Goal: Task Accomplishment & Management: Manage account settings

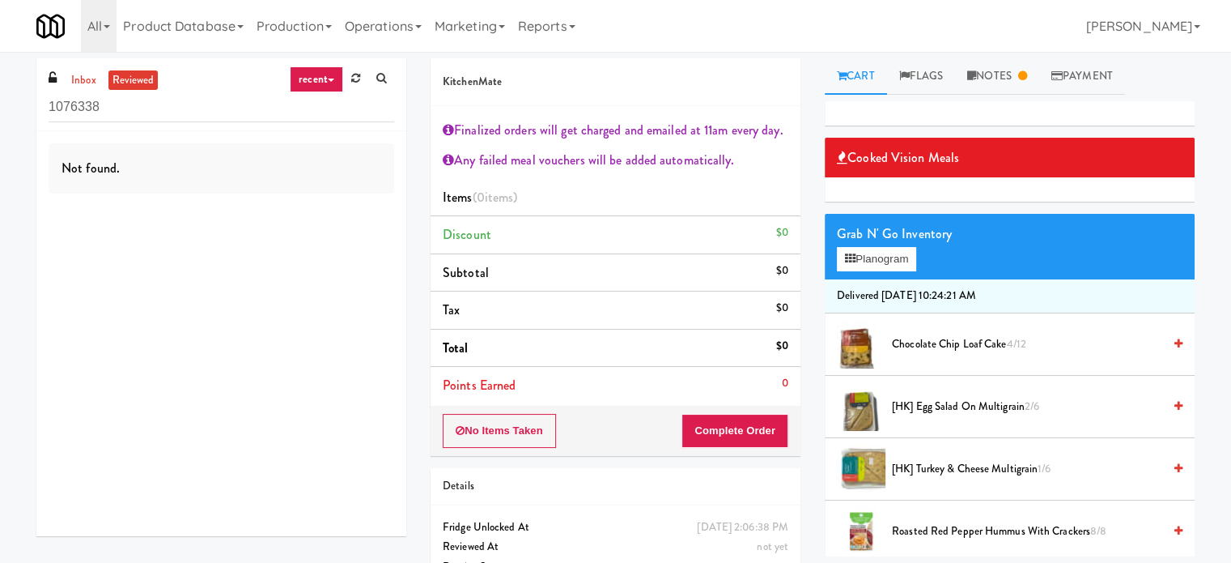
click at [869, 82] on link "Cart" at bounding box center [856, 76] width 62 height 36
click at [84, 79] on link "inbox" at bounding box center [83, 80] width 33 height 20
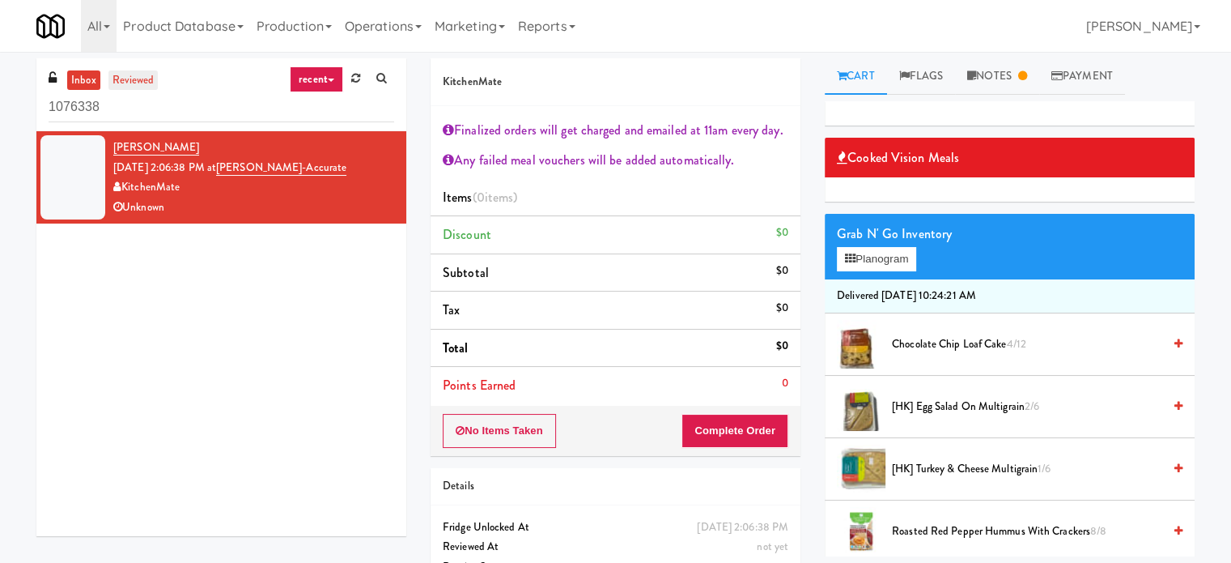
click at [134, 83] on link "reviewed" at bounding box center [133, 80] width 50 height 20
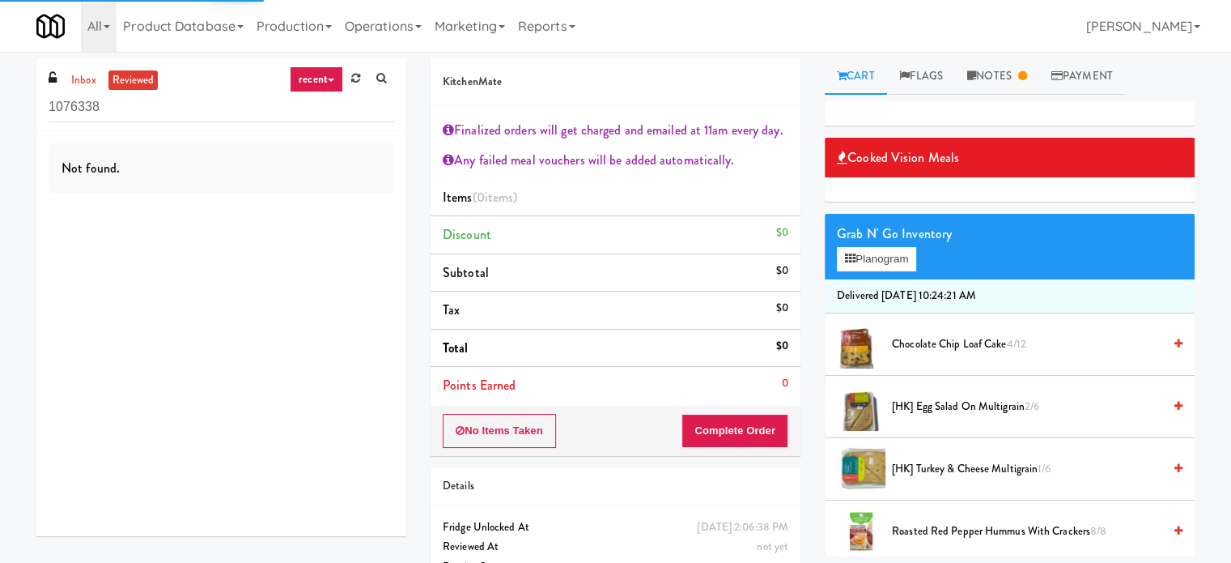
click at [324, 80] on link "recent" at bounding box center [316, 79] width 53 height 26
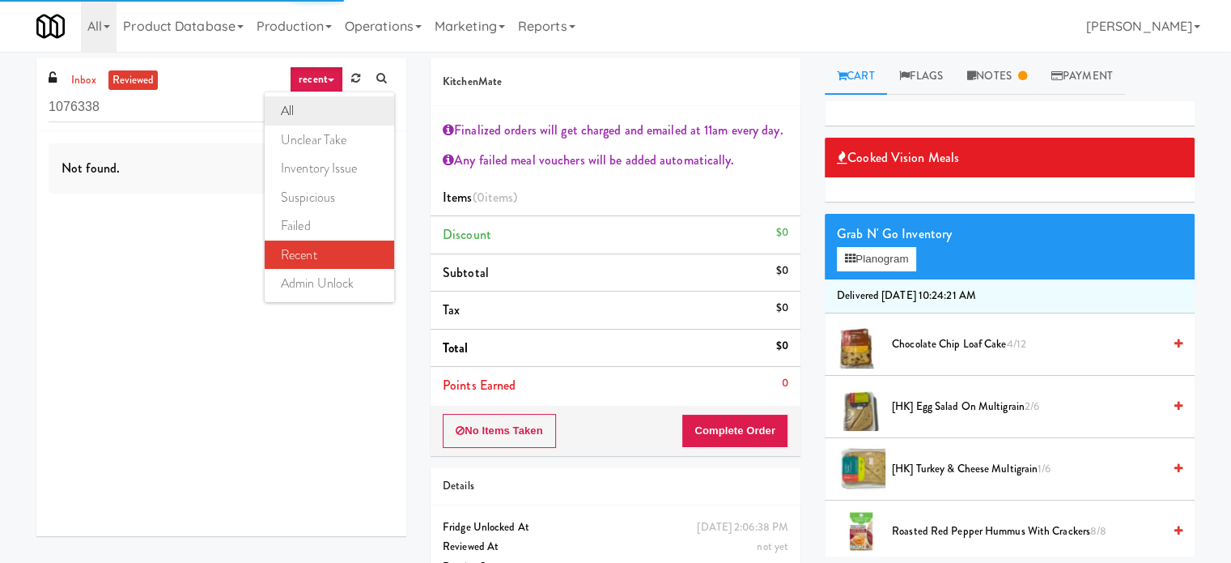
click at [321, 114] on link "all" at bounding box center [330, 110] width 130 height 29
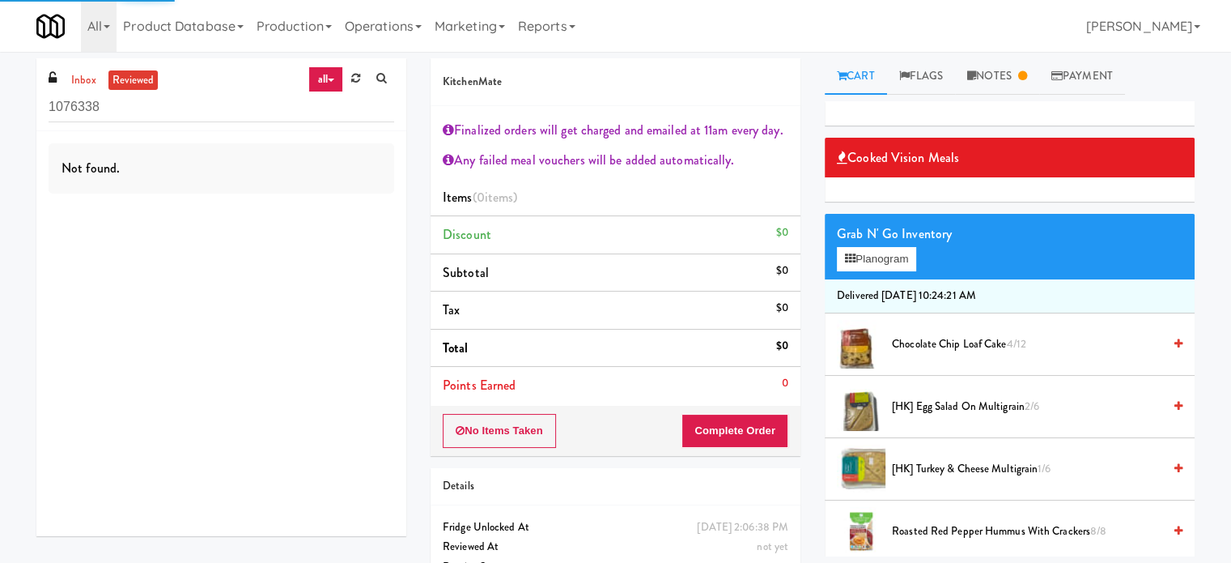
click at [142, 80] on link "reviewed" at bounding box center [133, 80] width 50 height 20
click at [999, 68] on link "Notes" at bounding box center [997, 76] width 84 height 36
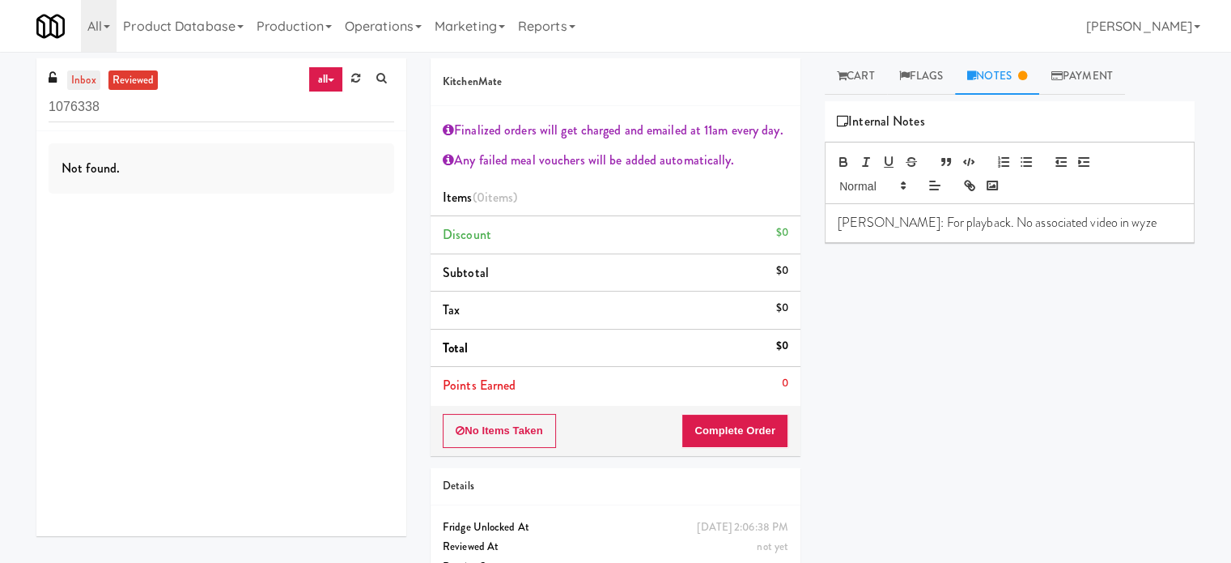
click at [85, 83] on link "inbox" at bounding box center [83, 80] width 33 height 20
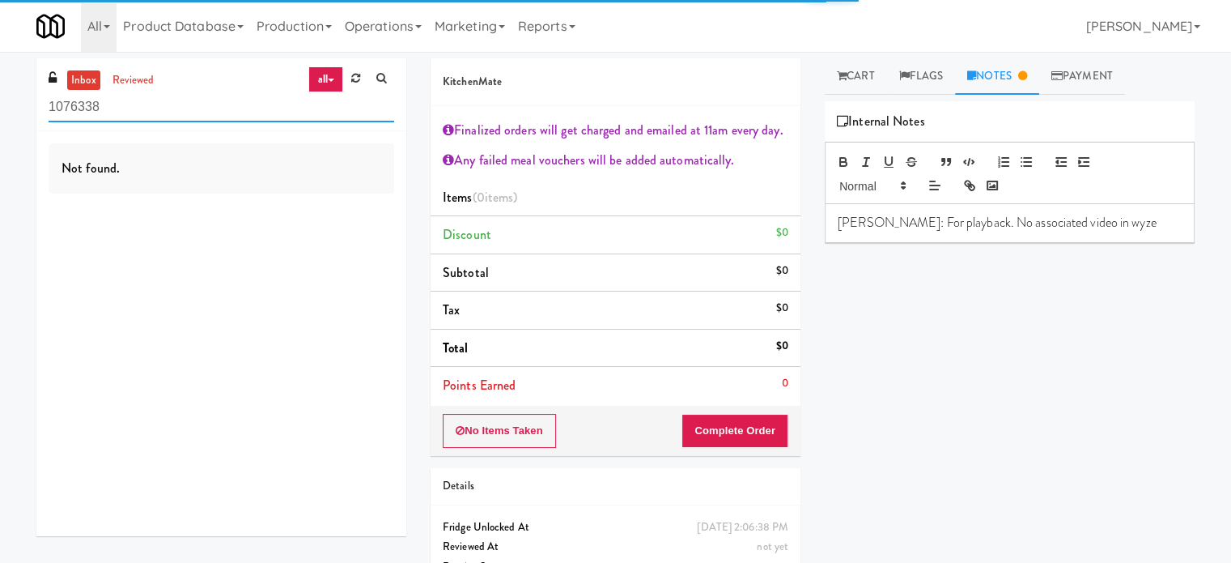
click at [143, 114] on input "1076338" at bounding box center [222, 107] width 346 height 30
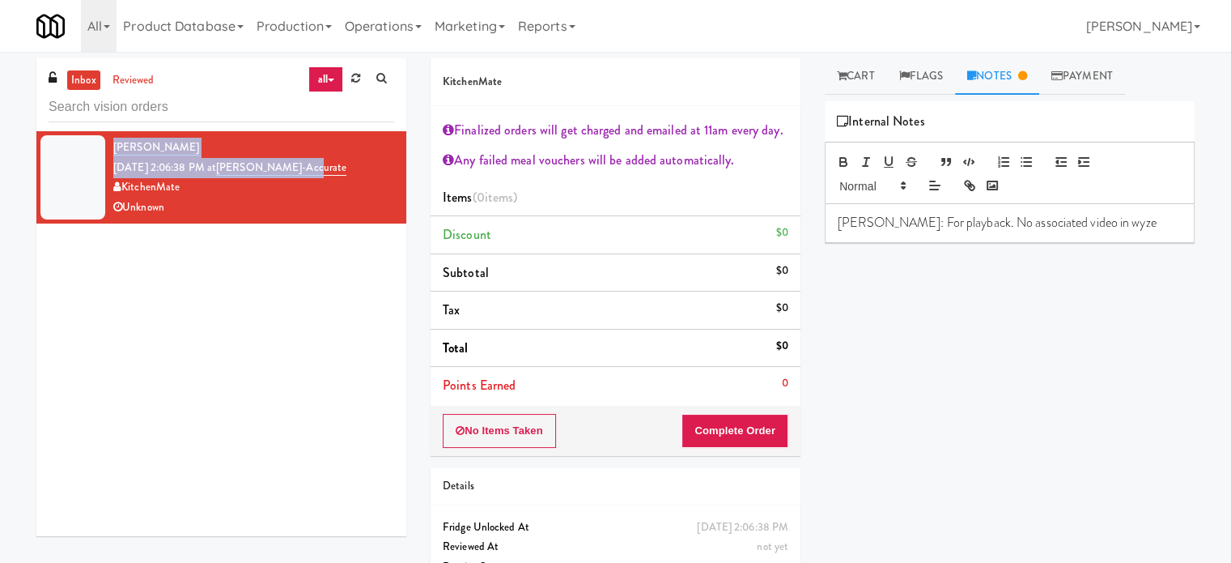
drag, startPoint x: 345, startPoint y: 163, endPoint x: 248, endPoint y: 156, distance: 97.4
click at [248, 156] on div "Angel Gonzalez Sep 24, 2025 2:06:38 PM at Bothwell-Accurate KitchenMate Unknown" at bounding box center [253, 177] width 281 height 79
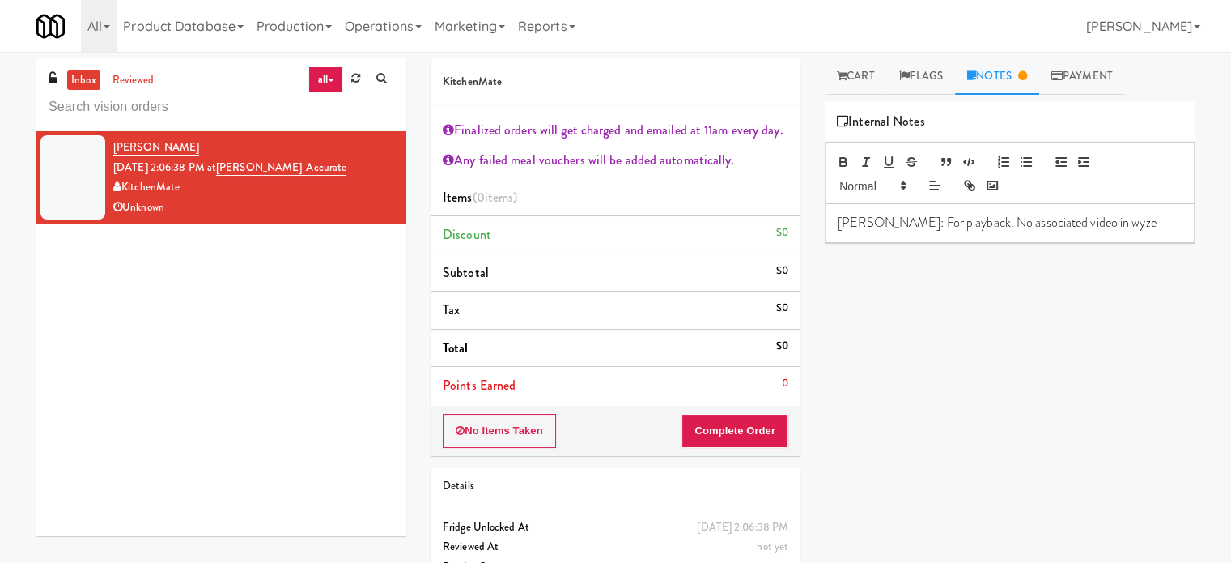
click at [288, 193] on div "KitchenMate" at bounding box center [253, 187] width 281 height 20
drag, startPoint x: 335, startPoint y: 168, endPoint x: 243, endPoint y: 173, distance: 92.4
click at [243, 173] on div "Angel Gonzalez Sep 24, 2025 2:06:38 PM at Bothwell-Accurate KitchenMate Unknown" at bounding box center [253, 177] width 281 height 79
copy link "Bothwell-Accurate"
click at [201, 89] on div "inbox reviewed all all unclear take inventory issue suspicious failed recent ad…" at bounding box center [221, 94] width 370 height 73
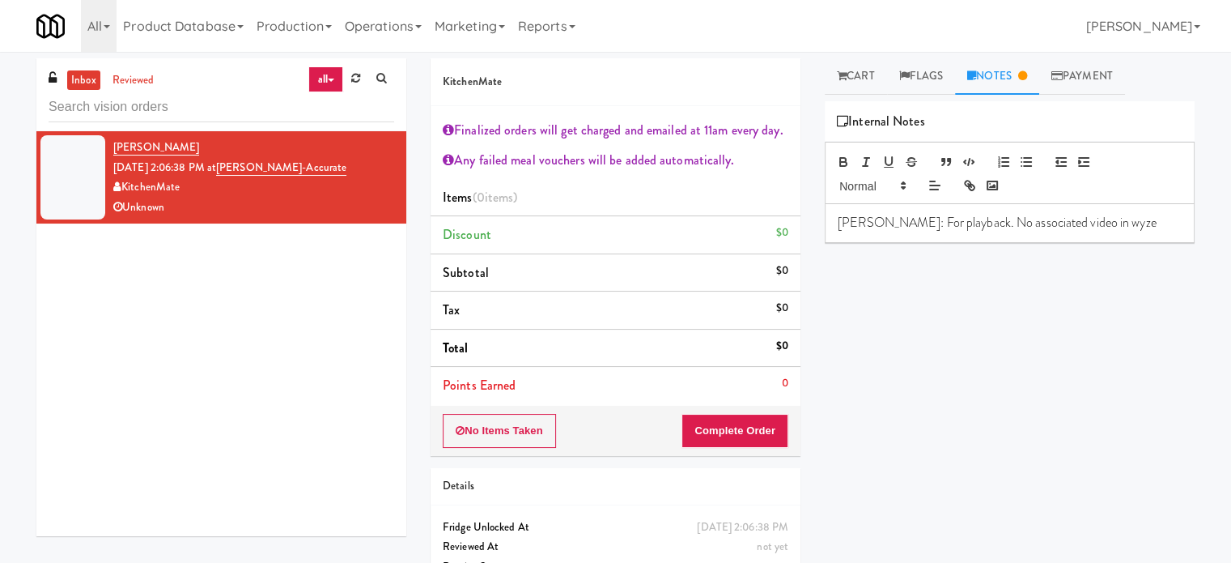
click at [201, 91] on div at bounding box center [222, 107] width 346 height 32
drag, startPoint x: 201, startPoint y: 90, endPoint x: 193, endPoint y: 102, distance: 14.6
click at [198, 93] on div at bounding box center [222, 107] width 346 height 32
click at [193, 102] on input "text" at bounding box center [222, 107] width 346 height 30
click at [193, 106] on input "text" at bounding box center [222, 107] width 346 height 30
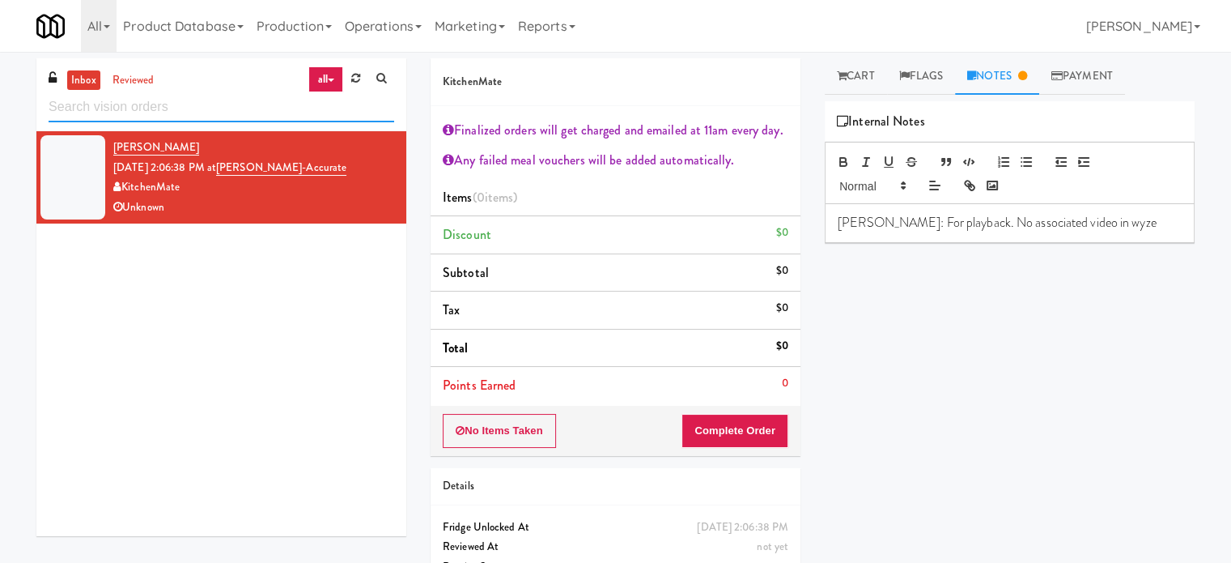
click at [193, 106] on input "text" at bounding box center [222, 107] width 346 height 30
paste input "Bothwell-Accurate"
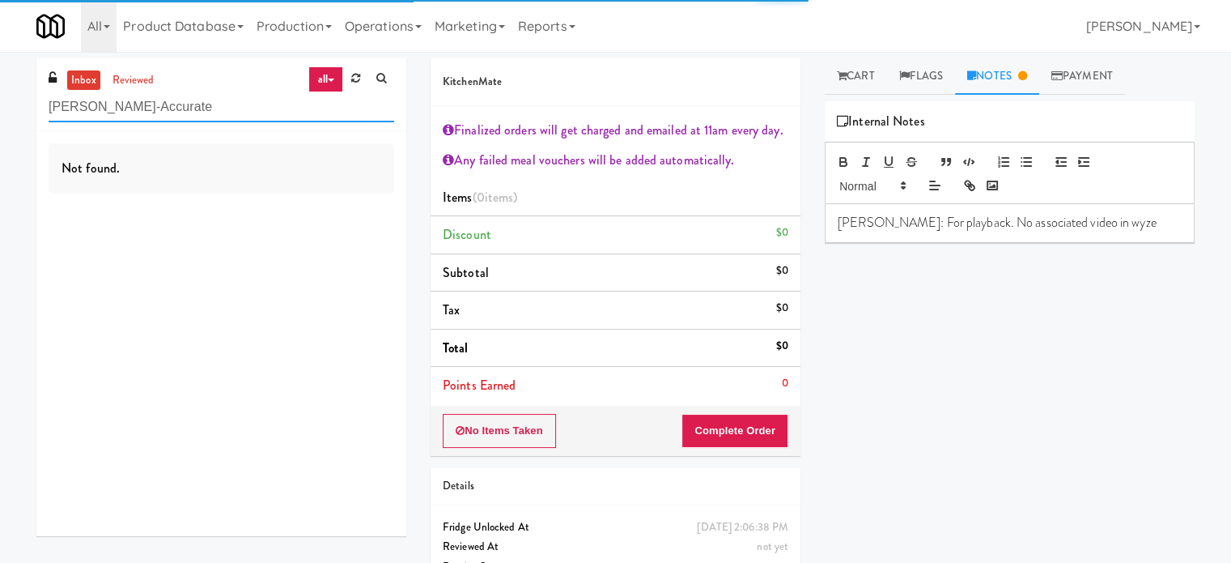
type input "Bothwell-Accurate"
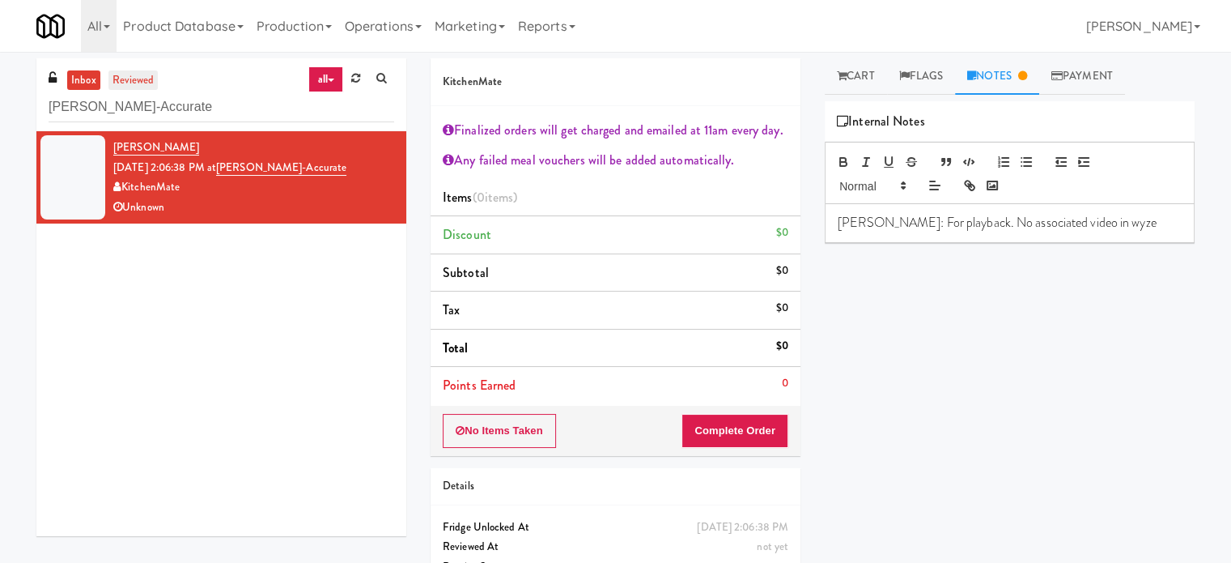
click at [142, 74] on link "reviewed" at bounding box center [133, 80] width 50 height 20
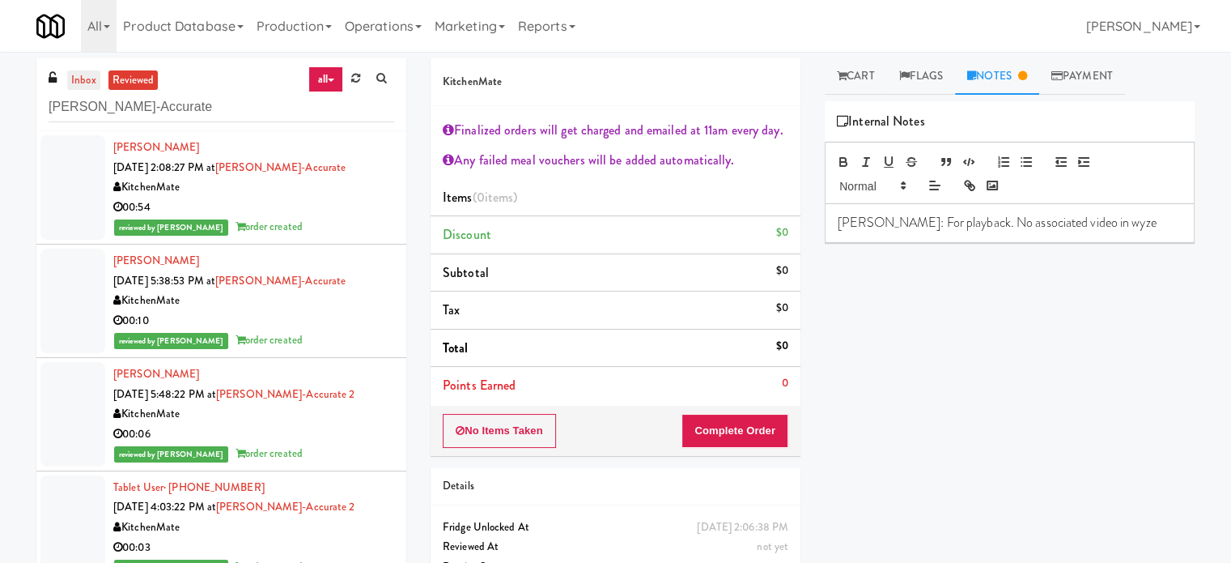
click at [91, 81] on link "inbox" at bounding box center [83, 80] width 33 height 20
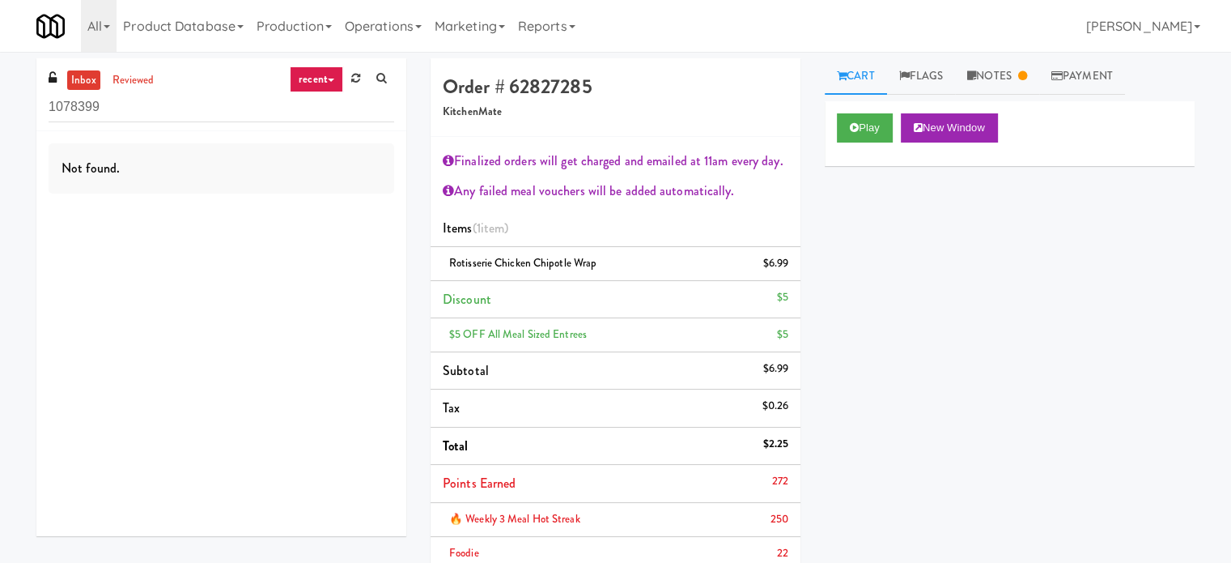
click at [337, 76] on link "recent" at bounding box center [316, 79] width 53 height 26
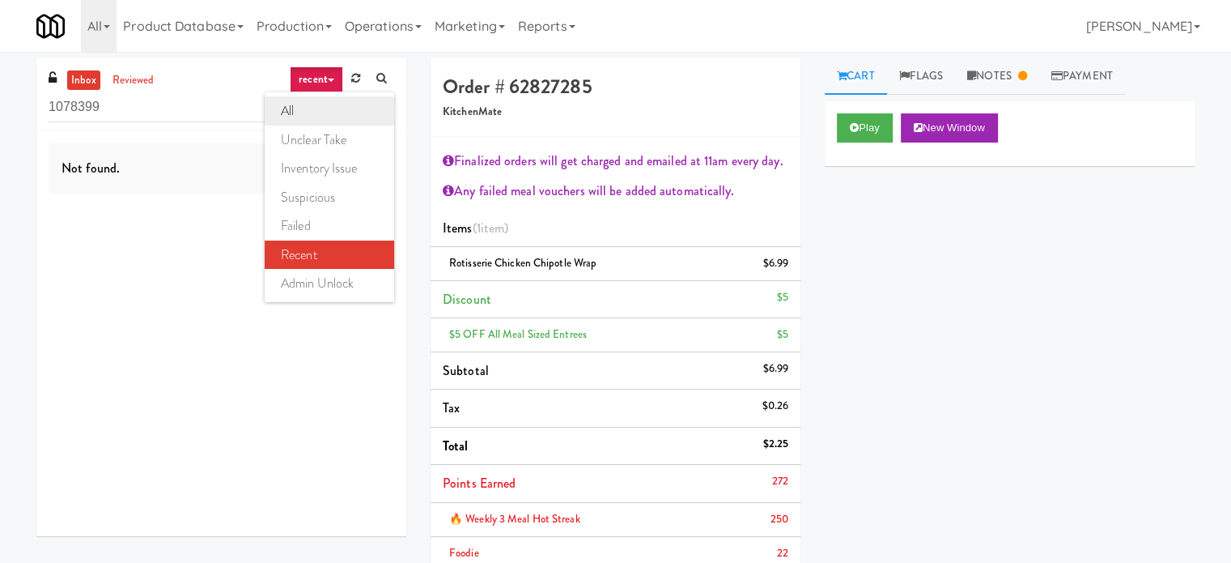
click at [298, 113] on link "all" at bounding box center [330, 110] width 130 height 29
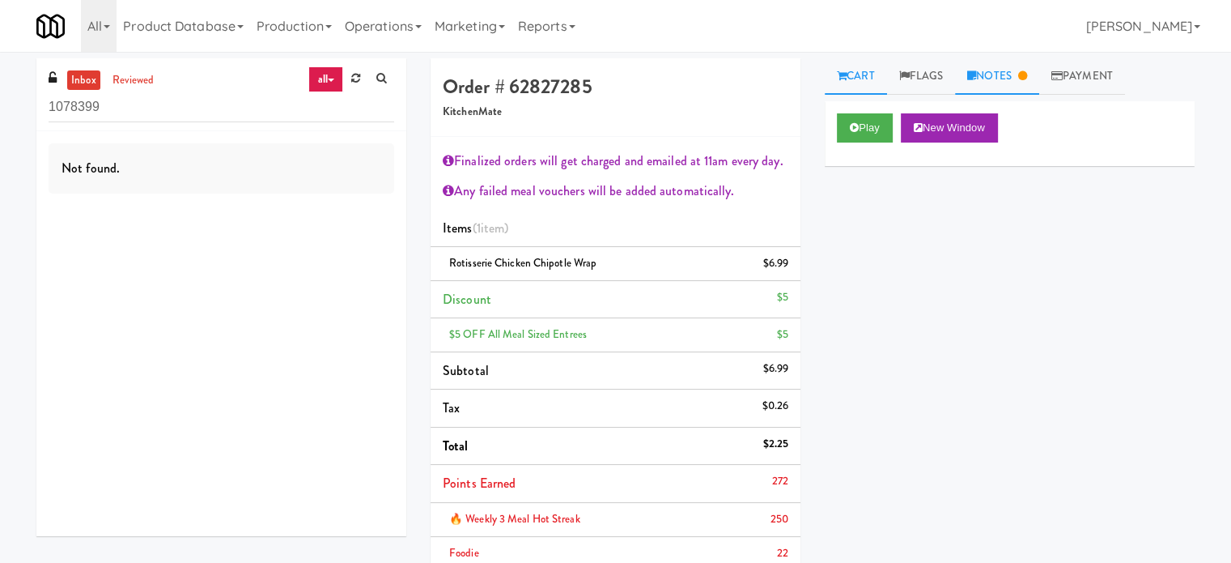
click at [1003, 70] on link "Notes" at bounding box center [997, 76] width 84 height 36
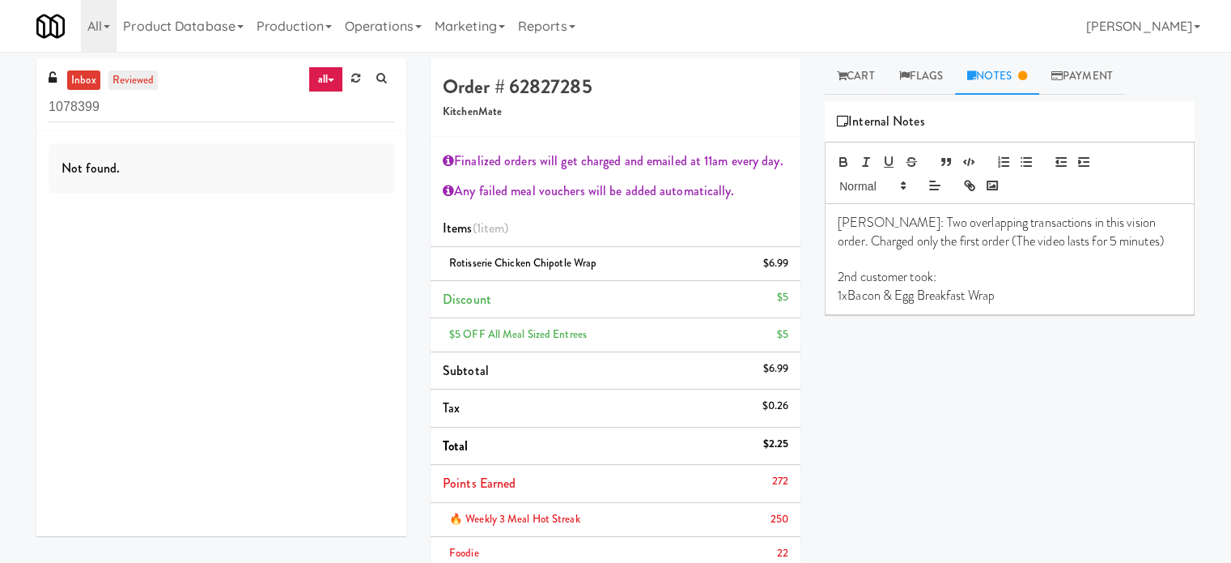
click at [135, 84] on link "reviewed" at bounding box center [133, 80] width 50 height 20
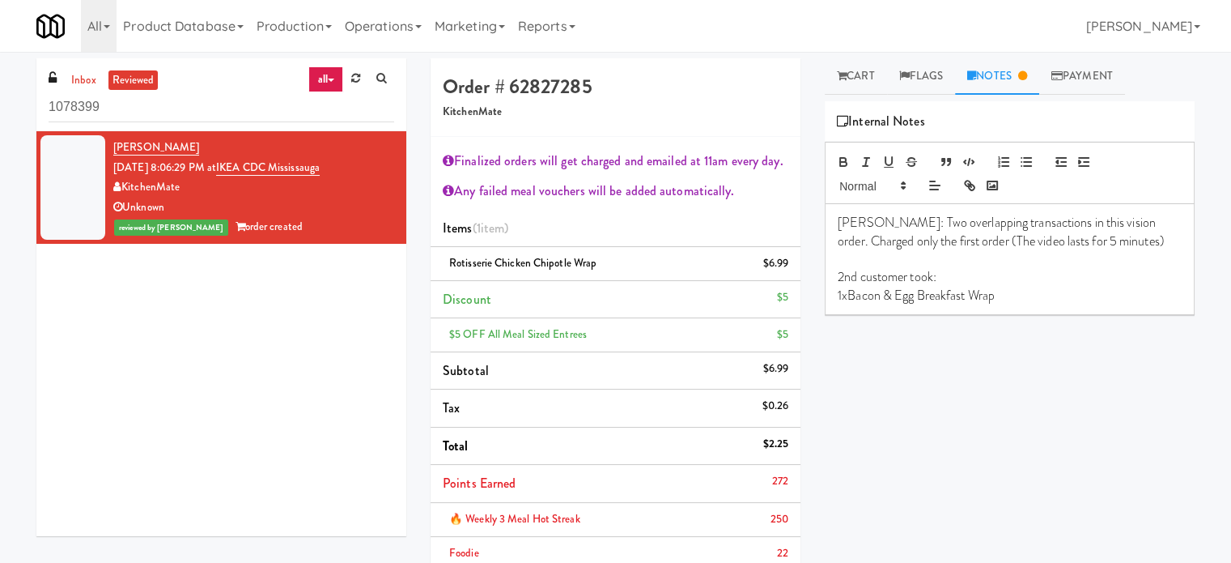
drag, startPoint x: 363, startPoint y: 169, endPoint x: 240, endPoint y: 168, distance: 123.0
click at [240, 168] on div "Matthew Cayaba Sep 24, 2025 8:06:29 PM at IKEA CDC Mississauga KitchenMate Unkn…" at bounding box center [253, 188] width 281 height 100
click at [162, 108] on input "1078399" at bounding box center [222, 107] width 346 height 30
paste input "Bothwell-Accurate"
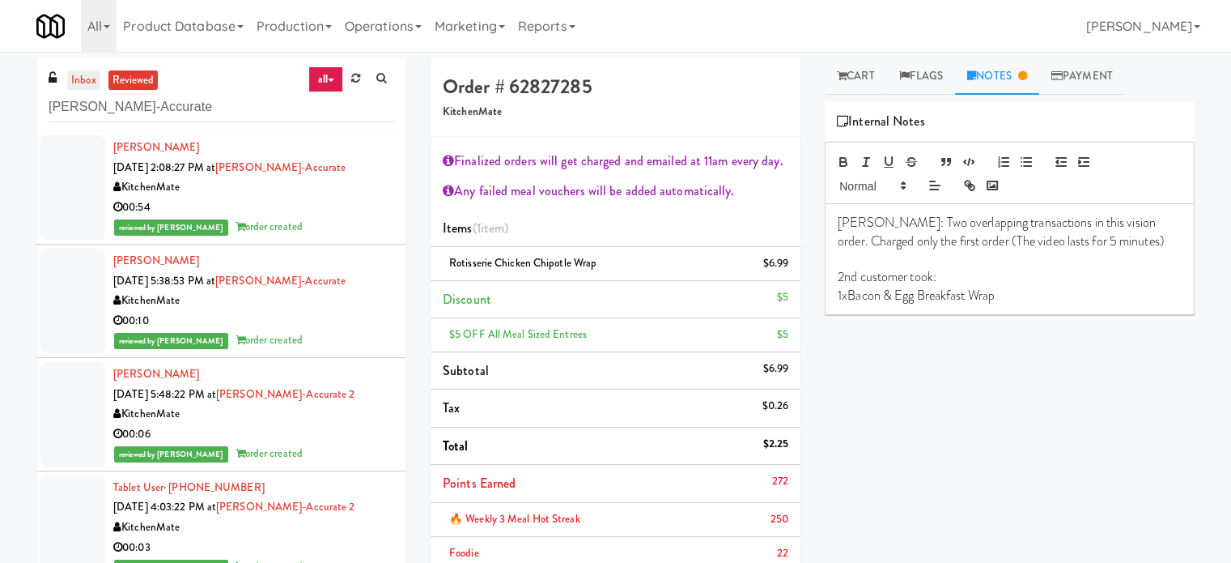
click at [87, 74] on link "inbox" at bounding box center [83, 80] width 33 height 20
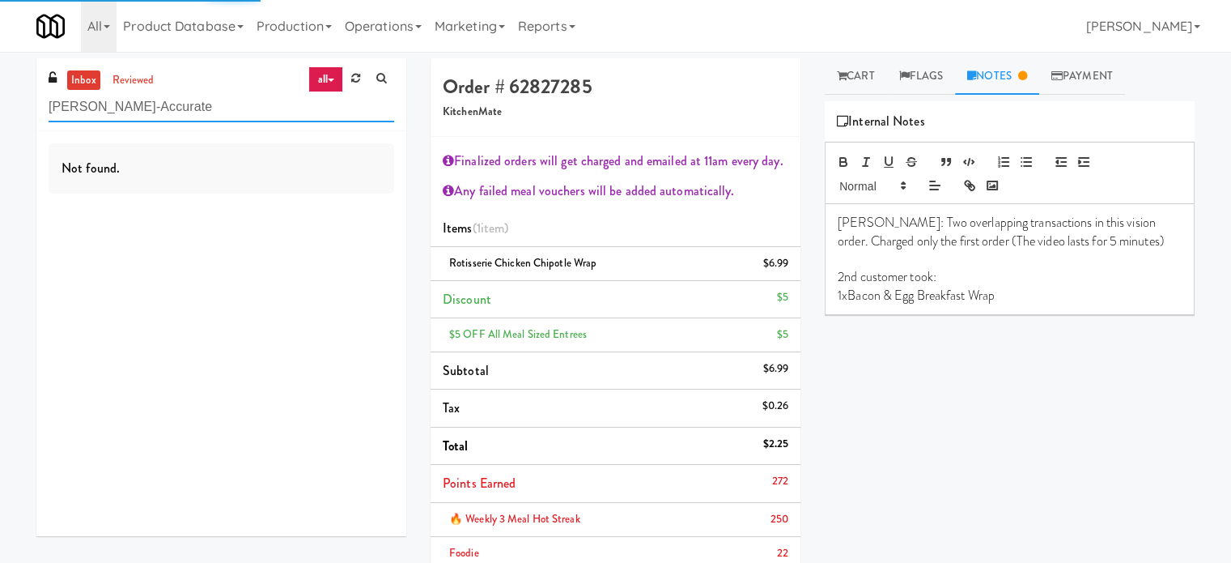
click at [239, 104] on input "Bothwell-Accurate" at bounding box center [222, 107] width 346 height 30
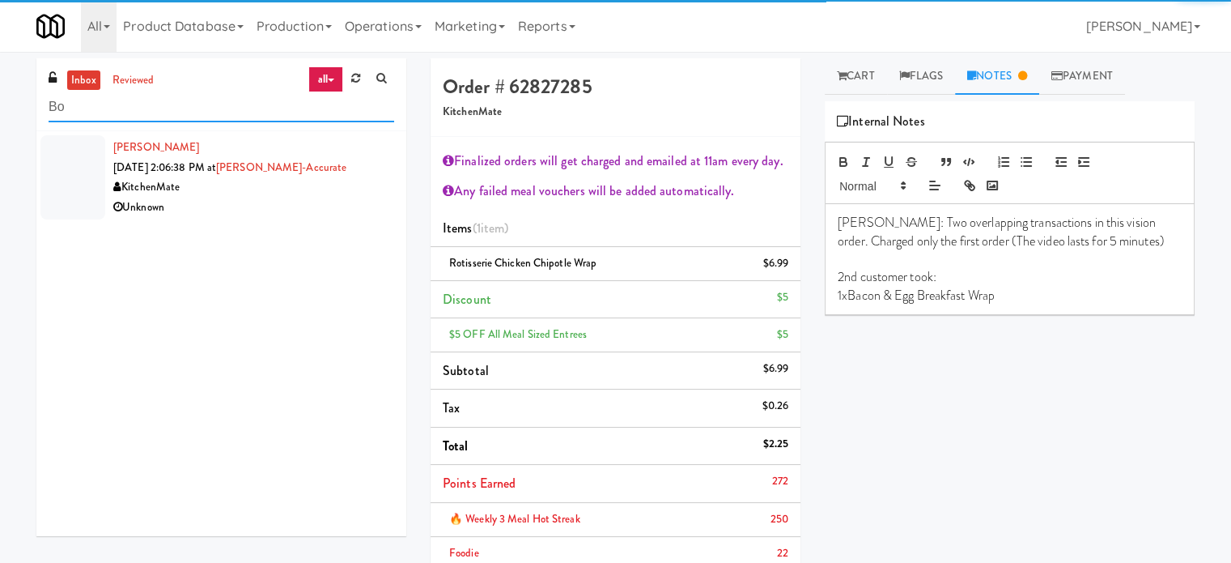
type input "B"
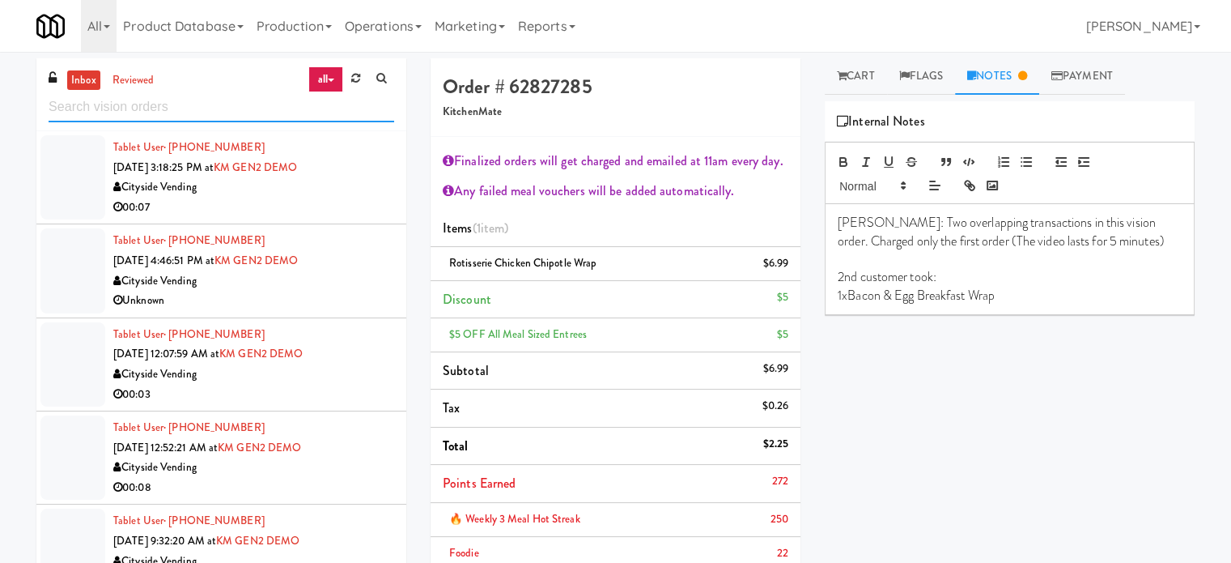
click at [194, 106] on input "text" at bounding box center [222, 107] width 346 height 30
paste input "(Snack & Drink) EWR 3-TB-PUBLIC"
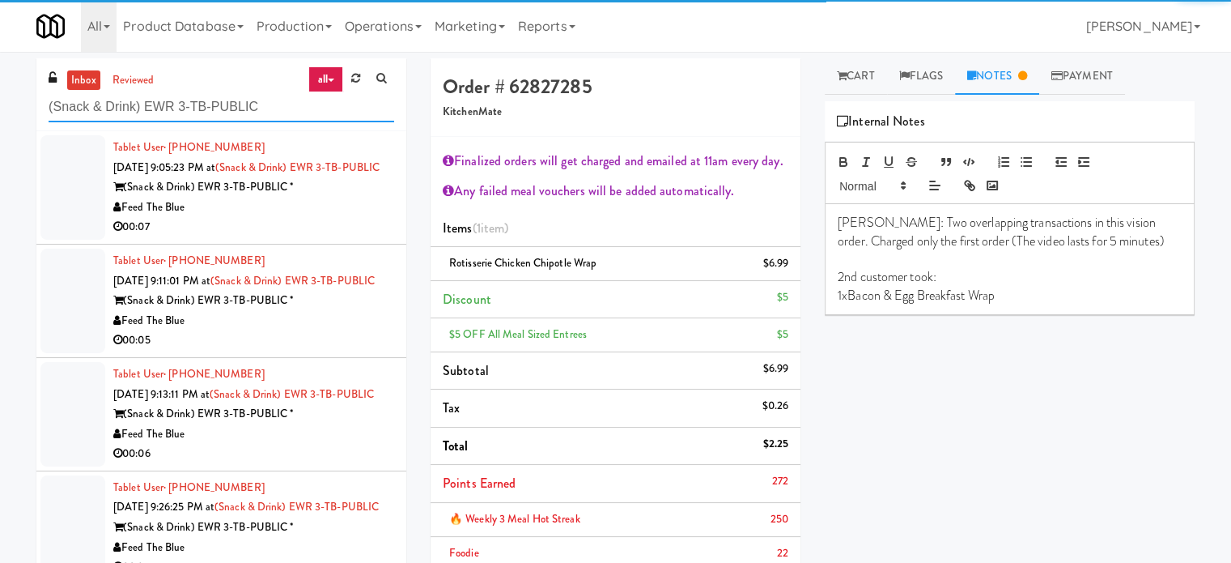
type input "(Snack & Drink) EWR 3-TB-PUBLIC"
click at [331, 237] on div "Tablet User · (570) 262-7156 Sep 24, 2025 9:05:23 PM at (Snack & Drink) EWR 3-T…" at bounding box center [253, 188] width 281 height 100
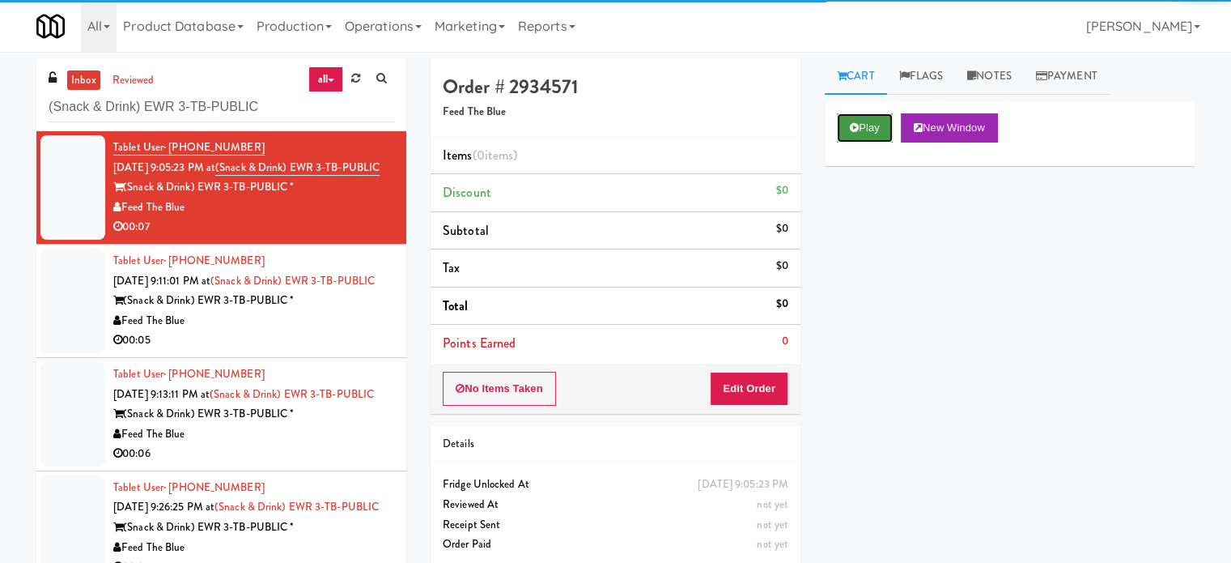
click at [871, 133] on button "Play" at bounding box center [865, 127] width 56 height 29
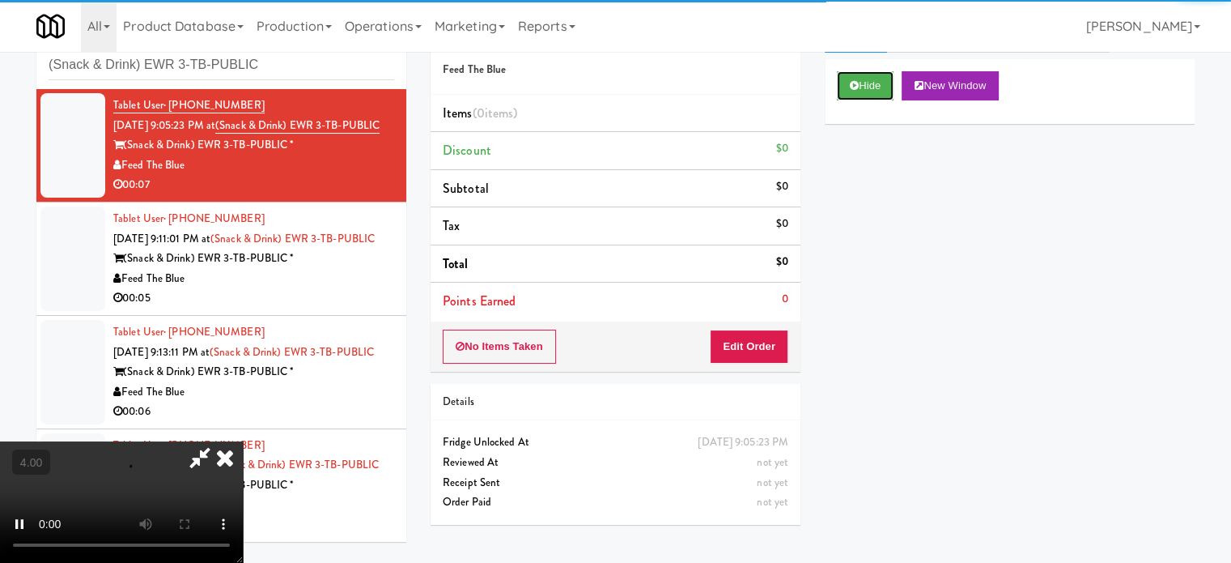
scroll to position [66, 0]
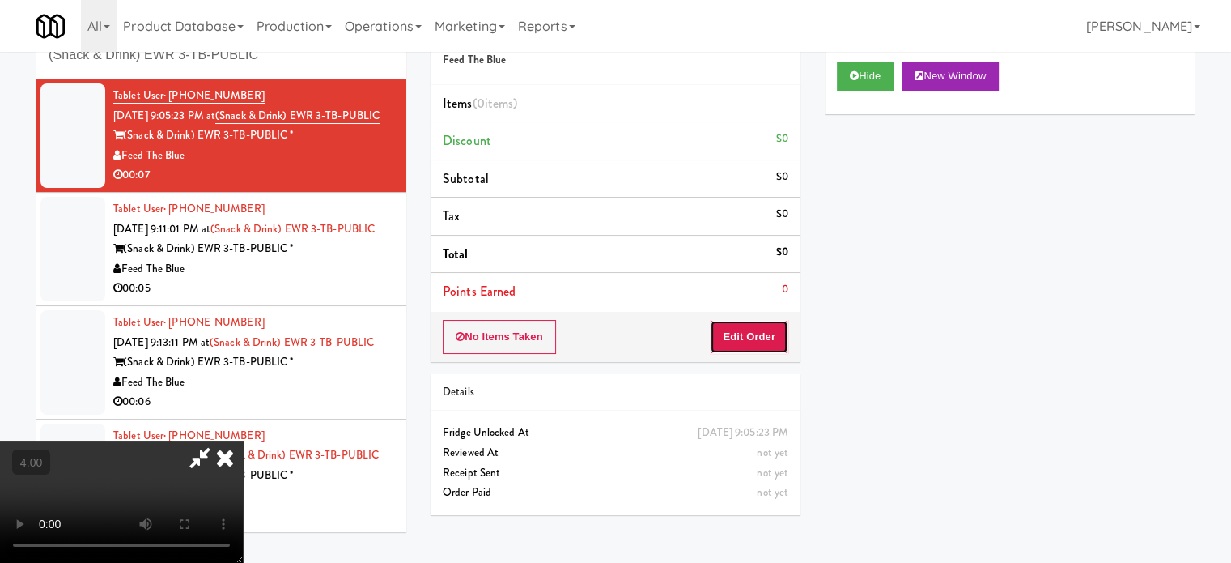
click at [749, 320] on button "Edit Order" at bounding box center [749, 337] width 79 height 34
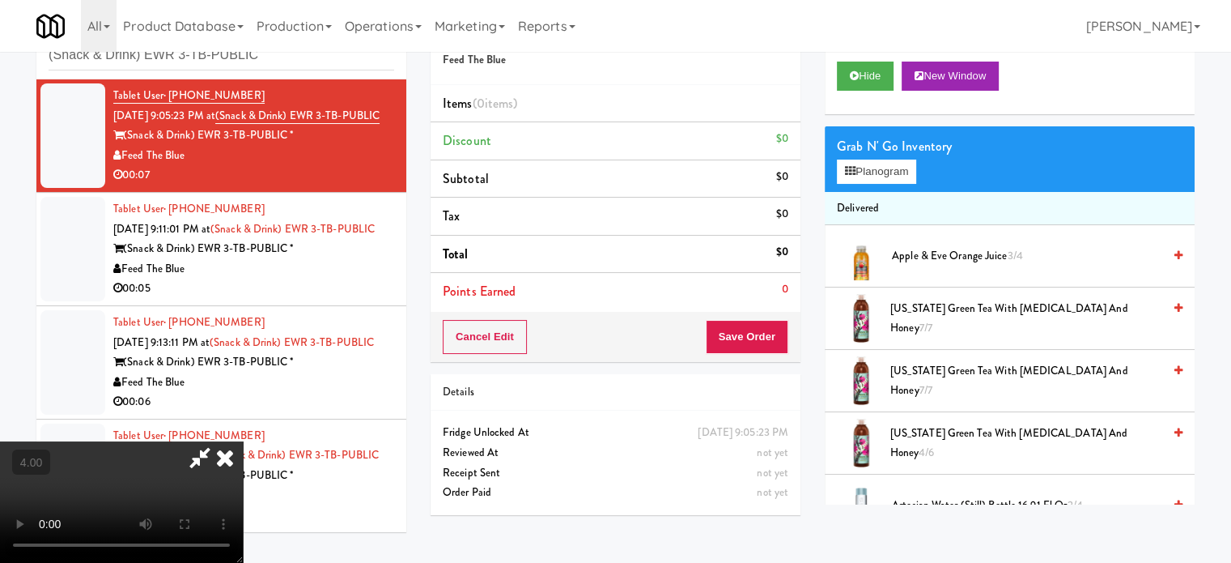
click at [243, 441] on video at bounding box center [121, 501] width 243 height 121
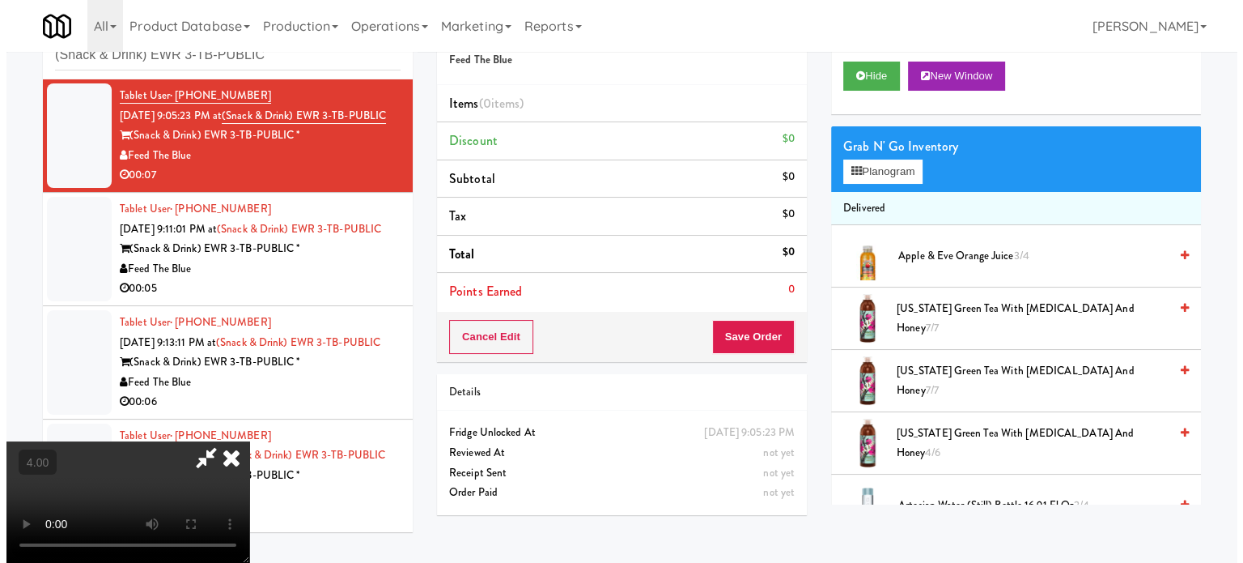
scroll to position [52, 0]
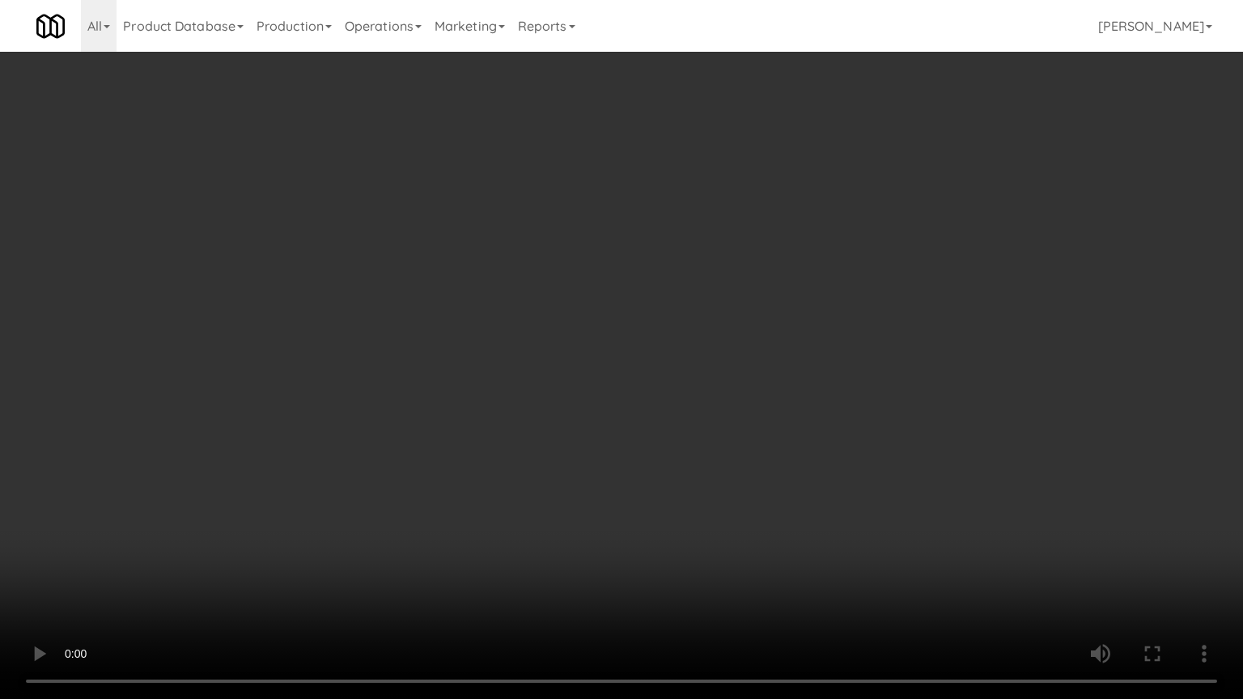
click at [533, 355] on video at bounding box center [621, 349] width 1243 height 699
drag, startPoint x: 215, startPoint y: 563, endPoint x: 300, endPoint y: 463, distance: 131.5
click at [217, 562] on video at bounding box center [621, 349] width 1243 height 699
click at [435, 484] on video at bounding box center [621, 349] width 1243 height 699
click at [443, 482] on video at bounding box center [621, 349] width 1243 height 699
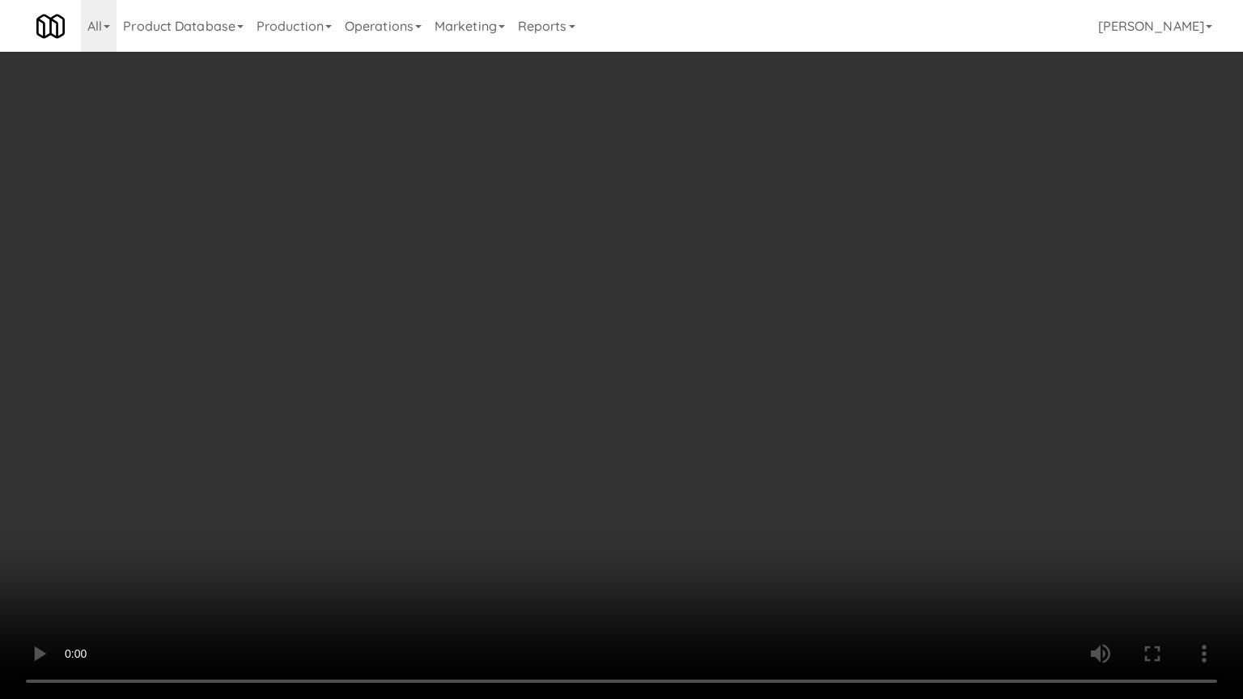
click at [444, 482] on video at bounding box center [621, 349] width 1243 height 699
click at [446, 482] on video at bounding box center [621, 349] width 1243 height 699
click at [529, 486] on video at bounding box center [621, 349] width 1243 height 699
click at [526, 492] on video at bounding box center [621, 349] width 1243 height 699
click at [577, 512] on video at bounding box center [621, 349] width 1243 height 699
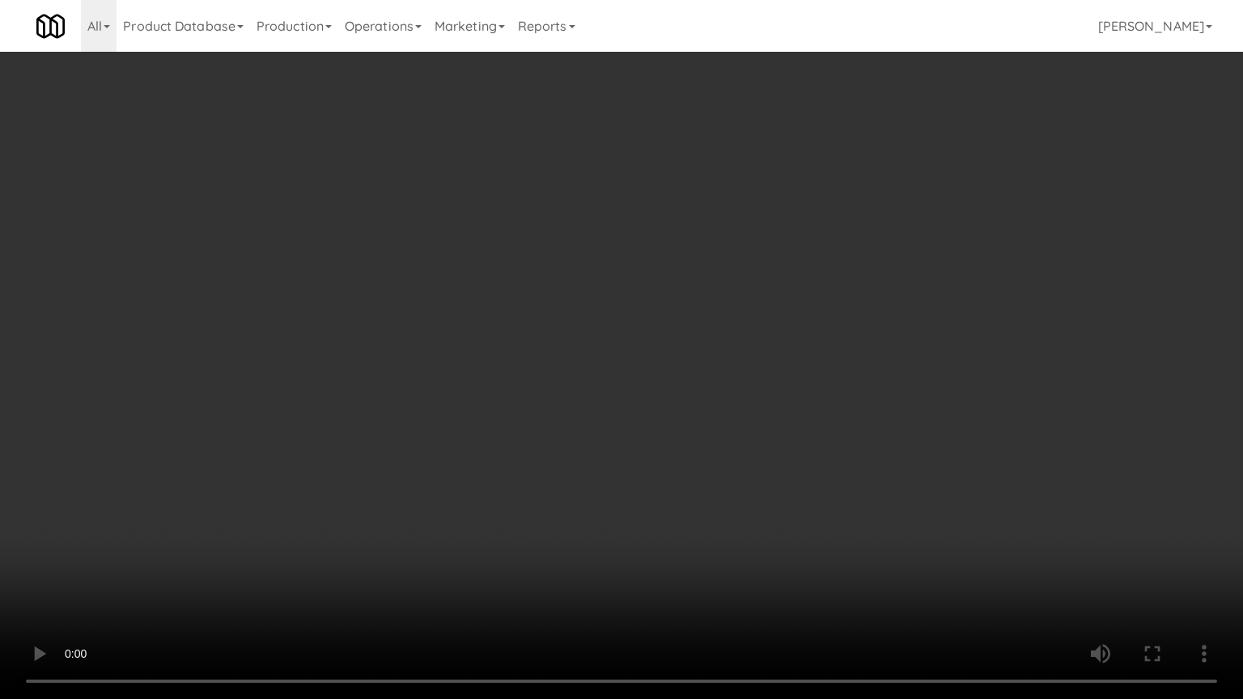
click at [574, 512] on video at bounding box center [621, 349] width 1243 height 699
click at [630, 516] on video at bounding box center [621, 349] width 1243 height 699
drag, startPoint x: 624, startPoint y: 516, endPoint x: 668, endPoint y: 441, distance: 86.3
click at [628, 509] on video at bounding box center [621, 349] width 1243 height 699
drag, startPoint x: 605, startPoint y: 426, endPoint x: 614, endPoint y: 418, distance: 10.9
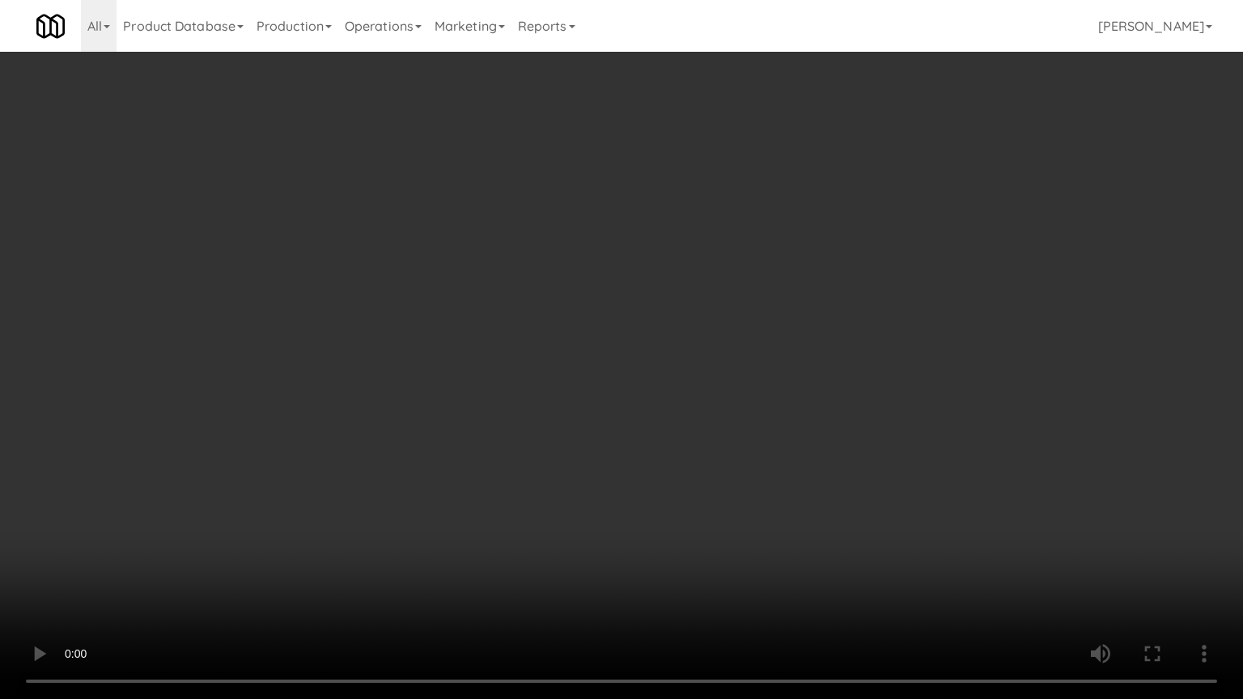
click at [609, 422] on video at bounding box center [621, 349] width 1243 height 699
click at [623, 412] on video at bounding box center [621, 349] width 1243 height 699
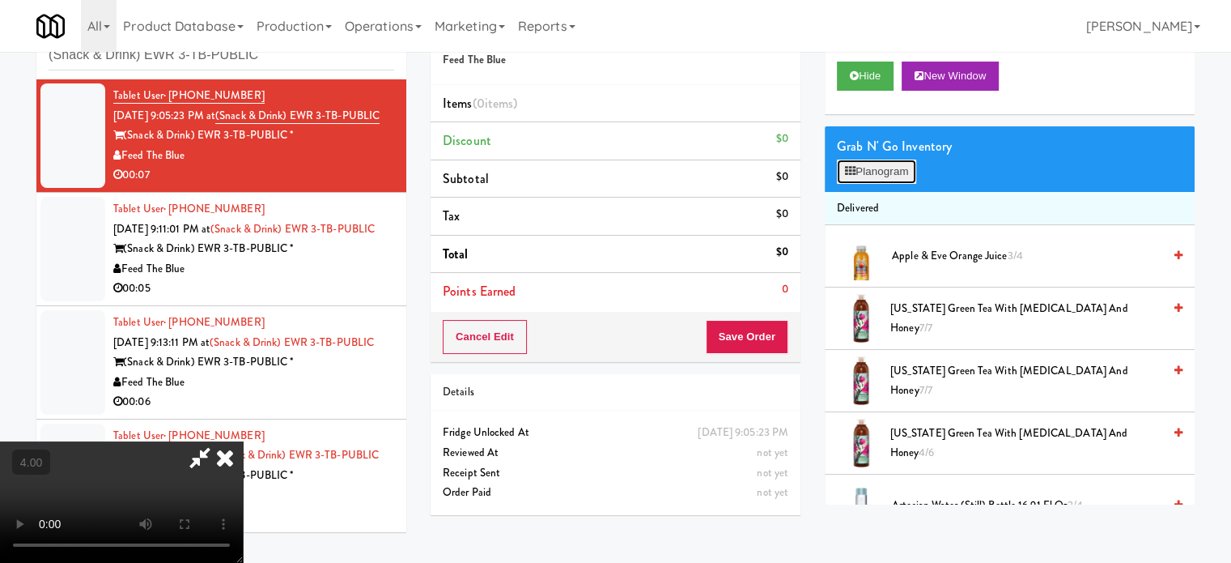
click at [882, 174] on button "Planogram" at bounding box center [876, 171] width 79 height 24
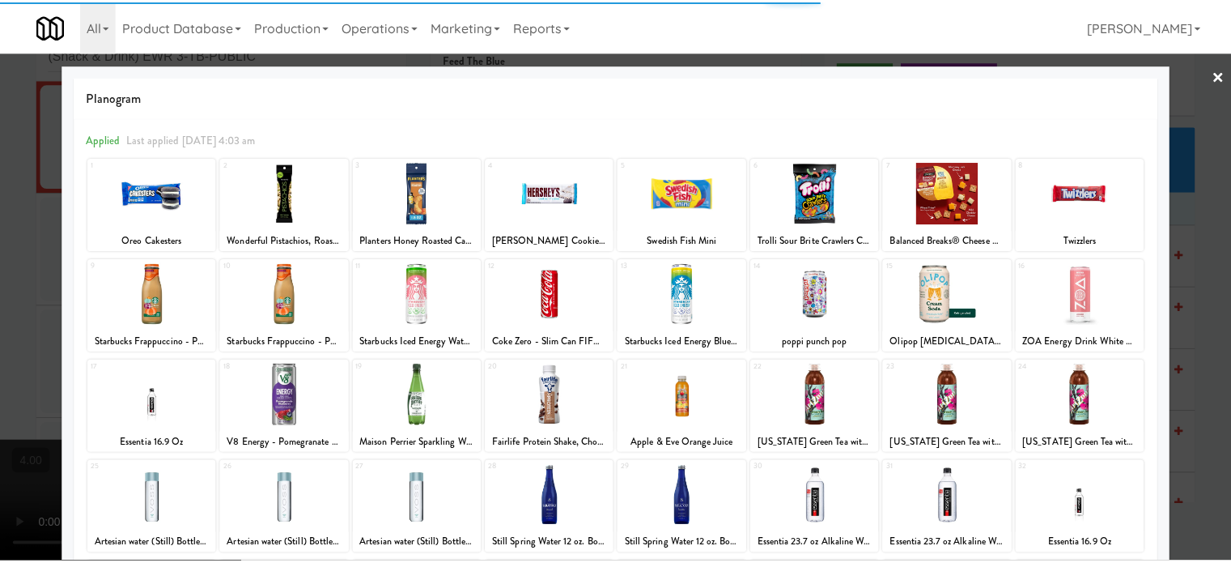
scroll to position [231, 0]
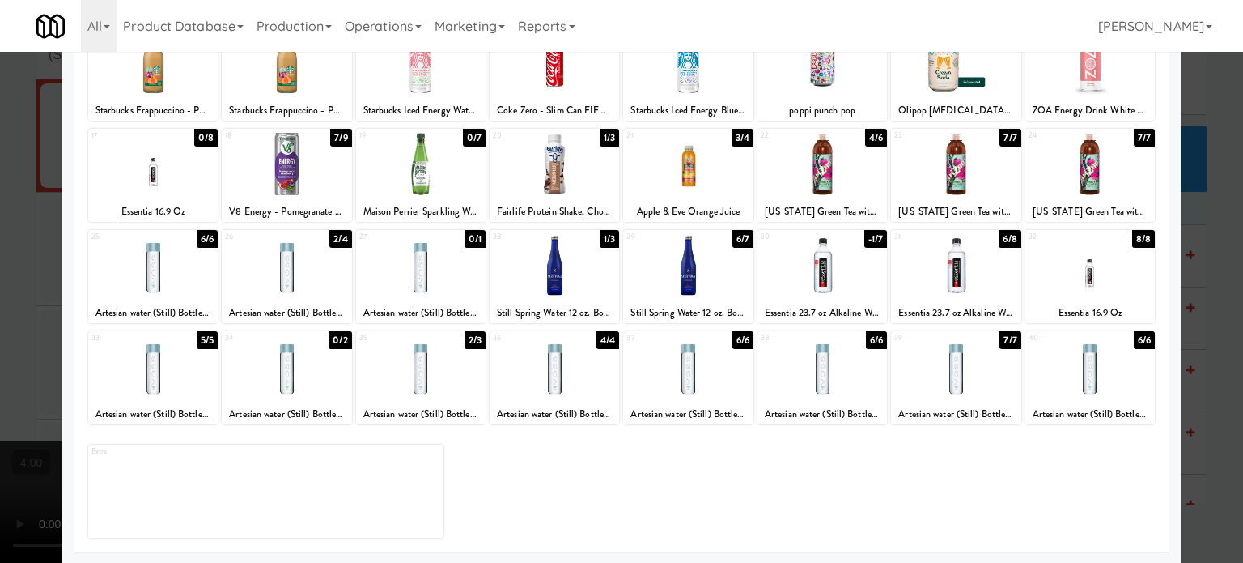
click at [1002, 239] on div "6/8" at bounding box center [1010, 239] width 22 height 18
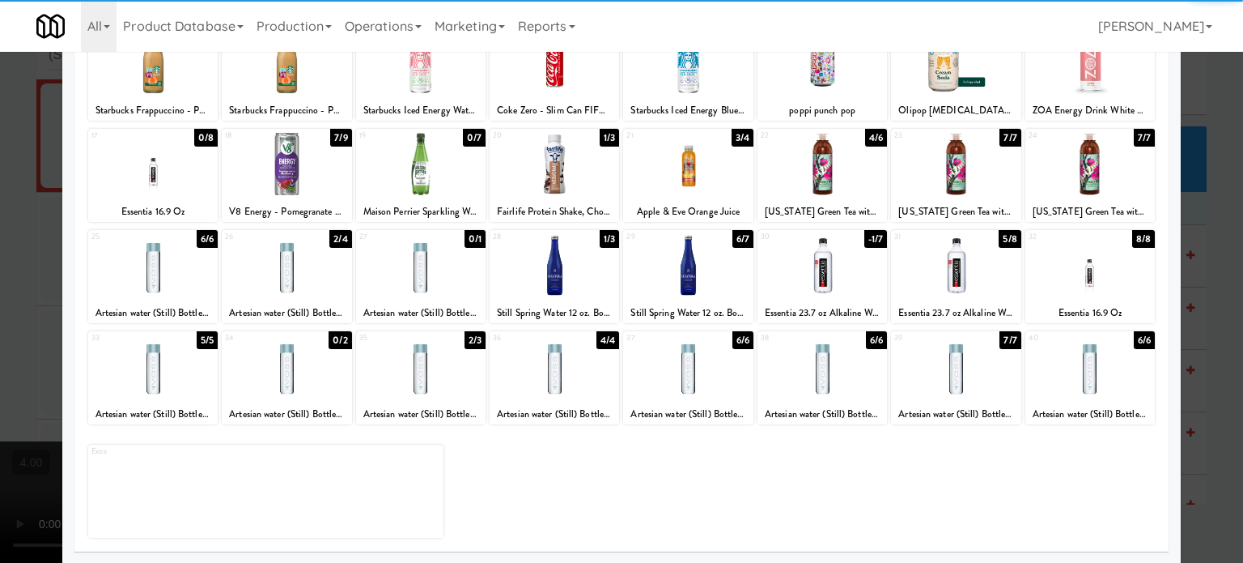
click at [1208, 253] on div at bounding box center [621, 281] width 1243 height 563
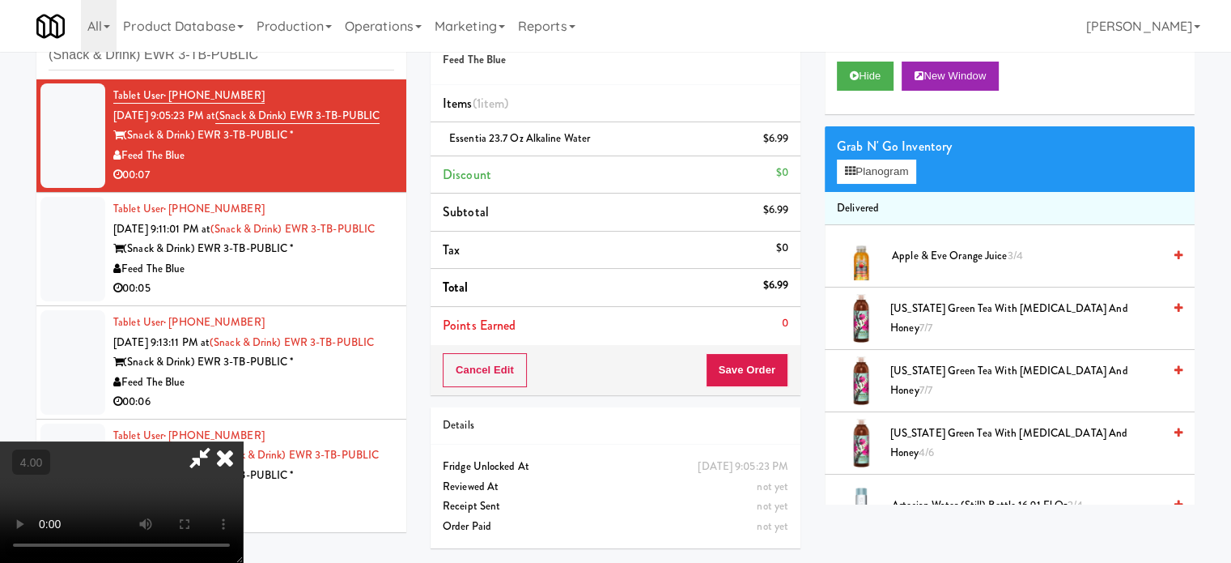
click at [243, 441] on icon at bounding box center [225, 457] width 36 height 32
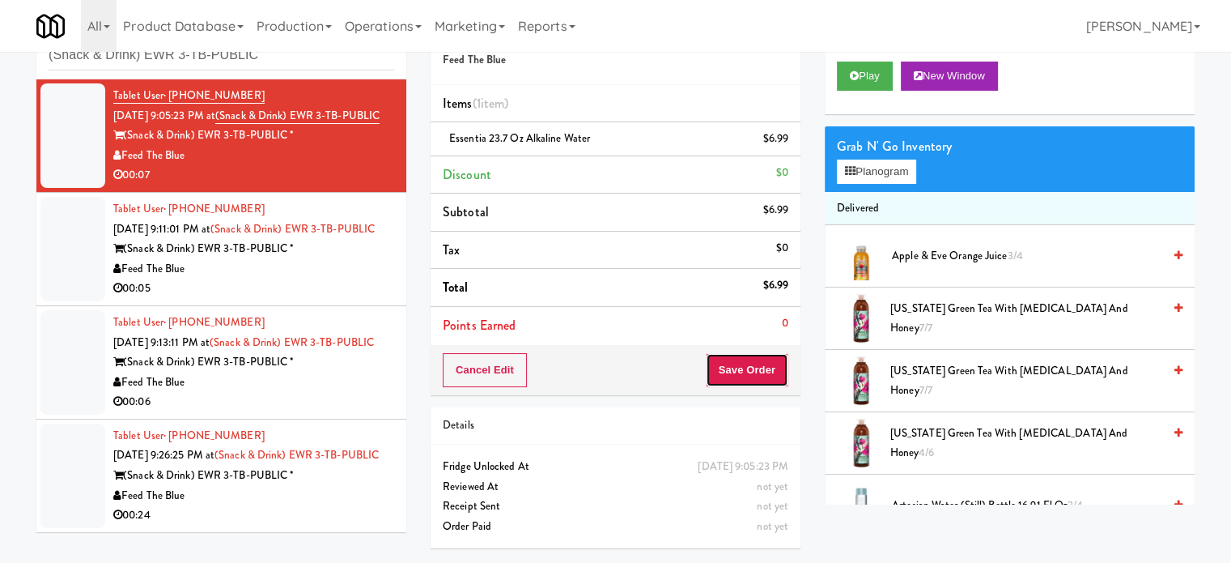
click at [754, 353] on button "Save Order" at bounding box center [747, 370] width 83 height 34
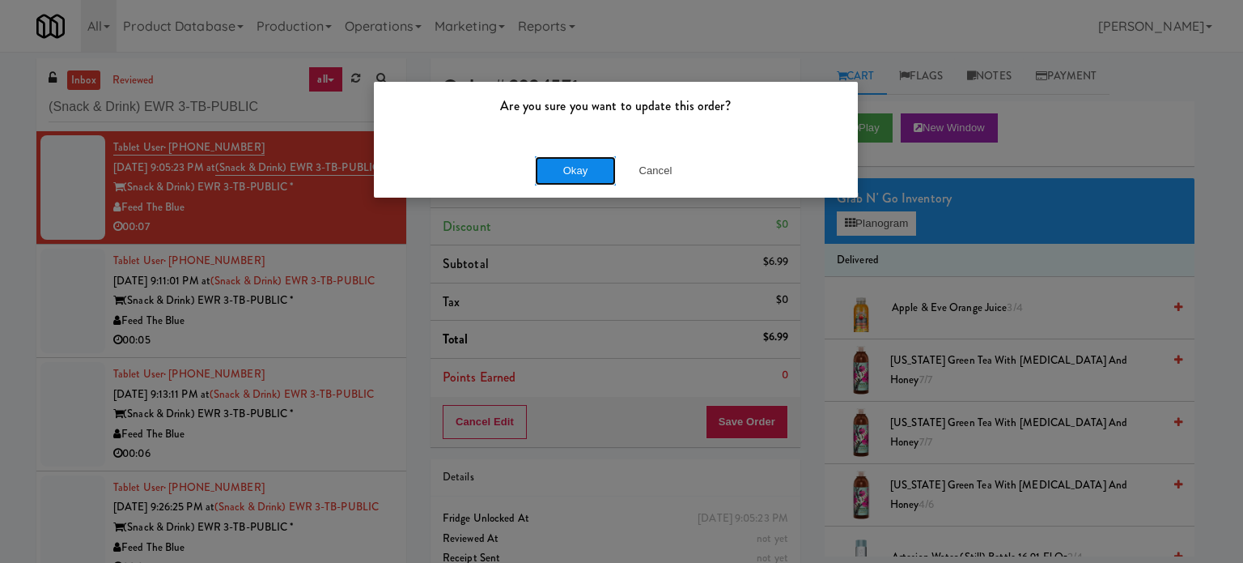
click at [576, 157] on button "Okay" at bounding box center [575, 170] width 81 height 29
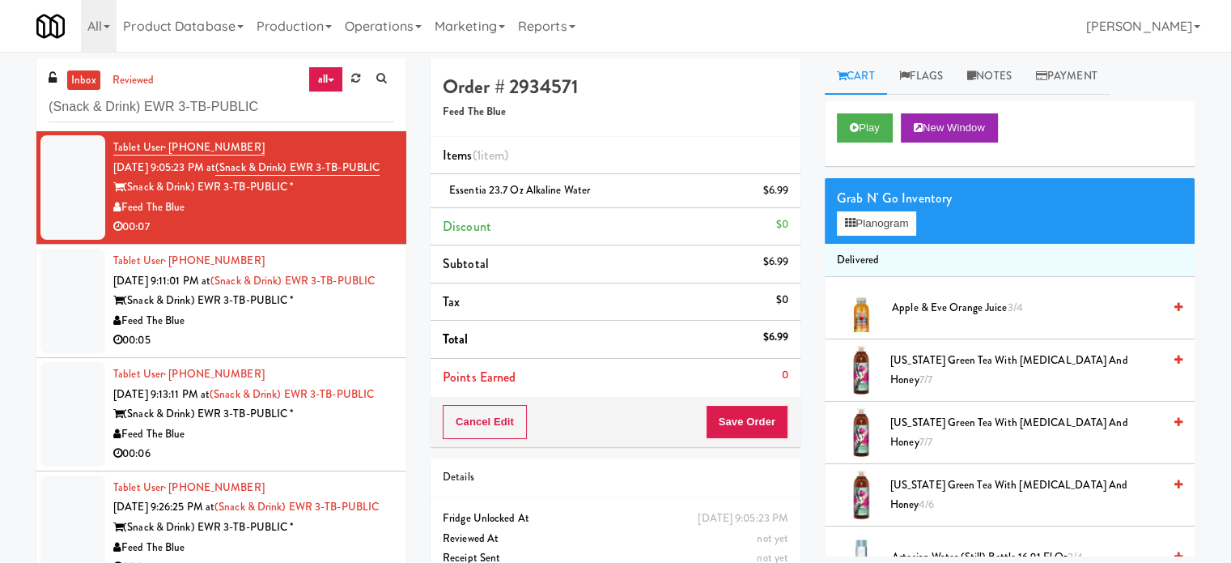
drag, startPoint x: 359, startPoint y: 365, endPoint x: 376, endPoint y: 351, distance: 21.9
click at [359, 331] on div "Feed The Blue" at bounding box center [253, 321] width 281 height 20
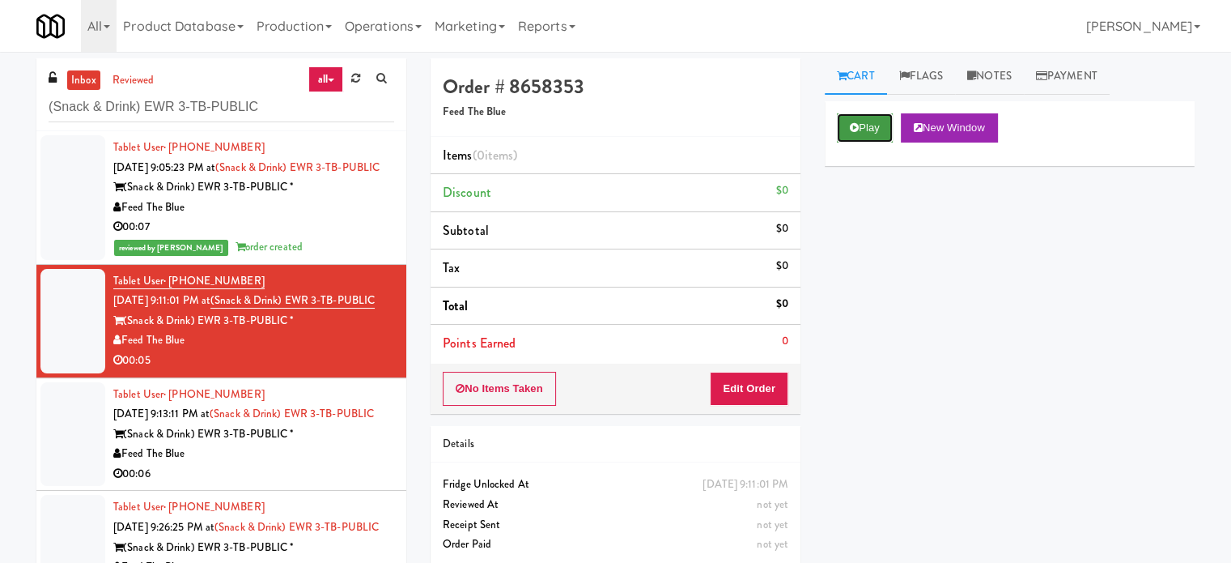
click at [864, 133] on button "Play" at bounding box center [865, 127] width 56 height 29
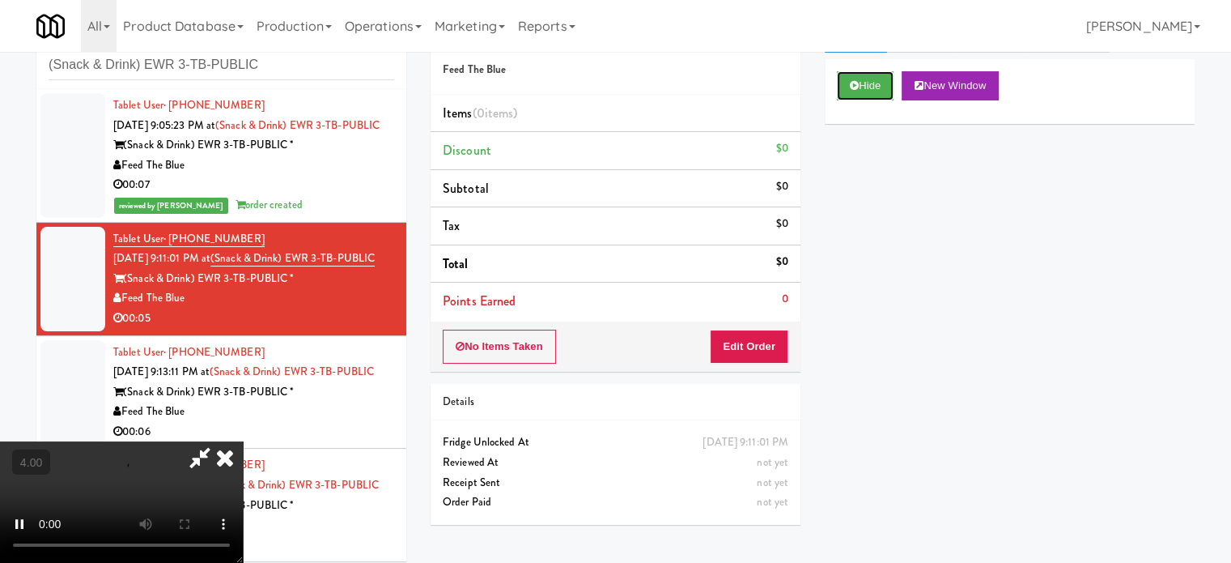
scroll to position [66, 0]
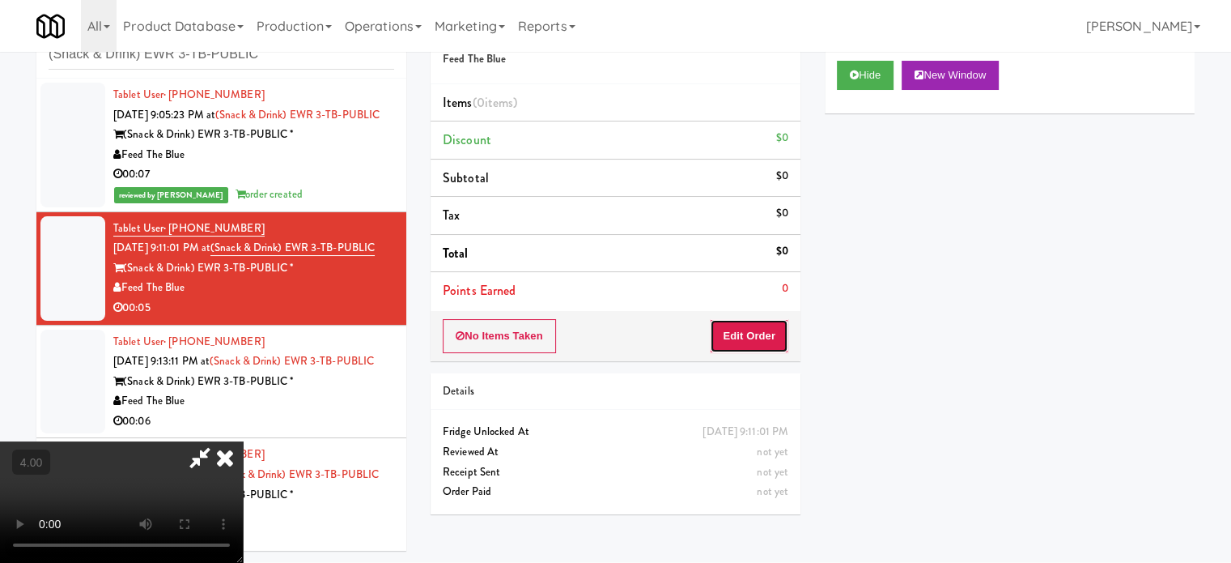
click at [730, 320] on button "Edit Order" at bounding box center [749, 336] width 79 height 34
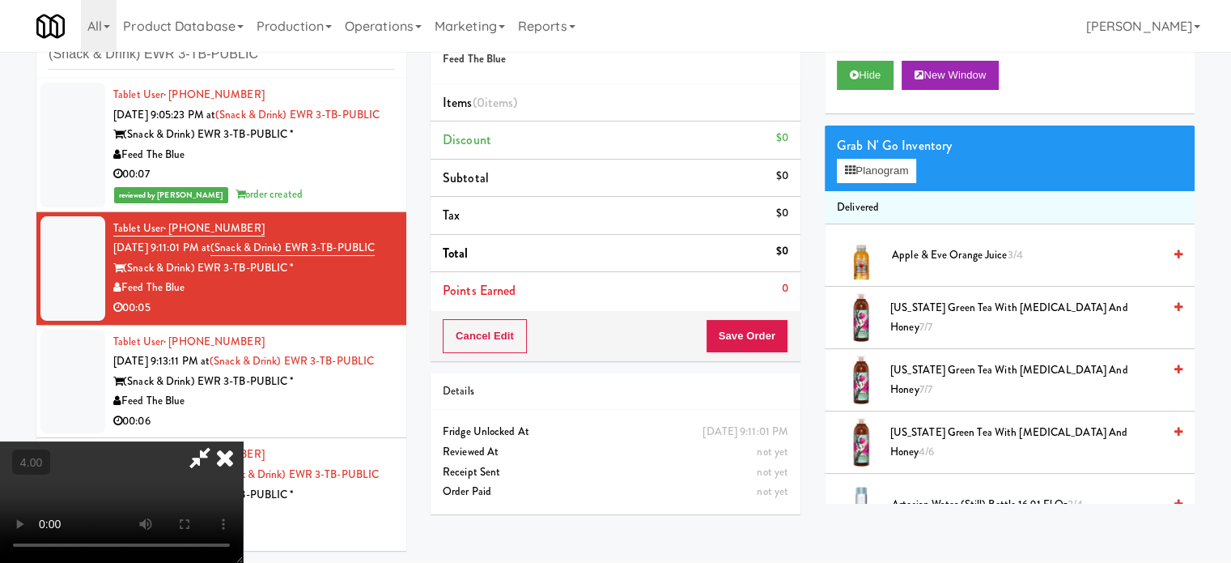
click at [243, 441] on video at bounding box center [121, 501] width 243 height 121
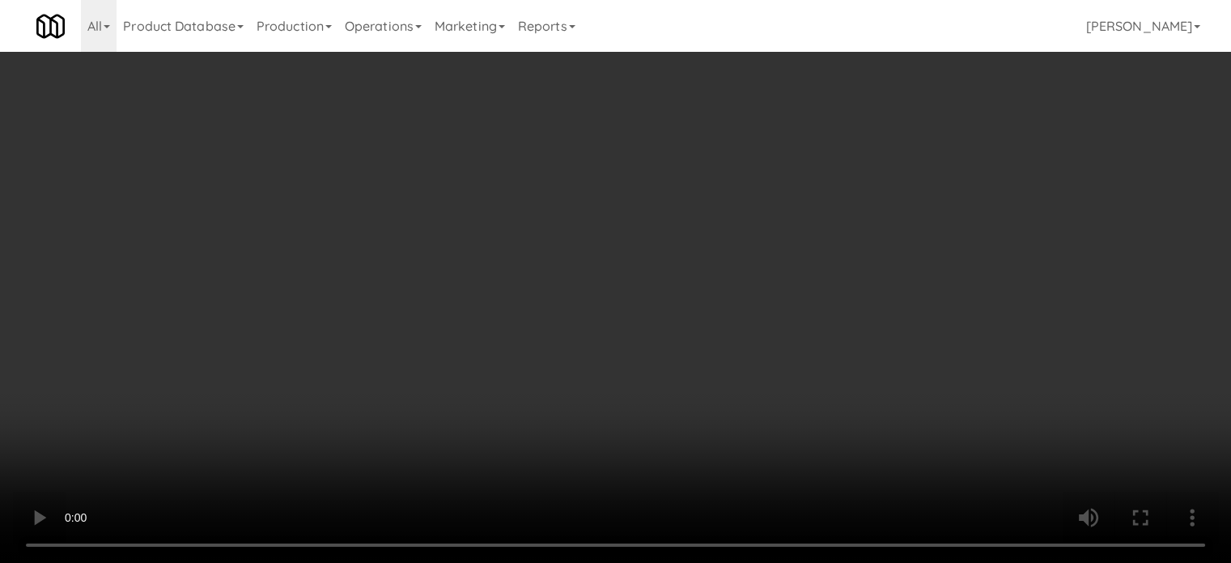
drag, startPoint x: 437, startPoint y: 392, endPoint x: 443, endPoint y: 340, distance: 52.1
click at [437, 392] on video at bounding box center [615, 281] width 1231 height 563
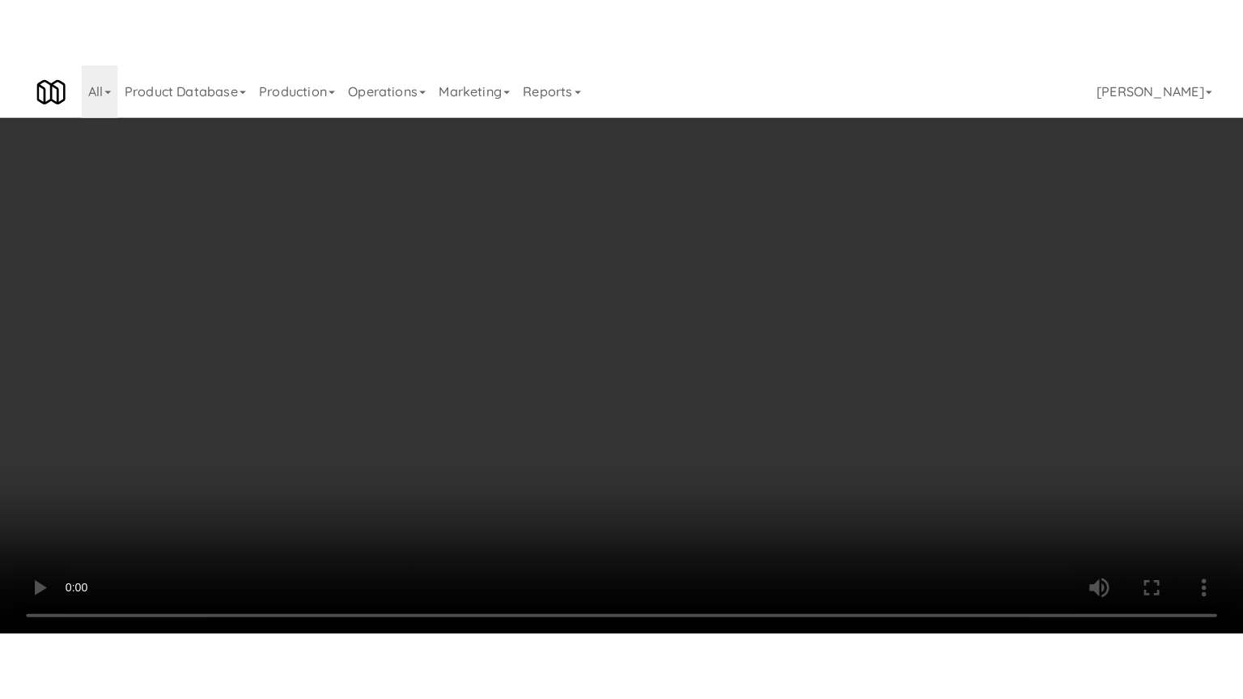
scroll to position [52, 0]
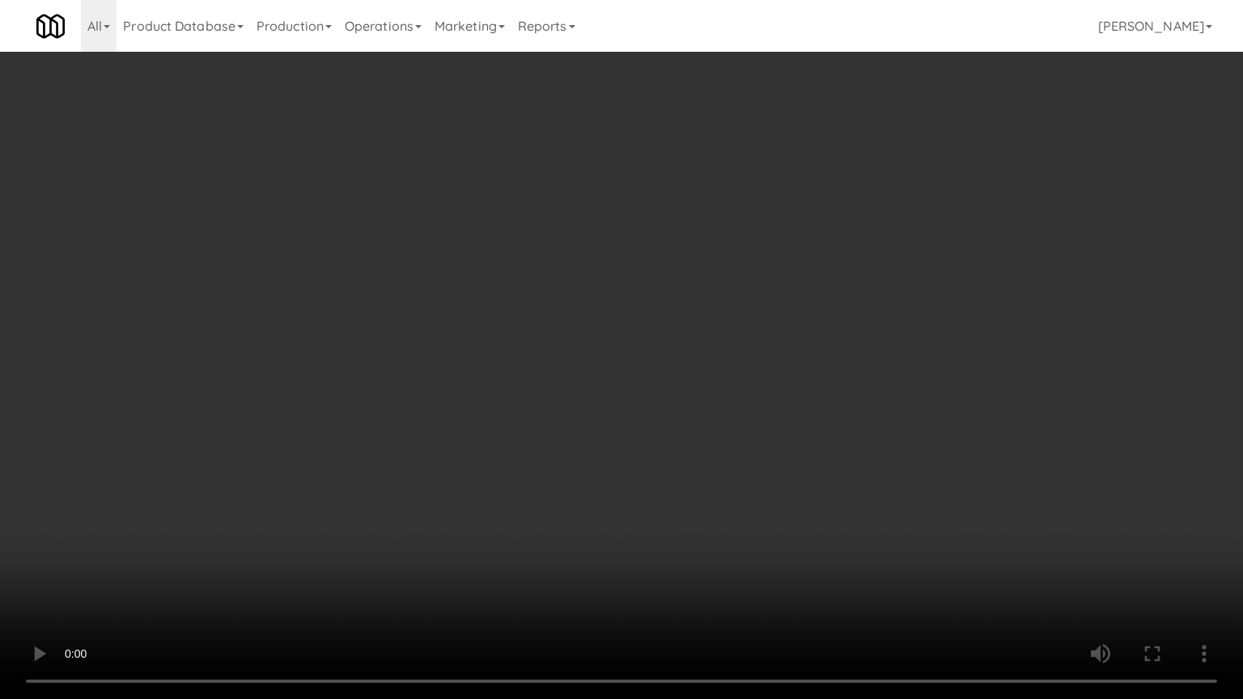
click at [443, 338] on video at bounding box center [621, 349] width 1243 height 699
click at [454, 330] on video at bounding box center [621, 349] width 1243 height 699
click at [474, 333] on video at bounding box center [621, 349] width 1243 height 699
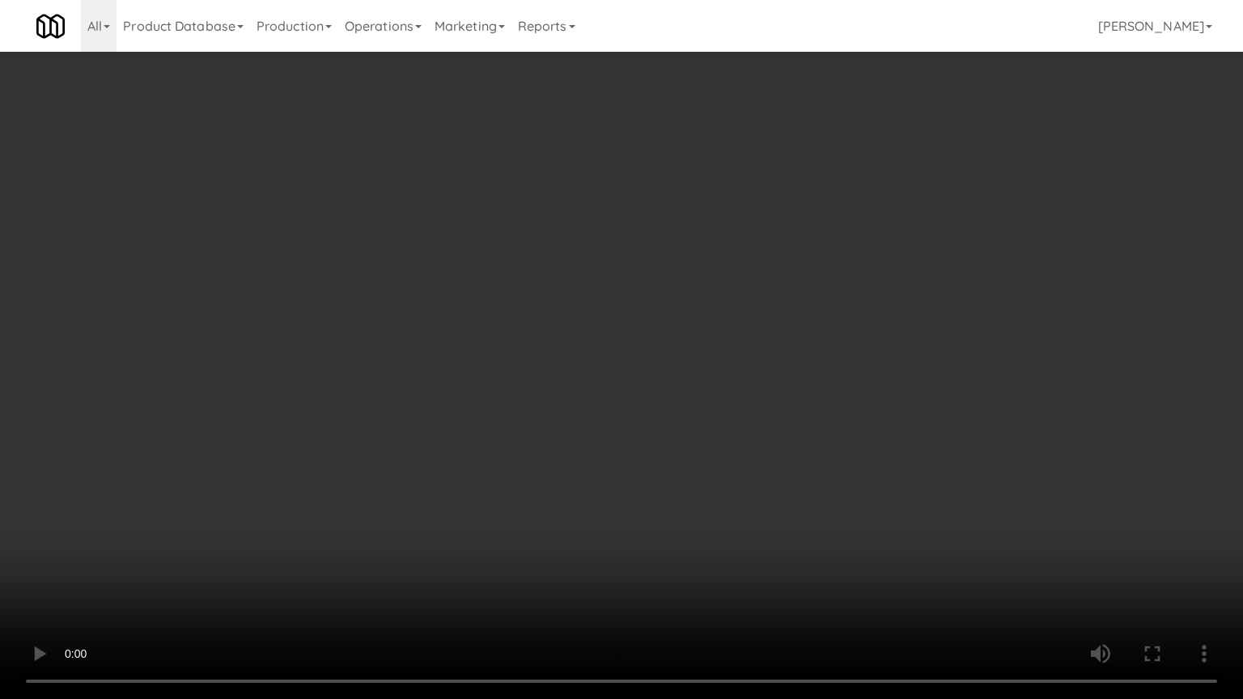
click at [506, 337] on video at bounding box center [621, 349] width 1243 height 699
click at [491, 346] on video at bounding box center [621, 349] width 1243 height 699
drag, startPoint x: 583, startPoint y: 363, endPoint x: 584, endPoint y: 354, distance: 9.0
click at [586, 363] on video at bounding box center [621, 349] width 1243 height 699
click at [563, 346] on video at bounding box center [621, 349] width 1243 height 699
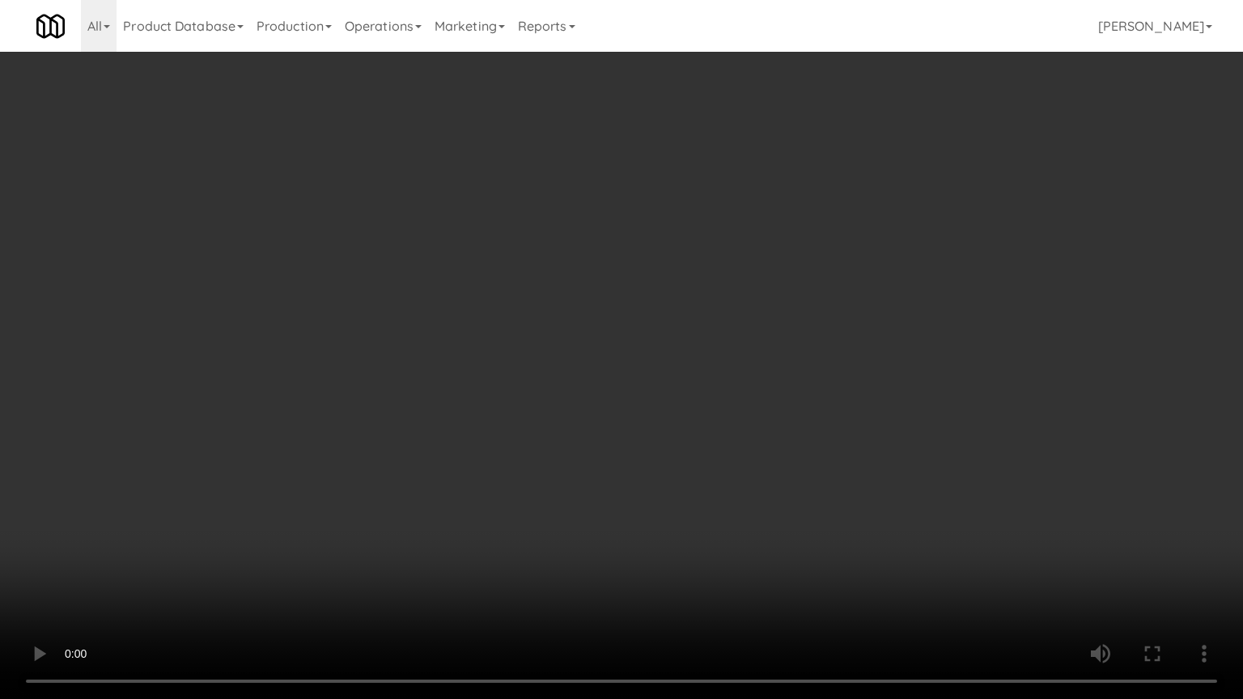
click at [638, 339] on video at bounding box center [621, 349] width 1243 height 699
click at [573, 346] on video at bounding box center [621, 349] width 1243 height 699
drag, startPoint x: 582, startPoint y: 342, endPoint x: 592, endPoint y: 336, distance: 12.4
click at [592, 336] on video at bounding box center [621, 349] width 1243 height 699
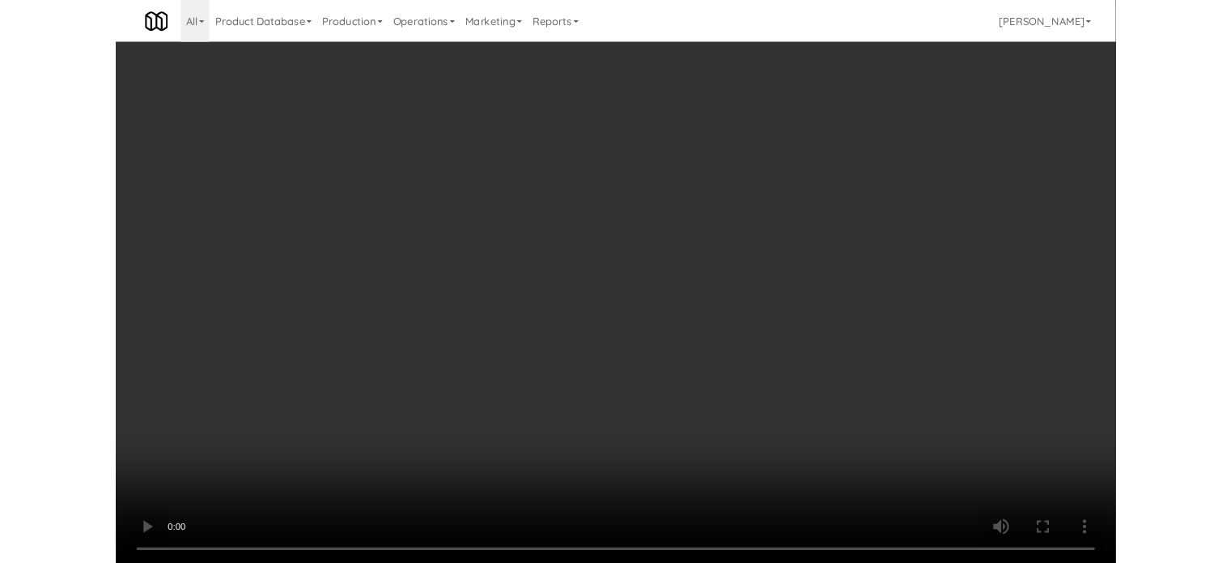
scroll to position [66, 0]
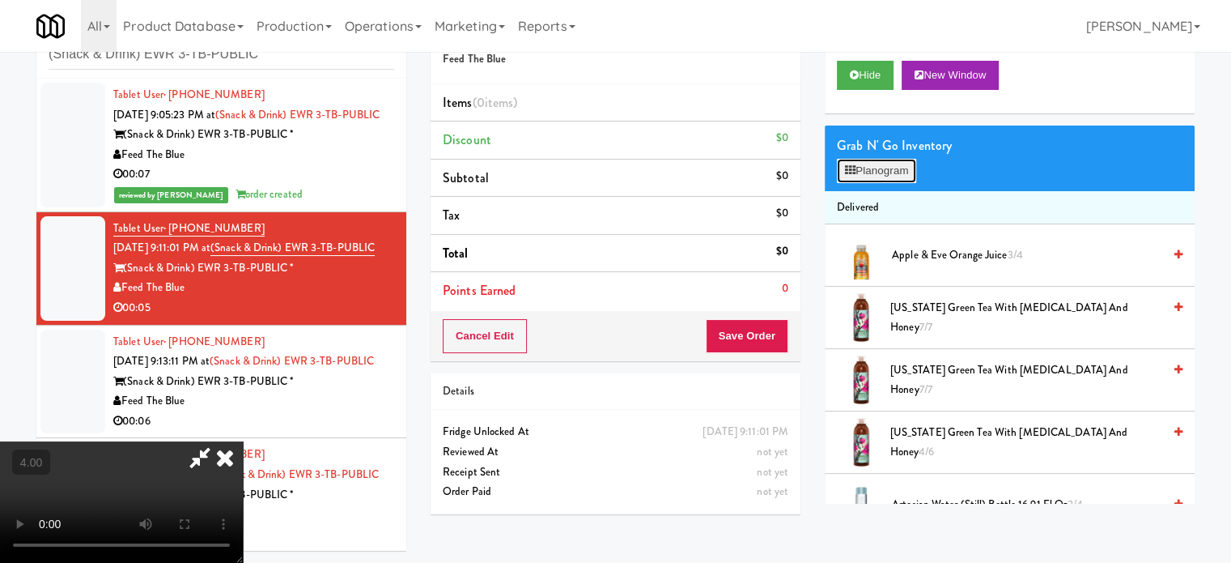
click at [891, 159] on button "Planogram" at bounding box center [876, 171] width 79 height 24
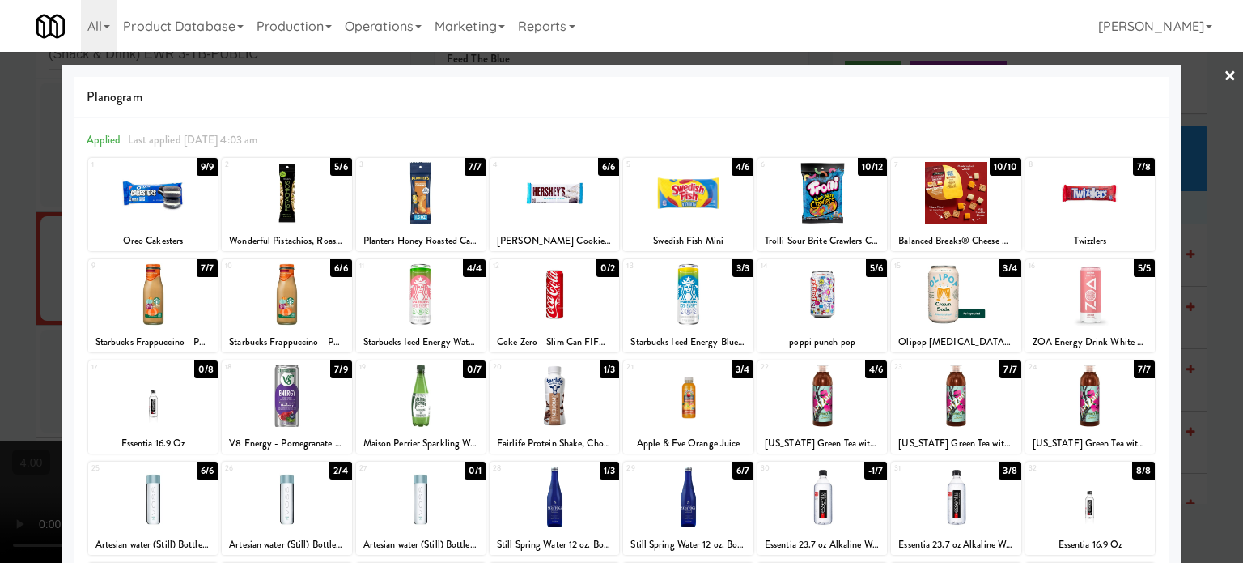
click at [866, 268] on div "5/6" at bounding box center [876, 268] width 21 height 18
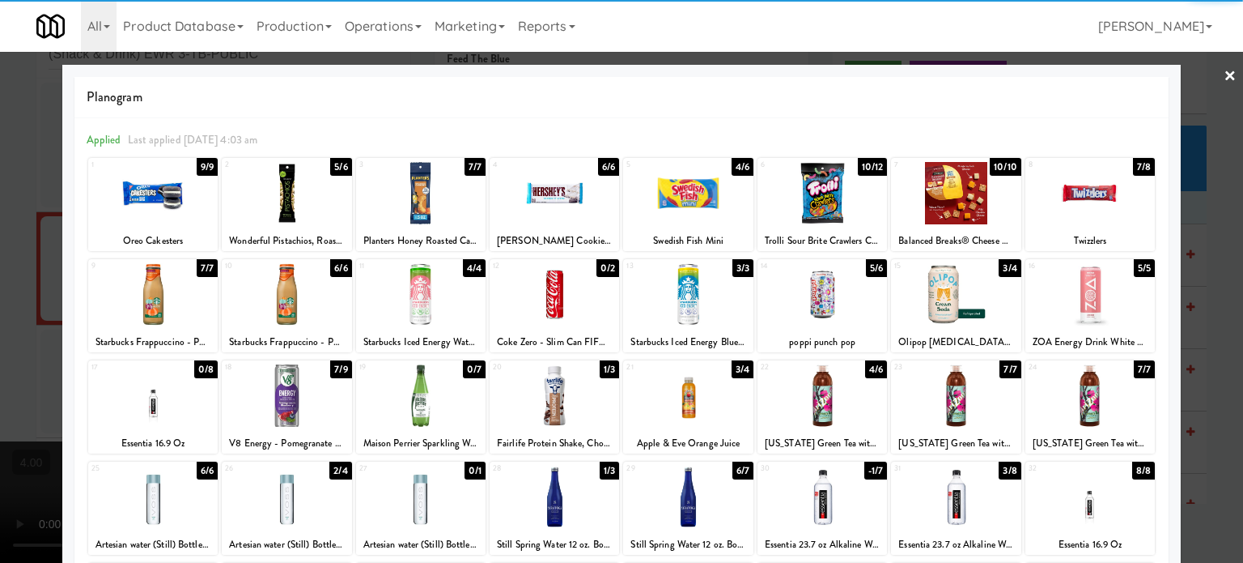
click at [1207, 290] on div at bounding box center [621, 281] width 1243 height 563
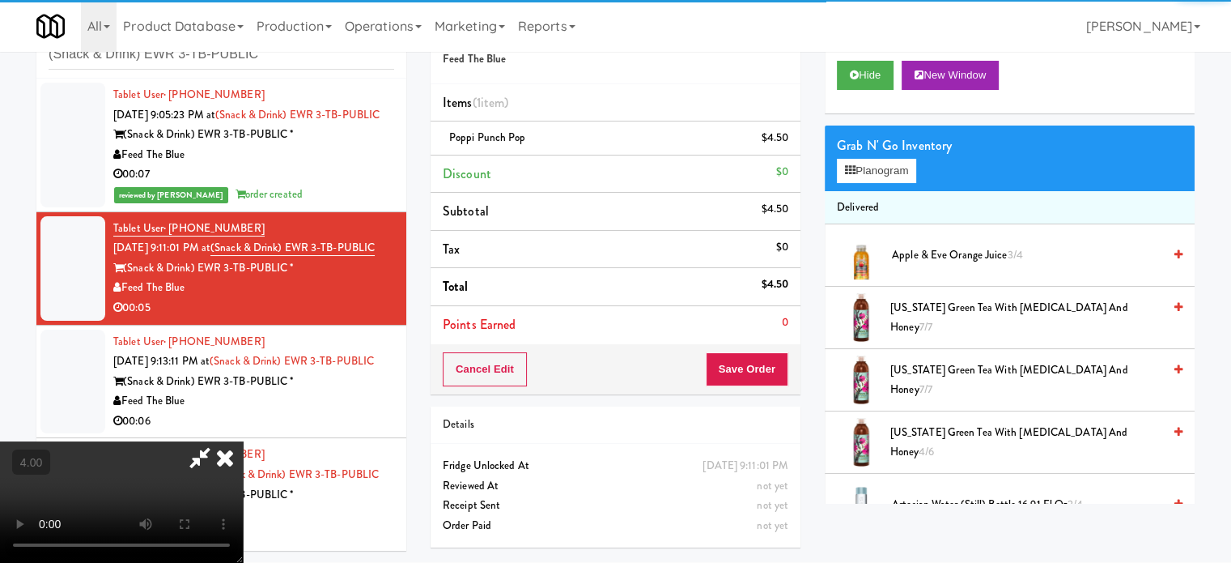
click at [243, 441] on video at bounding box center [121, 501] width 243 height 121
drag, startPoint x: 334, startPoint y: 280, endPoint x: 350, endPoint y: 366, distance: 87.2
click at [243, 441] on video at bounding box center [121, 501] width 243 height 121
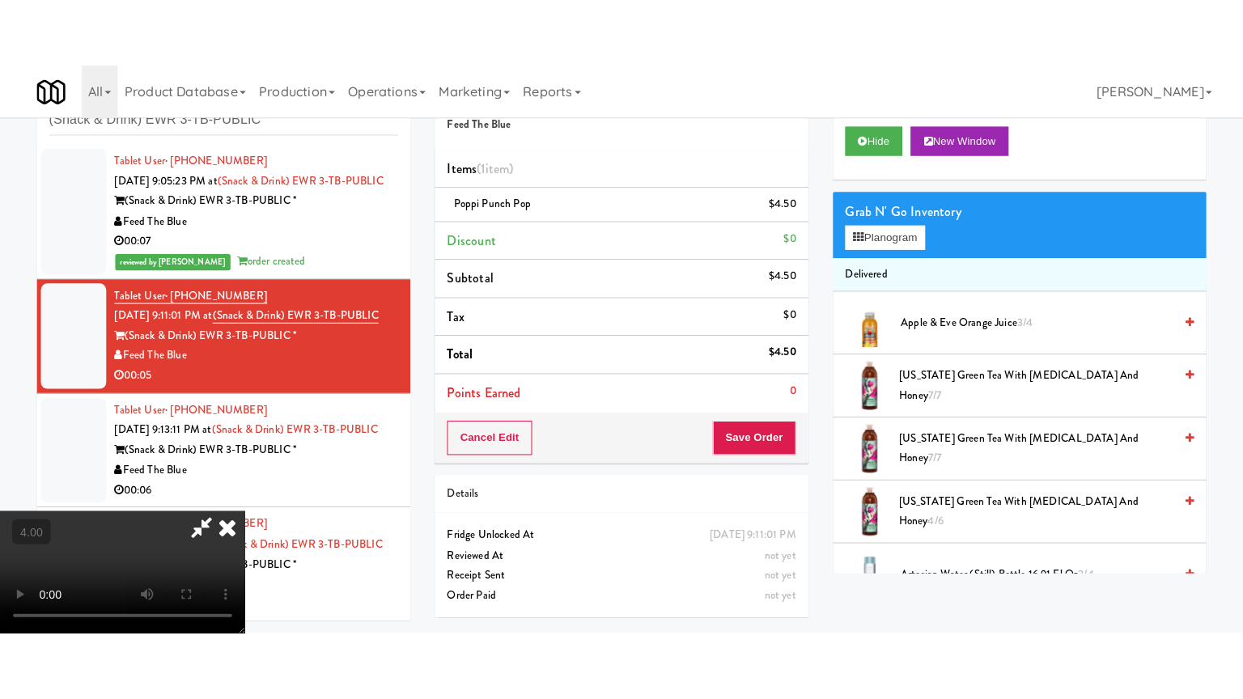
scroll to position [52, 0]
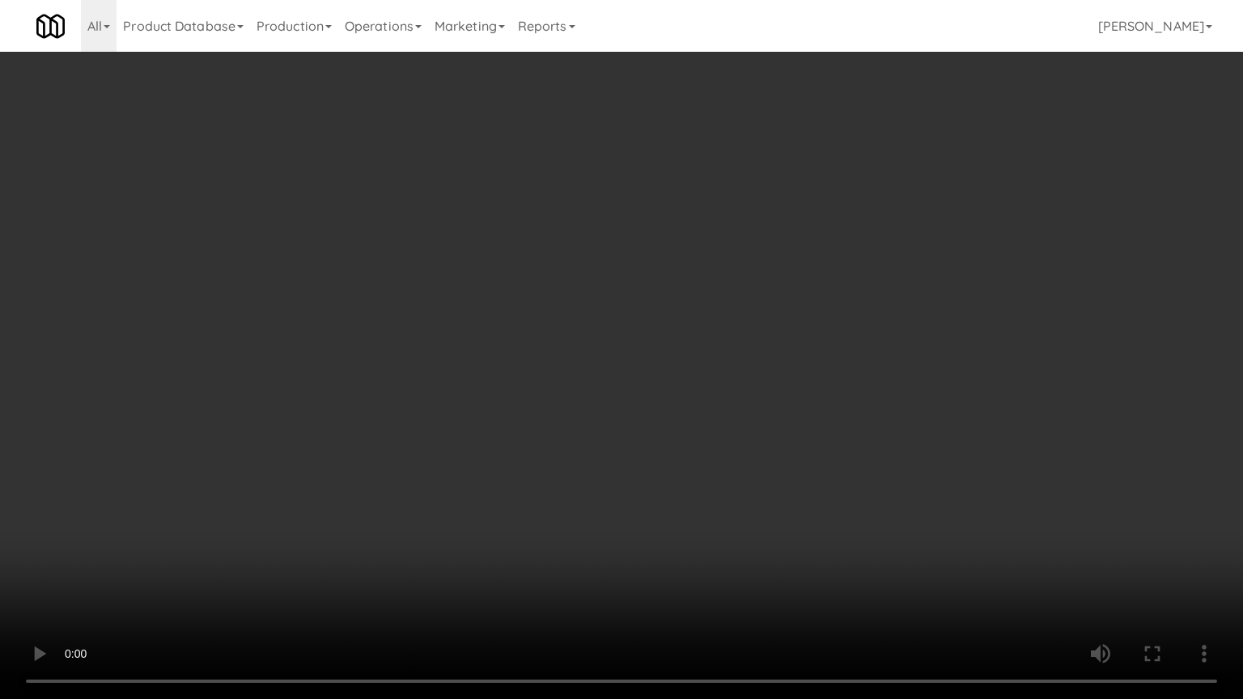
drag, startPoint x: 358, startPoint y: 359, endPoint x: 447, endPoint y: 236, distance: 151.9
click at [363, 353] on video at bounding box center [621, 349] width 1243 height 699
click at [505, 315] on video at bounding box center [621, 349] width 1243 height 699
click at [553, 316] on video at bounding box center [621, 349] width 1243 height 699
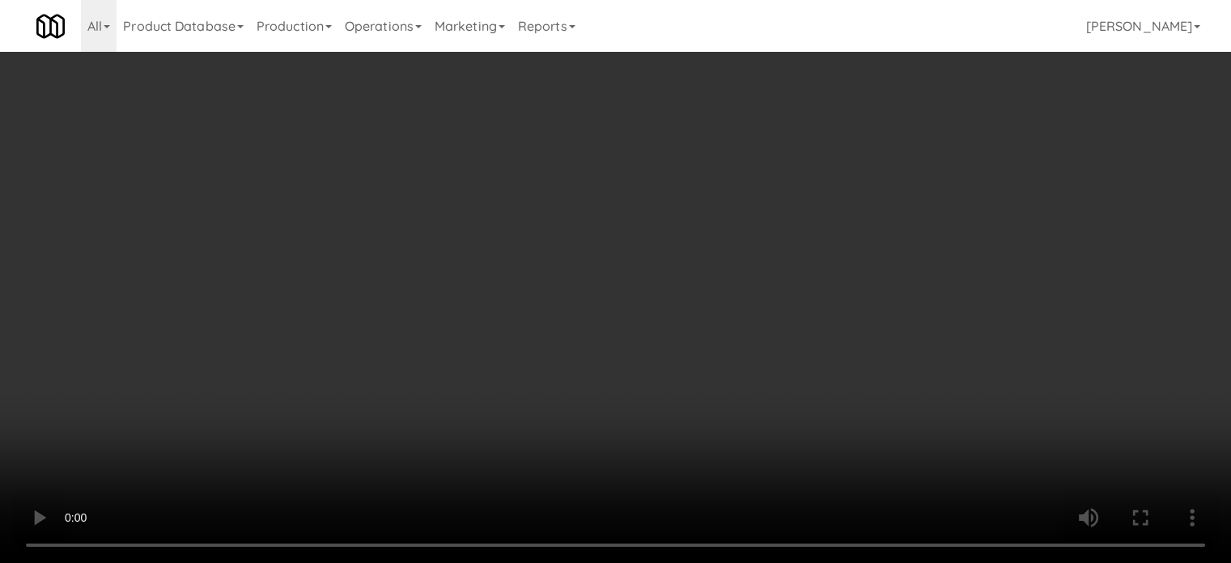
scroll to position [0, 0]
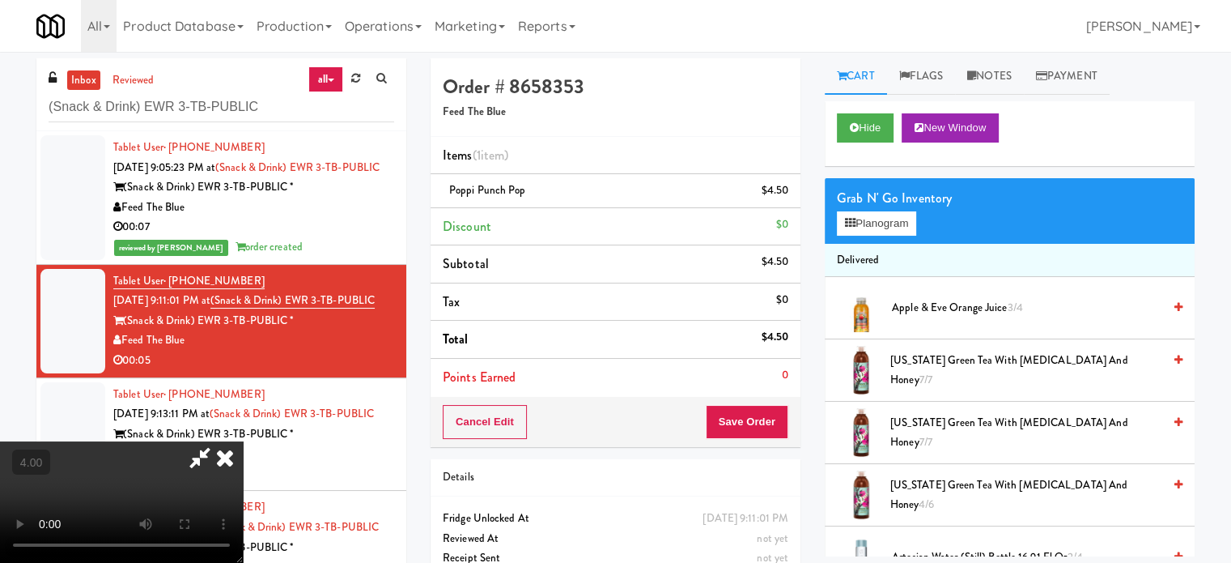
click at [243, 441] on icon at bounding box center [225, 457] width 36 height 32
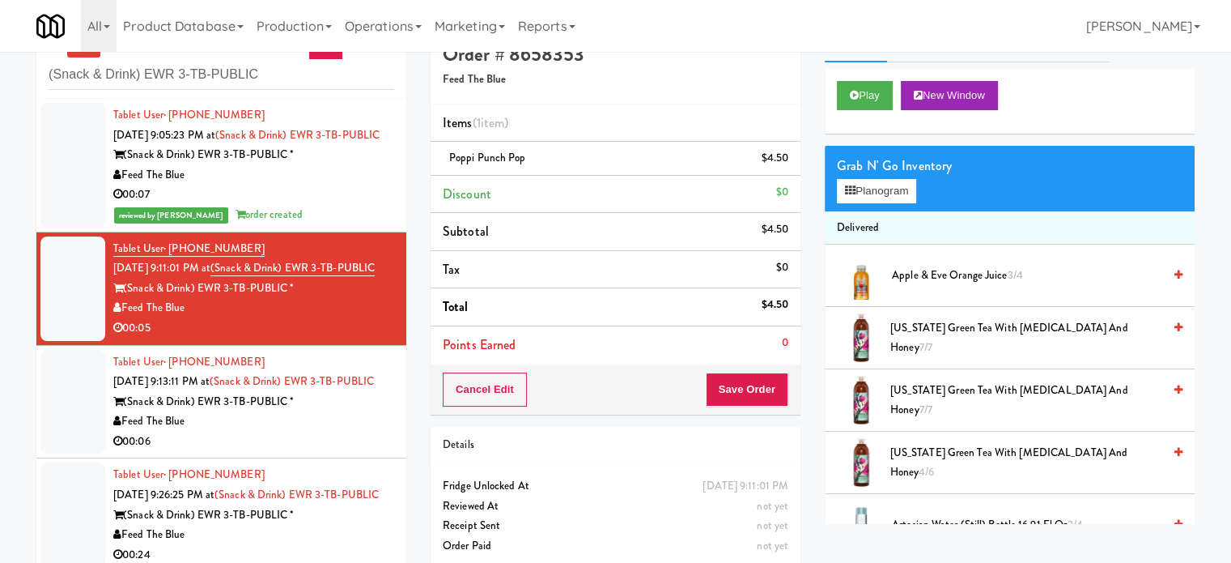
scroll to position [66, 0]
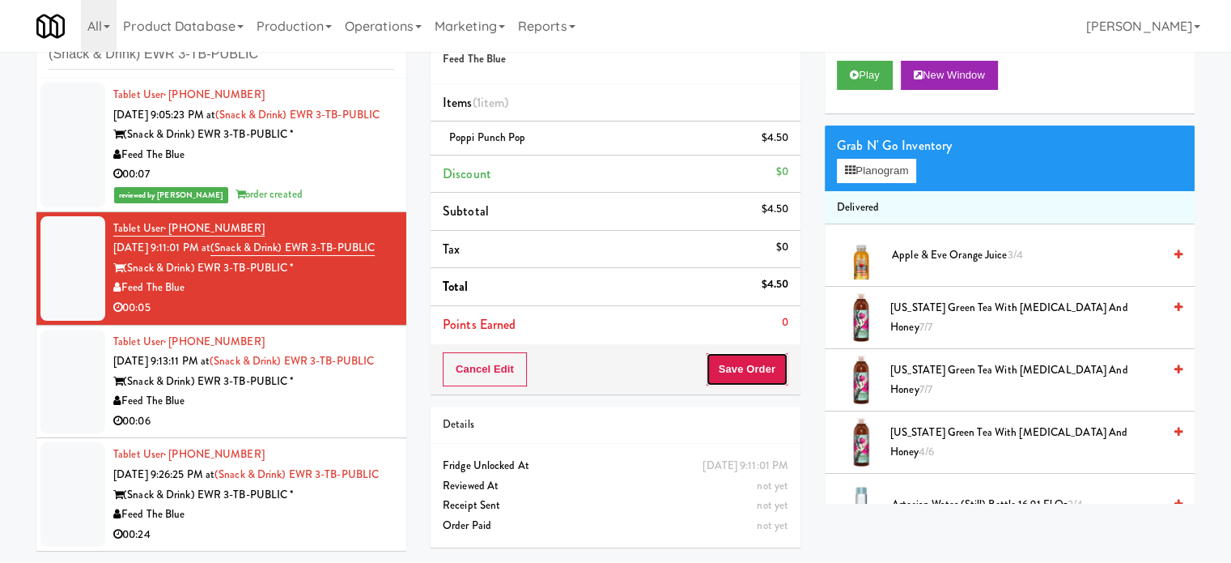
click at [726, 362] on button "Save Order" at bounding box center [747, 369] width 83 height 34
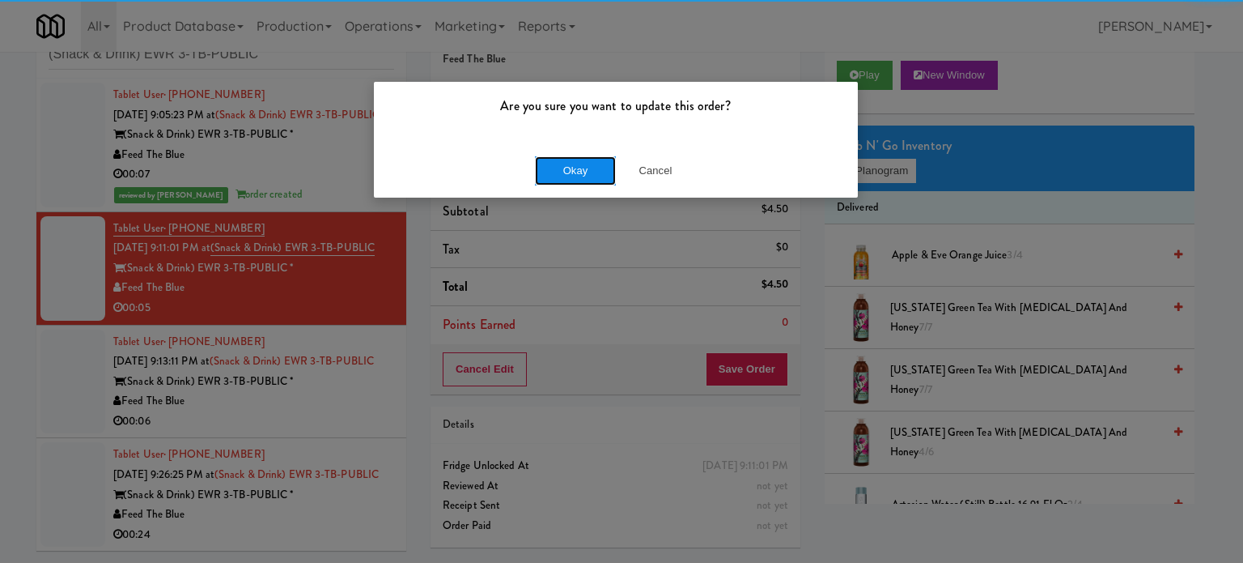
click at [551, 168] on button "Okay" at bounding box center [575, 170] width 81 height 29
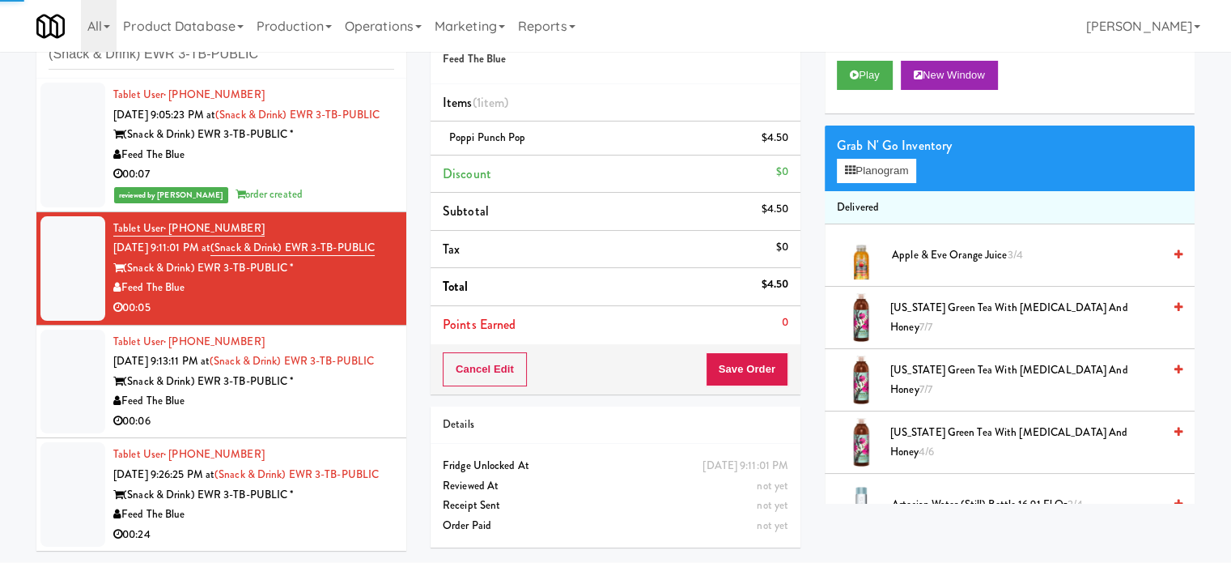
drag, startPoint x: 305, startPoint y: 456, endPoint x: 444, endPoint y: 441, distance: 140.0
click at [341, 431] on div "Tablet User · (517) 227-6072 Sep 24, 2025 9:13:11 PM at (Snack & Drink) EWR 3-T…" at bounding box center [253, 382] width 281 height 100
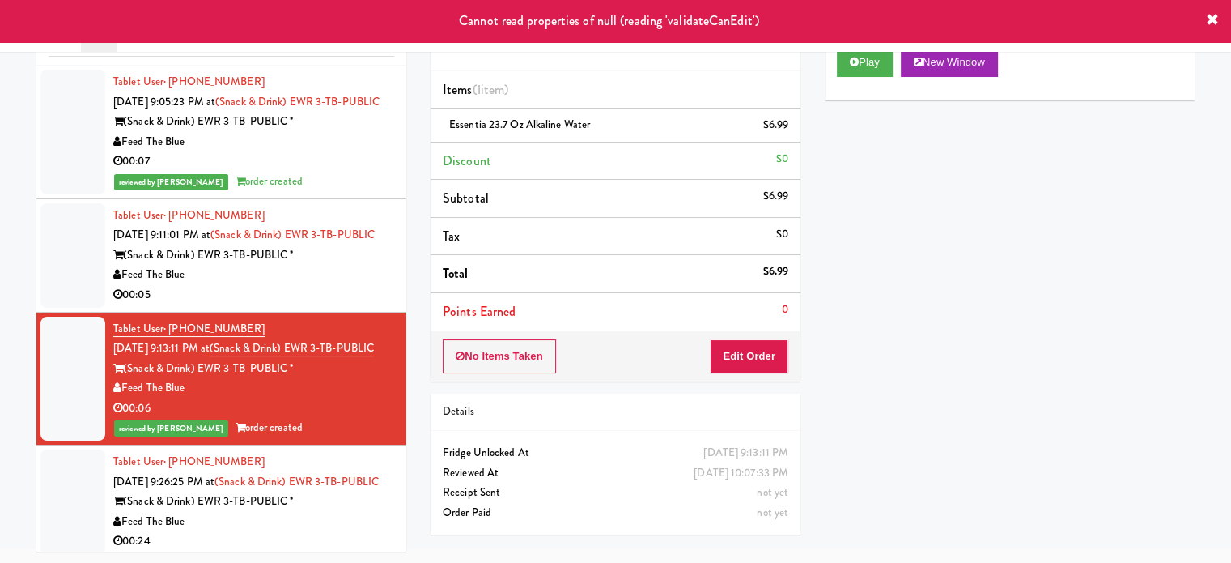
click at [308, 285] on div "Feed The Blue" at bounding box center [253, 275] width 281 height 20
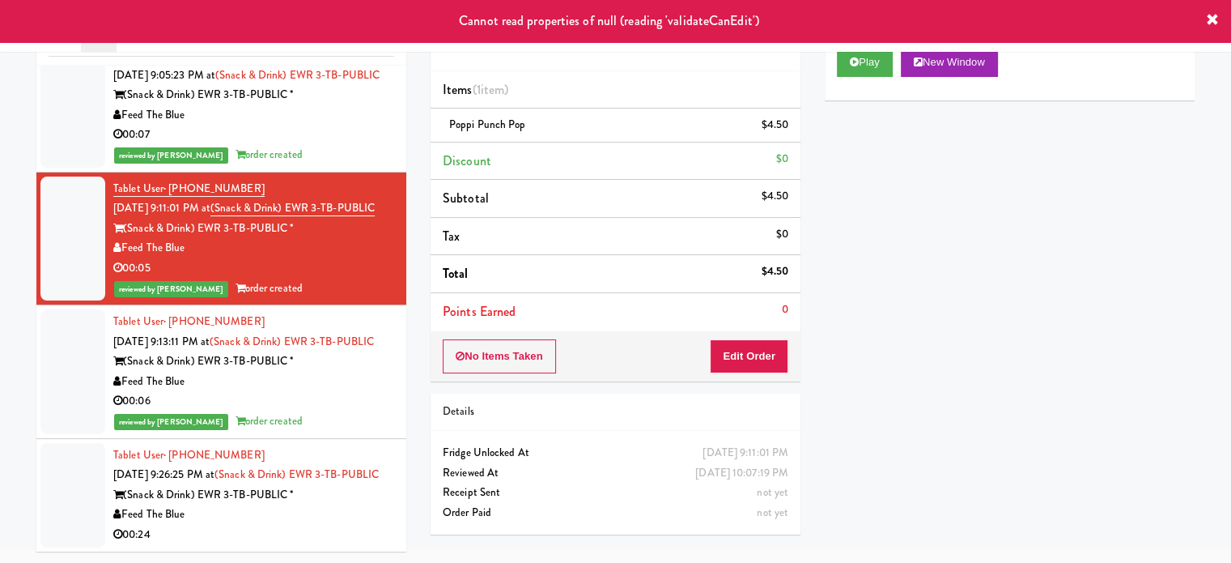
scroll to position [105, 0]
click at [341, 543] on div "00:24" at bounding box center [253, 534] width 281 height 20
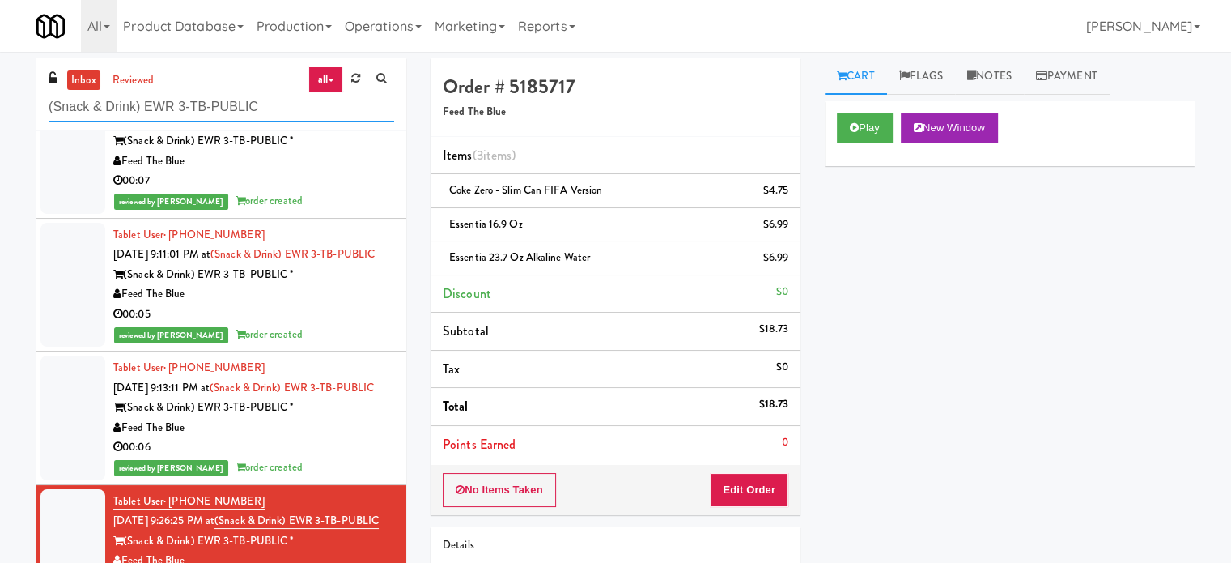
click at [220, 96] on input "(Snack & Drink) EWR 3-TB-PUBLIC" at bounding box center [222, 107] width 346 height 30
paste input "Metropolitan - Cooler - Right"
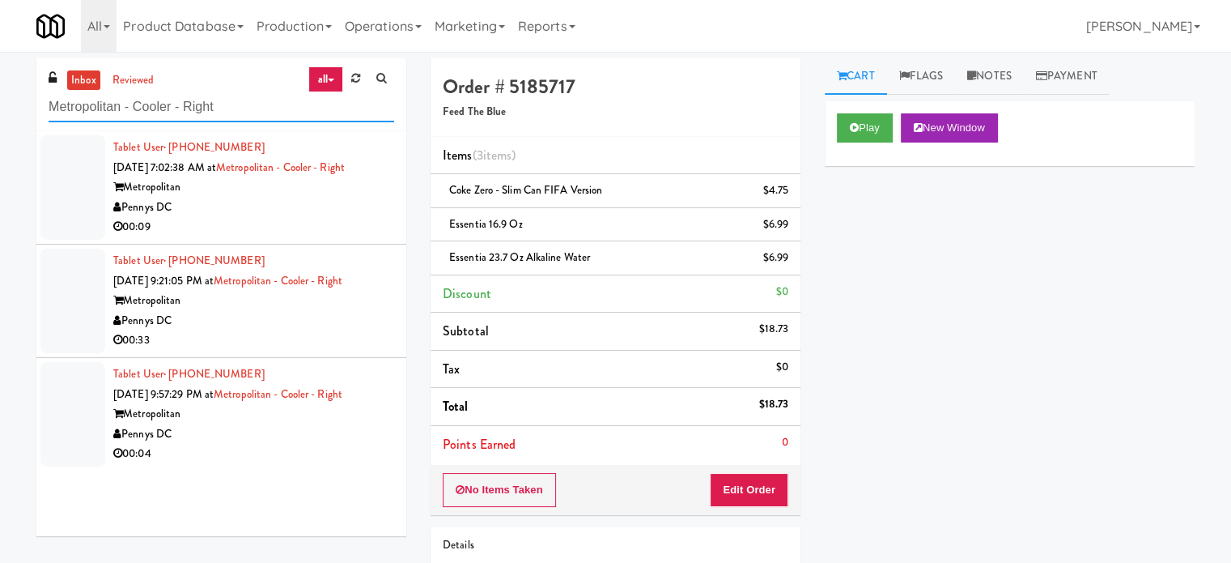
click at [233, 103] on input "Metropolitan - Cooler - Right" at bounding box center [222, 107] width 346 height 30
drag, startPoint x: 292, startPoint y: 221, endPoint x: 298, endPoint y: 209, distance: 13.4
click at [295, 215] on div "Tablet User · (202) 425-4135 Sep 22, 2025 7:02:38 AM at Metropolitan - Cooler -…" at bounding box center [253, 188] width 281 height 100
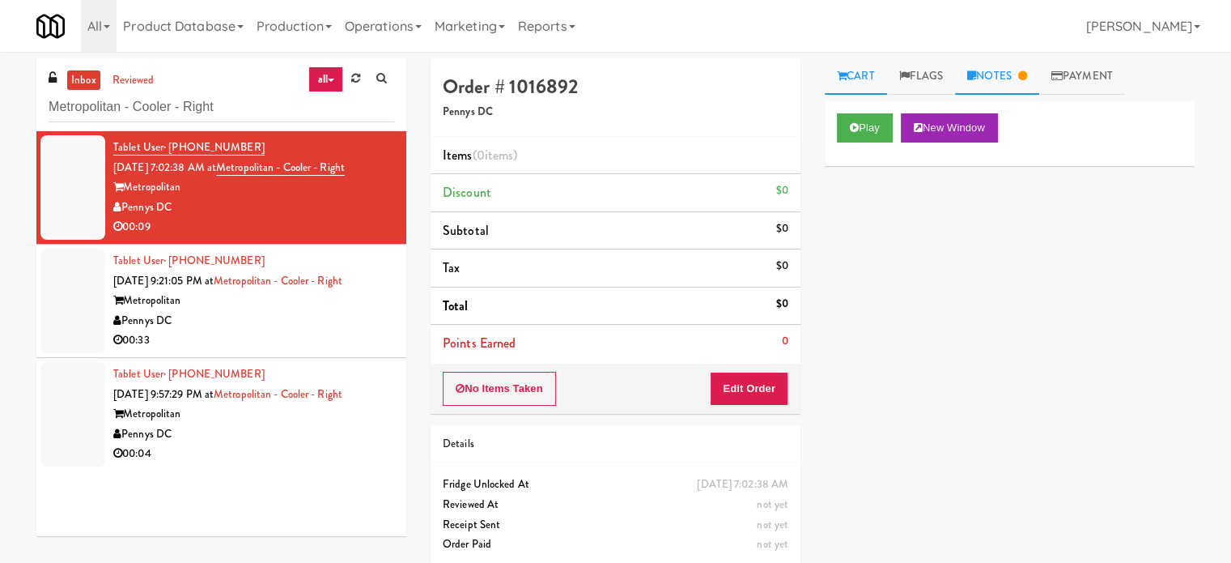
click at [1010, 74] on link "Notes" at bounding box center [997, 76] width 84 height 36
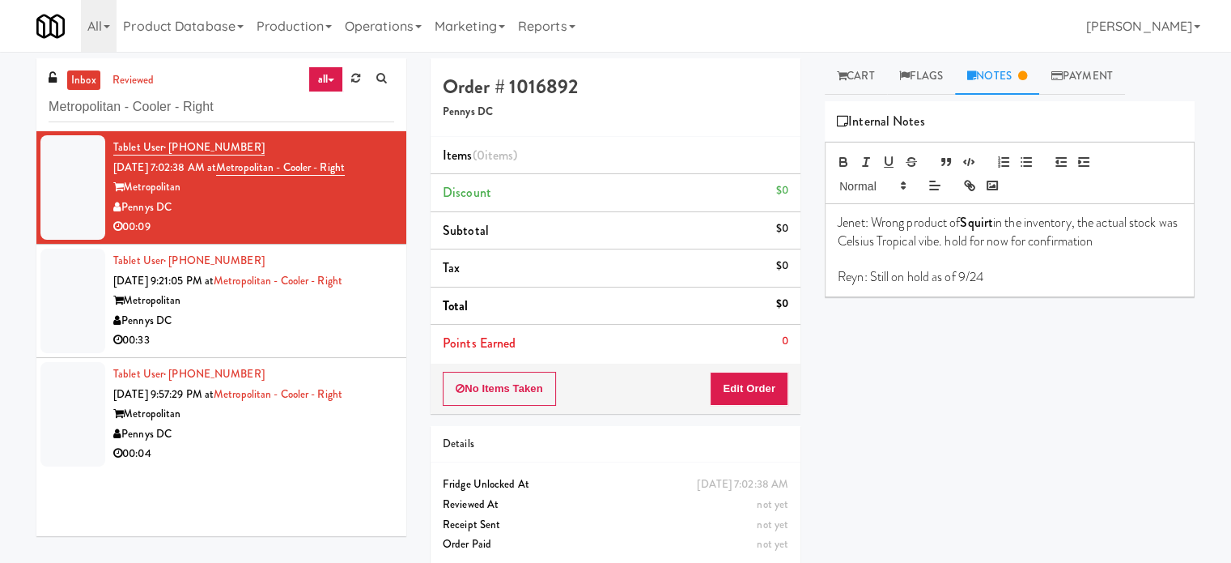
click at [311, 321] on div "Pennys DC" at bounding box center [253, 321] width 281 height 20
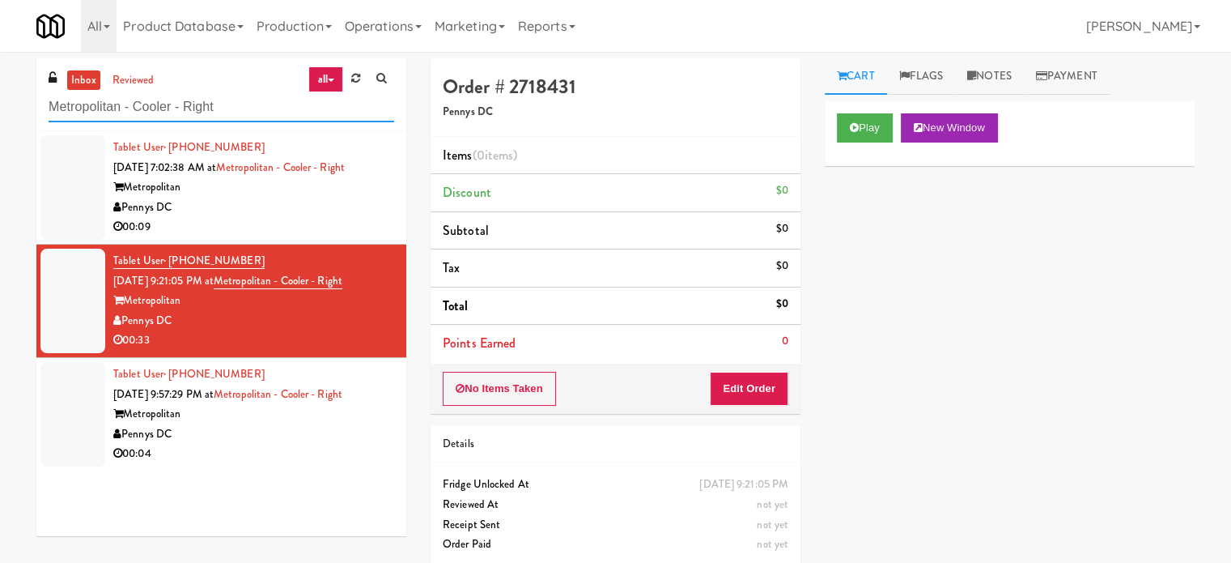
click at [257, 103] on input "Metropolitan - Cooler - Right" at bounding box center [222, 107] width 346 height 30
paste input "Uptown 550 Ambien"
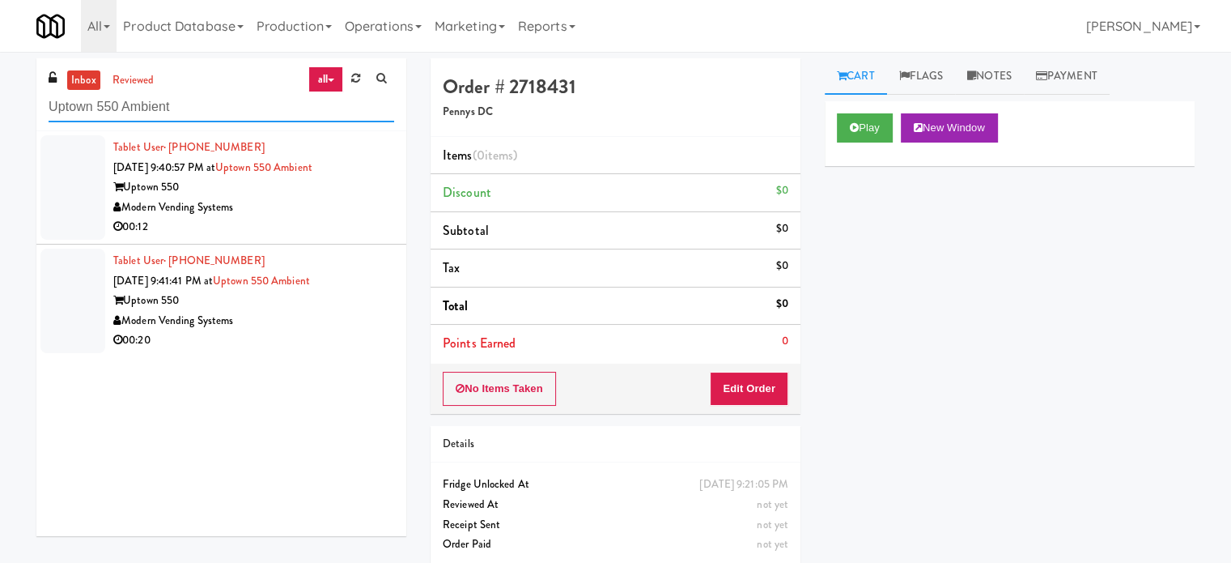
type input "Uptown 550 Ambient"
click at [341, 236] on div "00:12" at bounding box center [253, 227] width 281 height 20
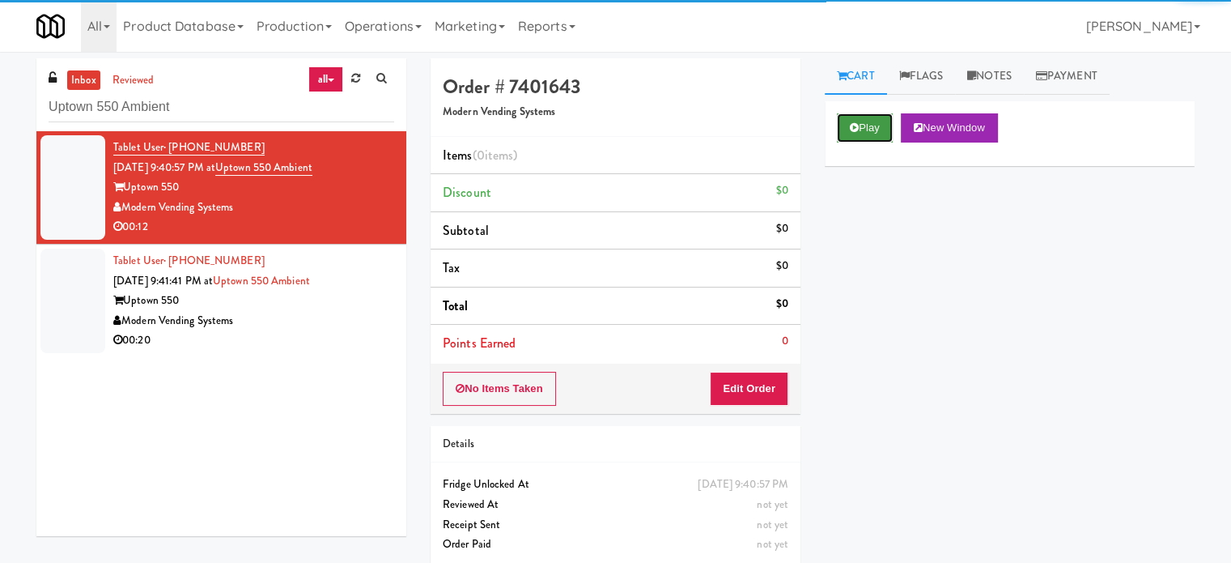
drag, startPoint x: 869, startPoint y: 127, endPoint x: 864, endPoint y: 134, distance: 9.2
click at [868, 129] on button "Play" at bounding box center [865, 127] width 56 height 29
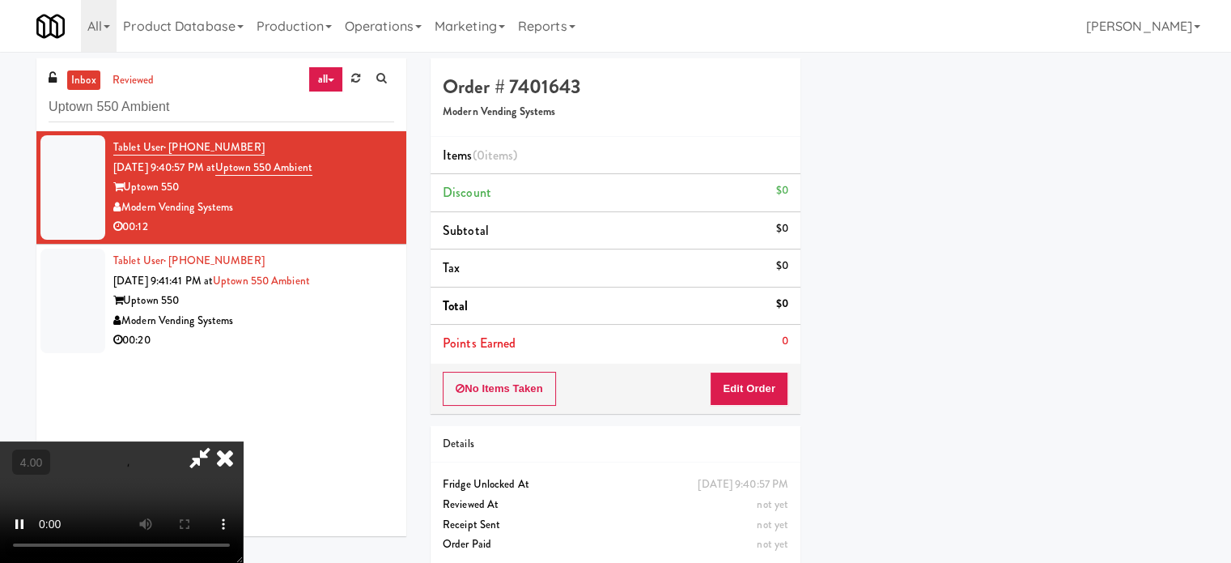
scroll to position [151, 0]
click at [746, 380] on button "Edit Order" at bounding box center [749, 389] width 79 height 34
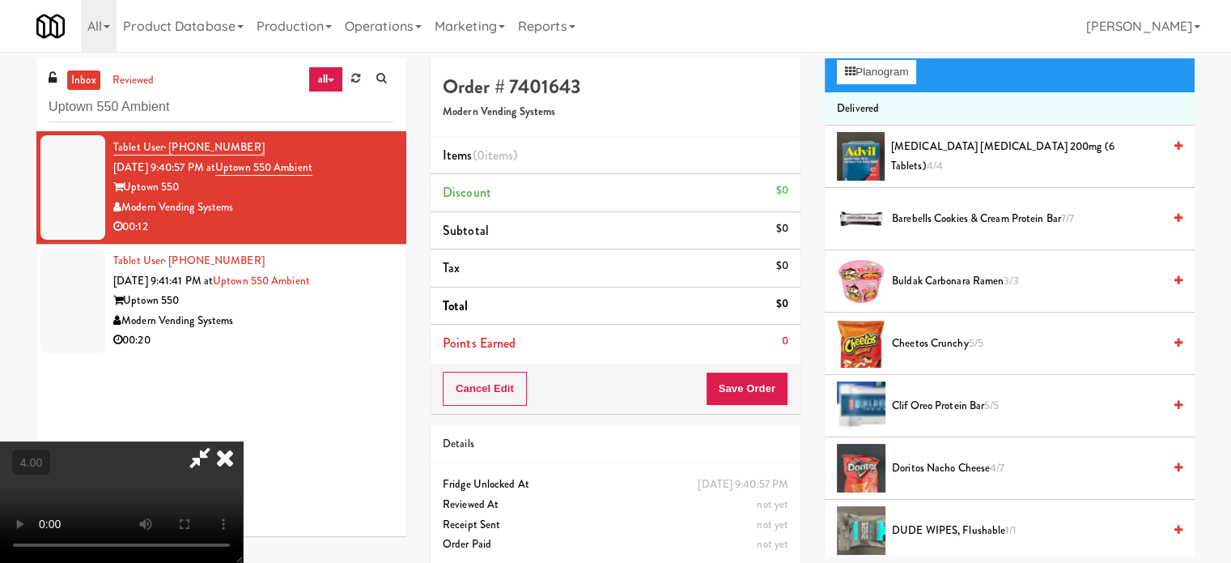
drag, startPoint x: 464, startPoint y: 352, endPoint x: 461, endPoint y: 342, distance: 10.2
click at [243, 441] on video at bounding box center [121, 501] width 243 height 121
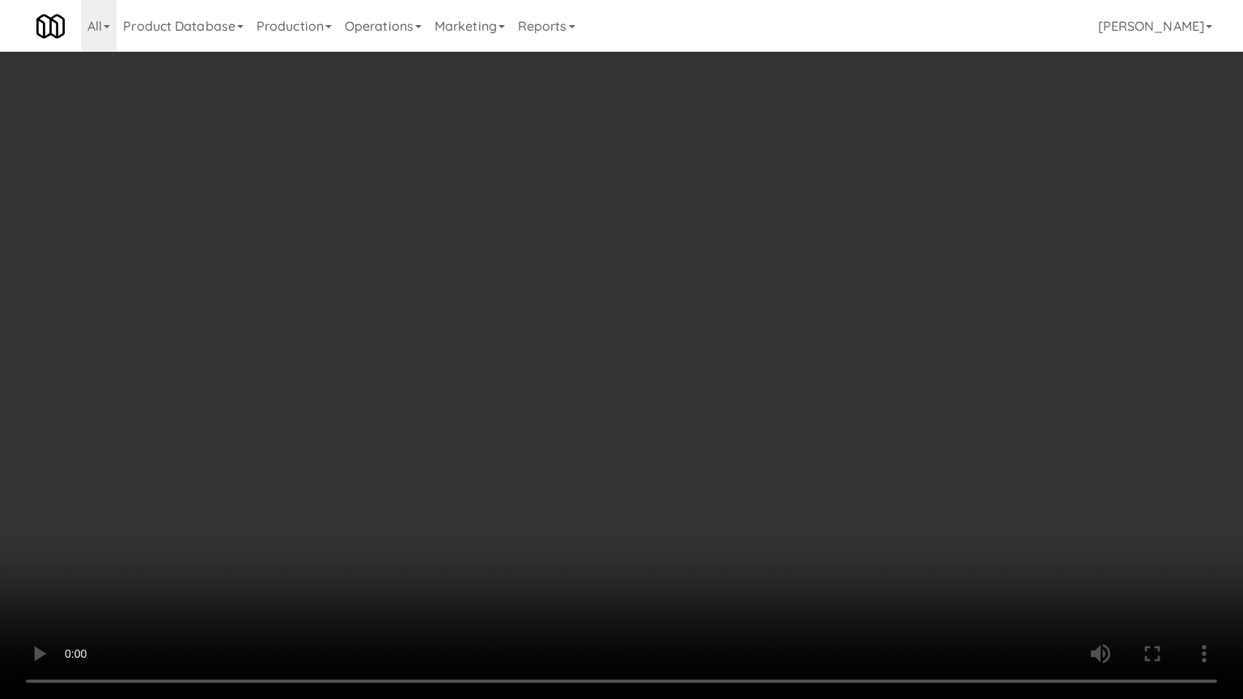
click at [524, 270] on video at bounding box center [621, 349] width 1243 height 699
click at [522, 285] on video at bounding box center [621, 349] width 1243 height 699
click at [609, 316] on video at bounding box center [621, 349] width 1243 height 699
click at [615, 328] on video at bounding box center [621, 349] width 1243 height 699
click at [712, 344] on video at bounding box center [621, 349] width 1243 height 699
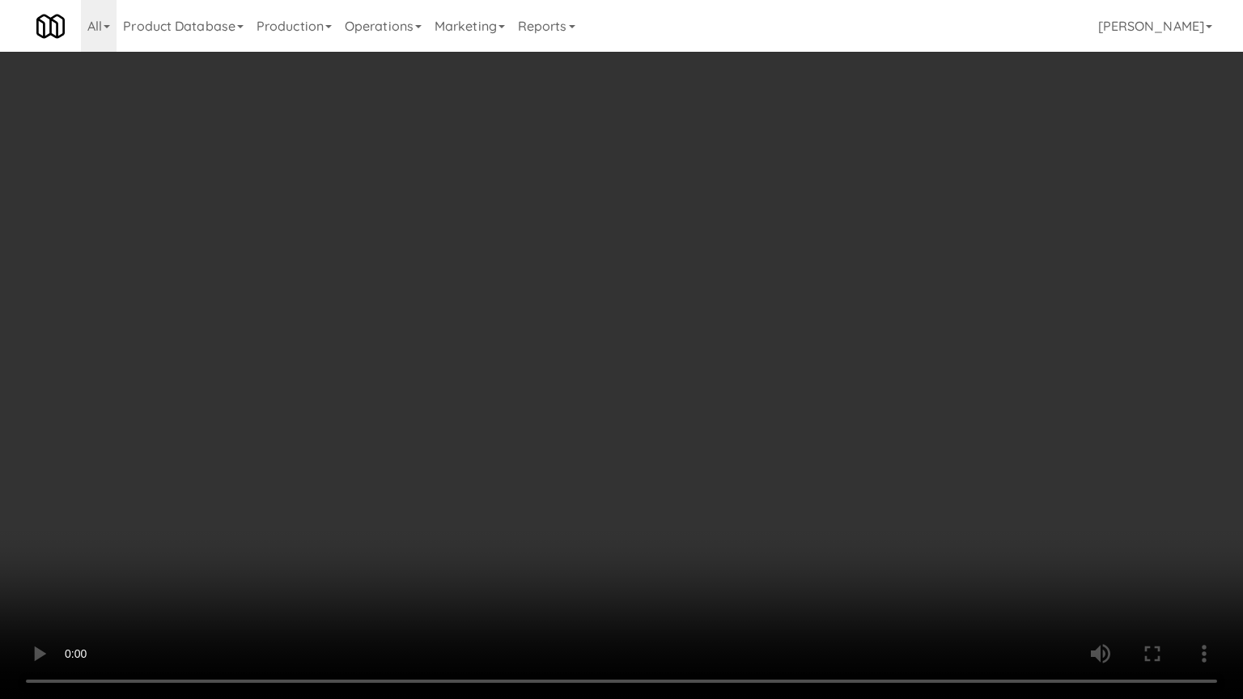
click at [683, 353] on video at bounding box center [621, 349] width 1243 height 699
click at [745, 377] on video at bounding box center [621, 349] width 1243 height 699
drag, startPoint x: 521, startPoint y: 424, endPoint x: 611, endPoint y: 367, distance: 106.2
click at [520, 424] on video at bounding box center [621, 349] width 1243 height 699
click at [709, 296] on video at bounding box center [621, 349] width 1243 height 699
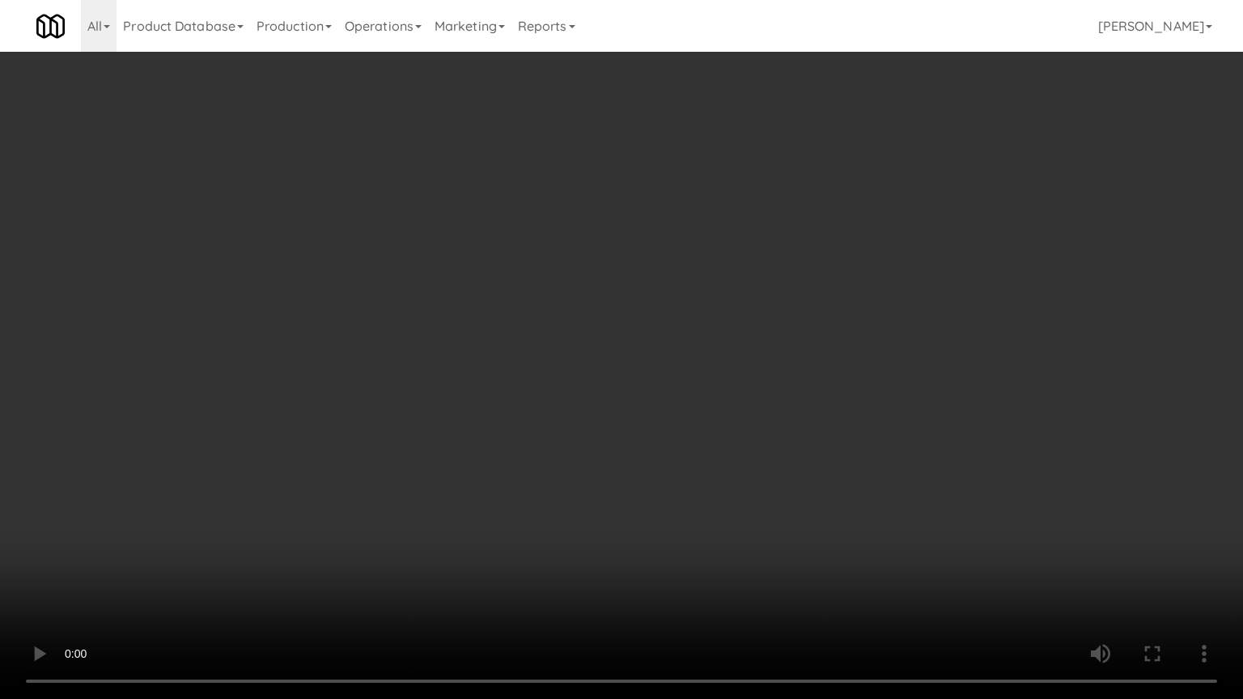
click at [723, 290] on video at bounding box center [621, 349] width 1243 height 699
click at [753, 272] on video at bounding box center [621, 349] width 1243 height 699
click at [753, 274] on video at bounding box center [621, 349] width 1243 height 699
click at [781, 291] on video at bounding box center [621, 349] width 1243 height 699
click at [766, 300] on video at bounding box center [621, 349] width 1243 height 699
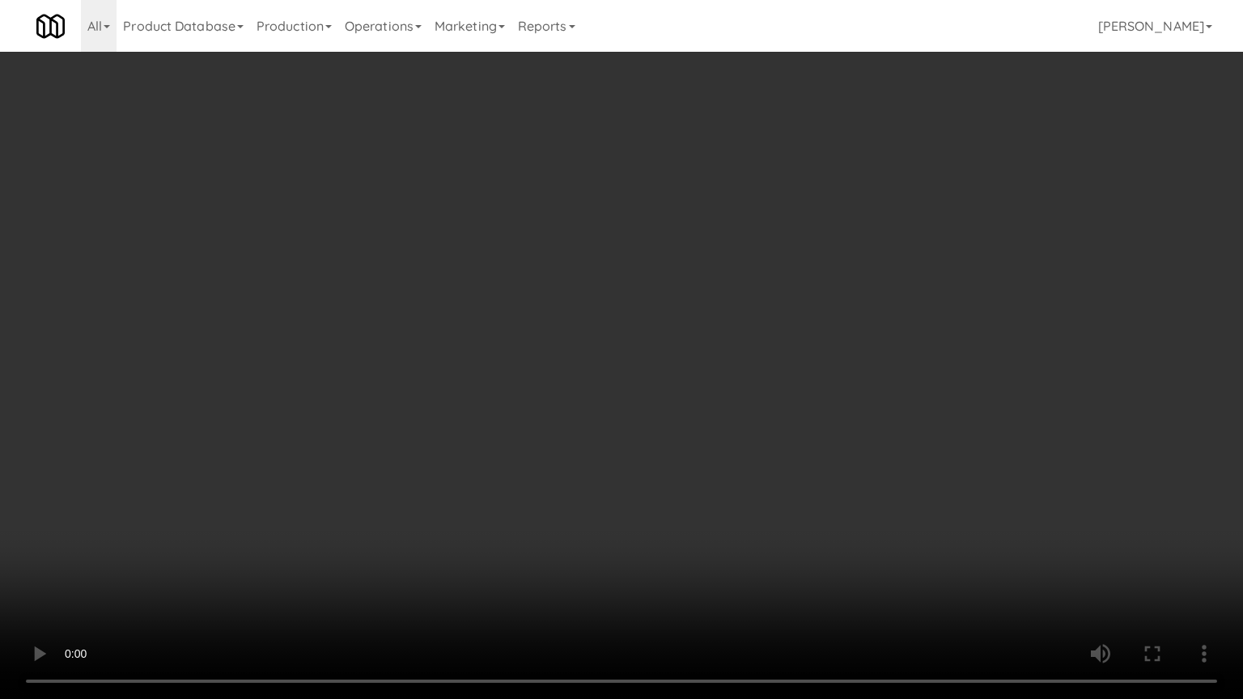
click at [911, 300] on video at bounding box center [621, 349] width 1243 height 699
click at [764, 284] on video at bounding box center [621, 349] width 1243 height 699
click at [833, 257] on video at bounding box center [621, 349] width 1243 height 699
click at [775, 274] on video at bounding box center [621, 349] width 1243 height 699
click at [903, 291] on video at bounding box center [621, 349] width 1243 height 699
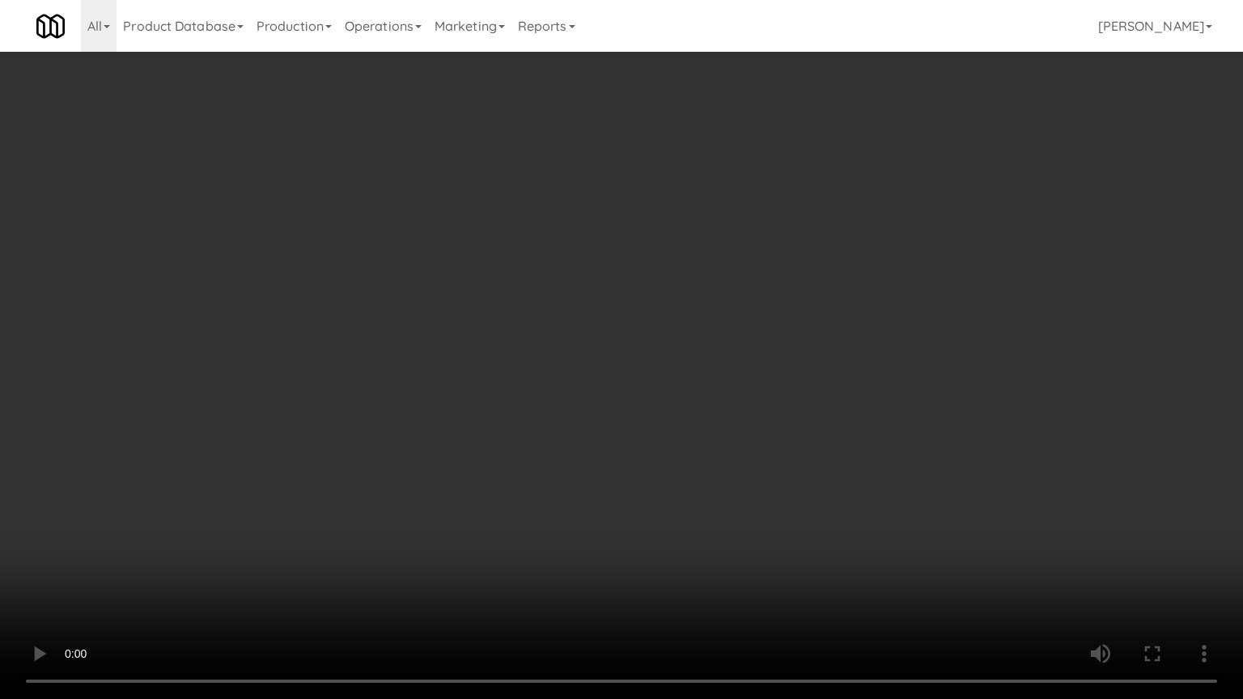
click at [839, 301] on video at bounding box center [621, 349] width 1243 height 699
click at [855, 295] on video at bounding box center [621, 349] width 1243 height 699
click at [719, 289] on video at bounding box center [621, 349] width 1243 height 699
click at [735, 276] on video at bounding box center [621, 349] width 1243 height 699
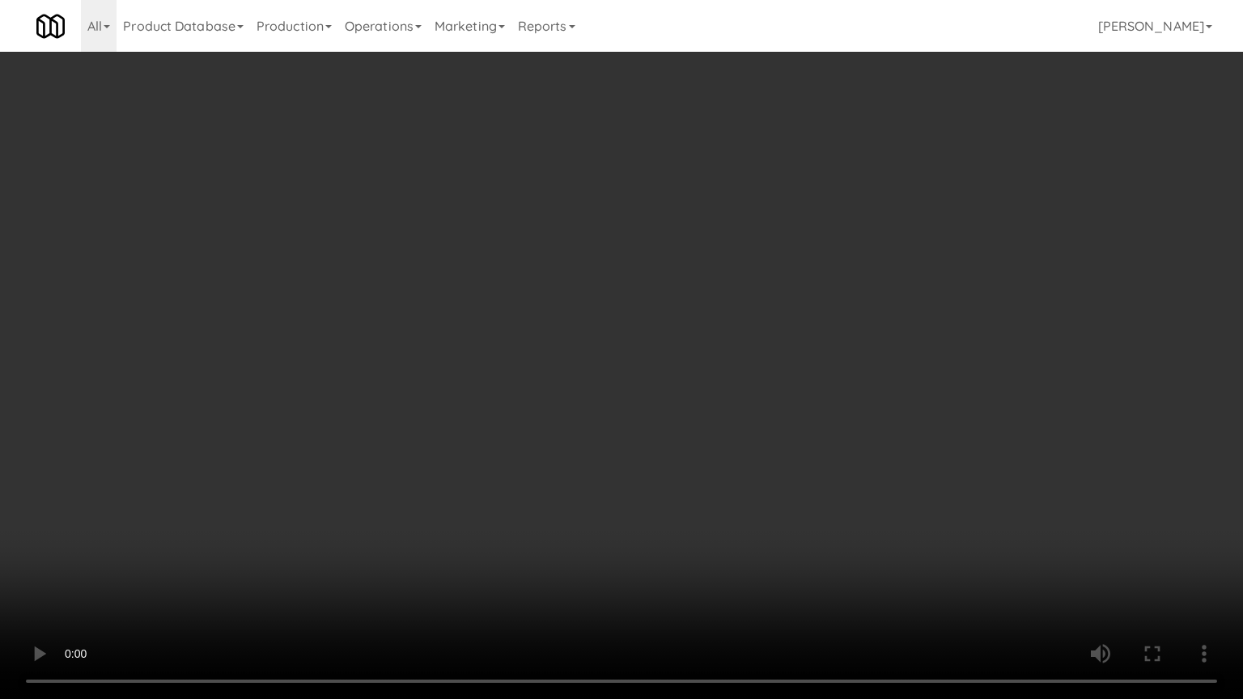
click at [750, 265] on video at bounding box center [621, 349] width 1243 height 699
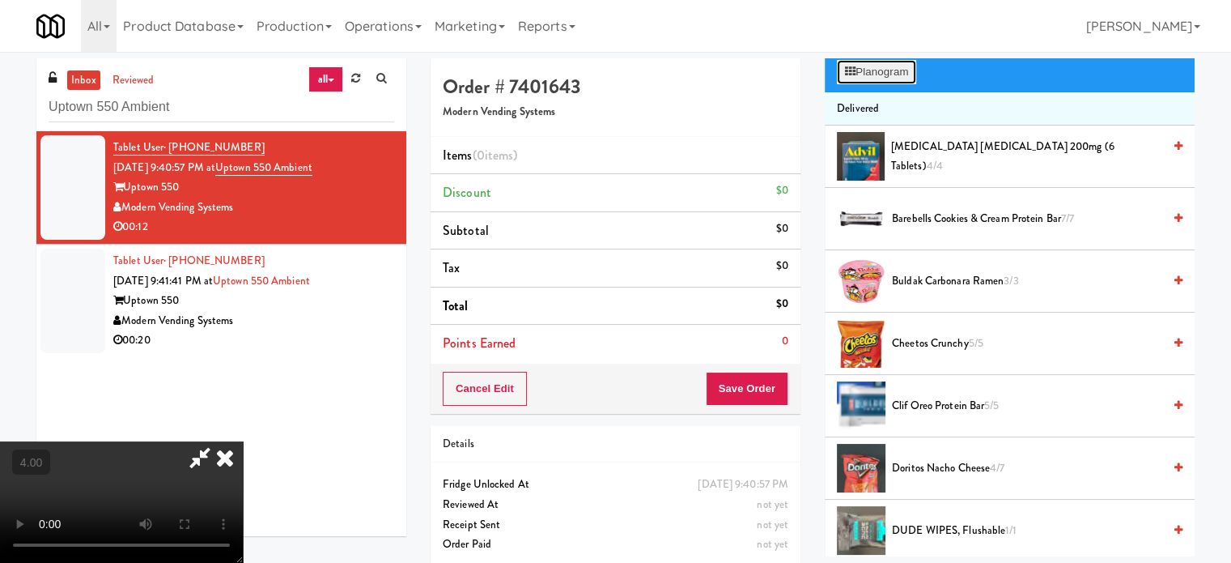
click at [890, 79] on button "Planogram" at bounding box center [876, 72] width 79 height 24
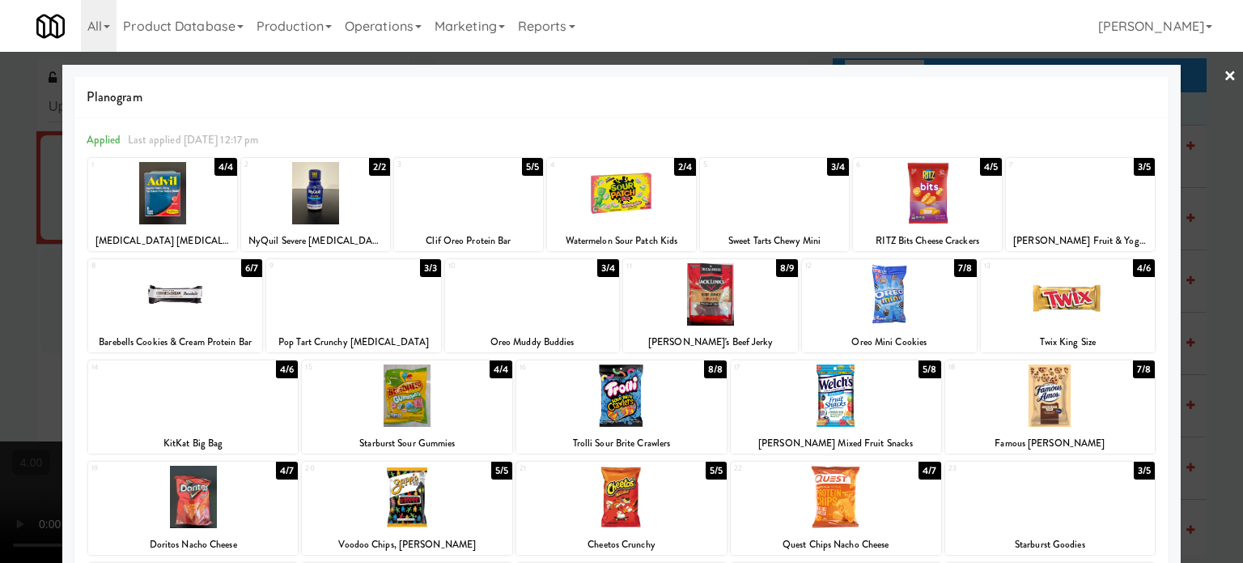
click at [248, 268] on div "6/7" at bounding box center [251, 268] width 21 height 18
click at [1219, 258] on div at bounding box center [621, 281] width 1243 height 563
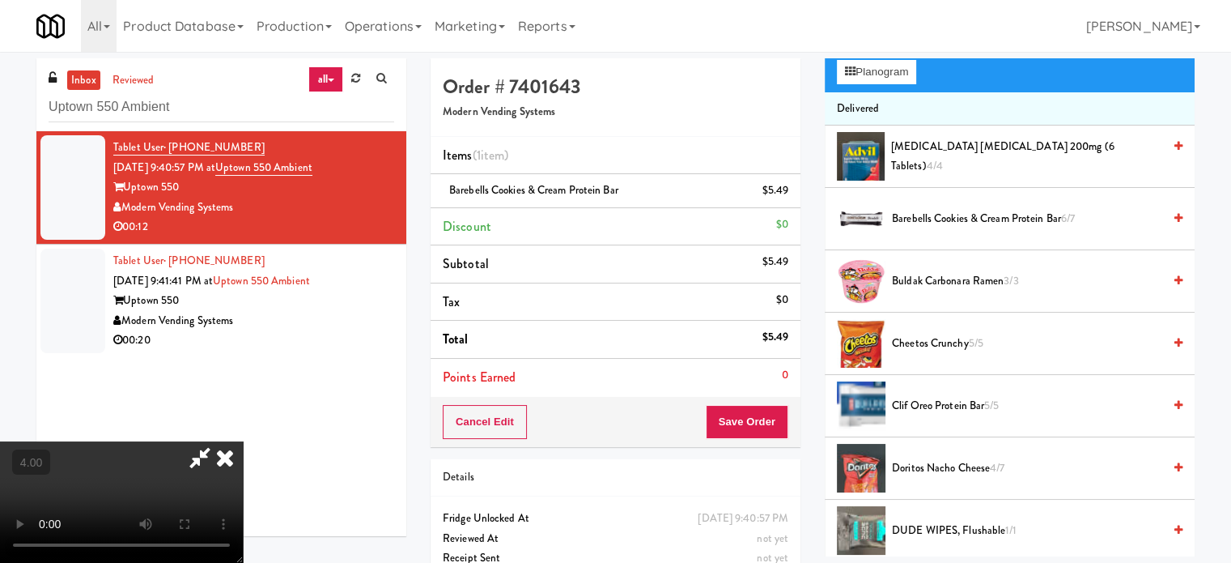
click at [243, 441] on video at bounding box center [121, 501] width 243 height 121
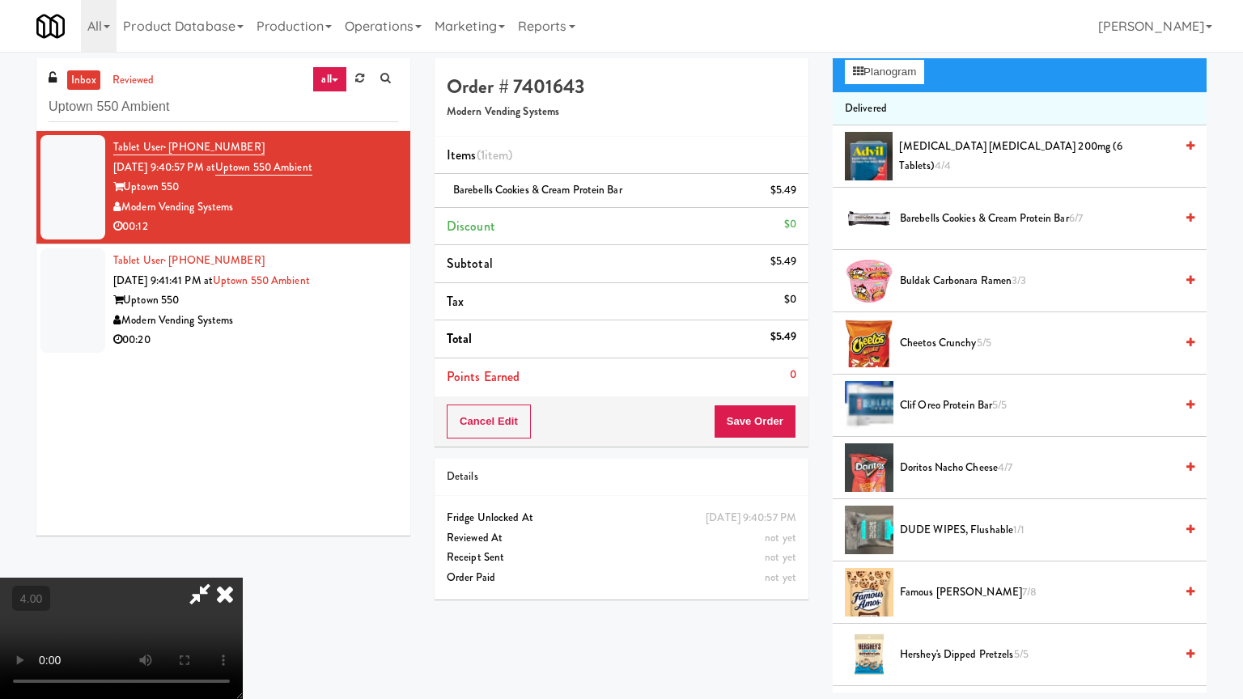
click at [243, 562] on video at bounding box center [121, 638] width 243 height 121
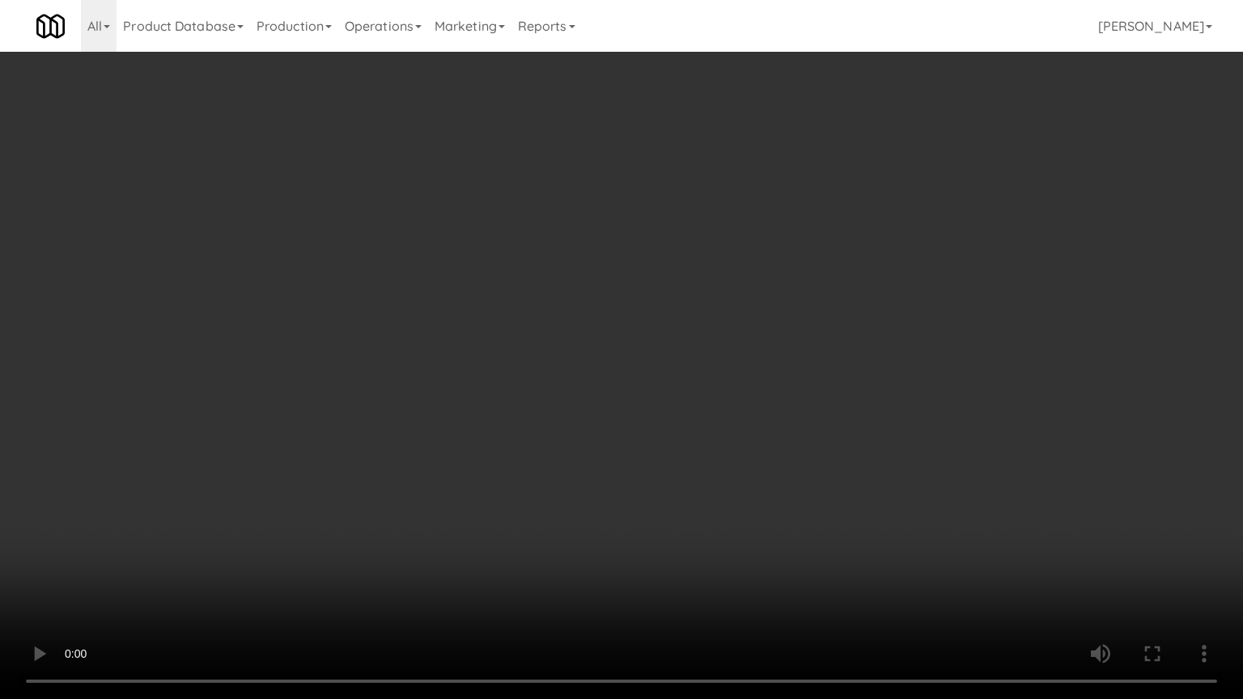
click at [586, 289] on video at bounding box center [621, 349] width 1243 height 699
click at [586, 290] on video at bounding box center [621, 349] width 1243 height 699
click at [599, 275] on video at bounding box center [621, 349] width 1243 height 699
click at [456, 411] on video at bounding box center [621, 349] width 1243 height 699
click at [464, 386] on video at bounding box center [621, 349] width 1243 height 699
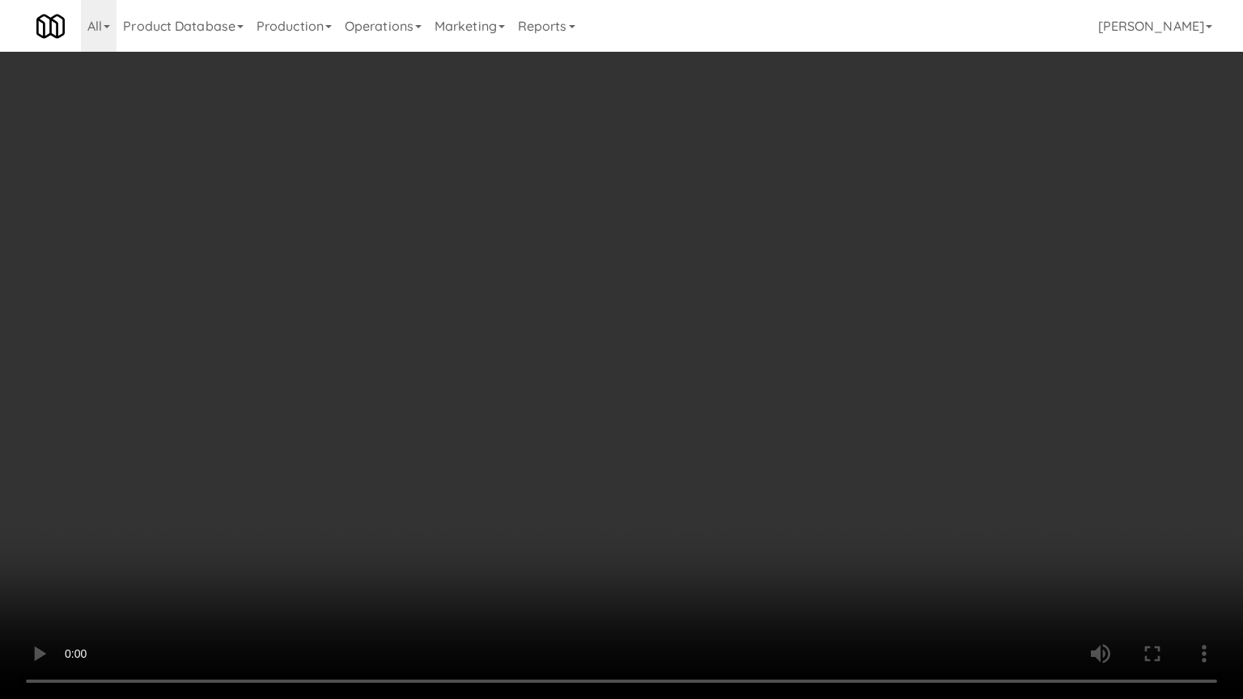
drag, startPoint x: 398, startPoint y: 434, endPoint x: 664, endPoint y: 246, distance: 325.2
click at [410, 424] on video at bounding box center [621, 349] width 1243 height 699
click at [665, 246] on video at bounding box center [621, 349] width 1243 height 699
click at [730, 238] on video at bounding box center [621, 349] width 1243 height 699
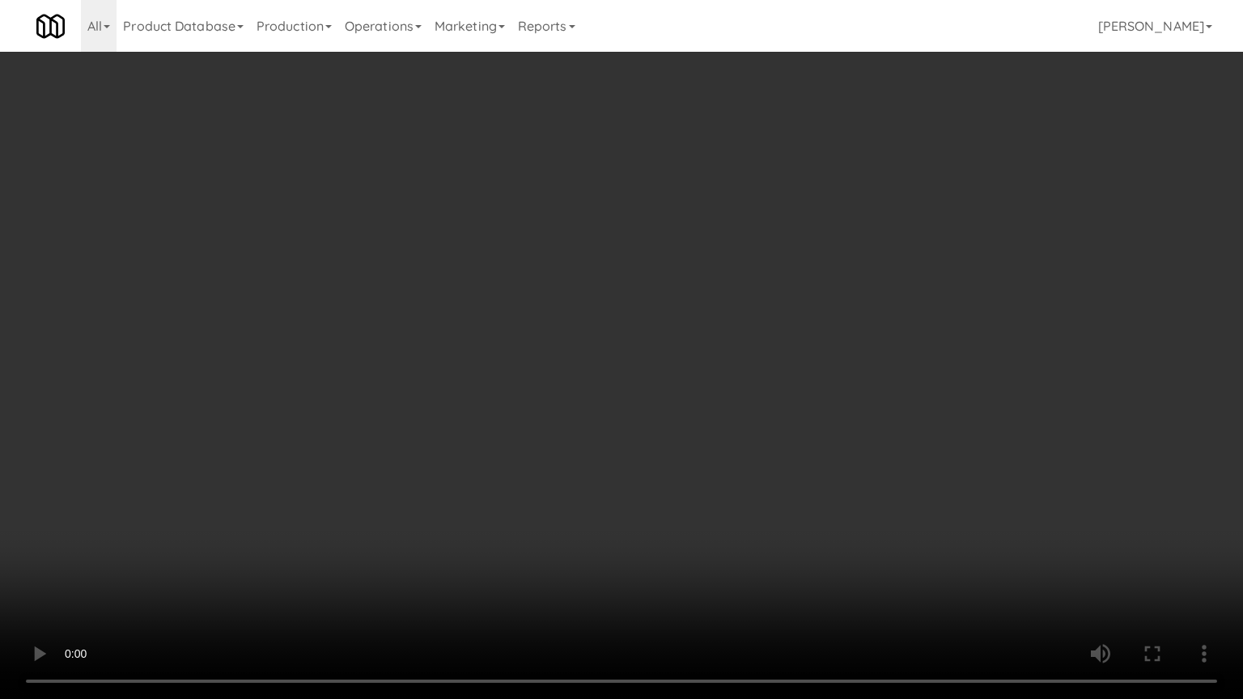
click at [715, 238] on video at bounding box center [621, 349] width 1243 height 699
click at [728, 229] on video at bounding box center [621, 349] width 1243 height 699
click at [728, 227] on video at bounding box center [621, 349] width 1243 height 699
click at [816, 248] on video at bounding box center [621, 349] width 1243 height 699
click at [775, 249] on video at bounding box center [621, 349] width 1243 height 699
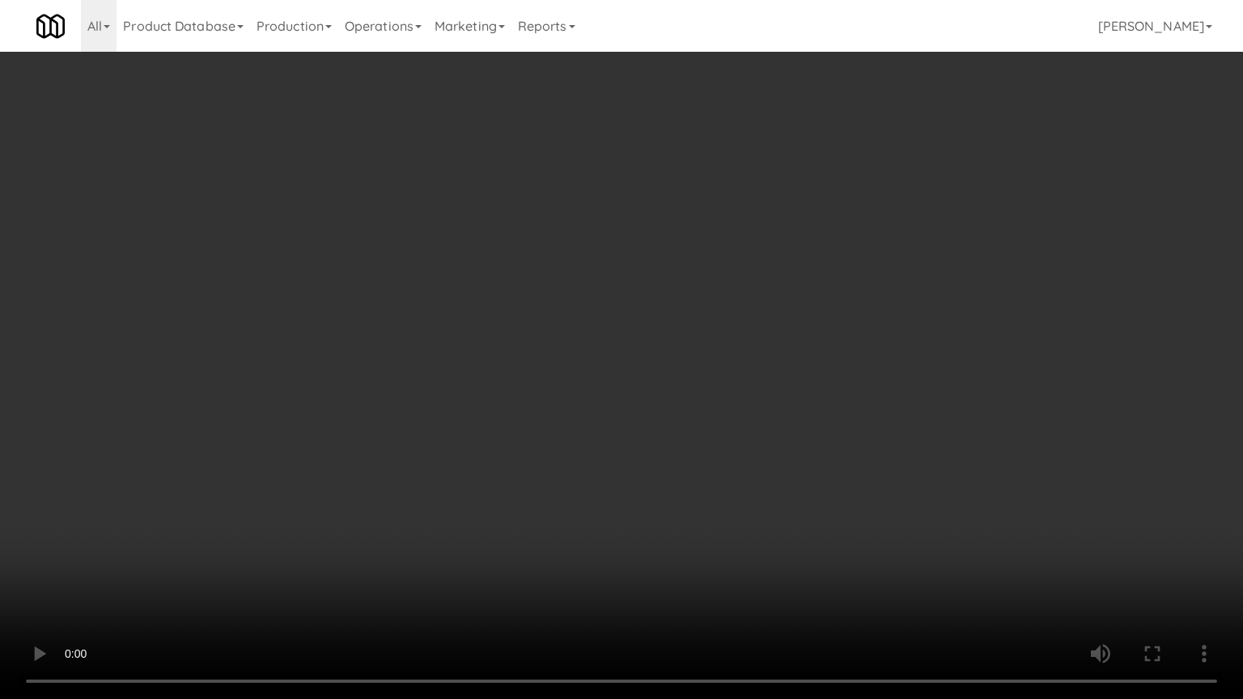
click at [802, 256] on video at bounding box center [621, 349] width 1243 height 699
click at [800, 257] on video at bounding box center [621, 349] width 1243 height 699
click at [845, 244] on video at bounding box center [621, 349] width 1243 height 699
click at [839, 236] on video at bounding box center [621, 349] width 1243 height 699
drag, startPoint x: 894, startPoint y: 218, endPoint x: 884, endPoint y: 222, distance: 10.5
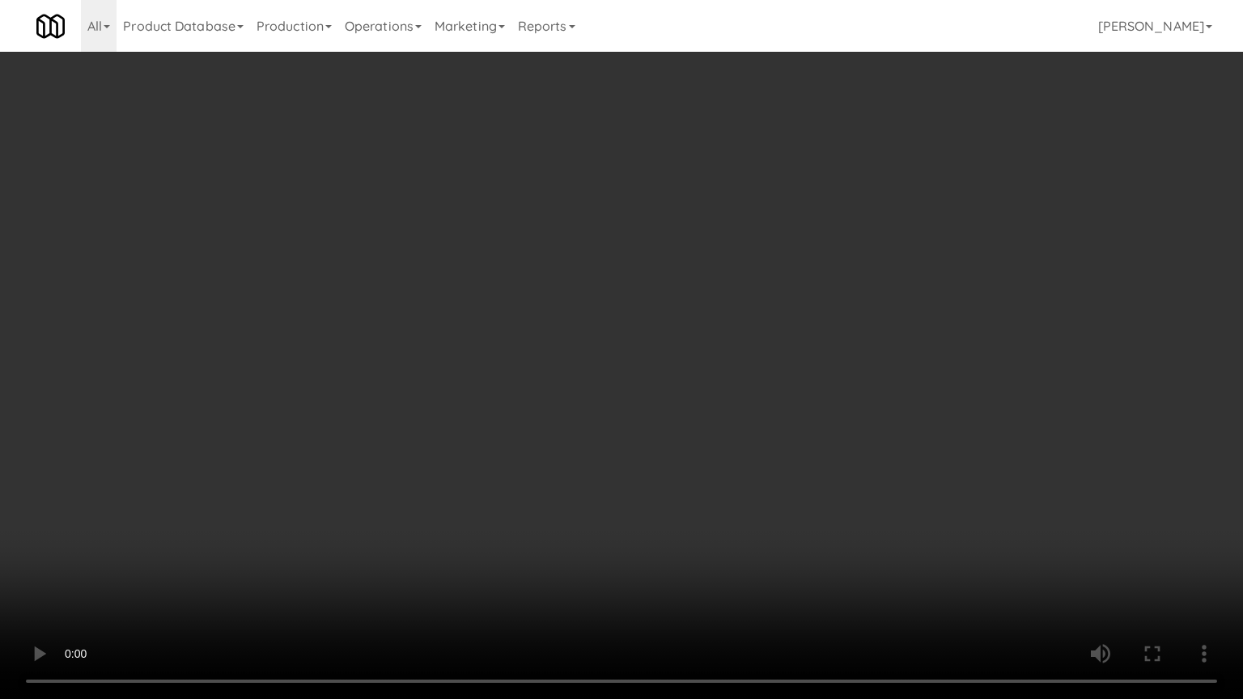
click at [894, 220] on video at bounding box center [621, 349] width 1243 height 699
click at [748, 245] on video at bounding box center [621, 349] width 1243 height 699
click at [790, 201] on video at bounding box center [621, 349] width 1243 height 699
click at [747, 171] on video at bounding box center [621, 349] width 1243 height 699
click at [725, 150] on video at bounding box center [621, 349] width 1243 height 699
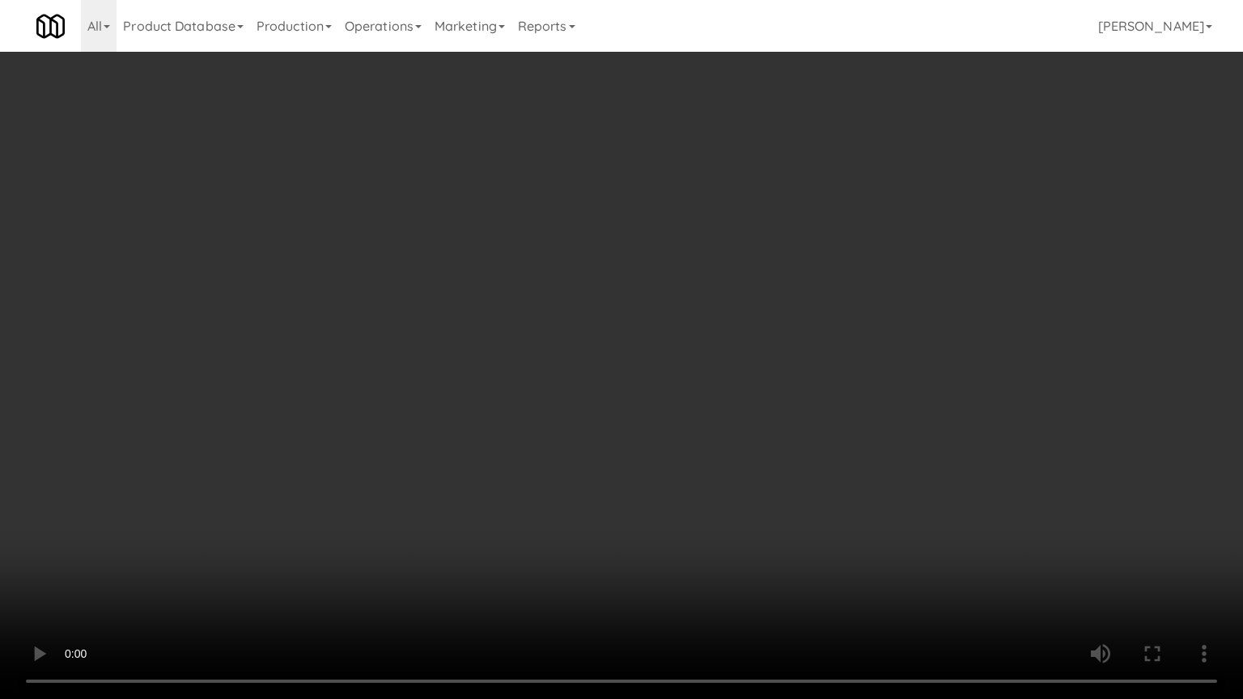
click at [679, 482] on video at bounding box center [621, 349] width 1243 height 699
click at [690, 389] on video at bounding box center [621, 349] width 1243 height 699
click at [813, 384] on video at bounding box center [621, 349] width 1243 height 699
click at [783, 371] on video at bounding box center [621, 349] width 1243 height 699
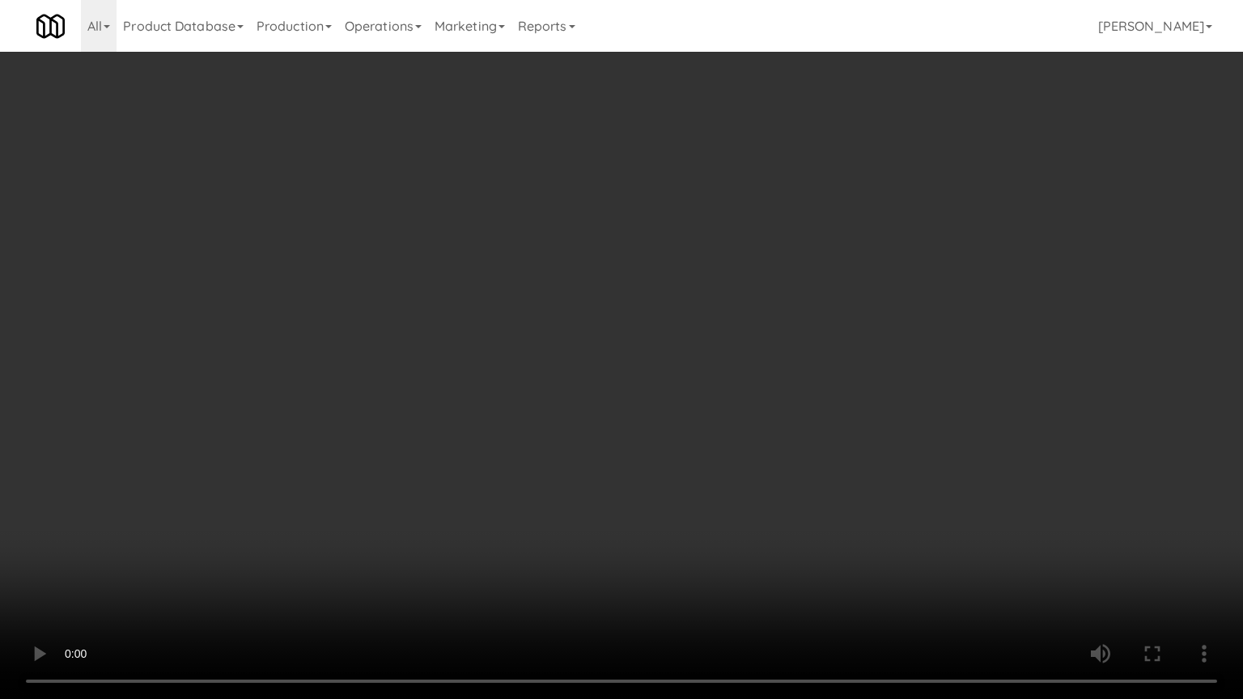
click at [797, 368] on video at bounding box center [621, 349] width 1243 height 699
click at [779, 369] on video at bounding box center [621, 349] width 1243 height 699
click at [780, 366] on video at bounding box center [621, 349] width 1243 height 699
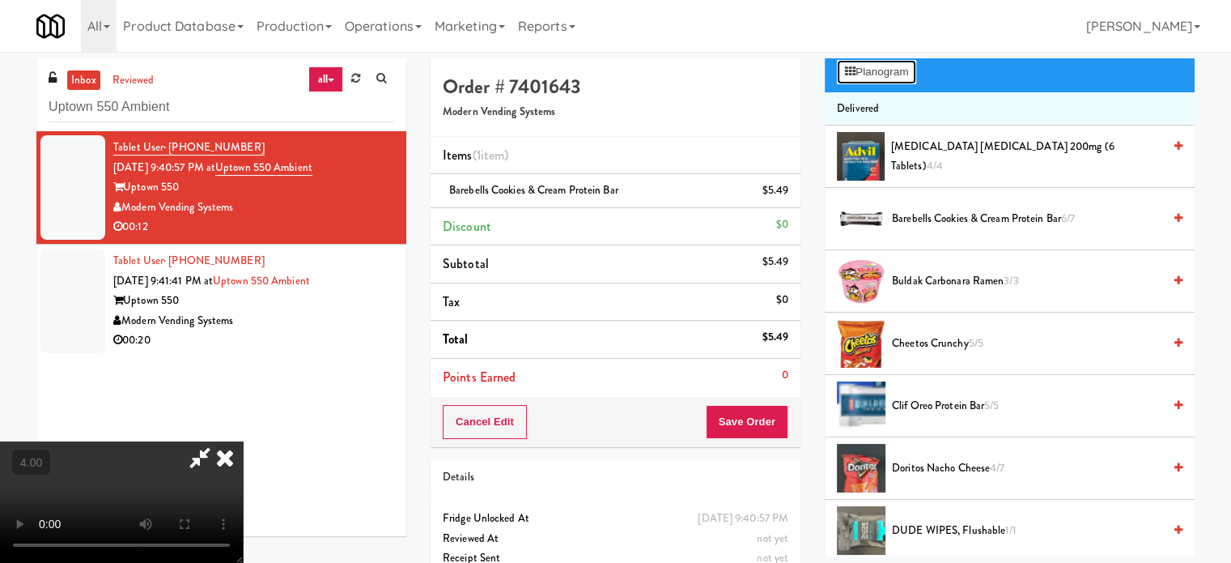
click at [887, 64] on button "Planogram" at bounding box center [876, 72] width 79 height 24
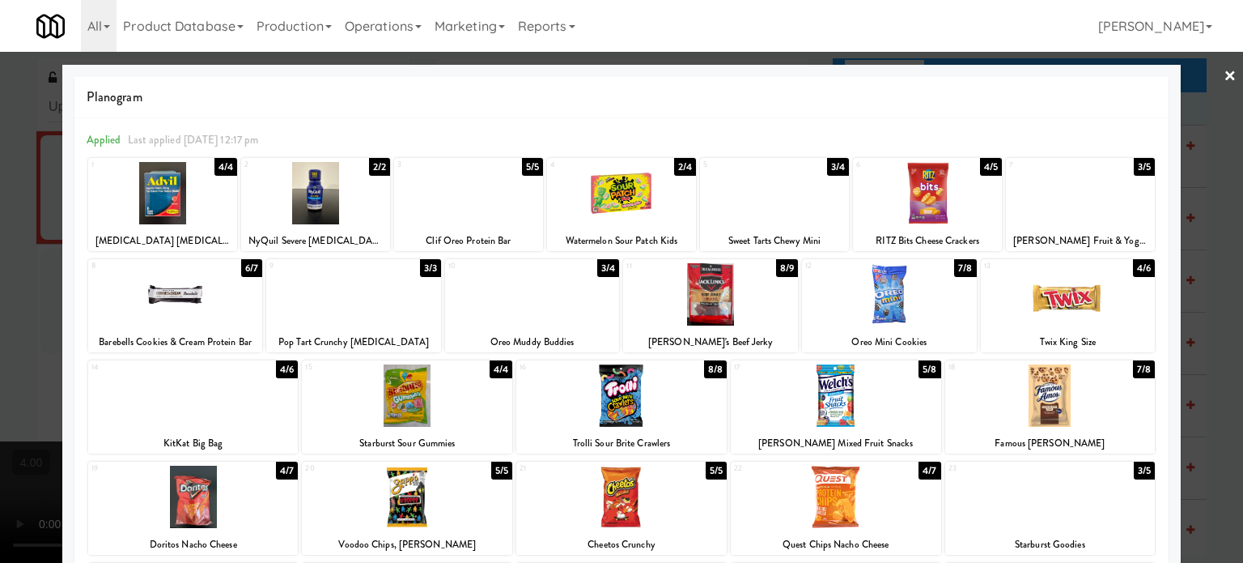
click at [1137, 167] on div "3/5" at bounding box center [1144, 167] width 21 height 18
click at [1221, 244] on div at bounding box center [621, 281] width 1243 height 563
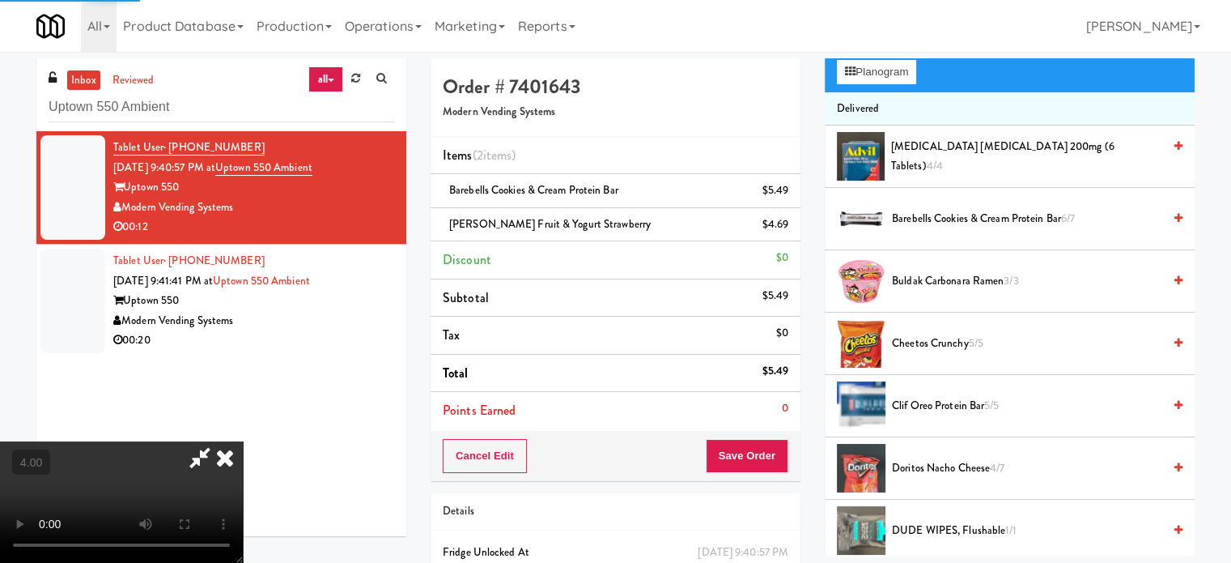
click at [243, 441] on video at bounding box center [121, 501] width 243 height 121
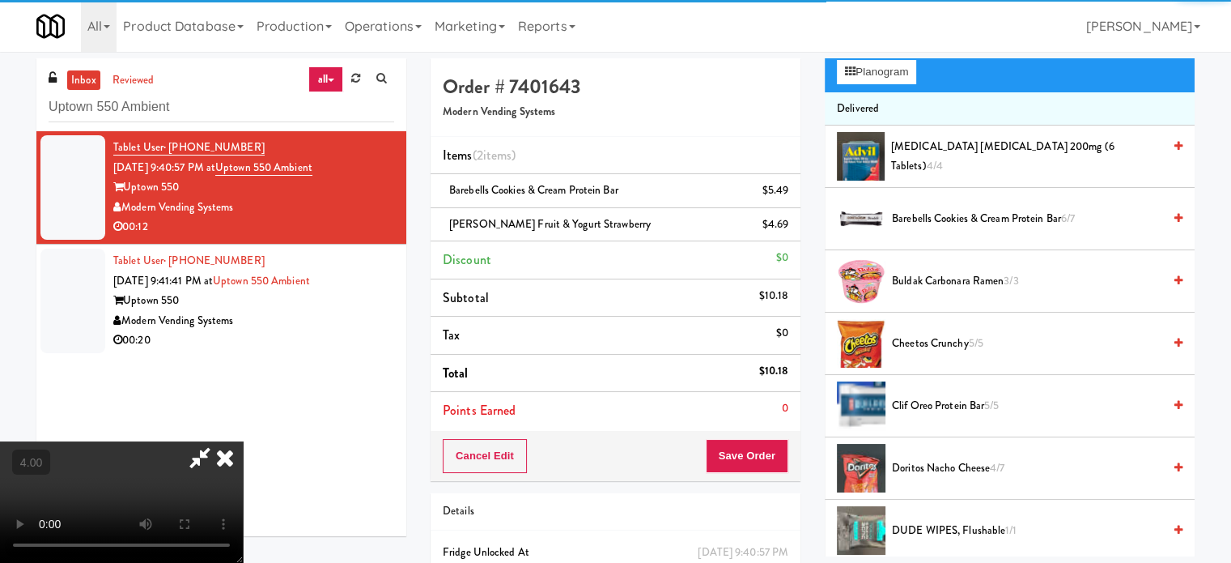
click at [243, 441] on video at bounding box center [121, 501] width 243 height 121
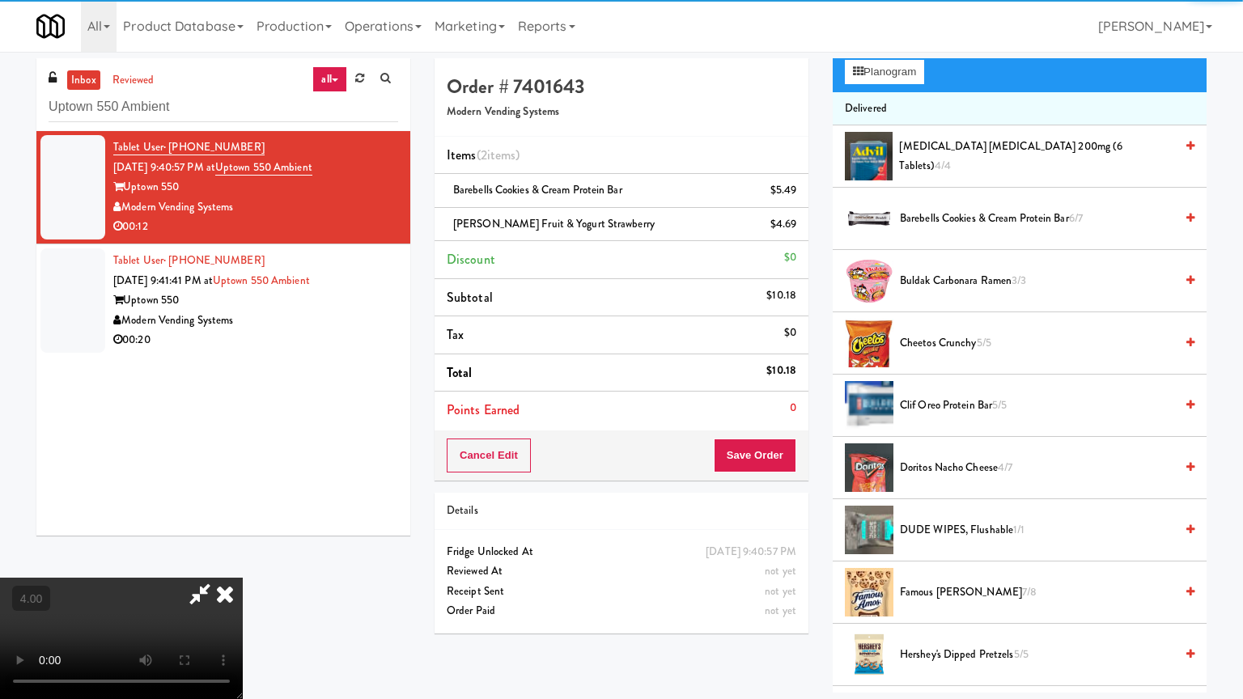
click at [243, 562] on video at bounding box center [121, 638] width 243 height 121
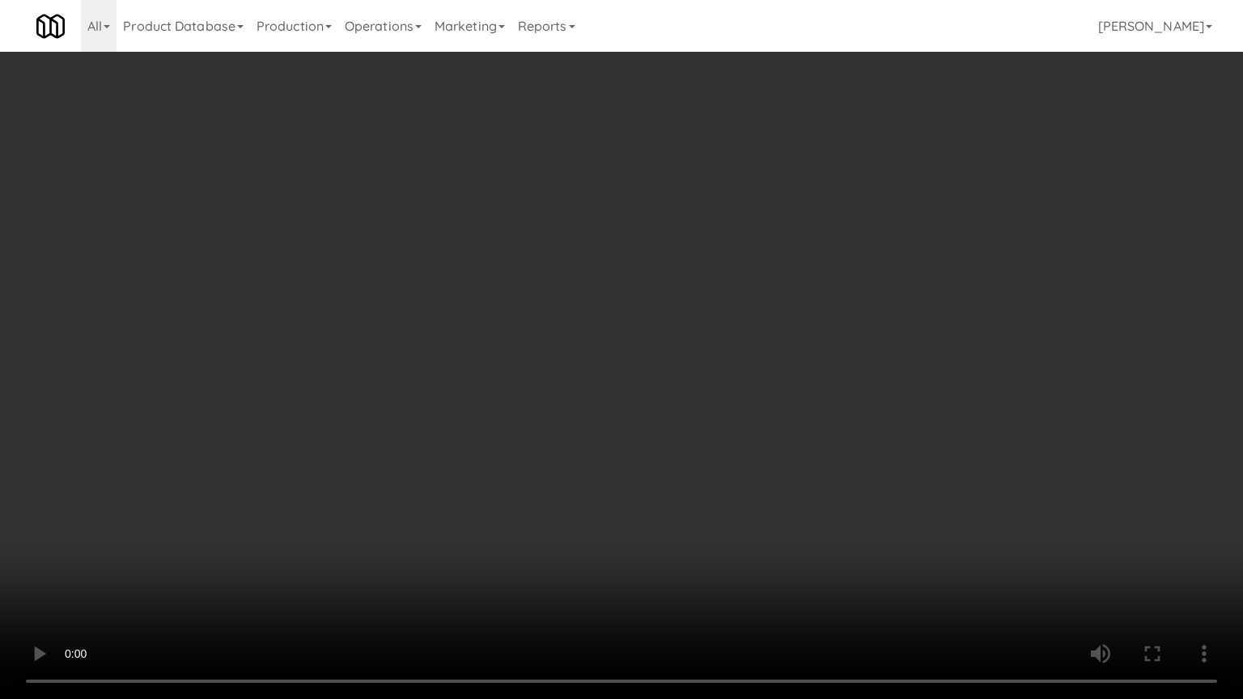
click at [505, 252] on video at bounding box center [621, 349] width 1243 height 699
drag, startPoint x: 320, startPoint y: 587, endPoint x: 417, endPoint y: 438, distance: 177.8
click at [324, 562] on video at bounding box center [621, 349] width 1243 height 699
click at [441, 375] on video at bounding box center [621, 349] width 1243 height 699
click at [447, 372] on video at bounding box center [621, 349] width 1243 height 699
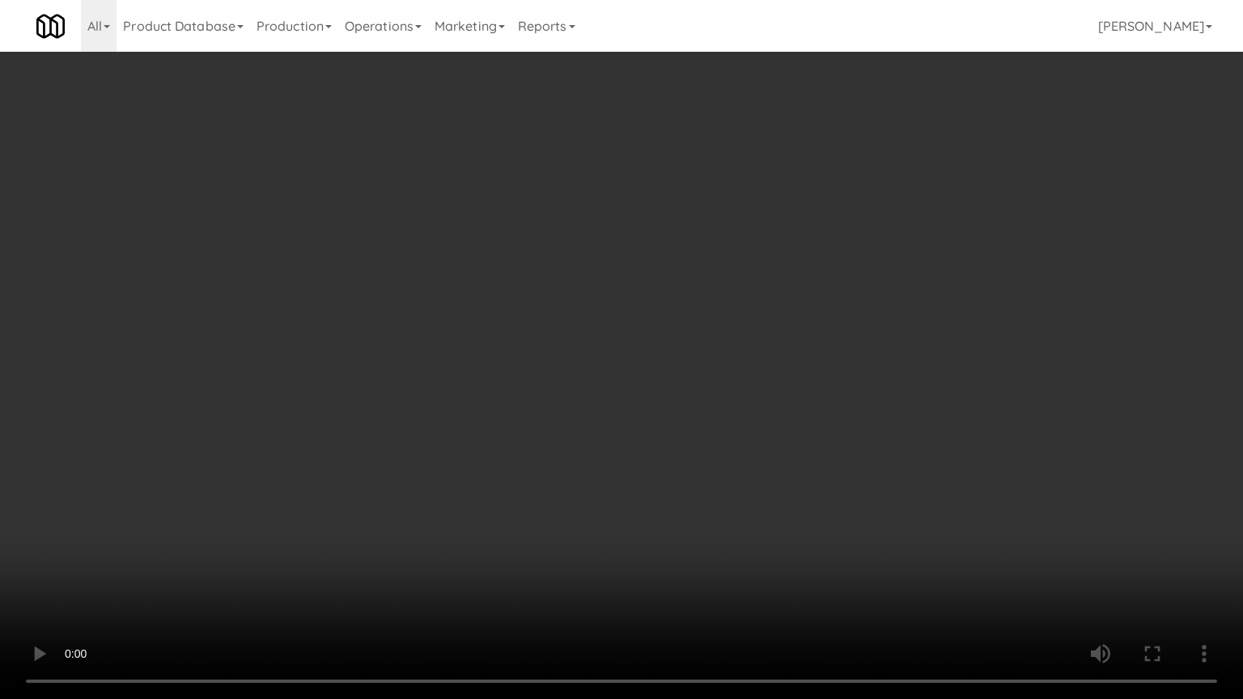
click at [462, 363] on video at bounding box center [621, 349] width 1243 height 699
click at [463, 368] on video at bounding box center [621, 349] width 1243 height 699
click at [501, 389] on video at bounding box center [621, 349] width 1243 height 699
drag, startPoint x: 497, startPoint y: 380, endPoint x: 505, endPoint y: 363, distance: 18.8
click at [497, 380] on video at bounding box center [621, 349] width 1243 height 699
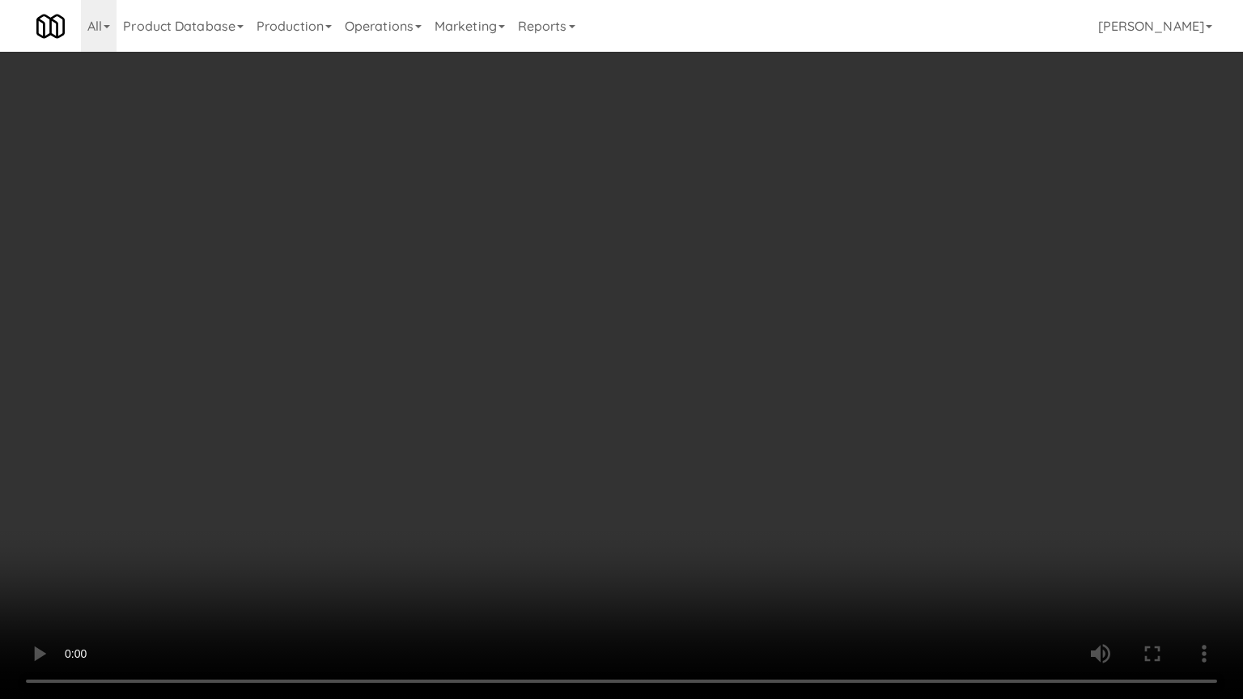
click at [546, 364] on video at bounding box center [621, 349] width 1243 height 699
click at [537, 354] on video at bounding box center [621, 349] width 1243 height 699
click at [539, 350] on video at bounding box center [621, 349] width 1243 height 699
click at [543, 343] on video at bounding box center [621, 349] width 1243 height 699
click at [520, 325] on video at bounding box center [621, 349] width 1243 height 699
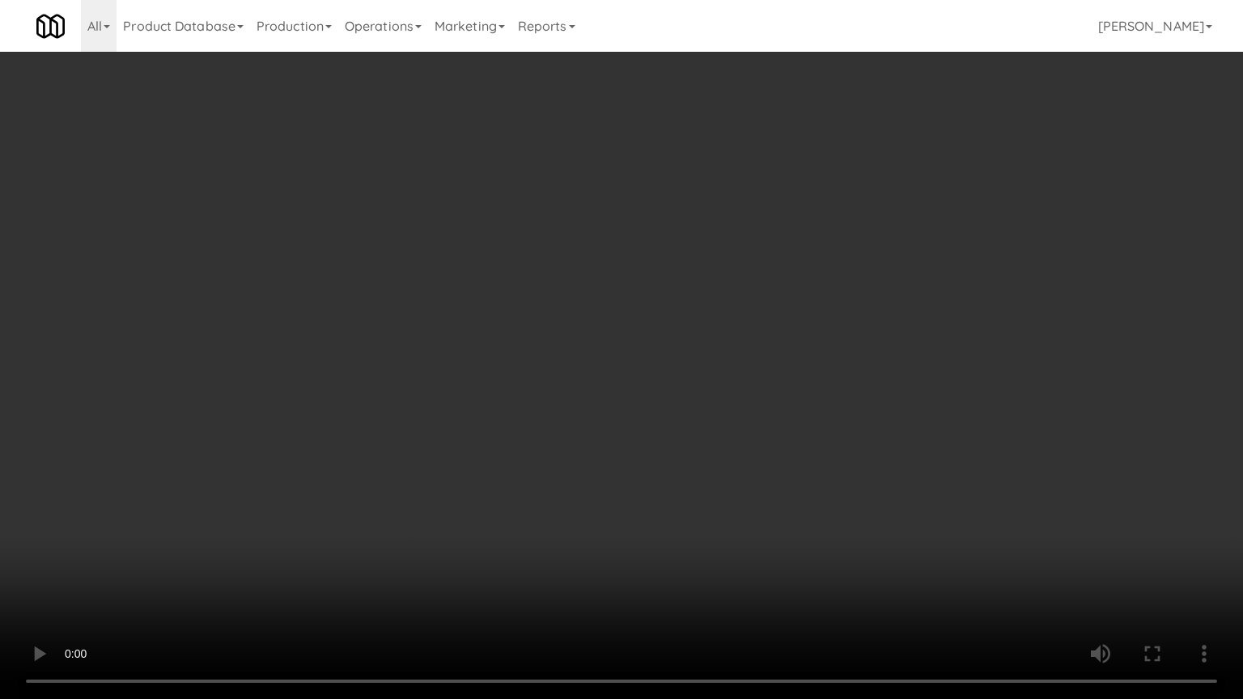
click at [522, 325] on video at bounding box center [621, 349] width 1243 height 699
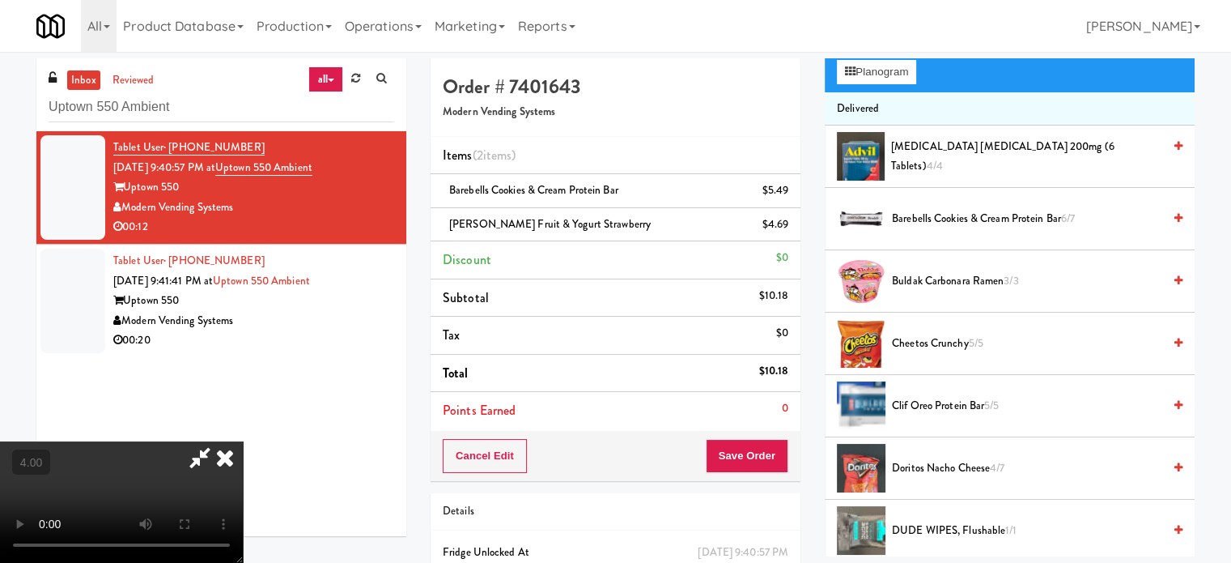
drag, startPoint x: 709, startPoint y: 70, endPoint x: 712, endPoint y: 80, distance: 11.0
click at [243, 441] on icon at bounding box center [225, 457] width 36 height 32
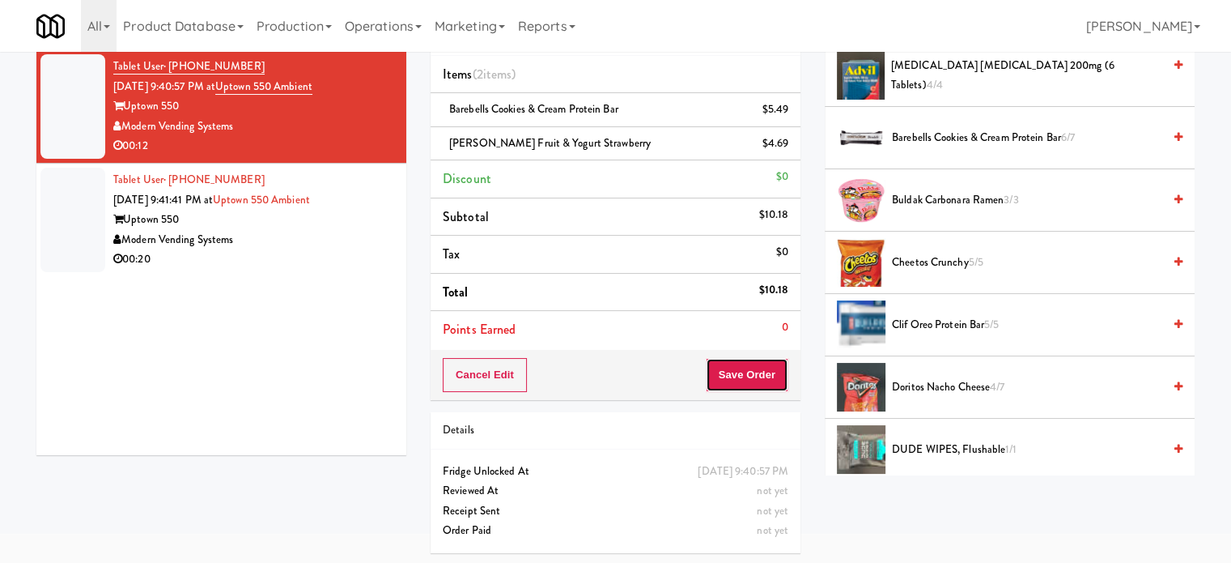
click at [736, 373] on button "Save Order" at bounding box center [747, 375] width 83 height 34
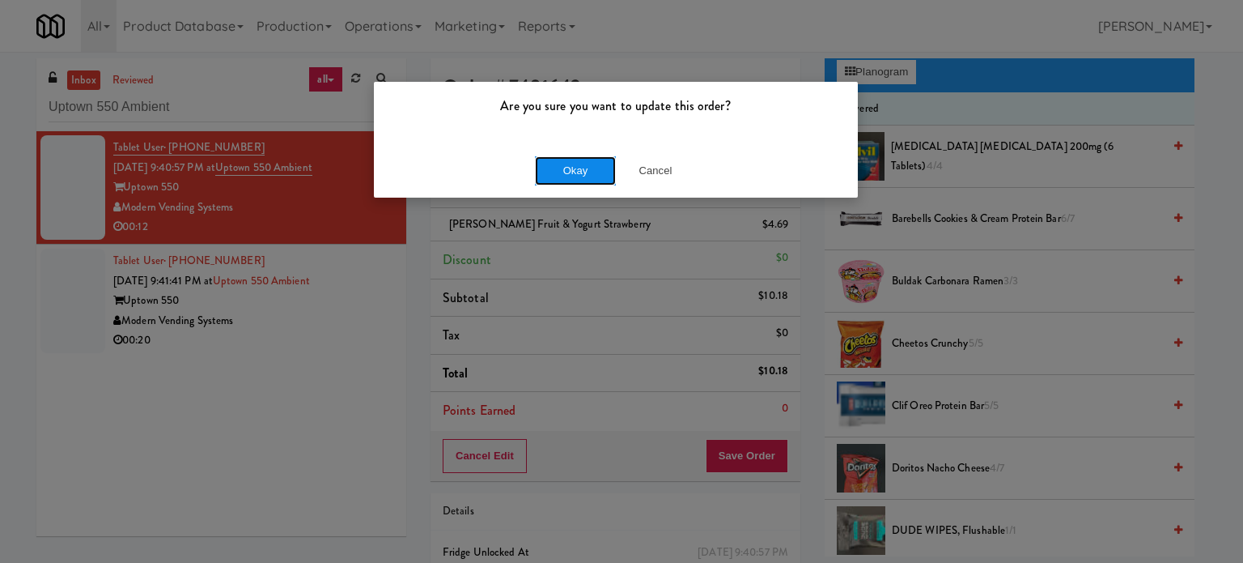
click at [552, 173] on button "Okay" at bounding box center [575, 170] width 81 height 29
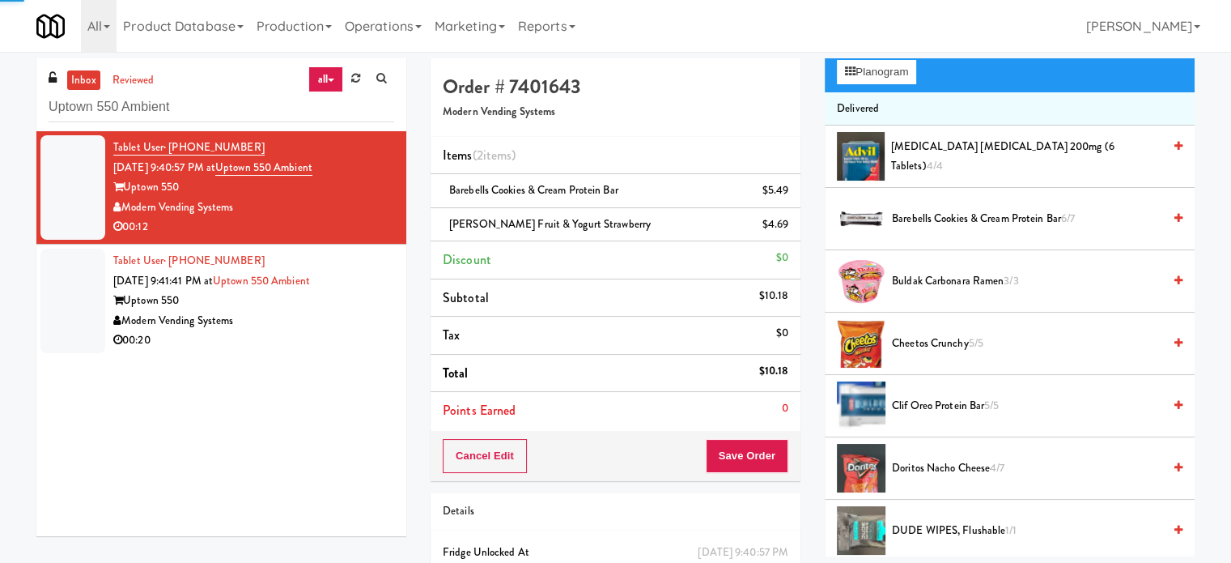
click at [322, 329] on div "Modern Vending Systems" at bounding box center [253, 321] width 281 height 20
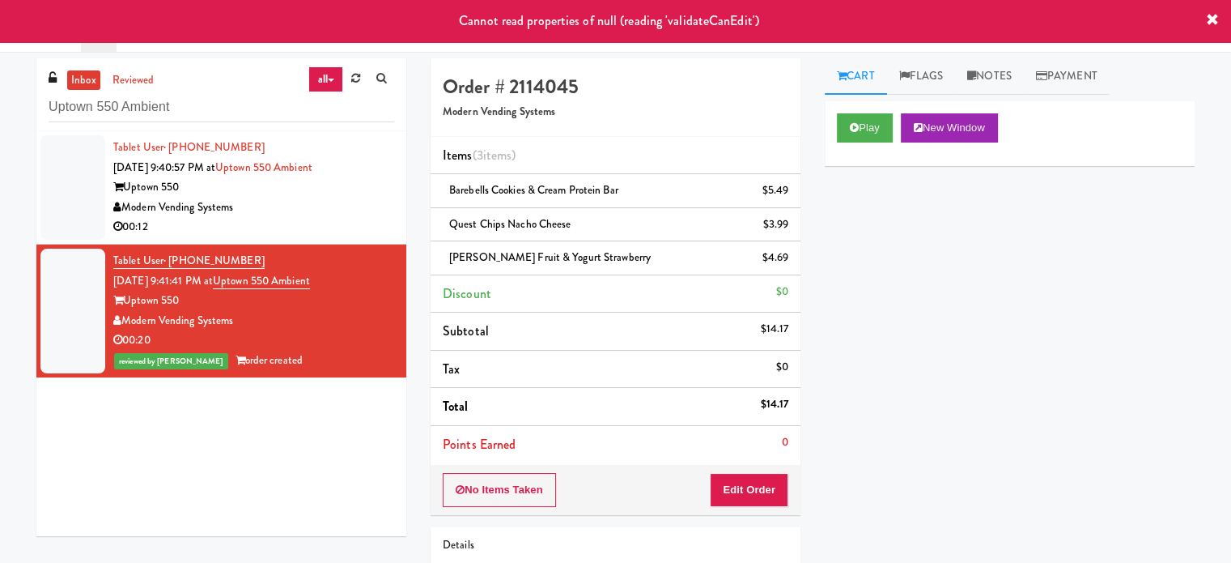
click at [311, 223] on div "00:12" at bounding box center [253, 227] width 281 height 20
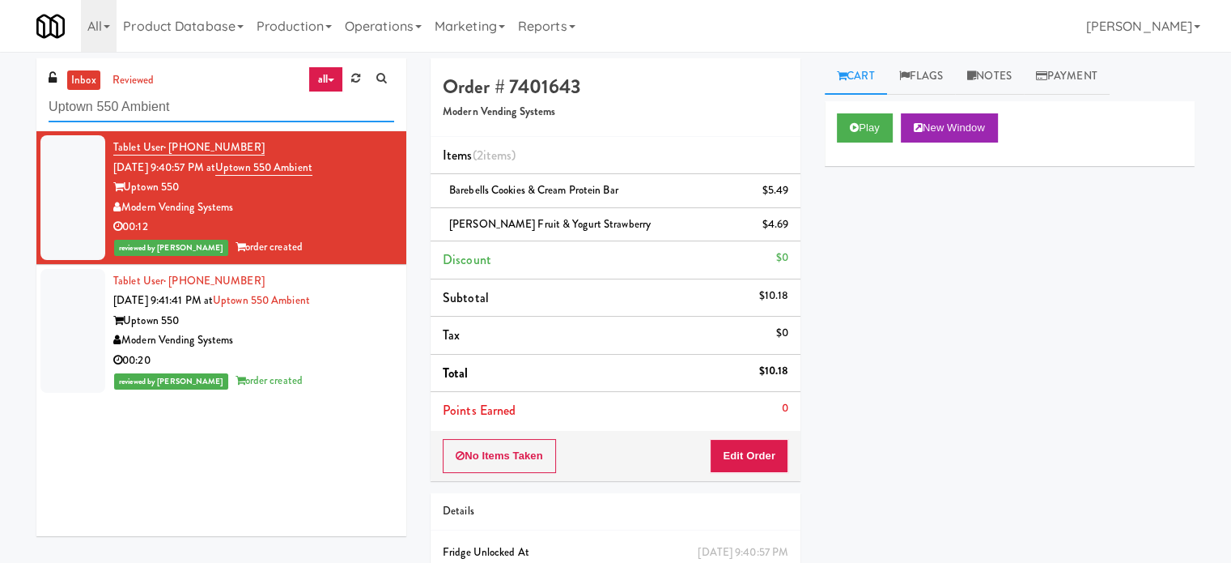
click at [240, 106] on input "Uptown 550 Ambient" at bounding box center [222, 107] width 346 height 30
click at [238, 104] on input "Uptown 550 Ambient" at bounding box center [222, 107] width 346 height 30
paste input "Hub Cincinnati Pantry"
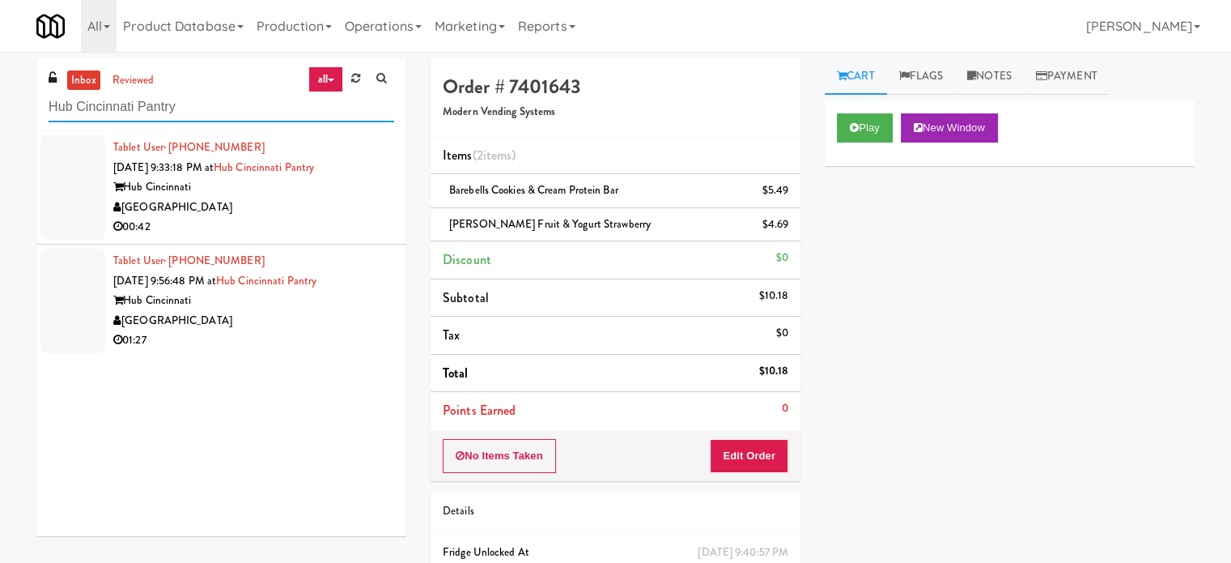
type input "Hub Cincinnati Pantry"
click at [308, 221] on div "00:42" at bounding box center [253, 227] width 281 height 20
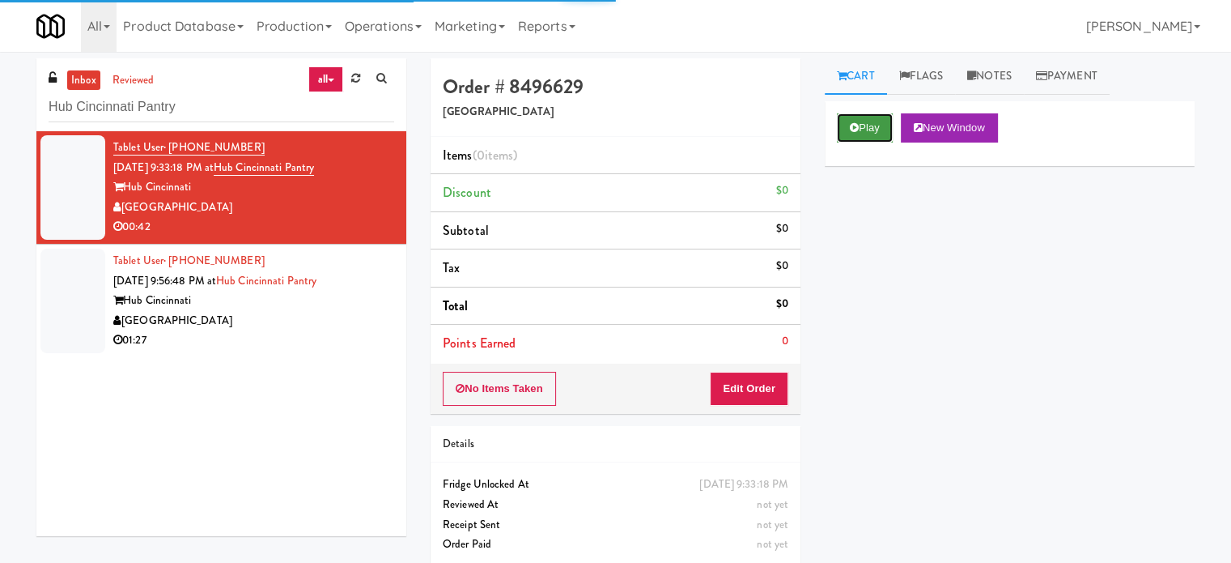
click at [876, 130] on button "Play" at bounding box center [865, 127] width 56 height 29
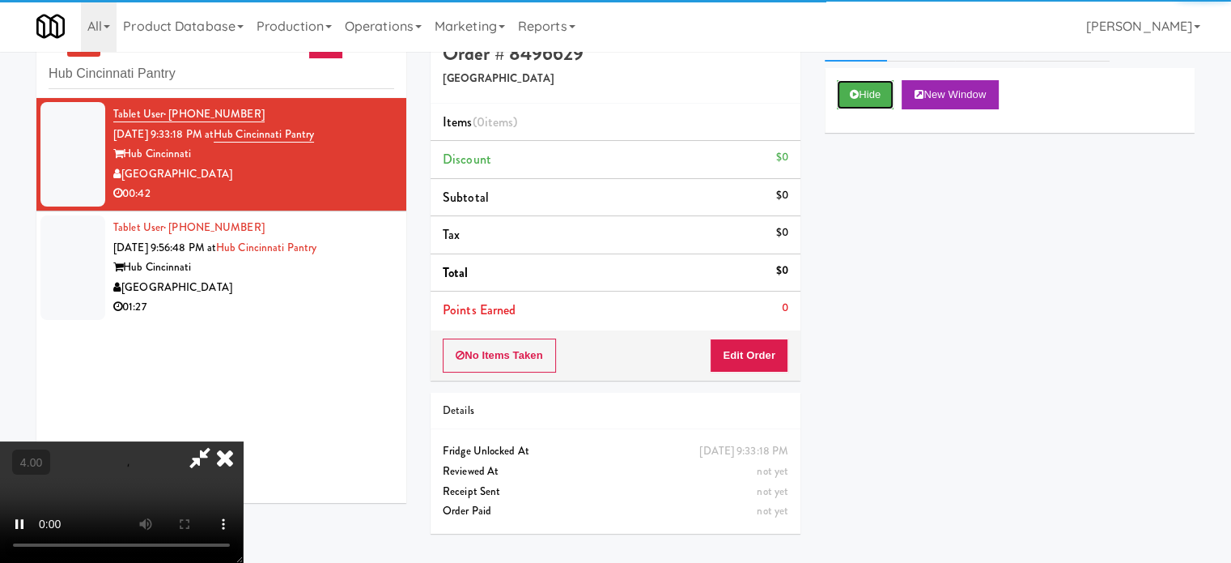
scroll to position [52, 0]
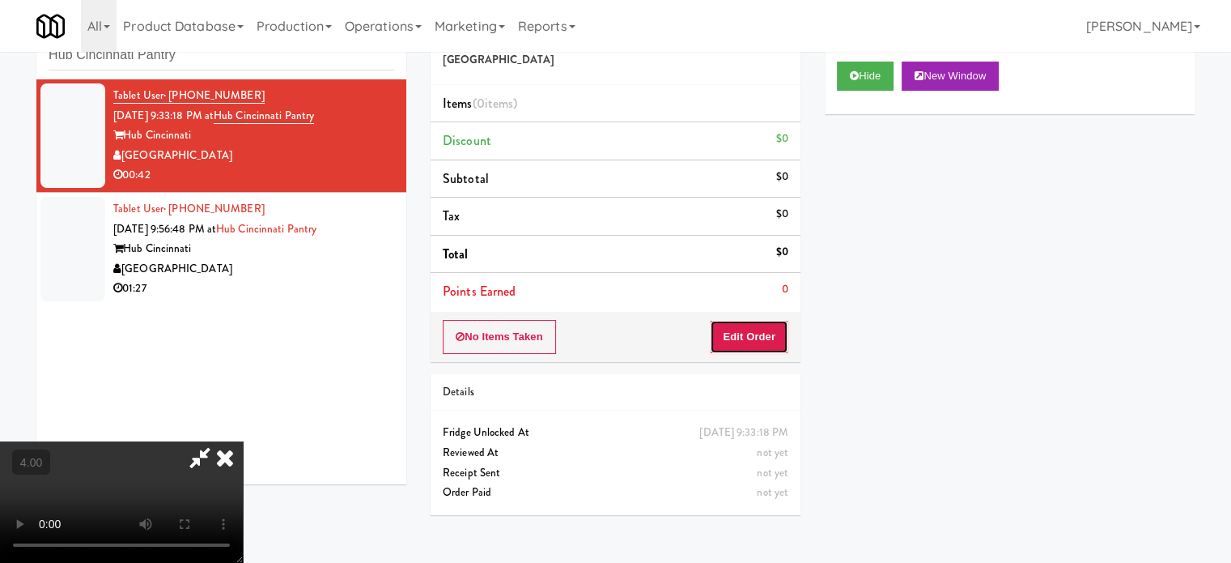
click at [757, 347] on button "Edit Order" at bounding box center [749, 337] width 79 height 34
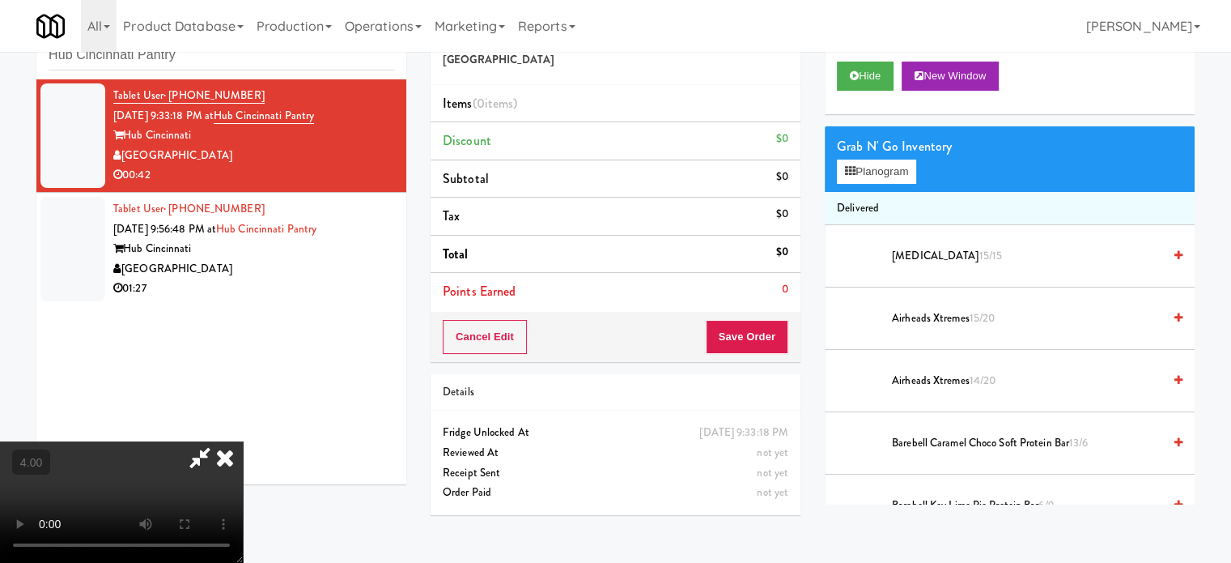
scroll to position [0, 0]
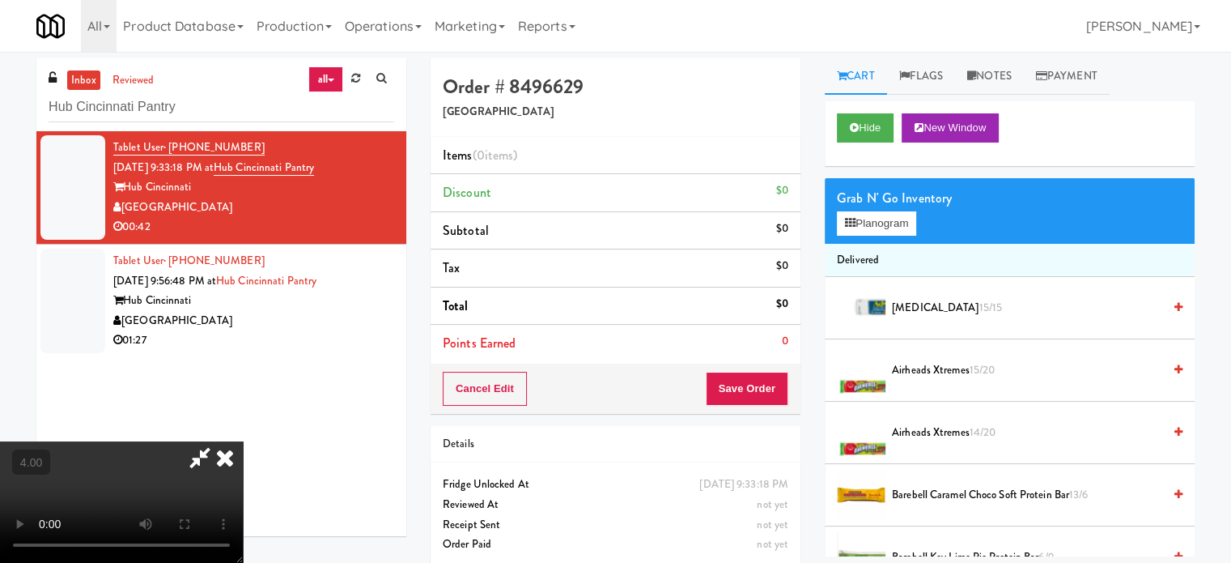
click at [243, 441] on video at bounding box center [121, 501] width 243 height 121
drag, startPoint x: 466, startPoint y: 338, endPoint x: 552, endPoint y: 285, distance: 100.6
click at [243, 441] on video at bounding box center [121, 501] width 243 height 121
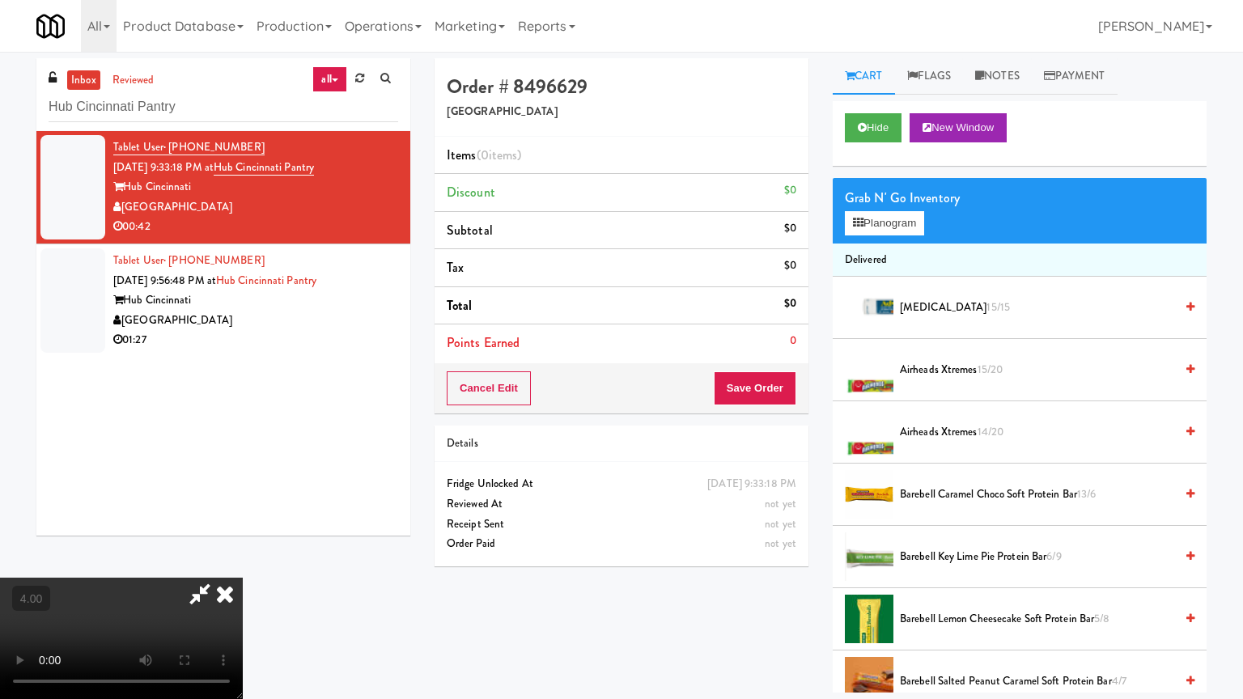
click at [243, 562] on video at bounding box center [121, 638] width 243 height 121
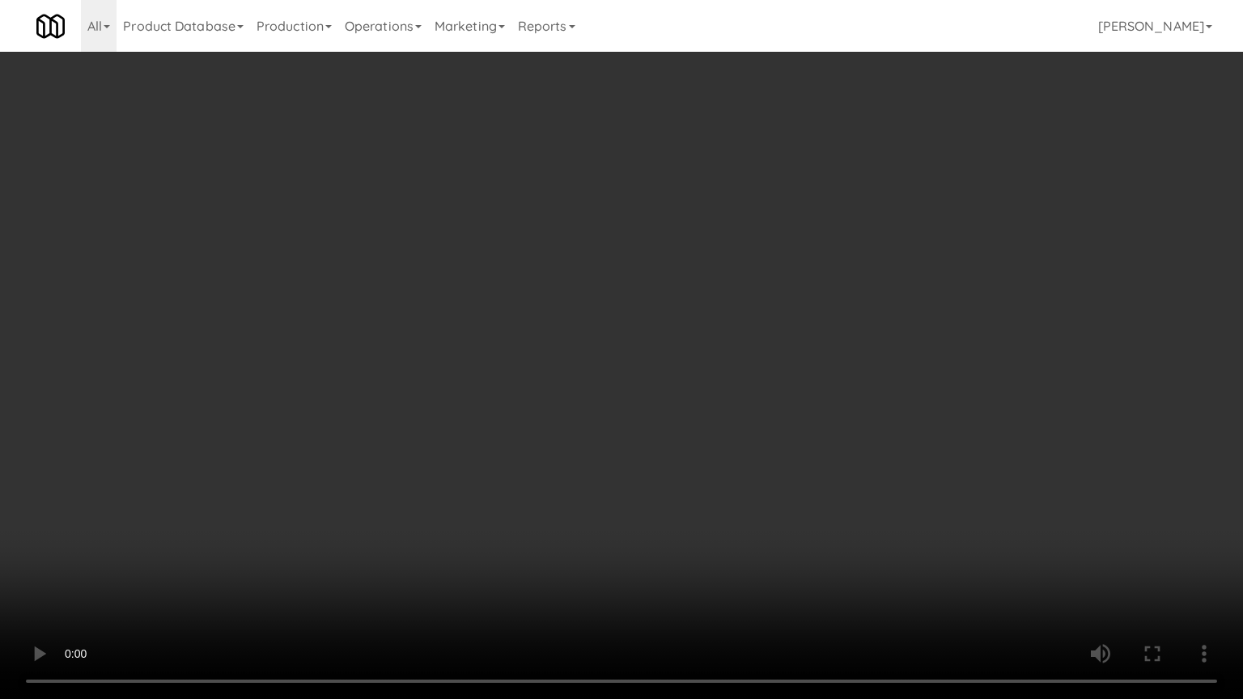
click at [359, 459] on video at bounding box center [621, 349] width 1243 height 699
click at [376, 341] on video at bounding box center [621, 349] width 1243 height 699
click at [382, 335] on video at bounding box center [621, 349] width 1243 height 699
click at [382, 329] on video at bounding box center [621, 349] width 1243 height 699
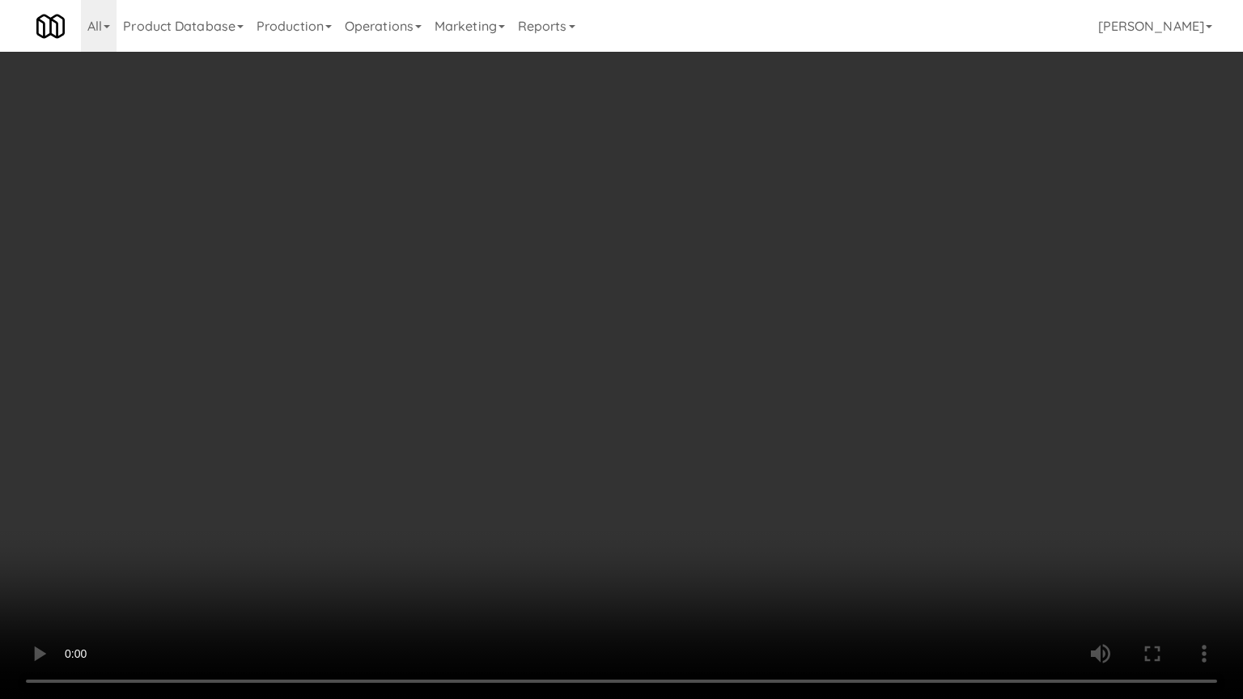
click at [382, 320] on video at bounding box center [621, 349] width 1243 height 699
click at [387, 316] on video at bounding box center [621, 349] width 1243 height 699
click at [376, 324] on video at bounding box center [621, 349] width 1243 height 699
click at [406, 325] on video at bounding box center [621, 349] width 1243 height 699
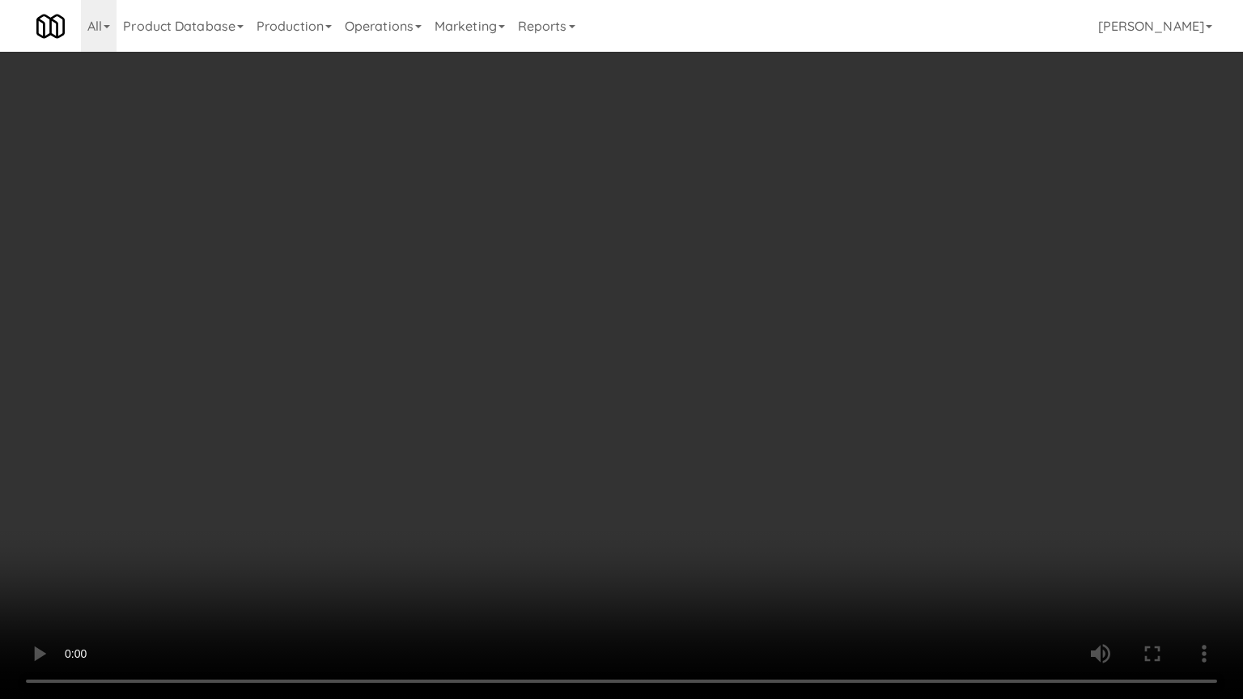
click at [403, 332] on video at bounding box center [621, 349] width 1243 height 699
click at [454, 340] on video at bounding box center [621, 349] width 1243 height 699
click at [456, 338] on video at bounding box center [621, 349] width 1243 height 699
click at [478, 349] on video at bounding box center [621, 349] width 1243 height 699
click at [463, 346] on video at bounding box center [621, 349] width 1243 height 699
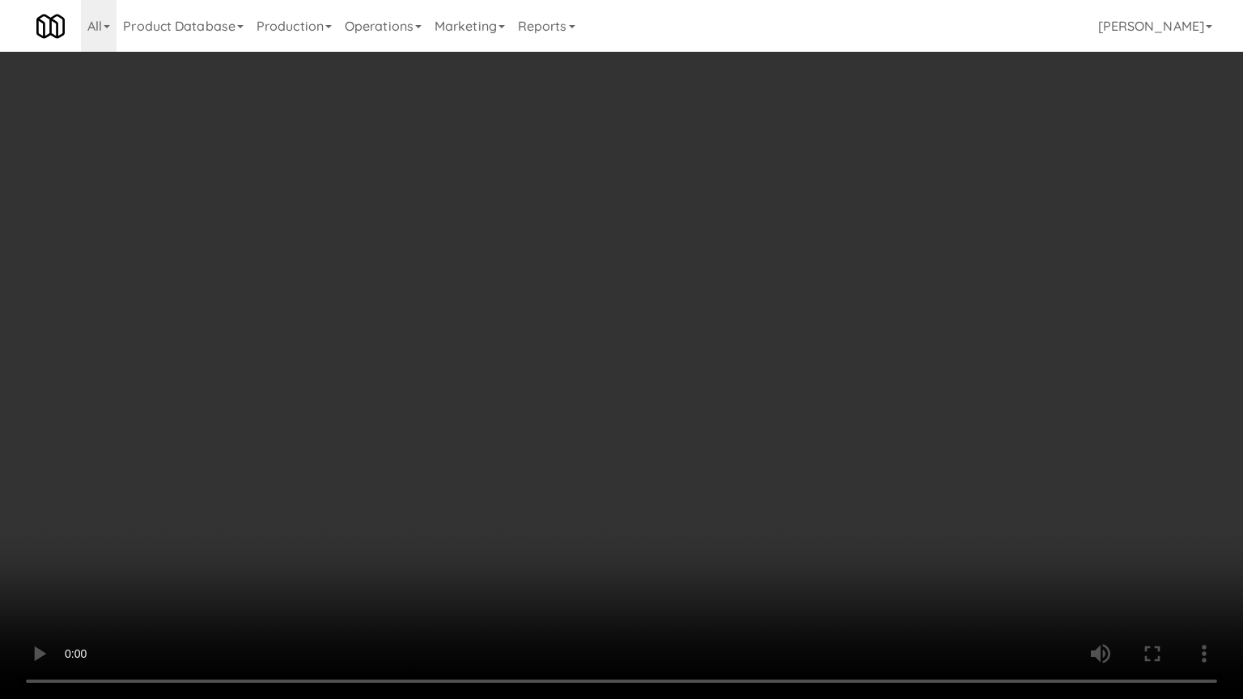
click at [363, 317] on video at bounding box center [621, 349] width 1243 height 699
click at [377, 312] on video at bounding box center [621, 349] width 1243 height 699
click at [372, 304] on video at bounding box center [621, 349] width 1243 height 699
click at [386, 319] on video at bounding box center [621, 349] width 1243 height 699
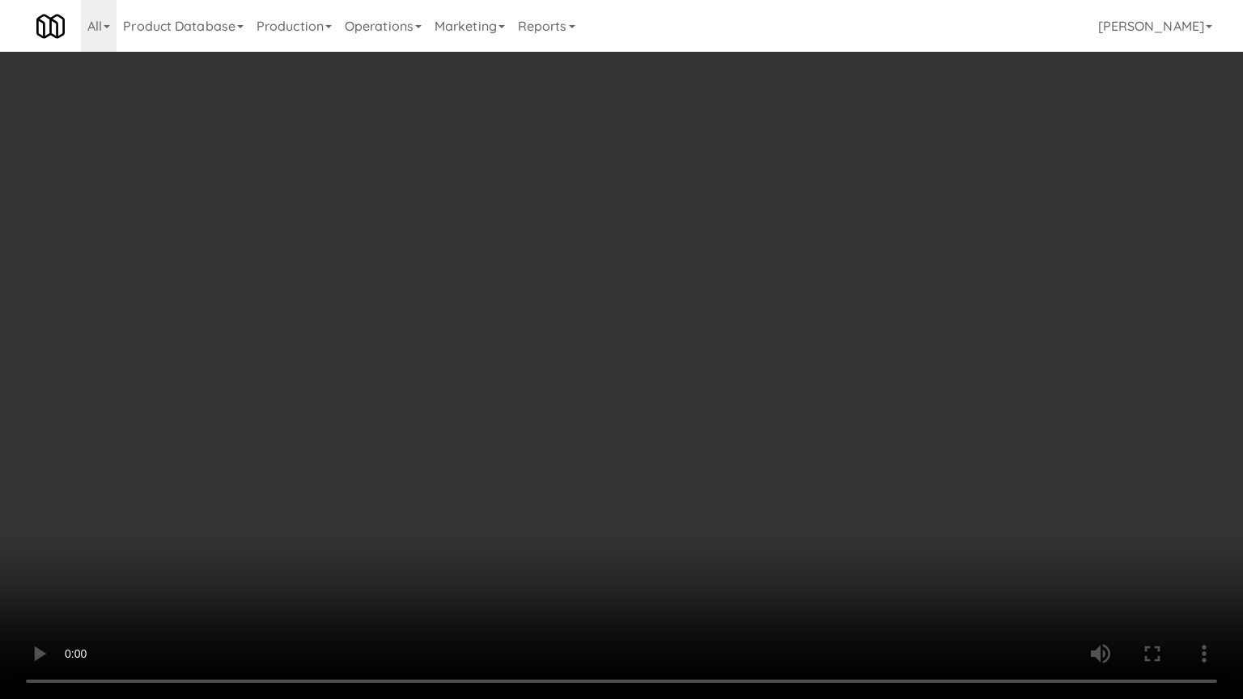
click at [386, 319] on video at bounding box center [621, 349] width 1243 height 699
click at [398, 316] on video at bounding box center [621, 349] width 1243 height 699
click at [403, 309] on video at bounding box center [621, 349] width 1243 height 699
click at [479, 249] on video at bounding box center [621, 349] width 1243 height 699
click at [478, 250] on video at bounding box center [621, 349] width 1243 height 699
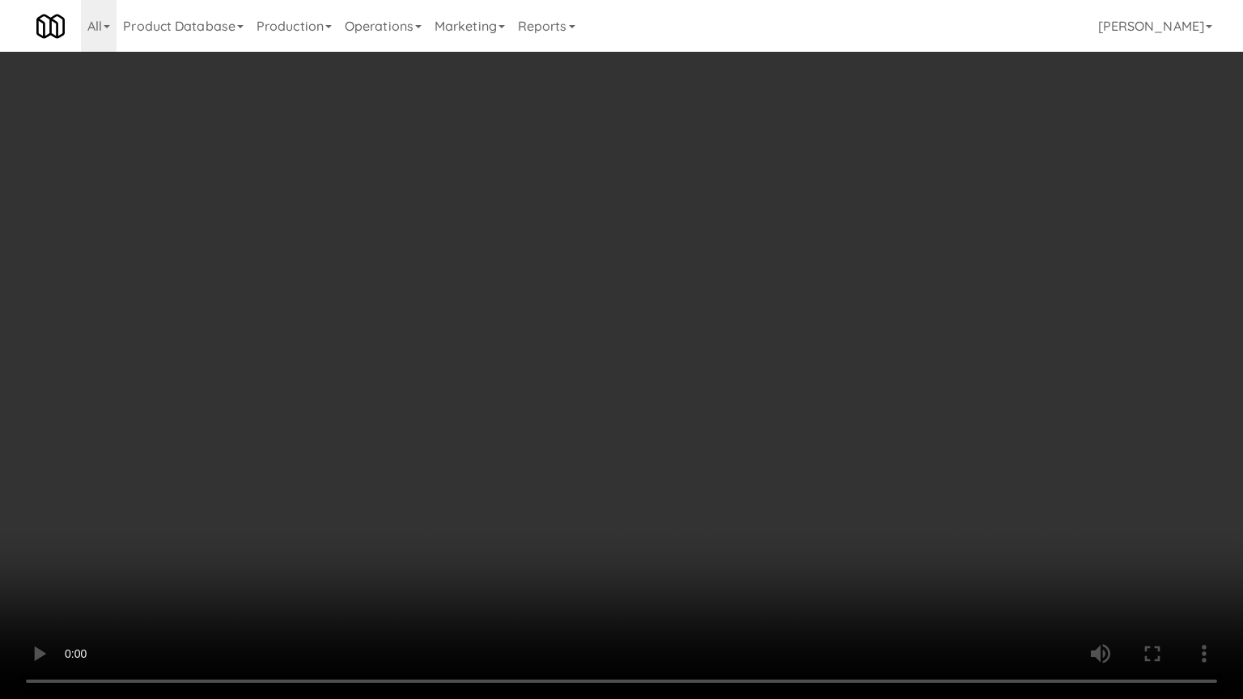
click at [479, 248] on video at bounding box center [621, 349] width 1243 height 699
click at [479, 249] on video at bounding box center [621, 349] width 1243 height 699
click at [503, 272] on video at bounding box center [621, 349] width 1243 height 699
drag, startPoint x: 493, startPoint y: 275, endPoint x: 502, endPoint y: 270, distance: 10.1
click at [495, 274] on video at bounding box center [621, 349] width 1243 height 699
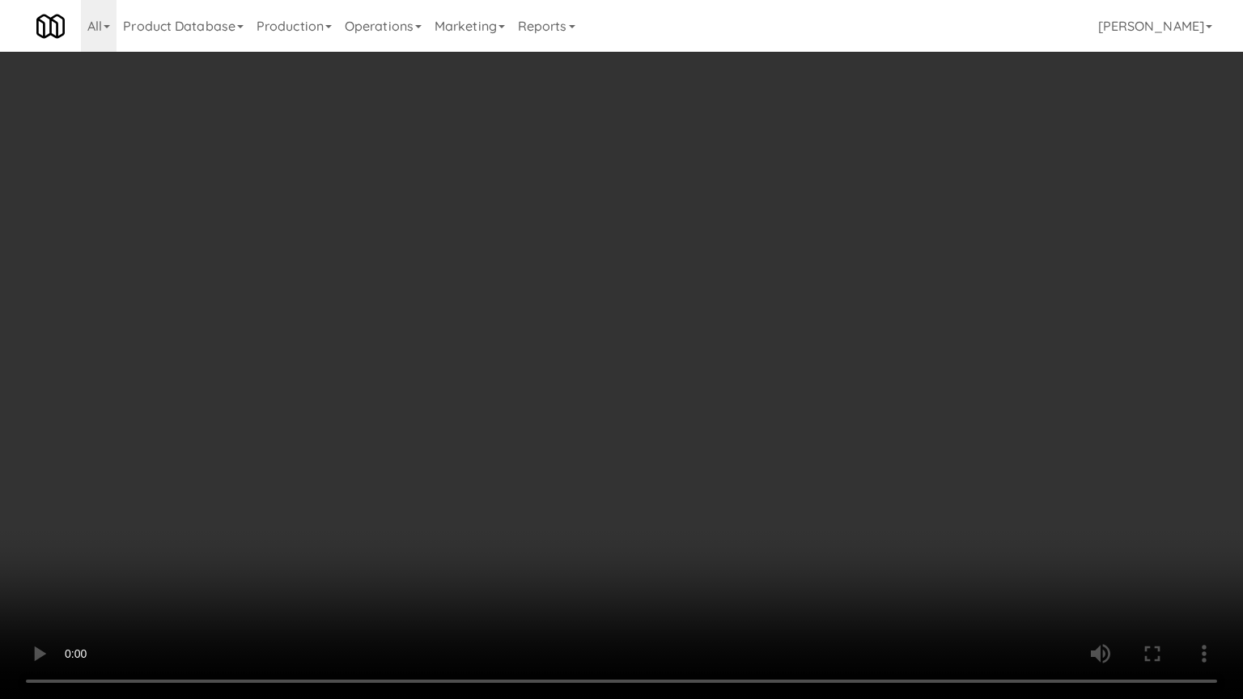
drag, startPoint x: 502, startPoint y: 270, endPoint x: 515, endPoint y: 265, distance: 14.1
click at [507, 267] on video at bounding box center [621, 349] width 1243 height 699
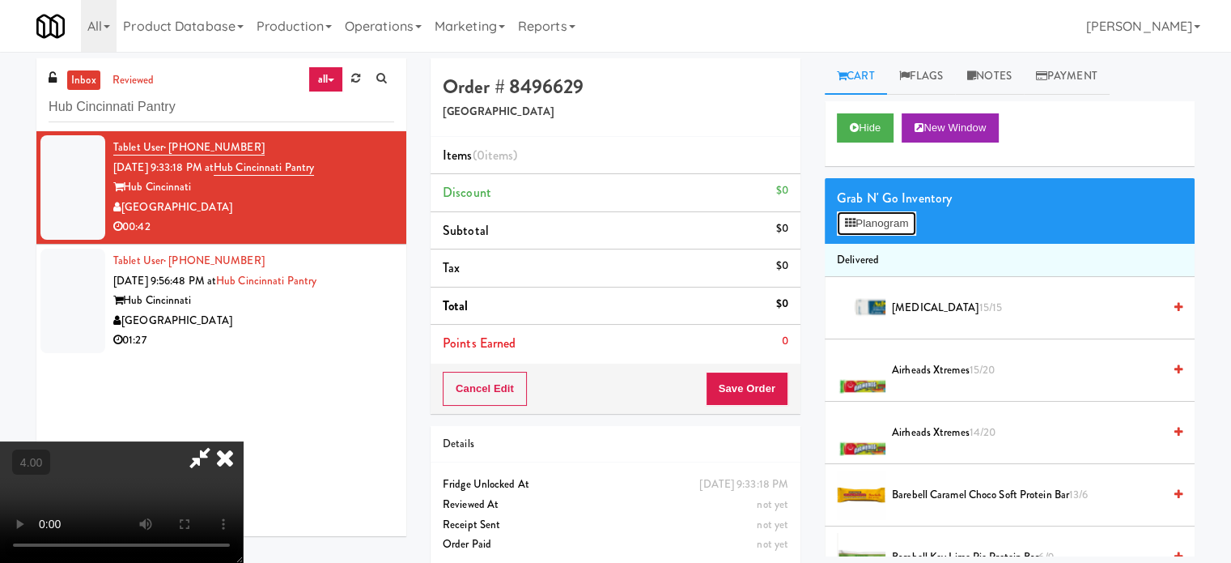
click at [882, 219] on button "Planogram" at bounding box center [876, 223] width 79 height 24
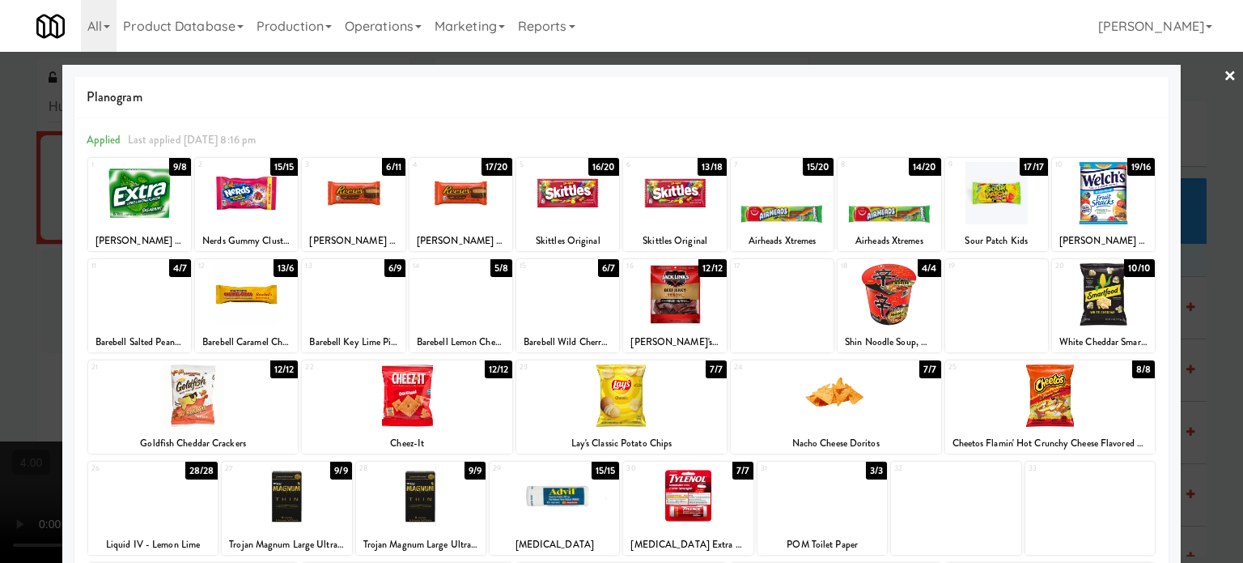
click at [708, 271] on div "12/12" at bounding box center [713, 268] width 28 height 18
click at [708, 271] on div "11/12" at bounding box center [713, 268] width 27 height 18
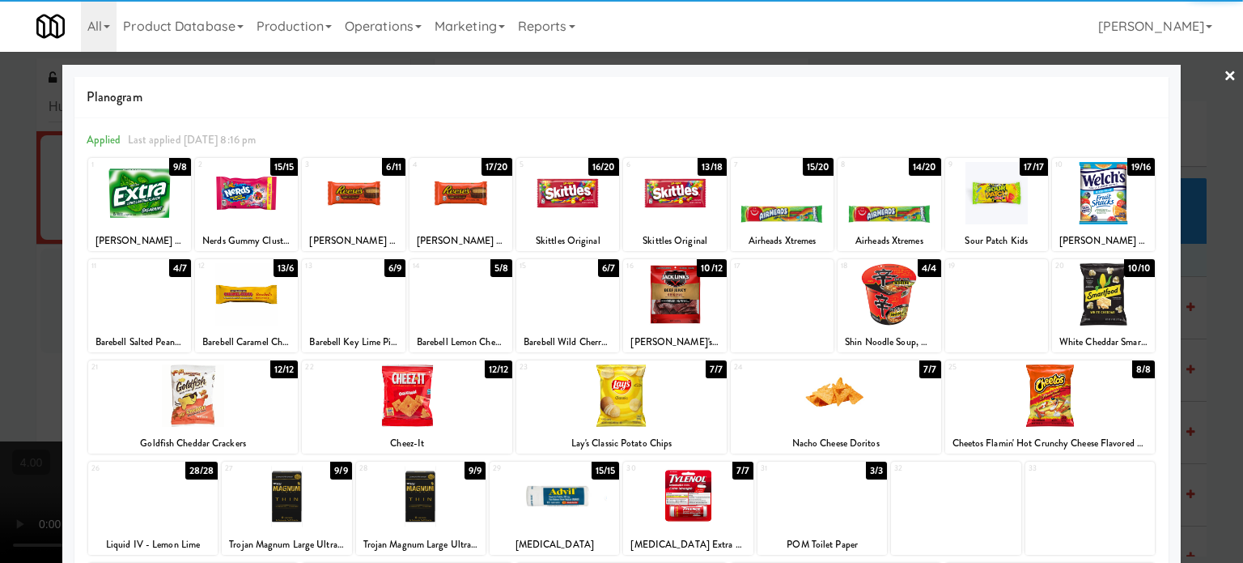
click at [706, 367] on div "7/7" at bounding box center [716, 369] width 21 height 18
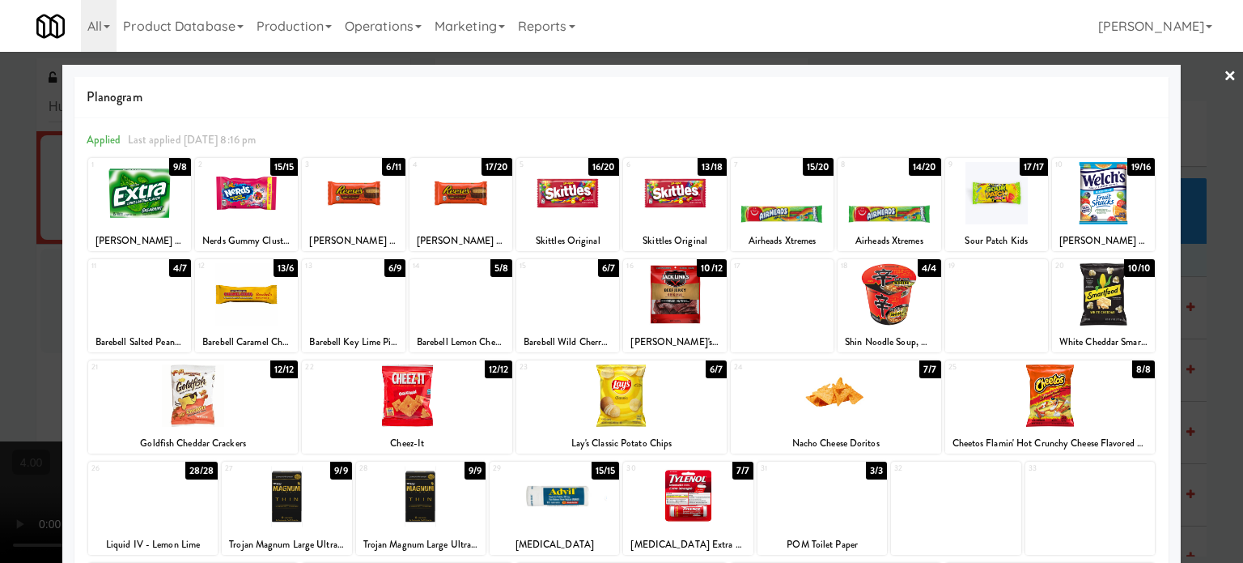
click at [1204, 285] on div at bounding box center [621, 281] width 1243 height 563
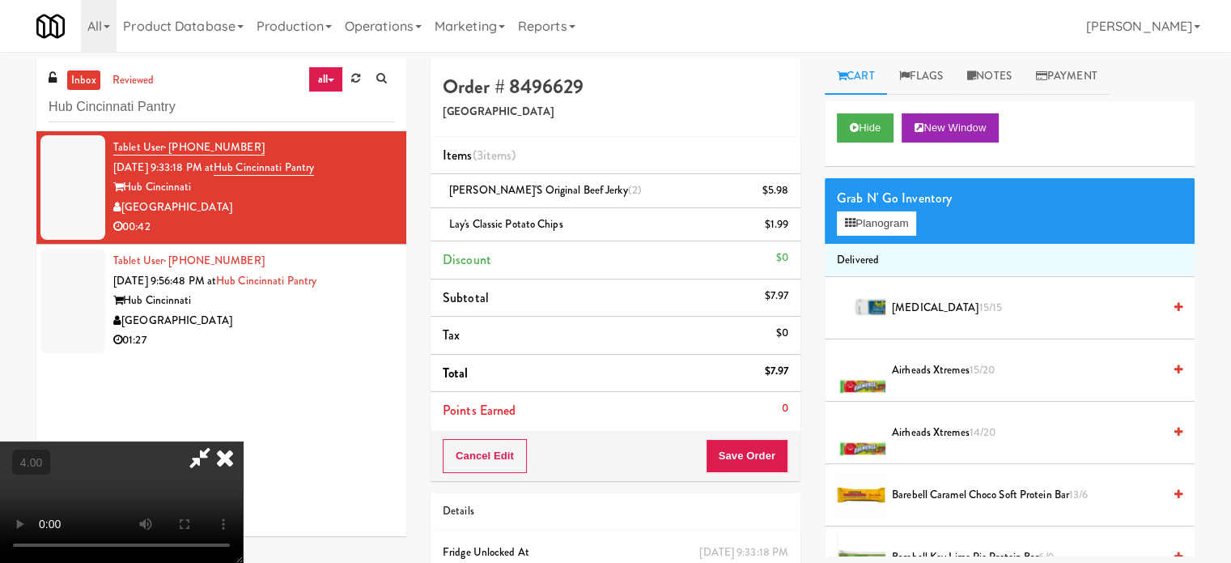
drag, startPoint x: 267, startPoint y: 242, endPoint x: 293, endPoint y: 239, distance: 26.1
click at [243, 441] on video at bounding box center [121, 501] width 243 height 121
drag, startPoint x: 301, startPoint y: 241, endPoint x: 557, endPoint y: 279, distance: 258.6
click at [243, 441] on video at bounding box center [121, 501] width 243 height 121
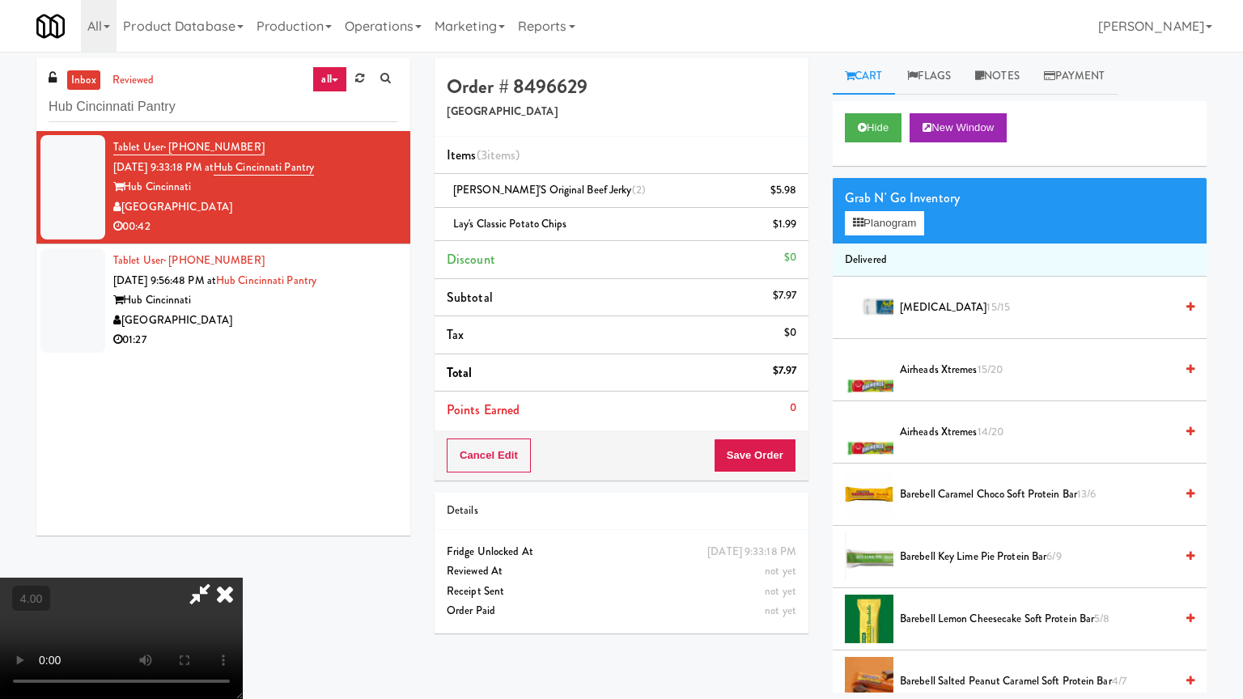
drag, startPoint x: 557, startPoint y: 279, endPoint x: 586, endPoint y: 180, distance: 103.0
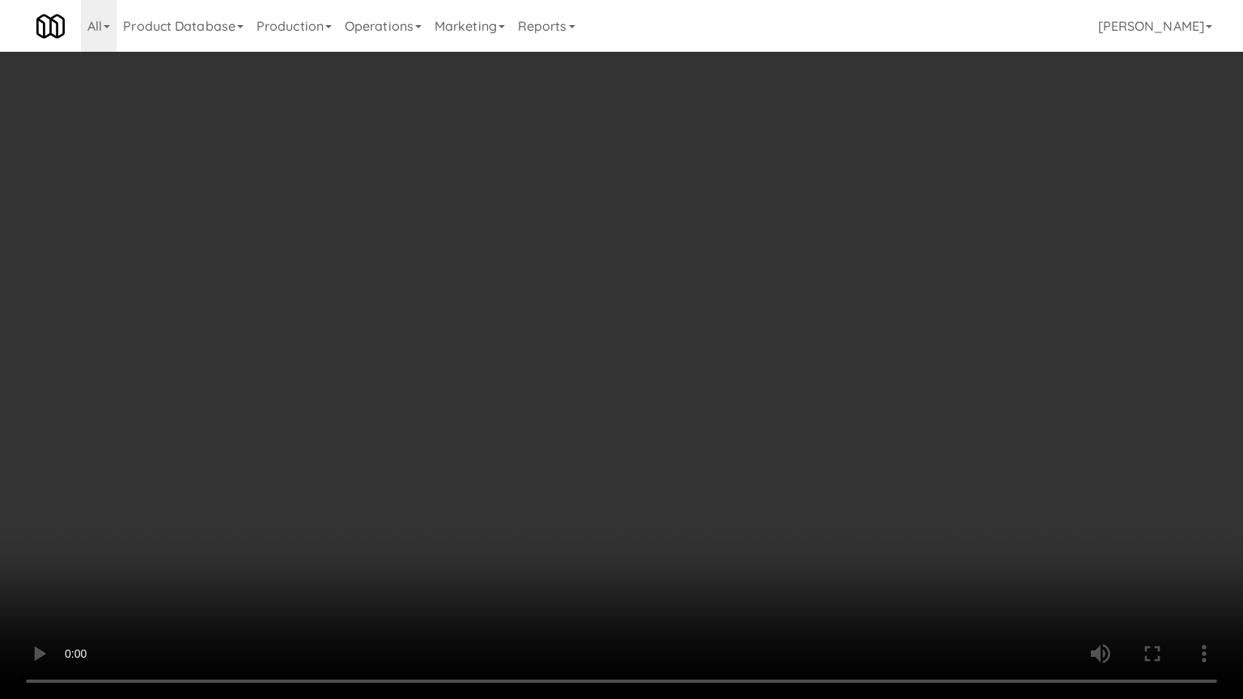
click at [557, 279] on video at bounding box center [621, 349] width 1243 height 699
click at [672, 316] on video at bounding box center [621, 349] width 1243 height 699
click at [682, 287] on video at bounding box center [621, 349] width 1243 height 699
click at [716, 240] on video at bounding box center [621, 349] width 1243 height 699
click at [744, 248] on video at bounding box center [621, 349] width 1243 height 699
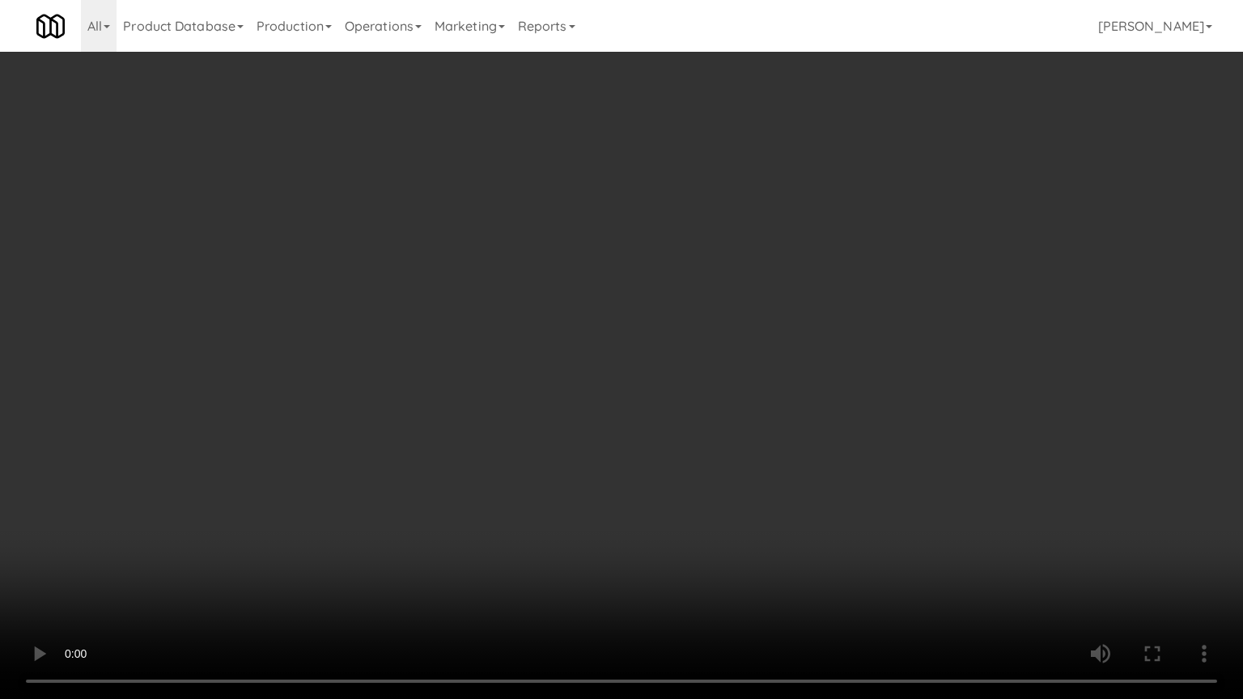
click at [830, 269] on video at bounding box center [621, 349] width 1243 height 699
click at [793, 265] on video at bounding box center [621, 349] width 1243 height 699
click at [824, 265] on video at bounding box center [621, 349] width 1243 height 699
click at [819, 270] on video at bounding box center [621, 349] width 1243 height 699
click at [887, 266] on video at bounding box center [621, 349] width 1243 height 699
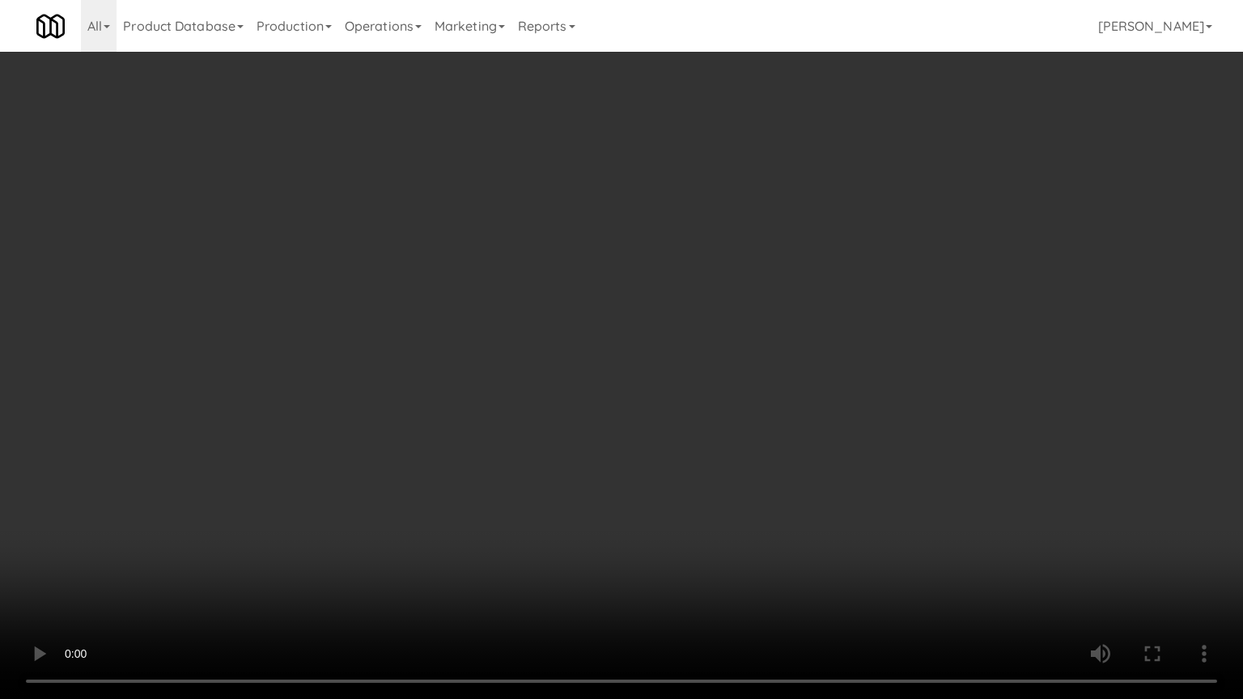
click at [839, 274] on video at bounding box center [621, 349] width 1243 height 699
click at [915, 269] on video at bounding box center [621, 349] width 1243 height 699
click at [793, 269] on video at bounding box center [621, 349] width 1243 height 699
click at [794, 269] on video at bounding box center [621, 349] width 1243 height 699
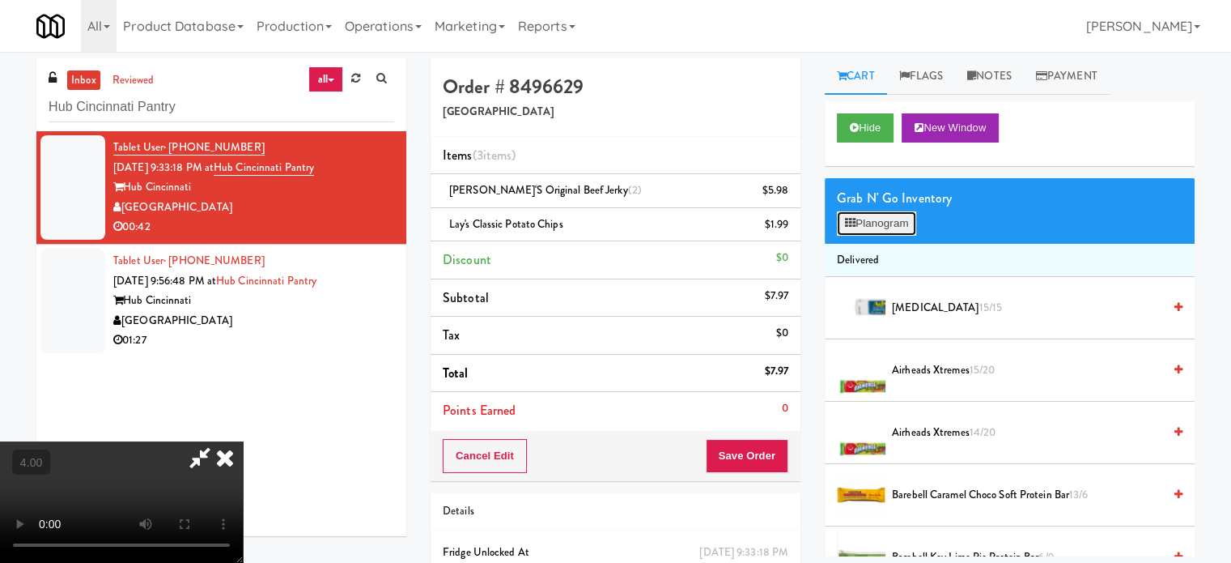
click at [891, 223] on button "Planogram" at bounding box center [876, 223] width 79 height 24
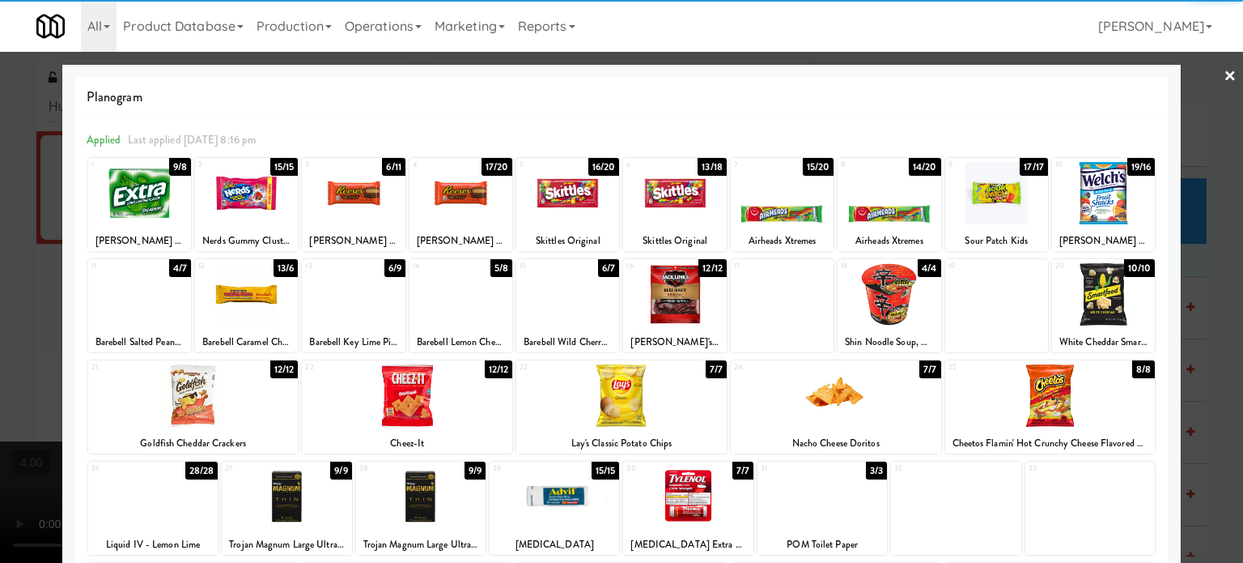
click at [1136, 266] on div "10/10" at bounding box center [1140, 268] width 32 height 18
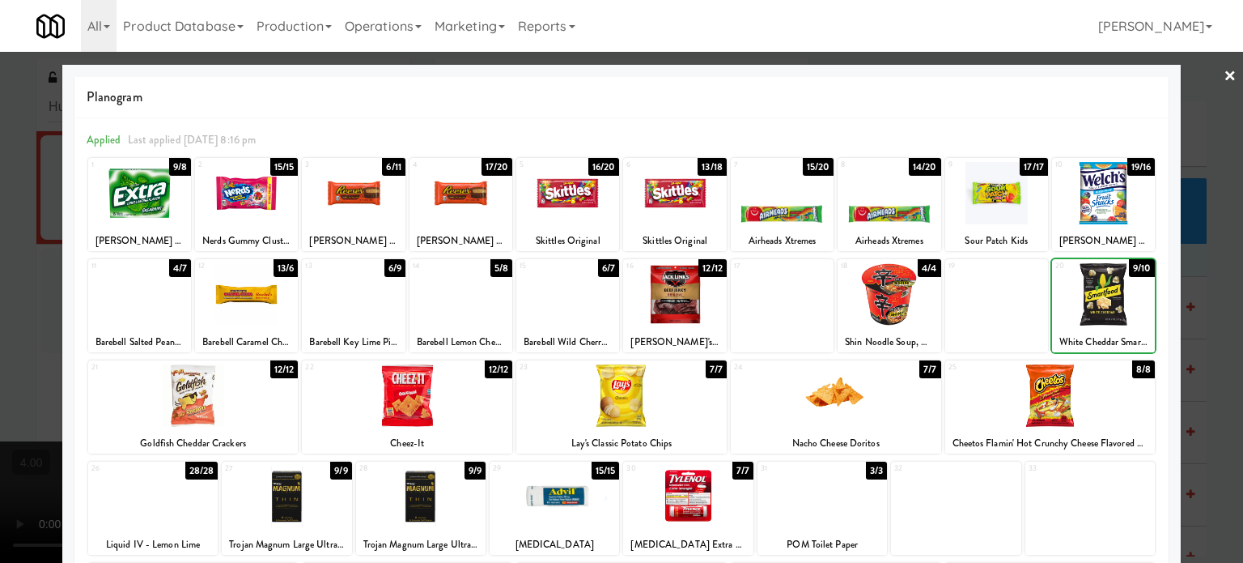
click at [1214, 280] on div at bounding box center [621, 281] width 1243 height 563
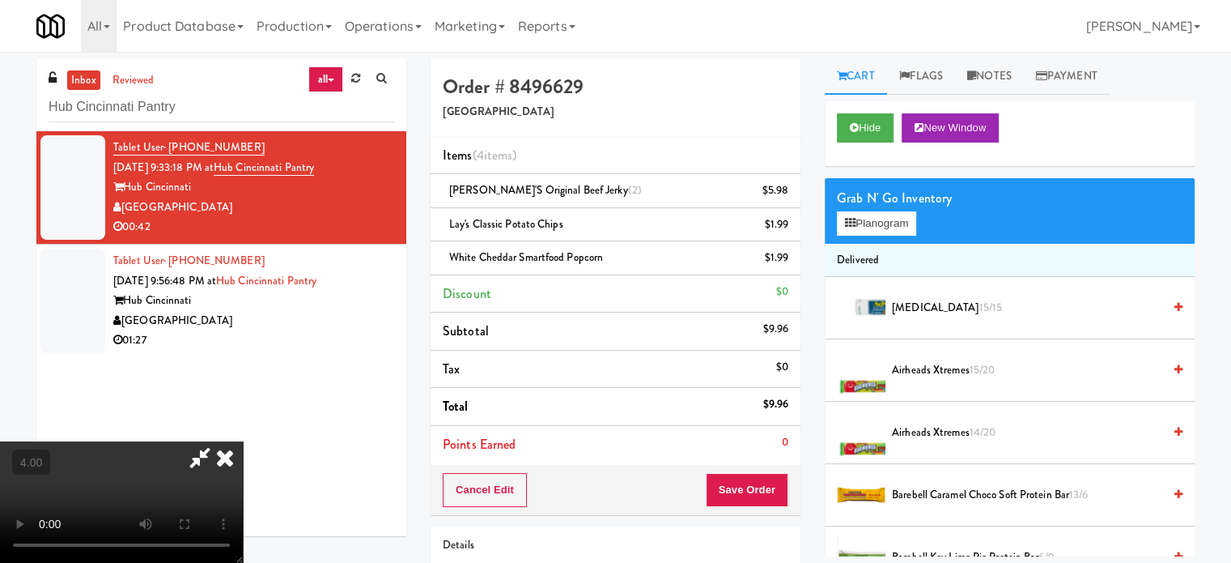
click at [243, 441] on video at bounding box center [121, 501] width 243 height 121
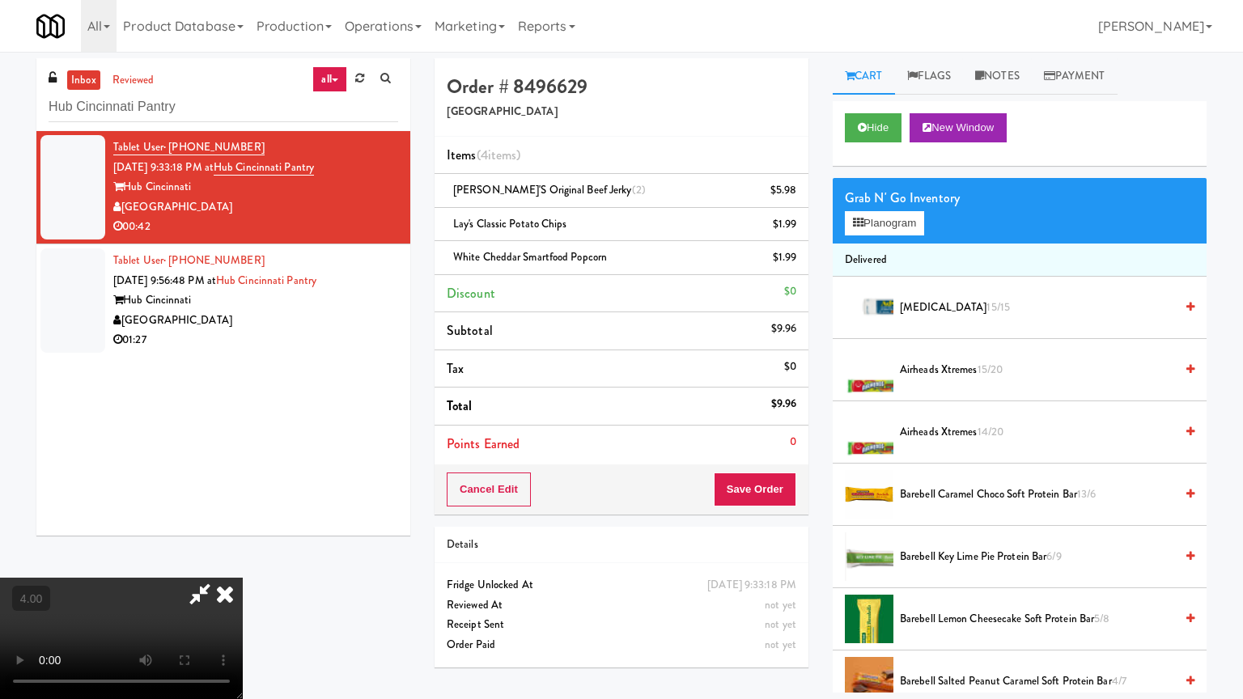
click at [243, 562] on video at bounding box center [121, 638] width 243 height 121
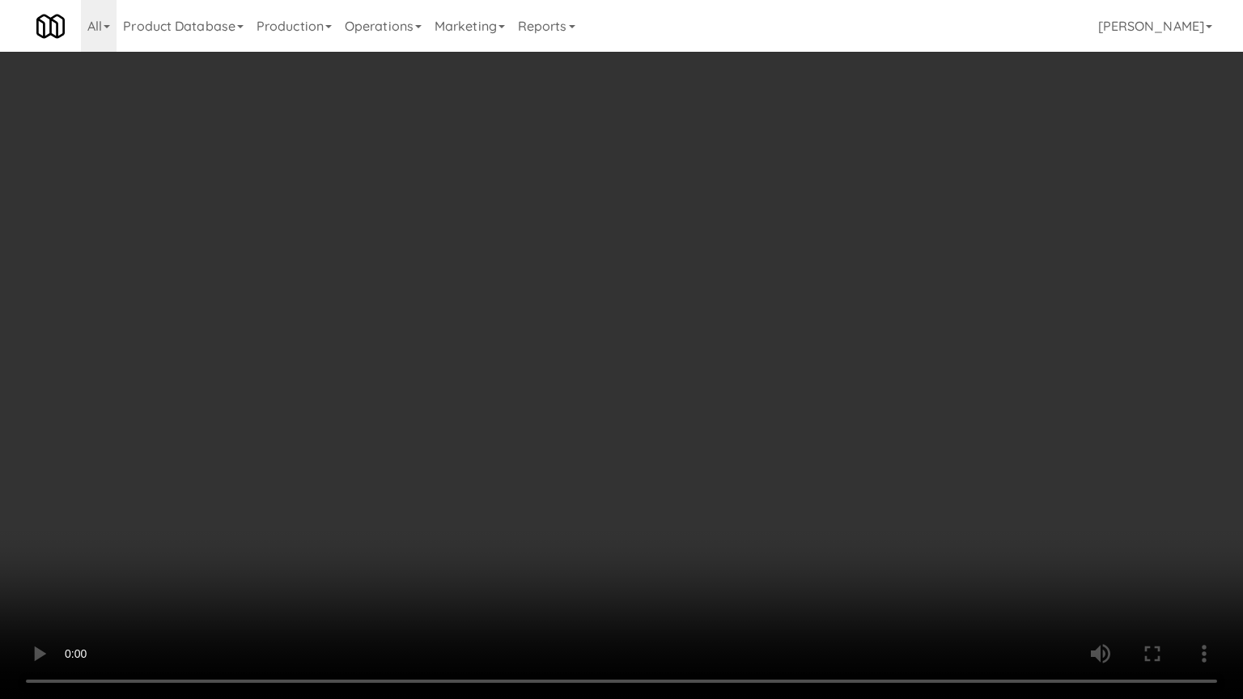
click at [600, 302] on video at bounding box center [621, 349] width 1243 height 699
click at [608, 305] on video at bounding box center [621, 349] width 1243 height 699
click at [609, 304] on video at bounding box center [621, 349] width 1243 height 699
click at [620, 299] on video at bounding box center [621, 349] width 1243 height 699
click at [599, 304] on video at bounding box center [621, 349] width 1243 height 699
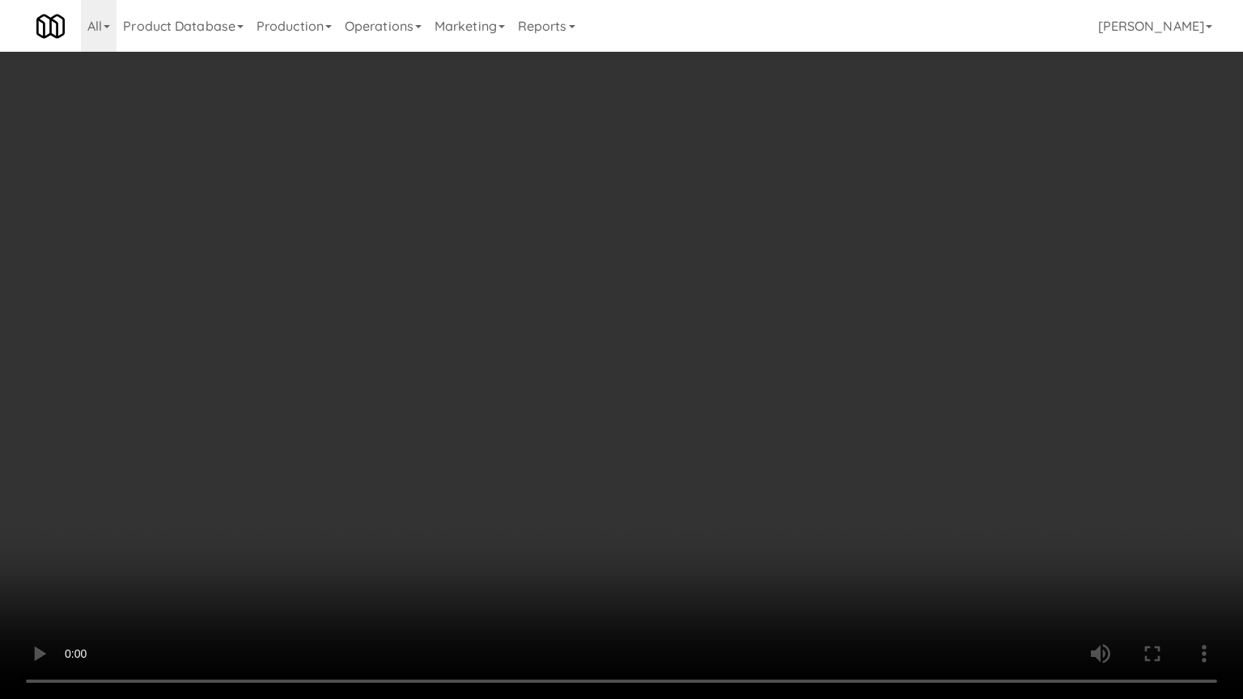
click at [592, 293] on video at bounding box center [621, 349] width 1243 height 699
click at [596, 282] on video at bounding box center [621, 349] width 1243 height 699
click at [597, 284] on video at bounding box center [621, 349] width 1243 height 699
click at [602, 285] on video at bounding box center [621, 349] width 1243 height 699
click at [598, 287] on video at bounding box center [621, 349] width 1243 height 699
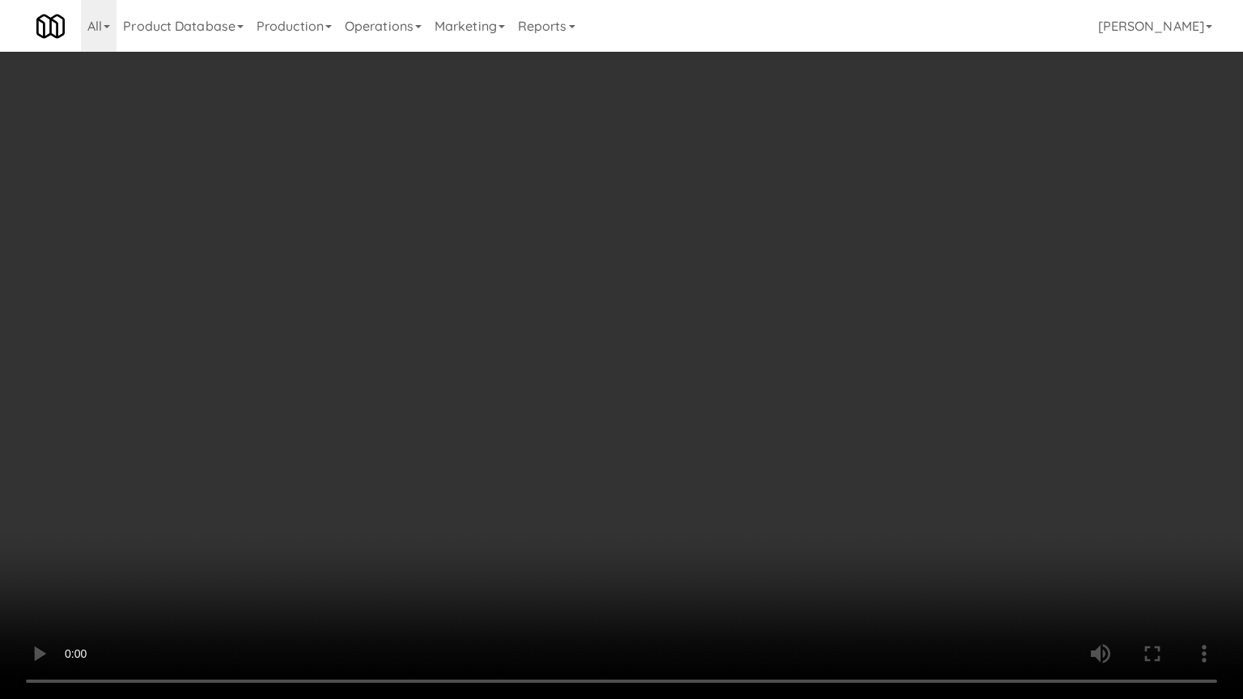
click at [605, 280] on video at bounding box center [621, 349] width 1243 height 699
click at [605, 277] on video at bounding box center [621, 349] width 1243 height 699
drag, startPoint x: 607, startPoint y: 278, endPoint x: 955, endPoint y: 214, distance: 353.9
click at [609, 278] on video at bounding box center [621, 349] width 1243 height 699
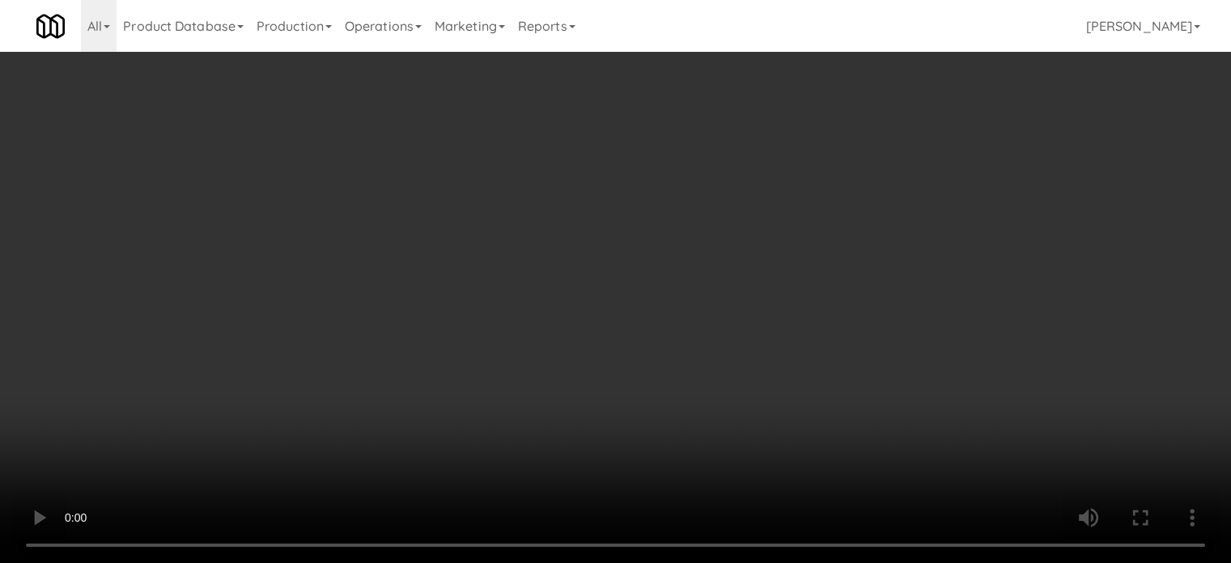
click at [787, 268] on icon at bounding box center [790, 263] width 8 height 11
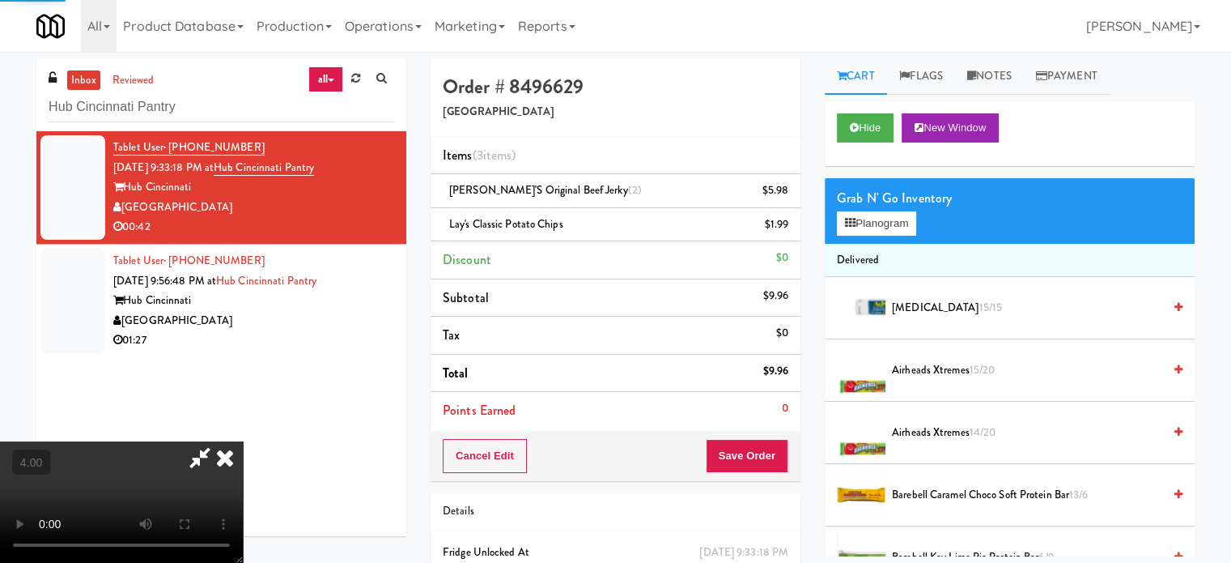
drag, startPoint x: 492, startPoint y: 355, endPoint x: 494, endPoint y: 346, distance: 9.0
click at [243, 441] on video at bounding box center [121, 501] width 243 height 121
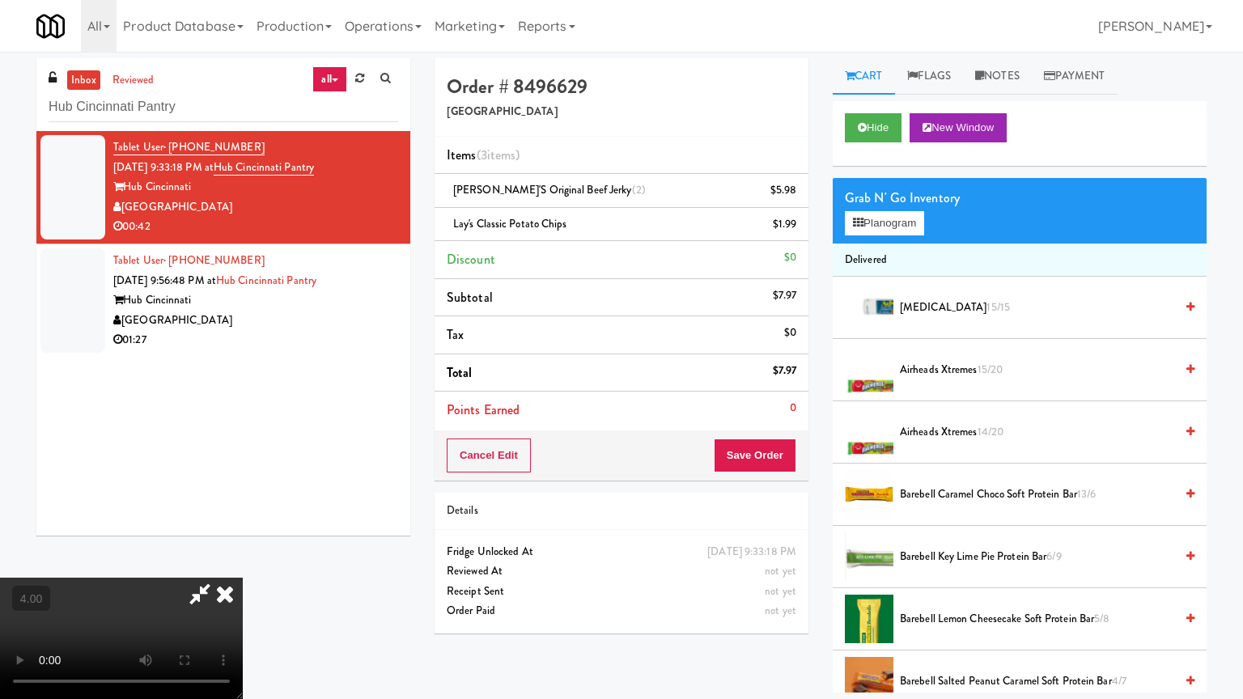
click at [243, 562] on video at bounding box center [121, 638] width 243 height 121
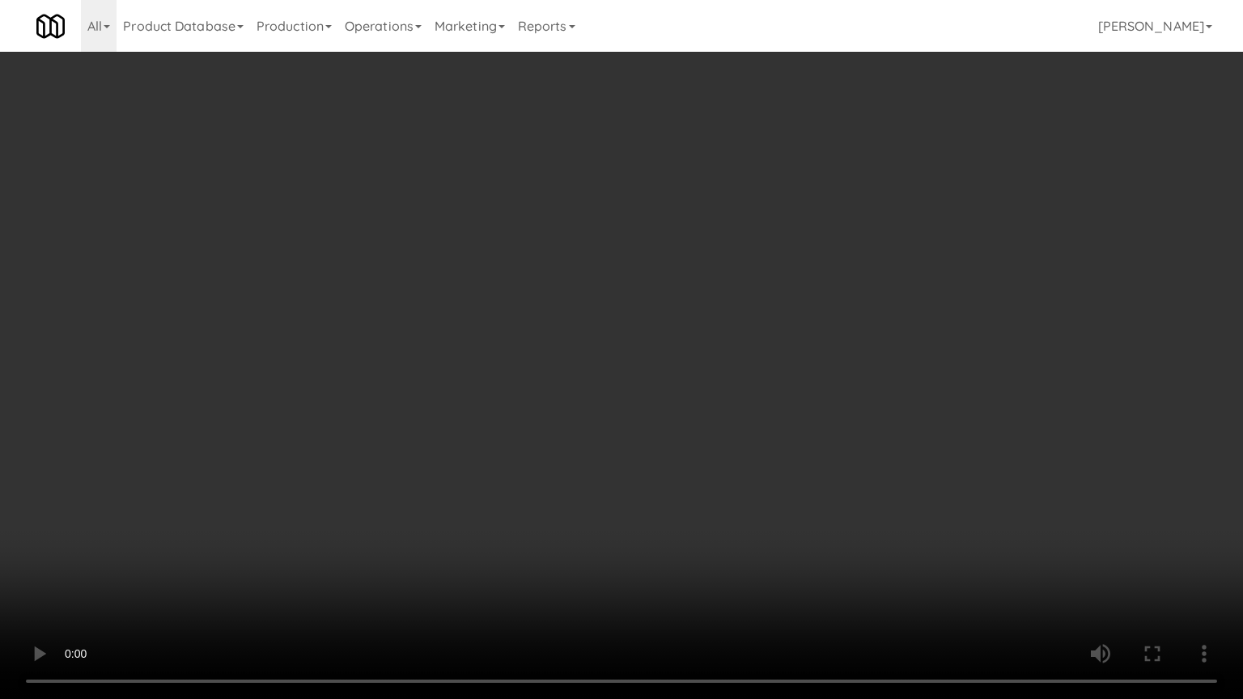
click at [736, 346] on video at bounding box center [621, 349] width 1243 height 699
drag, startPoint x: 712, startPoint y: 304, endPoint x: 703, endPoint y: 287, distance: 19.2
click at [712, 304] on video at bounding box center [621, 349] width 1243 height 699
click at [691, 278] on video at bounding box center [621, 349] width 1243 height 699
click at [688, 280] on video at bounding box center [621, 349] width 1243 height 699
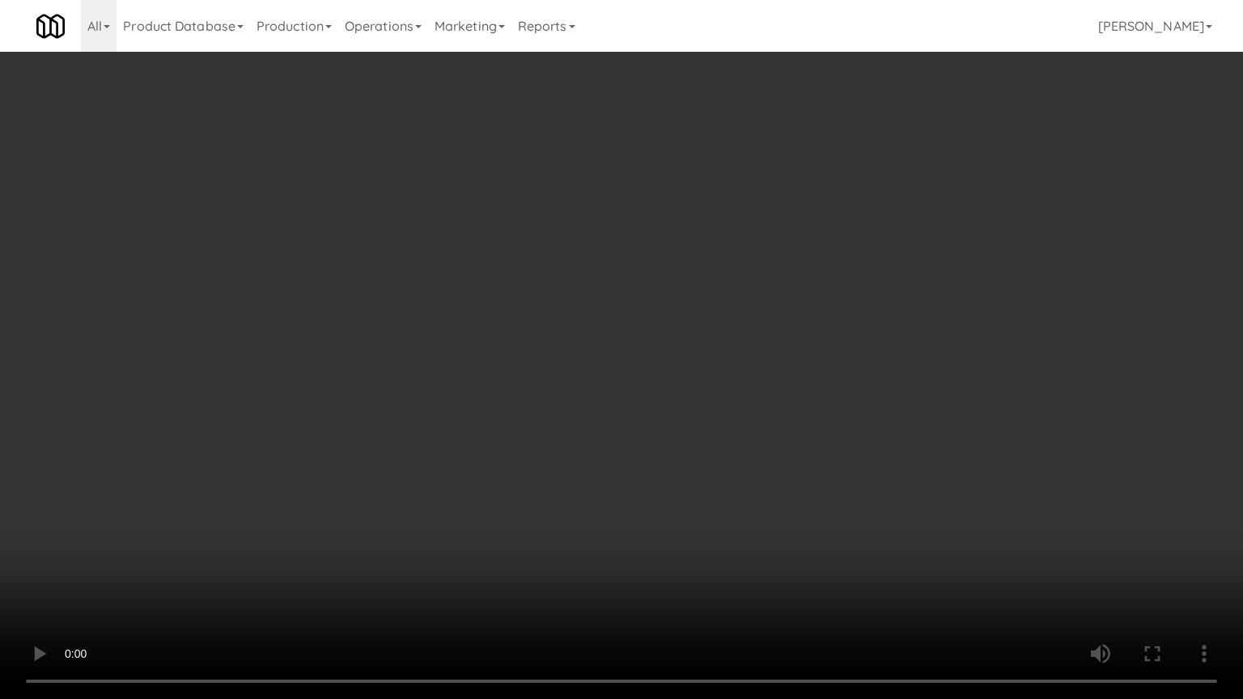
click at [686, 290] on video at bounding box center [621, 349] width 1243 height 699
click at [685, 291] on video at bounding box center [621, 349] width 1243 height 699
click at [725, 294] on video at bounding box center [621, 349] width 1243 height 699
click at [673, 296] on video at bounding box center [621, 349] width 1243 height 699
click at [712, 304] on video at bounding box center [621, 349] width 1243 height 699
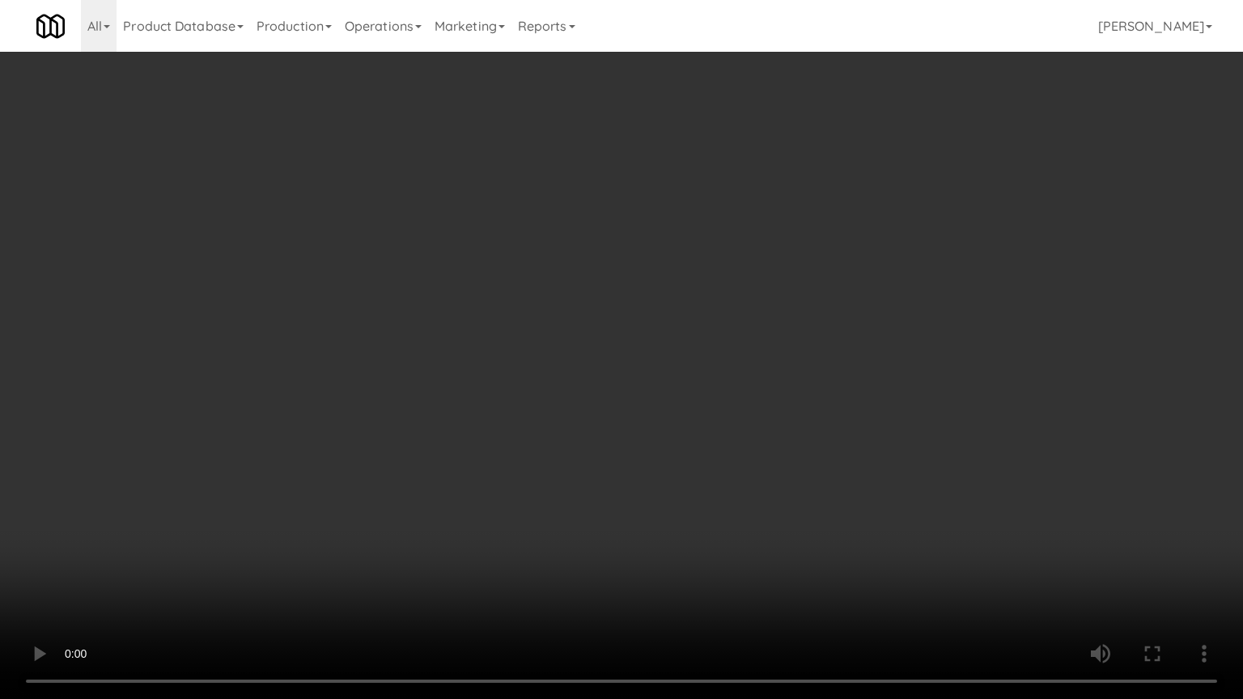
click at [679, 302] on video at bounding box center [621, 349] width 1243 height 699
drag, startPoint x: 679, startPoint y: 302, endPoint x: 696, endPoint y: 187, distance: 116.2
click at [685, 295] on video at bounding box center [621, 349] width 1243 height 699
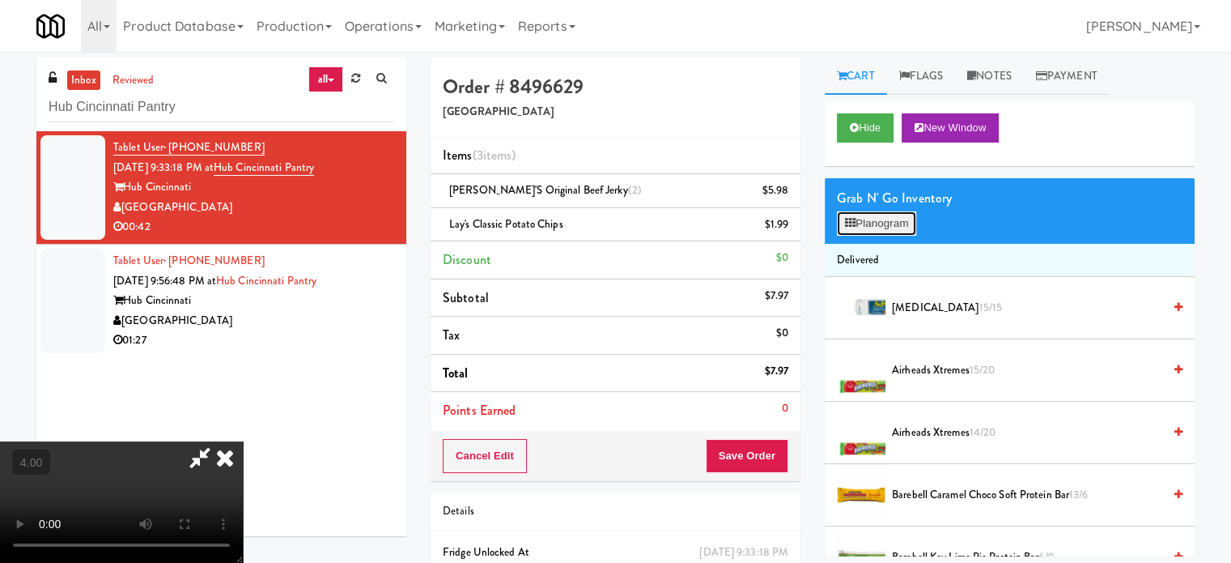
click at [886, 223] on button "Planogram" at bounding box center [876, 223] width 79 height 24
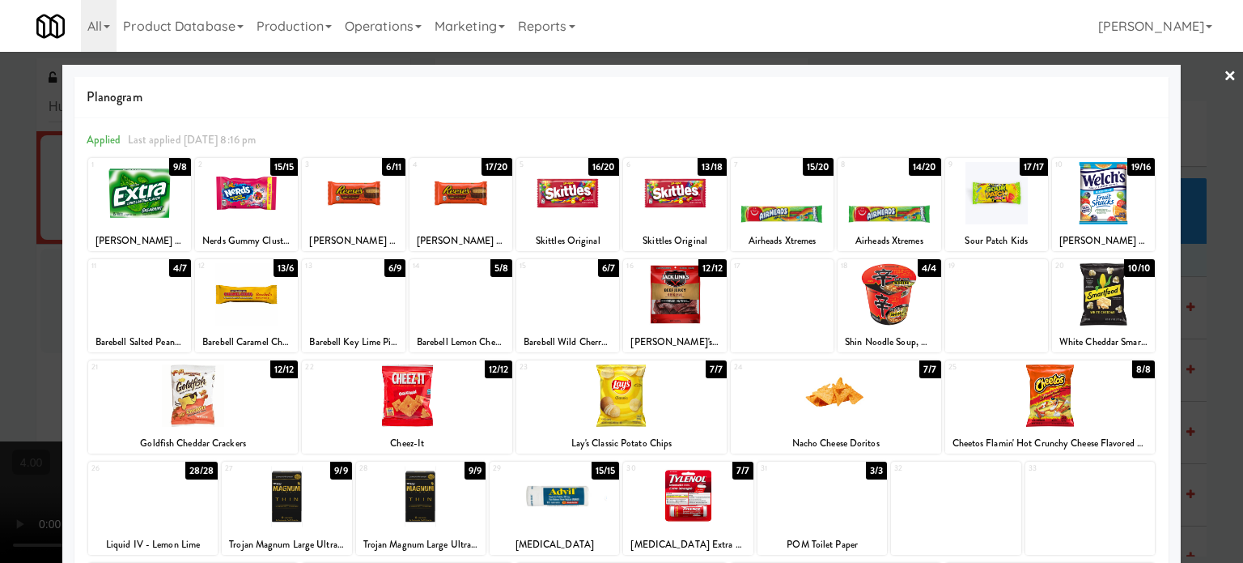
click at [384, 168] on div "6/11" at bounding box center [393, 167] width 23 height 18
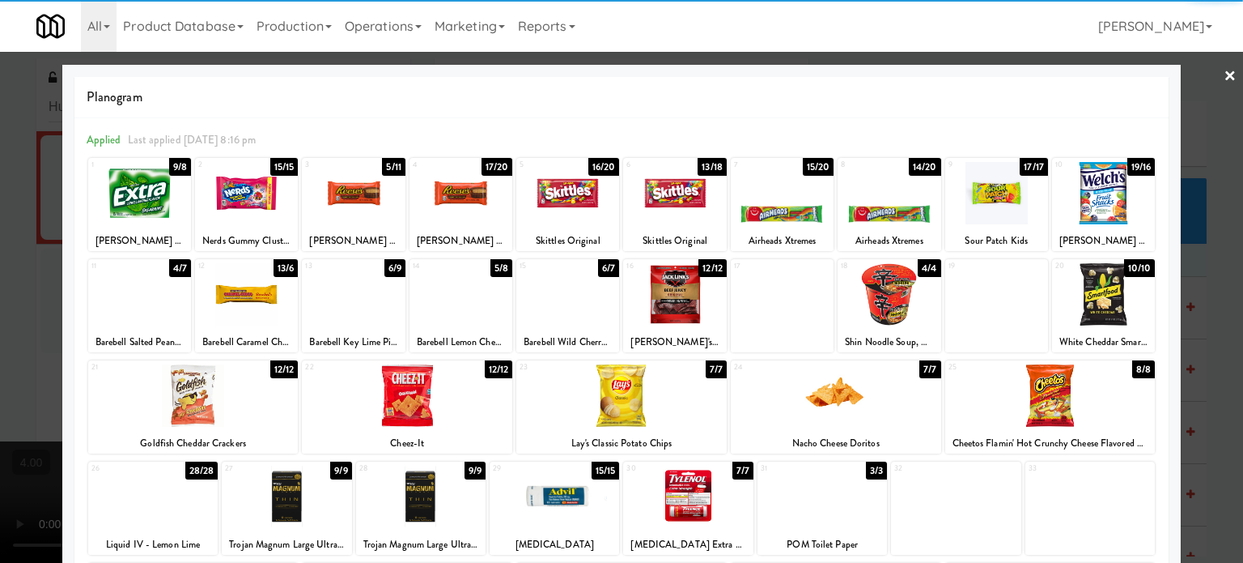
click at [1214, 352] on div at bounding box center [621, 281] width 1243 height 563
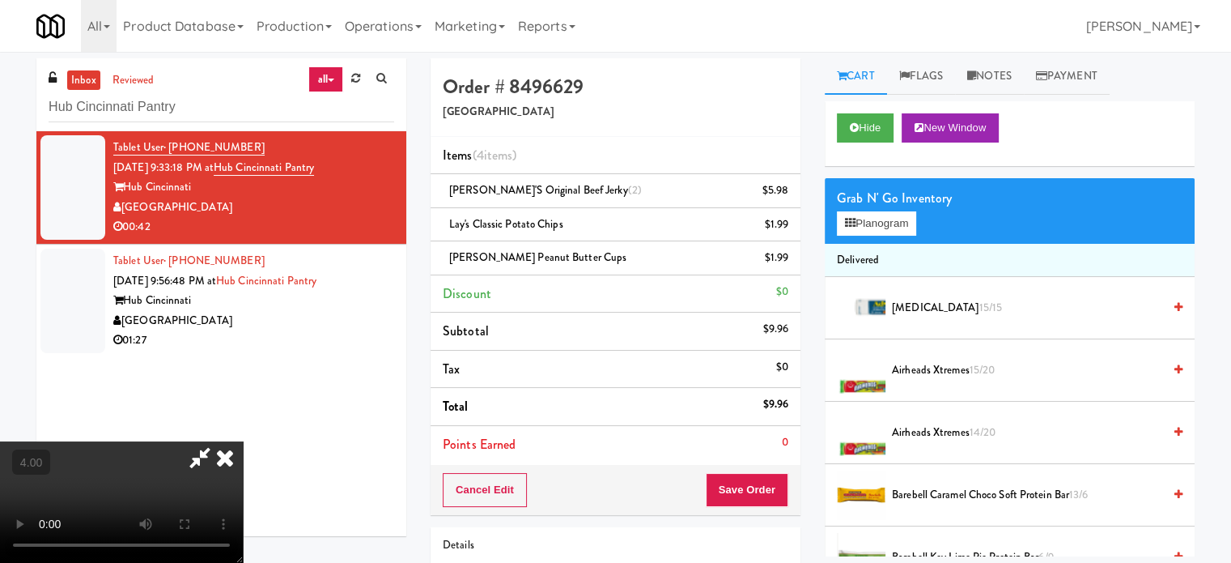
drag, startPoint x: 207, startPoint y: 308, endPoint x: 223, endPoint y: 258, distance: 52.5
click at [210, 441] on video at bounding box center [121, 501] width 243 height 121
click at [223, 441] on video at bounding box center [121, 501] width 243 height 121
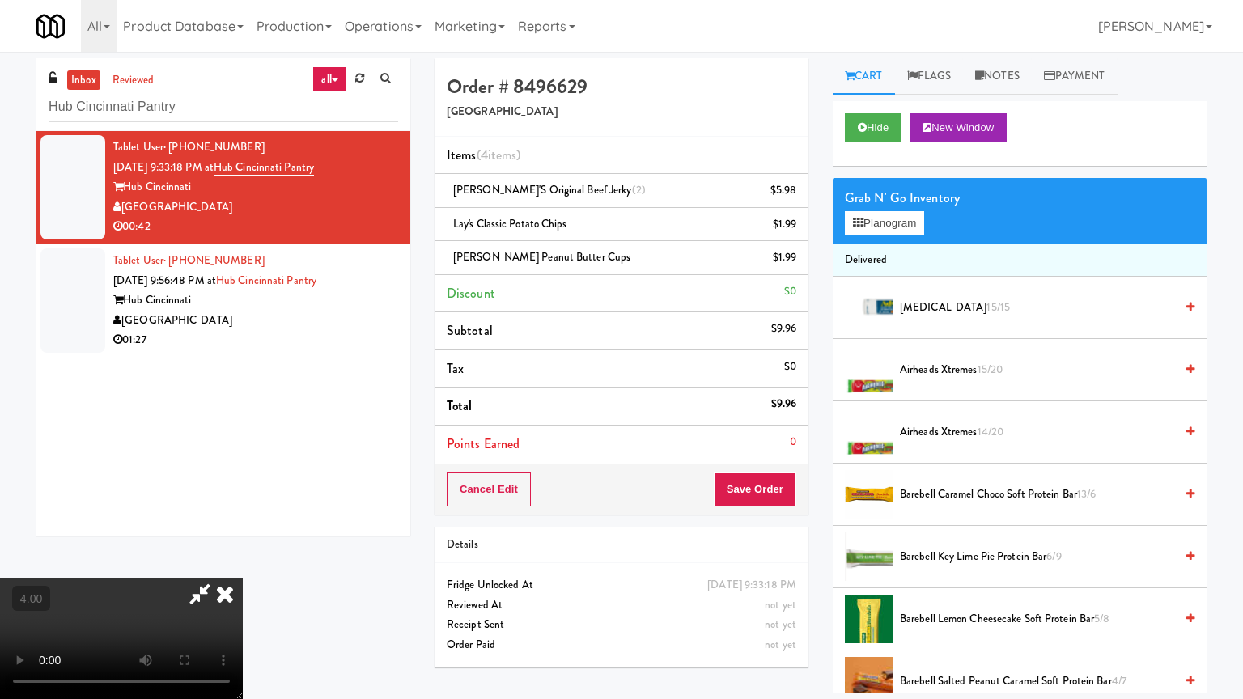
drag, startPoint x: 315, startPoint y: 491, endPoint x: 466, endPoint y: 364, distance: 197.6
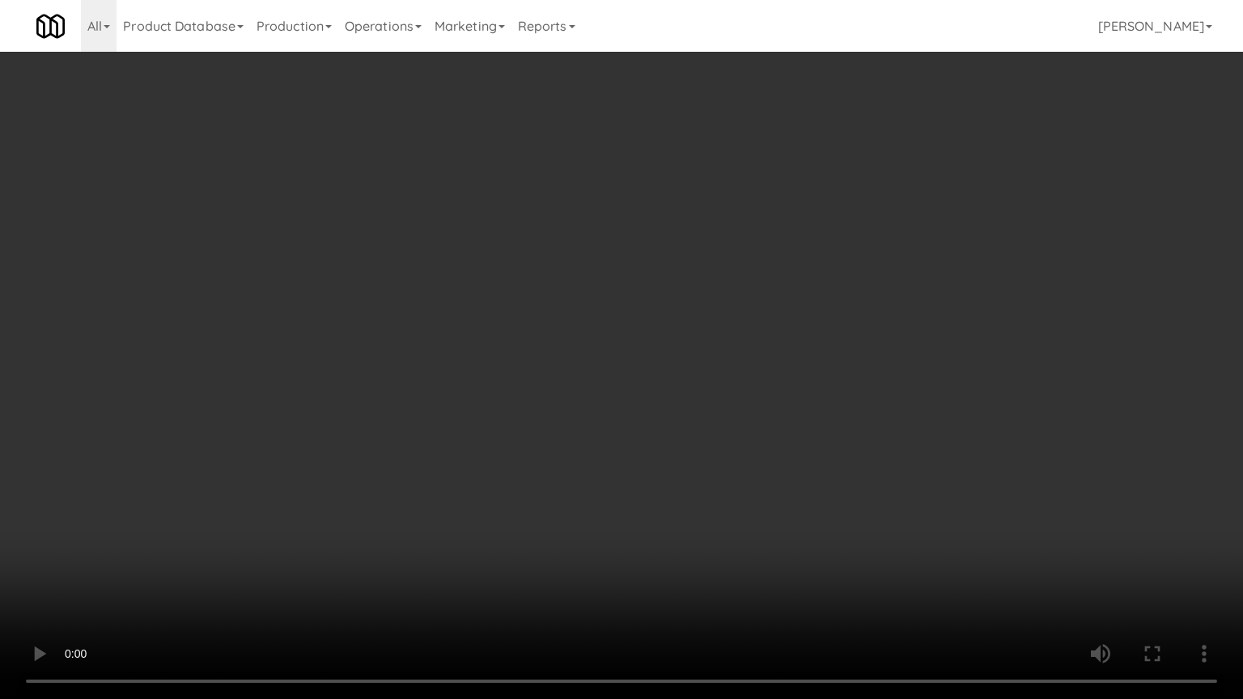
click at [321, 486] on video at bounding box center [621, 349] width 1243 height 699
click at [494, 326] on video at bounding box center [621, 349] width 1243 height 699
click at [528, 318] on video at bounding box center [621, 349] width 1243 height 699
click at [533, 314] on video at bounding box center [621, 349] width 1243 height 699
click at [546, 311] on video at bounding box center [621, 349] width 1243 height 699
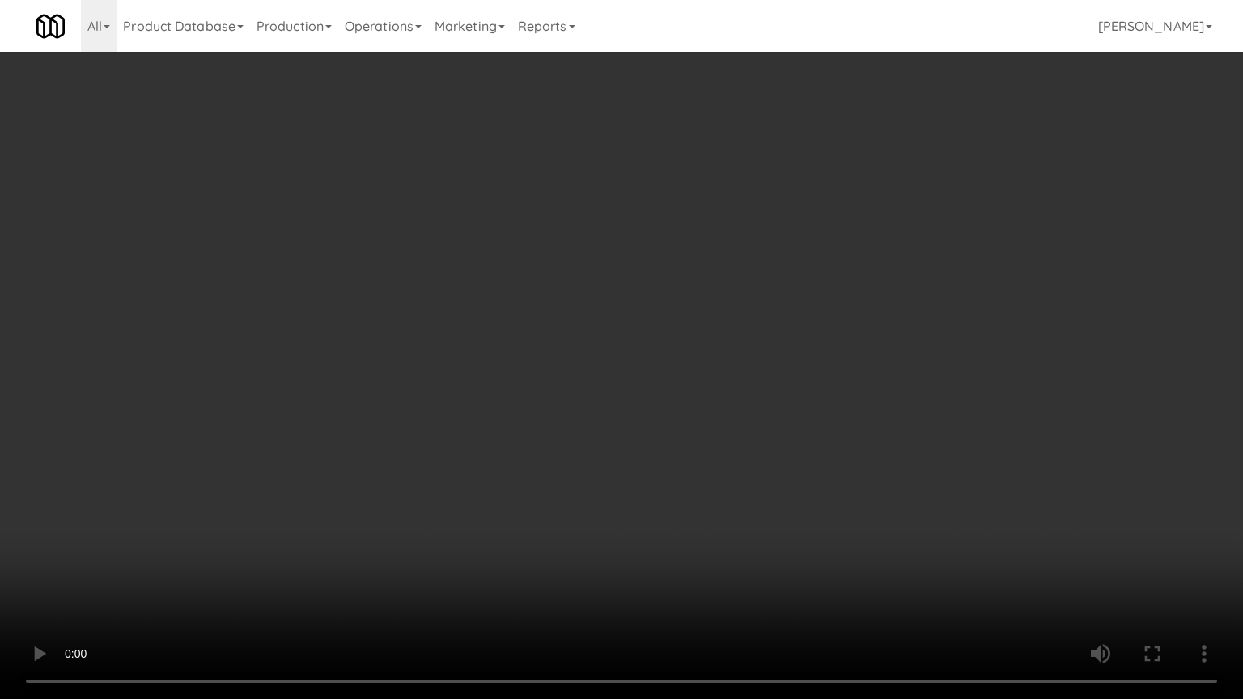
click at [549, 257] on video at bounding box center [621, 349] width 1243 height 699
drag, startPoint x: 544, startPoint y: 249, endPoint x: 565, endPoint y: 246, distance: 21.3
click at [554, 256] on video at bounding box center [621, 349] width 1243 height 699
drag, startPoint x: 565, startPoint y: 246, endPoint x: 860, endPoint y: 103, distance: 328.3
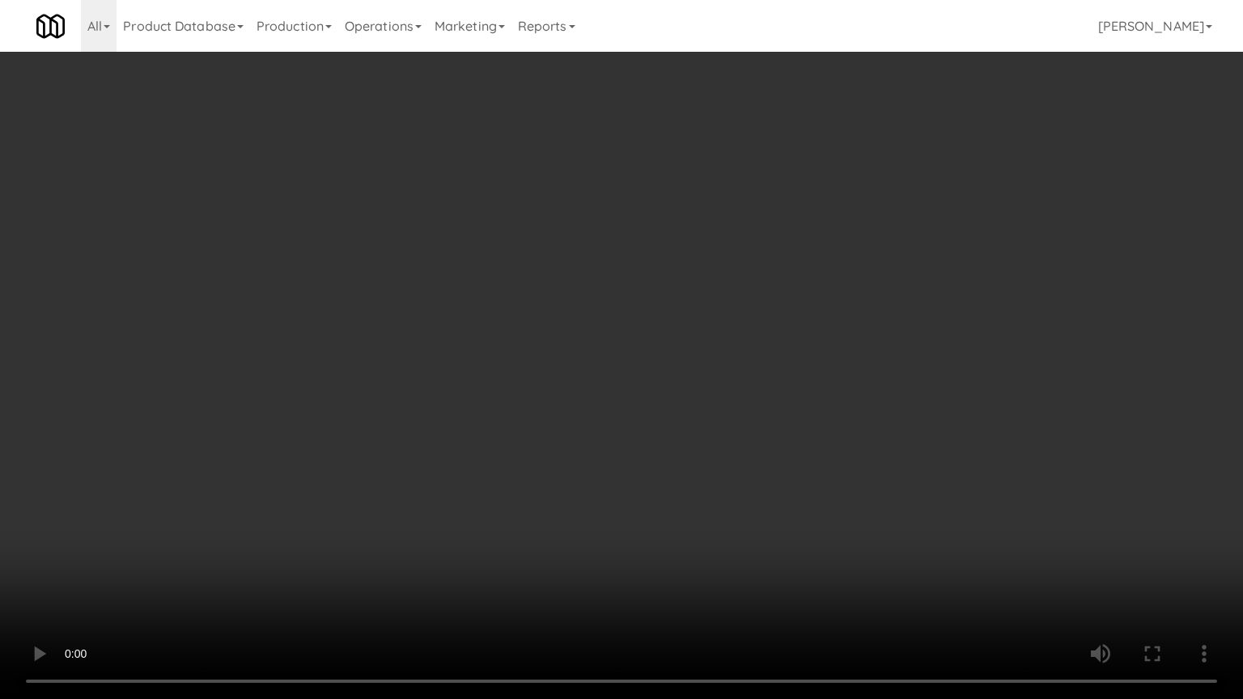
click at [572, 247] on video at bounding box center [621, 349] width 1243 height 699
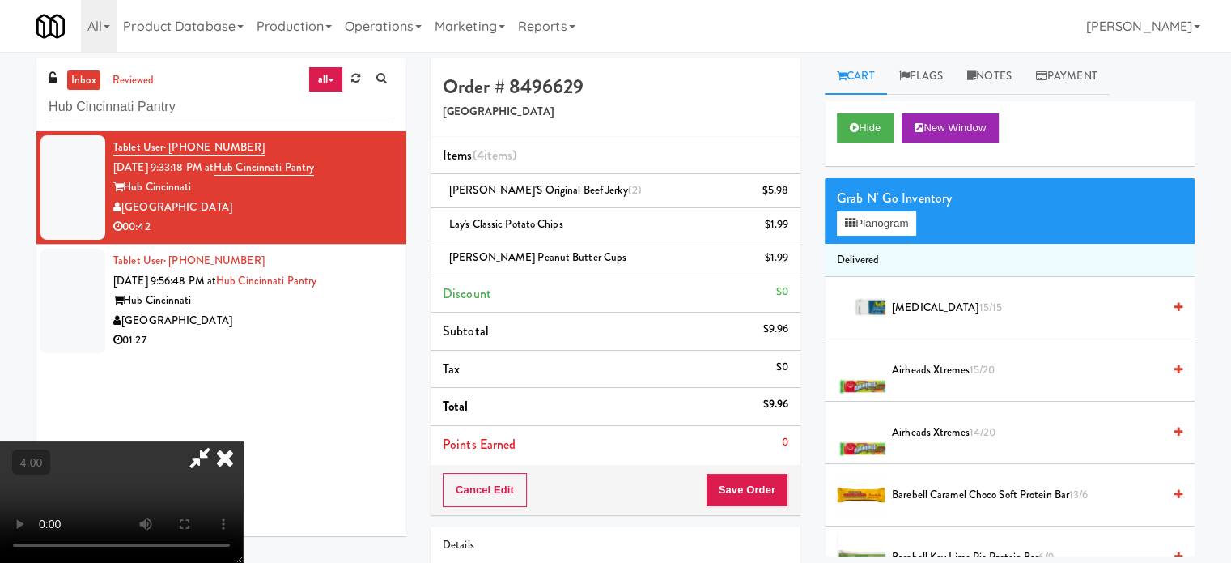
click at [243, 441] on icon at bounding box center [225, 457] width 36 height 32
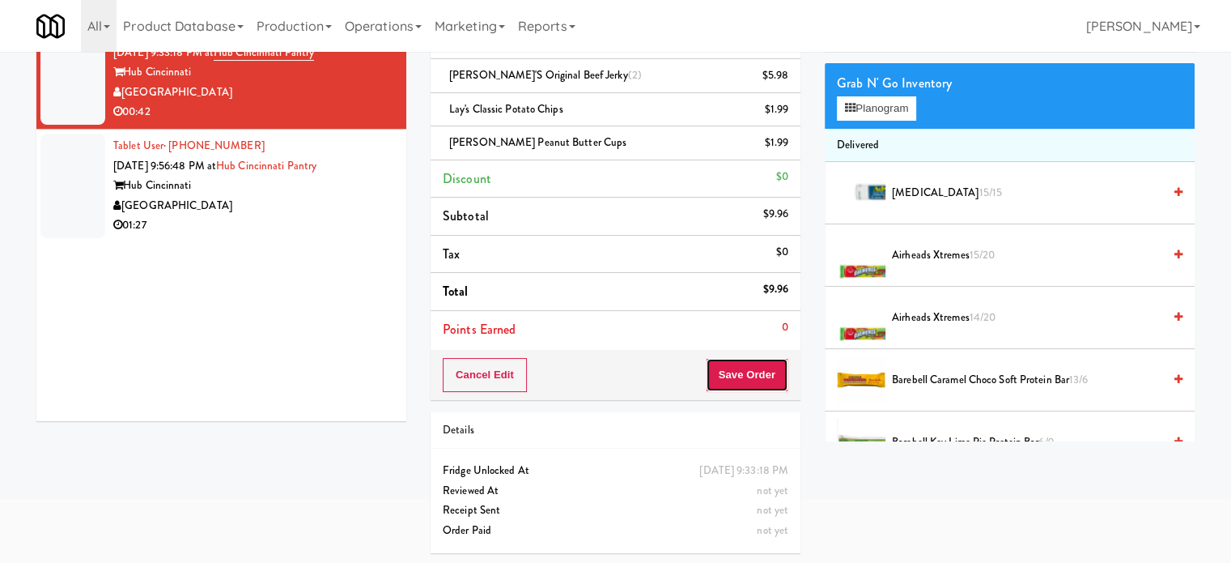
click at [728, 373] on button "Save Order" at bounding box center [747, 375] width 83 height 34
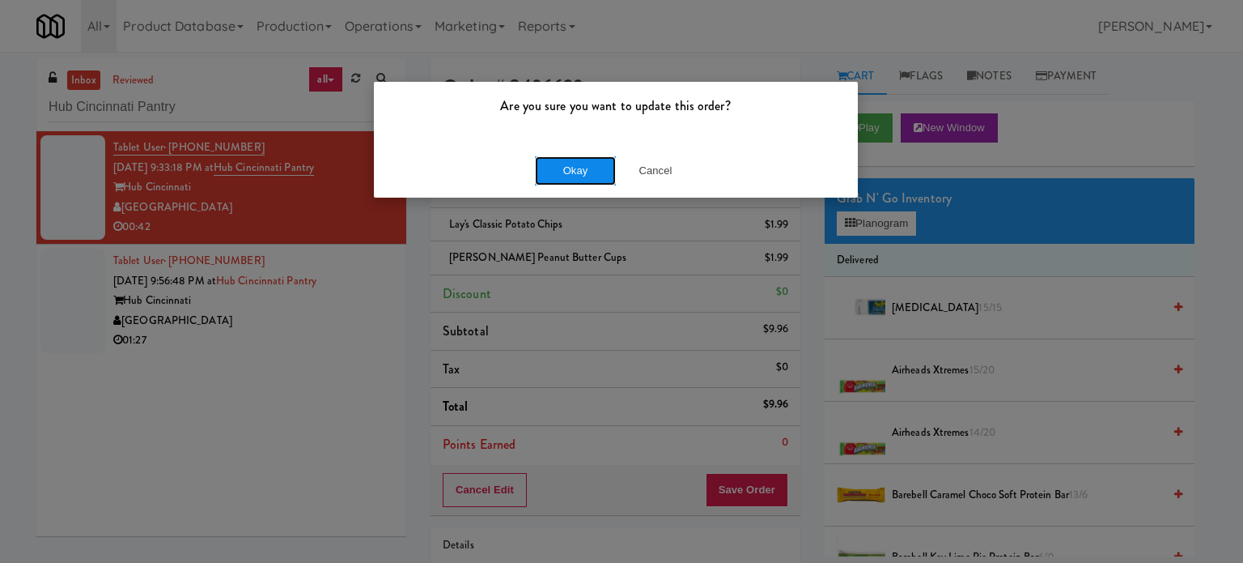
click at [581, 168] on button "Okay" at bounding box center [575, 170] width 81 height 29
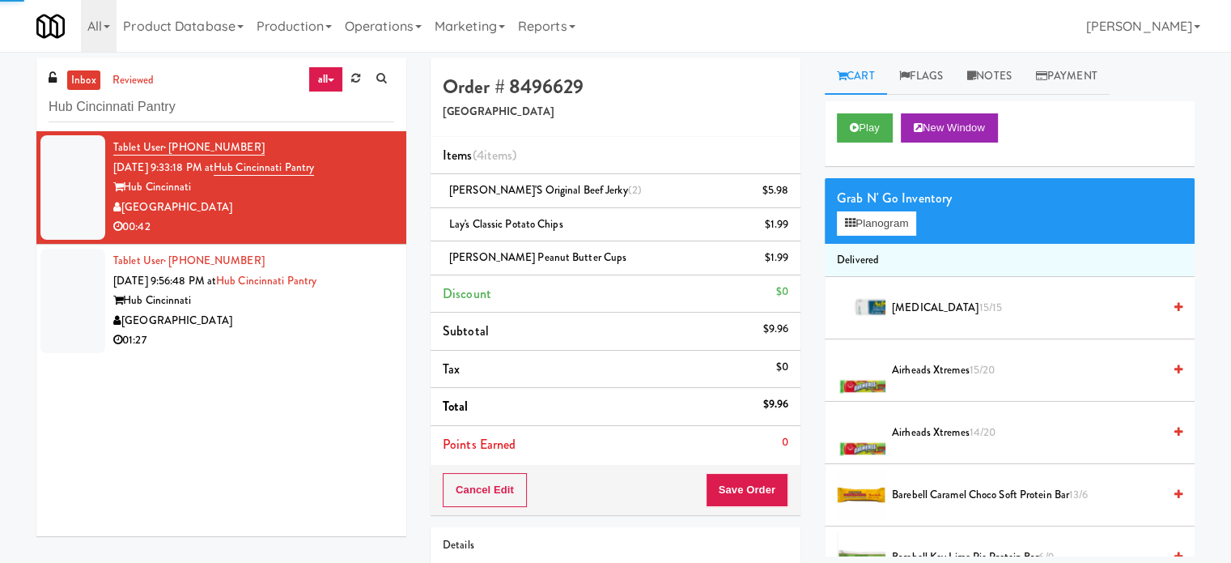
drag, startPoint x: 291, startPoint y: 326, endPoint x: 384, endPoint y: 309, distance: 94.6
click at [298, 326] on div "[GEOGRAPHIC_DATA]" at bounding box center [253, 321] width 281 height 20
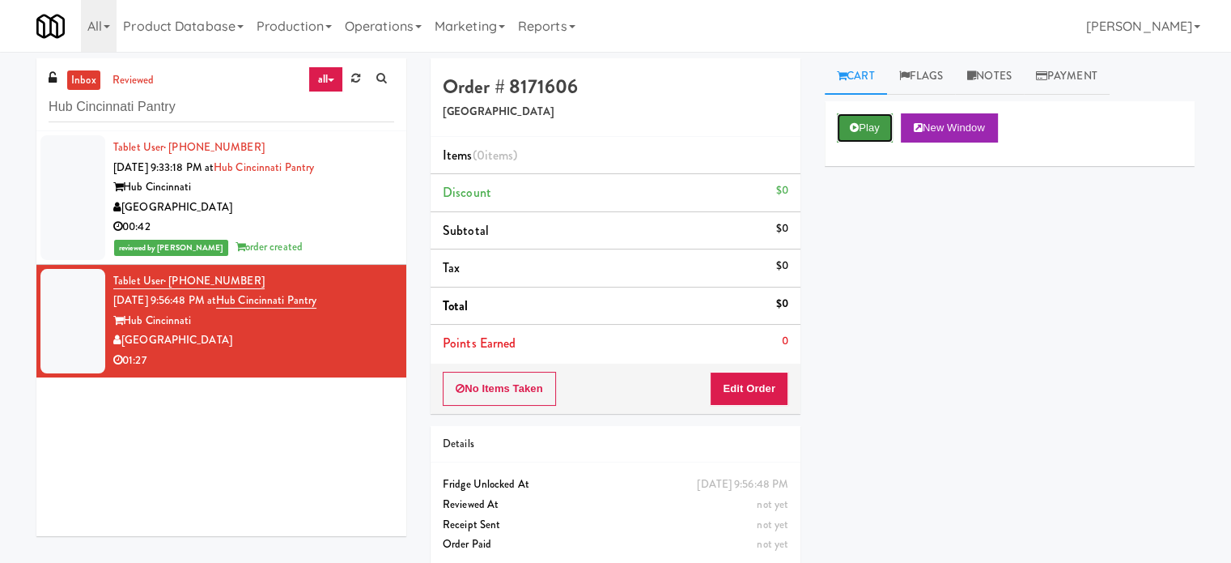
click at [856, 122] on icon at bounding box center [854, 127] width 9 height 11
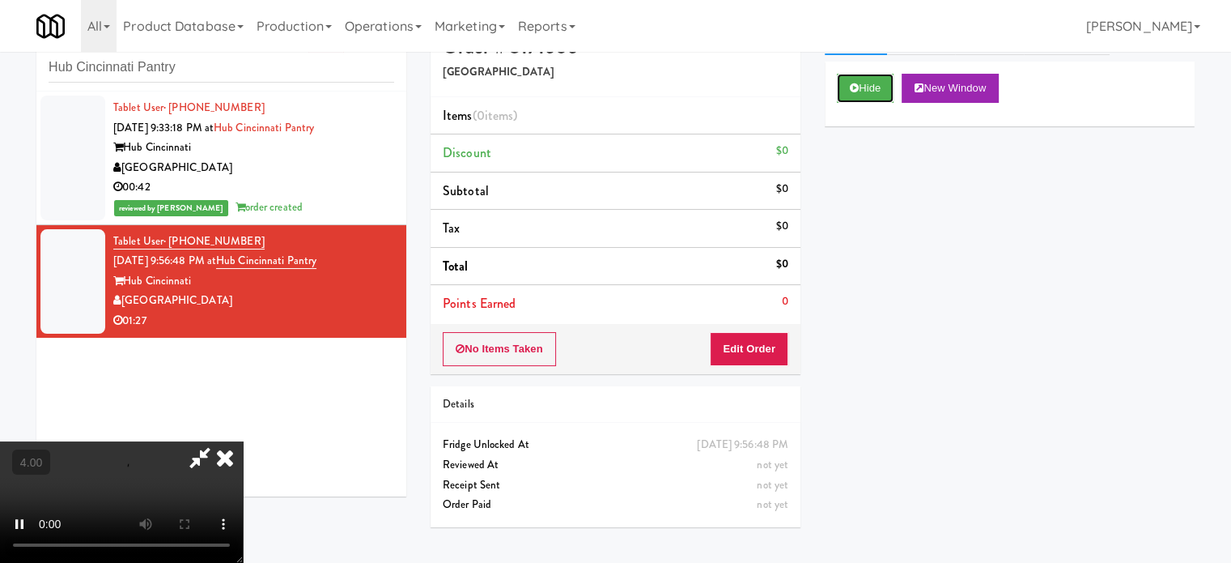
scroll to position [52, 0]
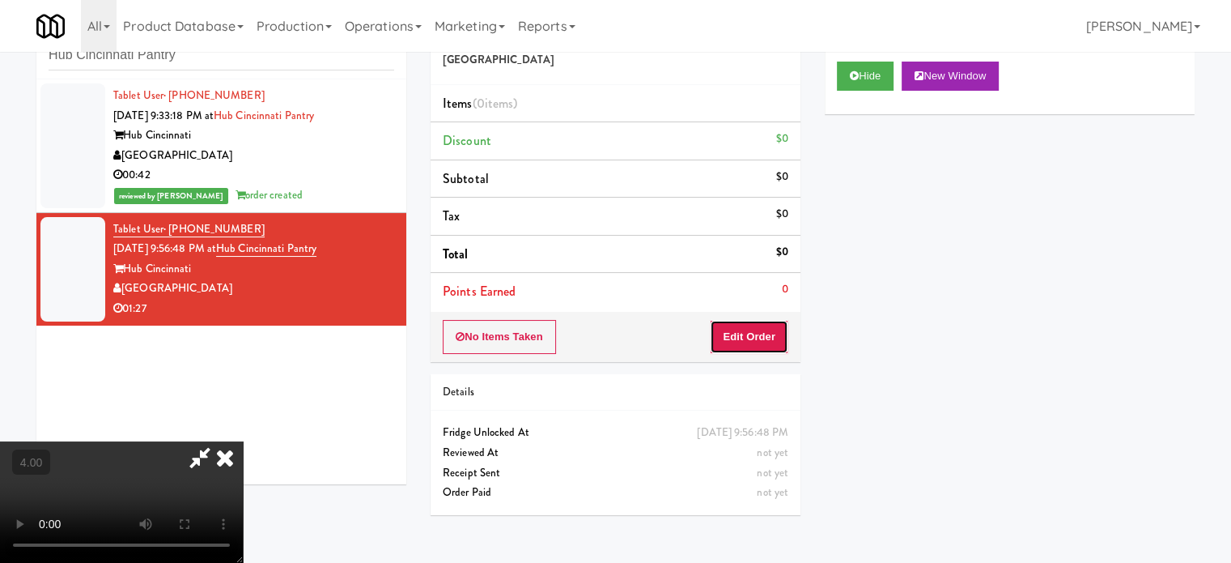
click at [740, 337] on button "Edit Order" at bounding box center [749, 337] width 79 height 34
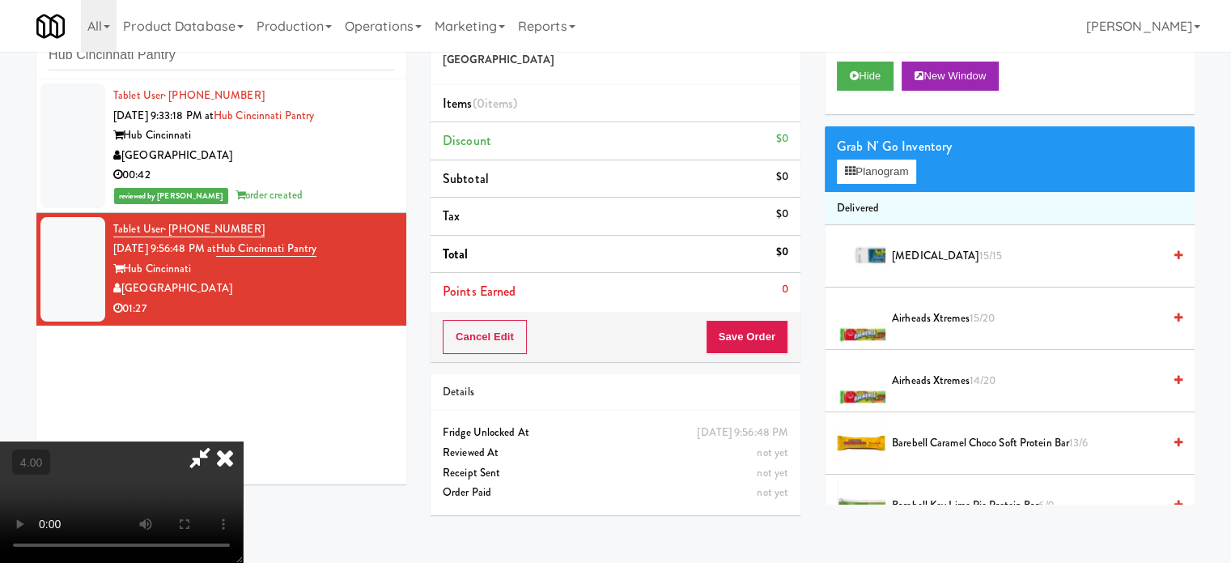
click at [243, 441] on video at bounding box center [121, 501] width 243 height 121
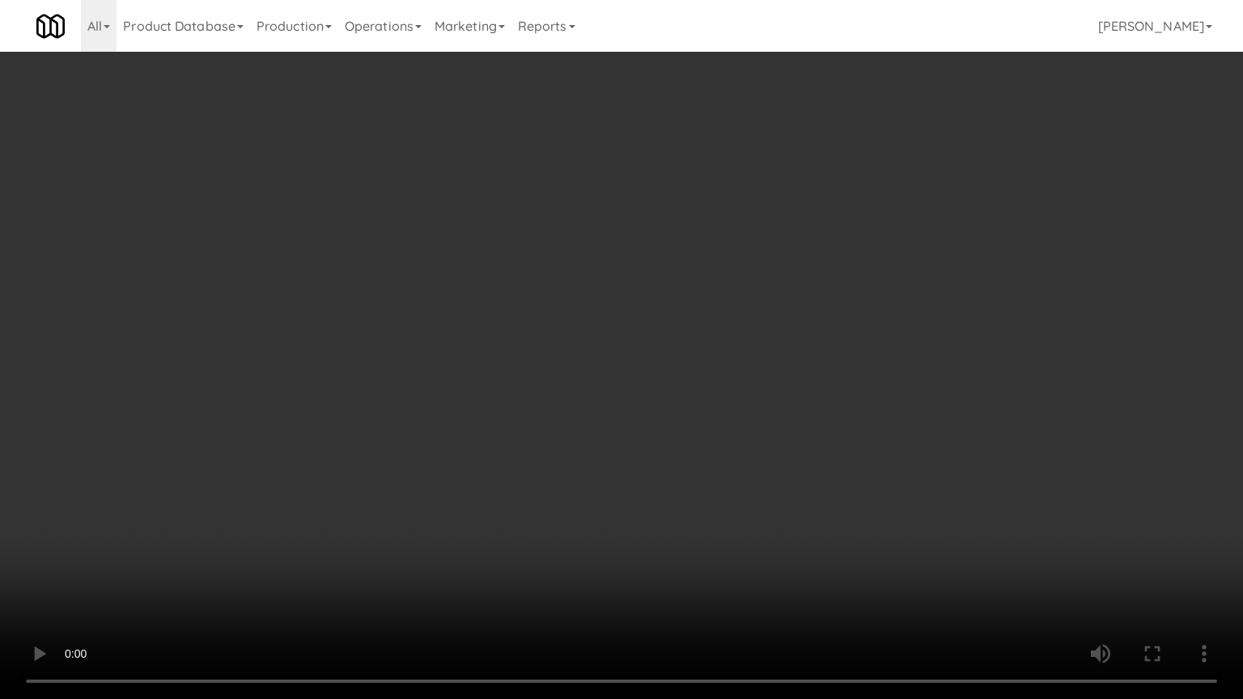
click at [521, 346] on video at bounding box center [621, 349] width 1243 height 699
click at [524, 346] on video at bounding box center [621, 349] width 1243 height 699
click at [550, 342] on video at bounding box center [621, 349] width 1243 height 699
click at [554, 343] on video at bounding box center [621, 349] width 1243 height 699
click at [682, 278] on video at bounding box center [621, 349] width 1243 height 699
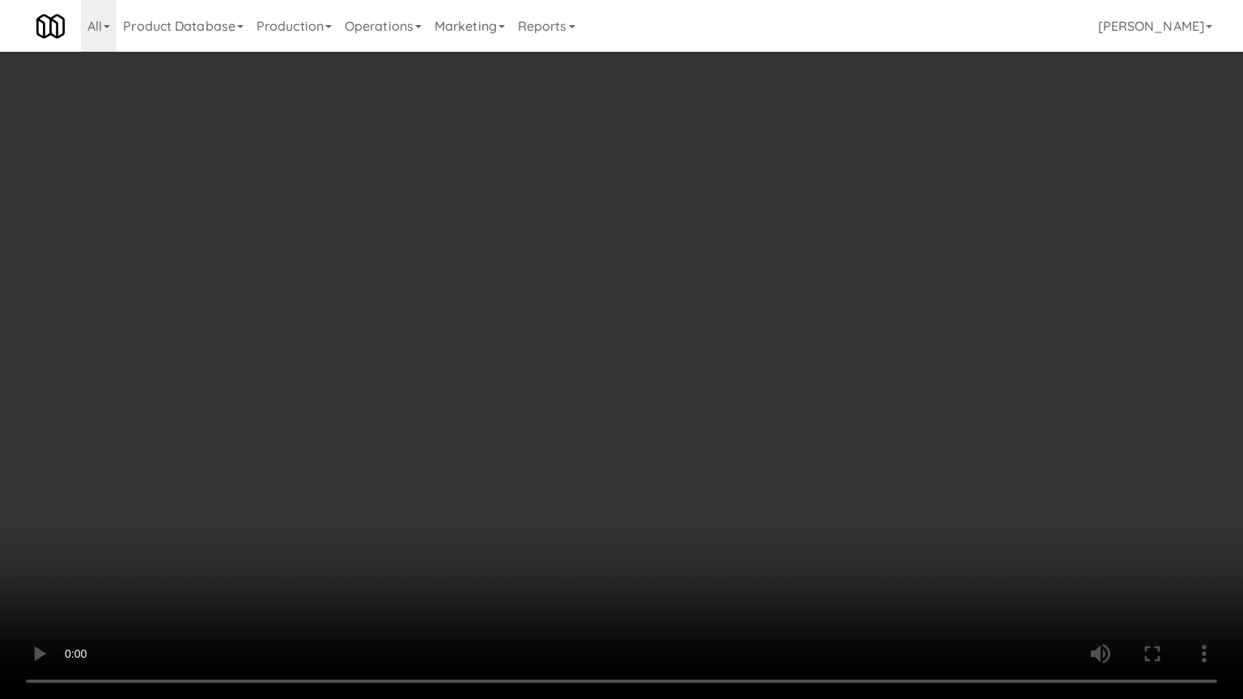
click at [682, 278] on video at bounding box center [621, 349] width 1243 height 699
click at [684, 263] on video at bounding box center [621, 349] width 1243 height 699
click at [684, 264] on video at bounding box center [621, 349] width 1243 height 699
click at [684, 265] on video at bounding box center [621, 349] width 1243 height 699
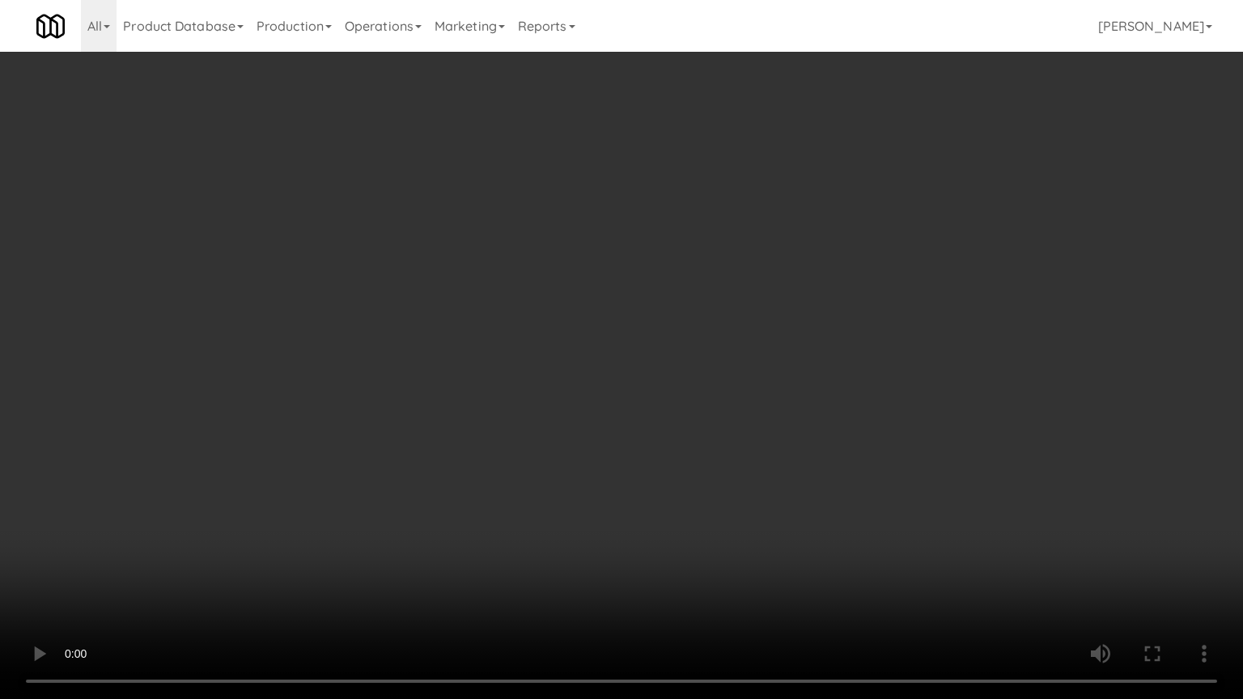
click at [687, 262] on video at bounding box center [621, 349] width 1243 height 699
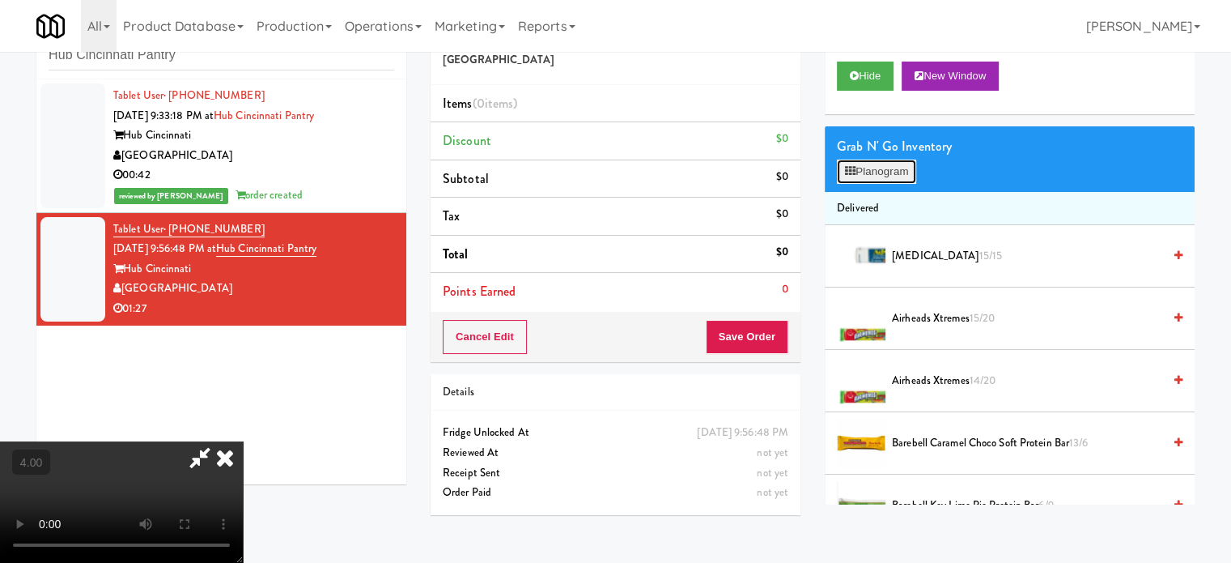
click at [885, 172] on button "Planogram" at bounding box center [876, 171] width 79 height 24
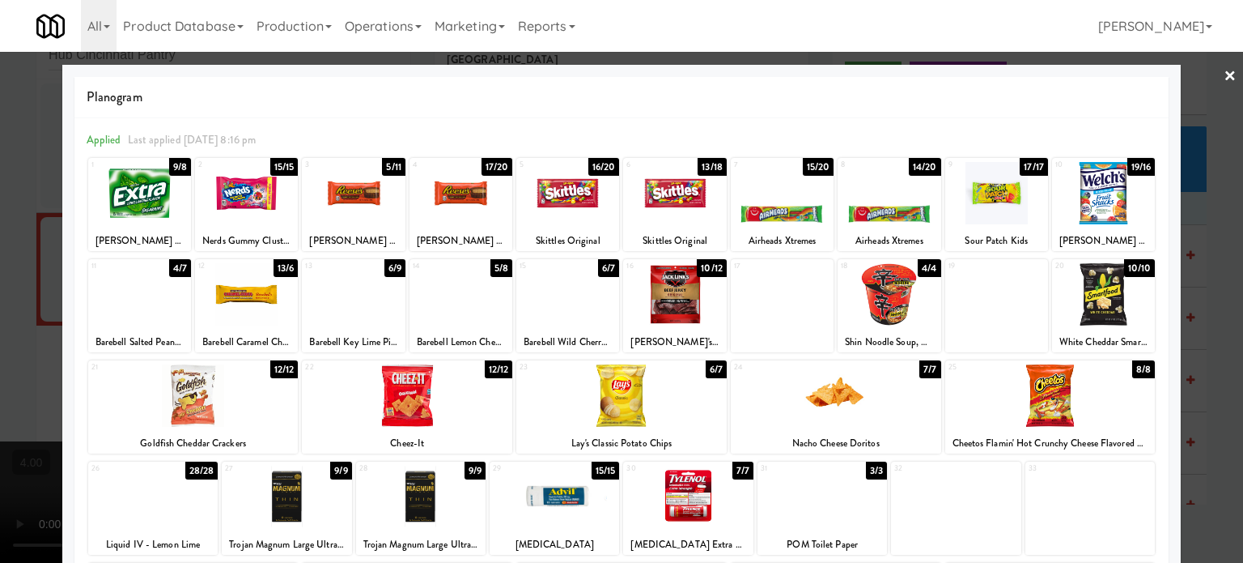
click at [923, 266] on div "4/4" at bounding box center [929, 268] width 23 height 18
click at [290, 265] on div "13/6" at bounding box center [286, 268] width 24 height 18
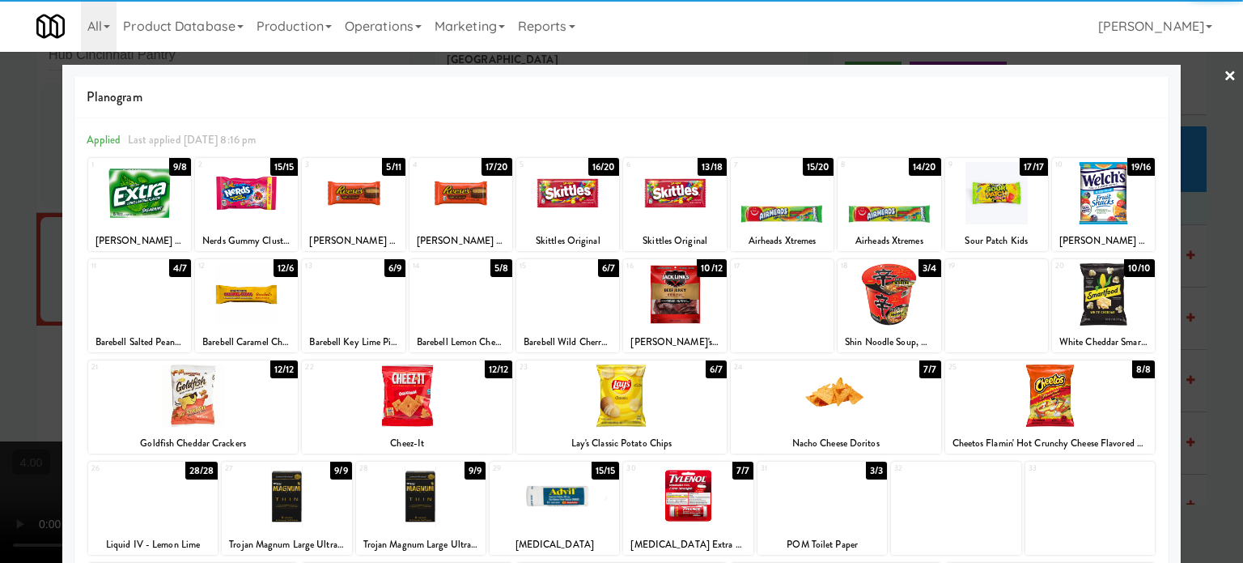
click at [396, 268] on div "6/9" at bounding box center [394, 268] width 21 height 18
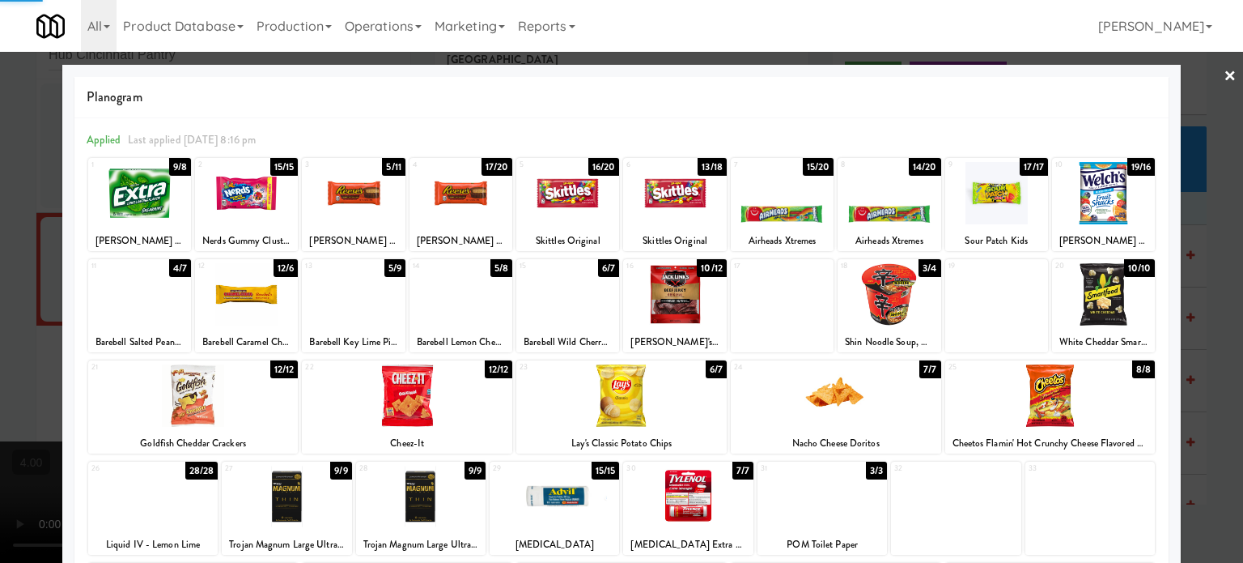
click at [389, 163] on div "5/11" at bounding box center [393, 167] width 23 height 18
click at [1204, 342] on div at bounding box center [621, 281] width 1243 height 563
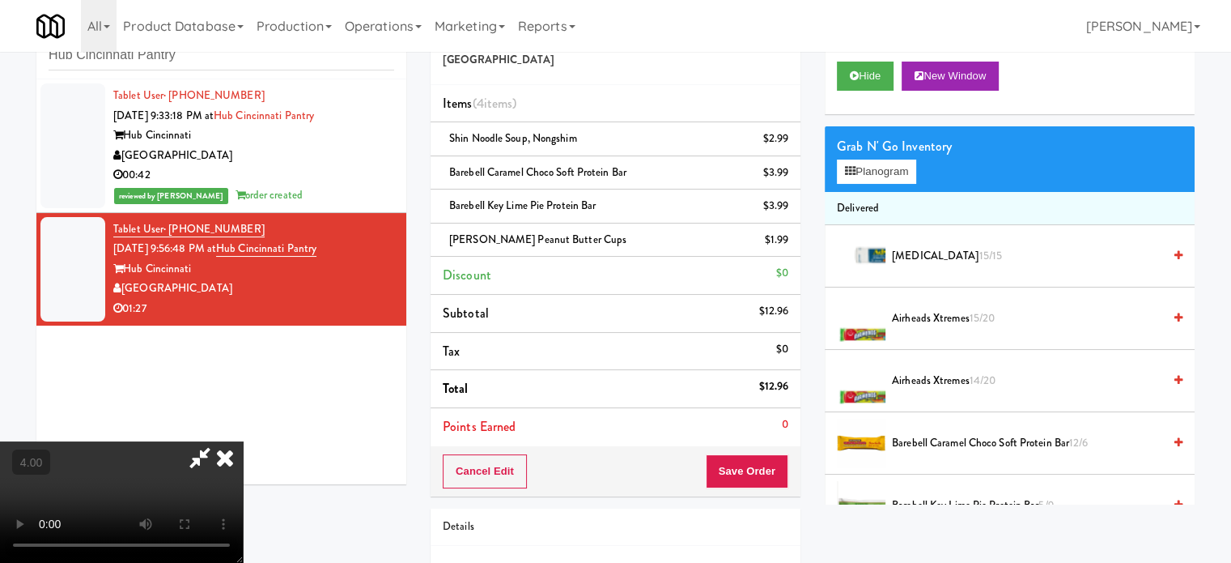
drag, startPoint x: 214, startPoint y: 301, endPoint x: 220, endPoint y: 308, distance: 9.7
click at [220, 441] on video at bounding box center [121, 501] width 243 height 121
click at [231, 441] on video at bounding box center [121, 501] width 243 height 121
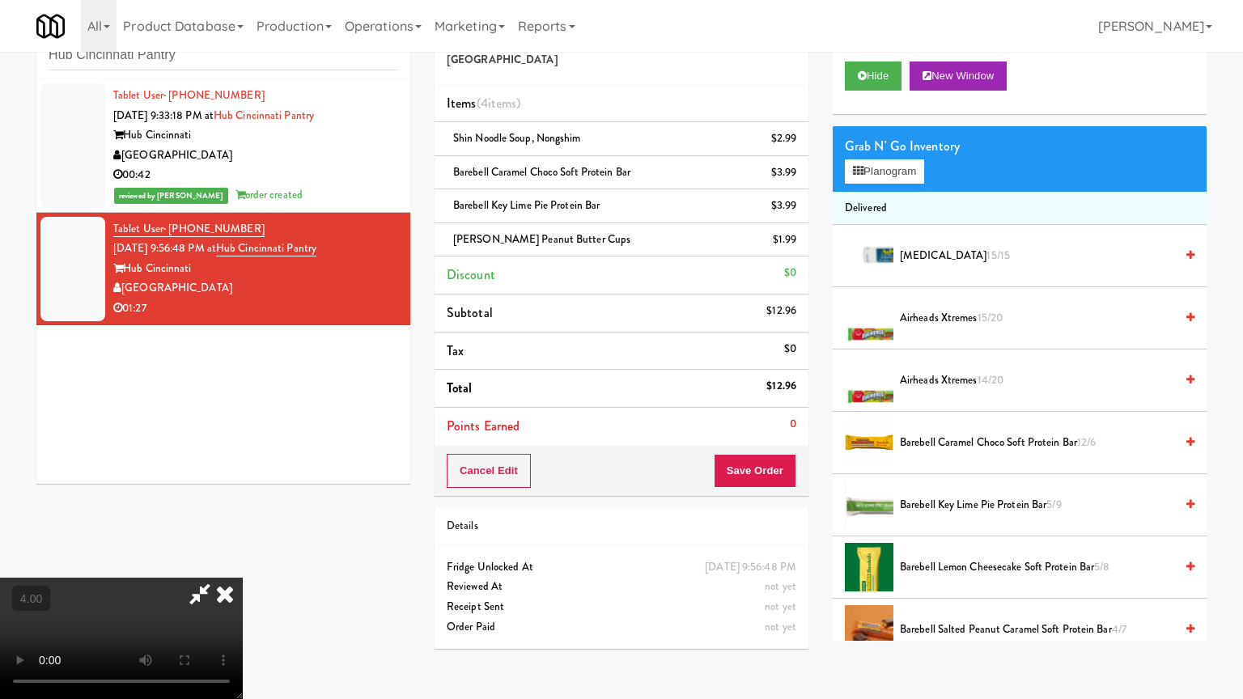
click at [243, 562] on video at bounding box center [121, 638] width 243 height 121
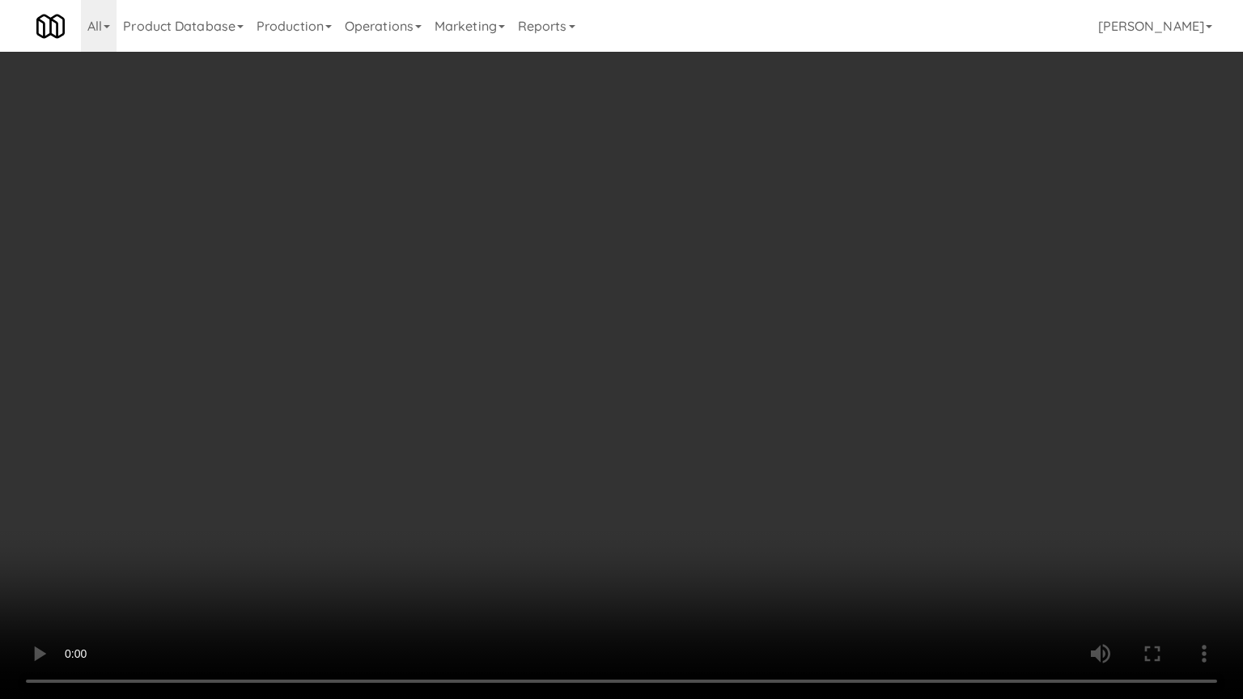
click at [560, 324] on video at bounding box center [621, 349] width 1243 height 699
click at [563, 324] on video at bounding box center [621, 349] width 1243 height 699
click at [570, 316] on video at bounding box center [621, 349] width 1243 height 699
click at [639, 324] on video at bounding box center [621, 349] width 1243 height 699
click at [672, 319] on video at bounding box center [621, 349] width 1243 height 699
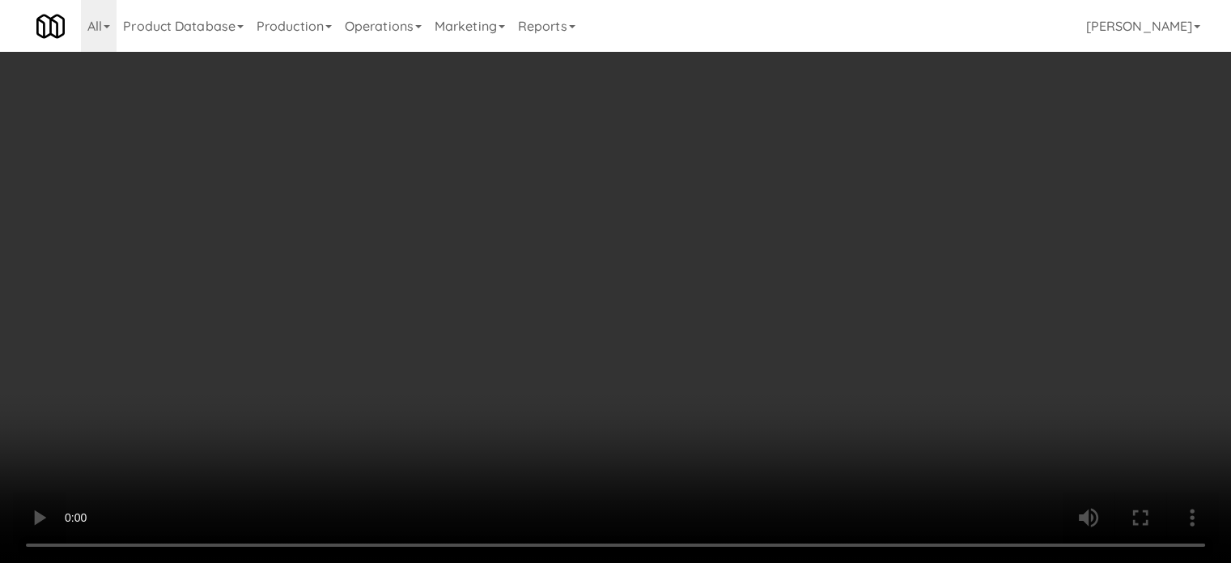
scroll to position [1554, 0]
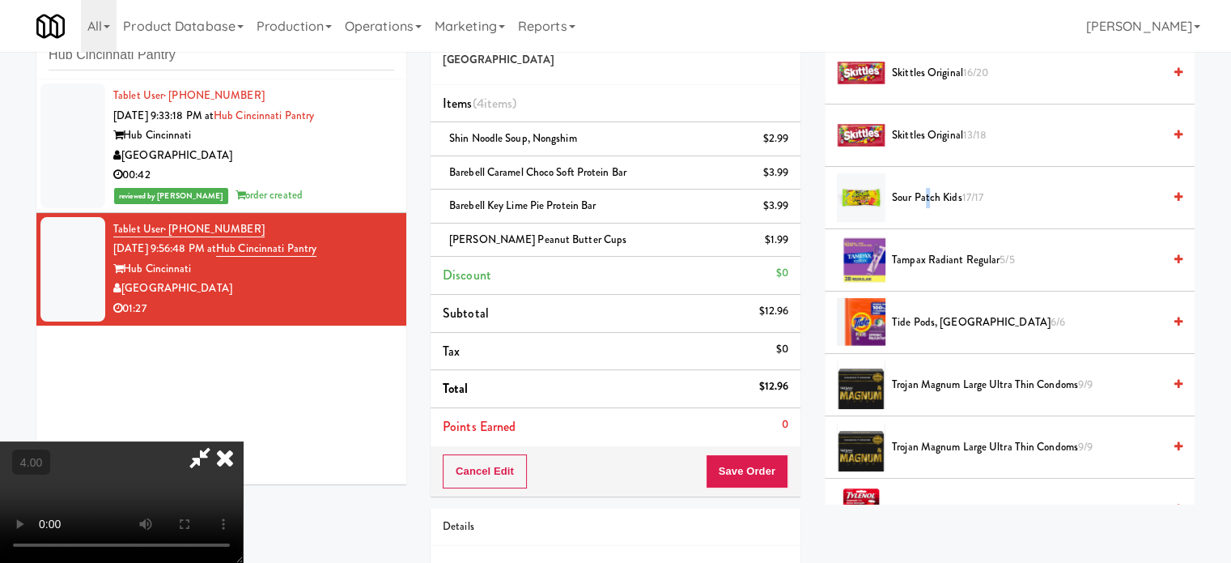
drag, startPoint x: 927, startPoint y: 180, endPoint x: 925, endPoint y: 189, distance: 9.0
click at [926, 185] on li "Sour Patch Kids 17/17" at bounding box center [1010, 198] width 370 height 62
click at [926, 190] on span "Sour Patch Kids 17/17" at bounding box center [1027, 198] width 270 height 20
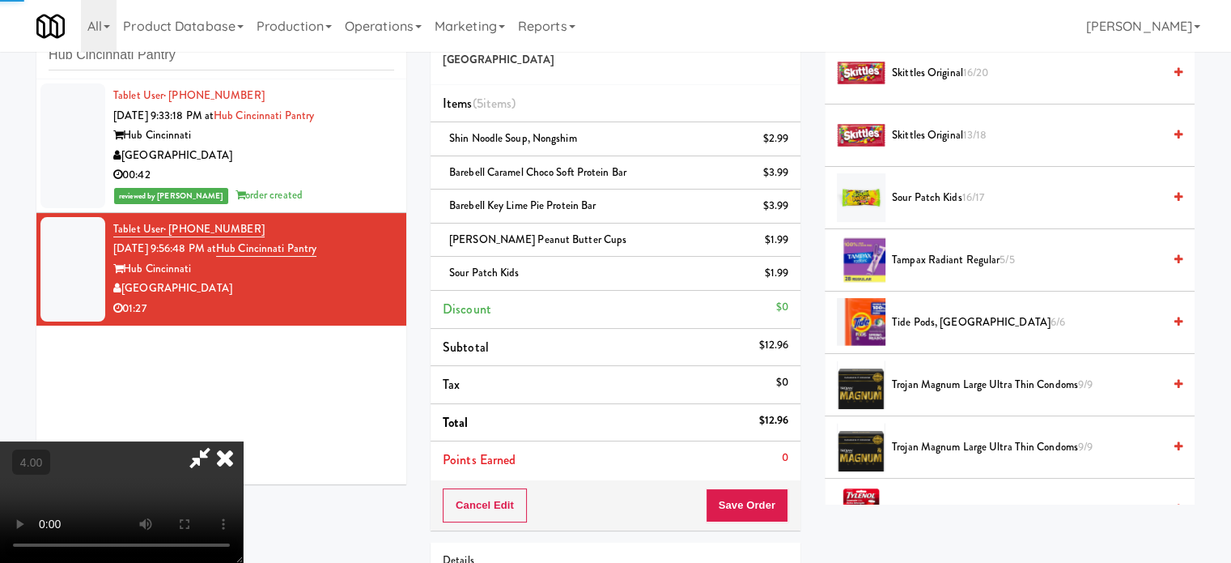
click at [243, 441] on video at bounding box center [121, 501] width 243 height 121
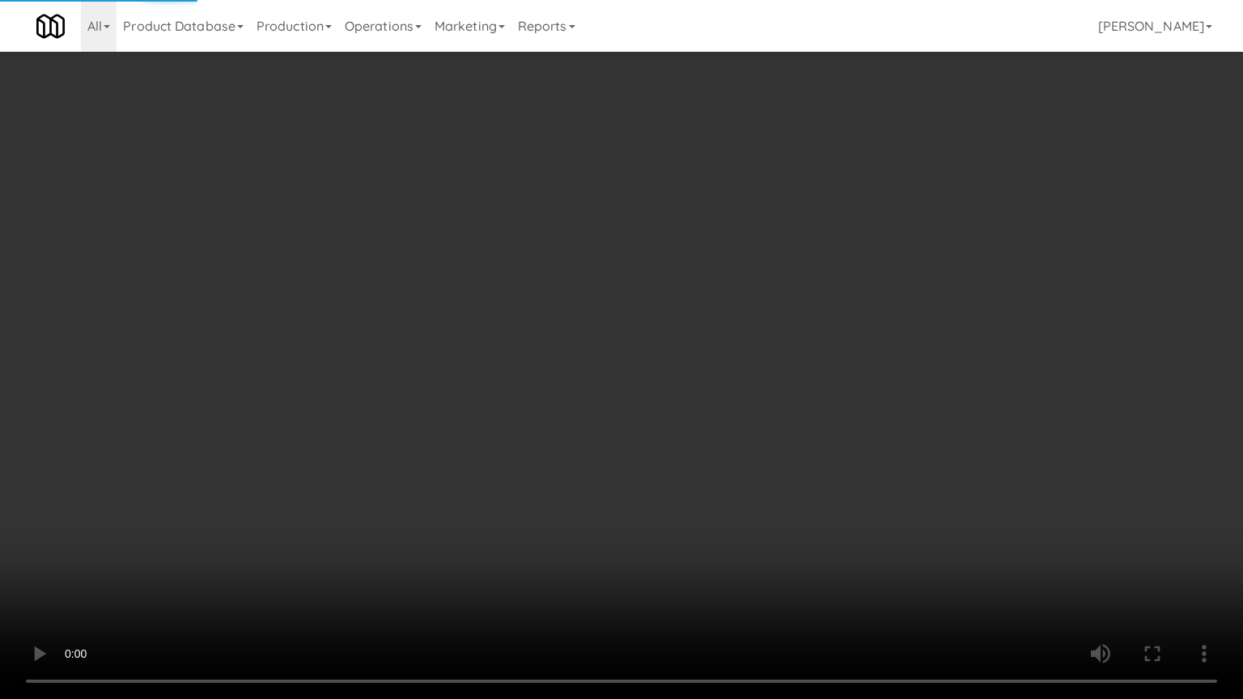
drag, startPoint x: 317, startPoint y: 473, endPoint x: 424, endPoint y: 351, distance: 161.7
click at [321, 470] on video at bounding box center [621, 349] width 1243 height 699
click at [445, 325] on video at bounding box center [621, 349] width 1243 height 699
click at [447, 329] on video at bounding box center [621, 349] width 1243 height 699
click at [450, 326] on video at bounding box center [621, 349] width 1243 height 699
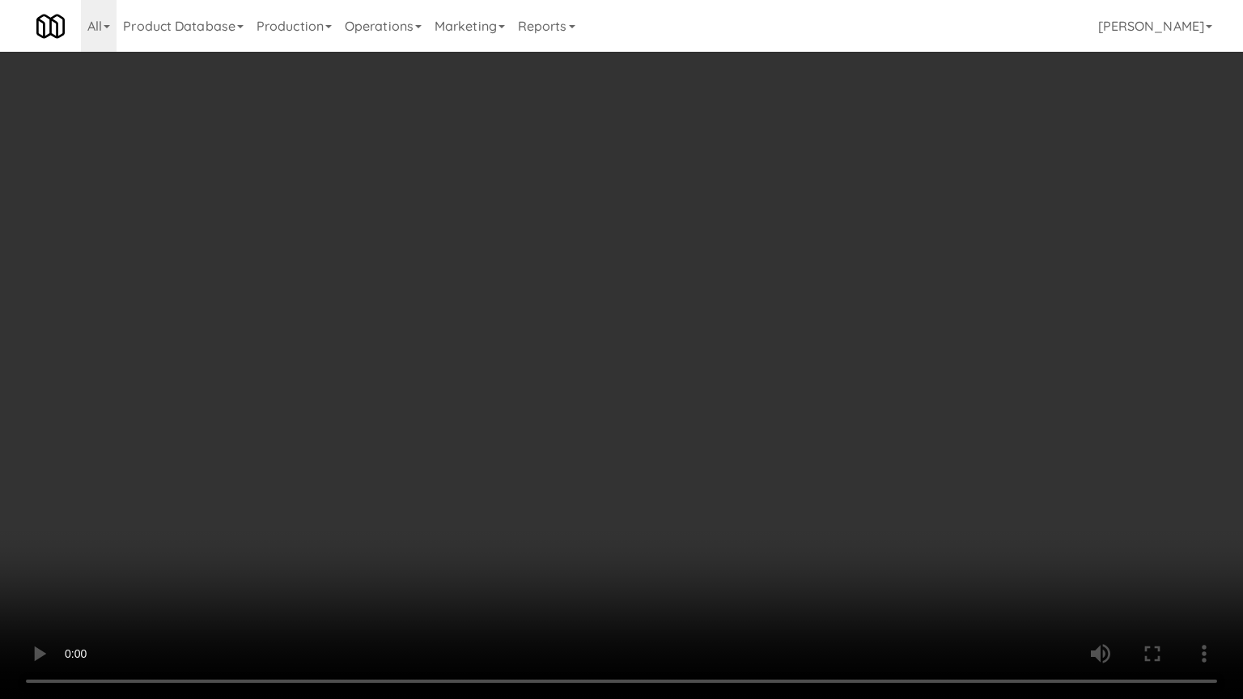
click at [576, 342] on video at bounding box center [621, 349] width 1243 height 699
click at [592, 333] on video at bounding box center [621, 349] width 1243 height 699
drag, startPoint x: 614, startPoint y: 324, endPoint x: 628, endPoint y: 295, distance: 32.2
click at [614, 325] on video at bounding box center [621, 349] width 1243 height 699
click at [627, 293] on video at bounding box center [621, 349] width 1243 height 699
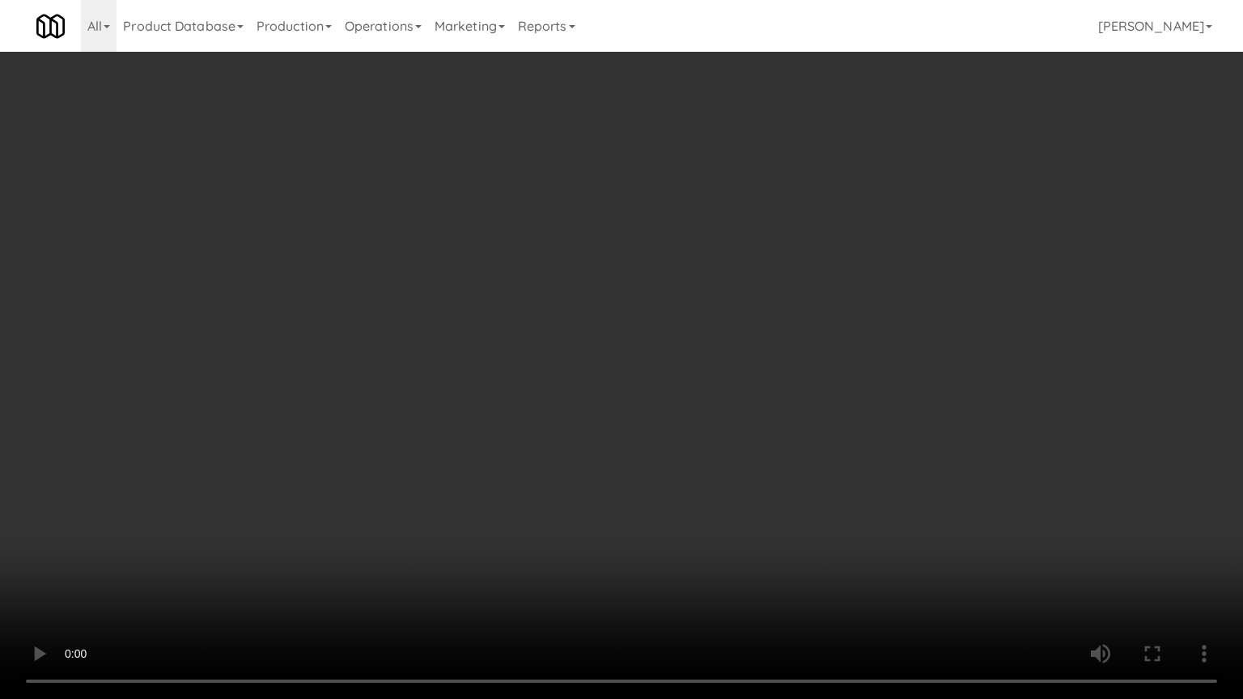
click at [528, 282] on video at bounding box center [621, 349] width 1243 height 699
click at [728, 382] on video at bounding box center [621, 349] width 1243 height 699
click at [728, 353] on video at bounding box center [621, 349] width 1243 height 699
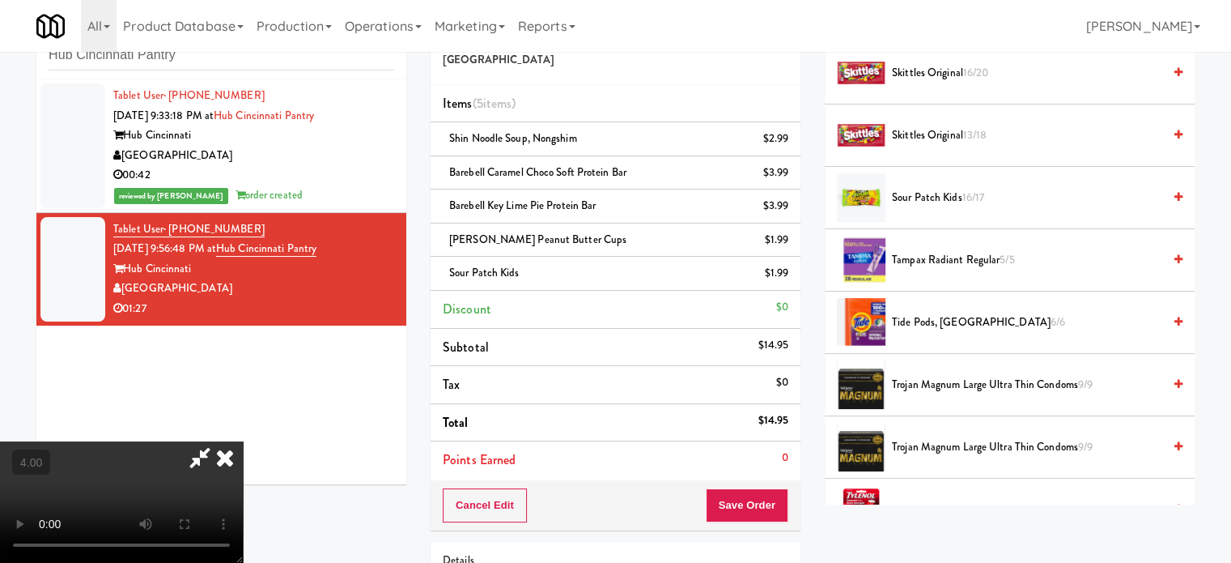
click at [243, 441] on icon at bounding box center [225, 457] width 36 height 32
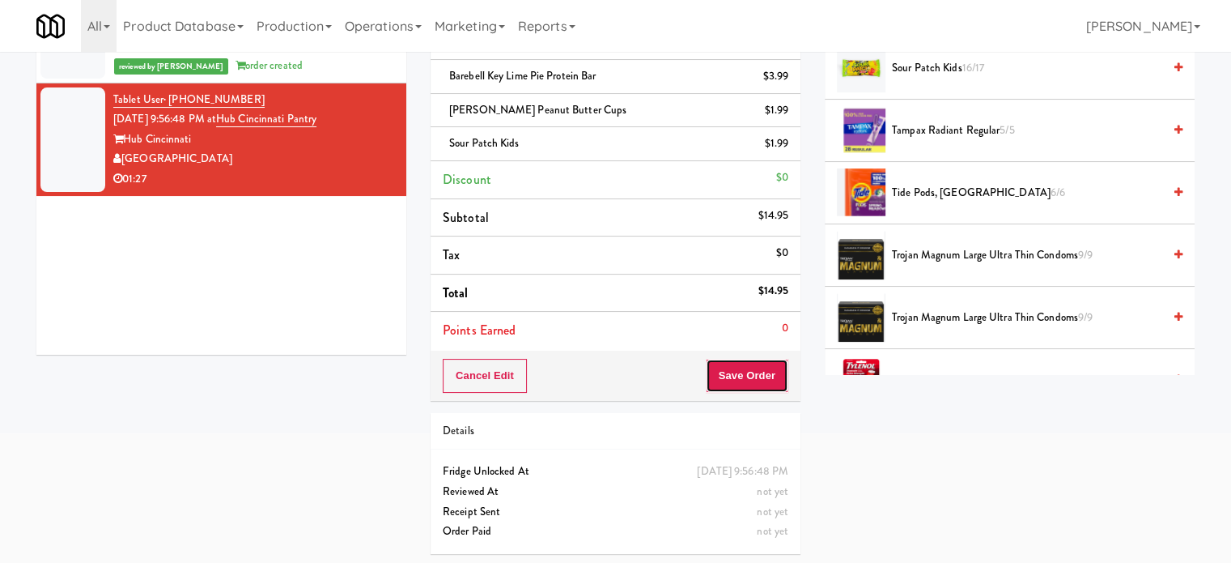
click at [748, 375] on button "Save Order" at bounding box center [747, 376] width 83 height 34
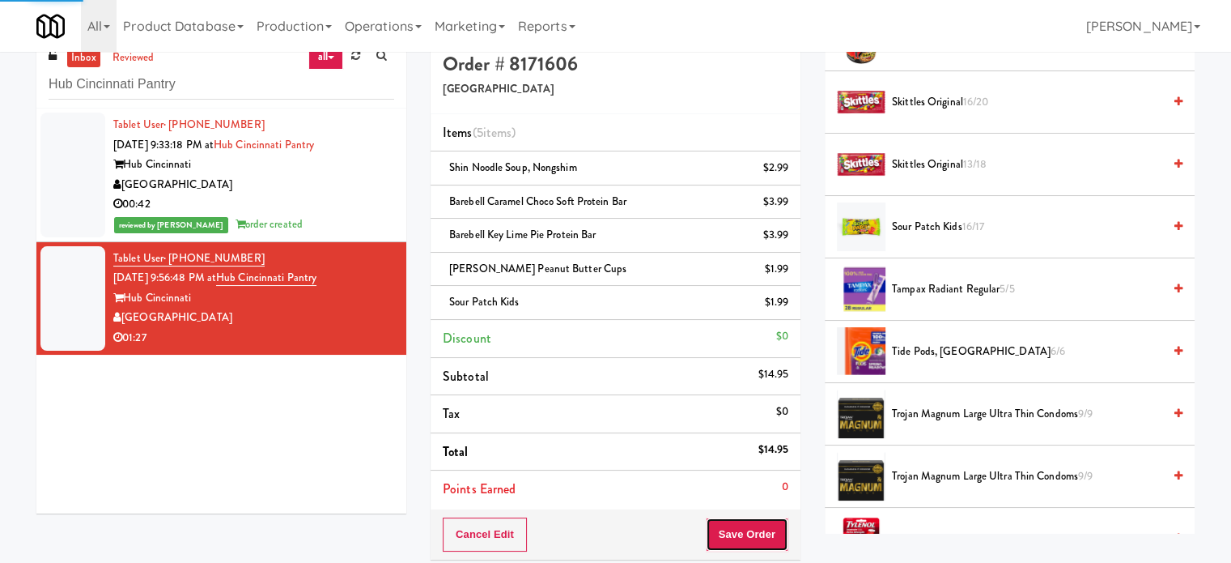
scroll to position [0, 0]
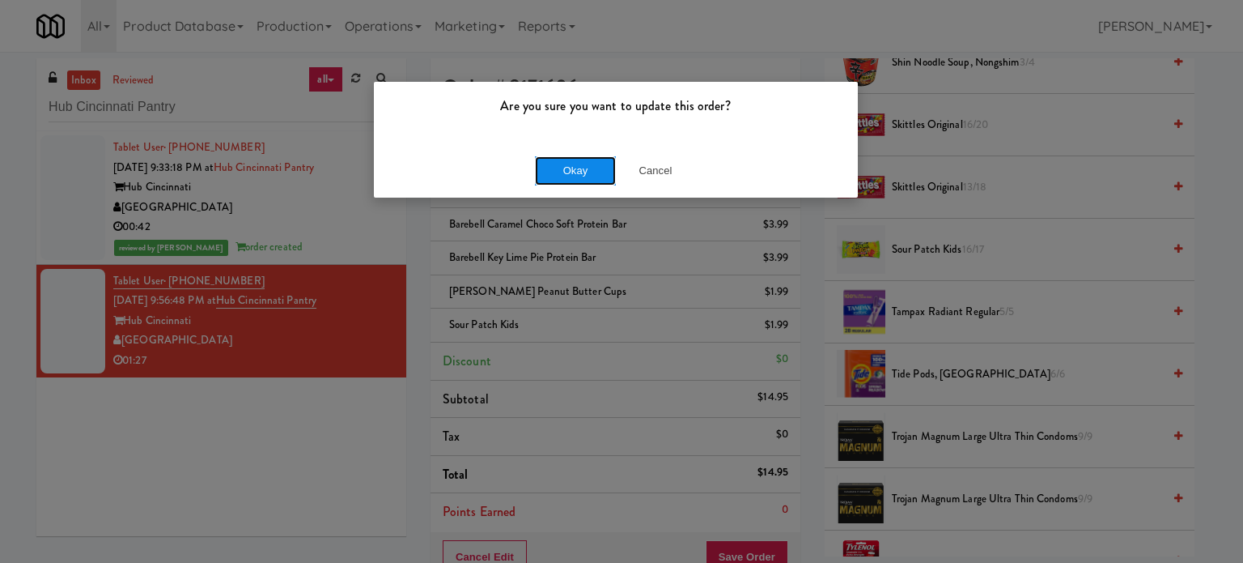
click at [576, 168] on button "Okay" at bounding box center [575, 170] width 81 height 29
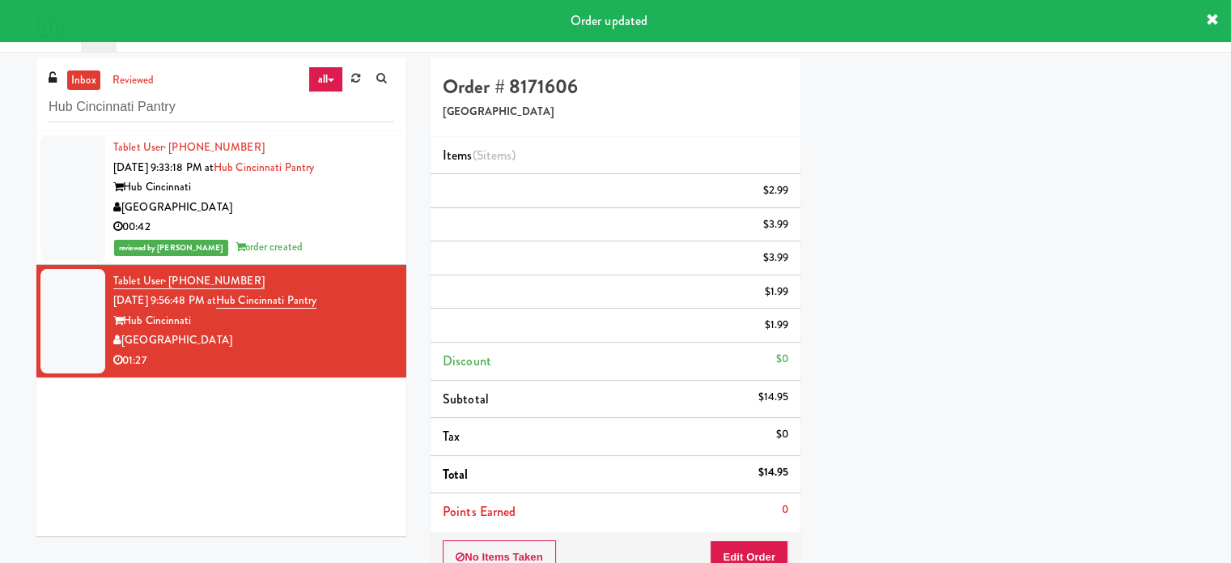
scroll to position [151, 0]
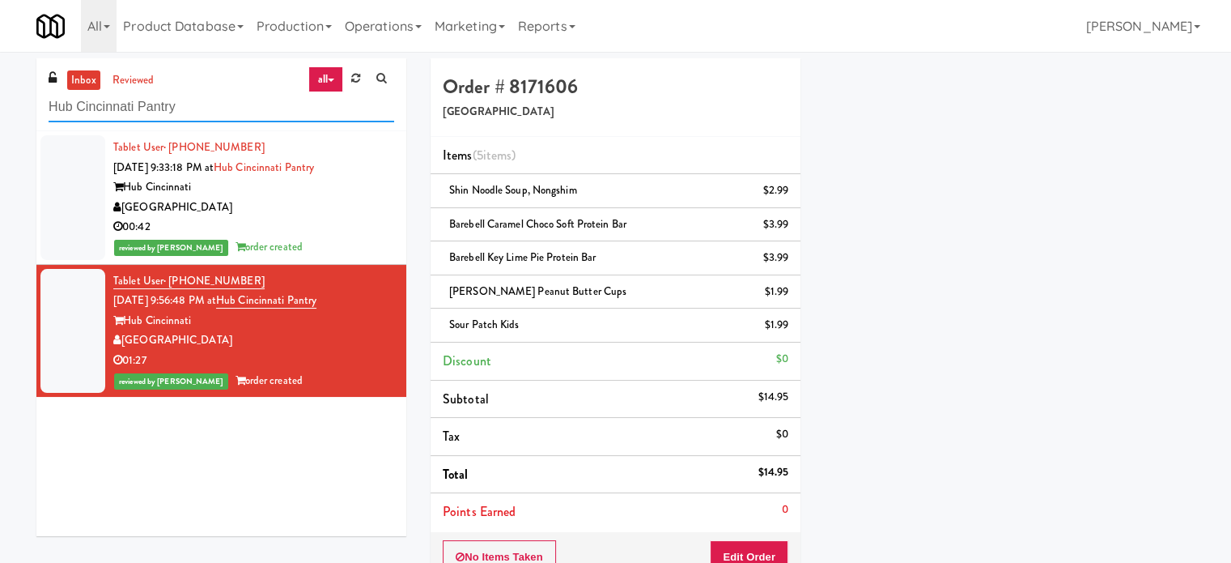
click at [230, 108] on input "Hub Cincinnati Pantry" at bounding box center [222, 107] width 346 height 30
paste input "The Legacy at Centennial Gym Refrigerated Left"
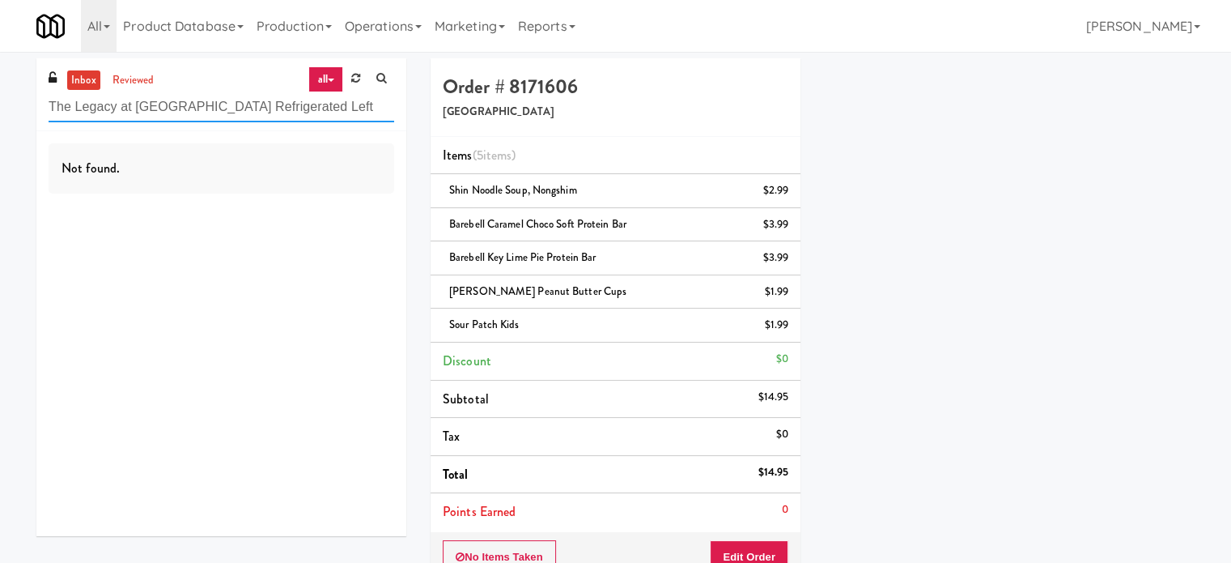
click at [291, 111] on input "The Legacy at Centennial Gym Refrigerated Left" at bounding box center [222, 107] width 346 height 30
click at [291, 109] on input "The Legacy at Centennial Gym Refrigerated Left" at bounding box center [222, 107] width 346 height 30
click at [223, 107] on input "The Legacy at Centennial Gym Refrigerated Left" at bounding box center [222, 107] width 346 height 30
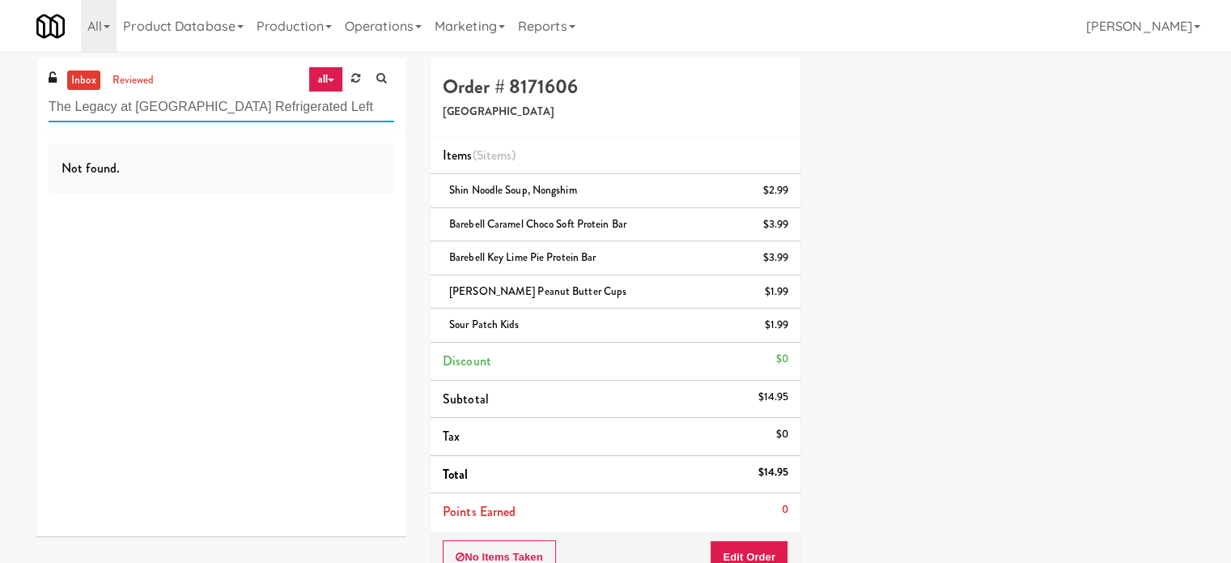
click at [223, 106] on input "The Legacy at Centennial Gym Refrigerated Left" at bounding box center [222, 107] width 346 height 30
paste input "H.G. Thode Library - Main Floor - McMaster University"
click at [165, 104] on input "H.G. Thode Library - Main Floor - McMaster University" at bounding box center [222, 107] width 346 height 30
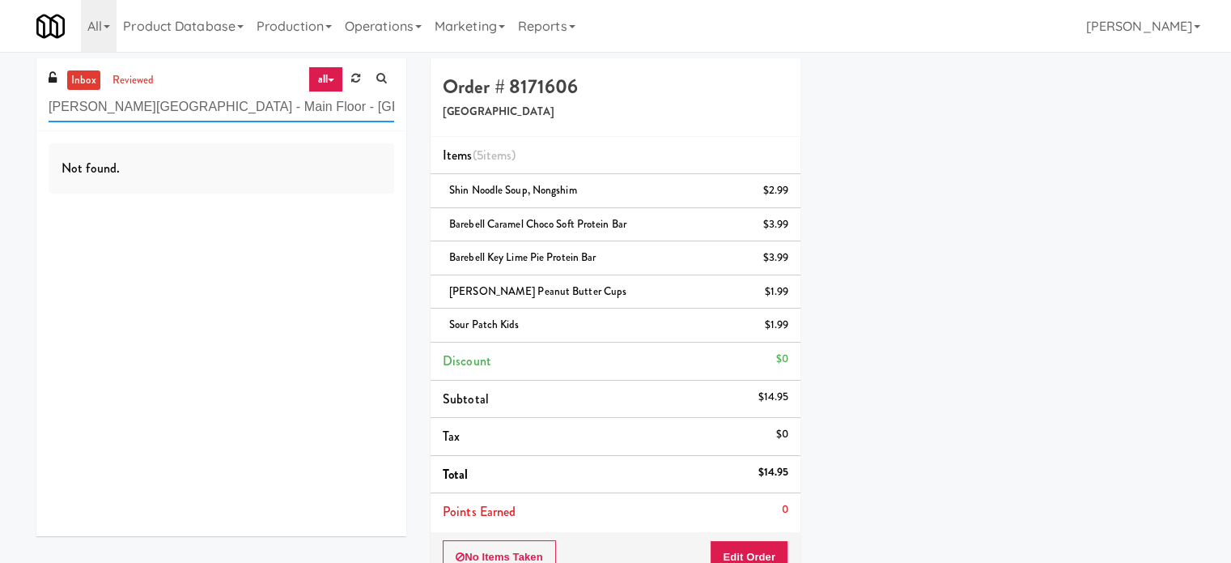
click at [165, 104] on input "H.G. Thode Library - Main Floor - McMaster University" at bounding box center [222, 107] width 346 height 30
paste input "BestMed W 11th"
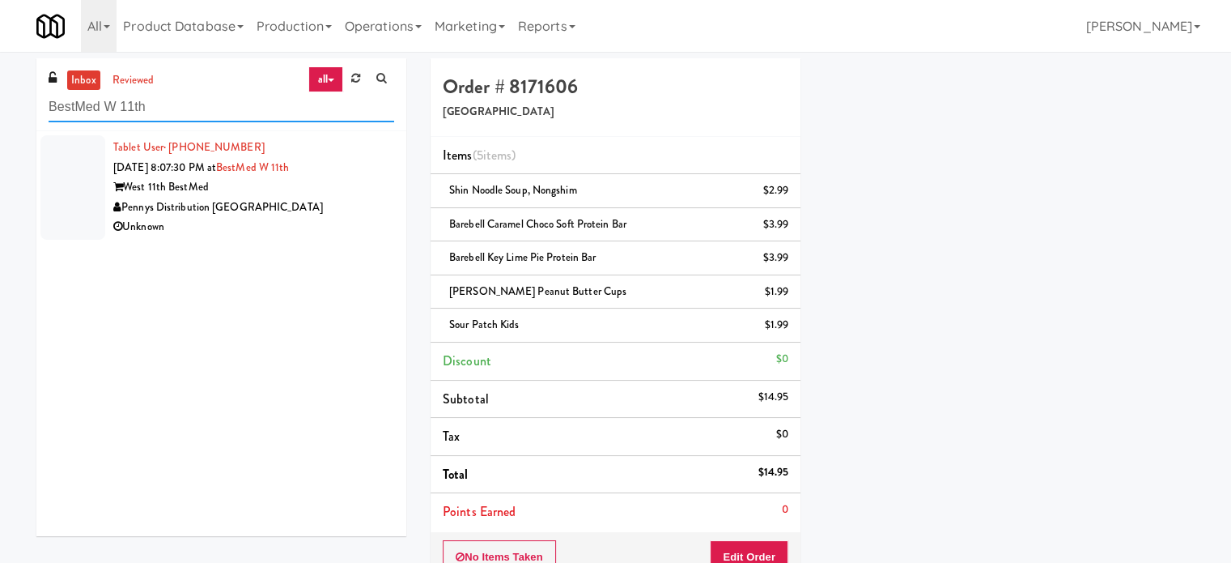
type input "BestMed W 11th"
click at [322, 197] on div "Pennys Distribution [GEOGRAPHIC_DATA]" at bounding box center [253, 207] width 281 height 20
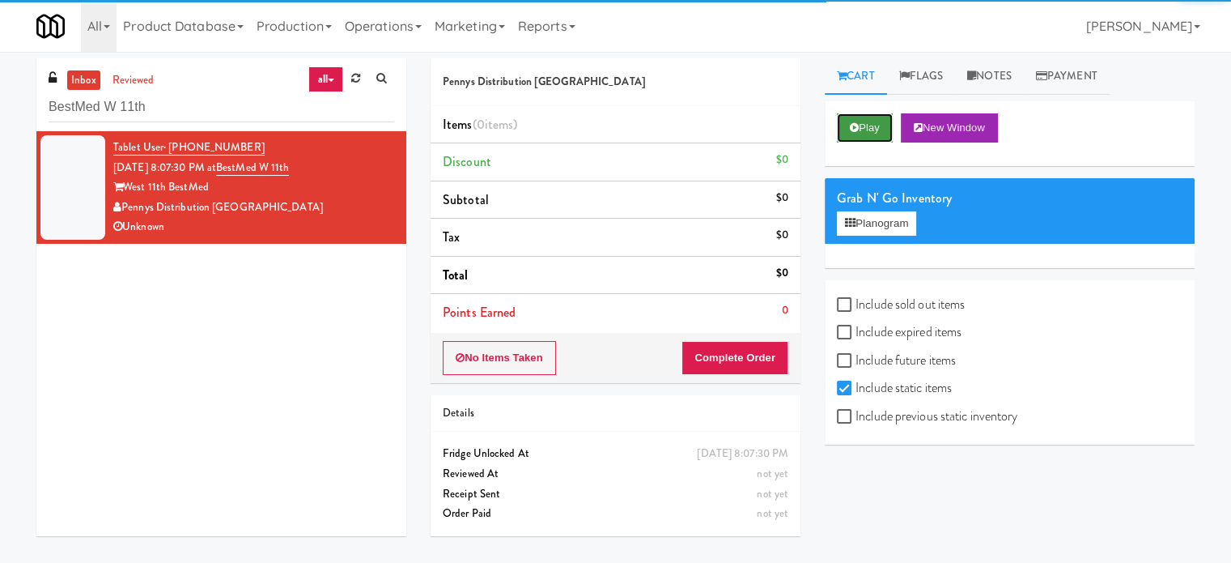
click at [876, 122] on button "Play" at bounding box center [865, 127] width 56 height 29
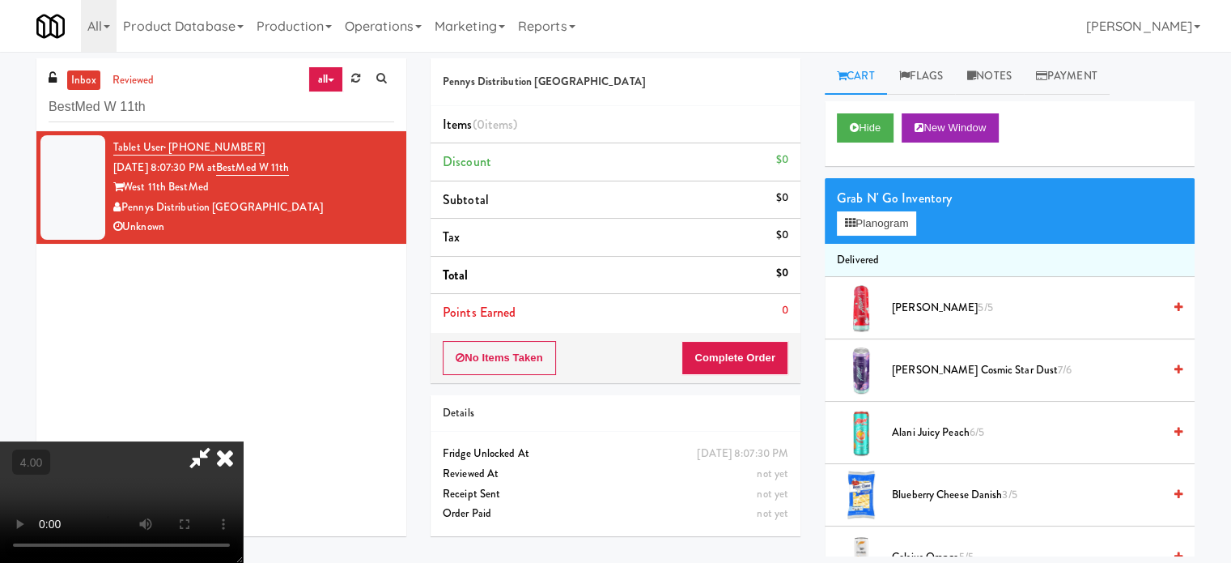
click at [243, 441] on video at bounding box center [121, 501] width 243 height 121
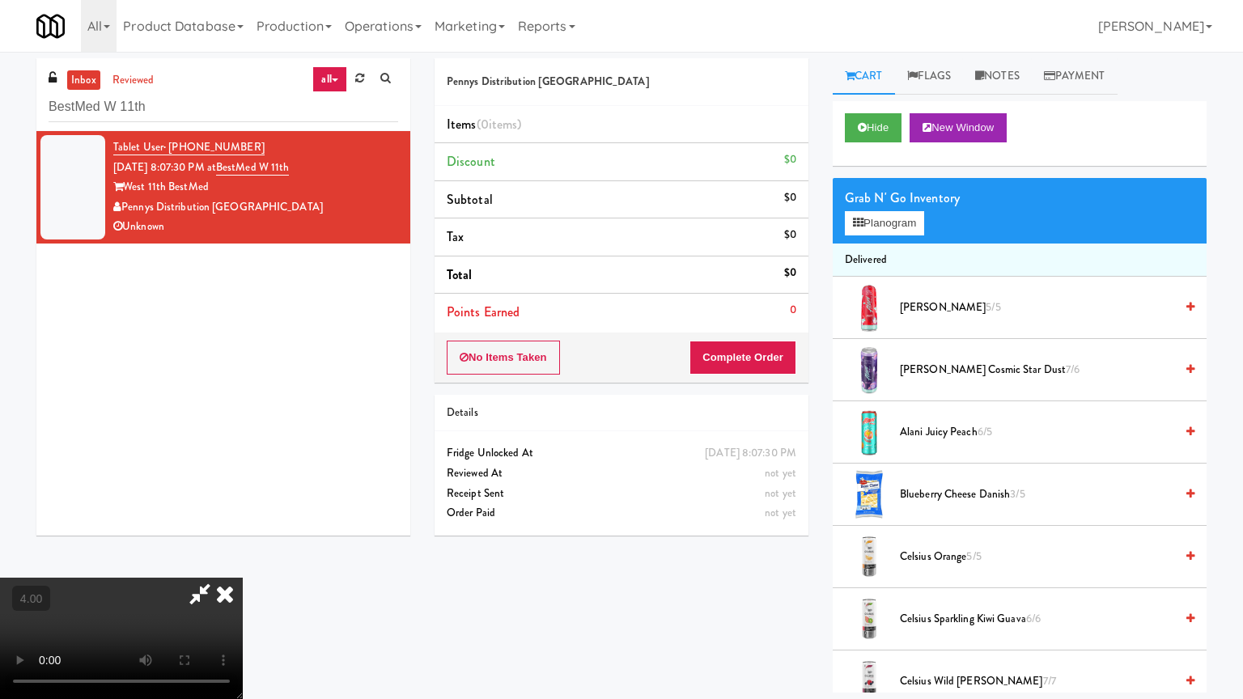
click at [243, 562] on video at bounding box center [121, 638] width 243 height 121
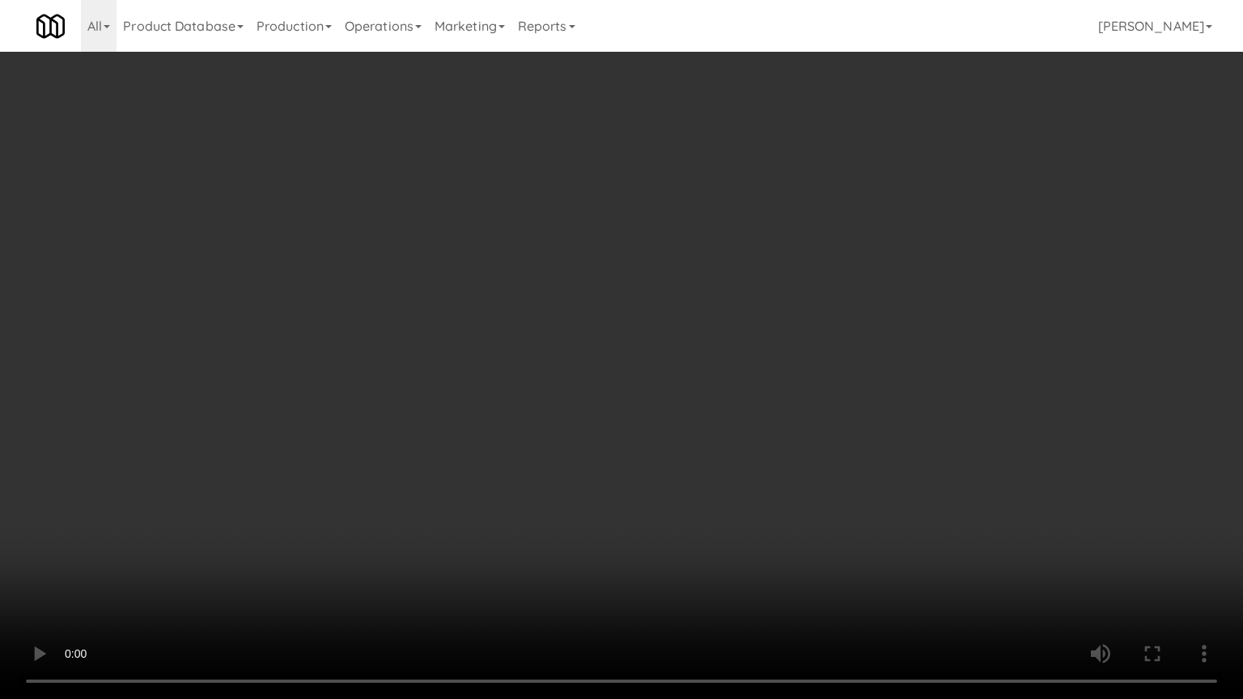
click at [495, 309] on video at bounding box center [621, 349] width 1243 height 699
click at [563, 317] on video at bounding box center [621, 349] width 1243 height 699
click at [392, 410] on video at bounding box center [621, 349] width 1243 height 699
click at [687, 342] on video at bounding box center [621, 349] width 1243 height 699
click at [734, 327] on video at bounding box center [621, 349] width 1243 height 699
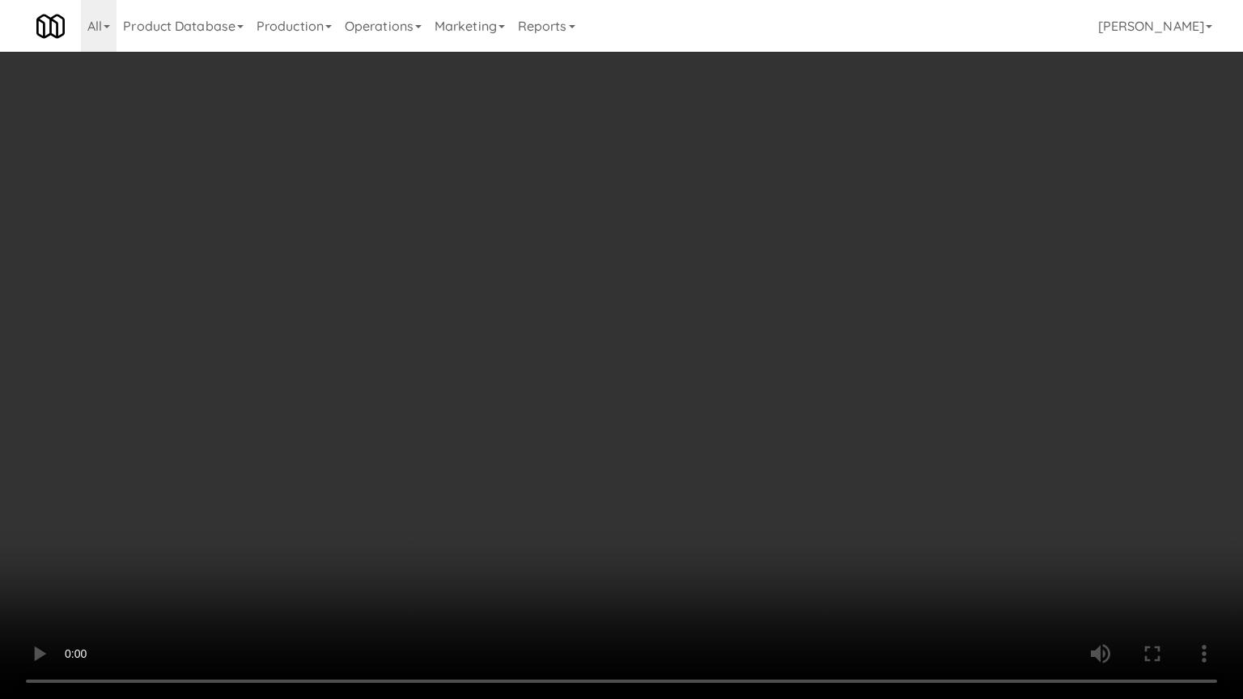
click at [535, 338] on video at bounding box center [621, 349] width 1243 height 699
click at [606, 317] on video at bounding box center [621, 349] width 1243 height 699
click at [607, 316] on video at bounding box center [621, 349] width 1243 height 699
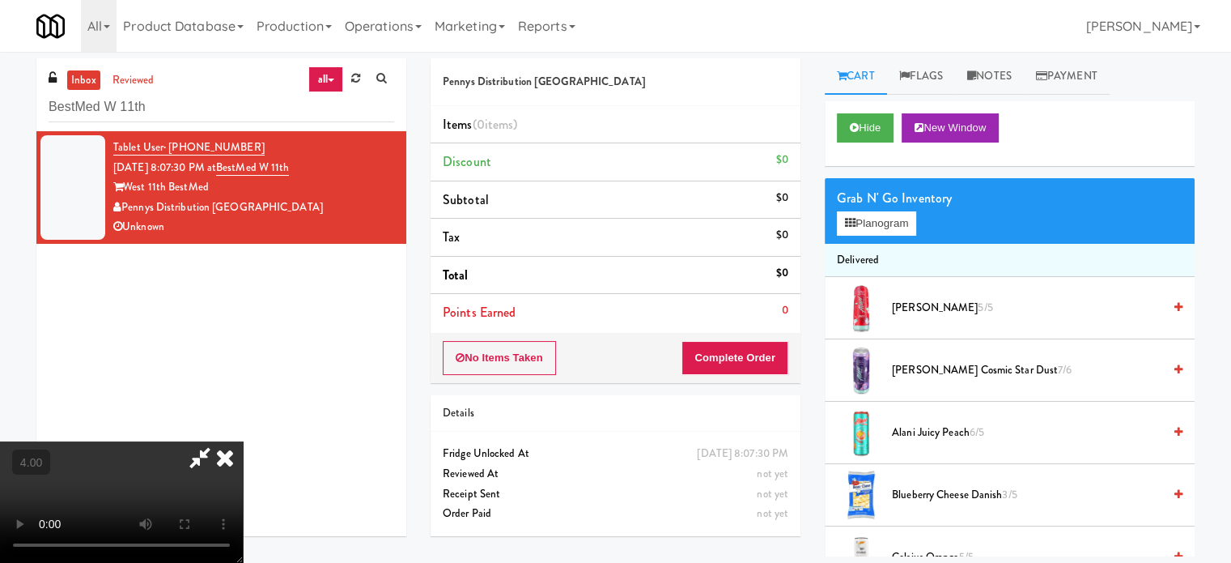
click at [243, 441] on icon at bounding box center [225, 457] width 36 height 32
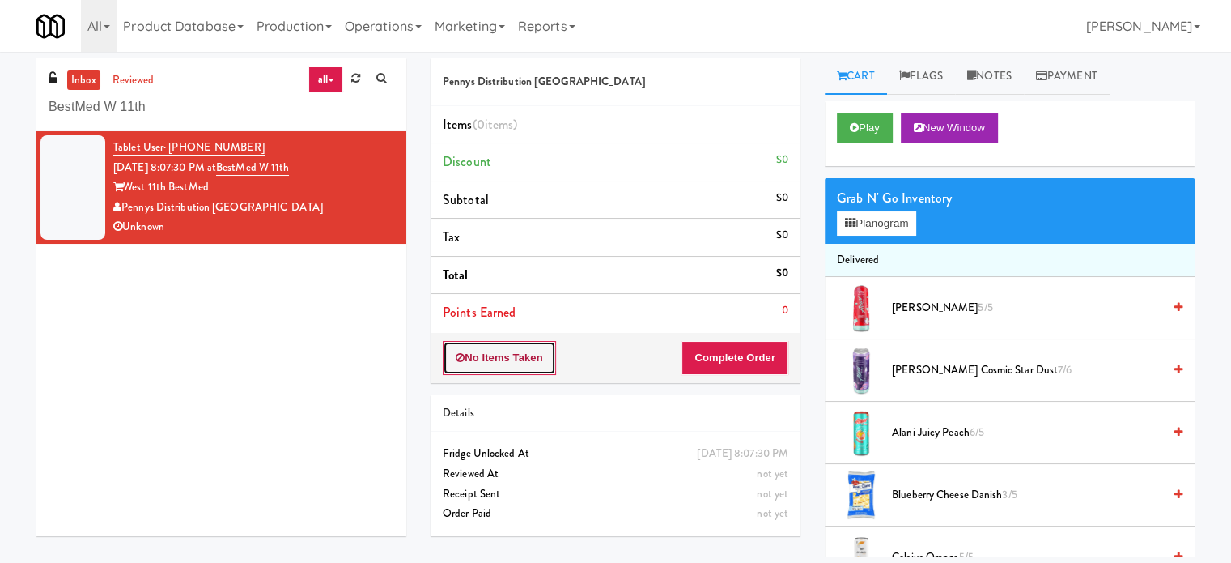
click at [497, 359] on button "No Items Taken" at bounding box center [499, 358] width 113 height 34
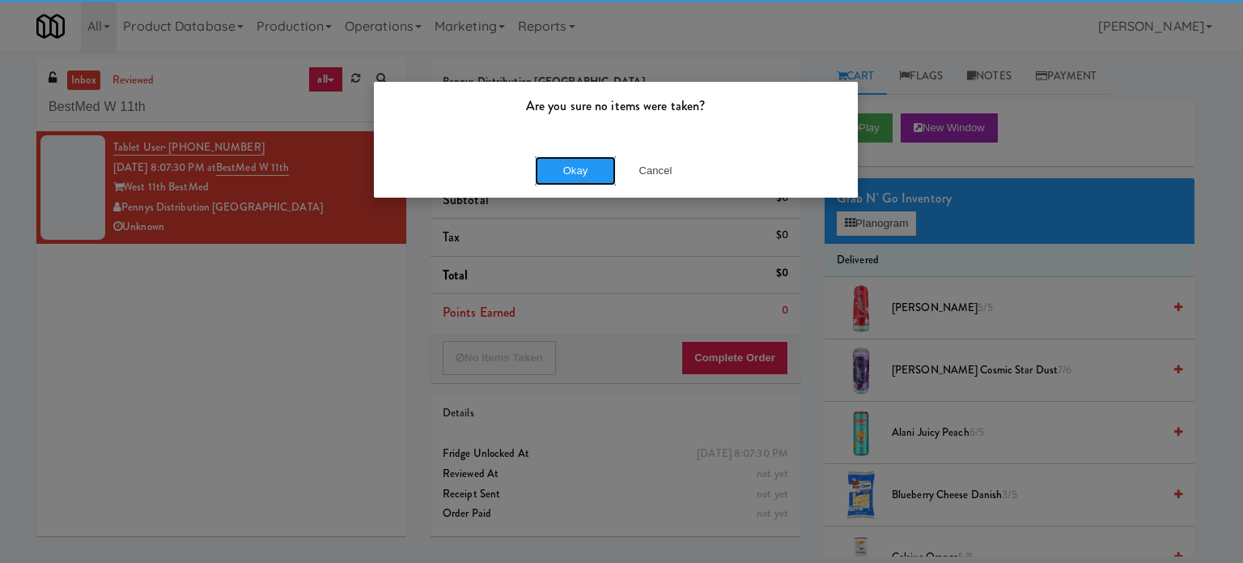
click at [597, 168] on button "Okay" at bounding box center [575, 170] width 81 height 29
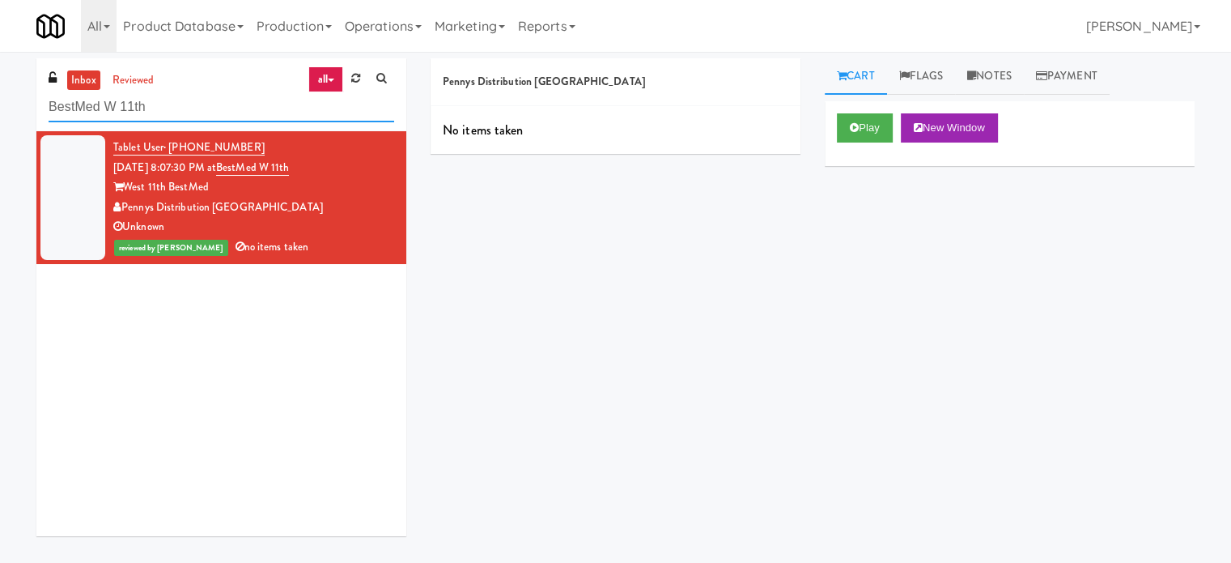
click at [235, 117] on input "BestMed W 11th" at bounding box center [222, 107] width 346 height 30
paste input "IKEA CDC Mississauga"
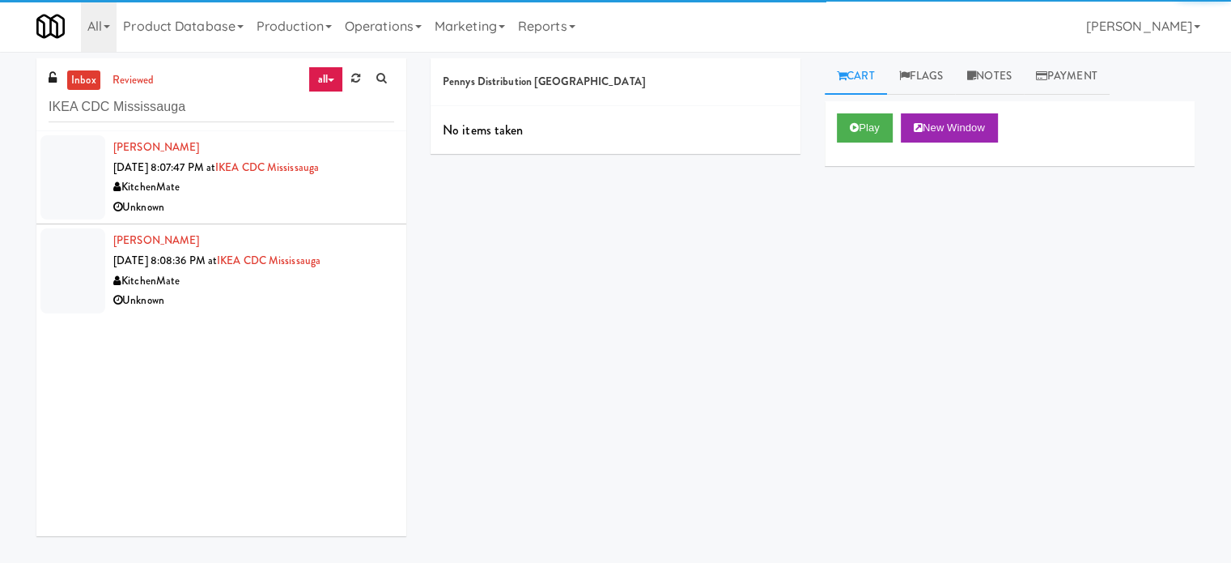
drag, startPoint x: 257, startPoint y: 197, endPoint x: 363, endPoint y: 156, distance: 113.5
click at [257, 198] on div "Unknown" at bounding box center [253, 207] width 281 height 20
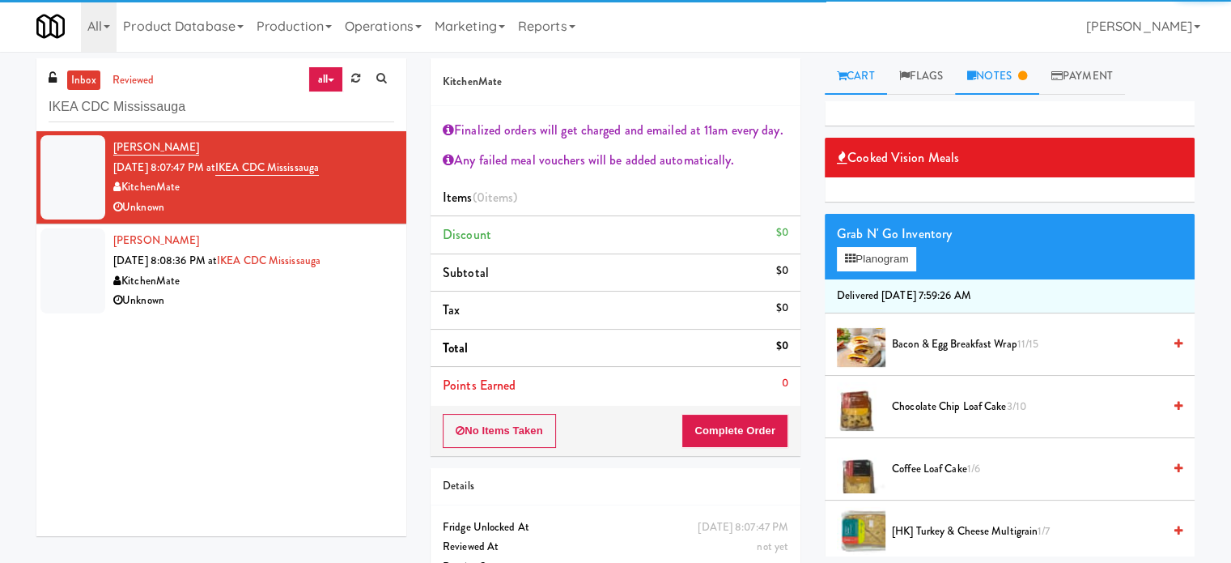
click at [989, 78] on link "Notes" at bounding box center [997, 76] width 84 height 36
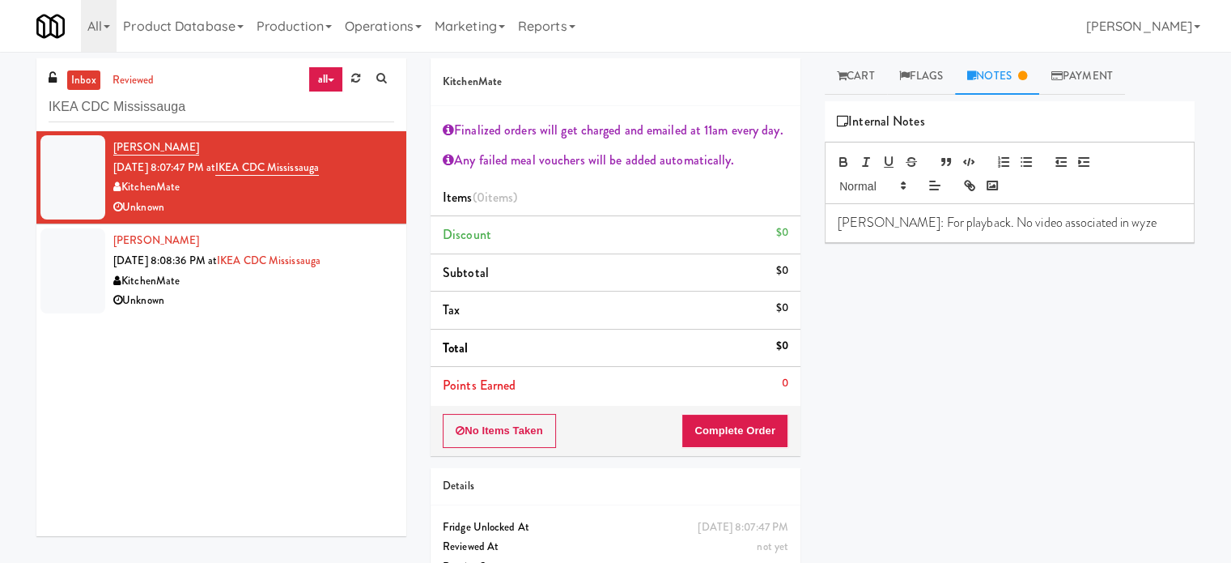
click at [220, 123] on div "inbox reviewed all all unclear take inventory issue suspicious failed recent ad…" at bounding box center [221, 94] width 370 height 73
click at [222, 106] on input "IKEA CDC Mississauga" at bounding box center [222, 107] width 346 height 30
click at [222, 105] on input "IKEA CDC Mississauga" at bounding box center [222, 107] width 346 height 30
click at [220, 105] on input "IKEA CDC Mississauga" at bounding box center [222, 107] width 346 height 30
paste input "Prospect - Cooler"
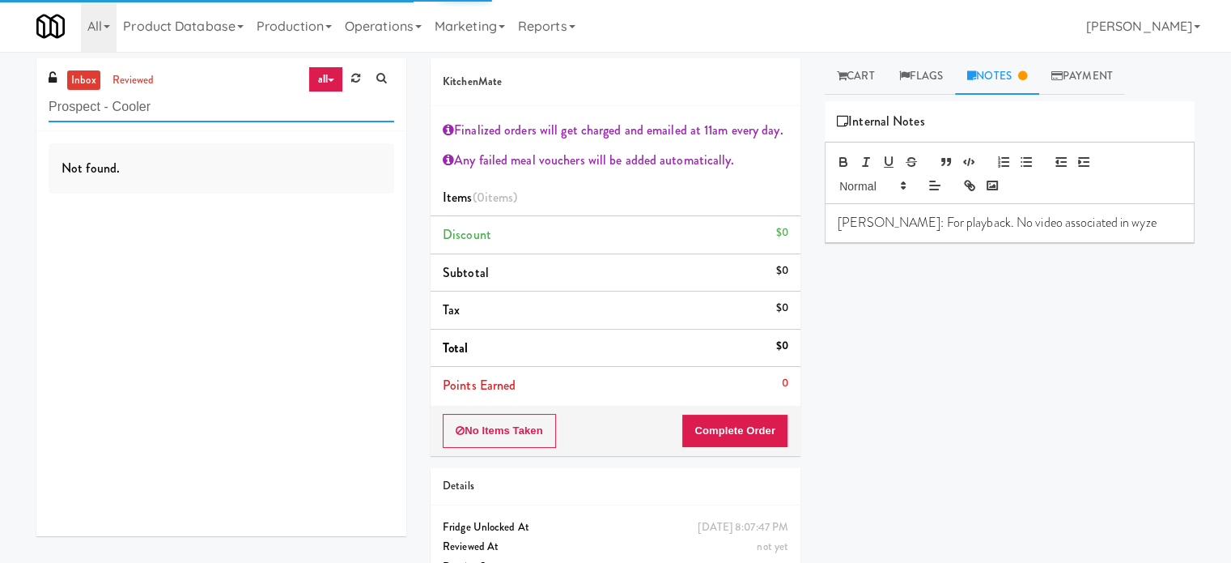
type input "Prospect - Cooler"
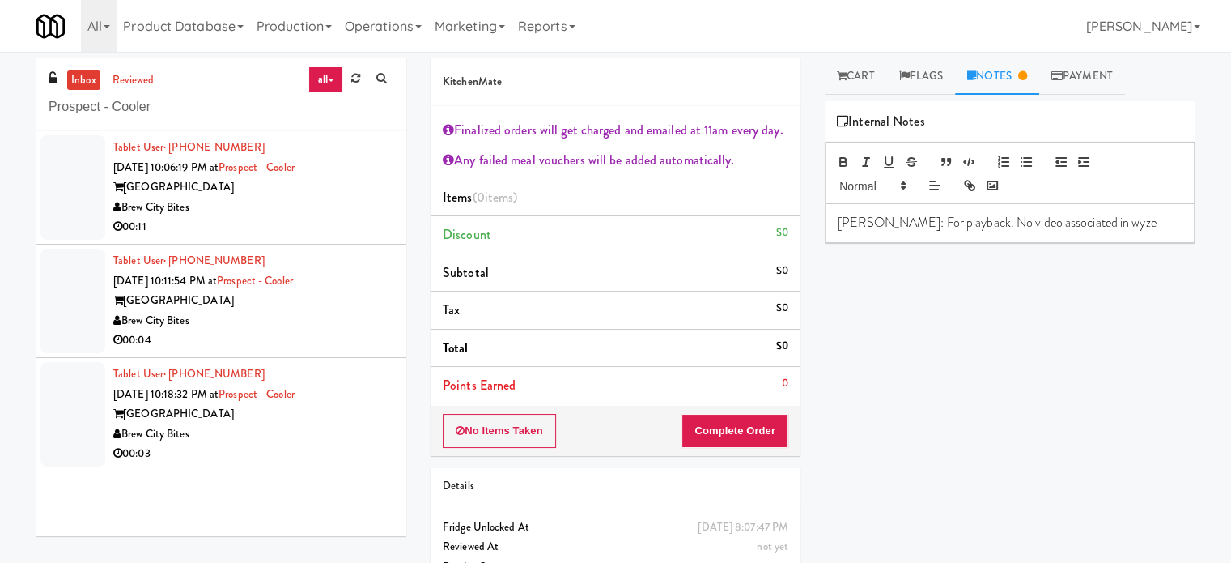
drag, startPoint x: 341, startPoint y: 229, endPoint x: 414, endPoint y: 185, distance: 85.0
click at [342, 229] on div "00:11" at bounding box center [253, 227] width 281 height 20
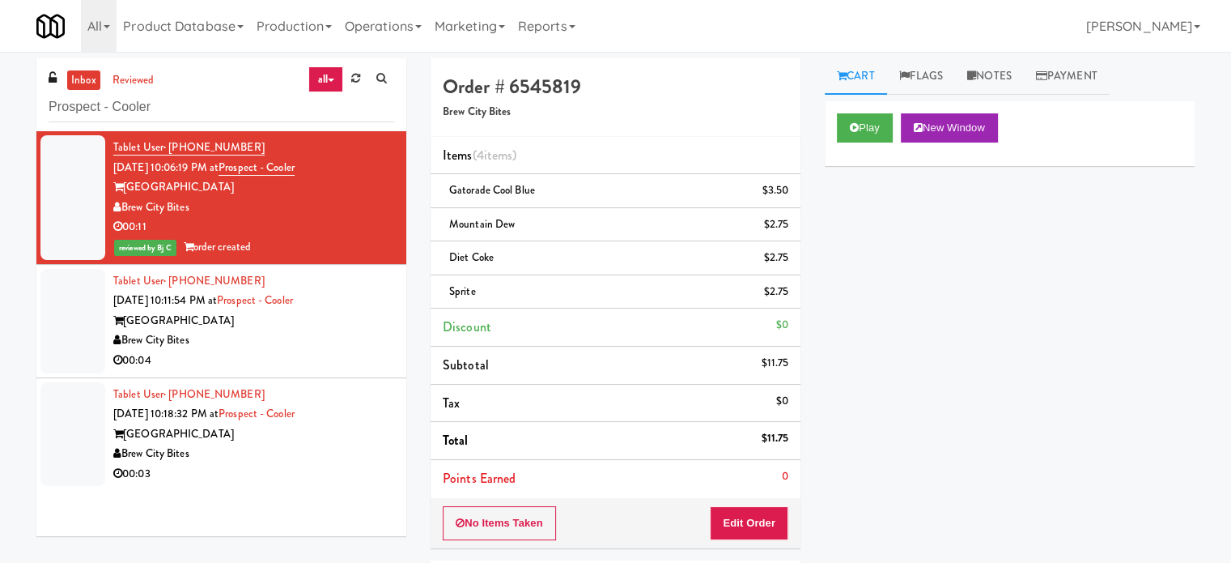
click at [314, 333] on div "Brew City Bites" at bounding box center [253, 340] width 281 height 20
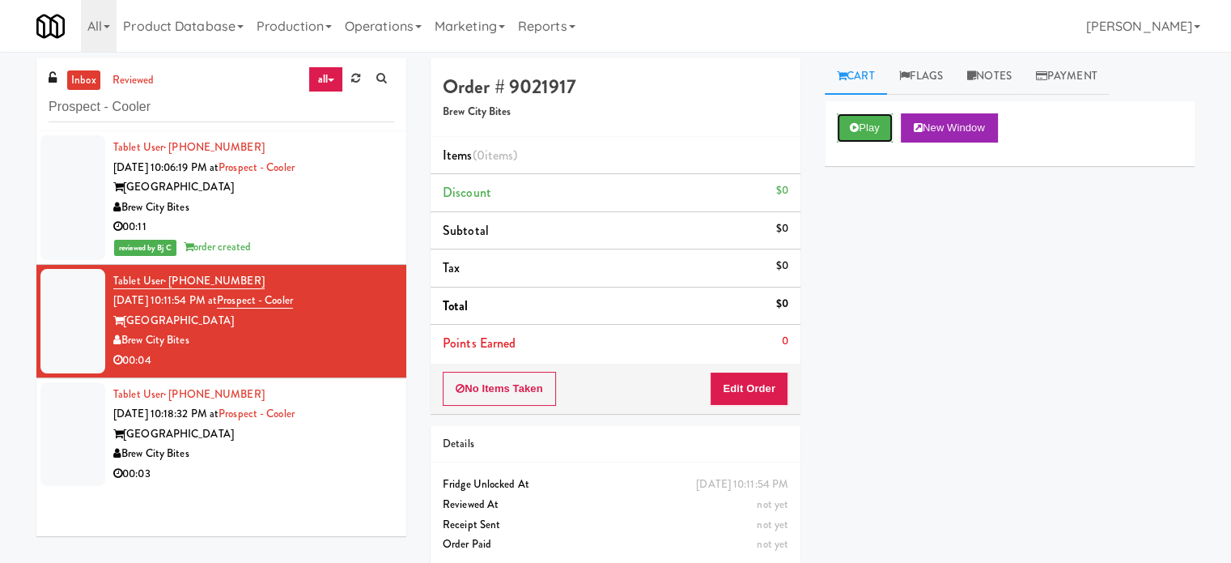
drag, startPoint x: 856, startPoint y: 122, endPoint x: 779, endPoint y: 161, distance: 86.9
click at [856, 125] on icon at bounding box center [854, 127] width 9 height 11
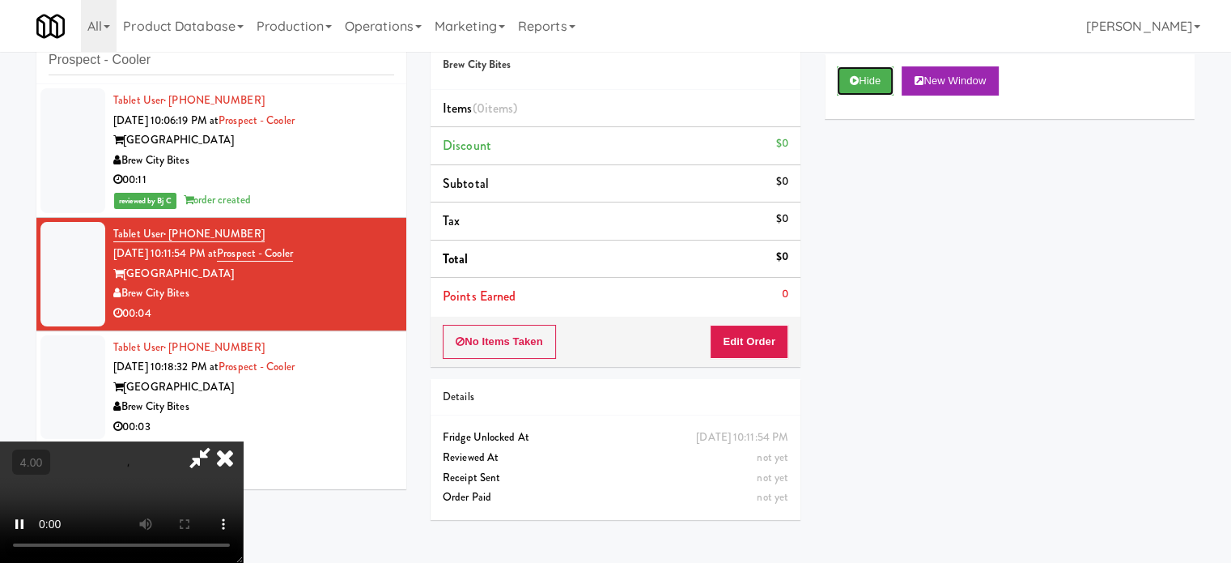
scroll to position [52, 0]
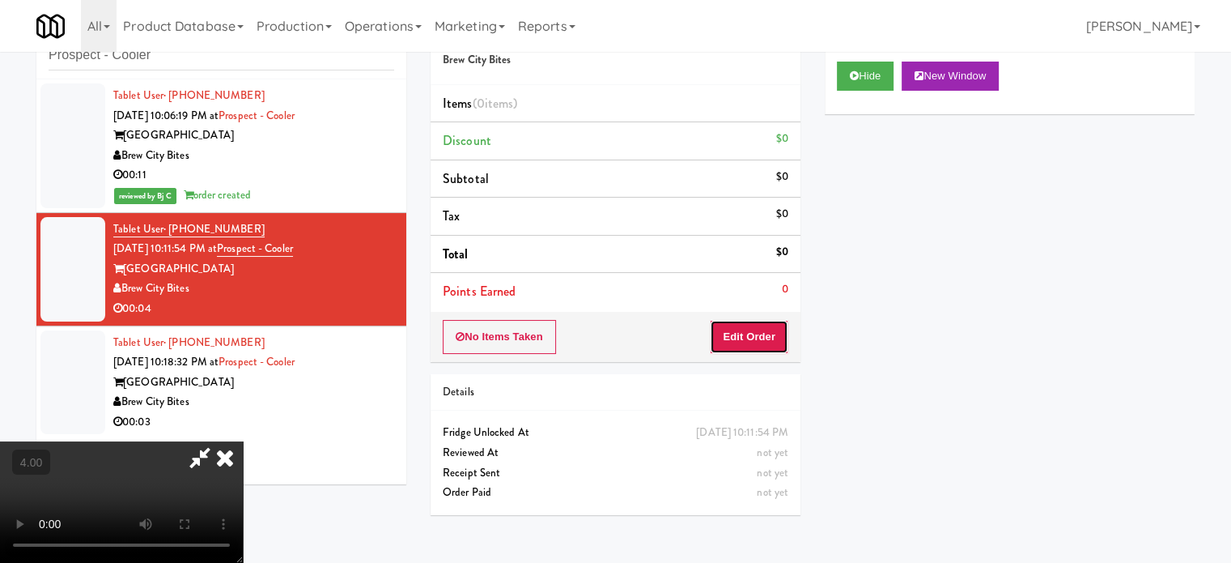
click at [749, 343] on button "Edit Order" at bounding box center [749, 337] width 79 height 34
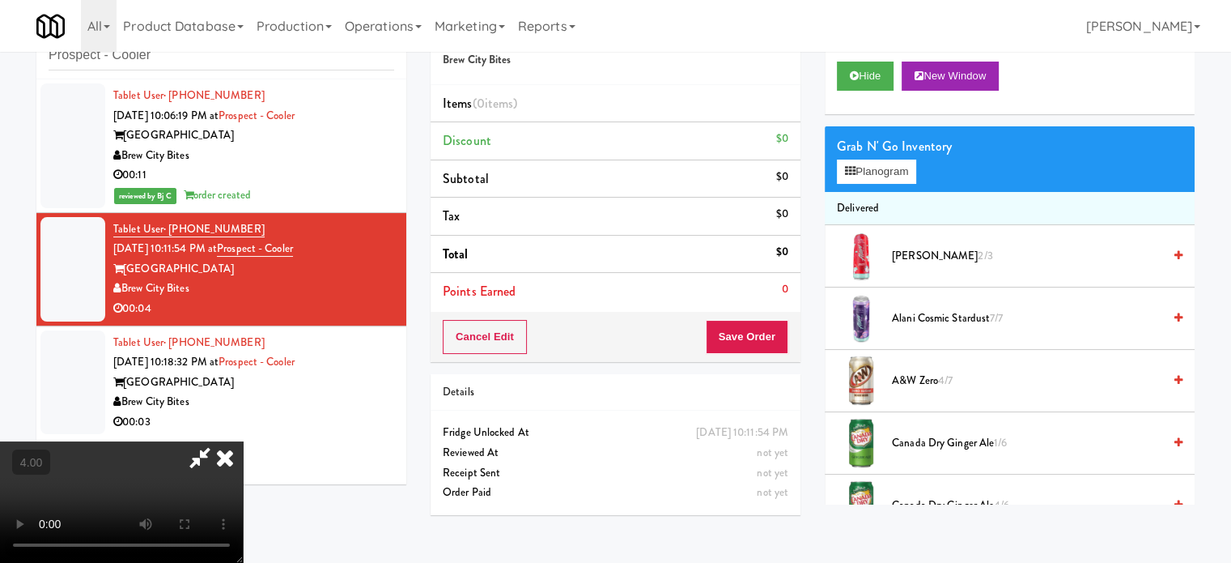
drag, startPoint x: 379, startPoint y: 410, endPoint x: 379, endPoint y: 400, distance: 10.5
click at [243, 441] on video at bounding box center [121, 501] width 243 height 121
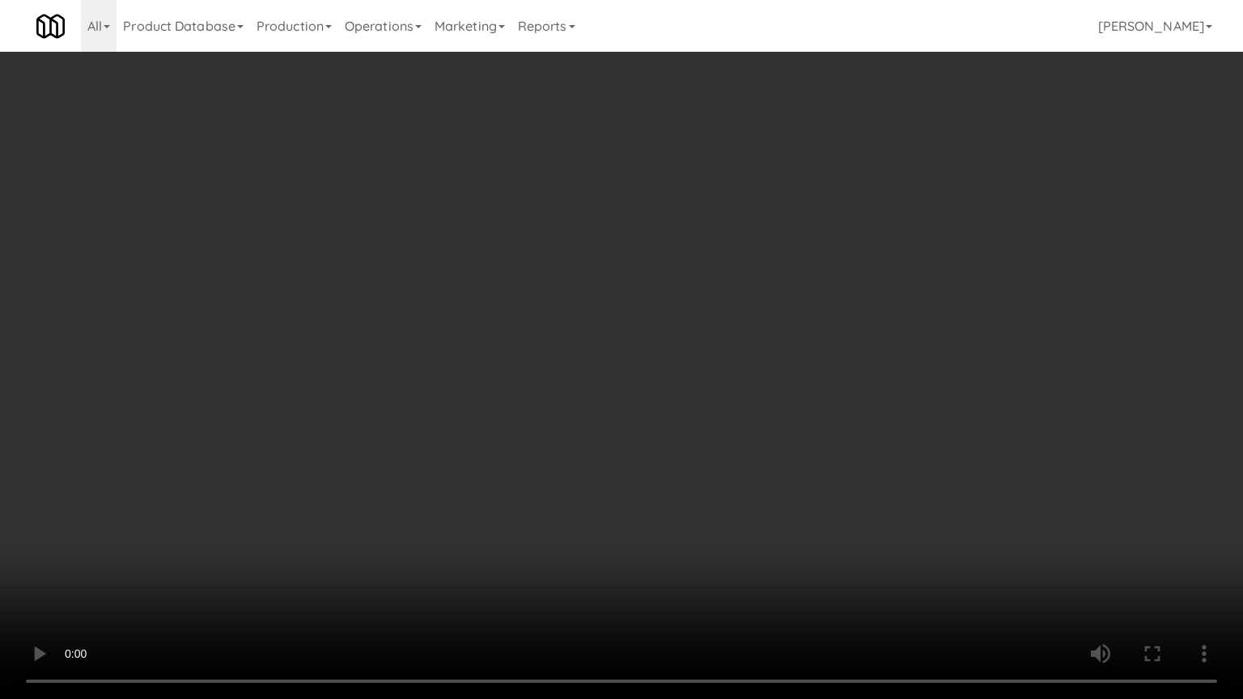
click at [537, 370] on video at bounding box center [621, 349] width 1243 height 699
click at [363, 550] on video at bounding box center [621, 349] width 1243 height 699
drag, startPoint x: 606, startPoint y: 439, endPoint x: 643, endPoint y: 388, distance: 63.3
click at [611, 437] on video at bounding box center [621, 349] width 1243 height 699
click at [643, 388] on video at bounding box center [621, 349] width 1243 height 699
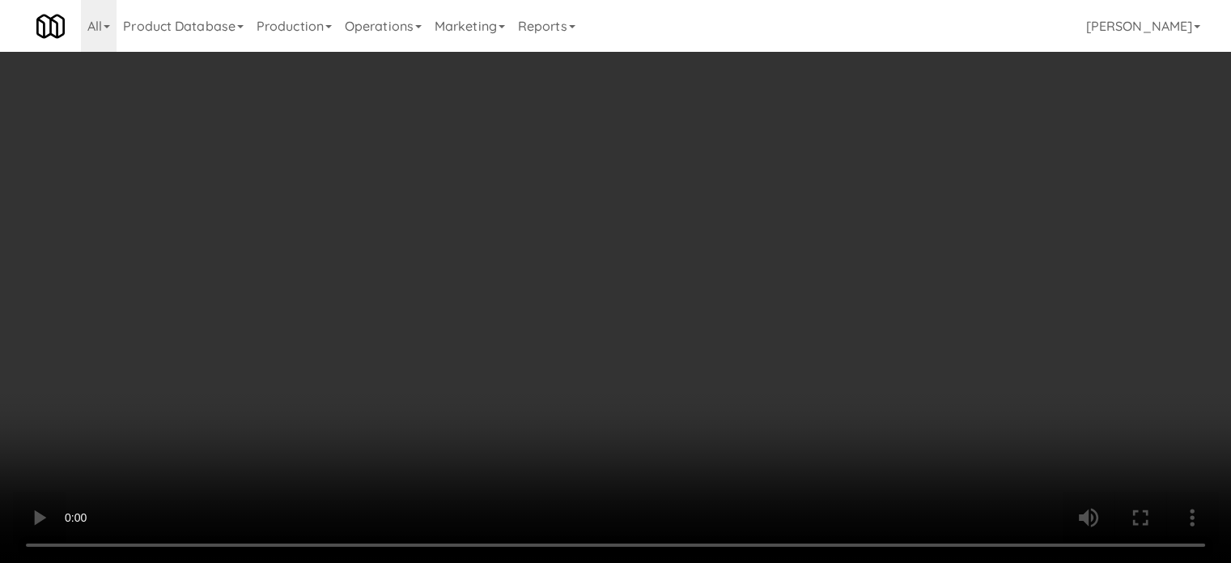
scroll to position [1337, 0]
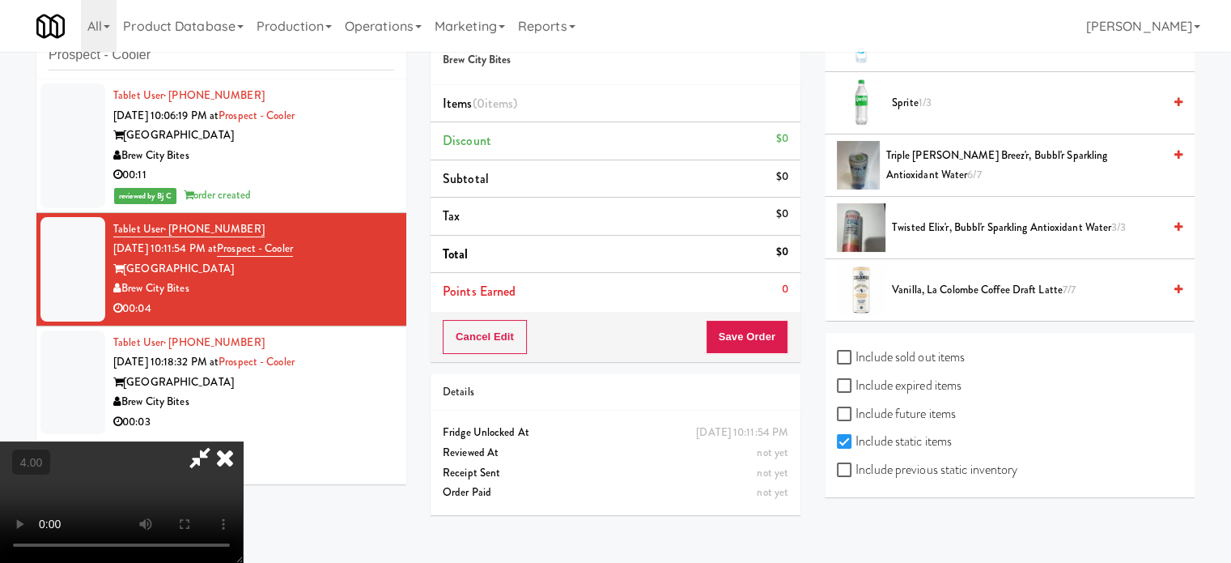
click at [905, 93] on span "Sprite 1/3" at bounding box center [1027, 103] width 270 height 20
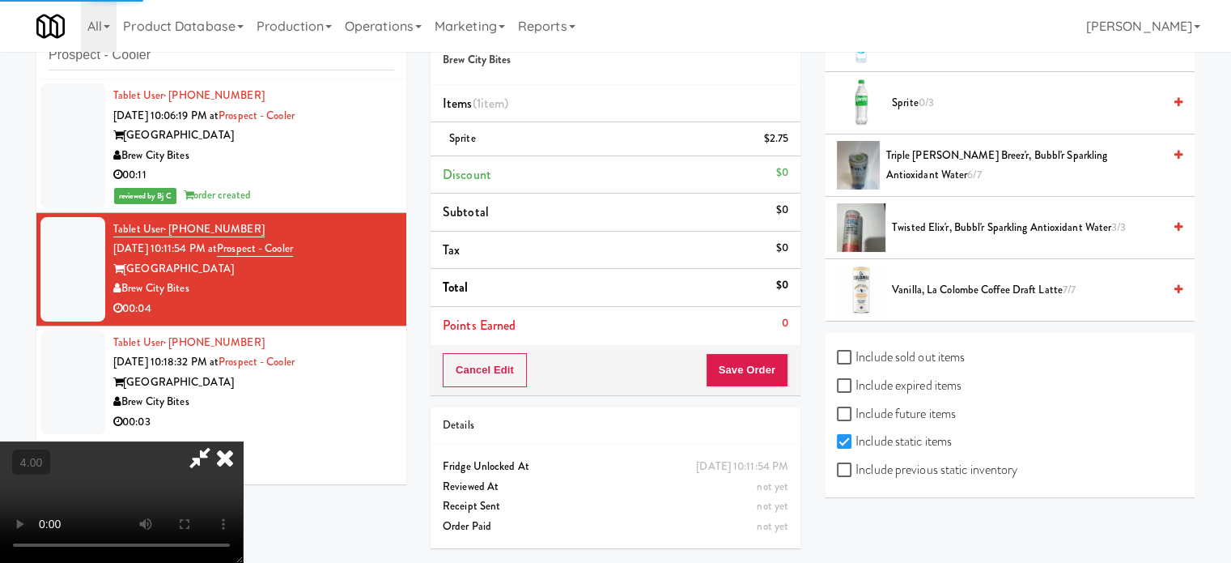
click at [243, 441] on icon at bounding box center [225, 457] width 36 height 32
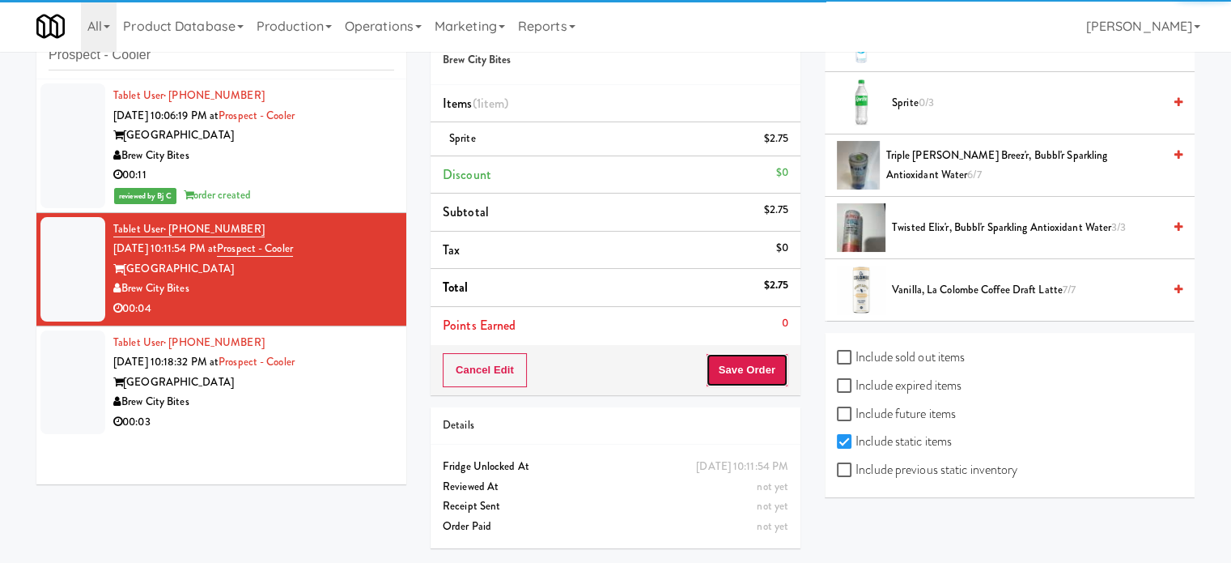
click at [748, 359] on button "Save Order" at bounding box center [747, 370] width 83 height 34
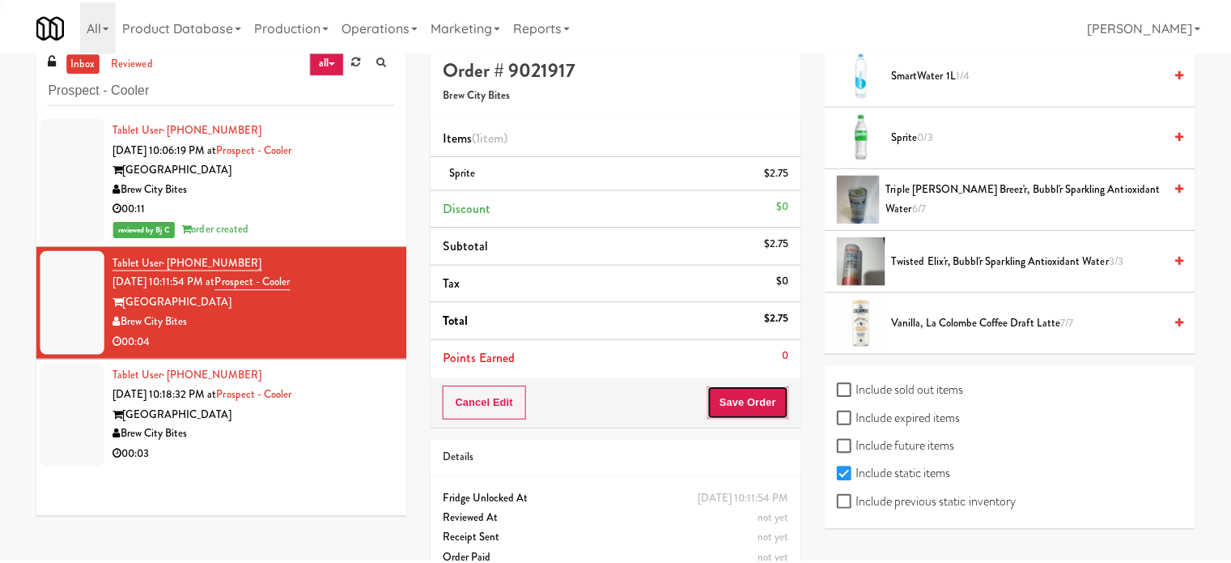
scroll to position [0, 0]
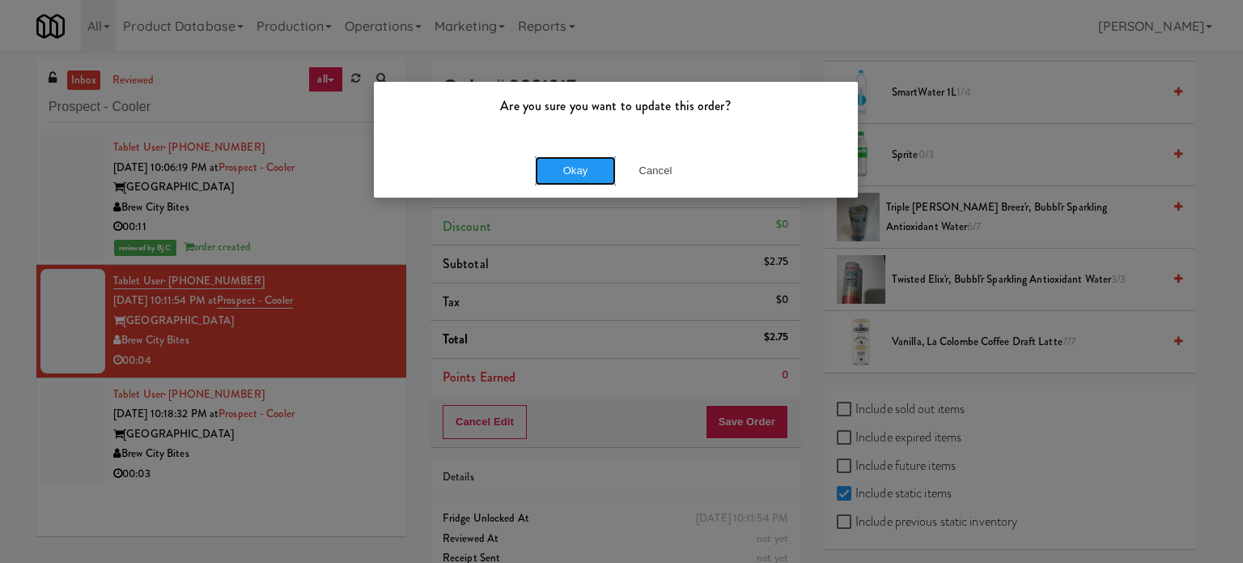
drag, startPoint x: 557, startPoint y: 169, endPoint x: 507, endPoint y: 227, distance: 75.8
click at [557, 171] on button "Okay" at bounding box center [575, 170] width 81 height 29
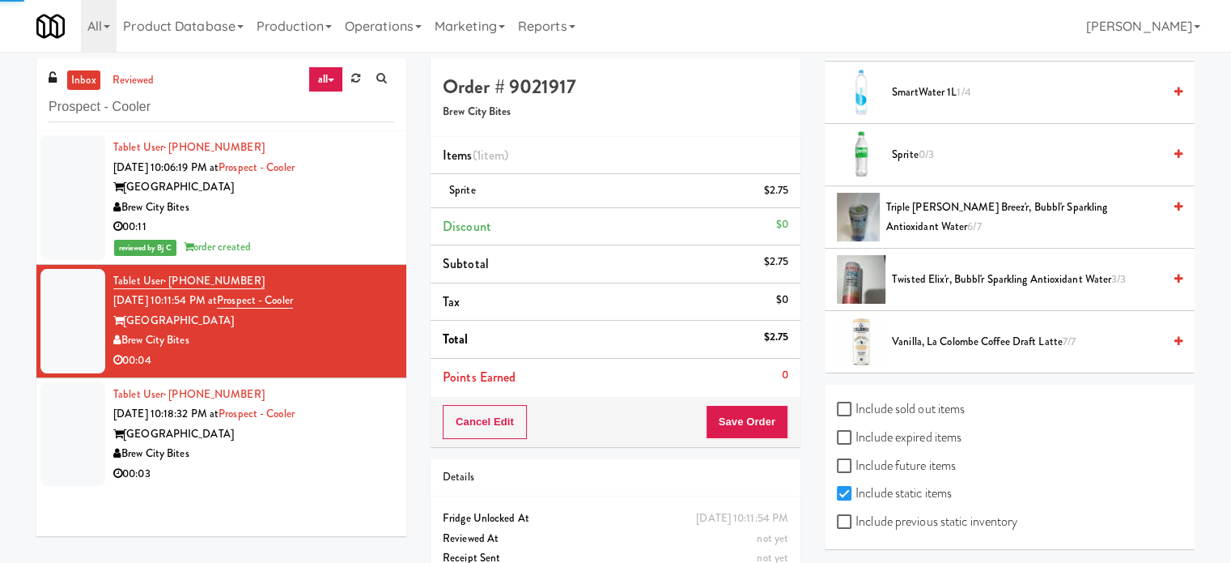
drag, startPoint x: 332, startPoint y: 453, endPoint x: 673, endPoint y: 301, distance: 373.9
click at [355, 442] on div "Tablet User · (814) 855-6666 Sep 24, 2025 10:18:32 PM at Prospect - Cooler Pros…" at bounding box center [253, 434] width 281 height 100
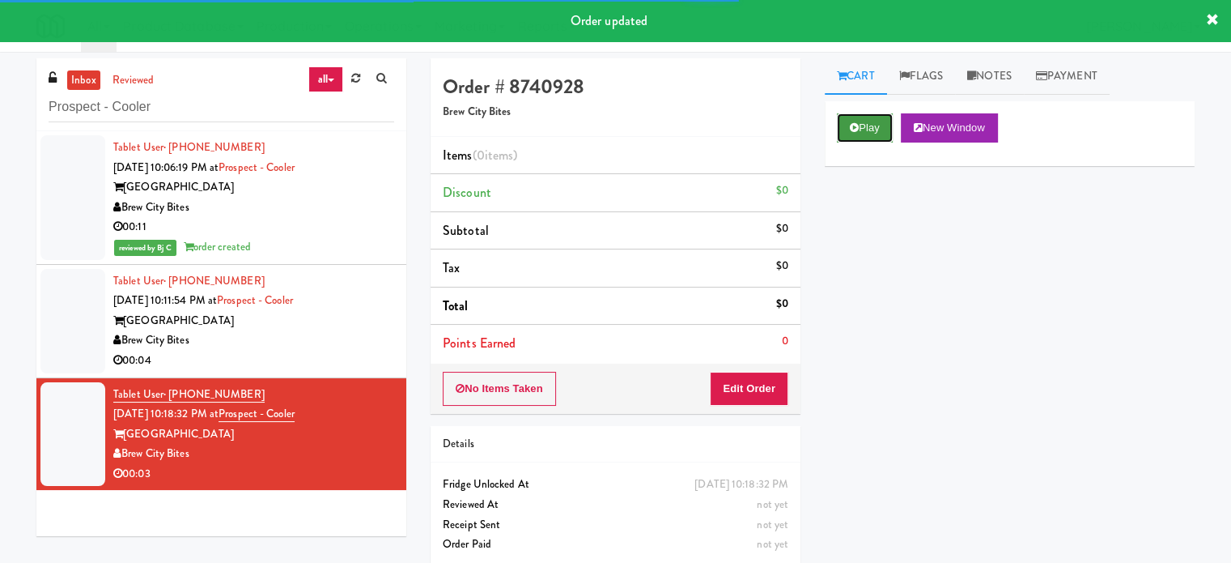
click at [848, 125] on button "Play" at bounding box center [865, 127] width 56 height 29
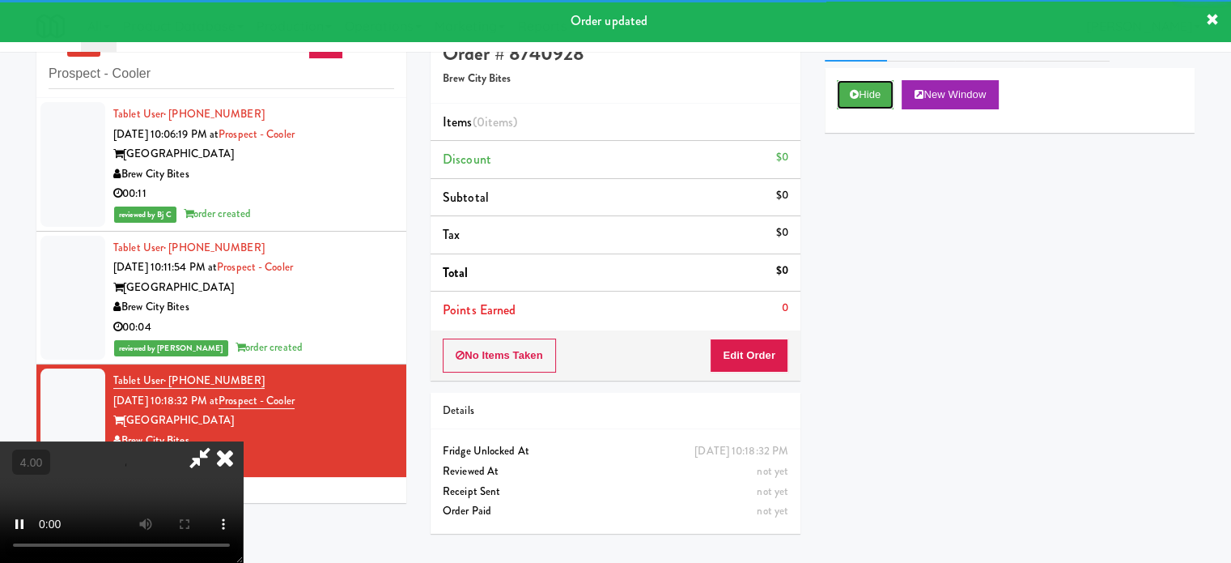
scroll to position [52, 0]
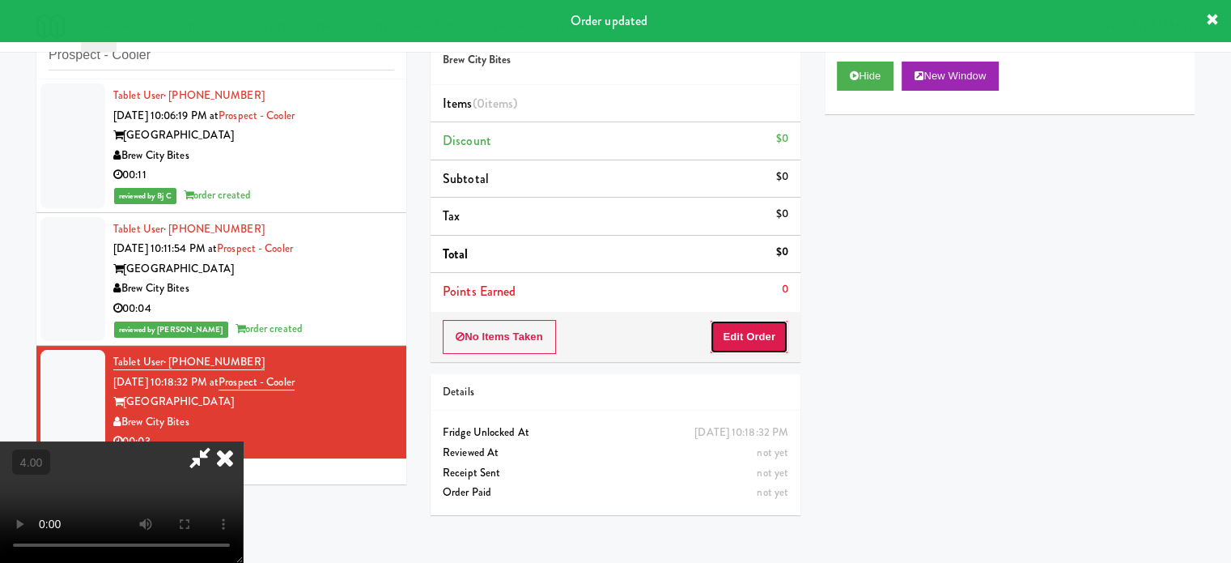
click at [741, 344] on button "Edit Order" at bounding box center [749, 337] width 79 height 34
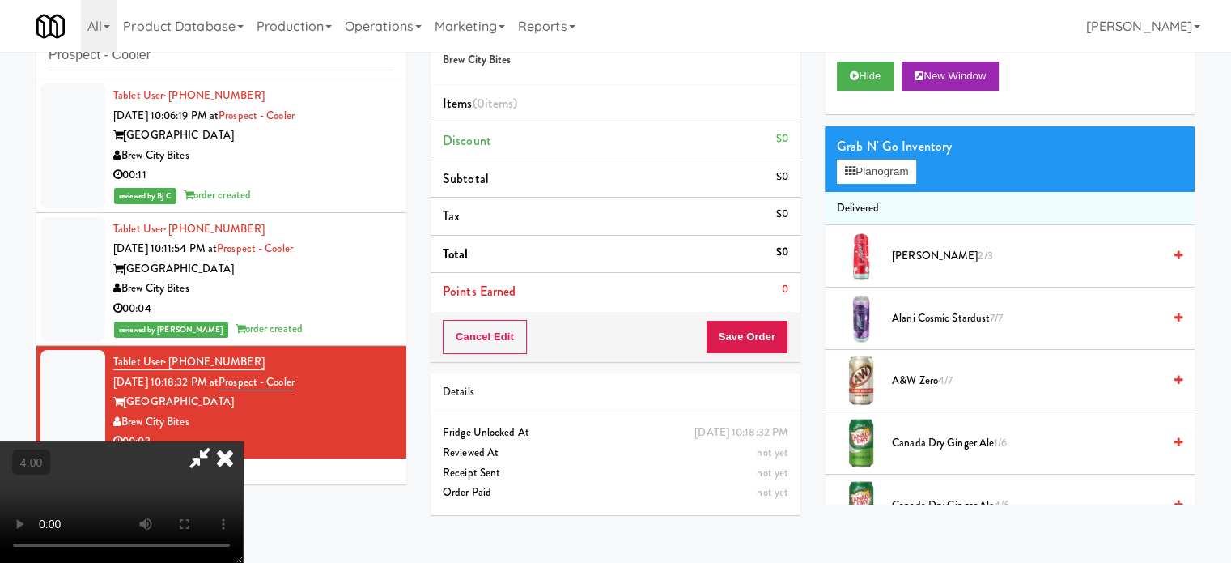
click at [243, 441] on video at bounding box center [121, 501] width 243 height 121
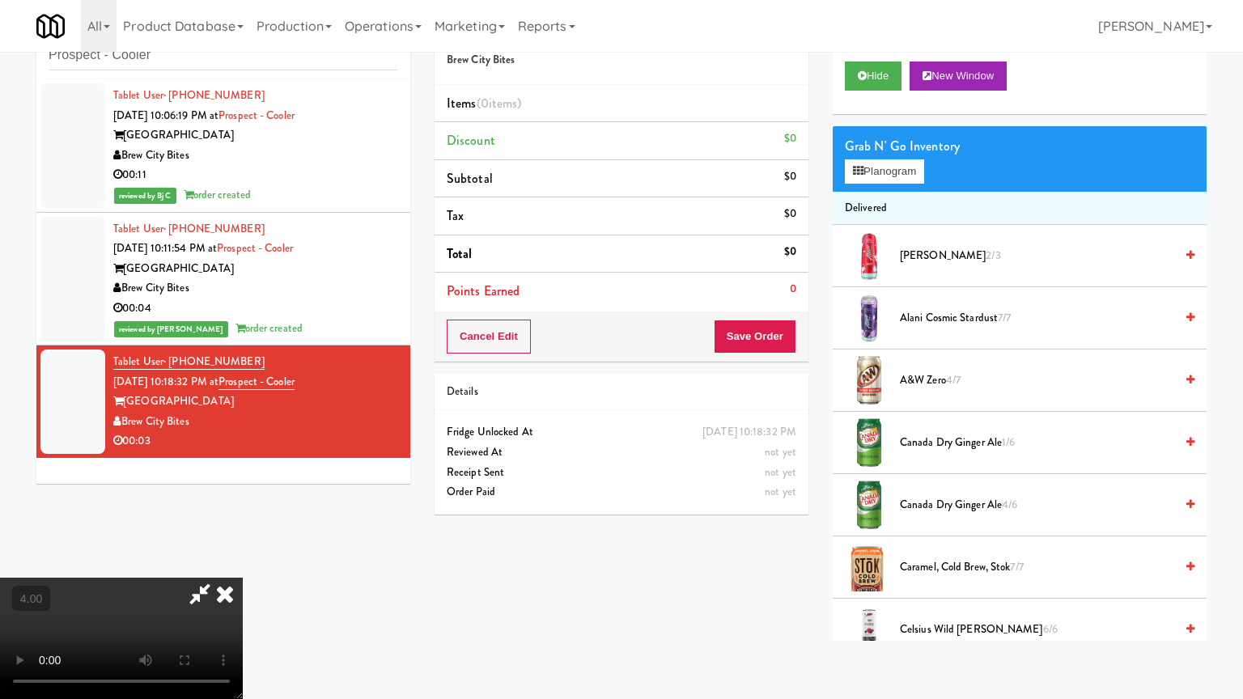
click at [243, 562] on video at bounding box center [121, 638] width 243 height 121
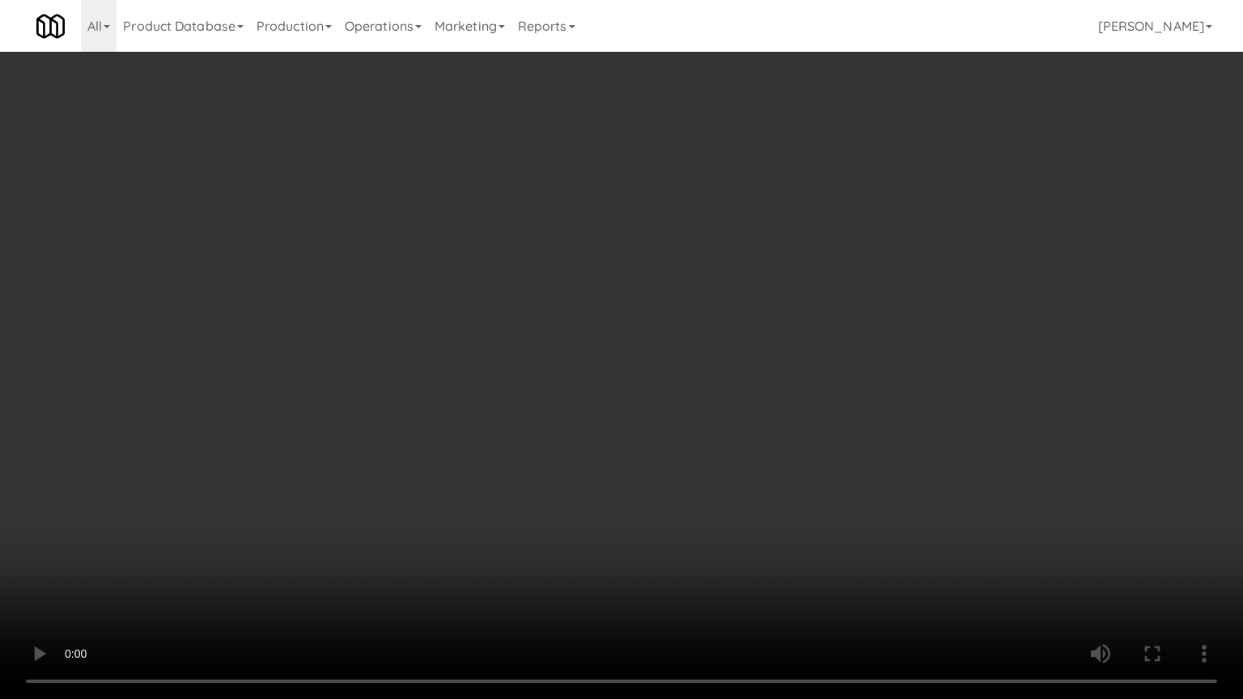
click at [615, 257] on video at bounding box center [621, 349] width 1243 height 699
click at [619, 257] on video at bounding box center [621, 349] width 1243 height 699
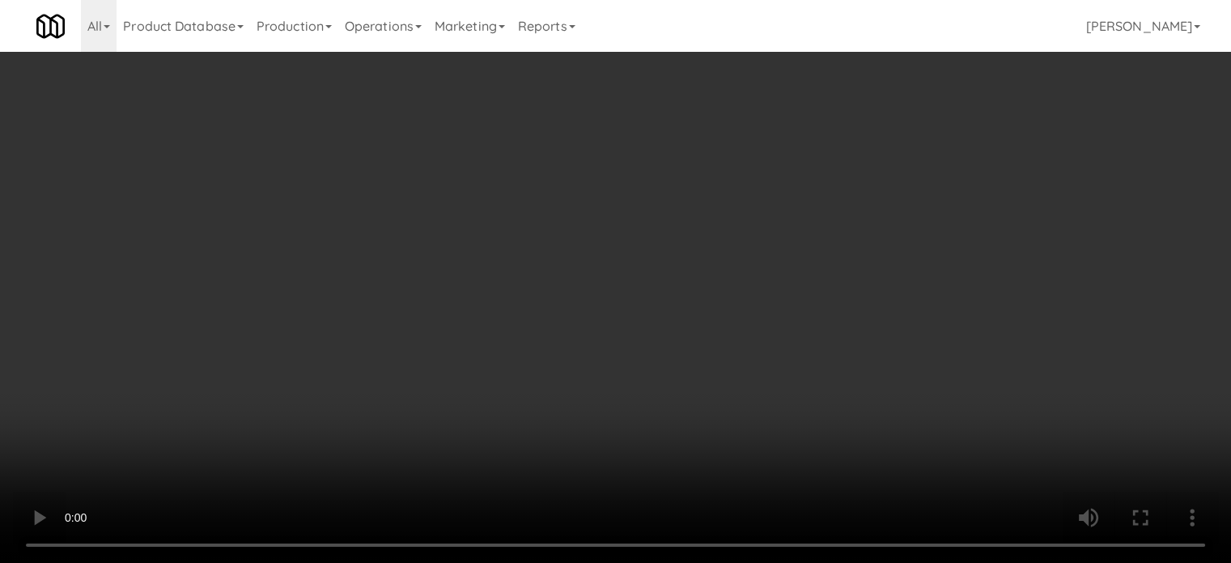
scroll to position [465, 0]
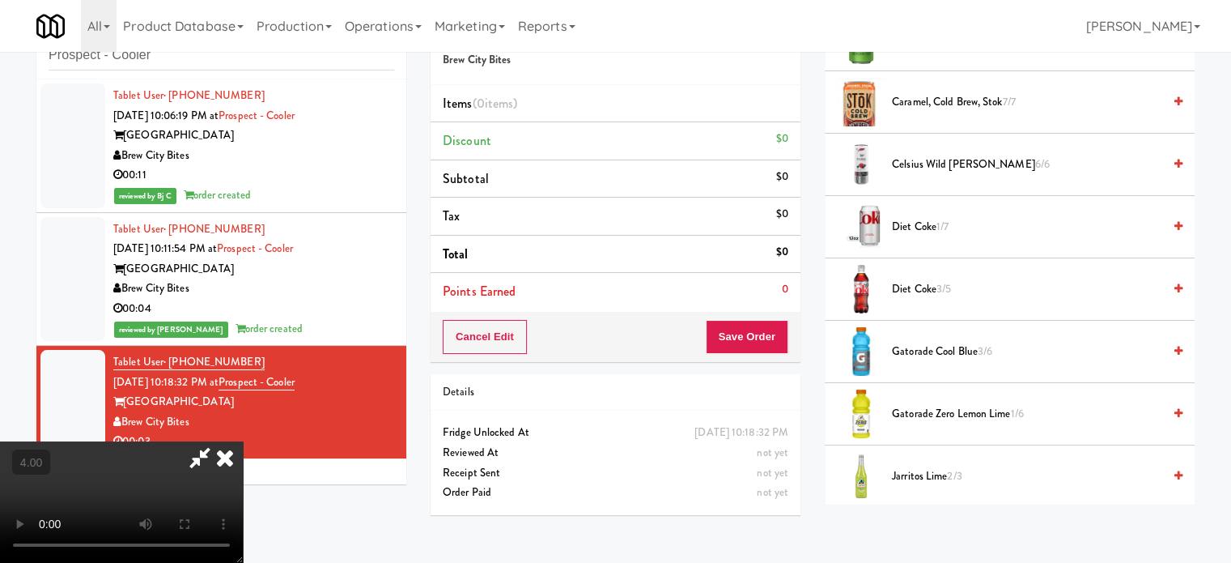
click at [927, 287] on span "Diet Coke 3/5" at bounding box center [1027, 289] width 270 height 20
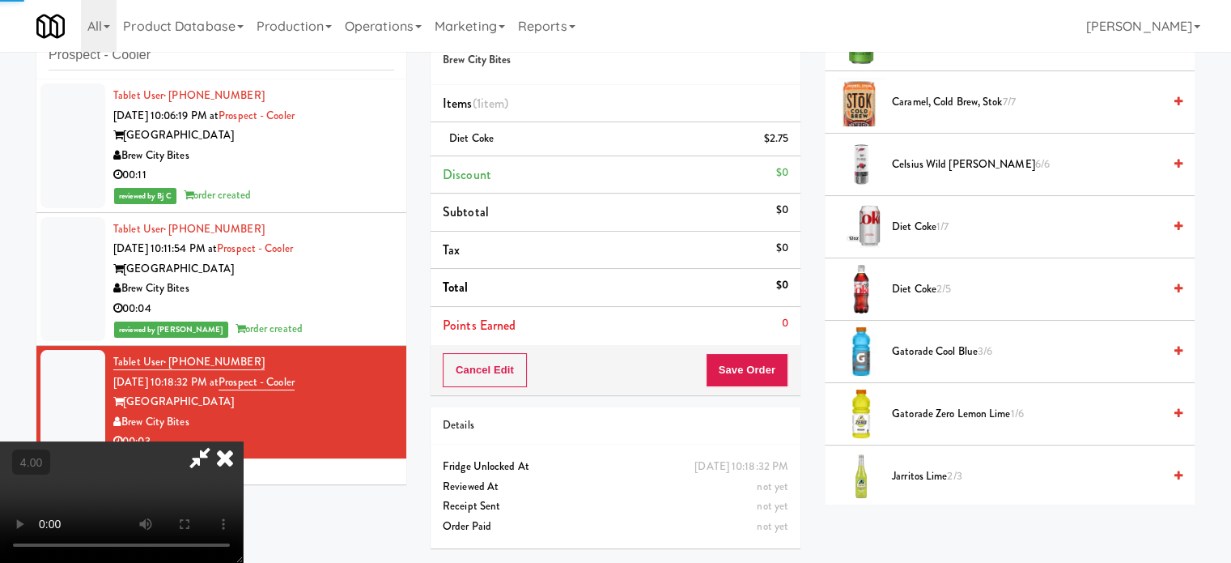
click at [243, 441] on video at bounding box center [121, 501] width 243 height 121
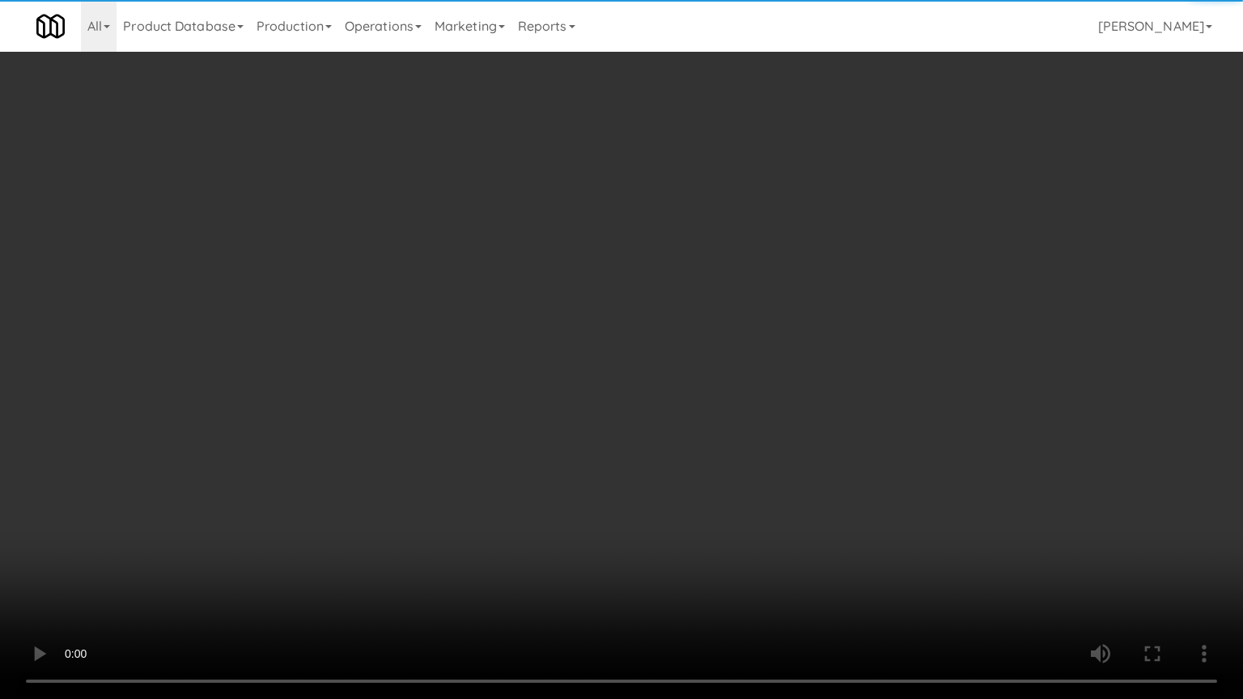
drag, startPoint x: 278, startPoint y: 456, endPoint x: 382, endPoint y: 351, distance: 147.7
click at [278, 456] on video at bounding box center [621, 349] width 1243 height 699
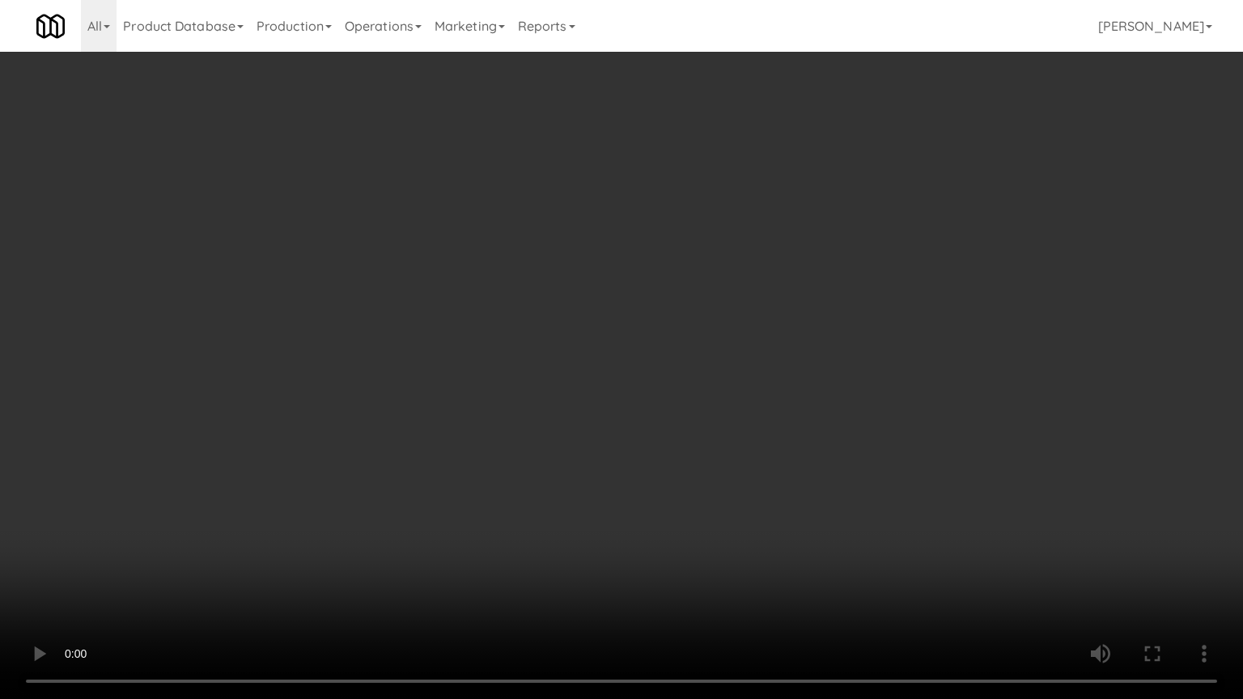
click at [570, 304] on video at bounding box center [621, 349] width 1243 height 699
drag, startPoint x: 586, startPoint y: 288, endPoint x: 586, endPoint y: 278, distance: 10.5
click at [586, 287] on video at bounding box center [621, 349] width 1243 height 699
click at [582, 276] on video at bounding box center [621, 349] width 1243 height 699
click at [583, 274] on video at bounding box center [621, 349] width 1243 height 699
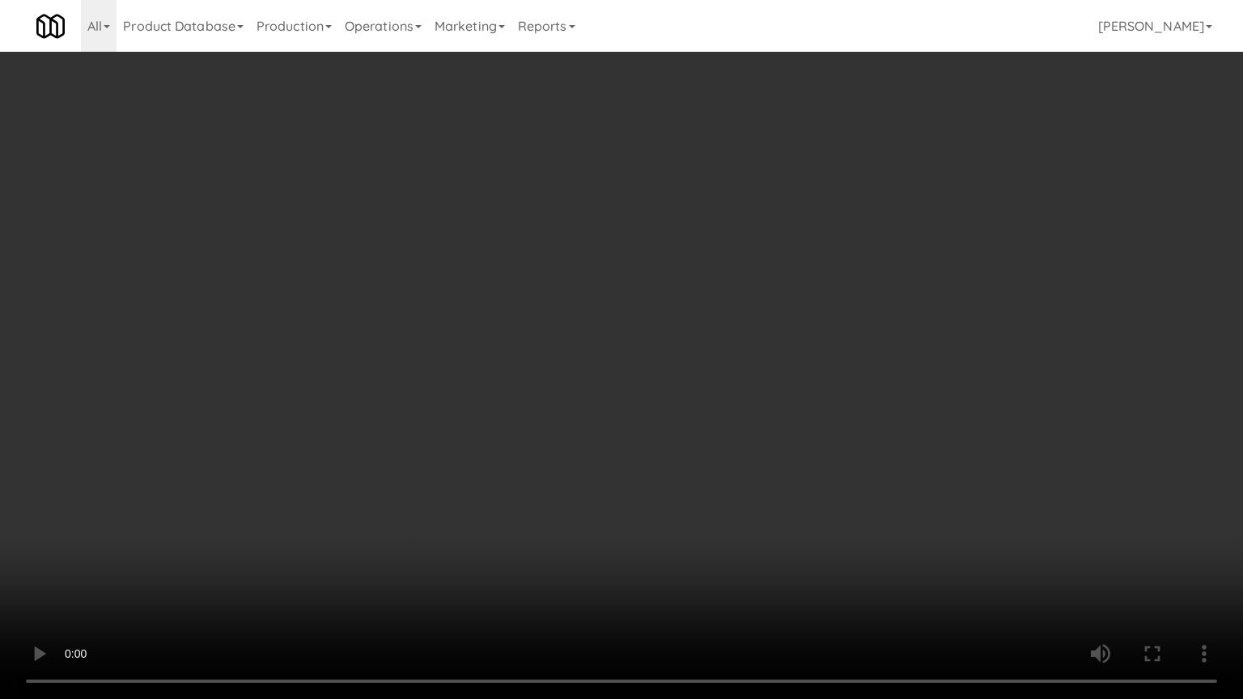
click at [596, 278] on video at bounding box center [621, 349] width 1243 height 699
click at [596, 279] on video at bounding box center [621, 349] width 1243 height 699
click at [787, 291] on video at bounding box center [621, 349] width 1243 height 699
click at [707, 285] on video at bounding box center [621, 349] width 1243 height 699
click at [651, 268] on video at bounding box center [621, 349] width 1243 height 699
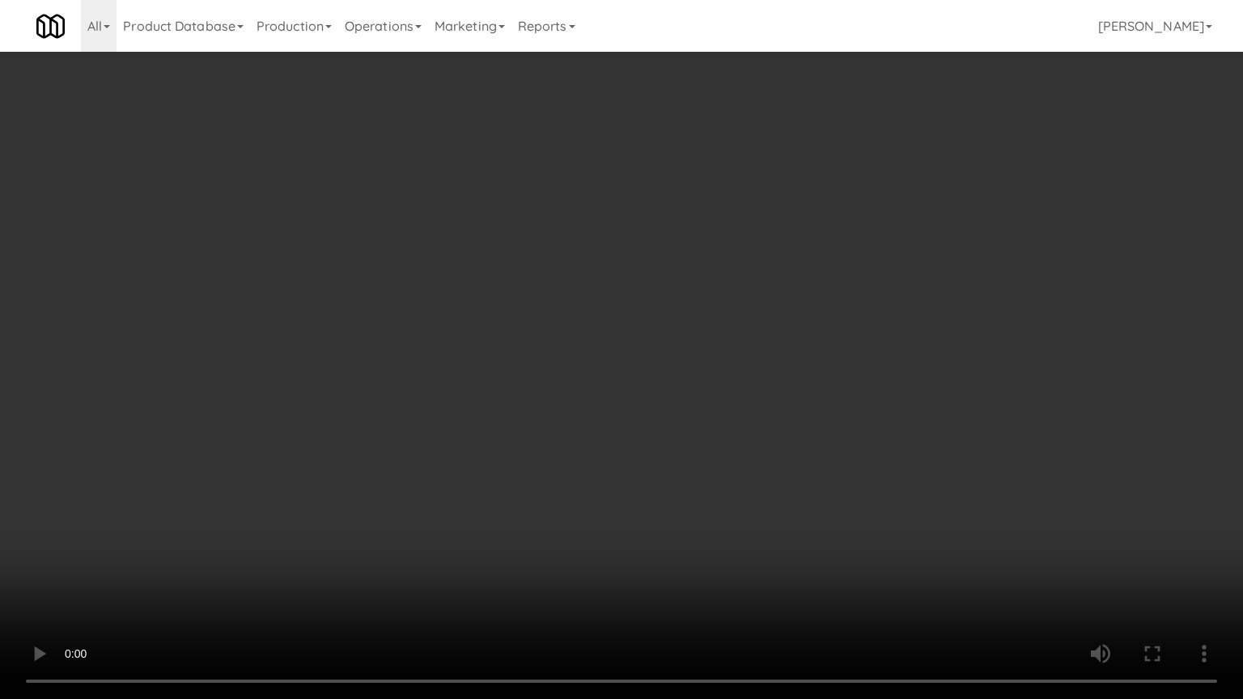
click at [653, 269] on video at bounding box center [621, 349] width 1243 height 699
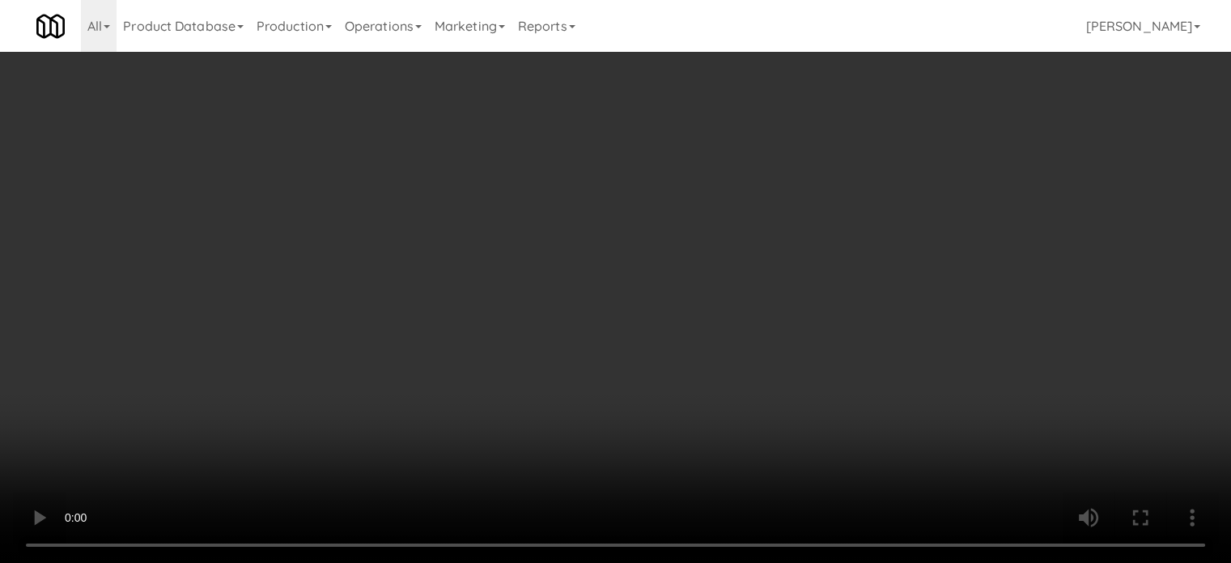
scroll to position [0, 0]
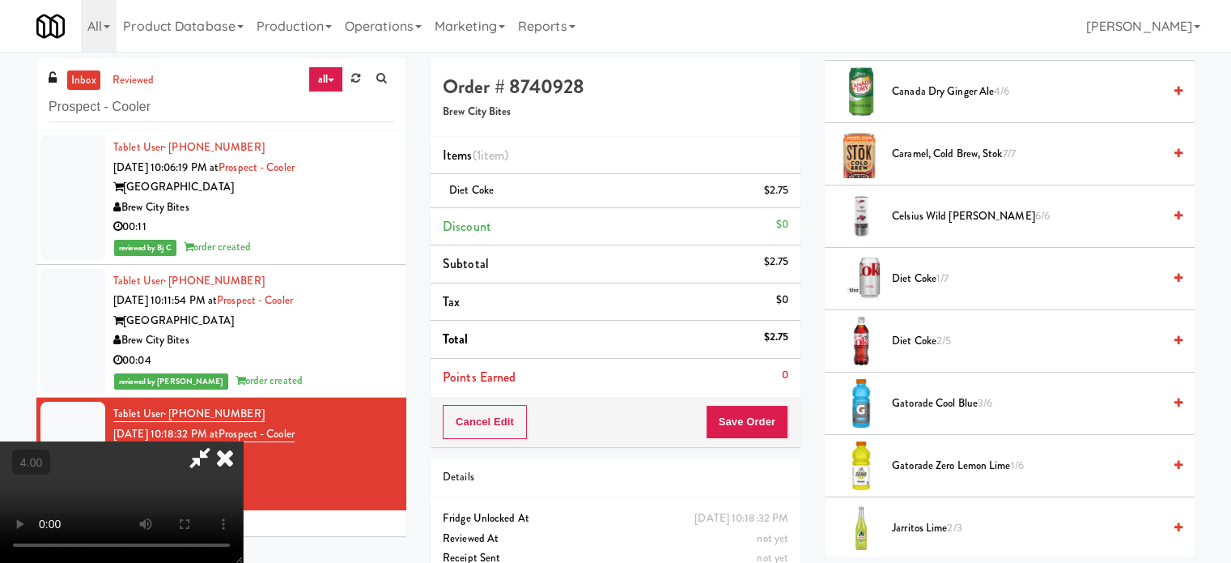
click at [243, 441] on icon at bounding box center [225, 457] width 36 height 32
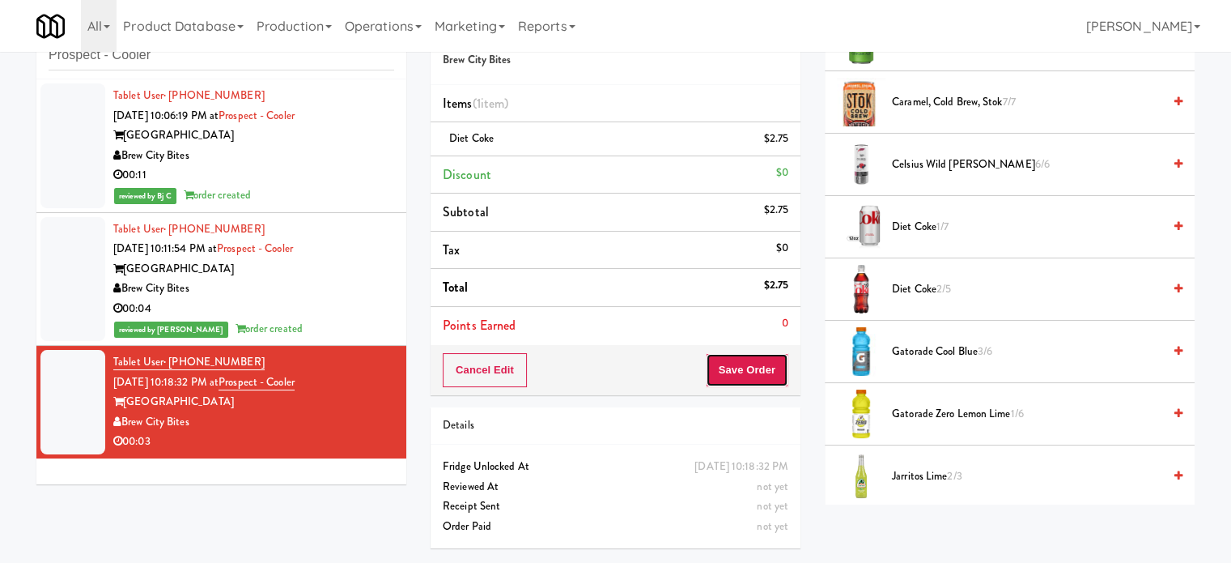
drag, startPoint x: 742, startPoint y: 367, endPoint x: 724, endPoint y: 372, distance: 19.1
click at [743, 369] on button "Save Order" at bounding box center [747, 370] width 83 height 34
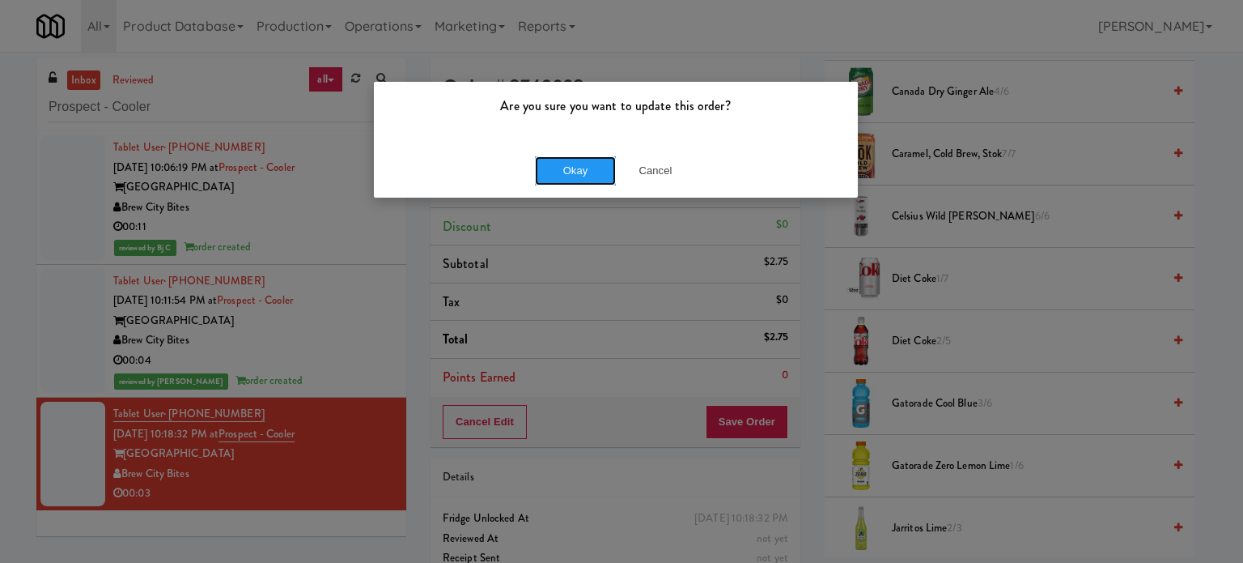
drag, startPoint x: 552, startPoint y: 171, endPoint x: 392, endPoint y: 278, distance: 192.6
click at [554, 171] on button "Okay" at bounding box center [575, 170] width 81 height 29
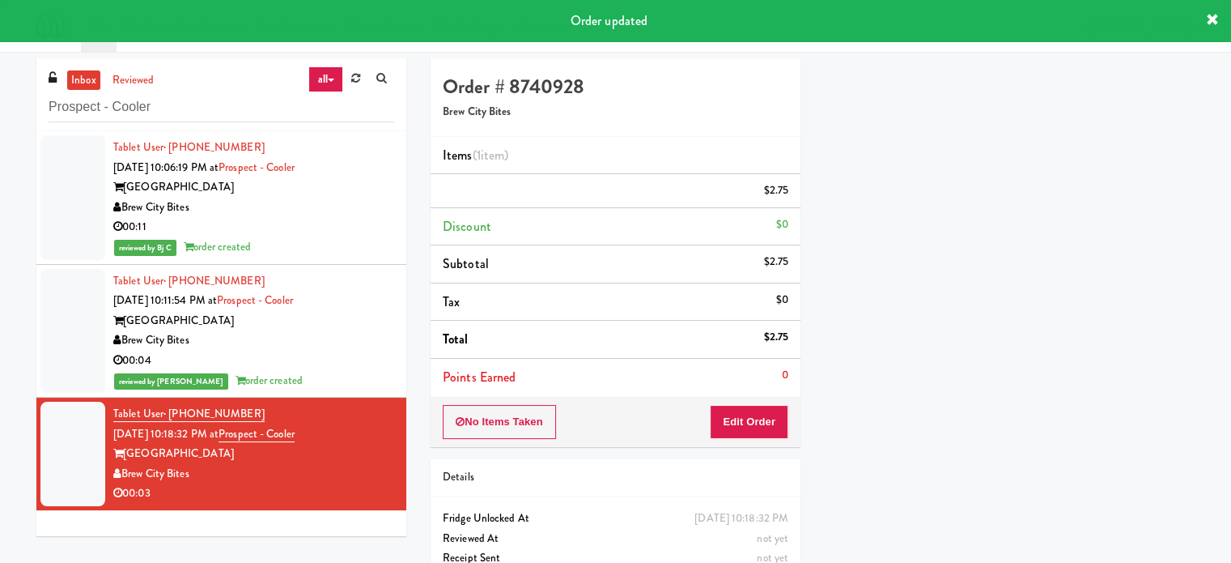
scroll to position [151, 0]
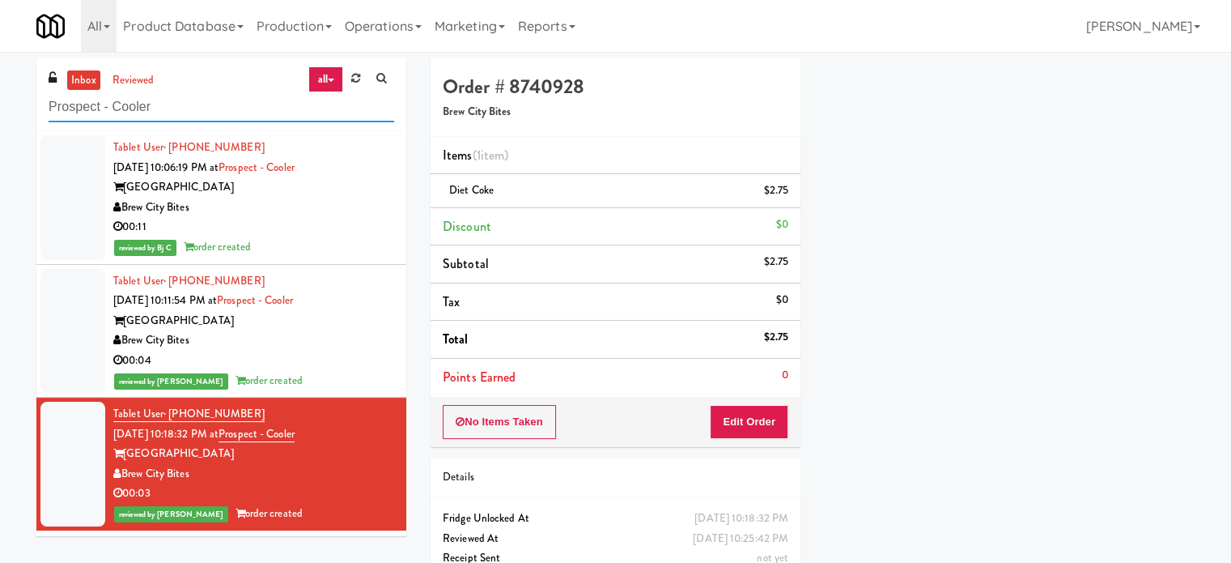
click at [256, 116] on input "Prospect - Cooler" at bounding box center [222, 107] width 346 height 30
paste input "Holiday Inn Time Square Drink"
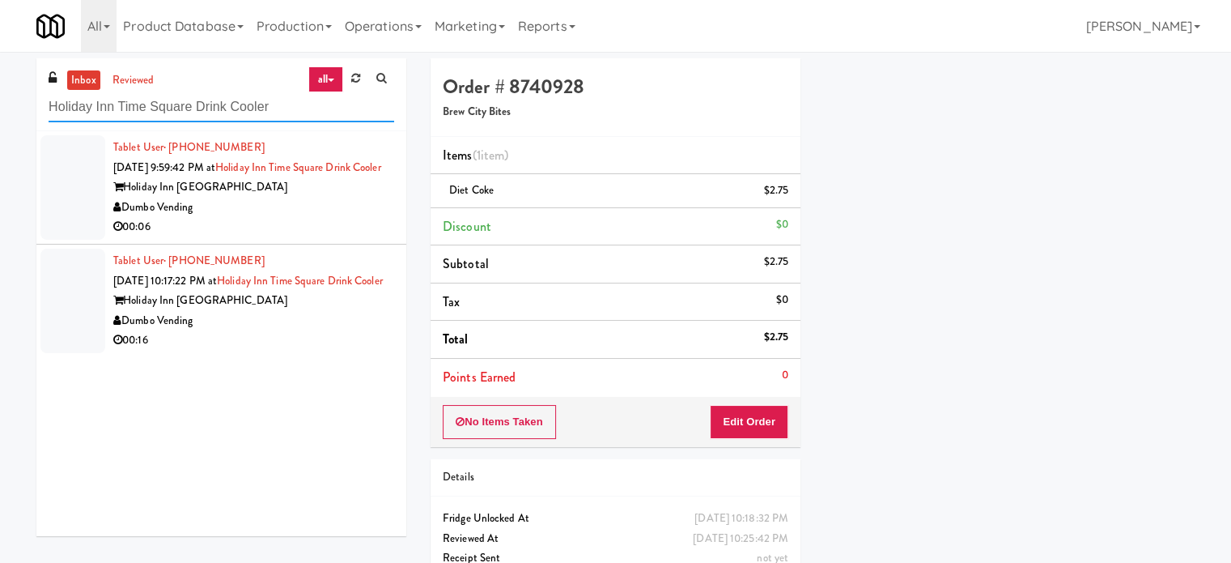
type input "Holiday Inn Time Square Drink Cooler"
drag, startPoint x: 301, startPoint y: 214, endPoint x: 826, endPoint y: 121, distance: 533.3
click at [314, 197] on div "Holiday Inn Time Square" at bounding box center [253, 187] width 281 height 20
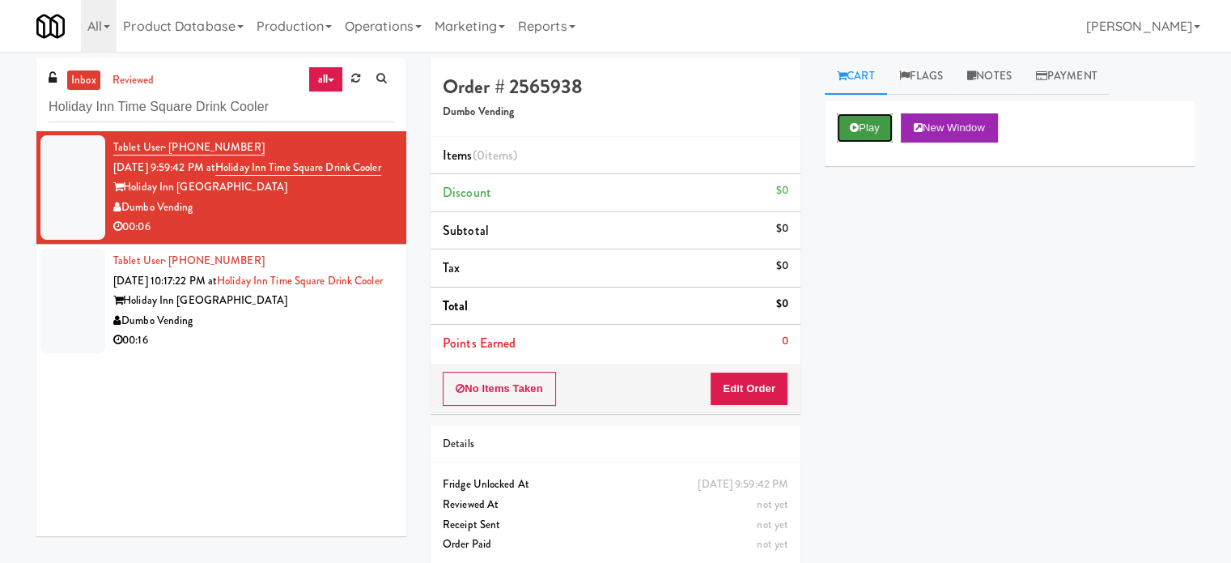
drag, startPoint x: 855, startPoint y: 116, endPoint x: 851, endPoint y: 132, distance: 16.5
click at [855, 117] on button "Play" at bounding box center [865, 127] width 56 height 29
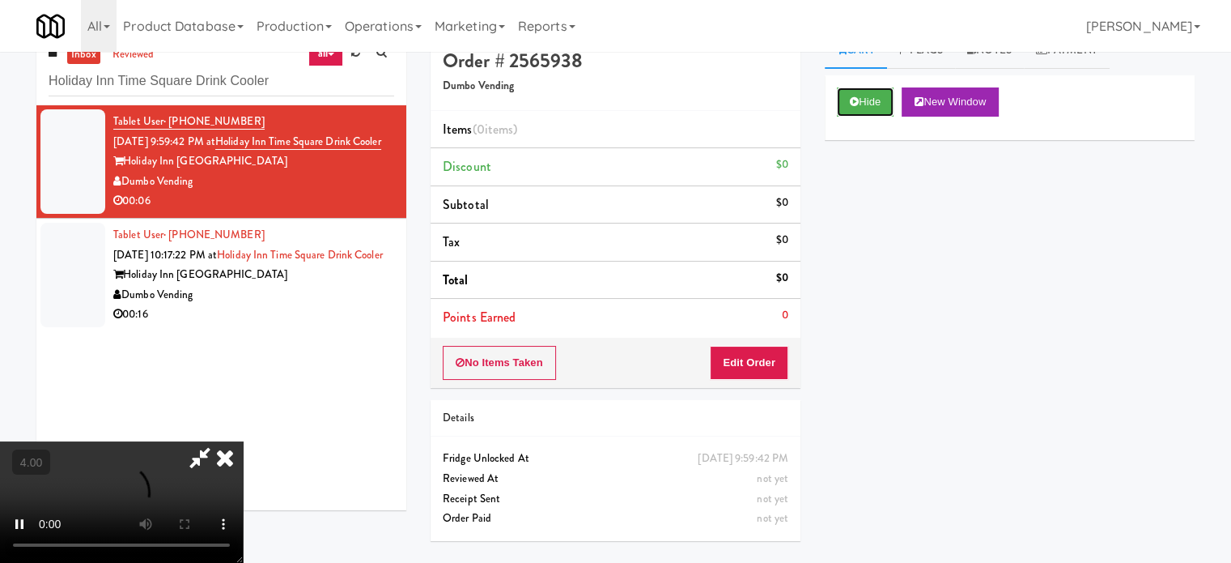
scroll to position [52, 0]
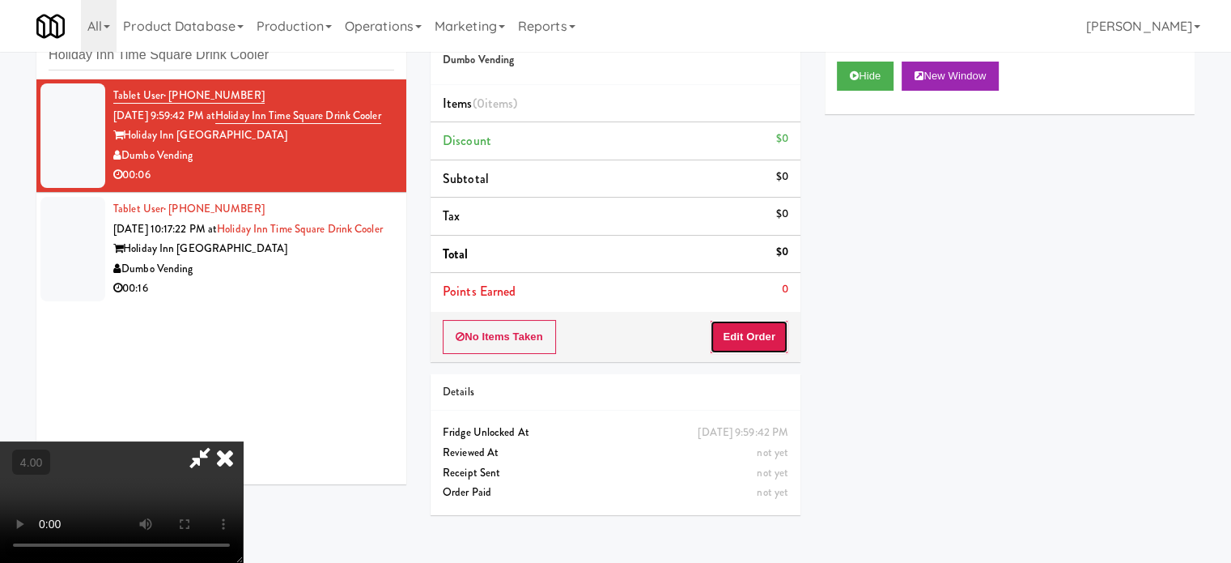
click at [735, 330] on button "Edit Order" at bounding box center [749, 337] width 79 height 34
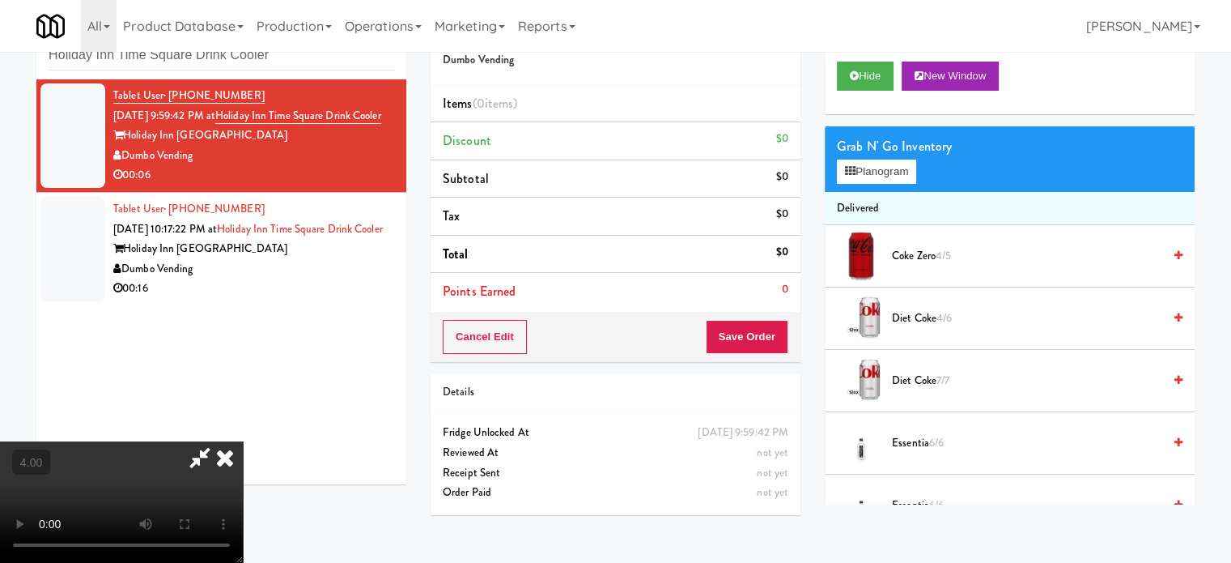
click at [243, 441] on video at bounding box center [121, 501] width 243 height 121
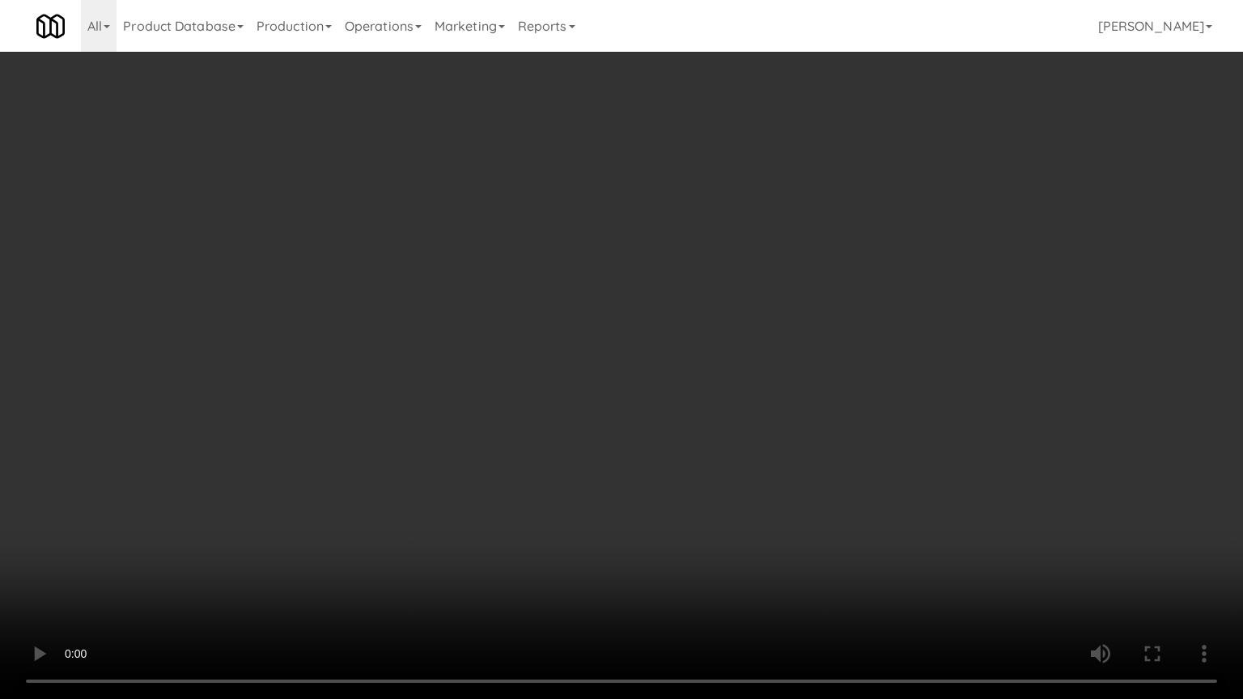
drag, startPoint x: 546, startPoint y: 329, endPoint x: 554, endPoint y: 327, distance: 8.5
click at [546, 329] on video at bounding box center [621, 349] width 1243 height 699
click at [554, 327] on video at bounding box center [621, 349] width 1243 height 699
click at [642, 287] on video at bounding box center [621, 349] width 1243 height 699
click at [642, 286] on video at bounding box center [621, 349] width 1243 height 699
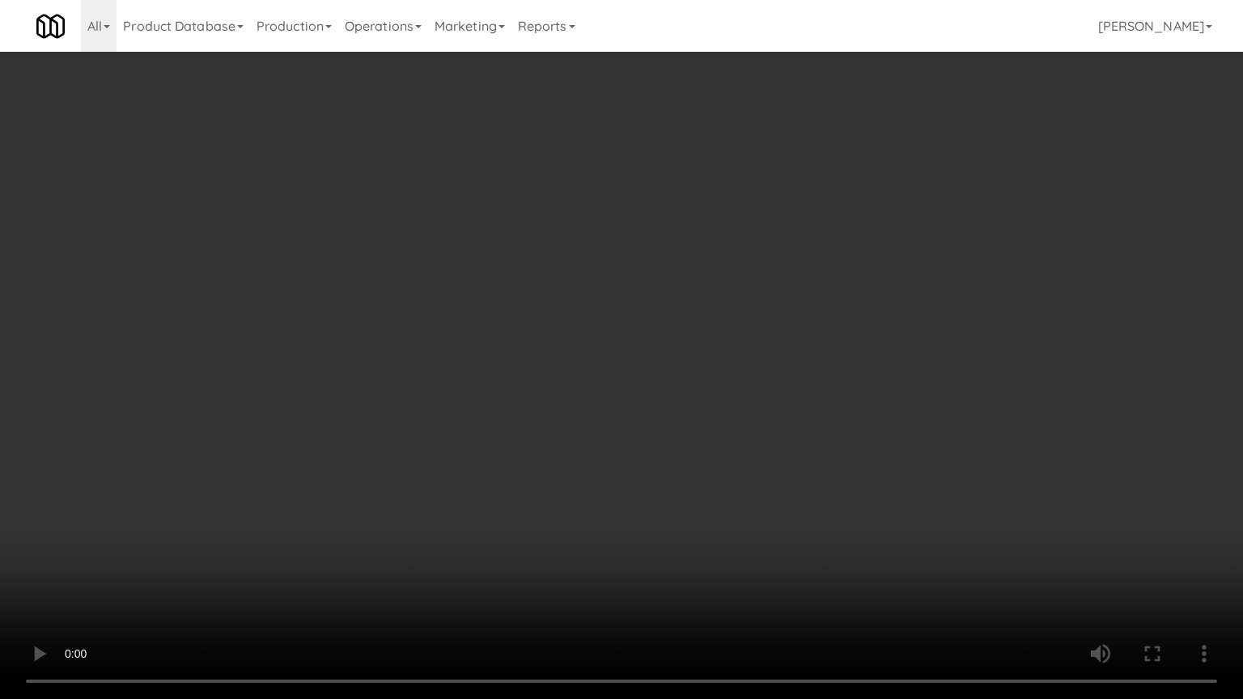
click at [732, 261] on video at bounding box center [621, 349] width 1243 height 699
click at [716, 260] on video at bounding box center [621, 349] width 1243 height 699
click at [719, 260] on video at bounding box center [621, 349] width 1243 height 699
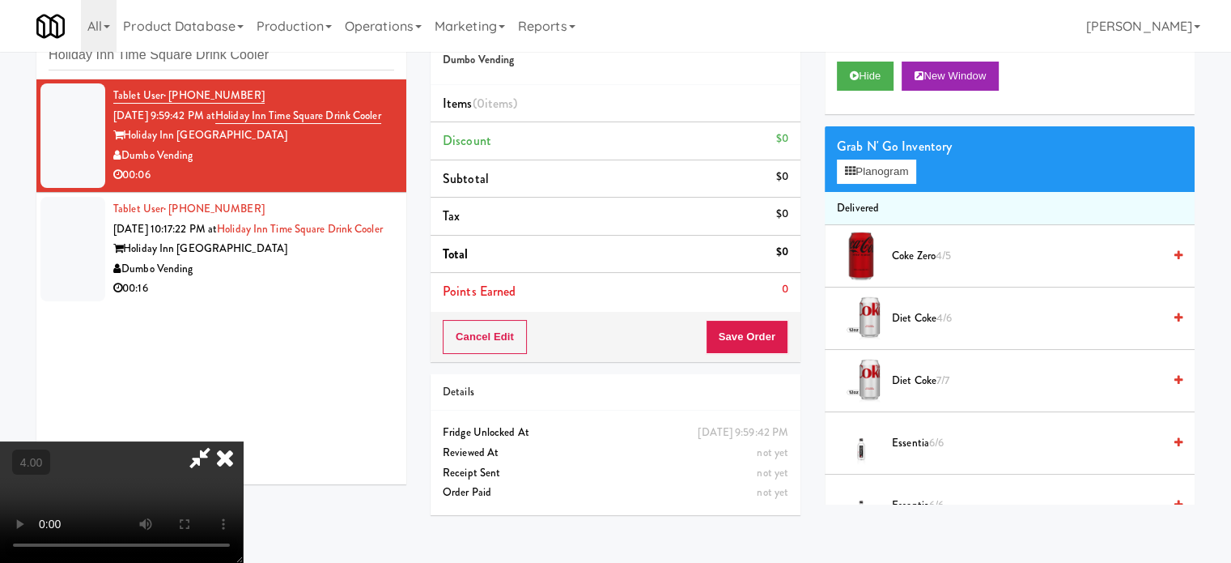
drag, startPoint x: 926, startPoint y: 255, endPoint x: 692, endPoint y: 271, distance: 234.5
click at [925, 255] on span "Coke Zero 4/5" at bounding box center [1027, 256] width 270 height 20
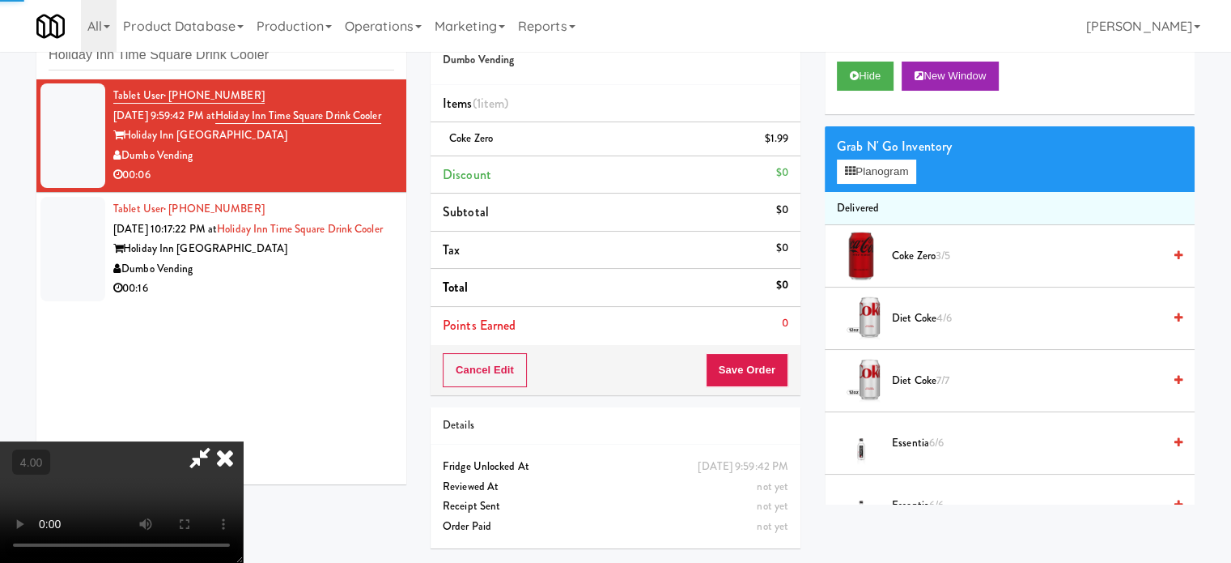
drag, startPoint x: 449, startPoint y: 278, endPoint x: 455, endPoint y: 265, distance: 13.4
click at [243, 441] on video at bounding box center [121, 501] width 243 height 121
drag, startPoint x: 456, startPoint y: 260, endPoint x: 572, endPoint y: 265, distance: 115.9
click at [243, 441] on video at bounding box center [121, 501] width 243 height 121
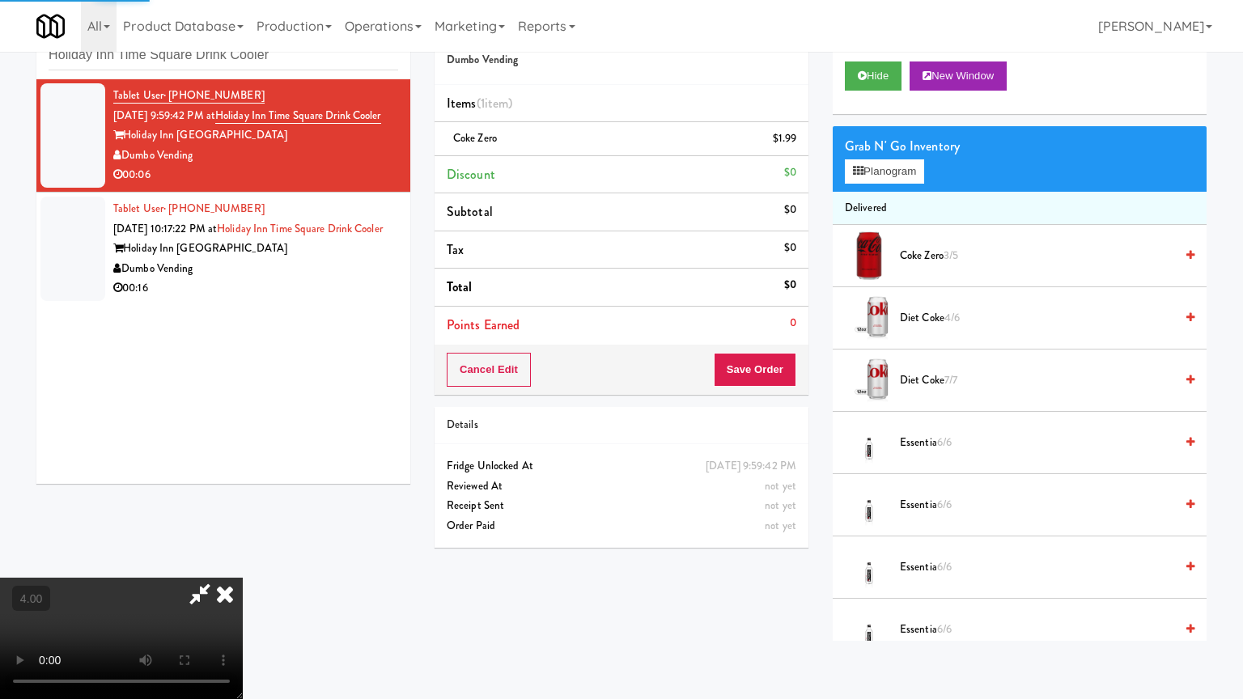
click at [243, 562] on video at bounding box center [121, 638] width 243 height 121
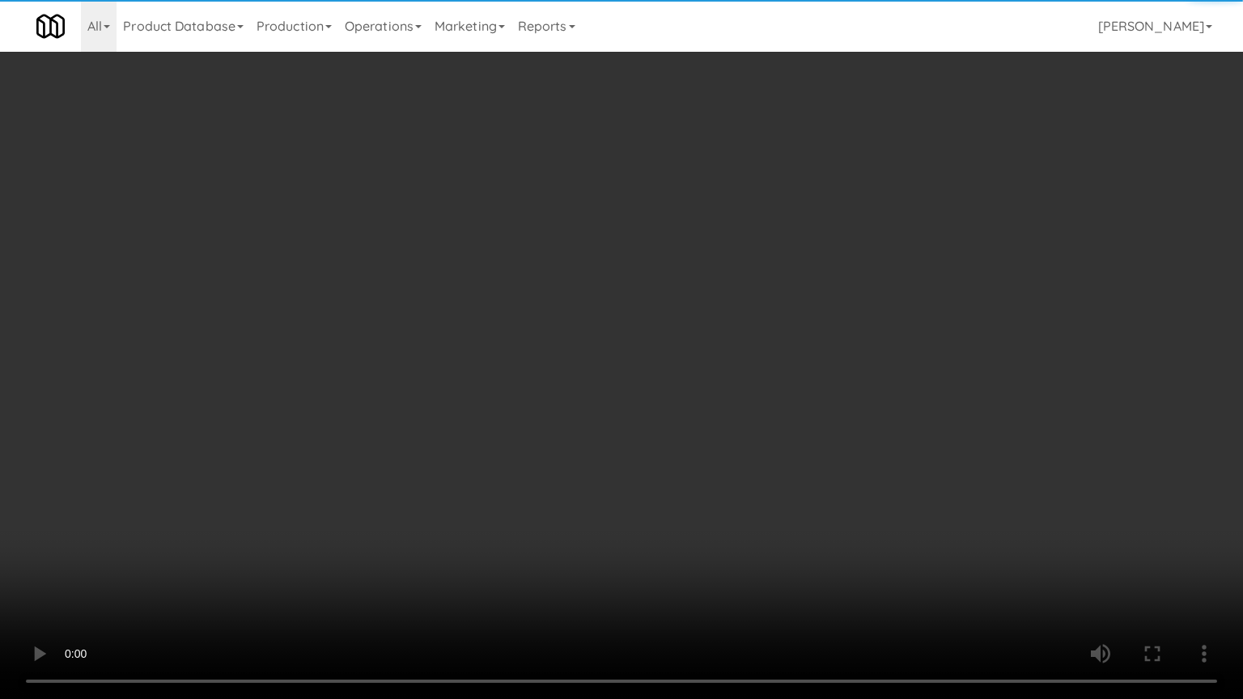
click at [586, 244] on video at bounding box center [621, 349] width 1243 height 699
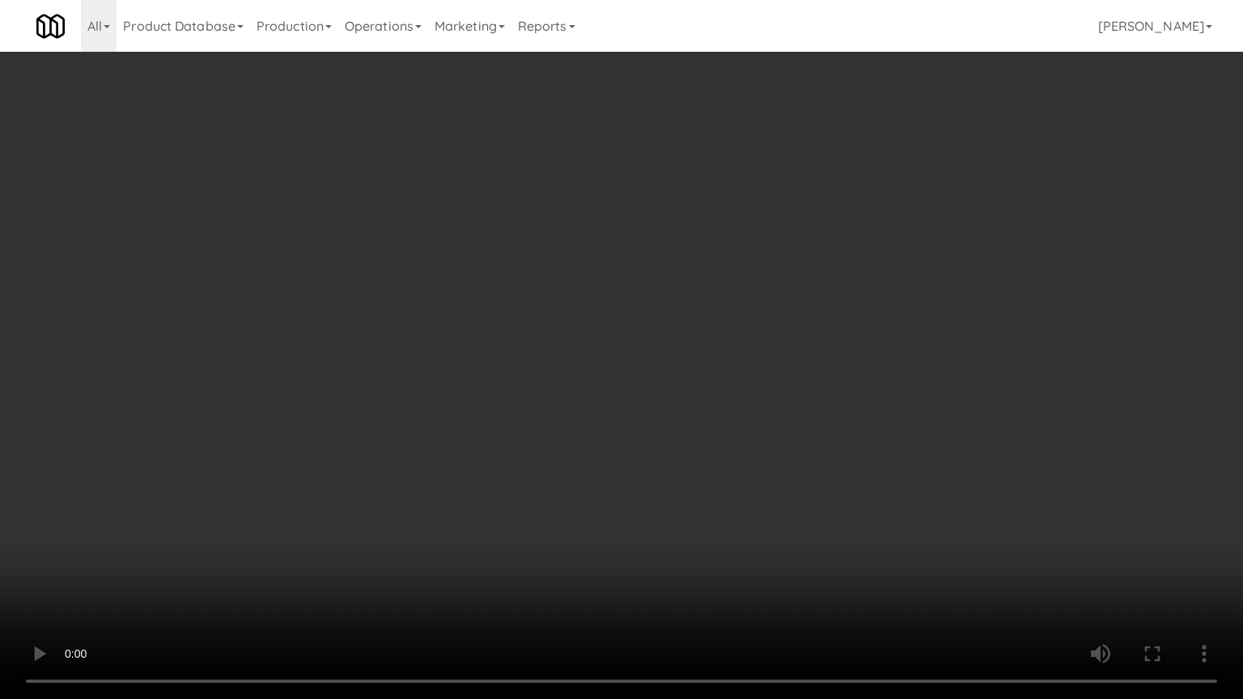
click at [661, 251] on video at bounding box center [621, 349] width 1243 height 699
drag, startPoint x: 632, startPoint y: 304, endPoint x: 641, endPoint y: 302, distance: 9.2
click at [636, 304] on video at bounding box center [621, 349] width 1243 height 699
click at [641, 302] on video at bounding box center [621, 349] width 1243 height 699
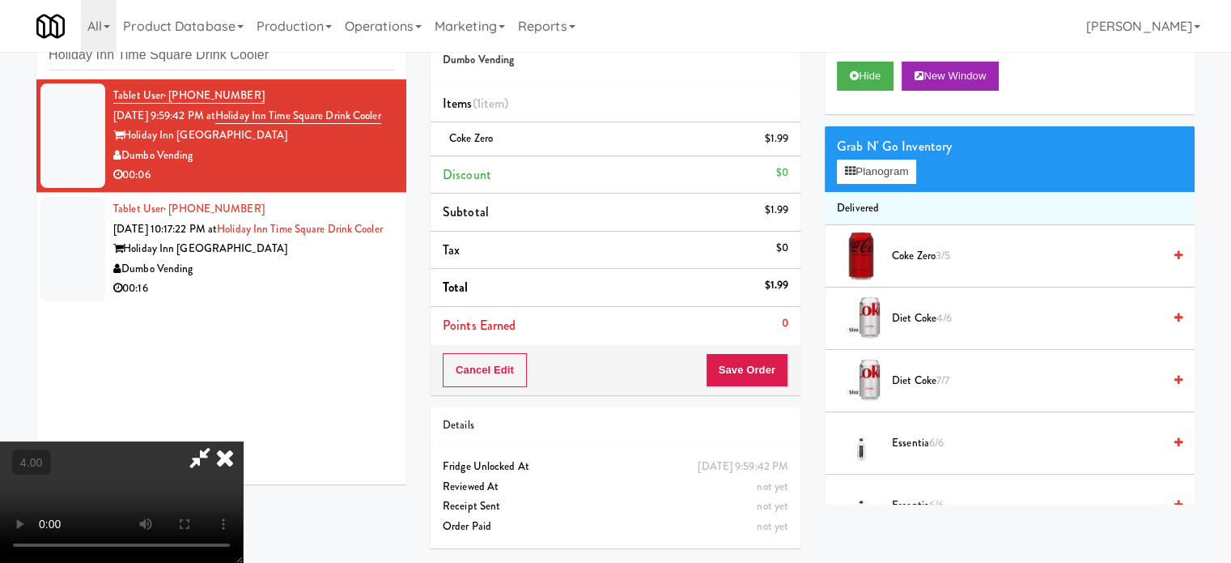
click at [243, 441] on icon at bounding box center [225, 457] width 36 height 32
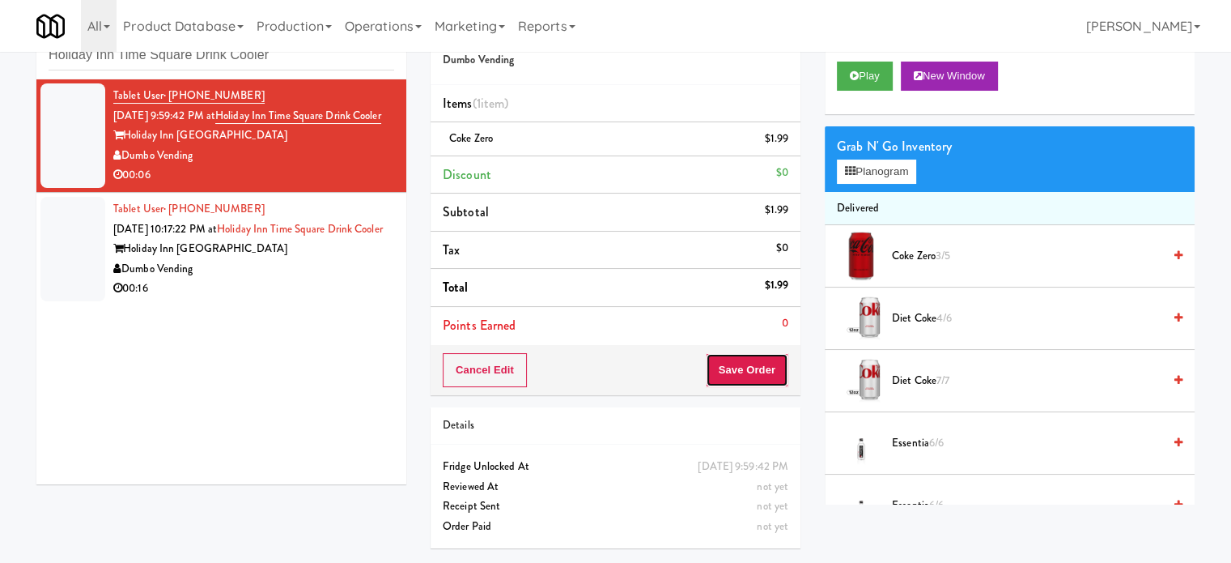
click at [779, 366] on button "Save Order" at bounding box center [747, 370] width 83 height 34
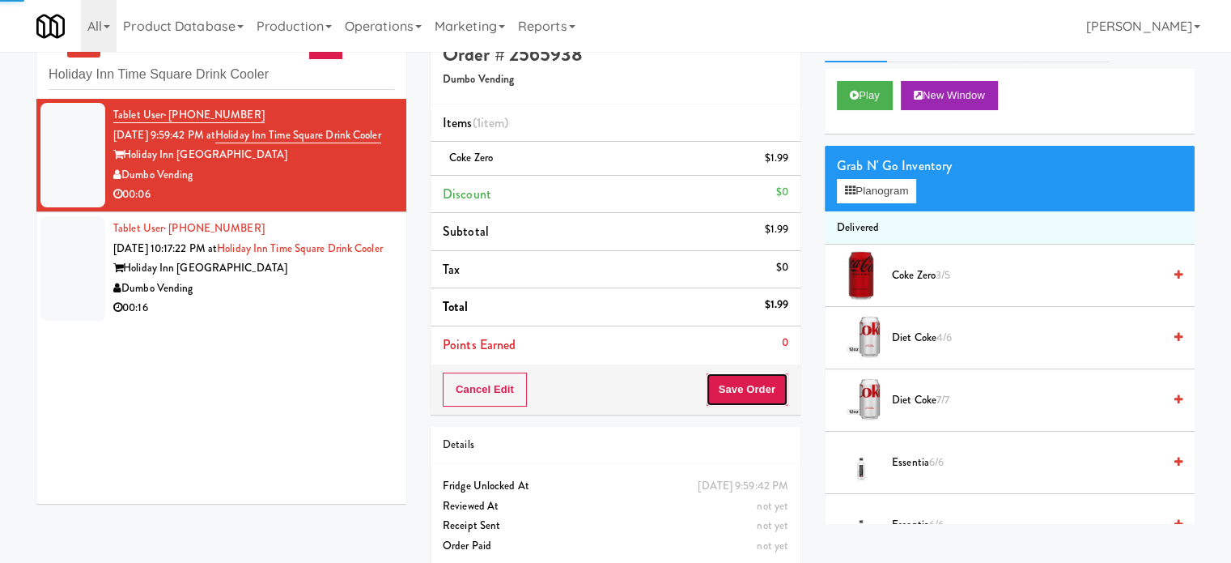
scroll to position [0, 0]
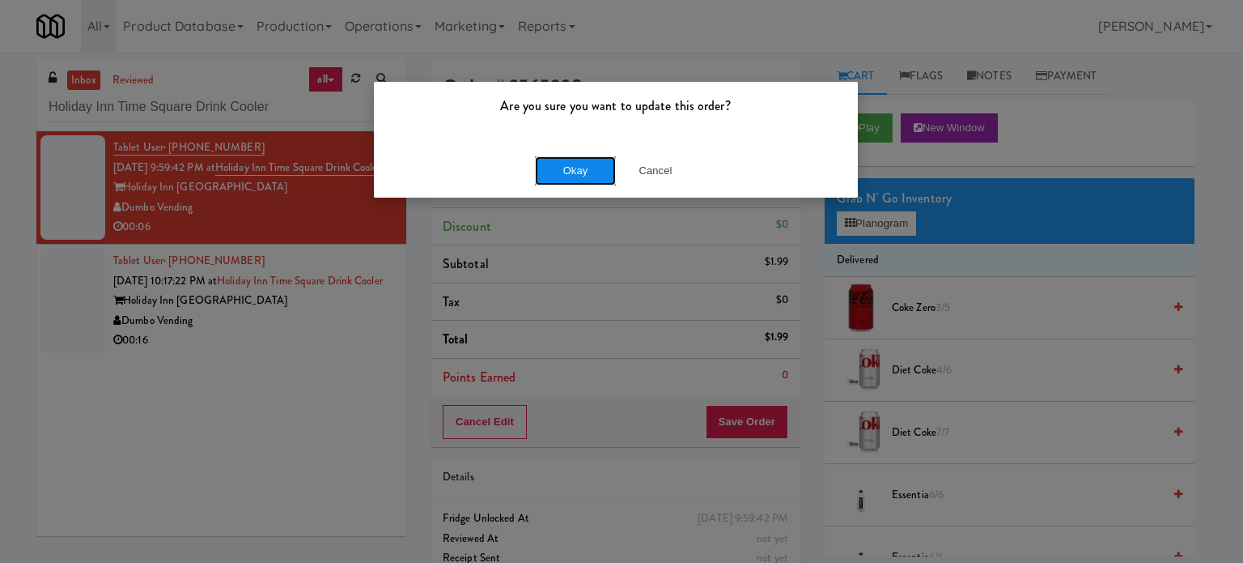
click at [573, 173] on button "Okay" at bounding box center [575, 170] width 81 height 29
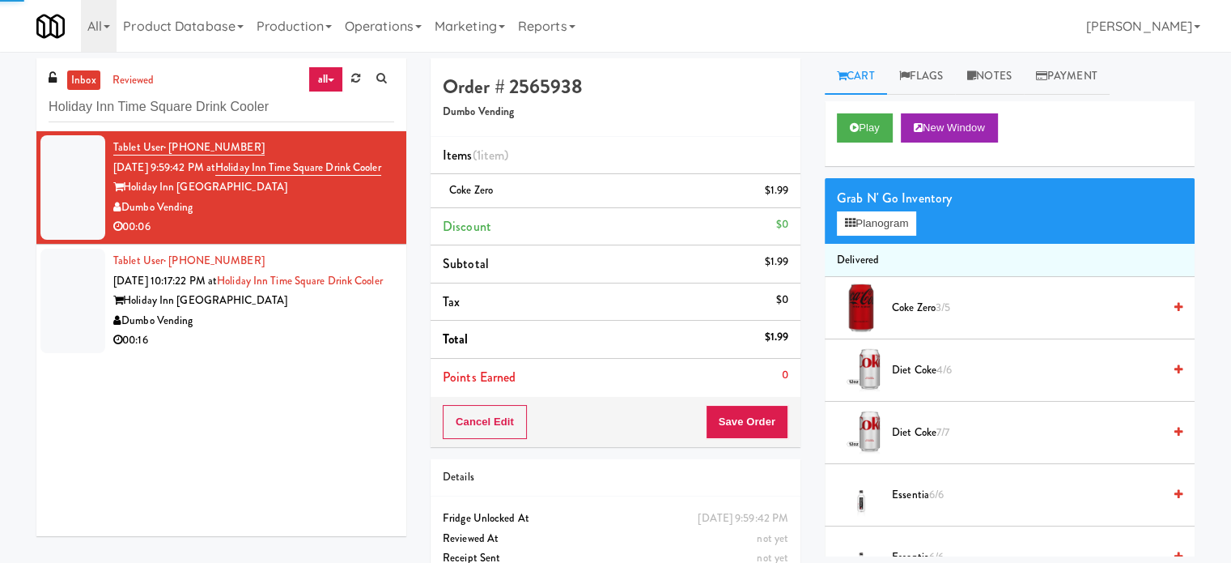
drag, startPoint x: 345, startPoint y: 365, endPoint x: 463, endPoint y: 278, distance: 146.5
click at [350, 331] on div "Dumbo Vending" at bounding box center [253, 321] width 281 height 20
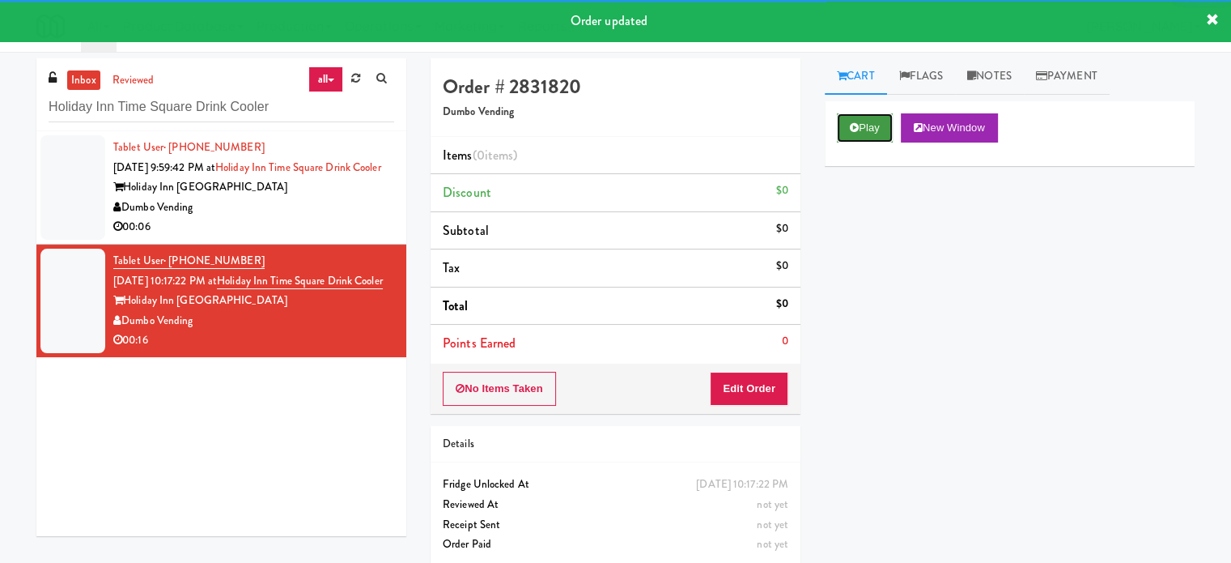
click at [876, 134] on button "Play" at bounding box center [865, 127] width 56 height 29
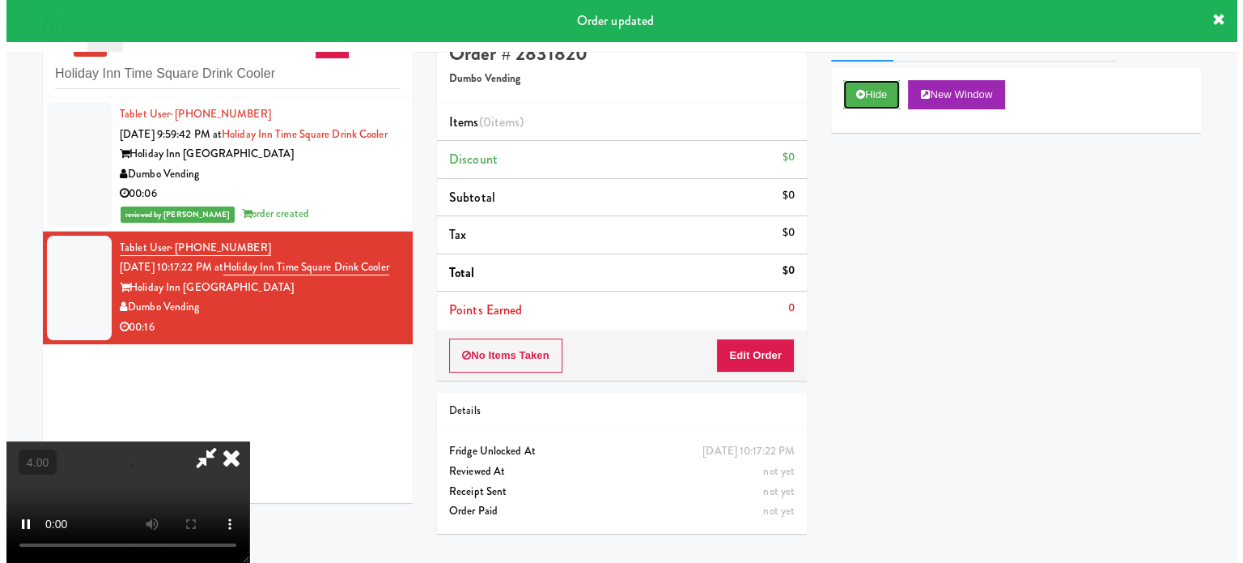
scroll to position [52, 0]
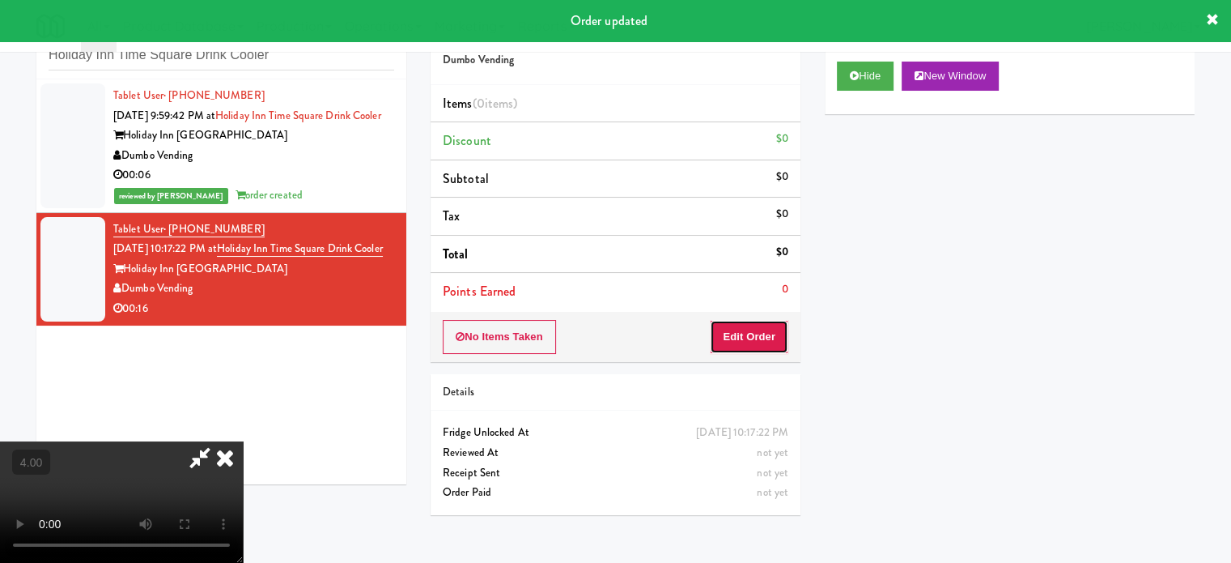
click at [753, 322] on button "Edit Order" at bounding box center [749, 337] width 79 height 34
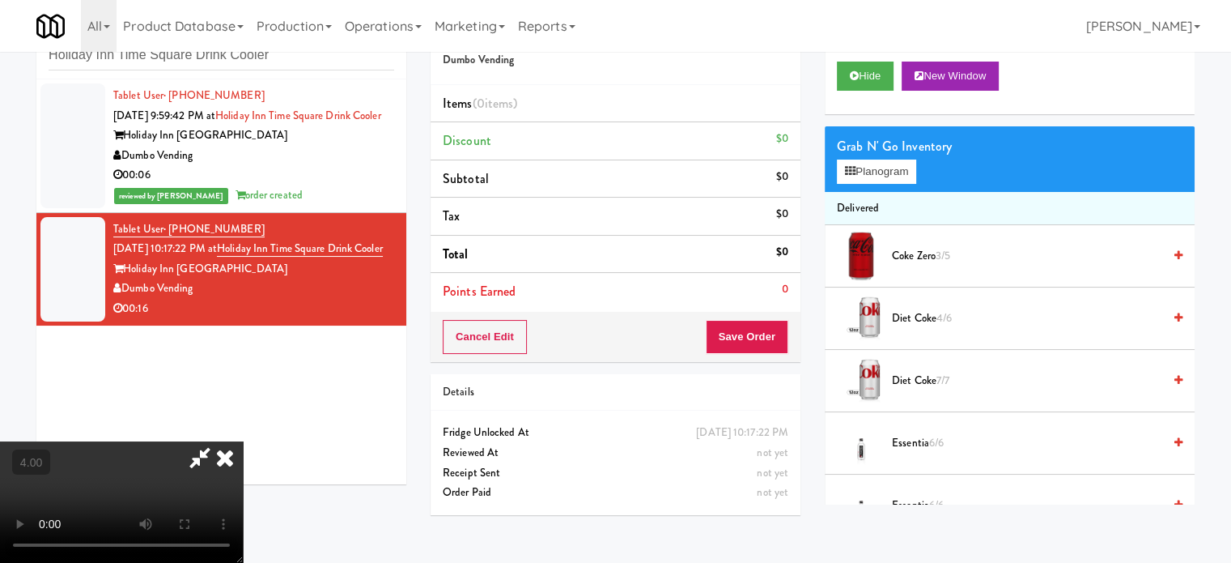
click at [243, 441] on video at bounding box center [121, 501] width 243 height 121
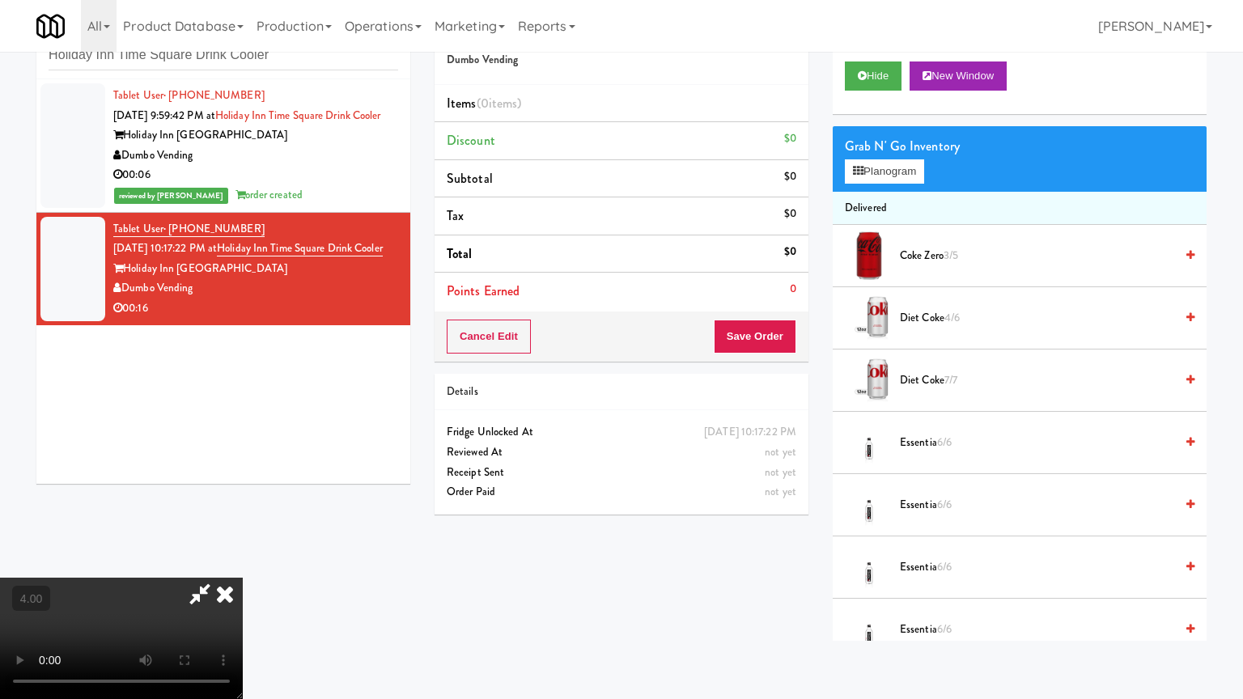
click at [243, 562] on video at bounding box center [121, 638] width 243 height 121
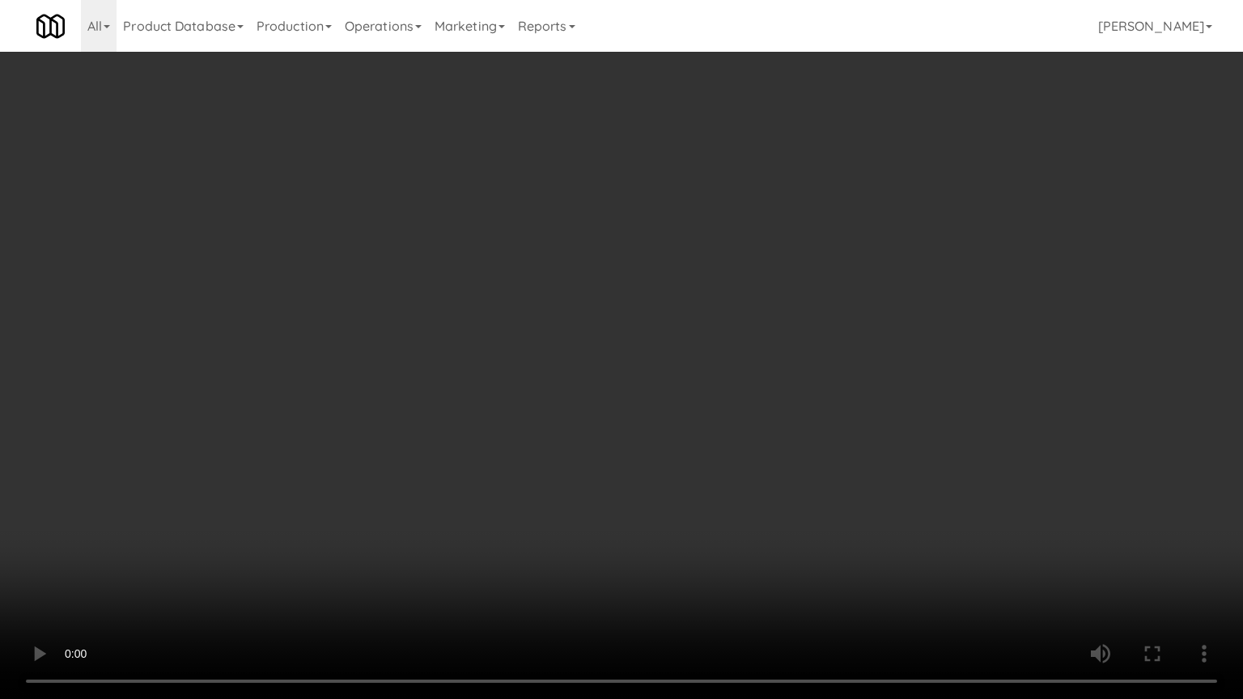
click at [314, 416] on video at bounding box center [621, 349] width 1243 height 699
click at [557, 395] on video at bounding box center [621, 349] width 1243 height 699
click at [567, 402] on video at bounding box center [621, 349] width 1243 height 699
click at [589, 397] on video at bounding box center [621, 349] width 1243 height 699
click at [601, 406] on video at bounding box center [621, 349] width 1243 height 699
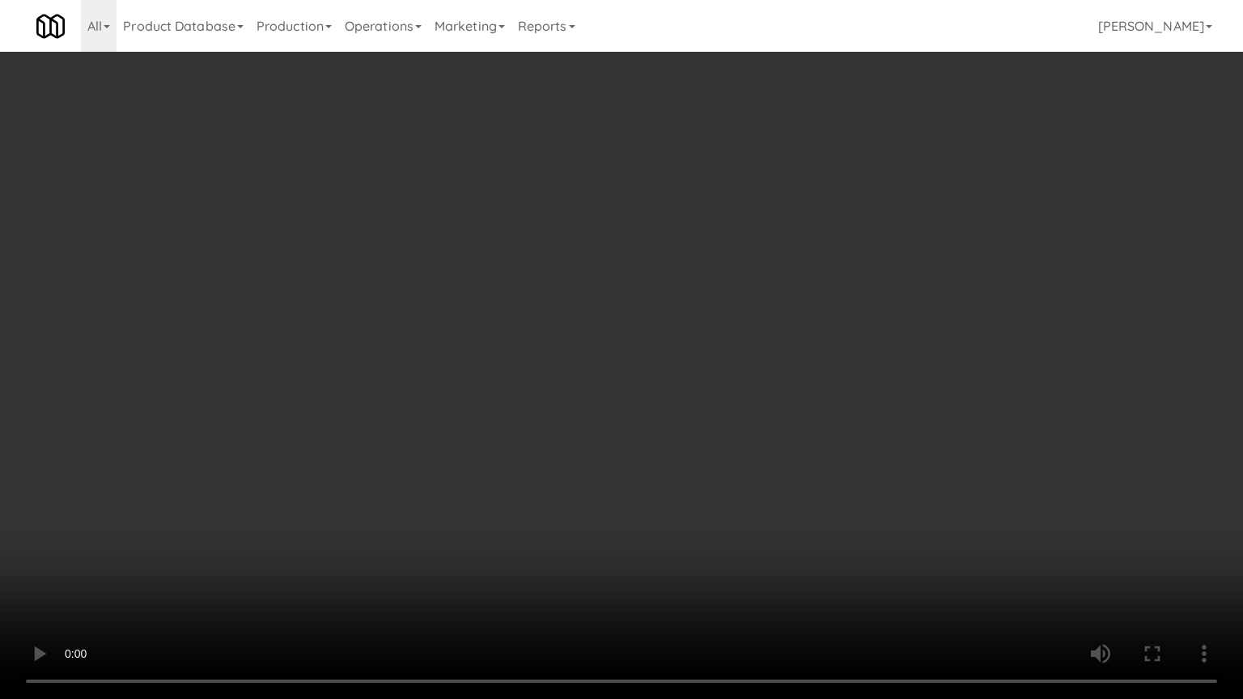
click at [605, 400] on video at bounding box center [621, 349] width 1243 height 699
click at [623, 411] on video at bounding box center [621, 349] width 1243 height 699
click at [612, 404] on video at bounding box center [621, 349] width 1243 height 699
click at [612, 405] on video at bounding box center [621, 349] width 1243 height 699
click at [682, 411] on video at bounding box center [621, 349] width 1243 height 699
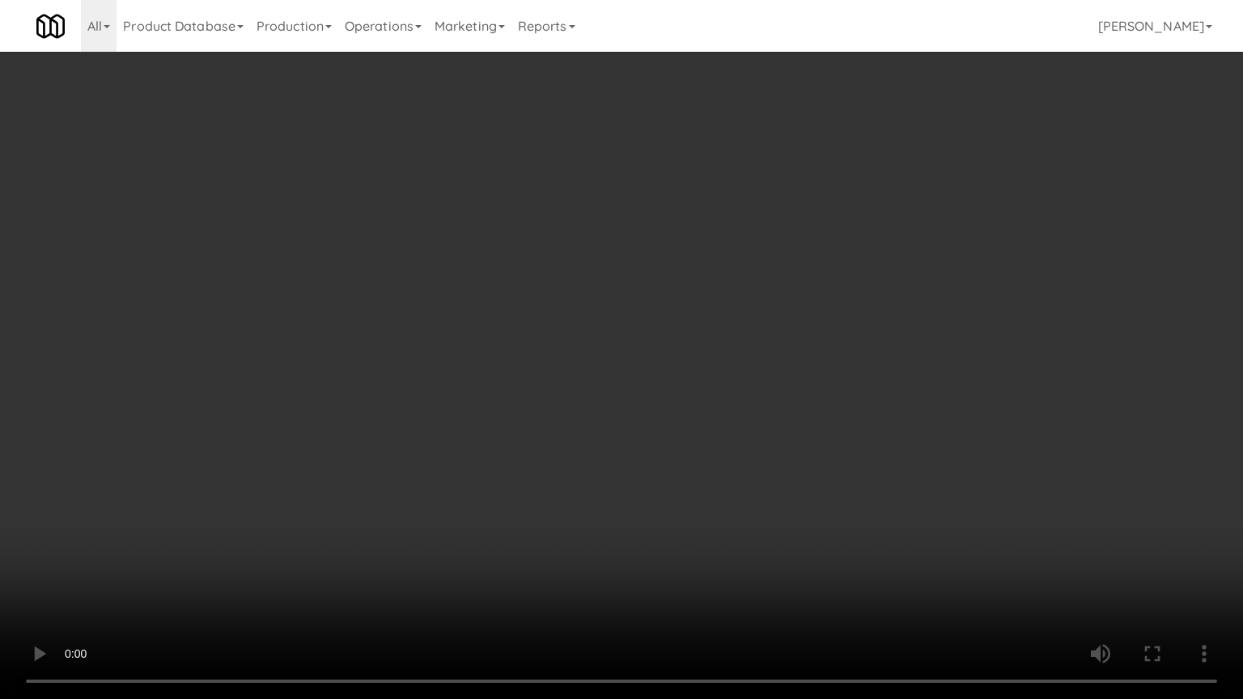
click at [658, 410] on video at bounding box center [621, 349] width 1243 height 699
drag, startPoint x: 659, startPoint y: 408, endPoint x: 820, endPoint y: 244, distance: 229.5
click at [666, 405] on video at bounding box center [621, 349] width 1243 height 699
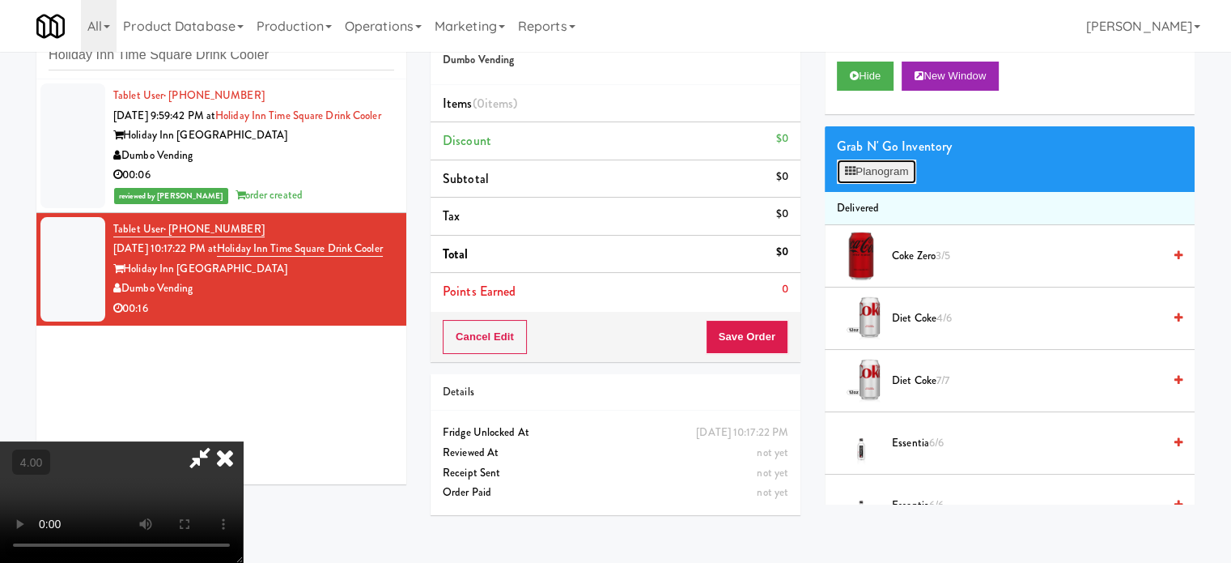
click at [890, 174] on button "Planogram" at bounding box center [876, 171] width 79 height 24
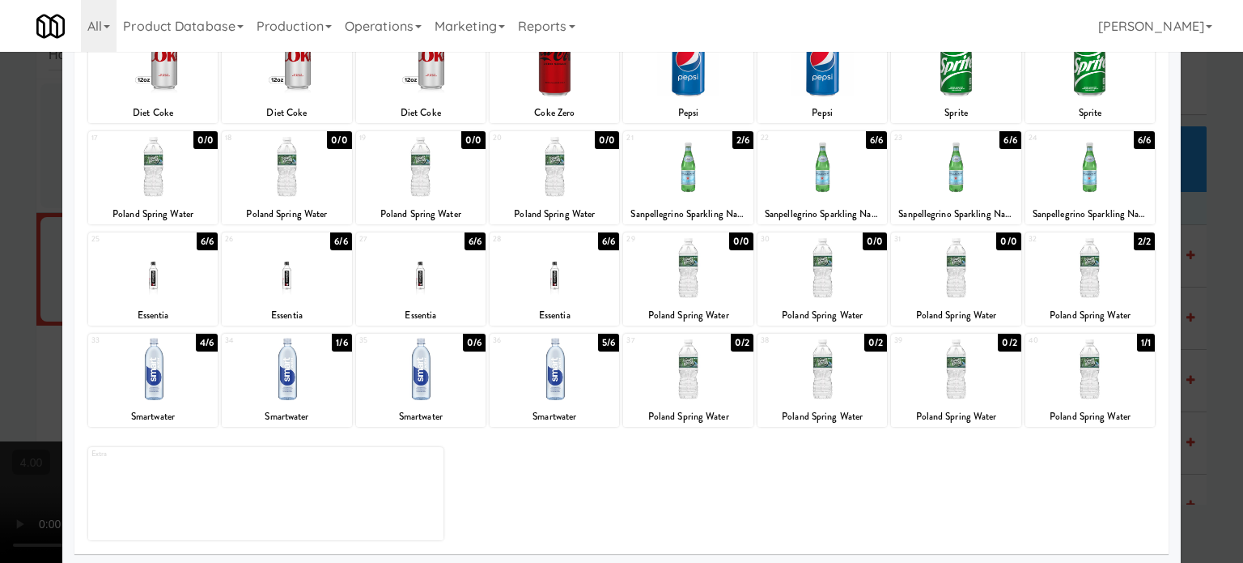
scroll to position [231, 0]
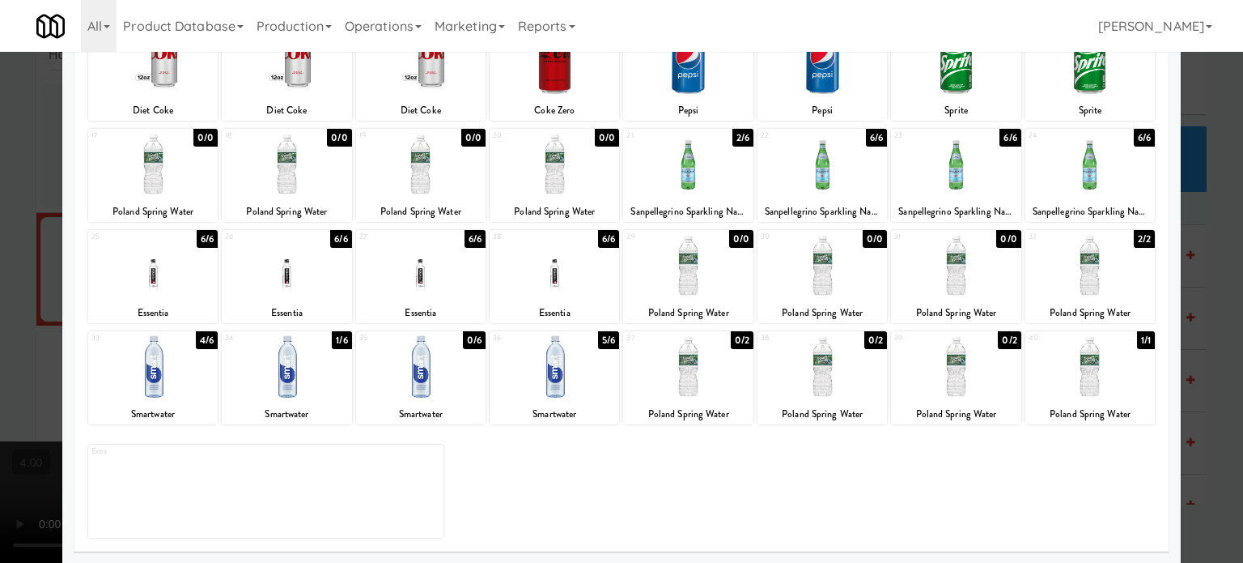
click at [603, 241] on div "6/6" at bounding box center [608, 239] width 21 height 18
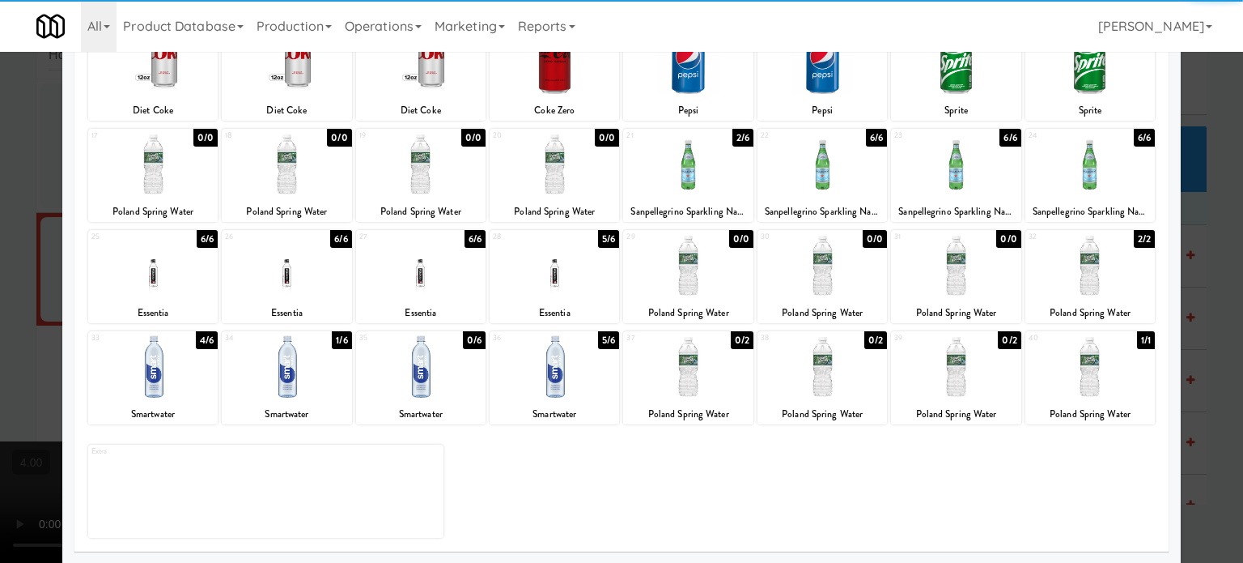
click at [1214, 277] on div at bounding box center [621, 281] width 1243 height 563
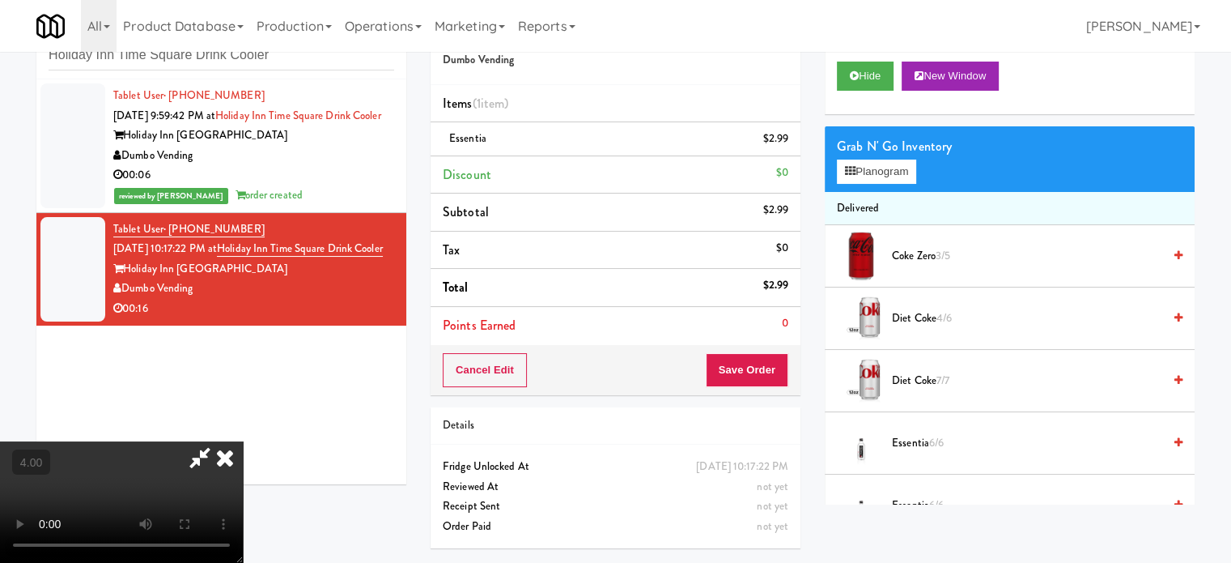
click at [243, 441] on video at bounding box center [121, 501] width 243 height 121
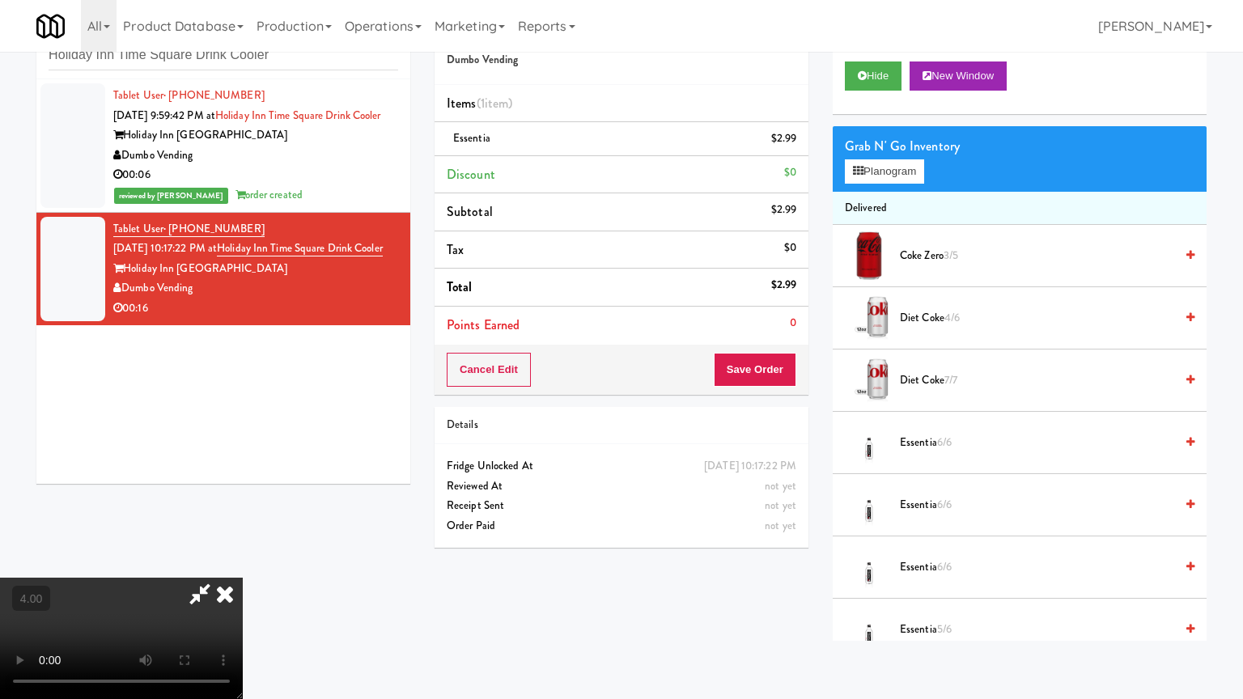
drag, startPoint x: 359, startPoint y: 472, endPoint x: 365, endPoint y: 458, distance: 14.9
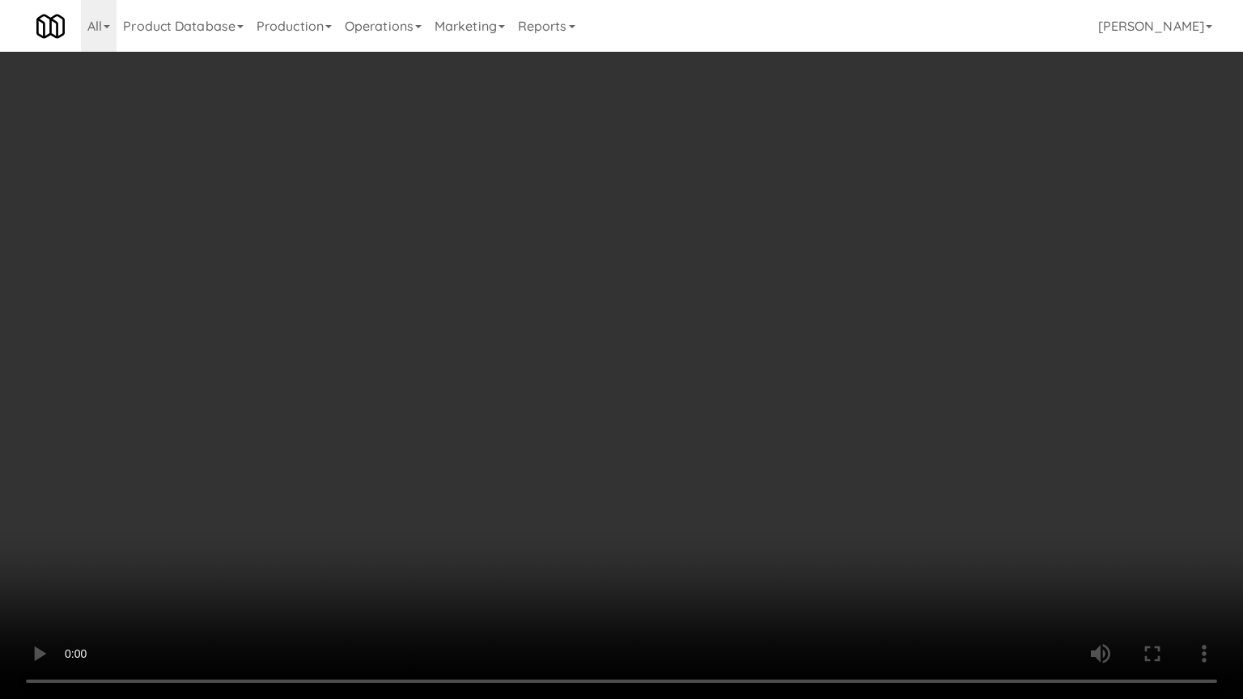
click at [360, 471] on video at bounding box center [621, 349] width 1243 height 699
click at [370, 425] on video at bounding box center [621, 349] width 1243 height 699
click at [327, 466] on video at bounding box center [621, 349] width 1243 height 699
click at [515, 185] on video at bounding box center [621, 349] width 1243 height 699
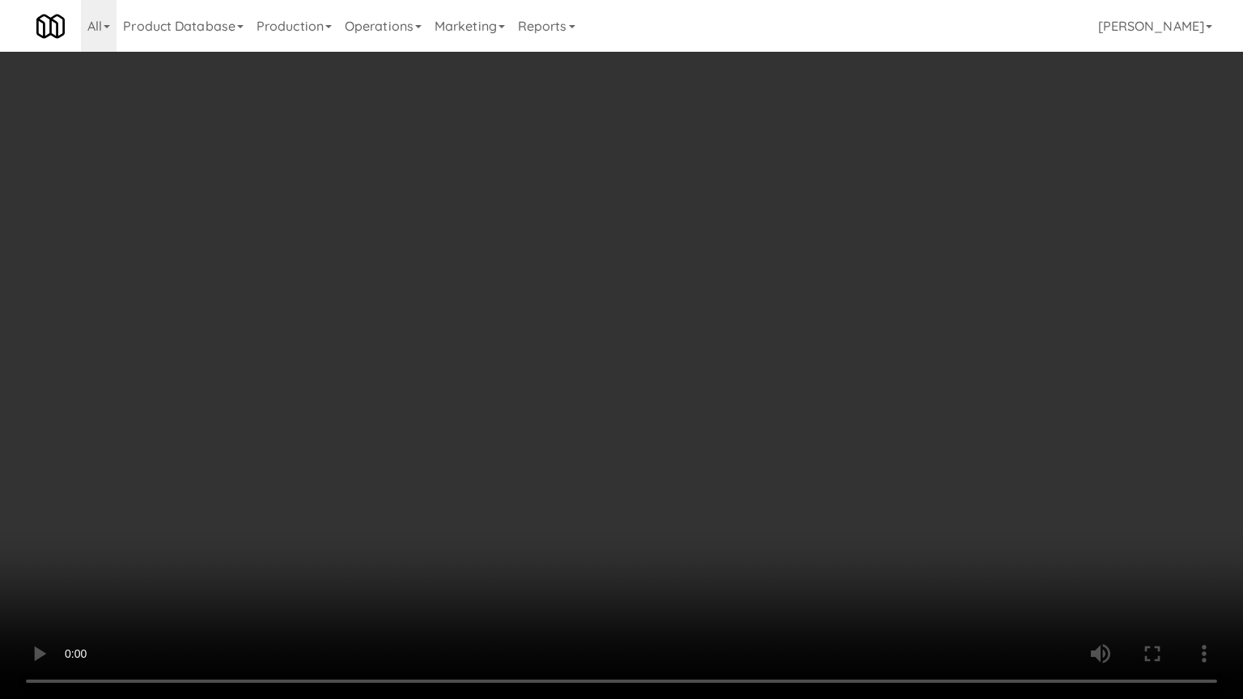
click at [518, 200] on video at bounding box center [621, 349] width 1243 height 699
click at [518, 199] on video at bounding box center [621, 349] width 1243 height 699
click at [520, 197] on video at bounding box center [621, 349] width 1243 height 699
click at [524, 197] on video at bounding box center [621, 349] width 1243 height 699
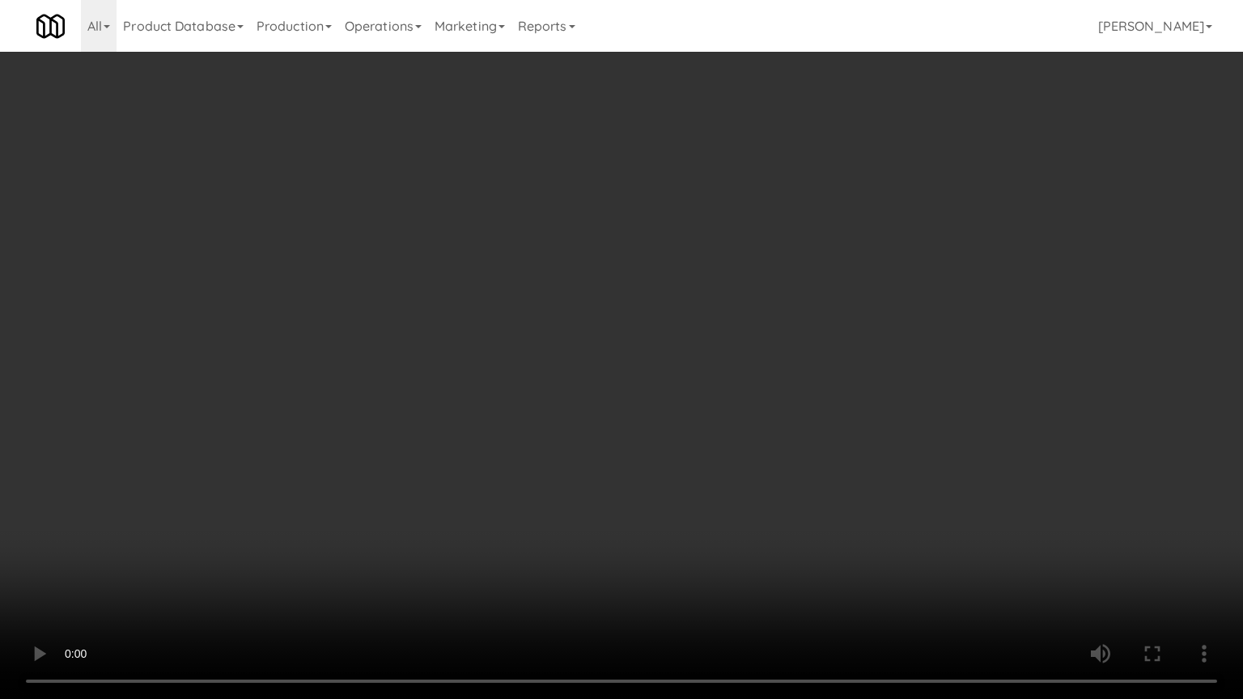
drag, startPoint x: 527, startPoint y: 197, endPoint x: 550, endPoint y: 202, distance: 24.0
click at [550, 202] on video at bounding box center [621, 349] width 1243 height 699
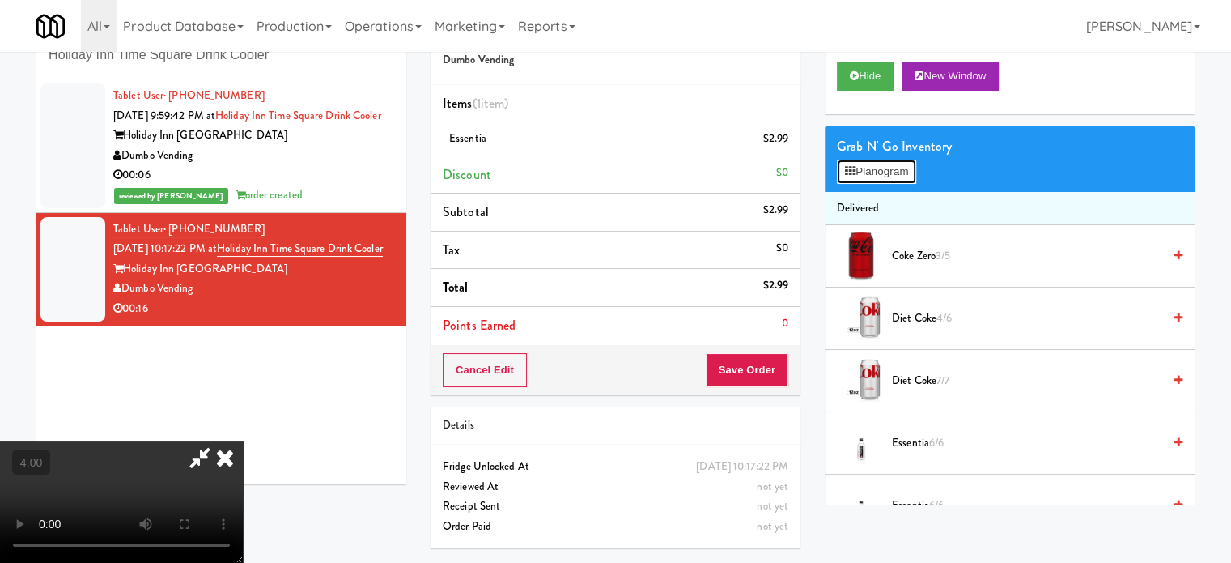
click at [886, 164] on button "Planogram" at bounding box center [876, 171] width 79 height 24
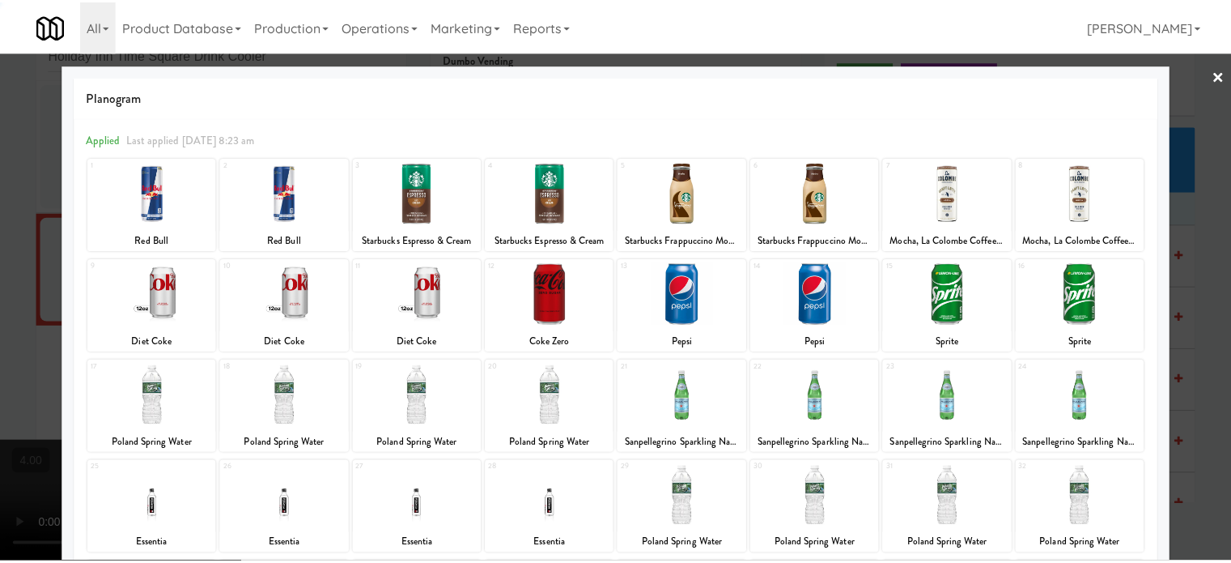
scroll to position [231, 0]
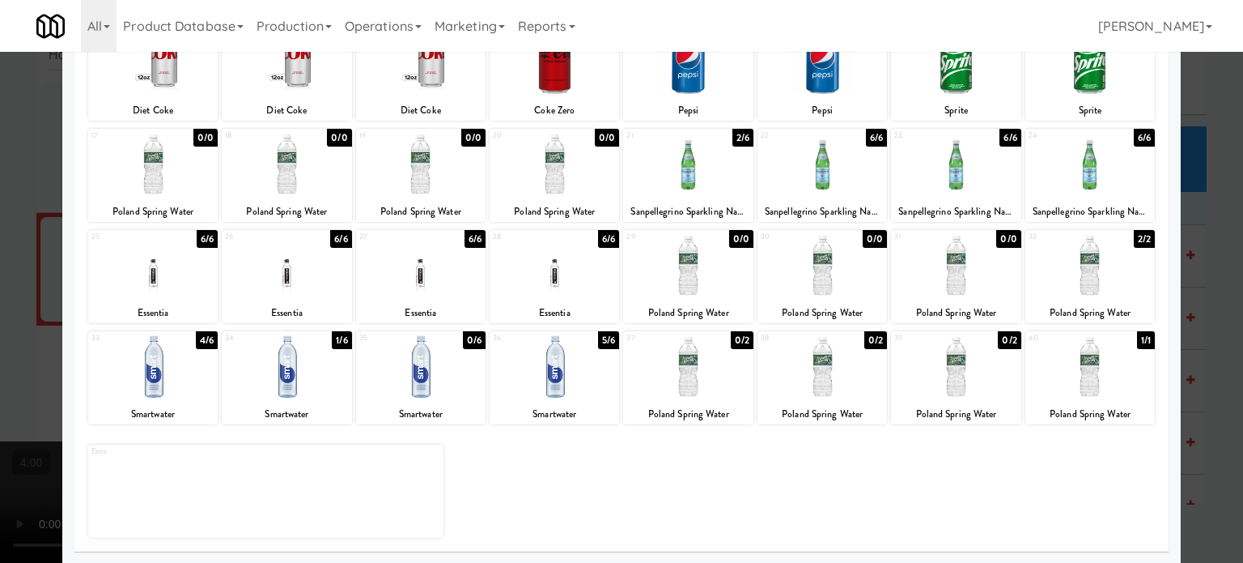
click at [598, 236] on div "6/6" at bounding box center [608, 239] width 21 height 18
drag, startPoint x: 597, startPoint y: 236, endPoint x: 1049, endPoint y: 265, distance: 452.6
click at [598, 236] on div "4/6" at bounding box center [608, 239] width 22 height 18
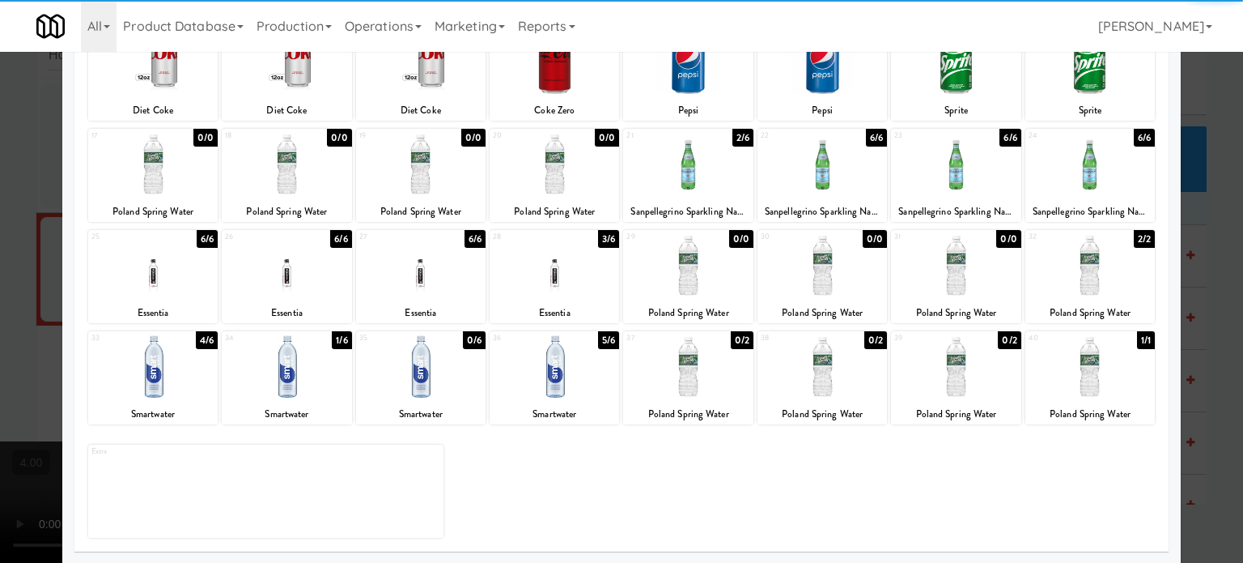
click at [1210, 301] on div at bounding box center [621, 281] width 1243 height 563
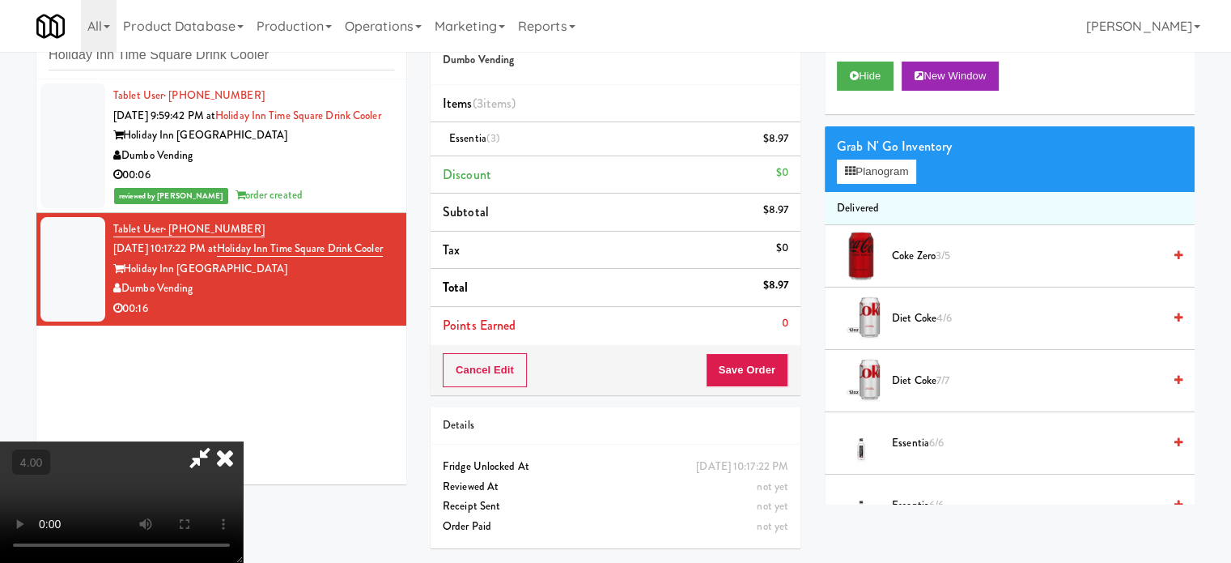
drag, startPoint x: 706, startPoint y: 67, endPoint x: 687, endPoint y: 174, distance: 108.4
click at [243, 441] on icon at bounding box center [225, 457] width 36 height 32
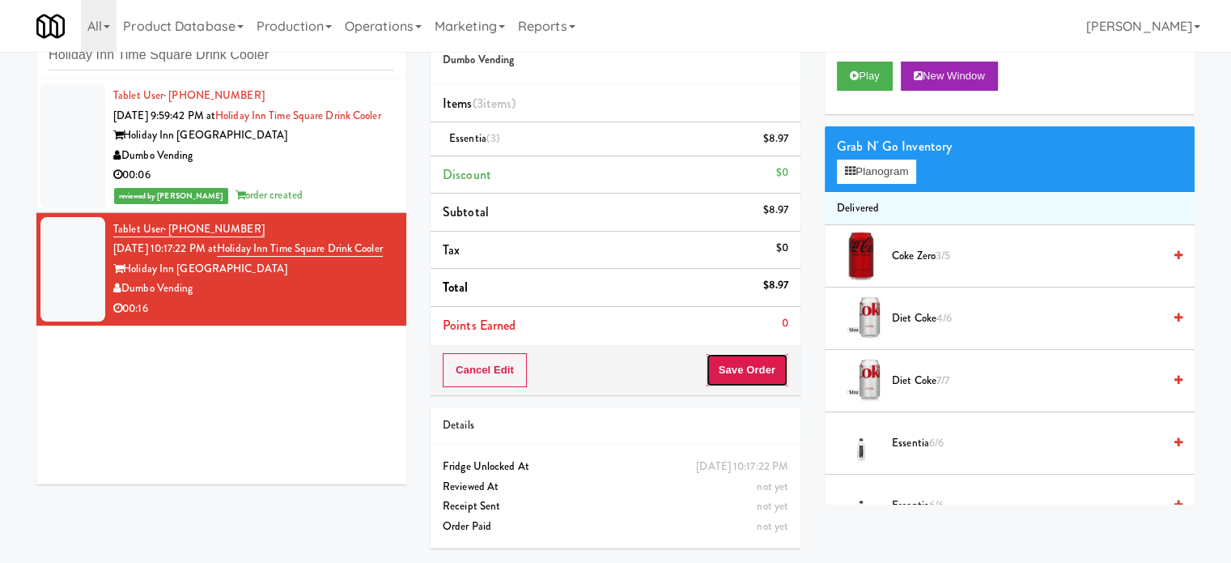
drag, startPoint x: 739, startPoint y: 373, endPoint x: 686, endPoint y: 320, distance: 75.5
click at [738, 373] on button "Save Order" at bounding box center [747, 370] width 83 height 34
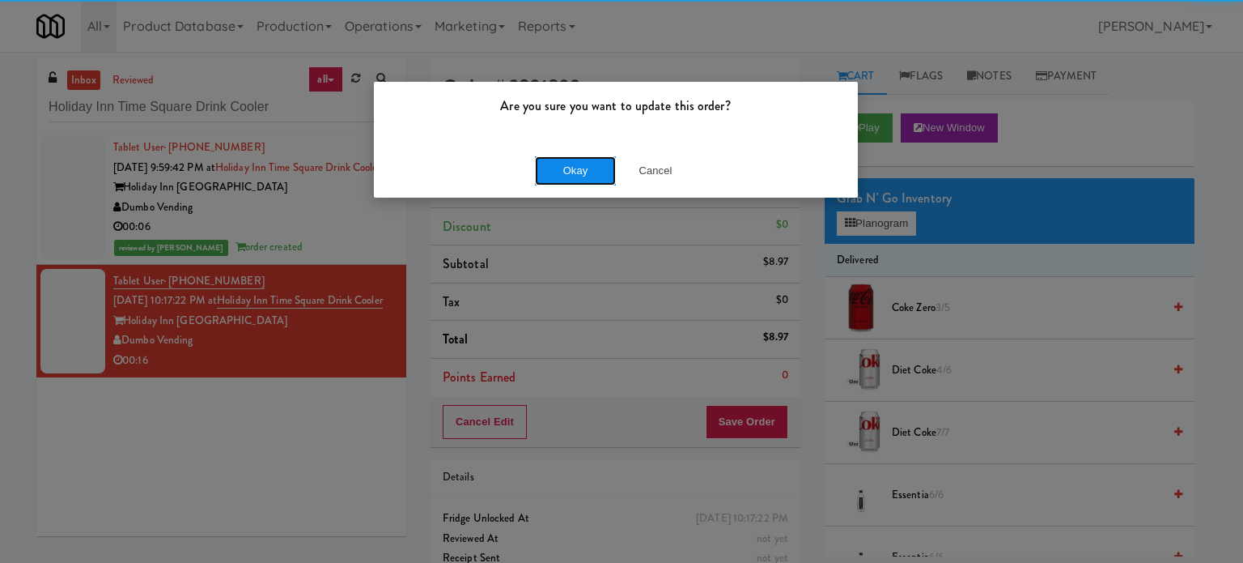
click at [579, 168] on button "Okay" at bounding box center [575, 170] width 81 height 29
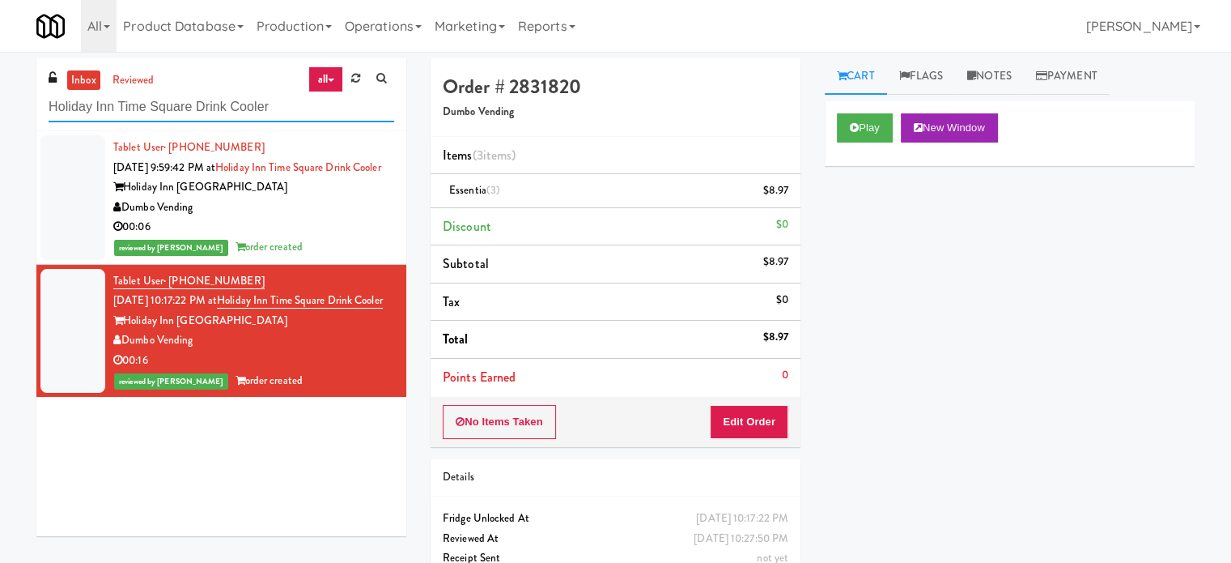
click at [208, 108] on input "Holiday Inn Time Square Drink Cooler" at bounding box center [222, 107] width 346 height 30
paste input "ale - Pantry - Left"
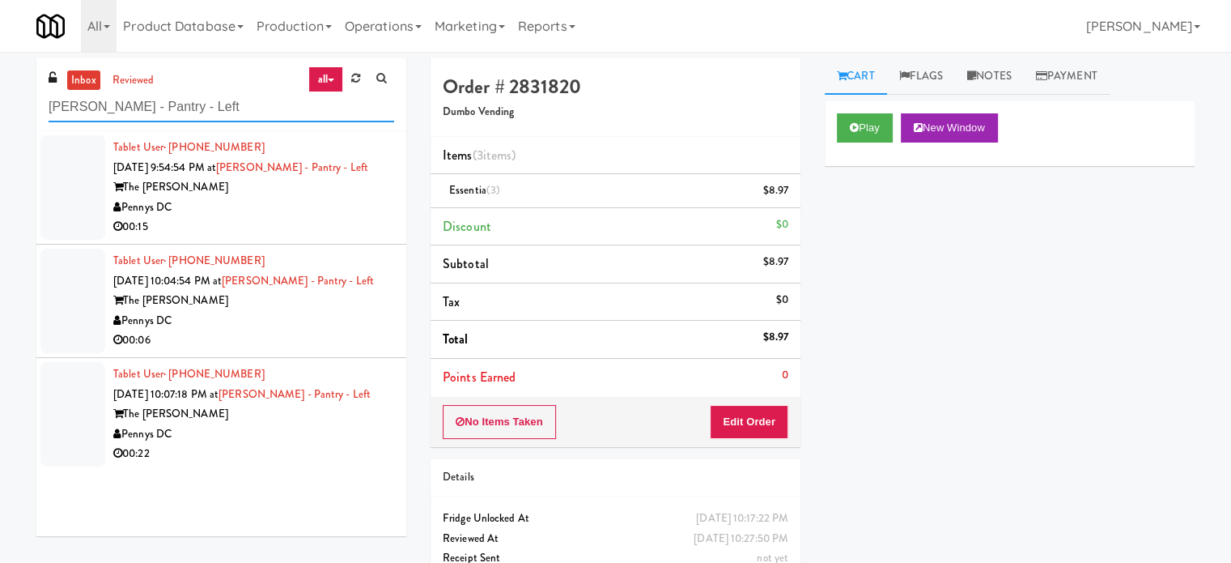
type input "Hale - Pantry - Left"
drag, startPoint x: 284, startPoint y: 226, endPoint x: 532, endPoint y: 193, distance: 249.9
click at [289, 228] on div "00:15" at bounding box center [253, 227] width 281 height 20
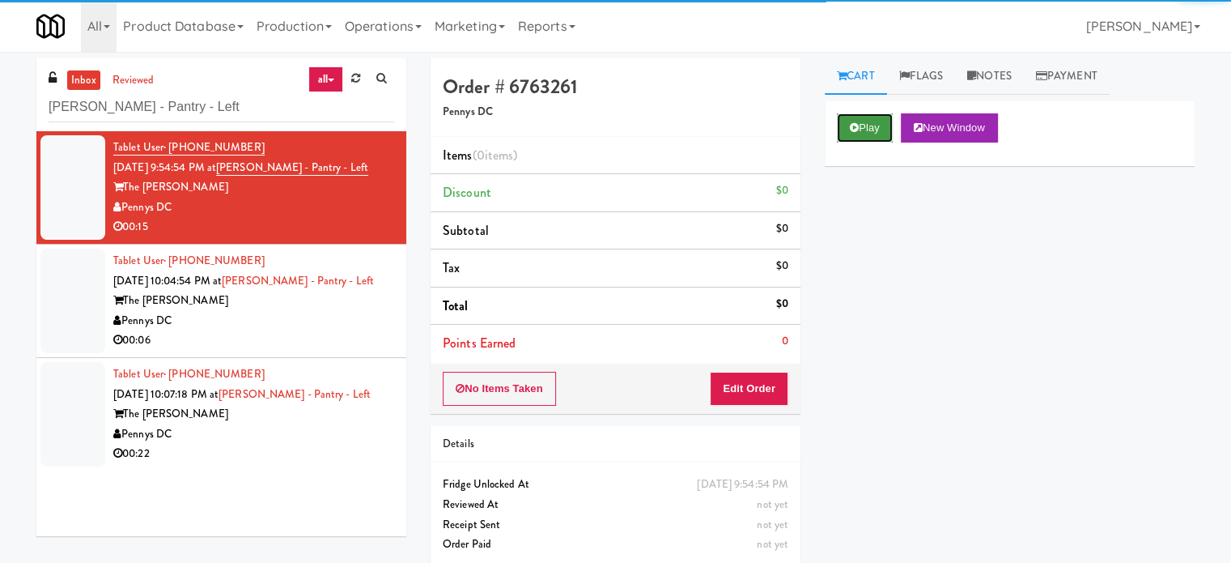
click at [877, 130] on button "Play" at bounding box center [865, 127] width 56 height 29
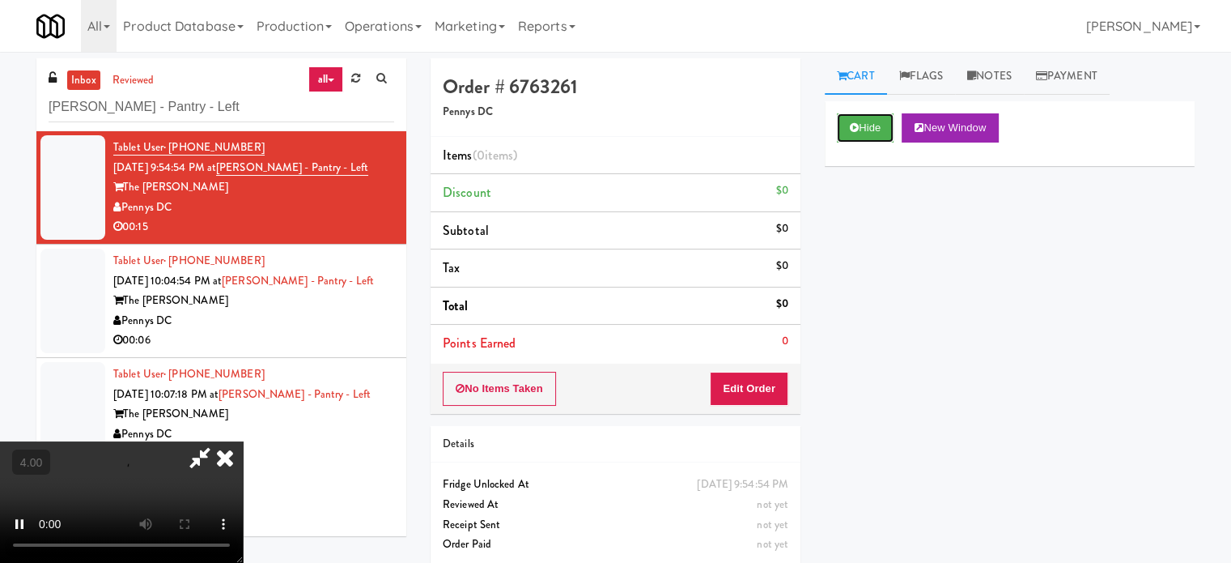
scroll to position [52, 0]
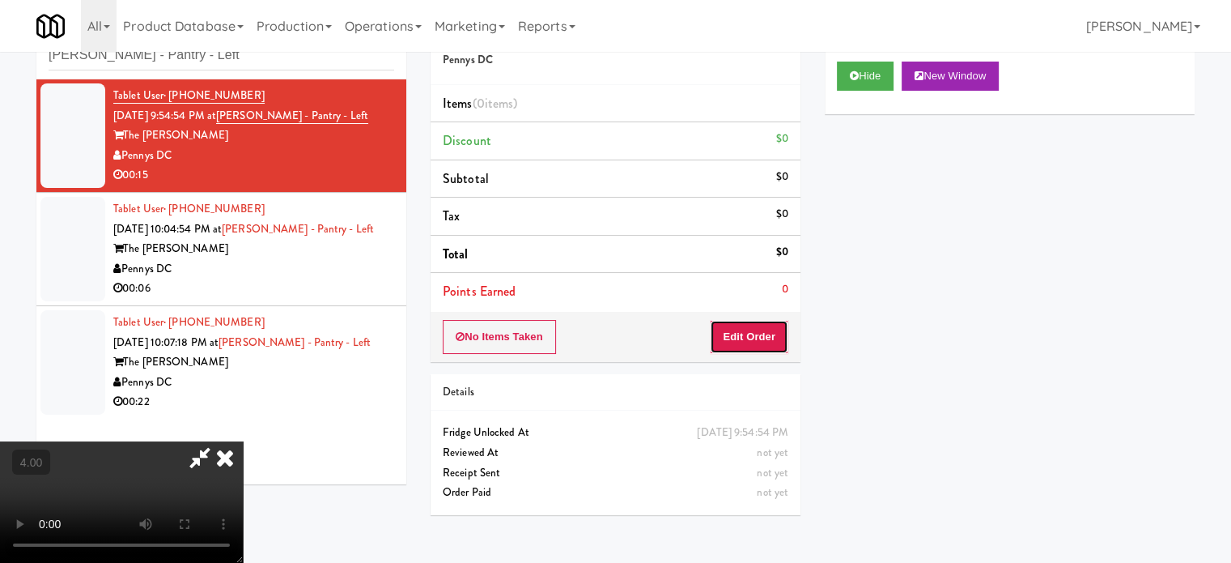
click at [765, 344] on button "Edit Order" at bounding box center [749, 337] width 79 height 34
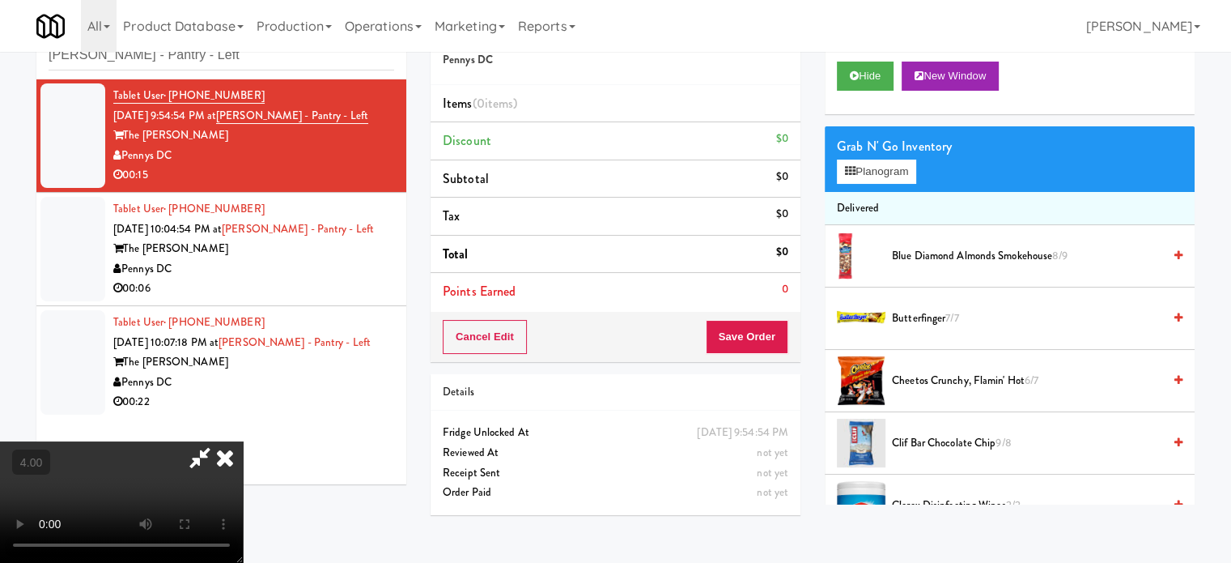
click at [243, 441] on video at bounding box center [121, 501] width 243 height 121
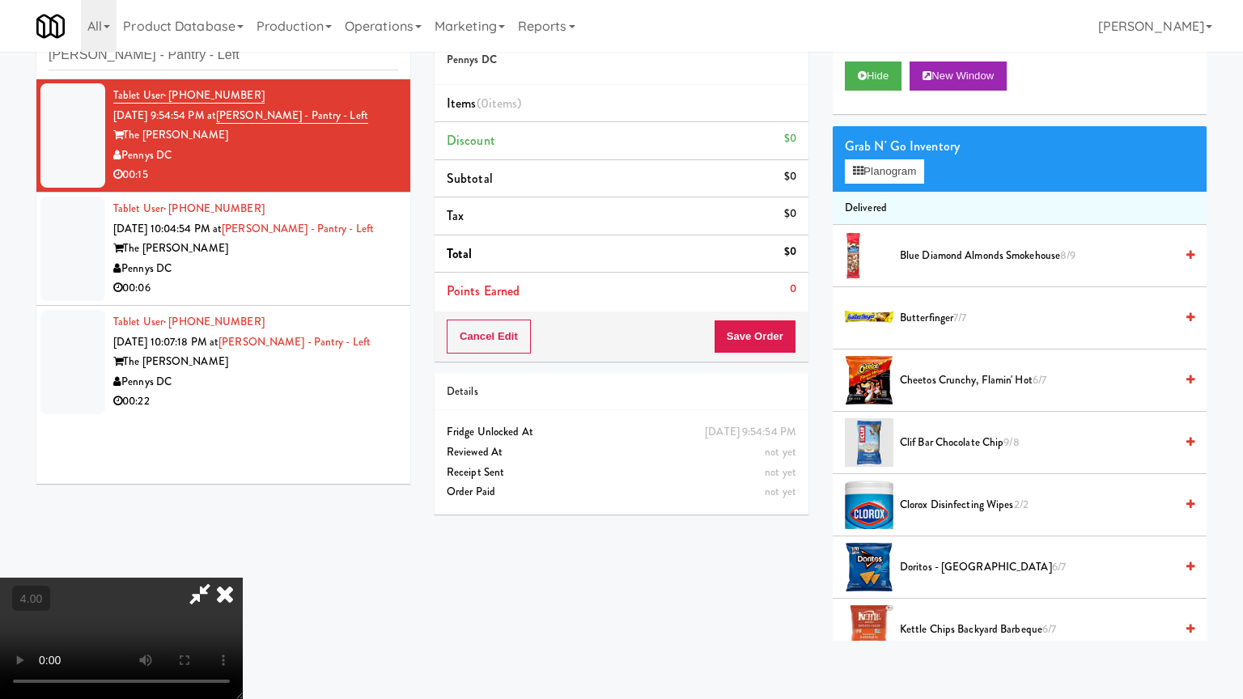
click at [243, 562] on video at bounding box center [121, 638] width 243 height 121
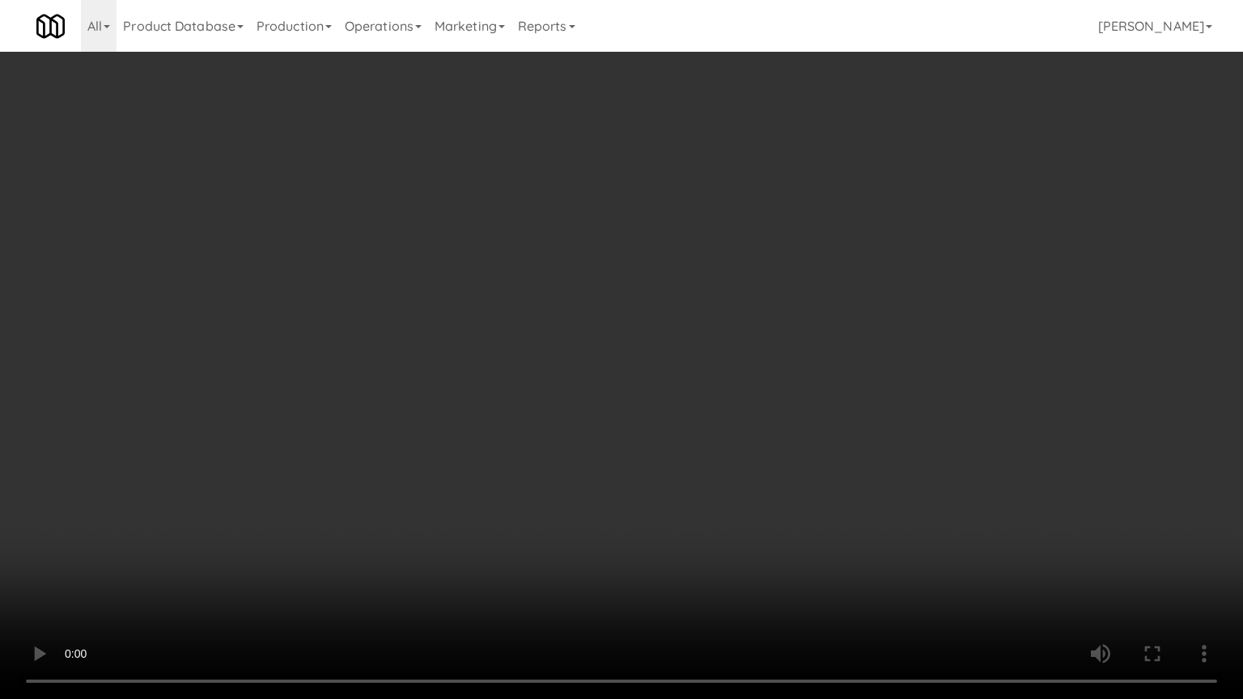
drag, startPoint x: 547, startPoint y: 291, endPoint x: 567, endPoint y: 263, distance: 34.8
click at [547, 291] on video at bounding box center [621, 349] width 1243 height 699
click at [570, 261] on video at bounding box center [621, 349] width 1243 height 699
click at [573, 261] on video at bounding box center [621, 349] width 1243 height 699
click at [595, 265] on video at bounding box center [621, 349] width 1243 height 699
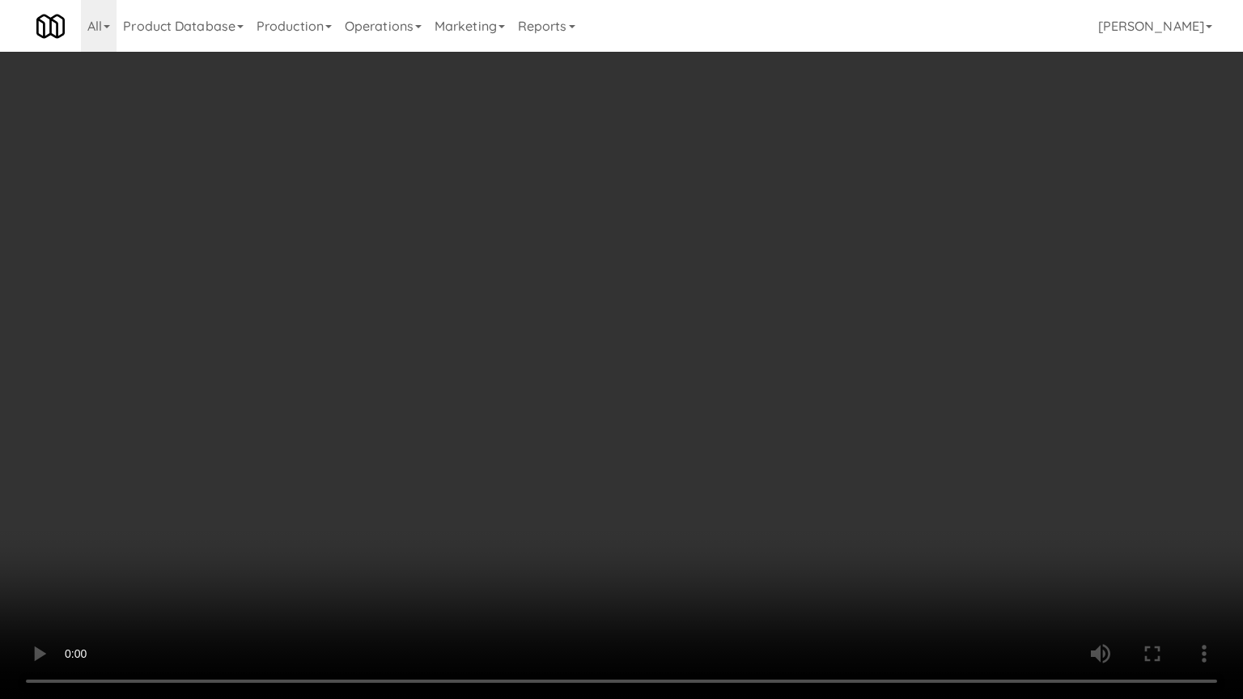
click at [595, 263] on video at bounding box center [621, 349] width 1243 height 699
click at [596, 258] on video at bounding box center [621, 349] width 1243 height 699
drag, startPoint x: 602, startPoint y: 257, endPoint x: 621, endPoint y: 251, distance: 19.5
click at [614, 253] on video at bounding box center [621, 349] width 1243 height 699
drag, startPoint x: 621, startPoint y: 251, endPoint x: 786, endPoint y: 107, distance: 219.1
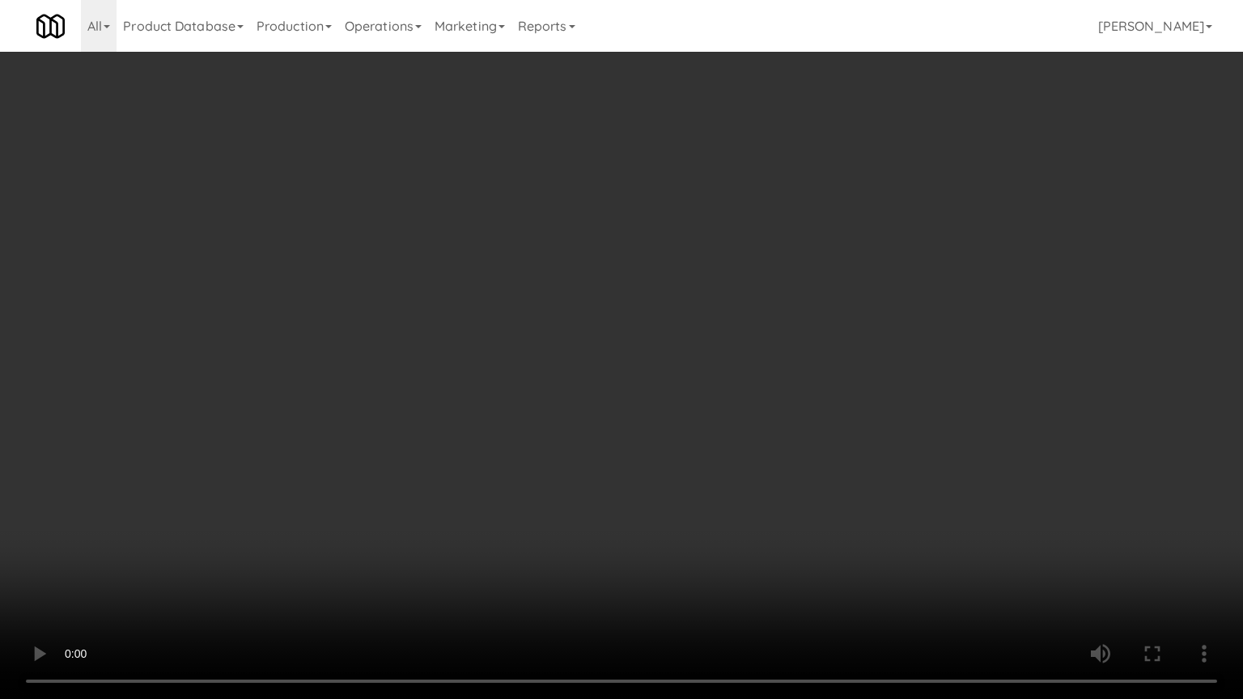
click at [622, 251] on video at bounding box center [621, 349] width 1243 height 699
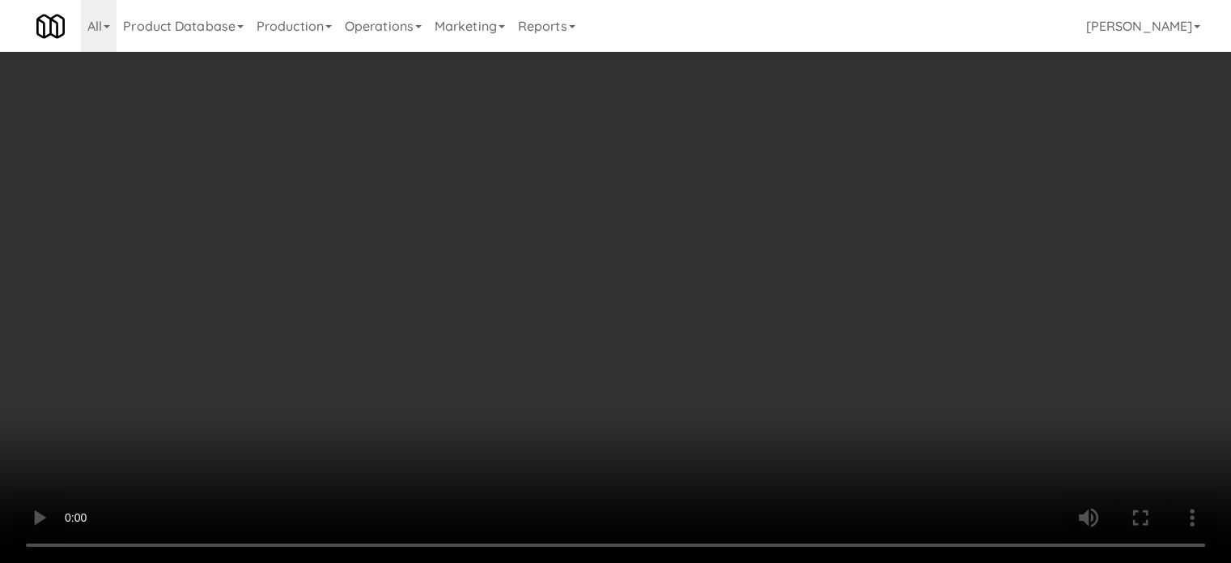
click at [406, 355] on video at bounding box center [615, 281] width 1231 height 563
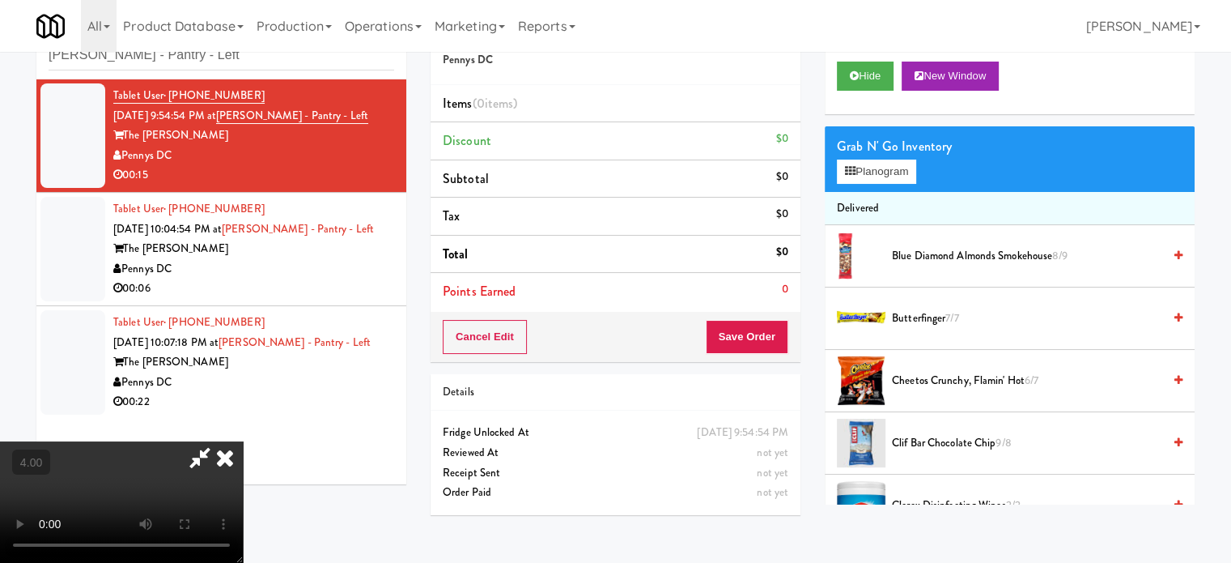
click at [243, 441] on video at bounding box center [121, 501] width 243 height 121
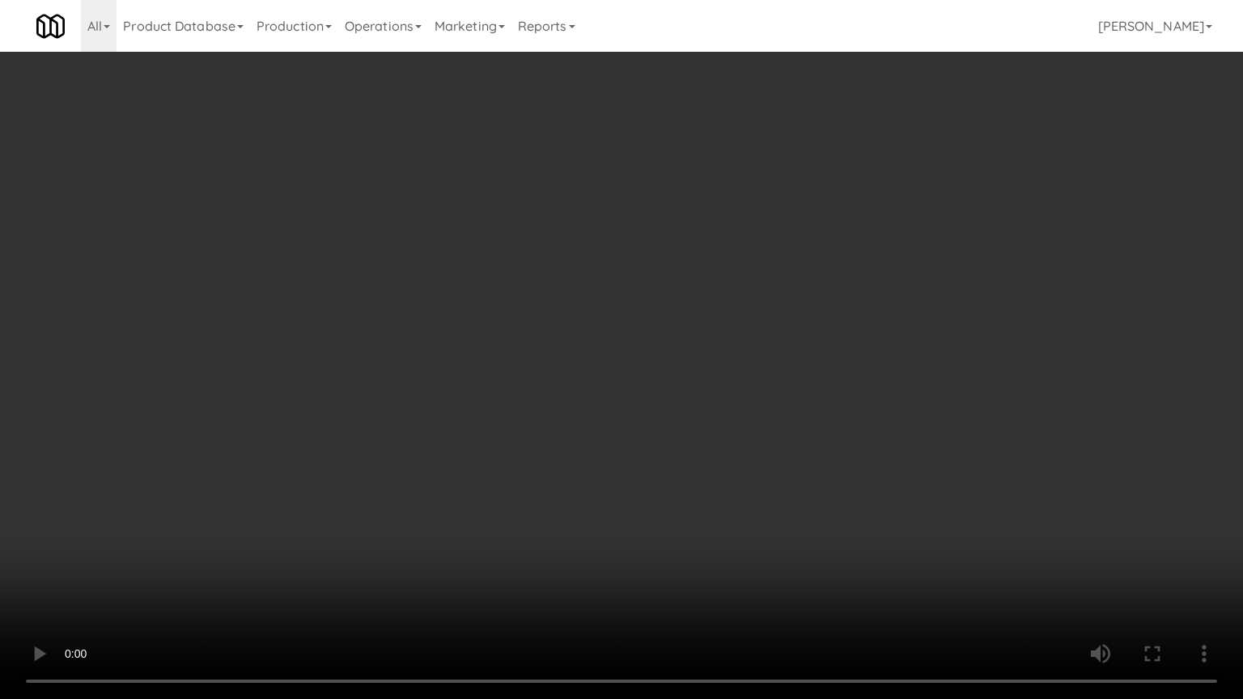
click at [406, 359] on video at bounding box center [621, 349] width 1243 height 699
click at [456, 248] on video at bounding box center [621, 349] width 1243 height 699
click at [492, 256] on video at bounding box center [621, 349] width 1243 height 699
click at [476, 265] on video at bounding box center [621, 349] width 1243 height 699
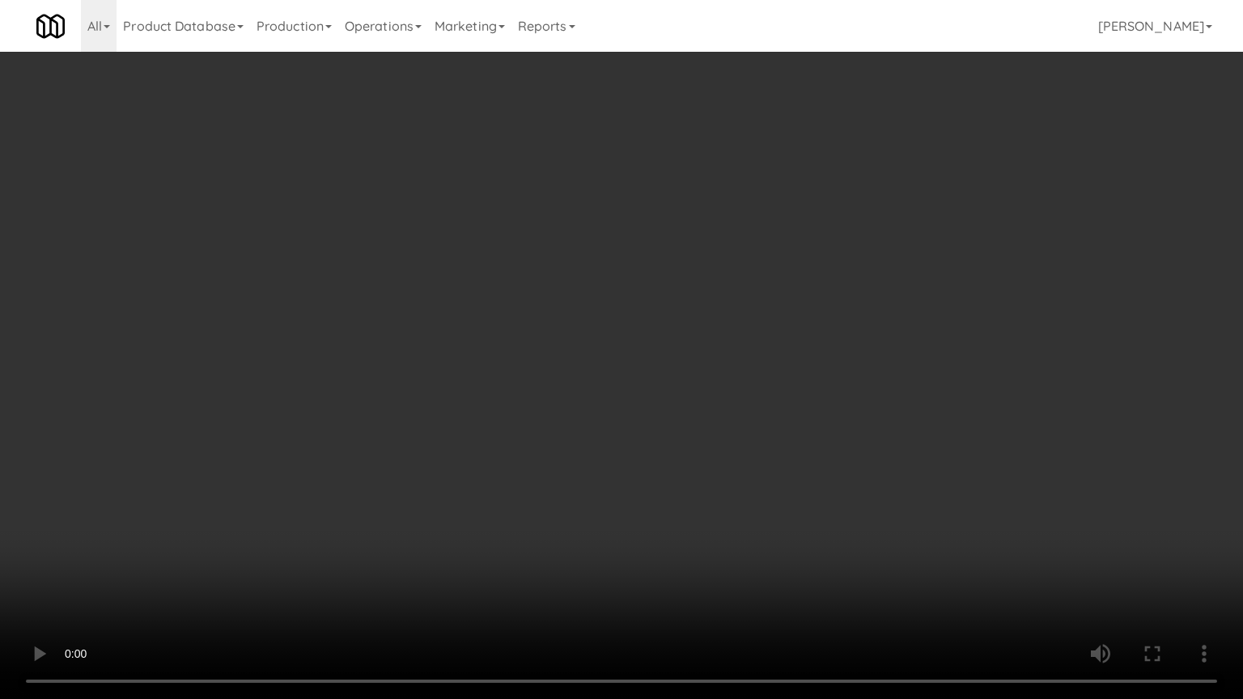
click at [562, 275] on video at bounding box center [621, 349] width 1243 height 699
click at [535, 275] on video at bounding box center [621, 349] width 1243 height 699
click at [539, 270] on video at bounding box center [621, 349] width 1243 height 699
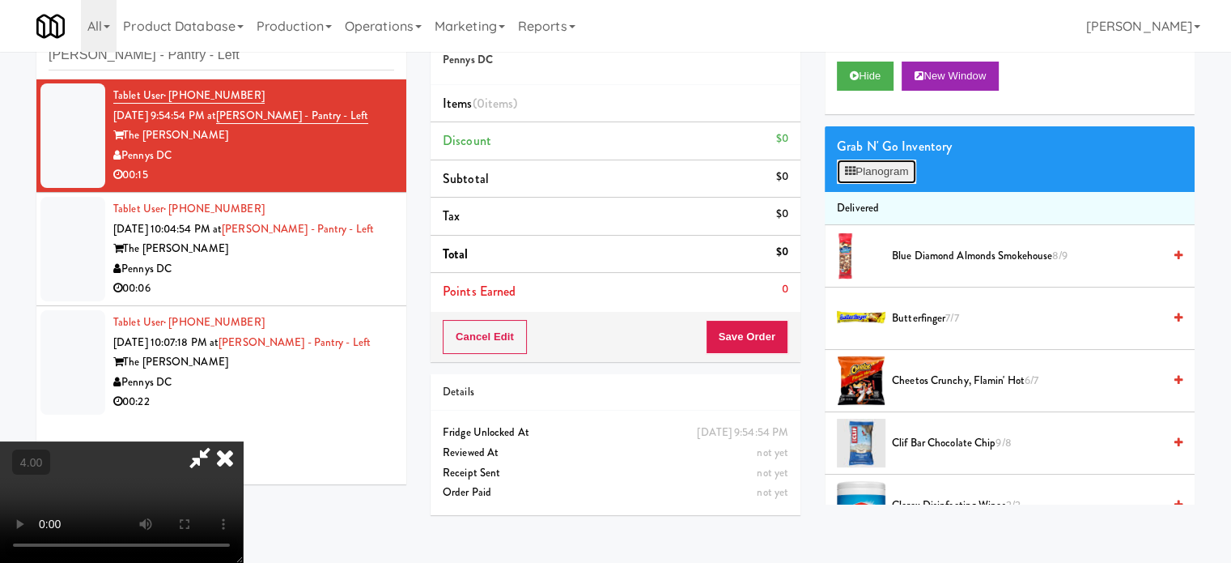
click at [880, 168] on button "Planogram" at bounding box center [876, 171] width 79 height 24
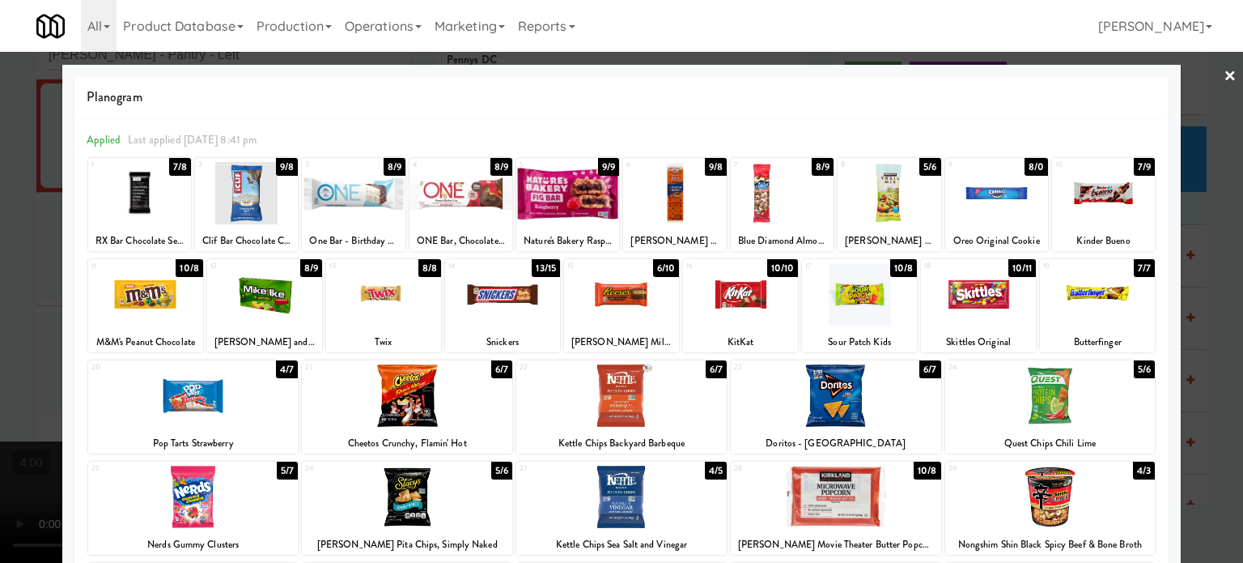
click at [305, 262] on div "8/9" at bounding box center [311, 268] width 22 height 18
click at [23, 300] on div at bounding box center [621, 281] width 1243 height 563
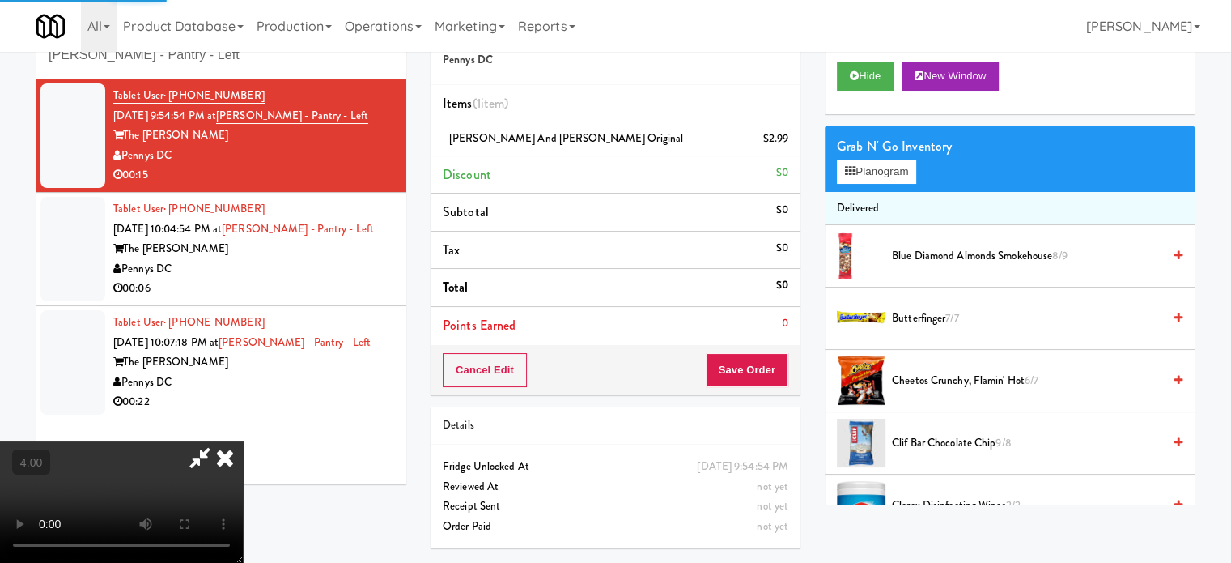
click at [243, 441] on video at bounding box center [121, 501] width 243 height 121
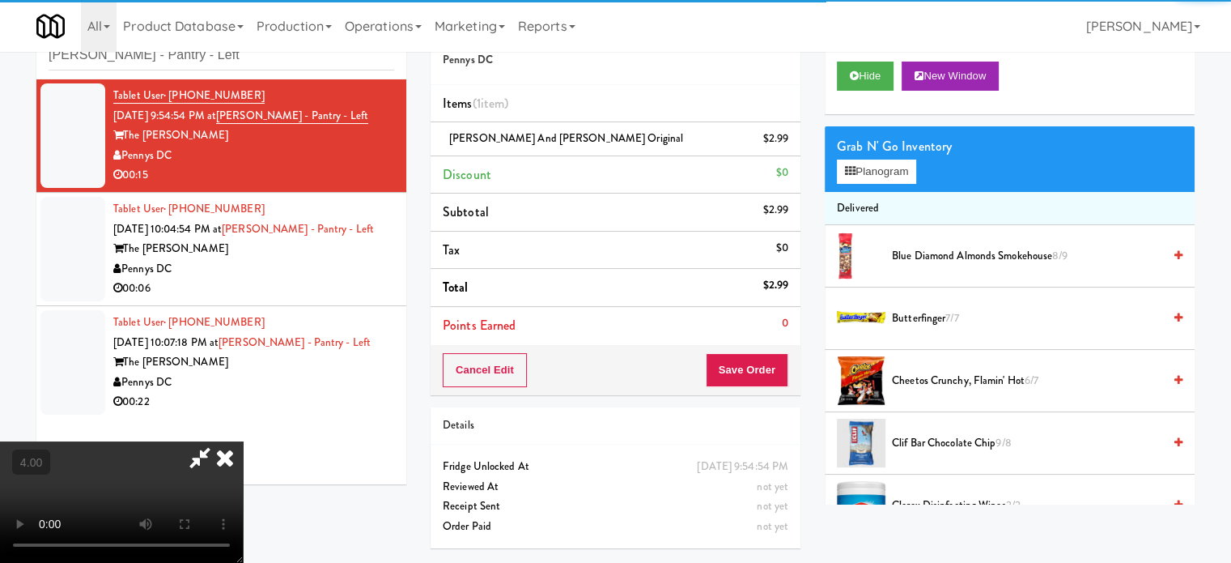
click at [243, 441] on video at bounding box center [121, 501] width 243 height 121
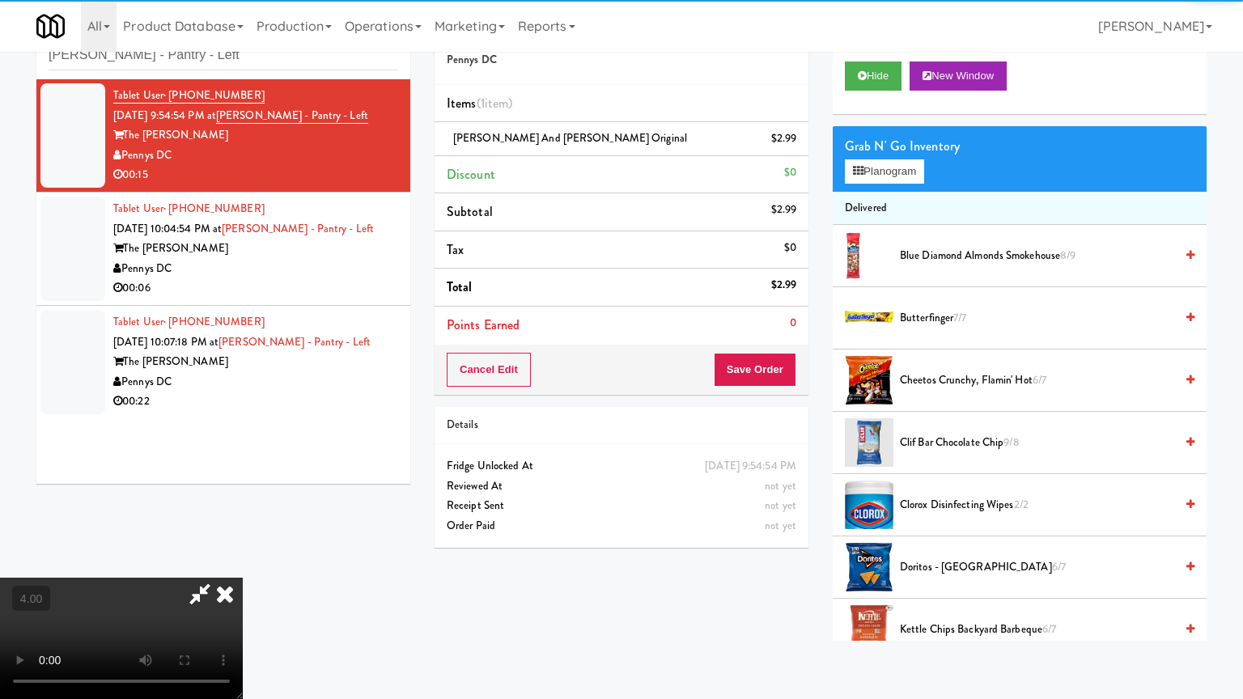
click at [243, 562] on video at bounding box center [121, 638] width 243 height 121
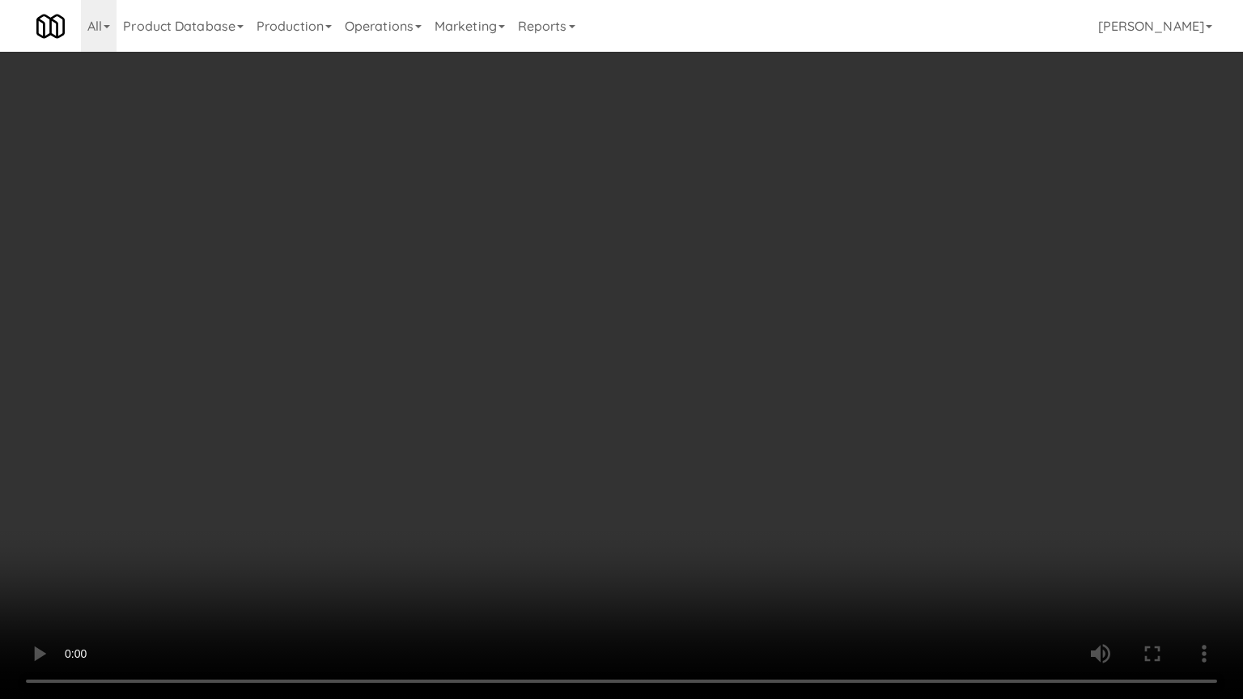
click at [648, 248] on video at bounding box center [621, 349] width 1243 height 699
click at [651, 246] on video at bounding box center [621, 349] width 1243 height 699
click at [811, 271] on video at bounding box center [621, 349] width 1243 height 699
drag, startPoint x: 741, startPoint y: 275, endPoint x: 764, endPoint y: 176, distance: 101.3
click at [741, 275] on video at bounding box center [621, 349] width 1243 height 699
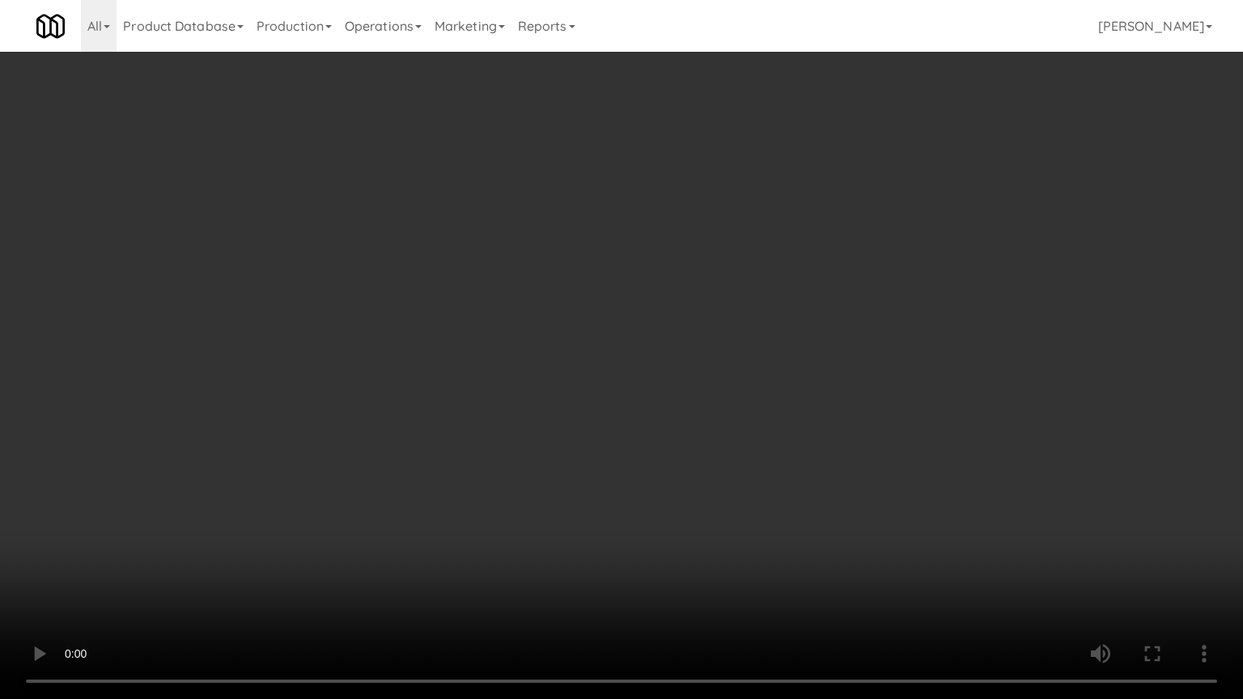
drag, startPoint x: 764, startPoint y: 176, endPoint x: 892, endPoint y: 182, distance: 128.0
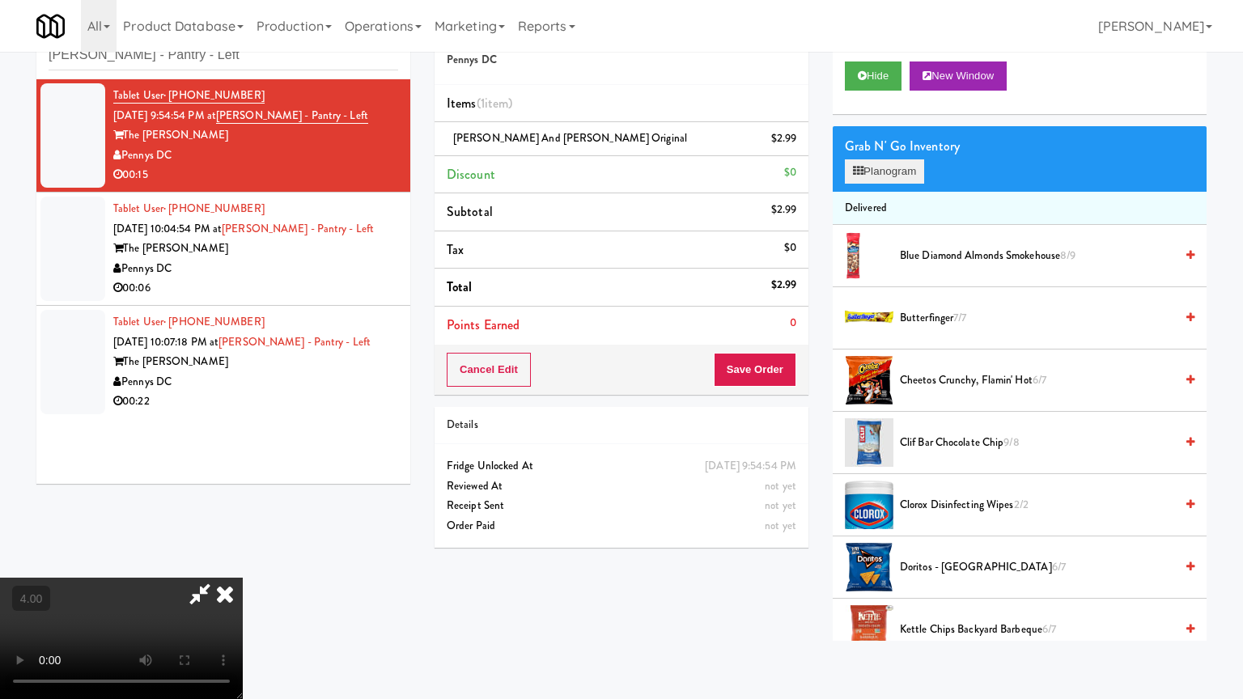
click at [766, 176] on li "Discount $0" at bounding box center [622, 175] width 374 height 38
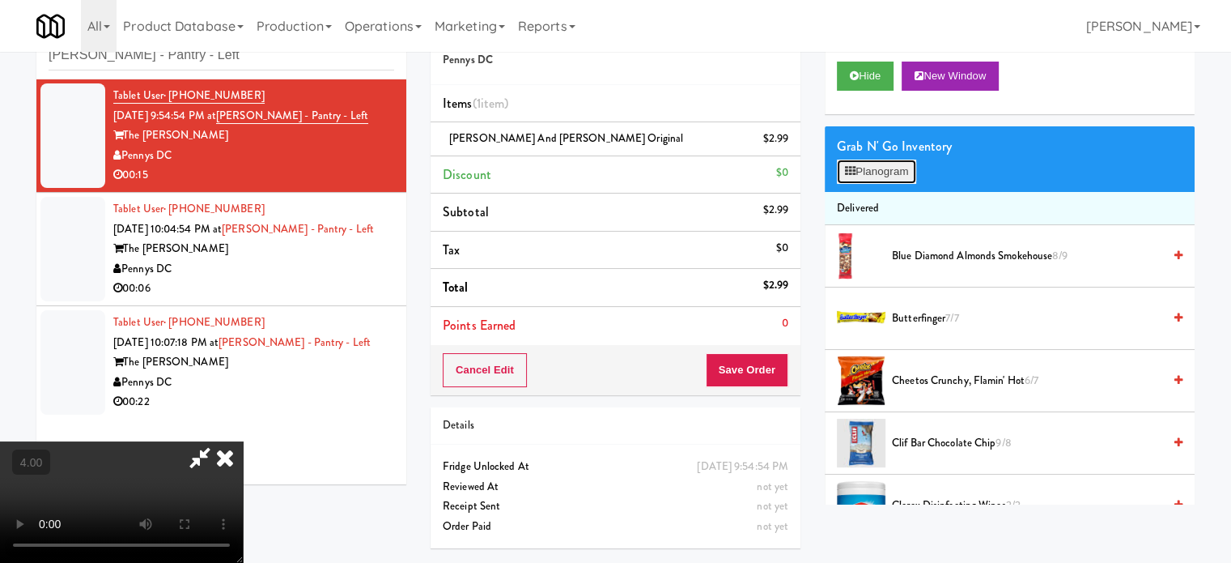
click at [894, 172] on button "Planogram" at bounding box center [876, 171] width 79 height 24
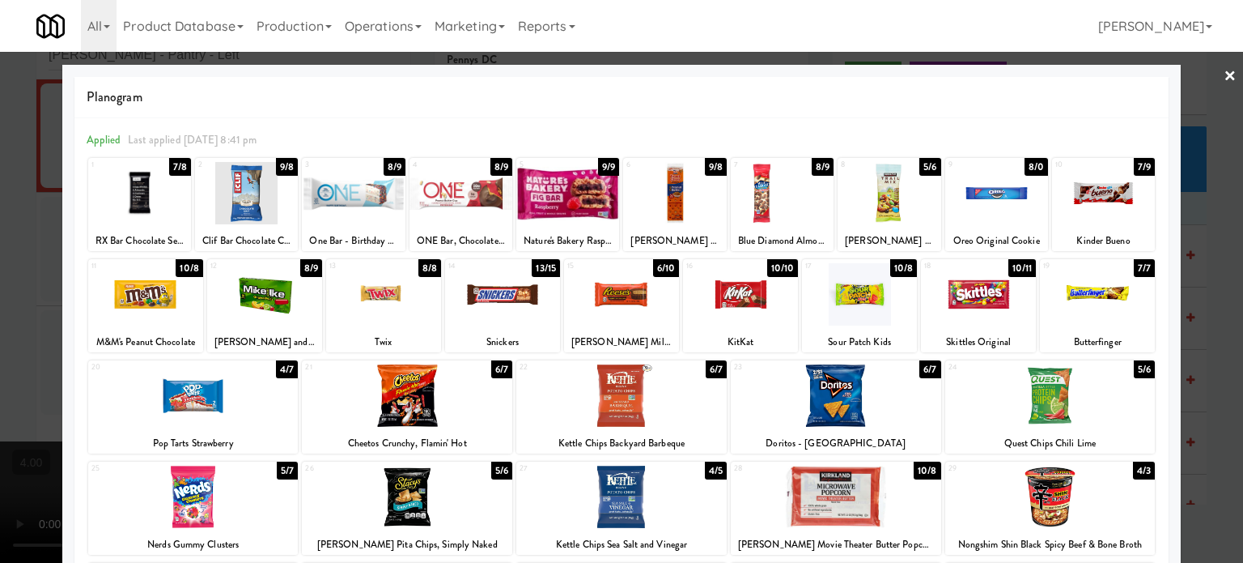
click at [309, 268] on div "8/9" at bounding box center [311, 268] width 22 height 18
click at [29, 330] on div at bounding box center [621, 281] width 1243 height 563
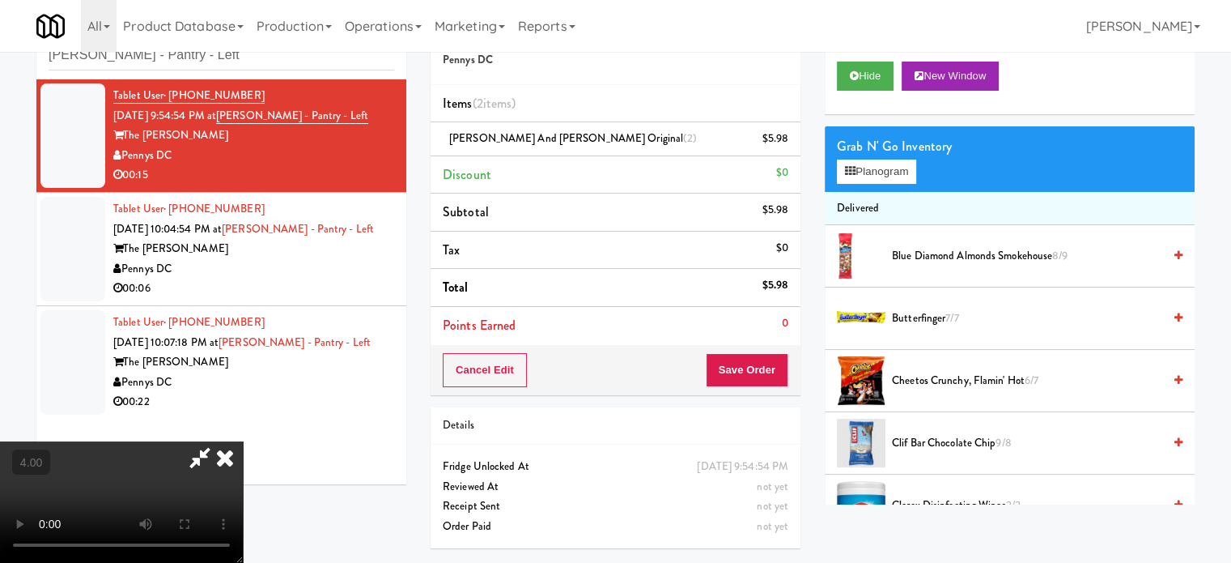
click at [203, 441] on video at bounding box center [121, 501] width 243 height 121
click at [206, 441] on video at bounding box center [121, 501] width 243 height 121
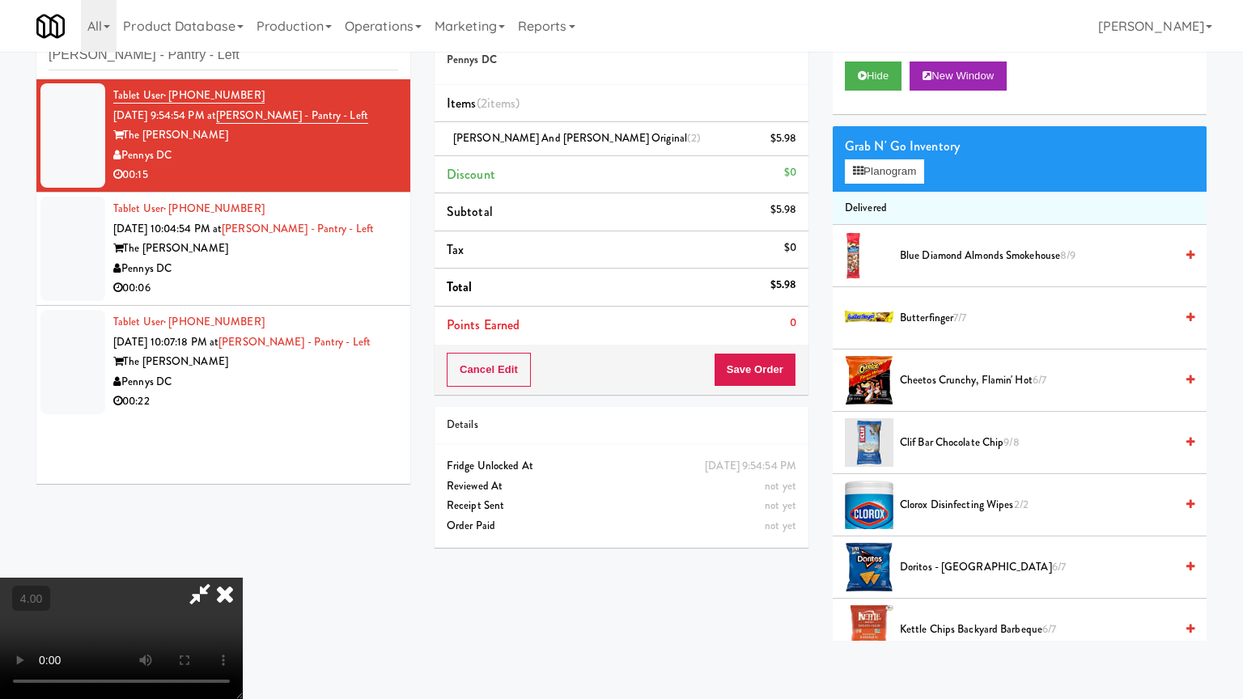
drag, startPoint x: 278, startPoint y: 363, endPoint x: 274, endPoint y: 385, distance: 23.2
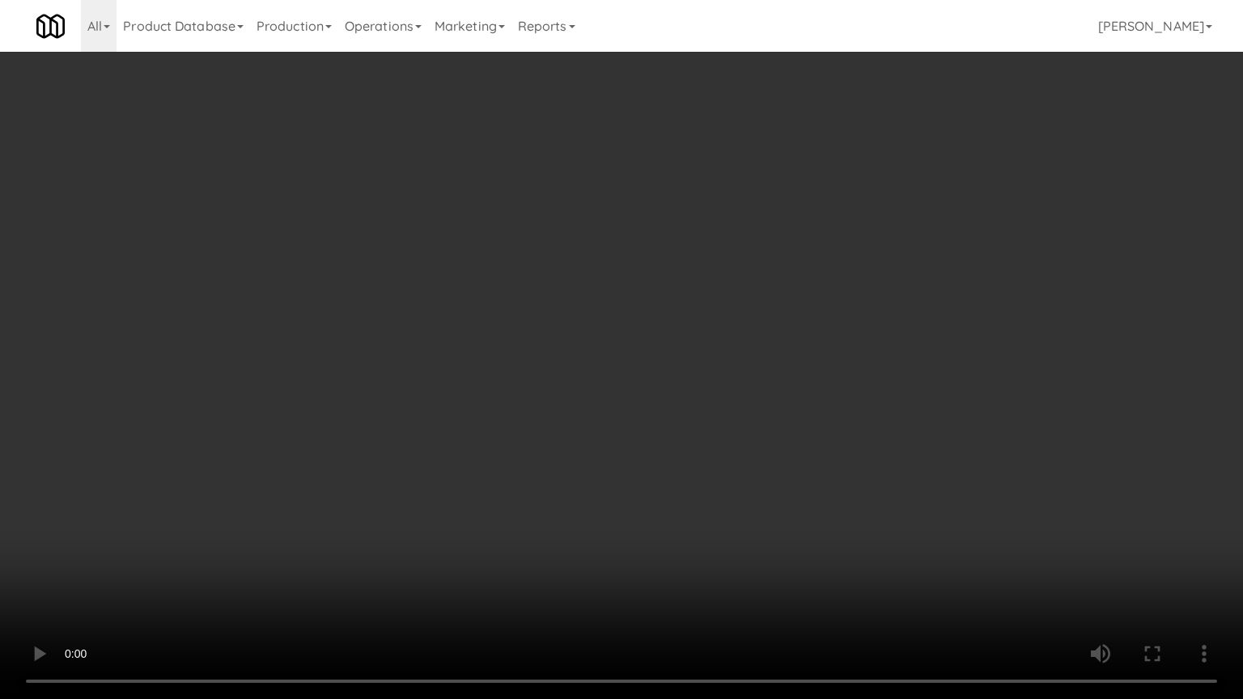
click at [278, 364] on video at bounding box center [621, 349] width 1243 height 699
click at [469, 511] on video at bounding box center [621, 349] width 1243 height 699
click at [456, 346] on video at bounding box center [621, 349] width 1243 height 699
click at [482, 313] on video at bounding box center [621, 349] width 1243 height 699
click at [540, 317] on video at bounding box center [621, 349] width 1243 height 699
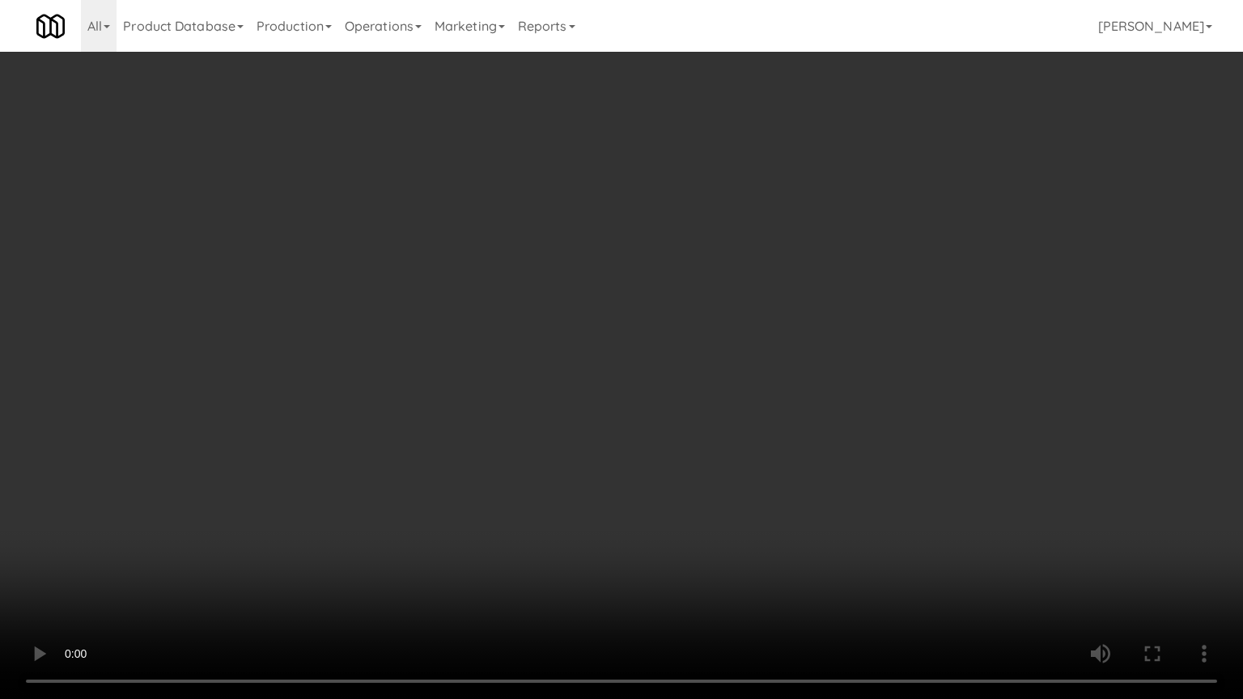
click at [356, 554] on video at bounding box center [621, 349] width 1243 height 699
click at [417, 422] on video at bounding box center [621, 349] width 1243 height 699
click at [586, 524] on video at bounding box center [621, 349] width 1243 height 699
click at [484, 355] on video at bounding box center [621, 349] width 1243 height 699
click at [486, 353] on video at bounding box center [621, 349] width 1243 height 699
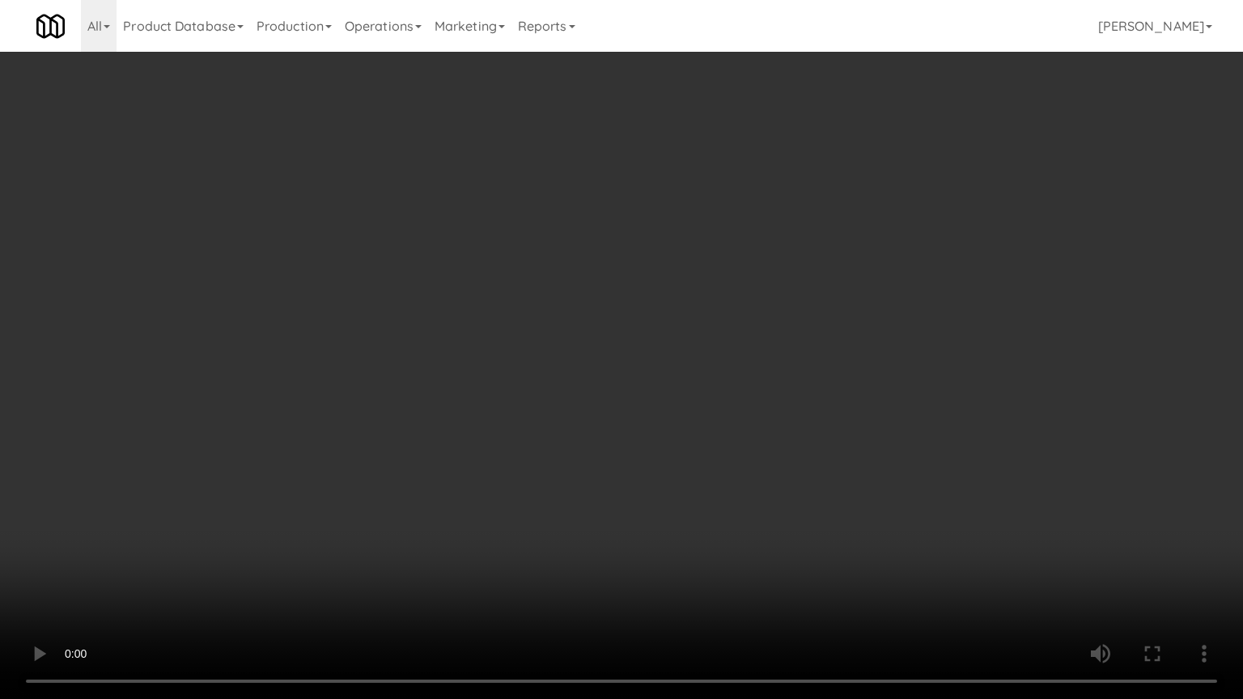
click at [544, 363] on video at bounding box center [621, 349] width 1243 height 699
click at [635, 382] on video at bounding box center [621, 349] width 1243 height 699
click at [635, 363] on video at bounding box center [621, 349] width 1243 height 699
click at [672, 338] on video at bounding box center [621, 349] width 1243 height 699
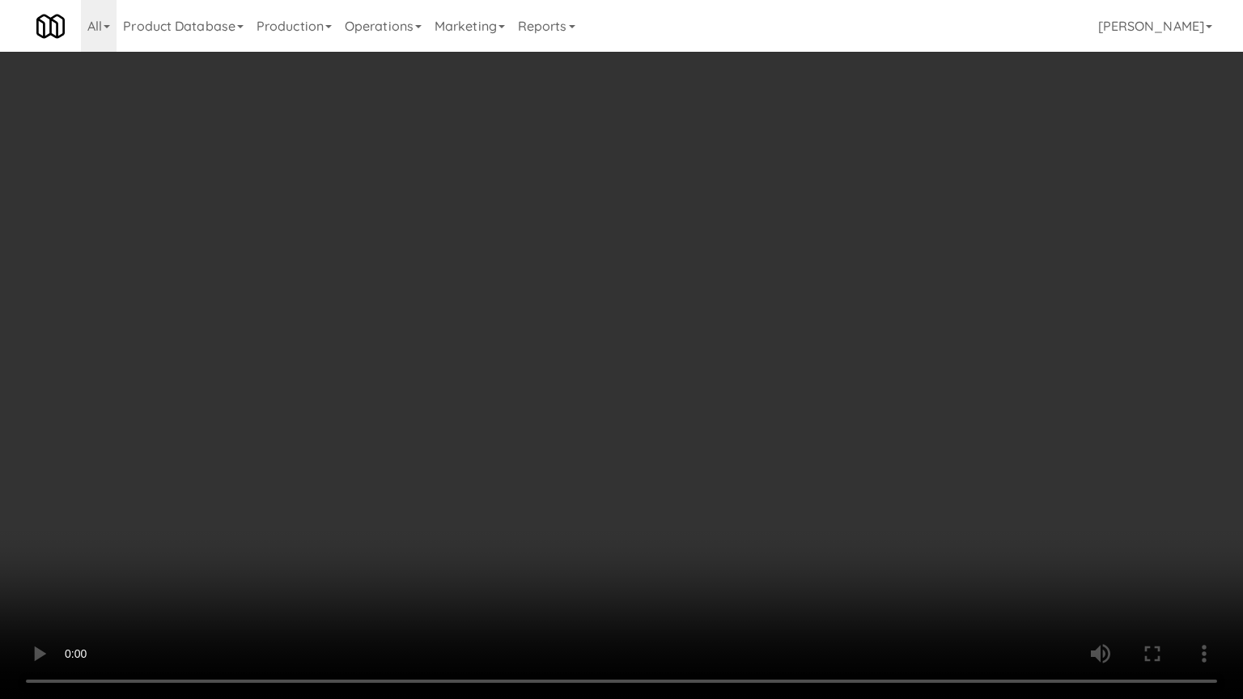
click at [677, 336] on video at bounding box center [621, 349] width 1243 height 699
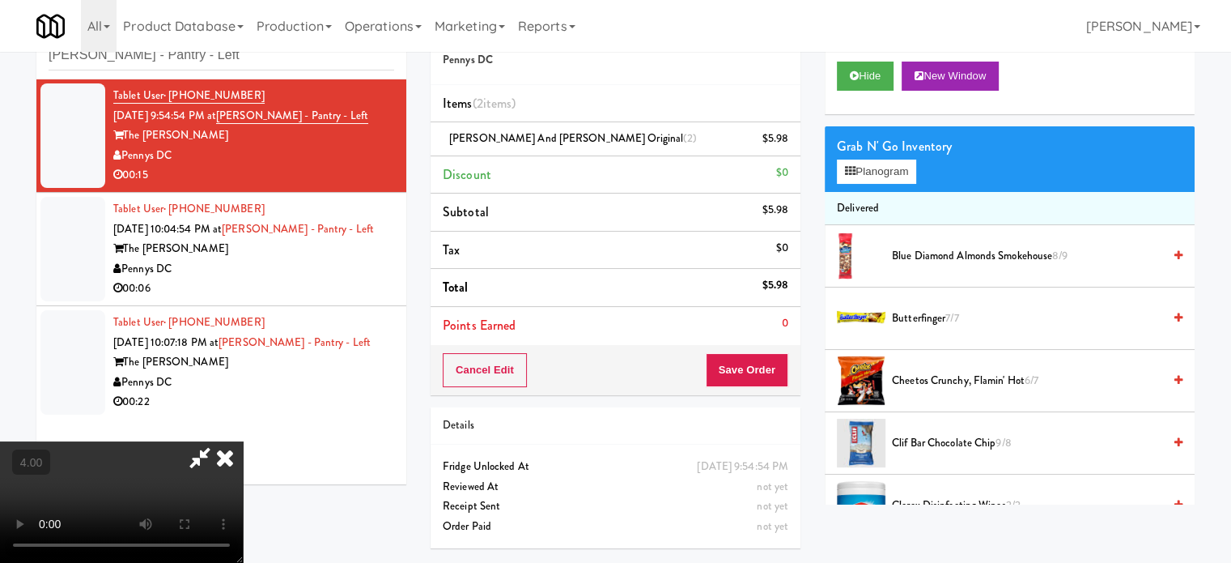
click at [243, 441] on icon at bounding box center [225, 457] width 36 height 32
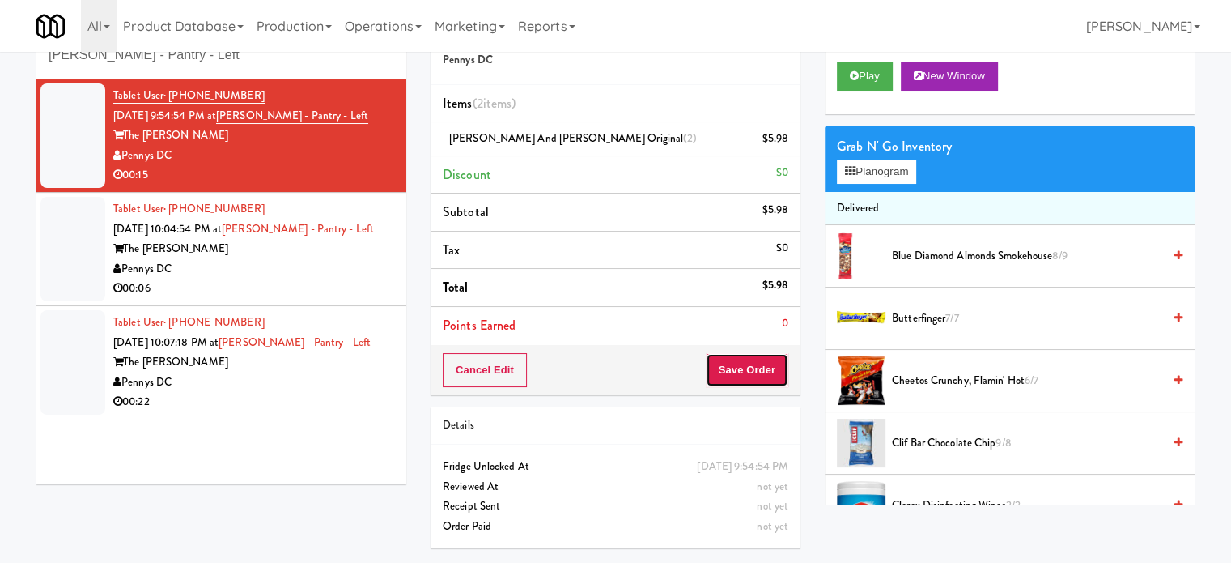
drag, startPoint x: 758, startPoint y: 376, endPoint x: 710, endPoint y: 290, distance: 98.2
click at [758, 376] on button "Save Order" at bounding box center [747, 370] width 83 height 34
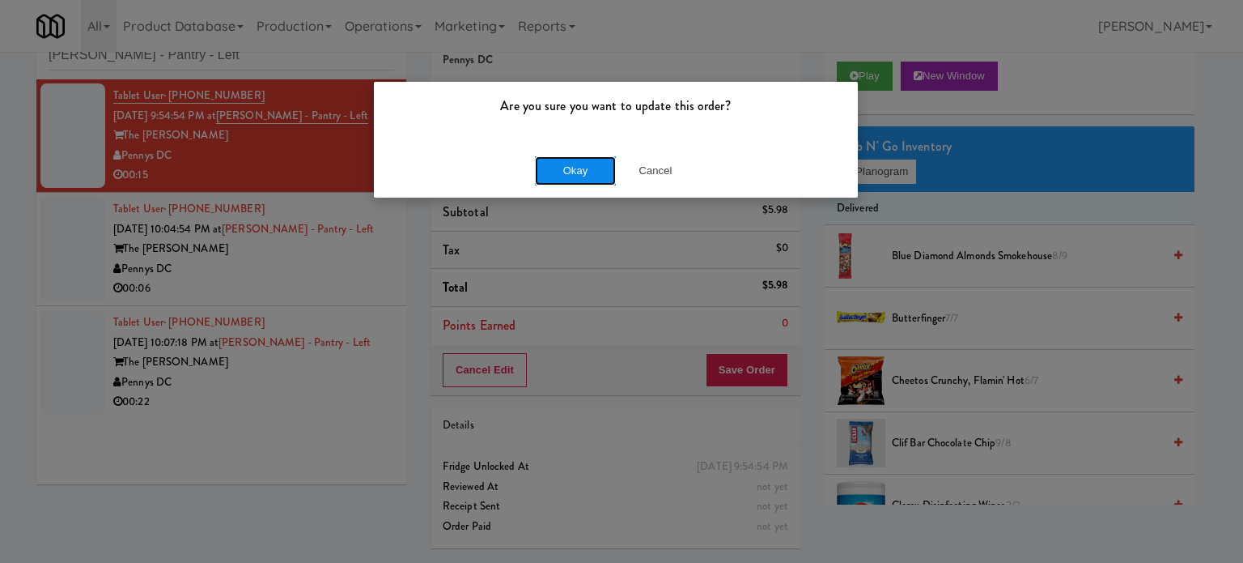
click at [550, 169] on button "Okay" at bounding box center [575, 170] width 81 height 29
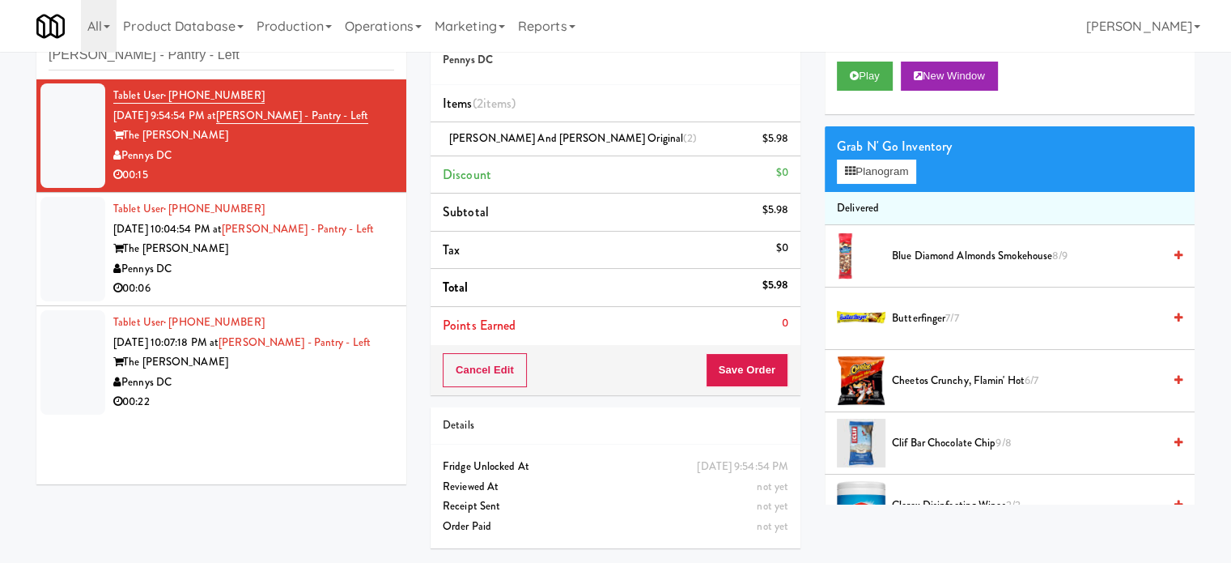
click at [342, 265] on div "Pennys DC" at bounding box center [253, 269] width 281 height 20
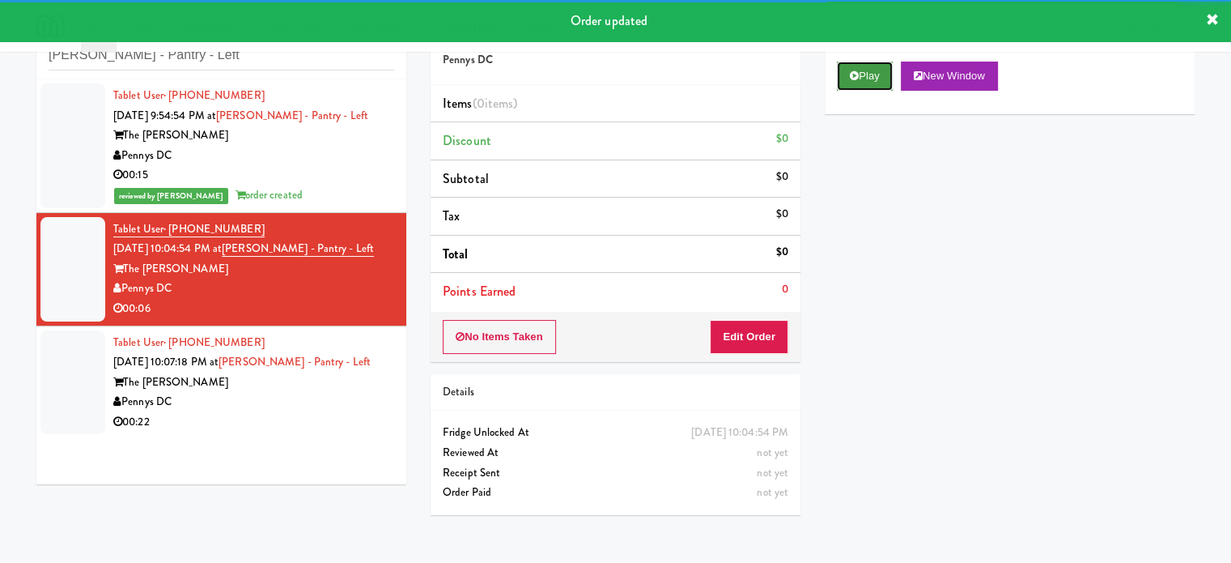
click at [874, 87] on button "Play" at bounding box center [865, 76] width 56 height 29
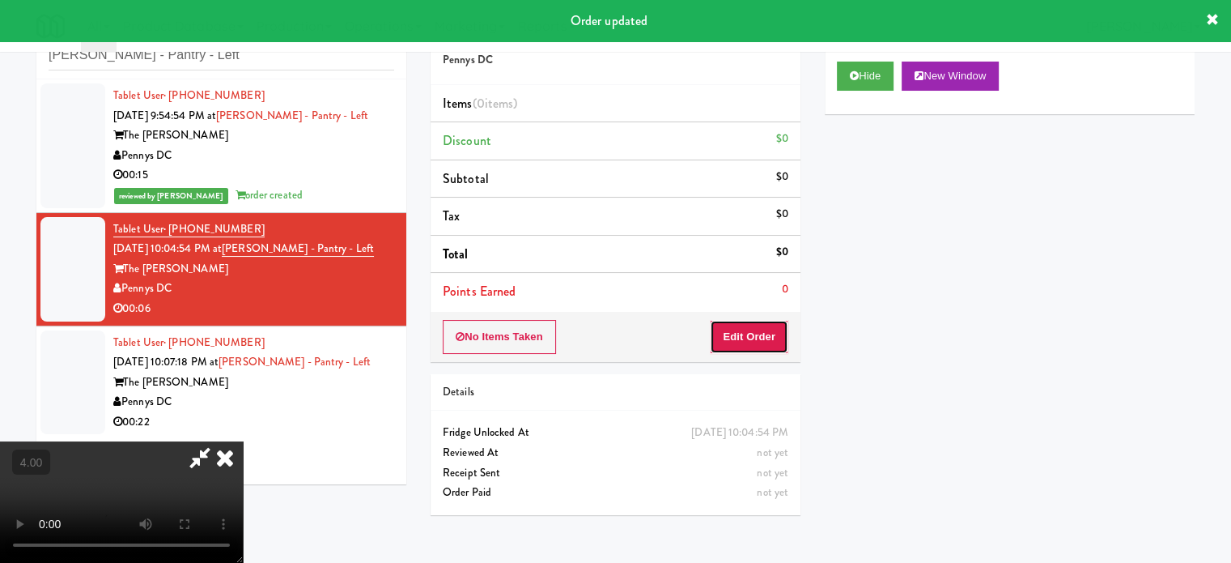
click at [761, 337] on button "Edit Order" at bounding box center [749, 337] width 79 height 34
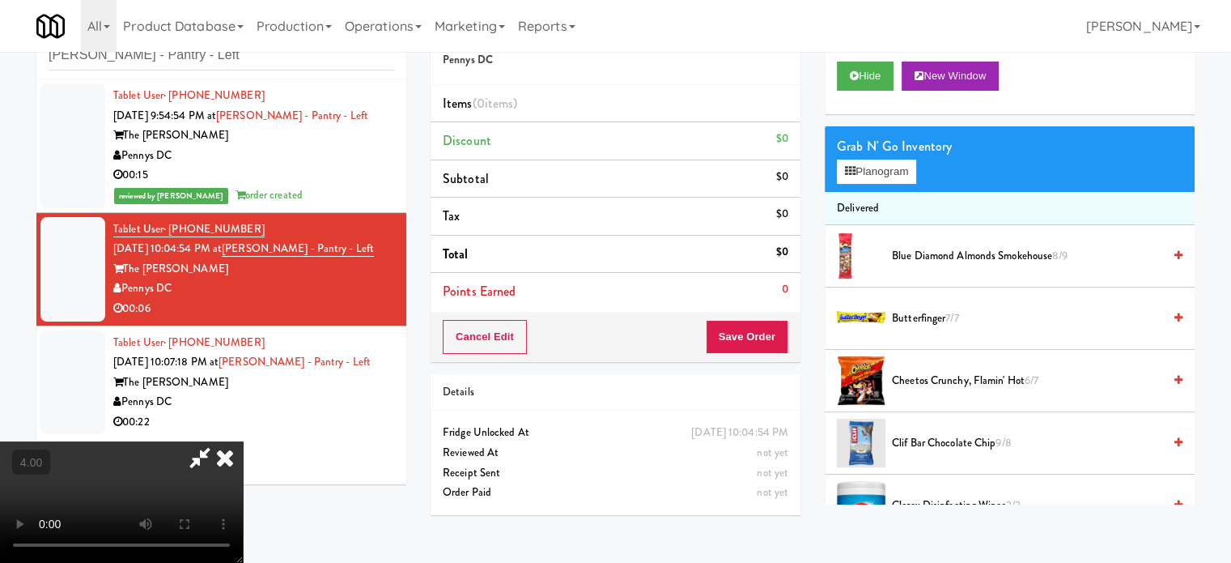
drag, startPoint x: 385, startPoint y: 347, endPoint x: 391, endPoint y: 326, distance: 21.8
click at [243, 441] on video at bounding box center [121, 501] width 243 height 121
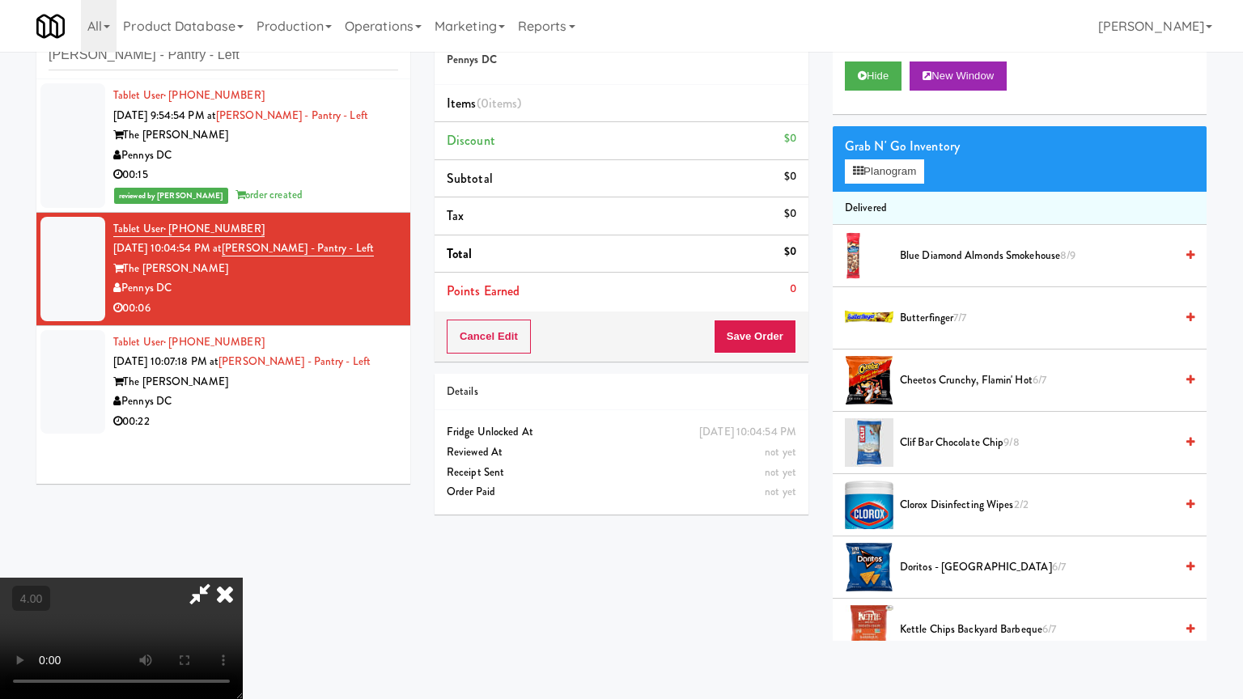
click at [243, 562] on video at bounding box center [121, 638] width 243 height 121
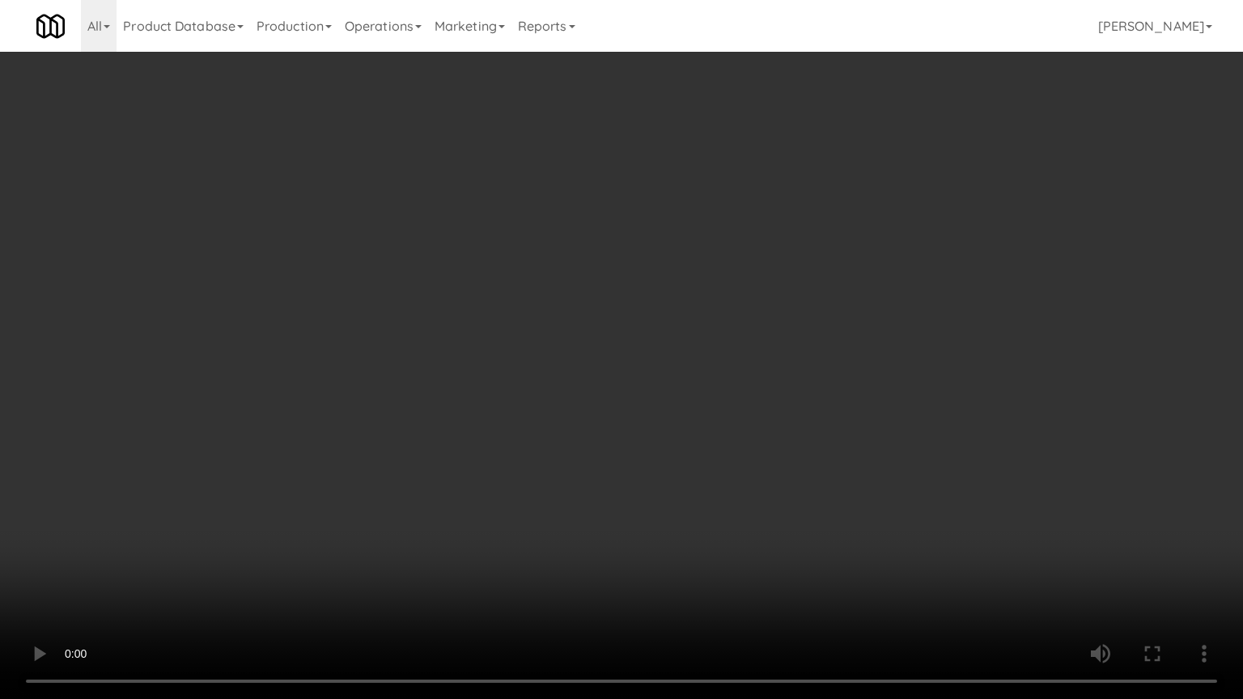
click at [477, 291] on video at bounding box center [621, 349] width 1243 height 699
click at [543, 292] on video at bounding box center [621, 349] width 1243 height 699
click at [539, 295] on video at bounding box center [621, 349] width 1243 height 699
click at [555, 296] on video at bounding box center [621, 349] width 1243 height 699
click at [550, 299] on video at bounding box center [621, 349] width 1243 height 699
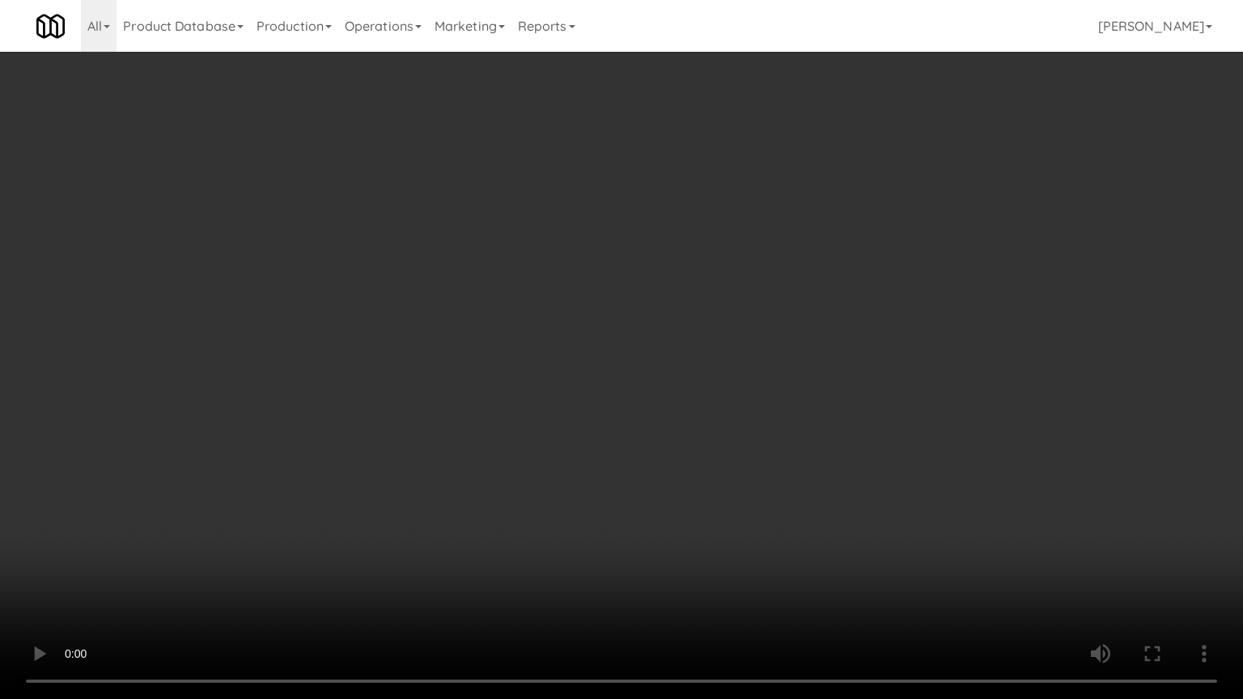
click at [592, 346] on video at bounding box center [621, 349] width 1243 height 699
click at [576, 335] on video at bounding box center [621, 349] width 1243 height 699
click at [599, 338] on video at bounding box center [621, 349] width 1243 height 699
click at [592, 336] on video at bounding box center [621, 349] width 1243 height 699
click at [612, 335] on video at bounding box center [621, 349] width 1243 height 699
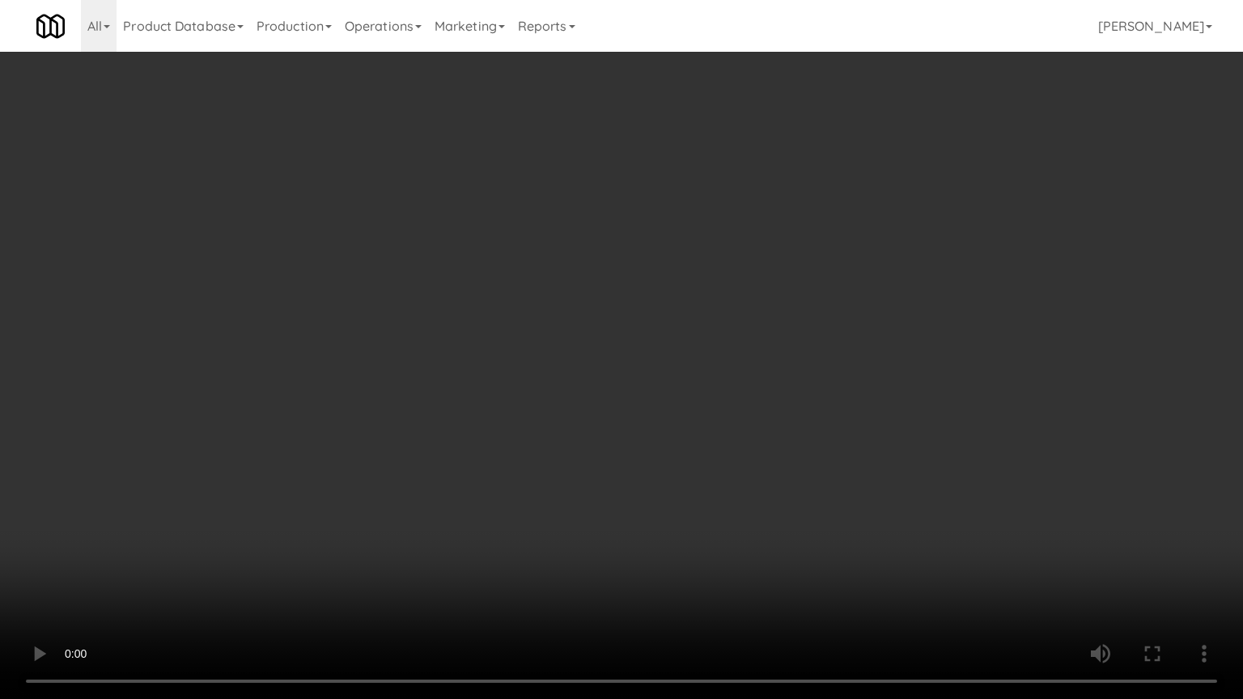
drag, startPoint x: 412, startPoint y: 543, endPoint x: 512, endPoint y: 396, distance: 177.8
click at [429, 533] on video at bounding box center [621, 349] width 1243 height 699
click at [512, 360] on video at bounding box center [621, 349] width 1243 height 699
click at [596, 376] on video at bounding box center [621, 349] width 1243 height 699
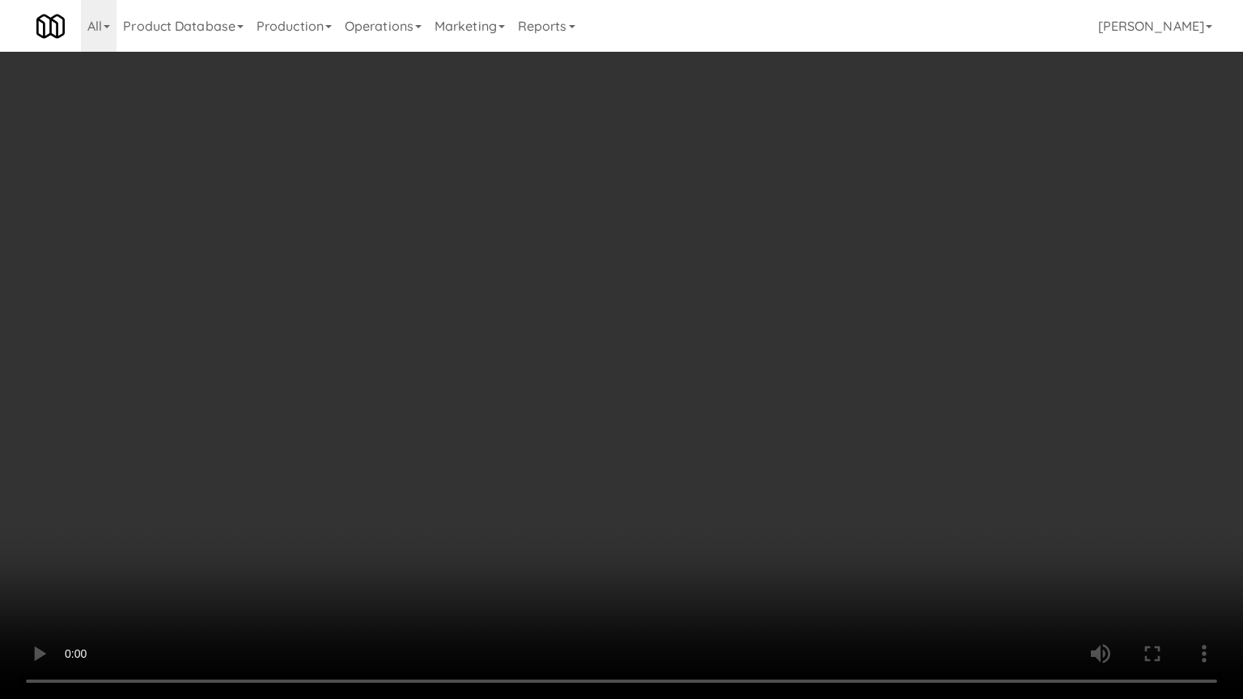
click at [583, 381] on video at bounding box center [621, 349] width 1243 height 699
click at [655, 376] on video at bounding box center [621, 349] width 1243 height 699
click at [635, 379] on video at bounding box center [621, 349] width 1243 height 699
click at [647, 369] on video at bounding box center [621, 349] width 1243 height 699
click at [635, 367] on video at bounding box center [621, 349] width 1243 height 699
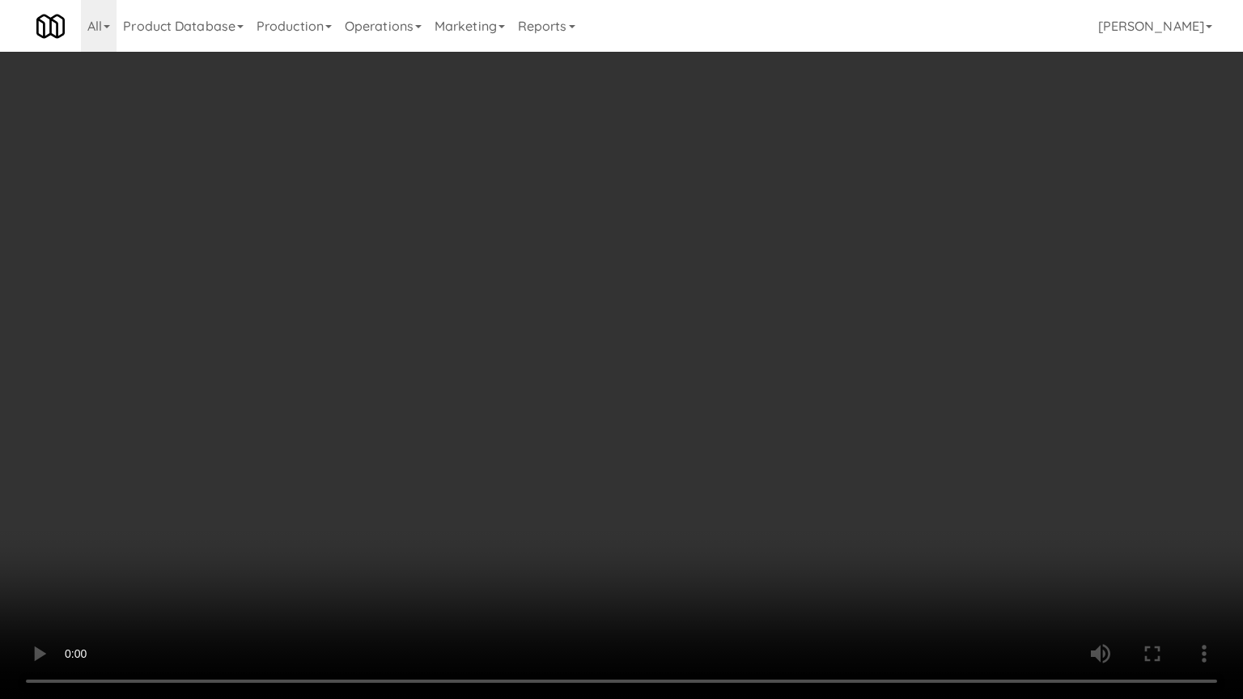
click at [656, 372] on video at bounding box center [621, 349] width 1243 height 699
click at [673, 379] on video at bounding box center [621, 349] width 1243 height 699
click at [325, 503] on video at bounding box center [621, 349] width 1243 height 699
click at [397, 357] on video at bounding box center [621, 349] width 1243 height 699
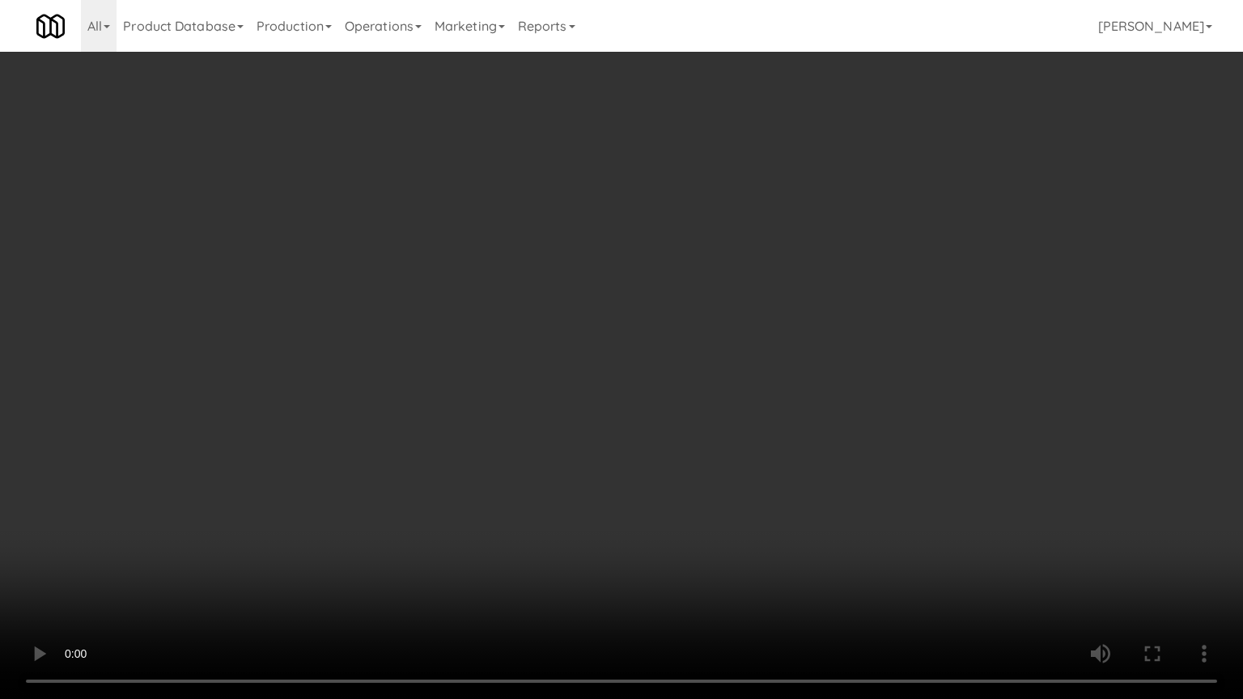
click at [427, 350] on video at bounding box center [621, 349] width 1243 height 699
click at [431, 346] on video at bounding box center [621, 349] width 1243 height 699
click at [432, 348] on video at bounding box center [621, 349] width 1243 height 699
drag, startPoint x: 508, startPoint y: 356, endPoint x: 521, endPoint y: 357, distance: 13.0
click at [508, 357] on video at bounding box center [621, 349] width 1243 height 699
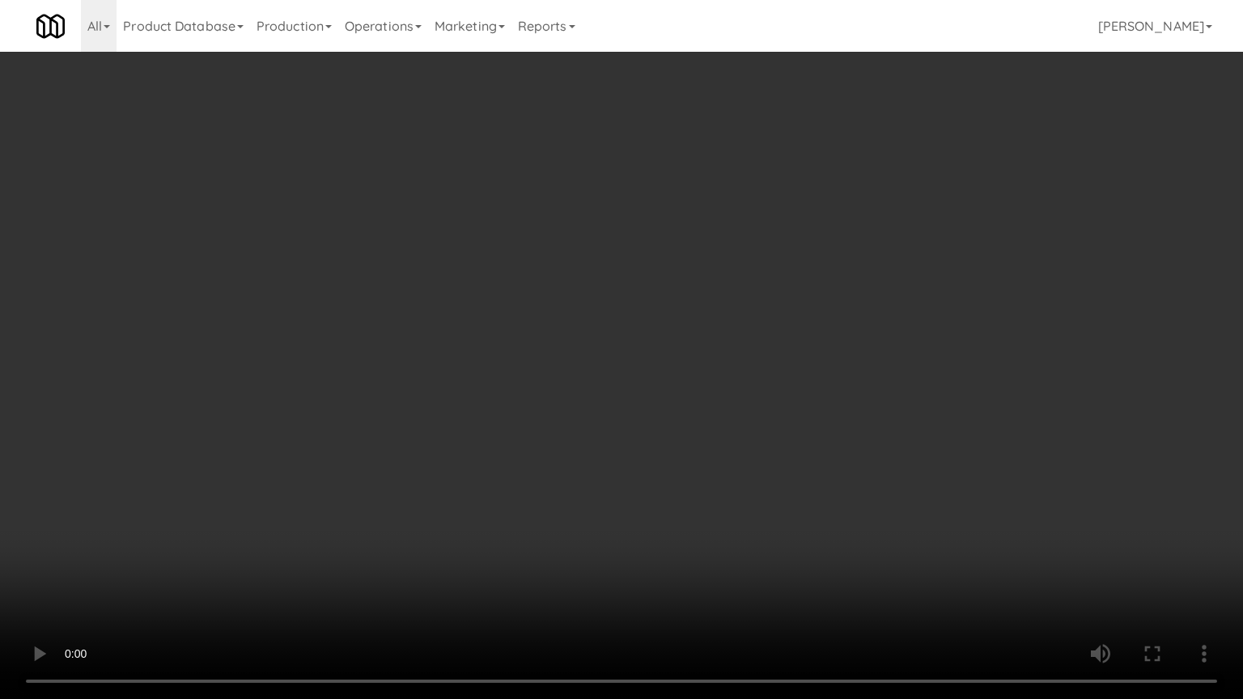
click at [537, 359] on video at bounding box center [621, 349] width 1243 height 699
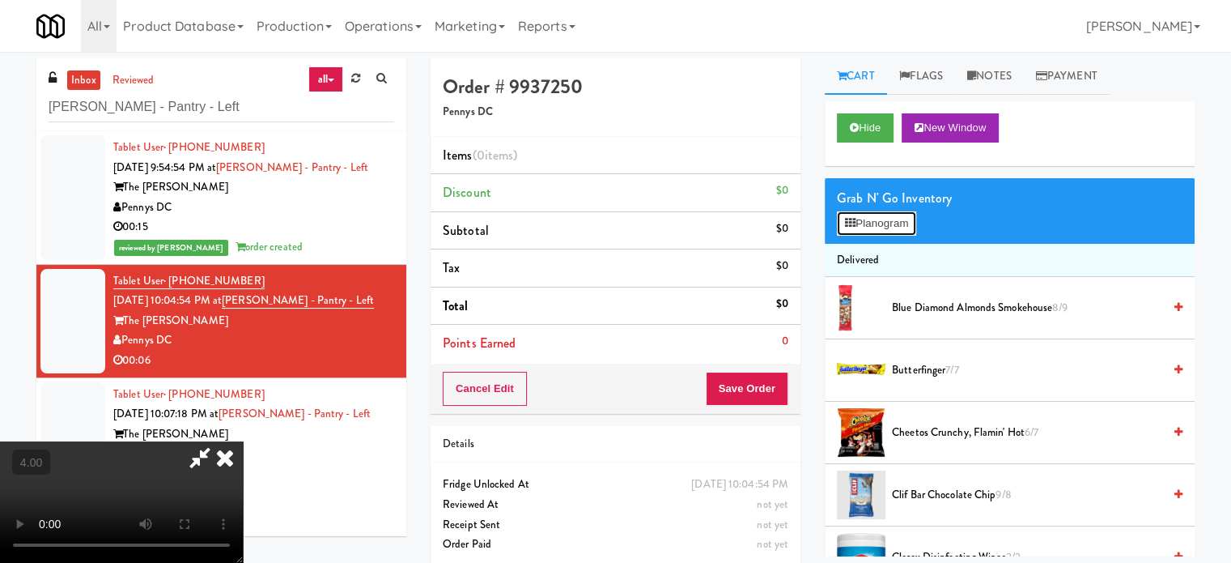
click at [883, 217] on button "Planogram" at bounding box center [876, 223] width 79 height 24
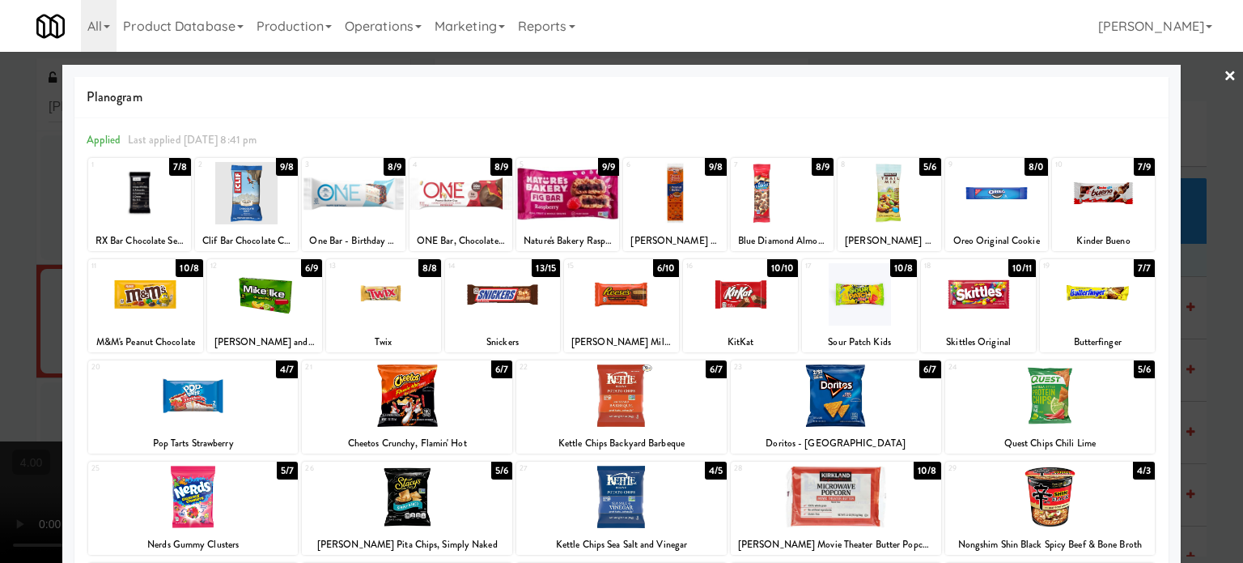
click at [387, 163] on div "8/9" at bounding box center [395, 167] width 22 height 18
drag, startPoint x: 47, startPoint y: 261, endPoint x: 82, endPoint y: 249, distance: 36.9
click at [47, 261] on div at bounding box center [621, 281] width 1243 height 563
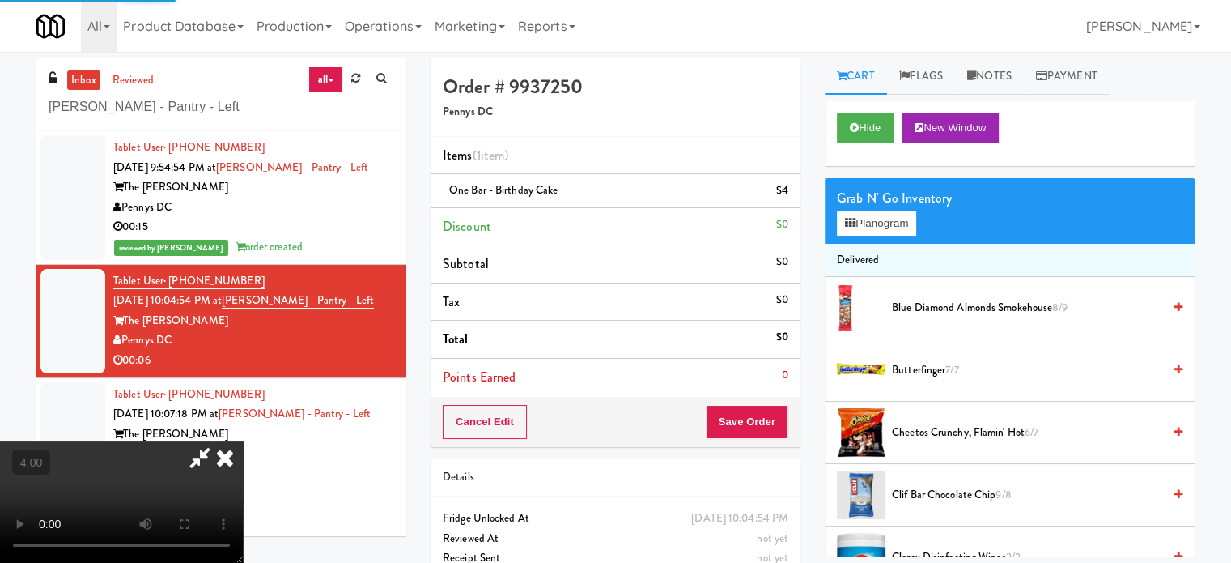
drag, startPoint x: 372, startPoint y: 236, endPoint x: 466, endPoint y: 242, distance: 94.9
click at [243, 441] on video at bounding box center [121, 501] width 243 height 121
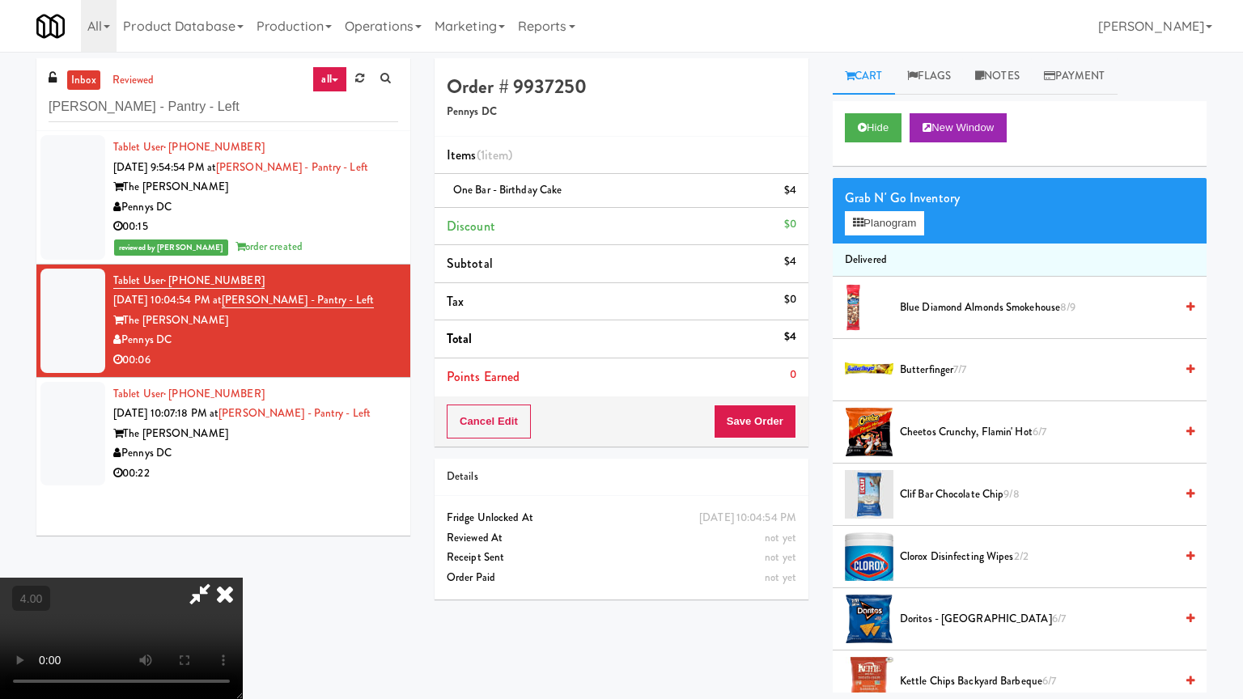
drag, startPoint x: 637, startPoint y: 385, endPoint x: 648, endPoint y: 364, distance: 23.9
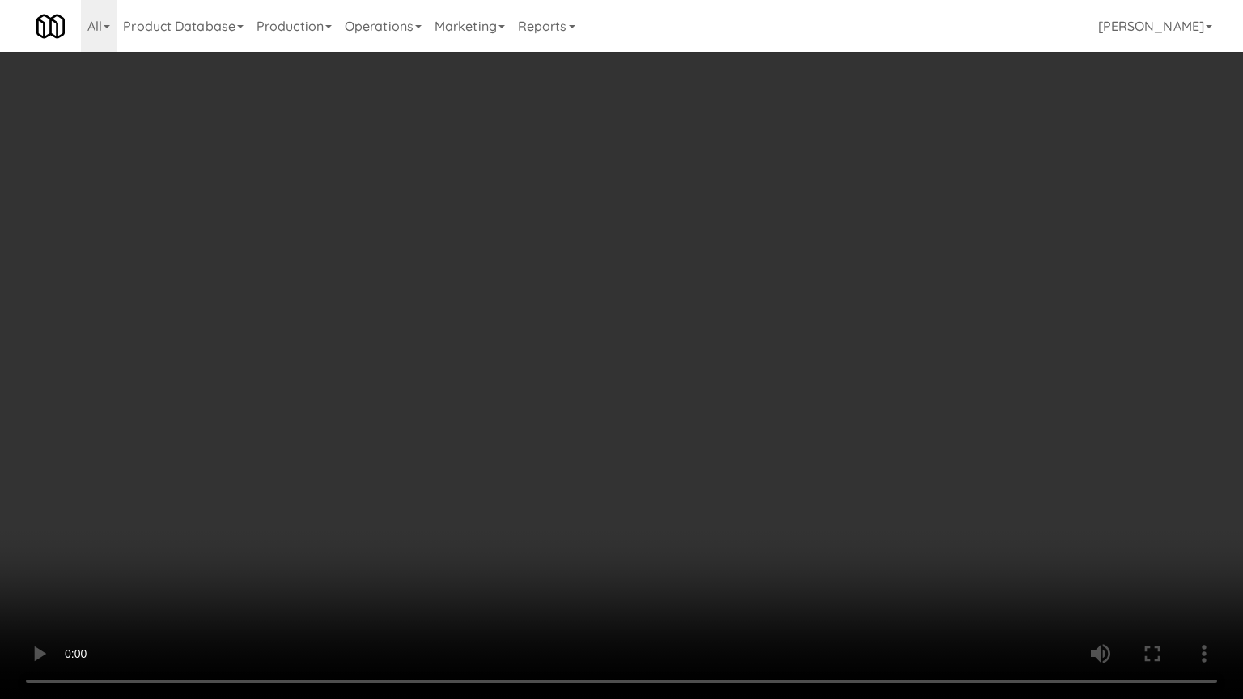
click at [638, 388] on video at bounding box center [621, 349] width 1243 height 699
click at [622, 340] on video at bounding box center [621, 349] width 1243 height 699
click at [622, 338] on video at bounding box center [621, 349] width 1243 height 699
click at [625, 327] on video at bounding box center [621, 349] width 1243 height 699
click at [609, 323] on video at bounding box center [621, 349] width 1243 height 699
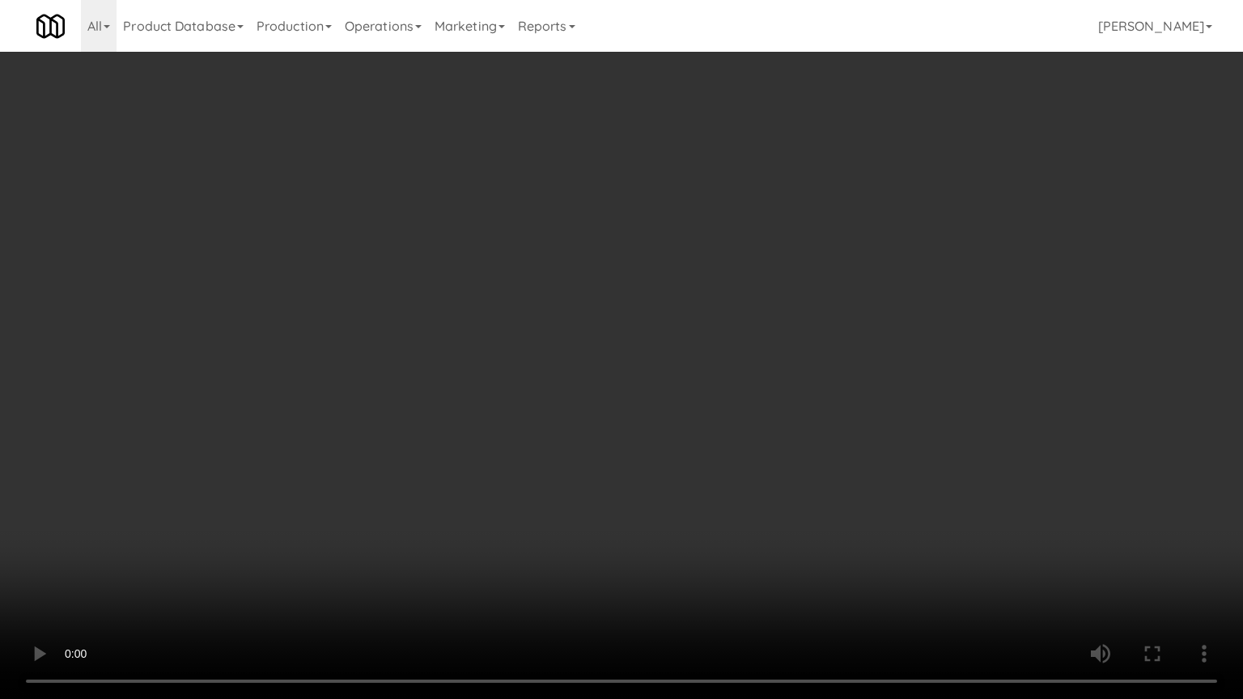
click at [623, 325] on video at bounding box center [621, 349] width 1243 height 699
click at [614, 329] on video at bounding box center [621, 349] width 1243 height 699
click at [658, 339] on video at bounding box center [621, 349] width 1243 height 699
click at [645, 335] on video at bounding box center [621, 349] width 1243 height 699
click at [662, 329] on video at bounding box center [621, 349] width 1243 height 699
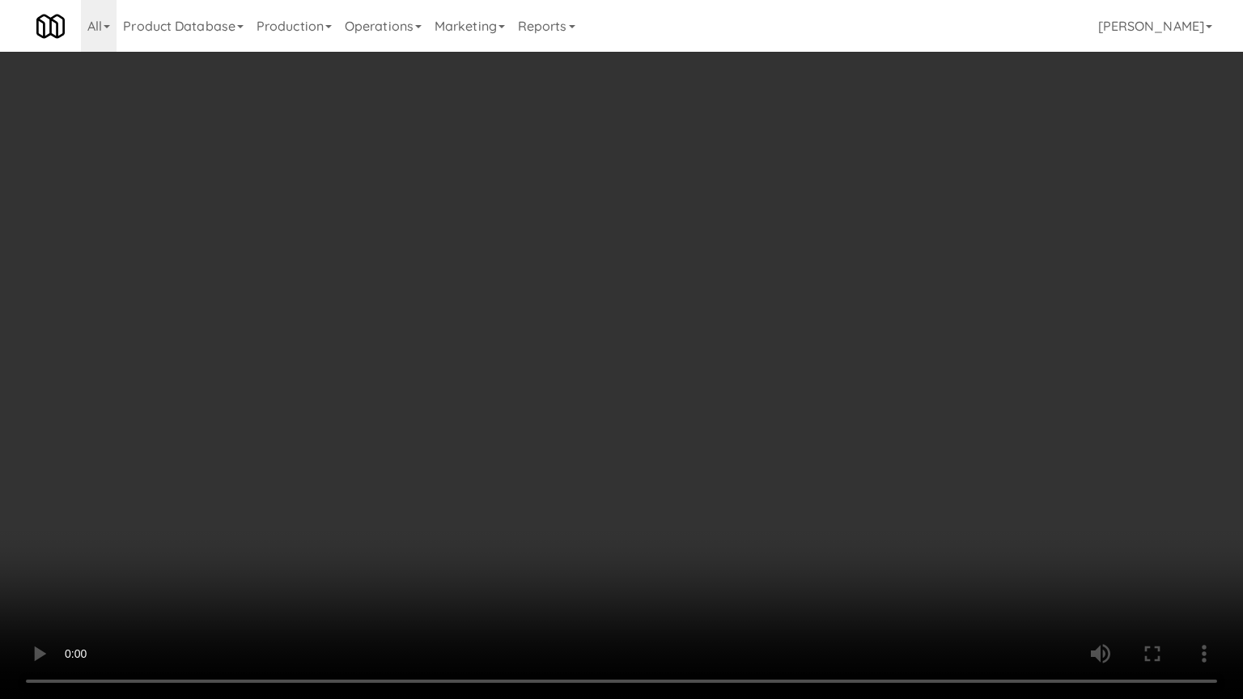
click at [662, 329] on video at bounding box center [621, 349] width 1243 height 699
click at [693, 330] on video at bounding box center [621, 349] width 1243 height 699
drag, startPoint x: 683, startPoint y: 324, endPoint x: 691, endPoint y: 319, distance: 9.4
click at [683, 322] on video at bounding box center [621, 349] width 1243 height 699
click at [693, 304] on video at bounding box center [621, 349] width 1243 height 699
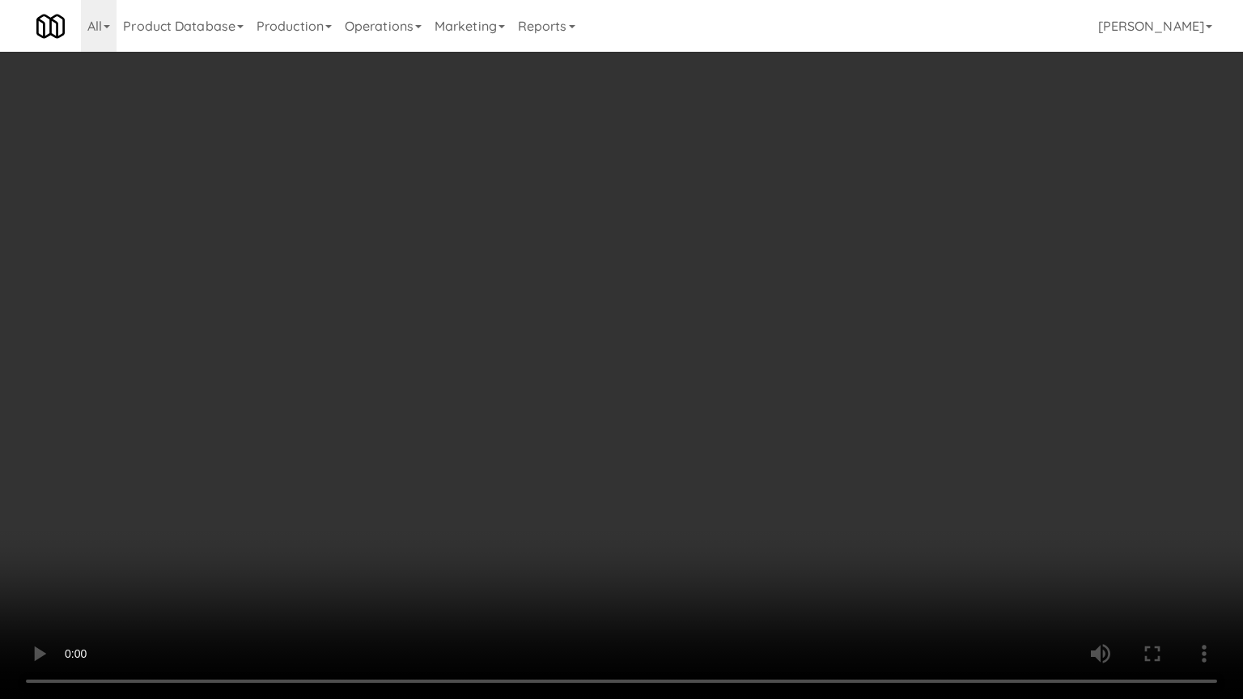
drag, startPoint x: 693, startPoint y: 304, endPoint x: 826, endPoint y: 189, distance: 175.1
click at [699, 304] on video at bounding box center [621, 349] width 1243 height 699
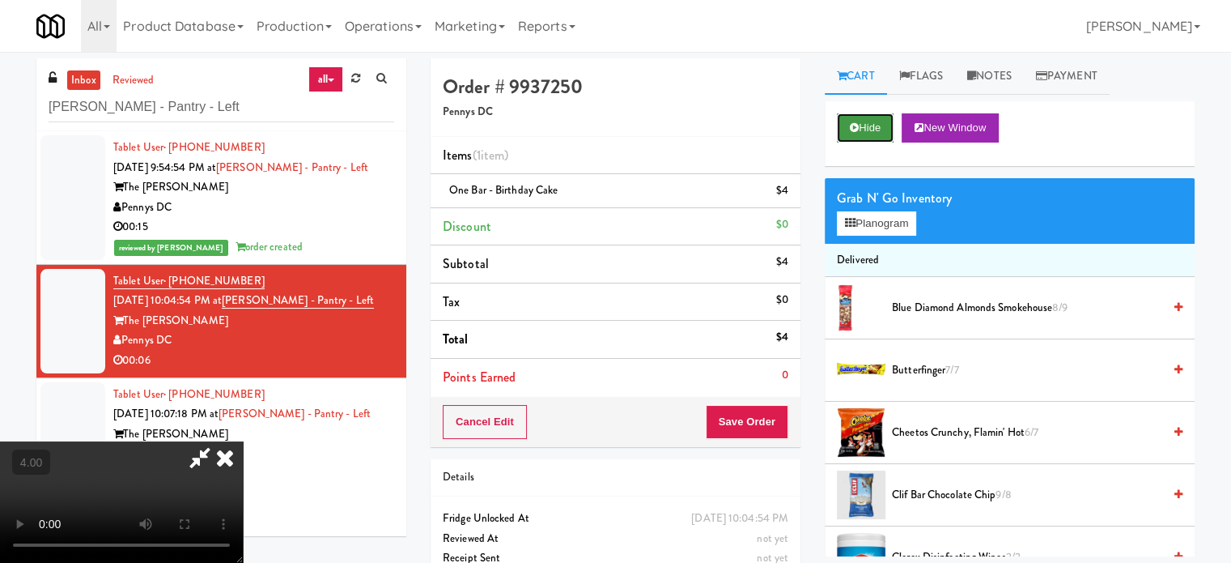
click at [858, 128] on icon at bounding box center [854, 127] width 9 height 11
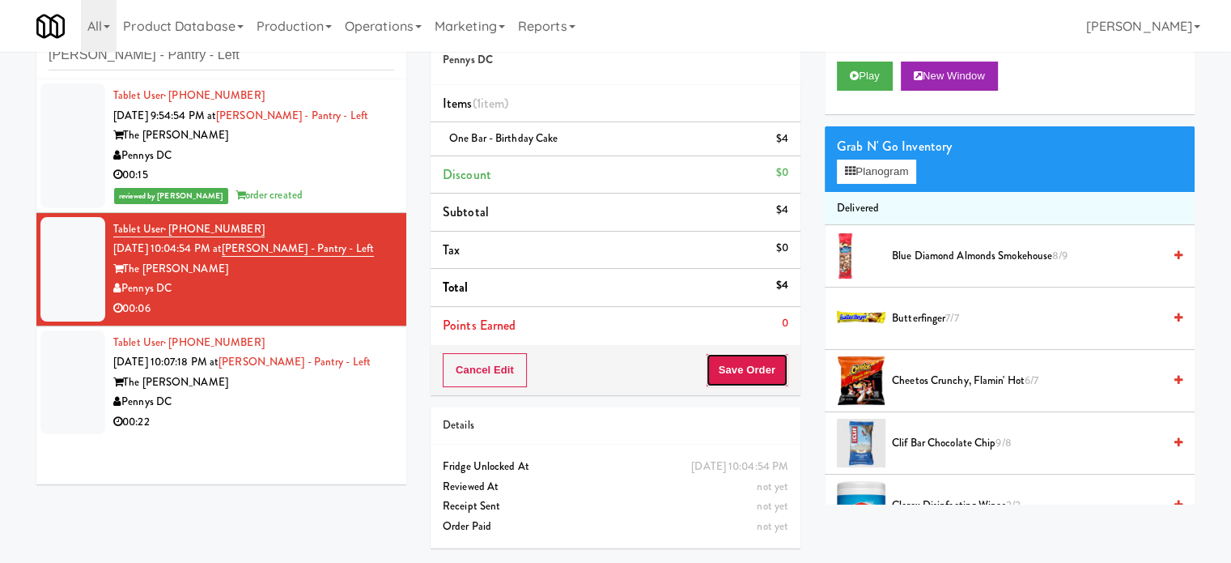
click at [761, 372] on button "Save Order" at bounding box center [747, 370] width 83 height 34
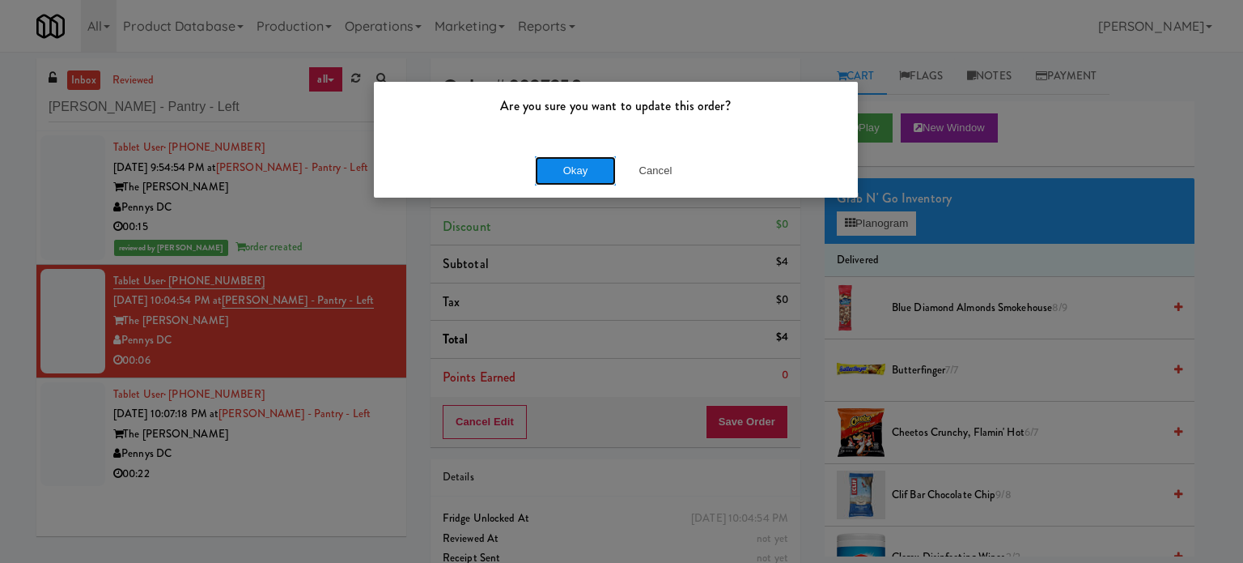
click at [592, 165] on button "Okay" at bounding box center [575, 170] width 81 height 29
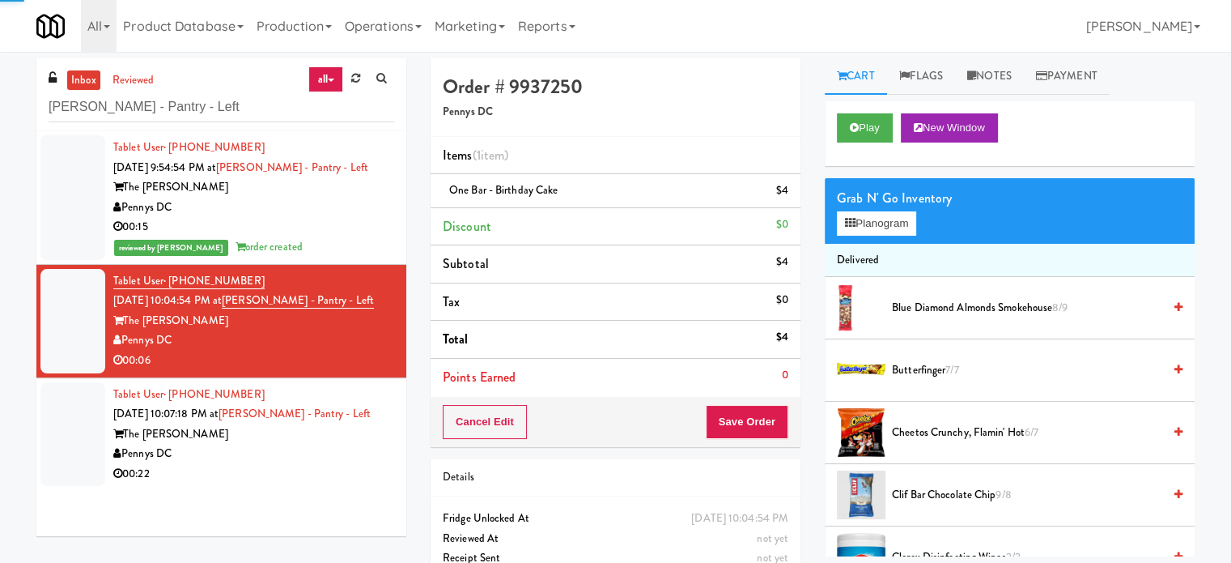
drag, startPoint x: 359, startPoint y: 427, endPoint x: 365, endPoint y: 418, distance: 11.0
click at [359, 427] on div "The Hale" at bounding box center [253, 434] width 281 height 20
click at [362, 421] on div "Tablet User · (267) 469-6788 Sep 24, 2025 10:07:18 PM at Hale - Pantry - Left T…" at bounding box center [253, 434] width 281 height 100
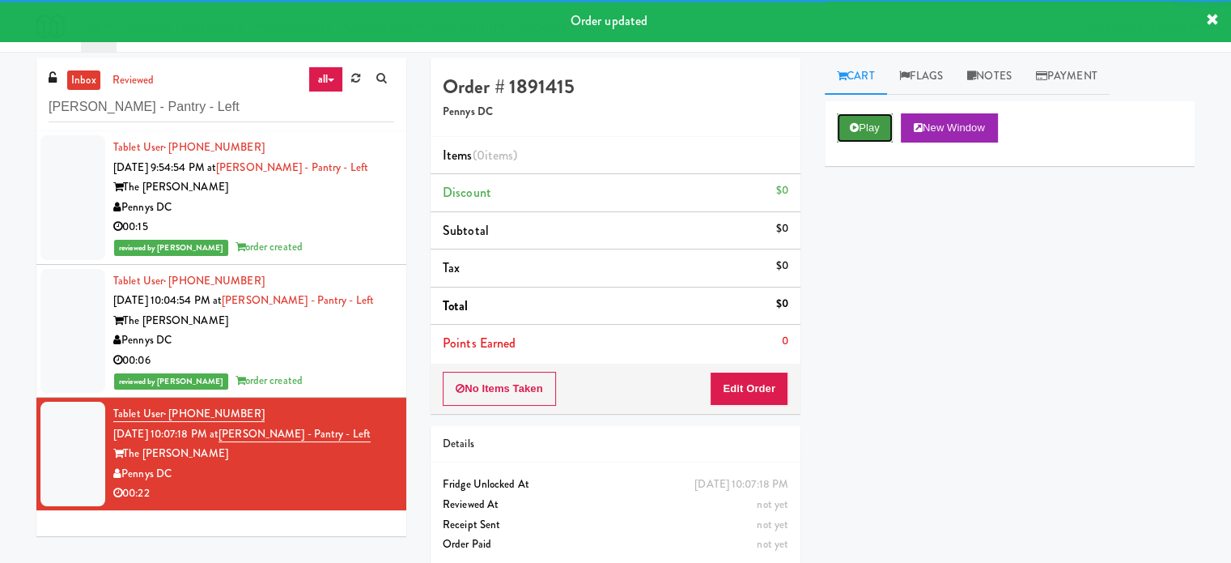
click at [879, 130] on button "Play" at bounding box center [865, 127] width 56 height 29
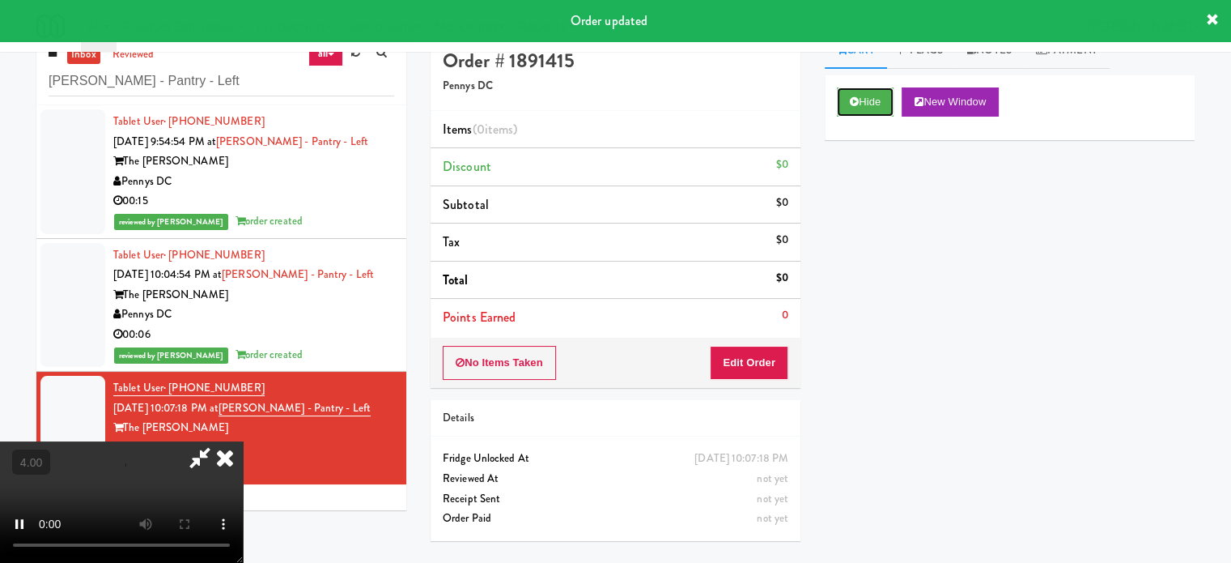
scroll to position [52, 0]
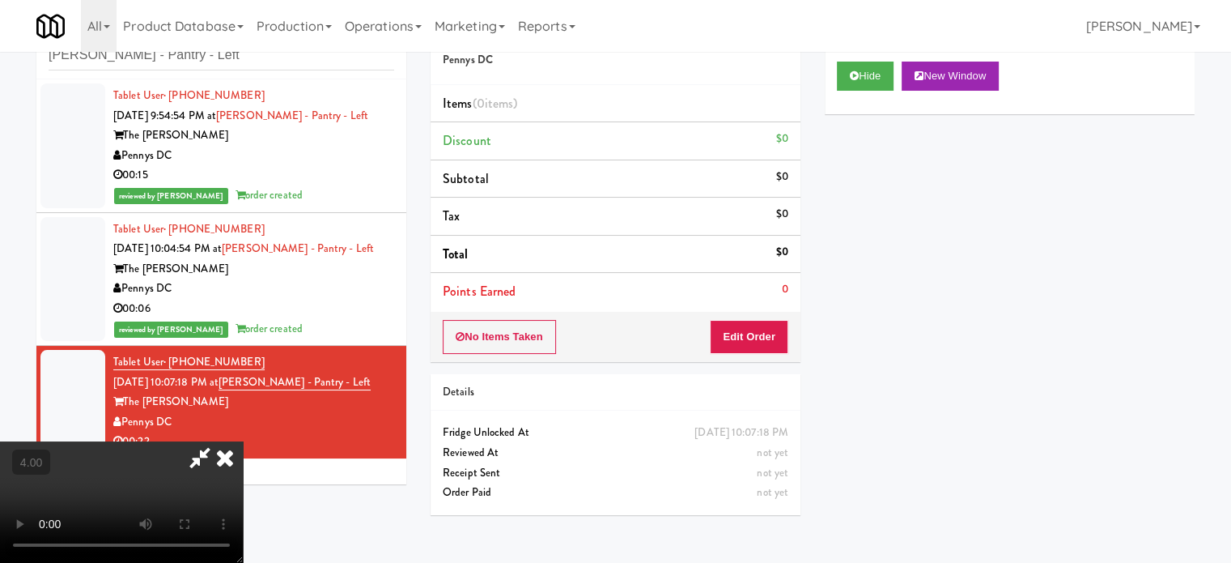
click at [243, 441] on video at bounding box center [121, 501] width 243 height 121
drag, startPoint x: 429, startPoint y: 320, endPoint x: 503, endPoint y: 295, distance: 78.6
click at [243, 441] on video at bounding box center [121, 501] width 243 height 121
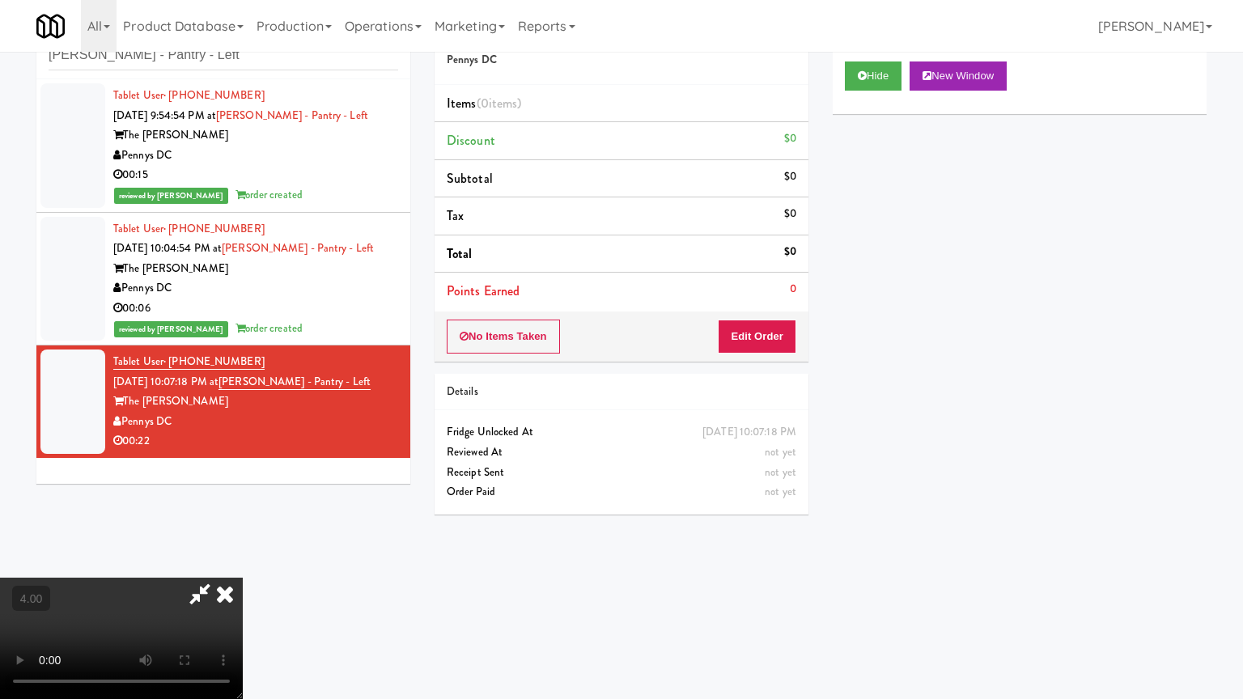
click at [243, 562] on video at bounding box center [121, 638] width 243 height 121
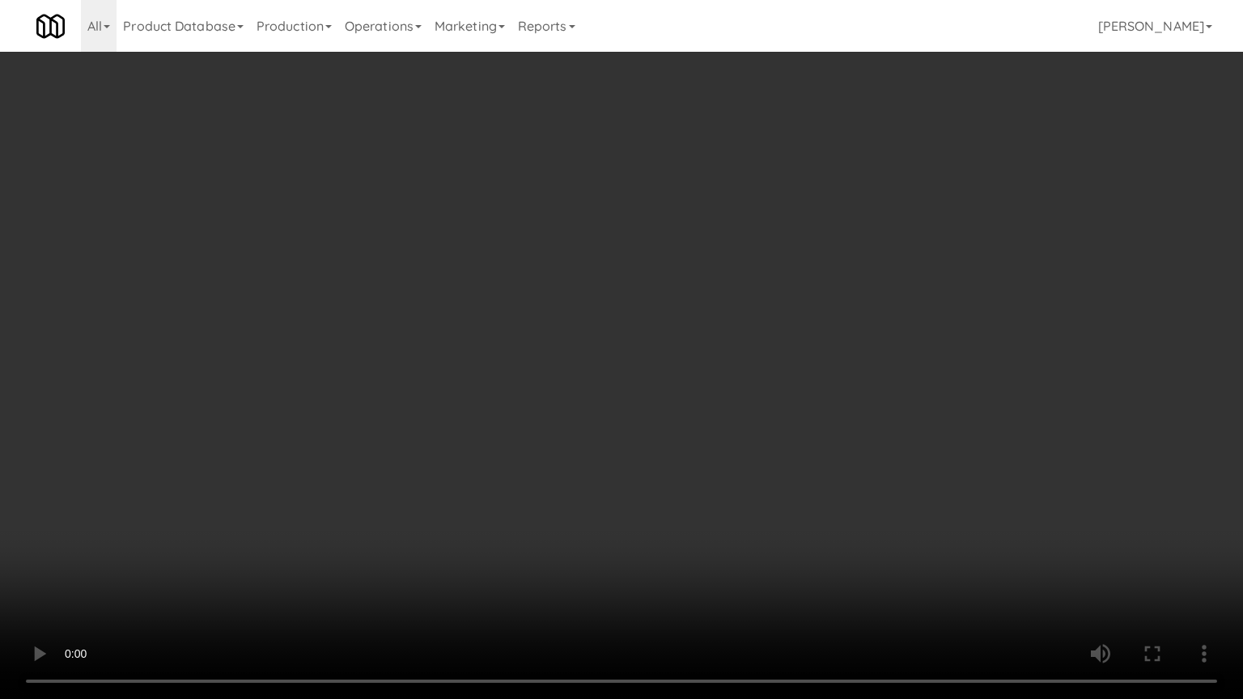
click at [583, 301] on video at bounding box center [621, 349] width 1243 height 699
click at [648, 301] on video at bounding box center [621, 349] width 1243 height 699
click at [652, 299] on video at bounding box center [621, 349] width 1243 height 699
click at [548, 544] on video at bounding box center [621, 349] width 1243 height 699
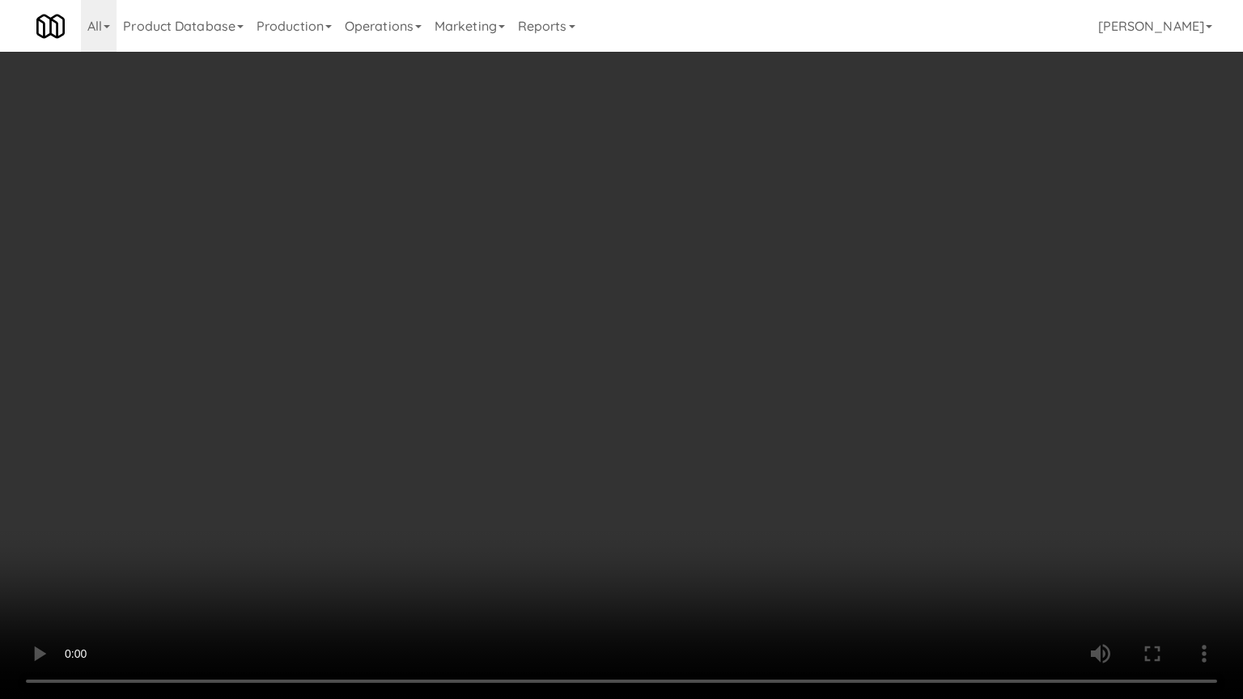
click at [519, 452] on video at bounding box center [621, 349] width 1243 height 699
click at [517, 447] on video at bounding box center [621, 349] width 1243 height 699
click at [699, 395] on video at bounding box center [621, 349] width 1243 height 699
click at [699, 380] on video at bounding box center [621, 349] width 1243 height 699
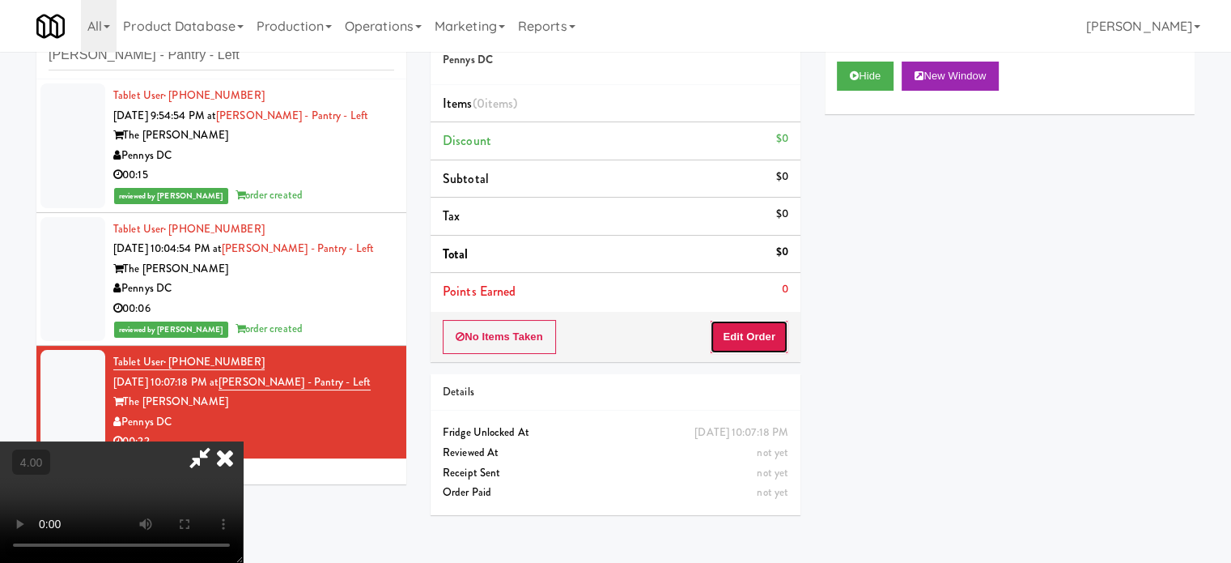
drag, startPoint x: 774, startPoint y: 348, endPoint x: 803, endPoint y: 297, distance: 58.7
click at [774, 348] on button "Edit Order" at bounding box center [749, 337] width 79 height 34
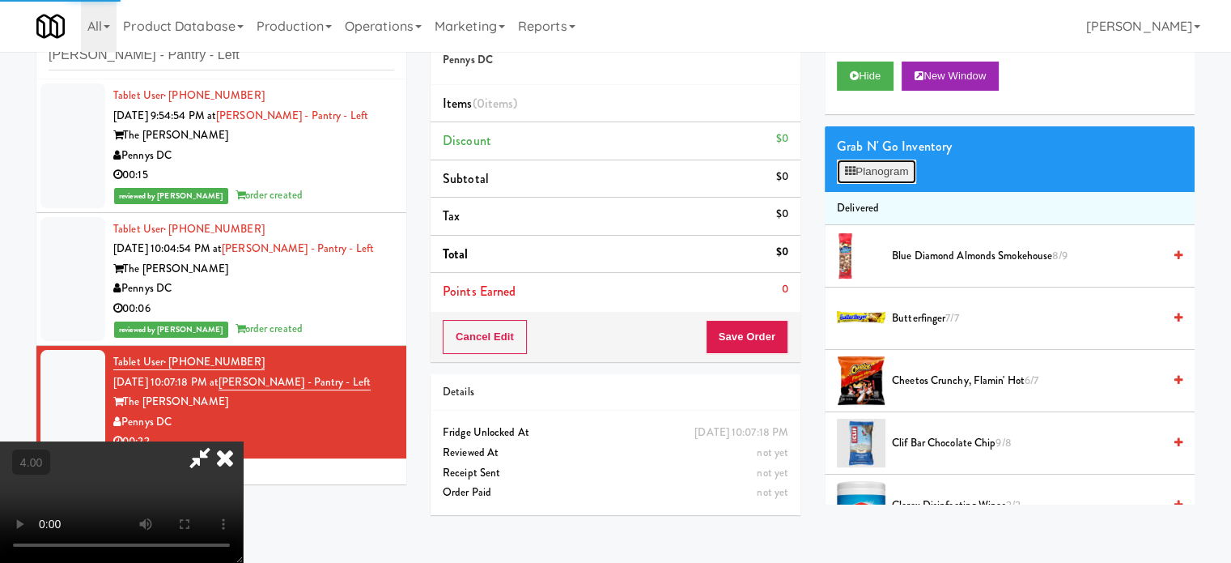
click at [884, 177] on button "Planogram" at bounding box center [876, 171] width 79 height 24
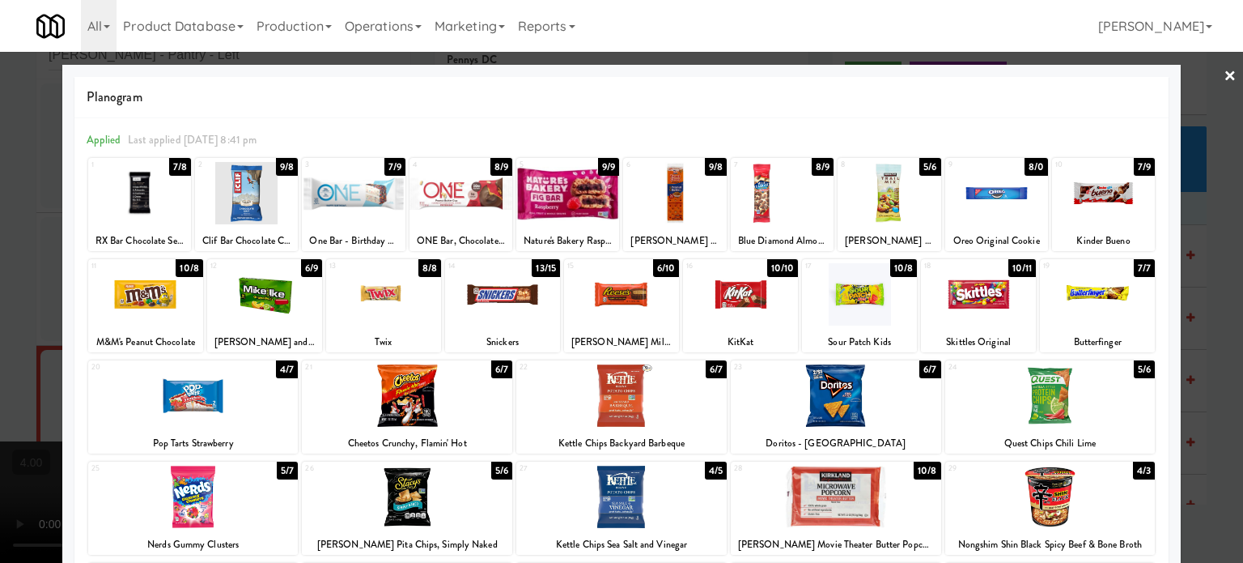
click at [1133, 473] on div "4/3" at bounding box center [1144, 470] width 22 height 18
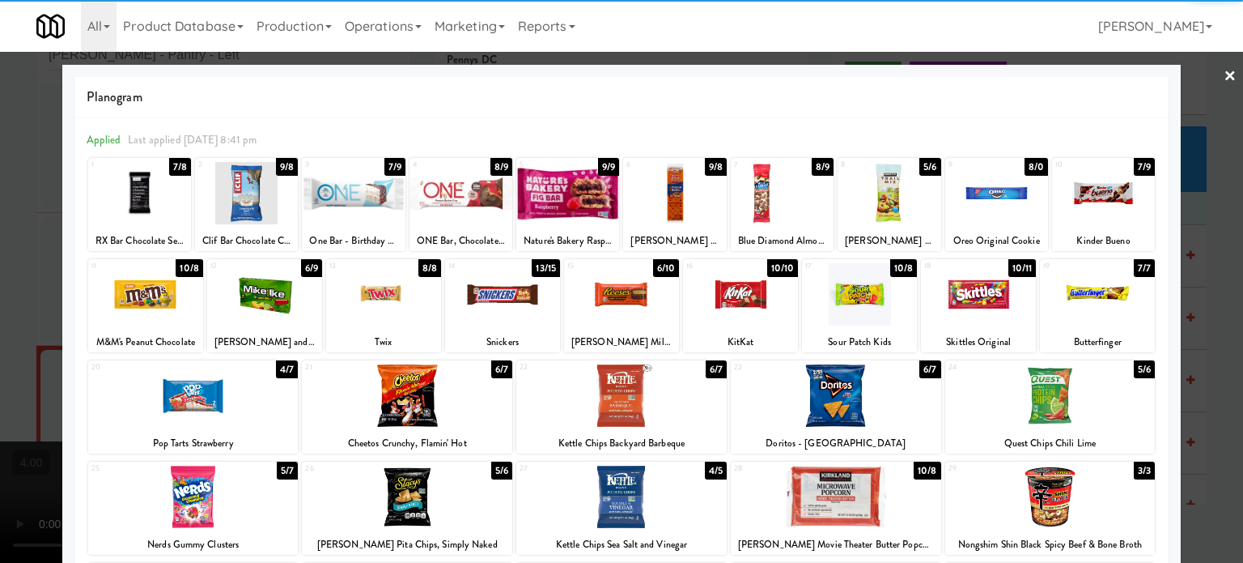
click at [923, 368] on div "6/7" at bounding box center [929, 369] width 21 height 18
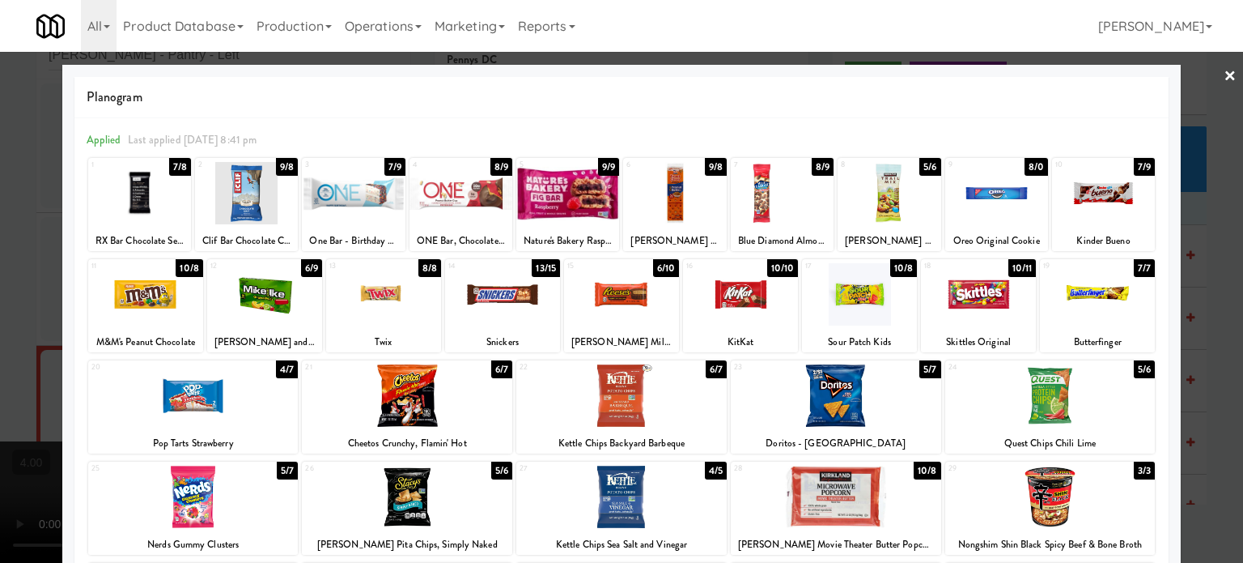
click at [1201, 302] on div at bounding box center [621, 281] width 1243 height 563
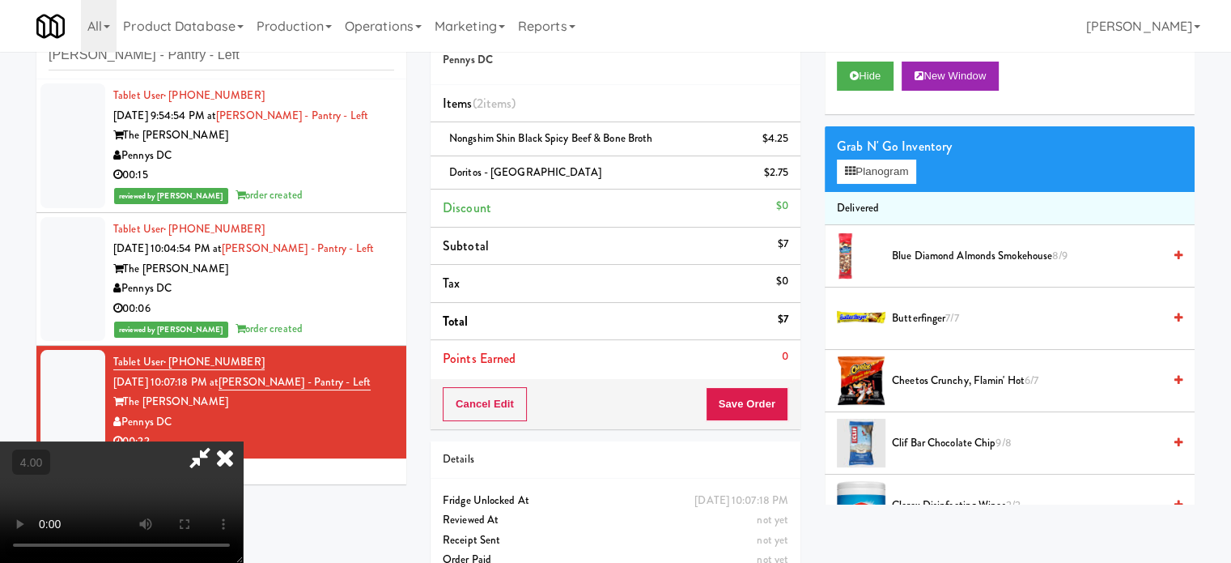
drag, startPoint x: 441, startPoint y: 359, endPoint x: 439, endPoint y: 339, distance: 20.4
click at [243, 441] on video at bounding box center [121, 501] width 243 height 121
drag, startPoint x: 439, startPoint y: 339, endPoint x: 465, endPoint y: 387, distance: 54.3
click at [243, 441] on video at bounding box center [121, 501] width 243 height 121
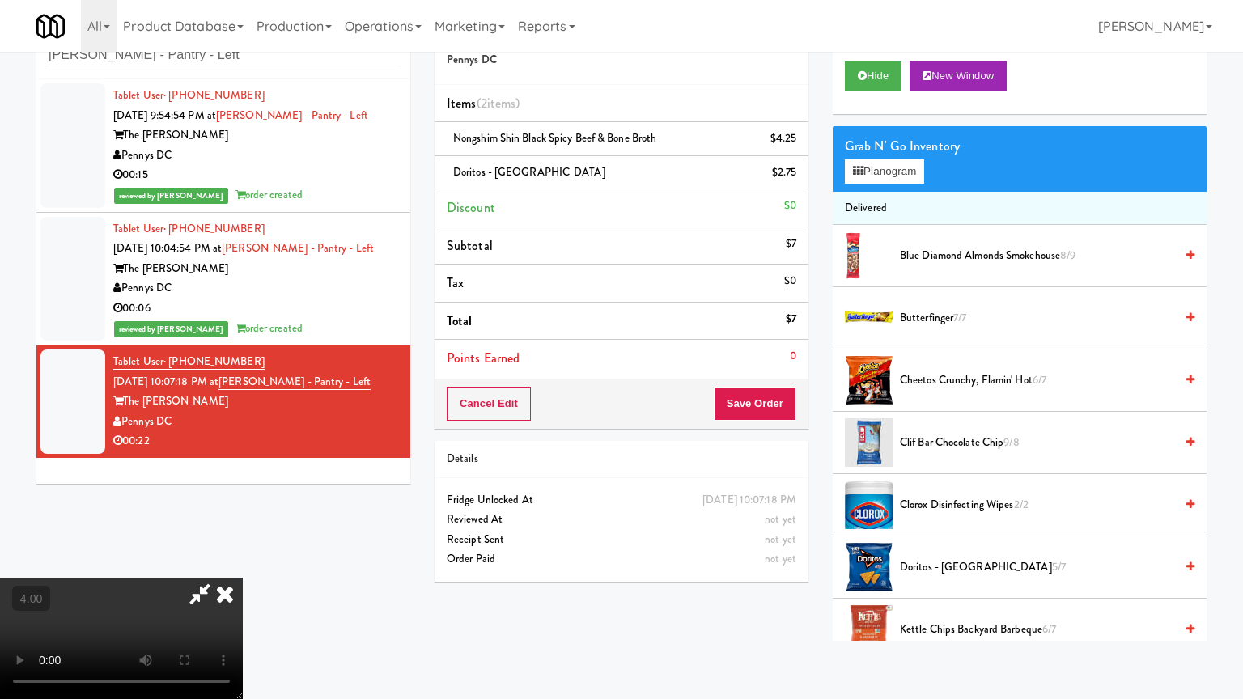
click at [243, 562] on video at bounding box center [121, 638] width 243 height 121
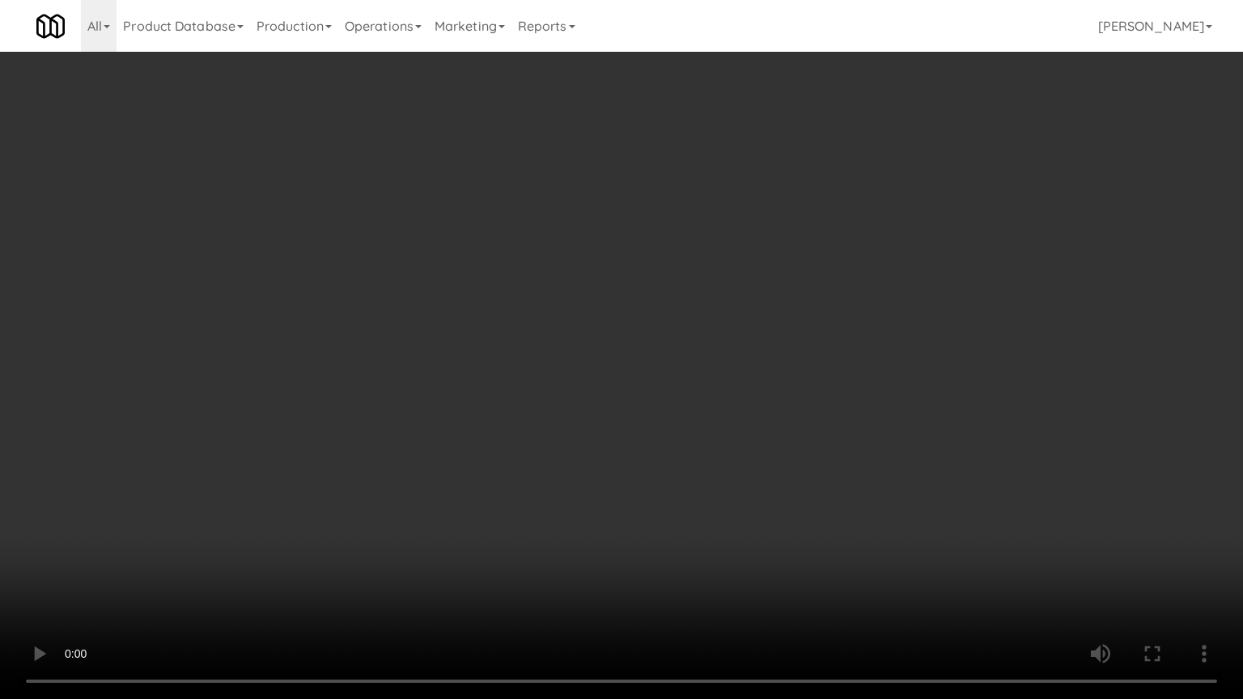
click at [510, 270] on video at bounding box center [621, 349] width 1243 height 699
drag, startPoint x: 512, startPoint y: 267, endPoint x: 515, endPoint y: 165, distance: 102.0
click at [512, 265] on video at bounding box center [621, 349] width 1243 height 699
click at [515, 165] on video at bounding box center [621, 349] width 1243 height 699
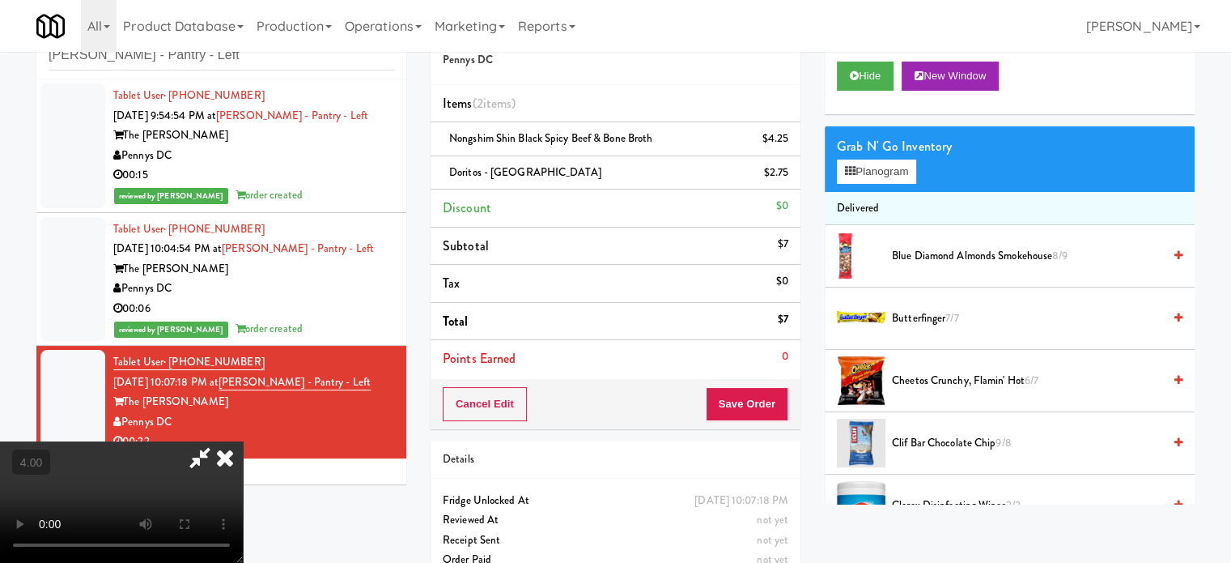
click at [243, 441] on icon at bounding box center [225, 457] width 36 height 32
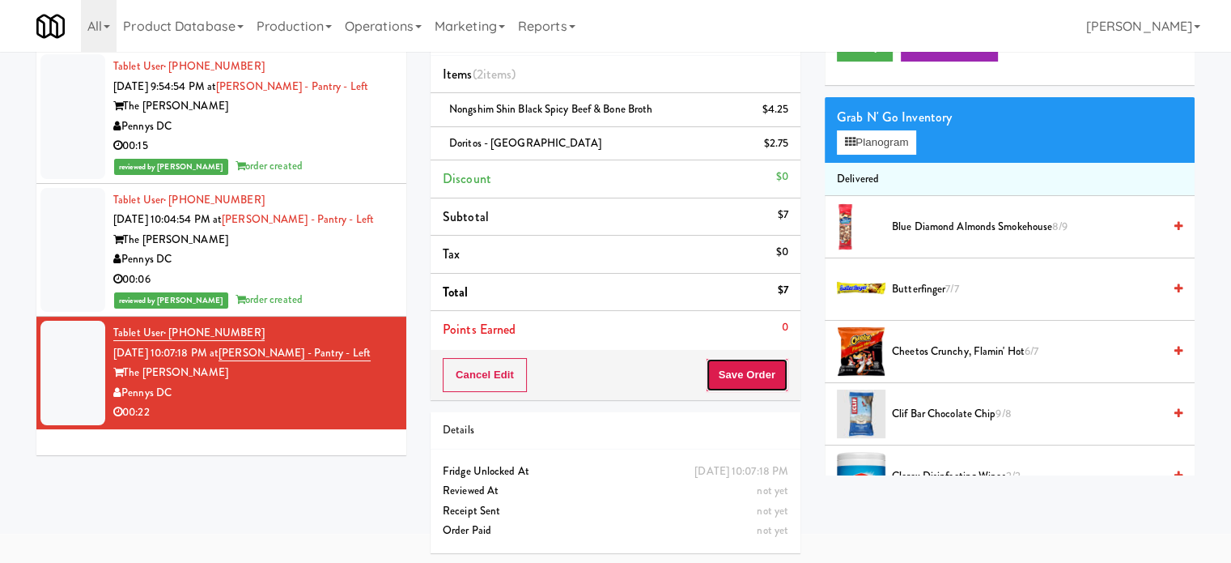
drag, startPoint x: 758, startPoint y: 365, endPoint x: 670, endPoint y: 279, distance: 122.5
click at [758, 365] on button "Save Order" at bounding box center [747, 375] width 83 height 34
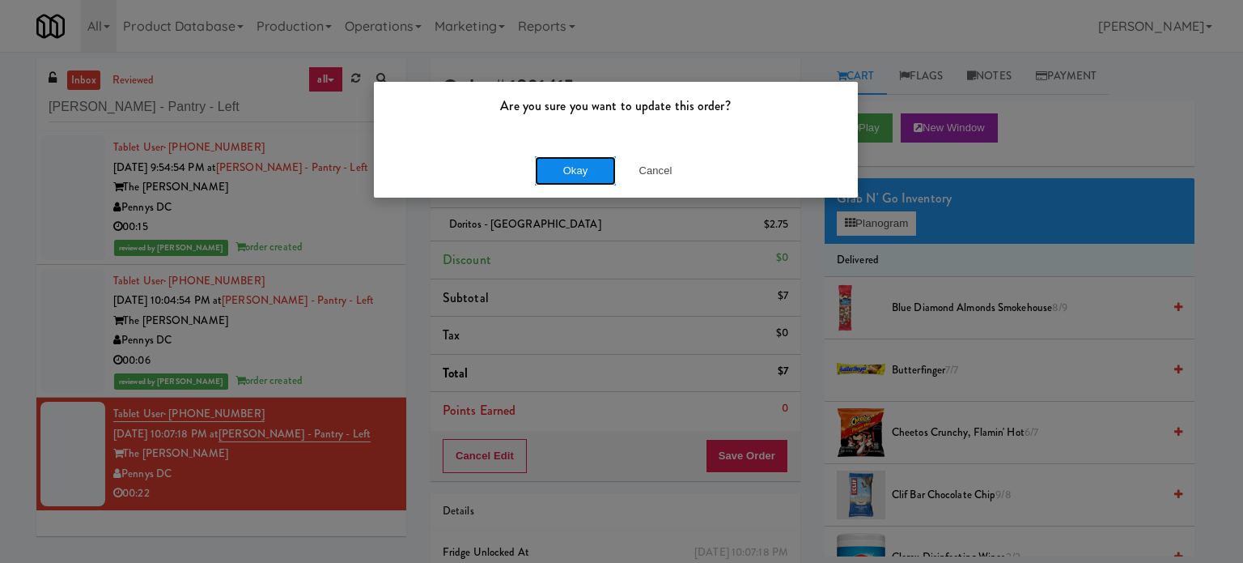
click at [581, 174] on button "Okay" at bounding box center [575, 170] width 81 height 29
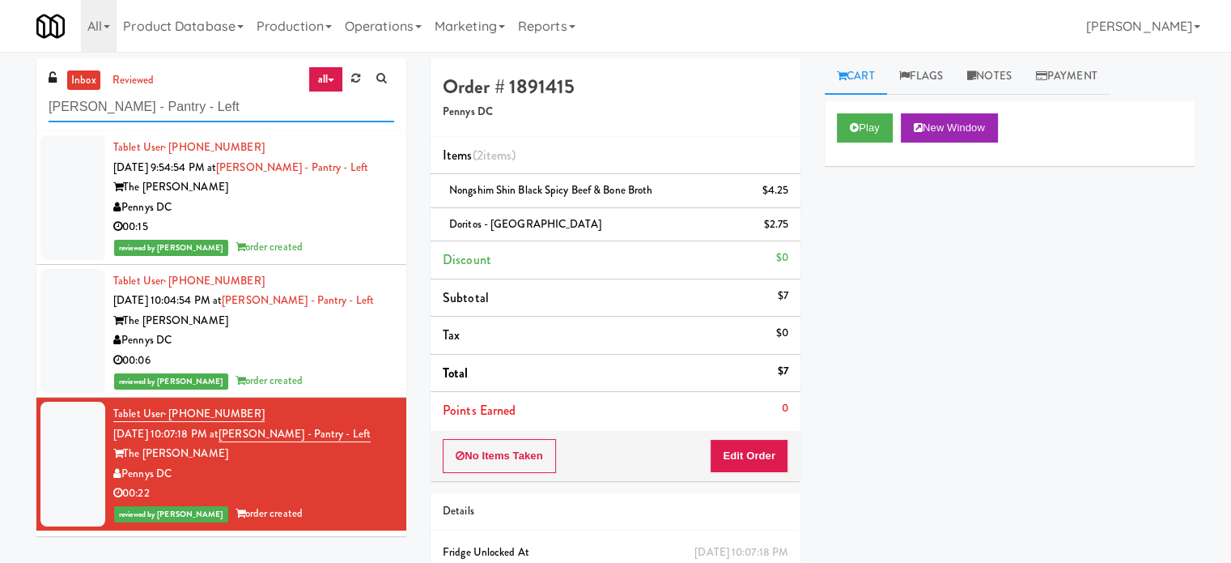
click at [201, 115] on input "Hale - Pantry - Left" at bounding box center [222, 107] width 346 height 30
click at [201, 113] on input "Hale - Pantry - Left" at bounding box center [222, 107] width 346 height 30
paste input "Fridge - Gym"
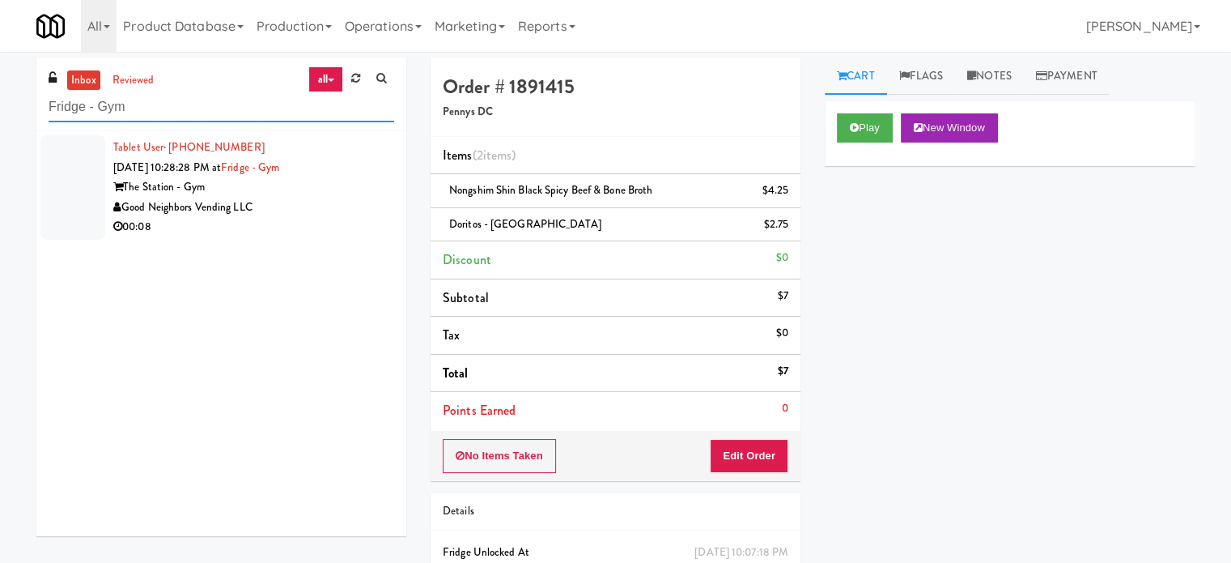
type input "Fridge - Gym"
click at [330, 201] on div "Good Neighbors Vending LLC" at bounding box center [253, 207] width 281 height 20
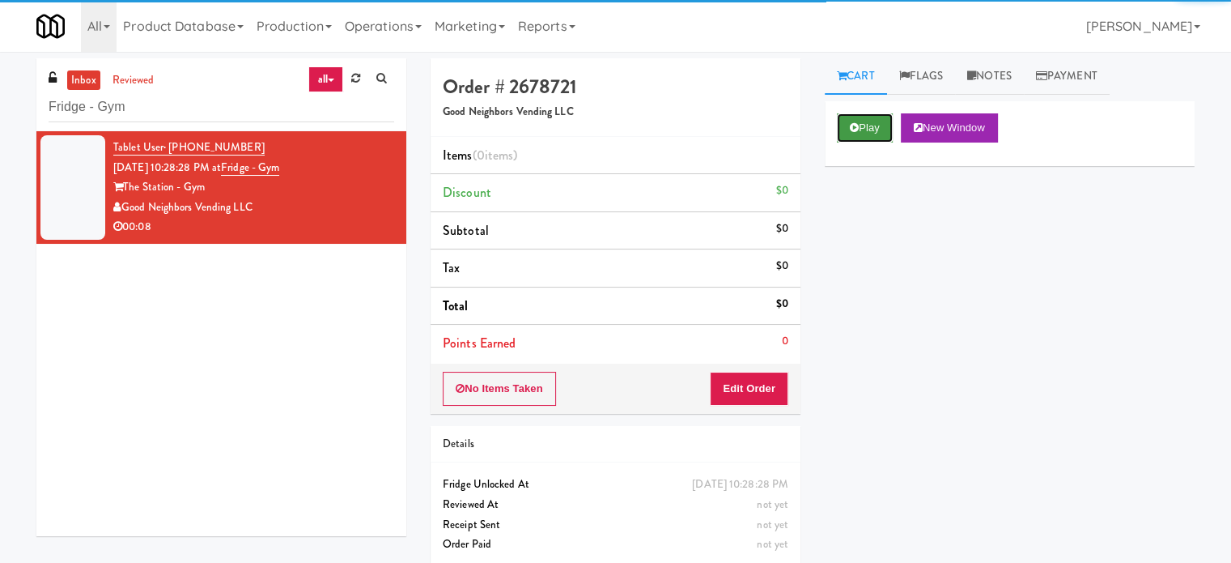
click at [863, 134] on button "Play" at bounding box center [865, 127] width 56 height 29
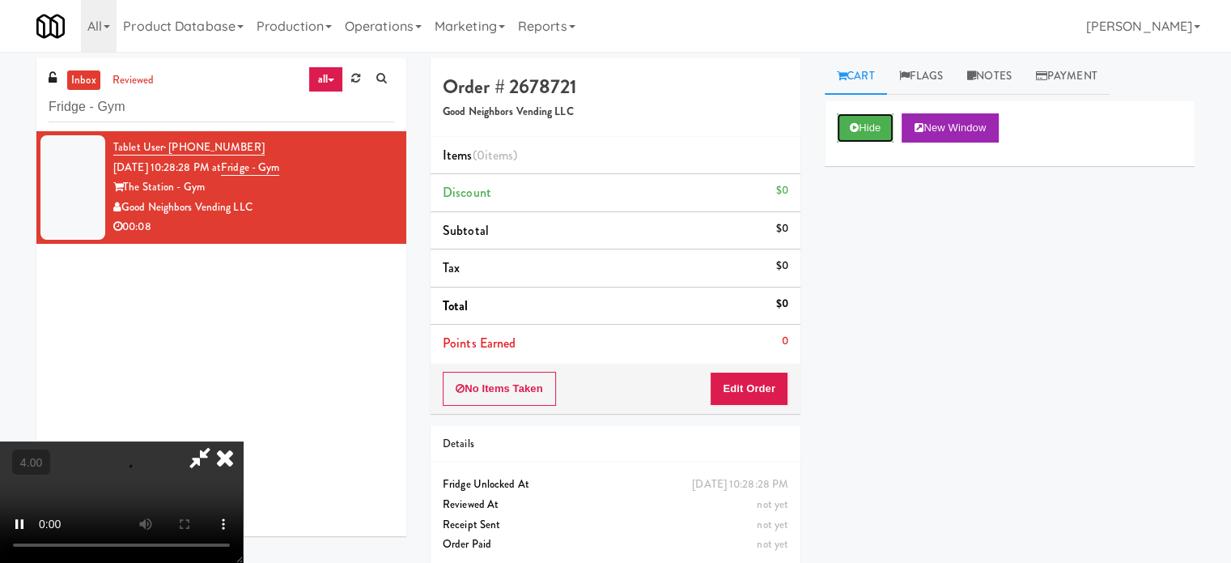
scroll to position [52, 0]
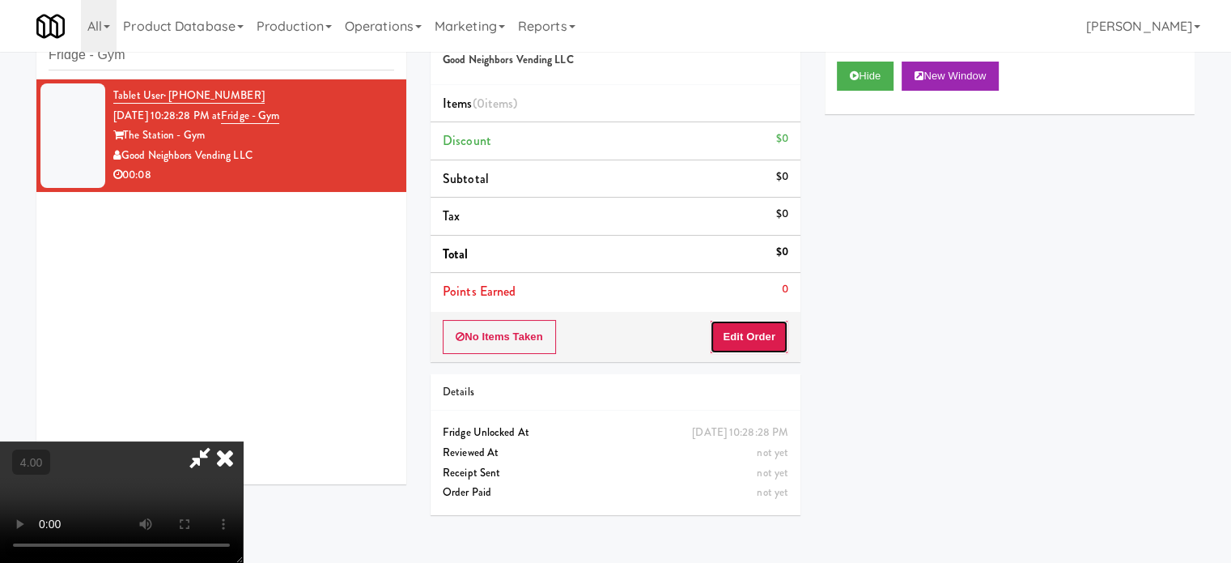
click at [750, 346] on button "Edit Order" at bounding box center [749, 337] width 79 height 34
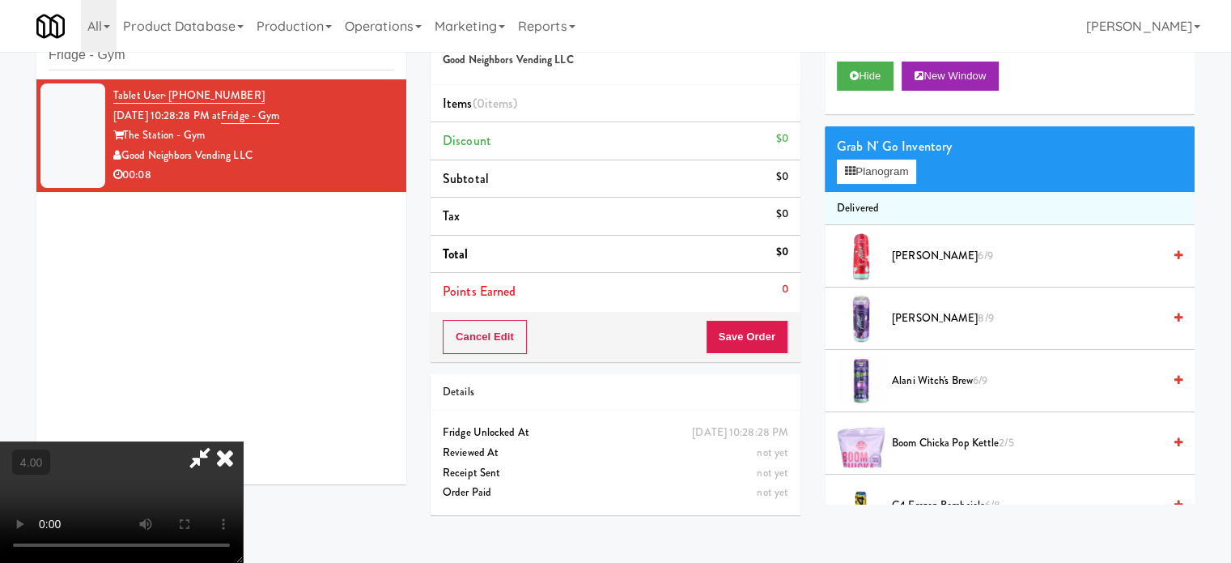
drag, startPoint x: 374, startPoint y: 384, endPoint x: 382, endPoint y: 375, distance: 12.6
click at [243, 441] on video at bounding box center [121, 501] width 243 height 121
drag, startPoint x: 382, startPoint y: 375, endPoint x: 482, endPoint y: 378, distance: 100.4
click at [243, 441] on video at bounding box center [121, 501] width 243 height 121
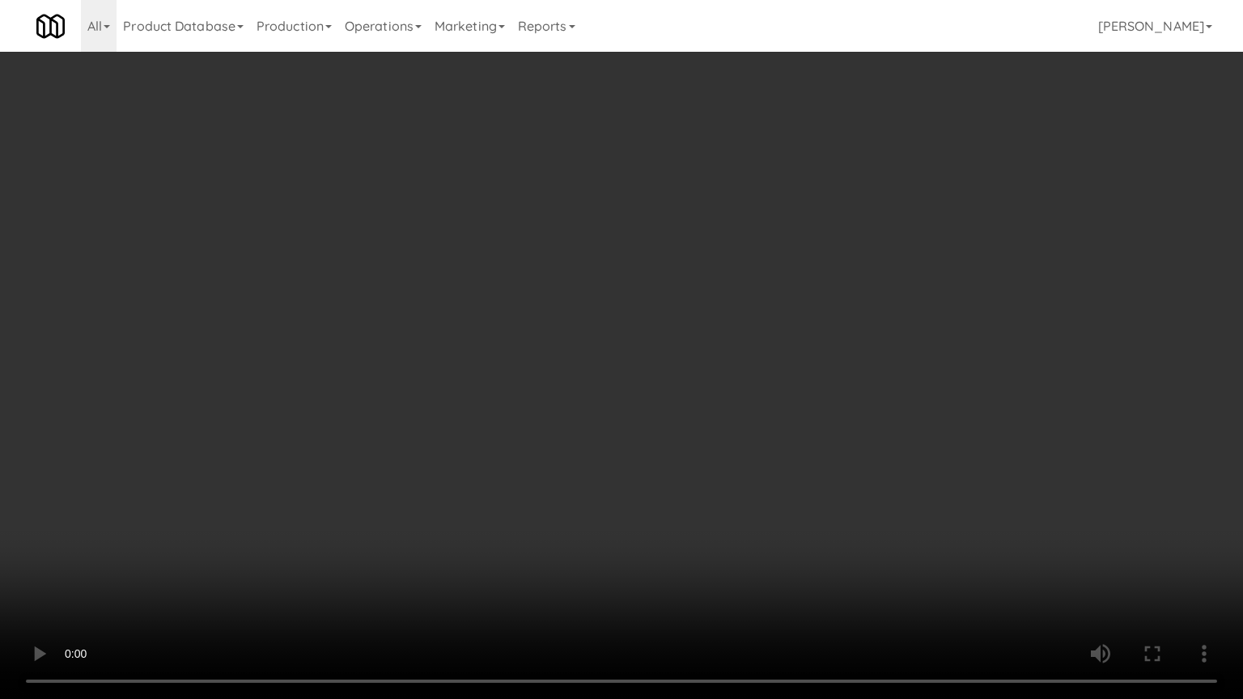
click at [531, 337] on video at bounding box center [621, 349] width 1243 height 699
click at [495, 477] on video at bounding box center [621, 349] width 1243 height 699
click at [588, 331] on video at bounding box center [621, 349] width 1243 height 699
click at [597, 328] on video at bounding box center [621, 349] width 1243 height 699
click at [601, 327] on video at bounding box center [621, 349] width 1243 height 699
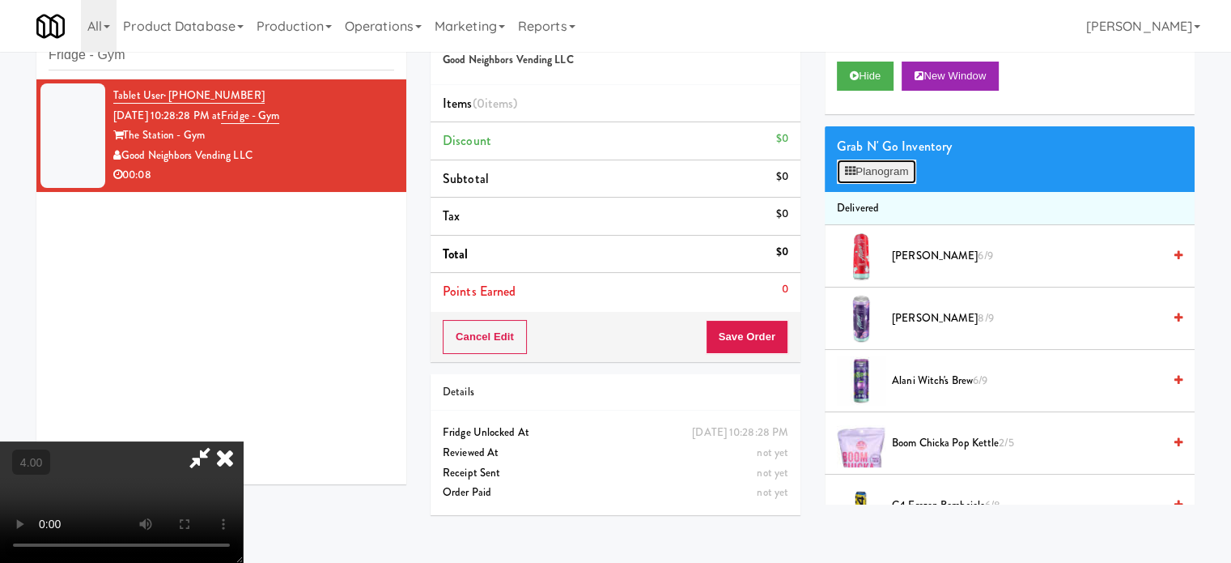
click at [890, 165] on button "Planogram" at bounding box center [876, 171] width 79 height 24
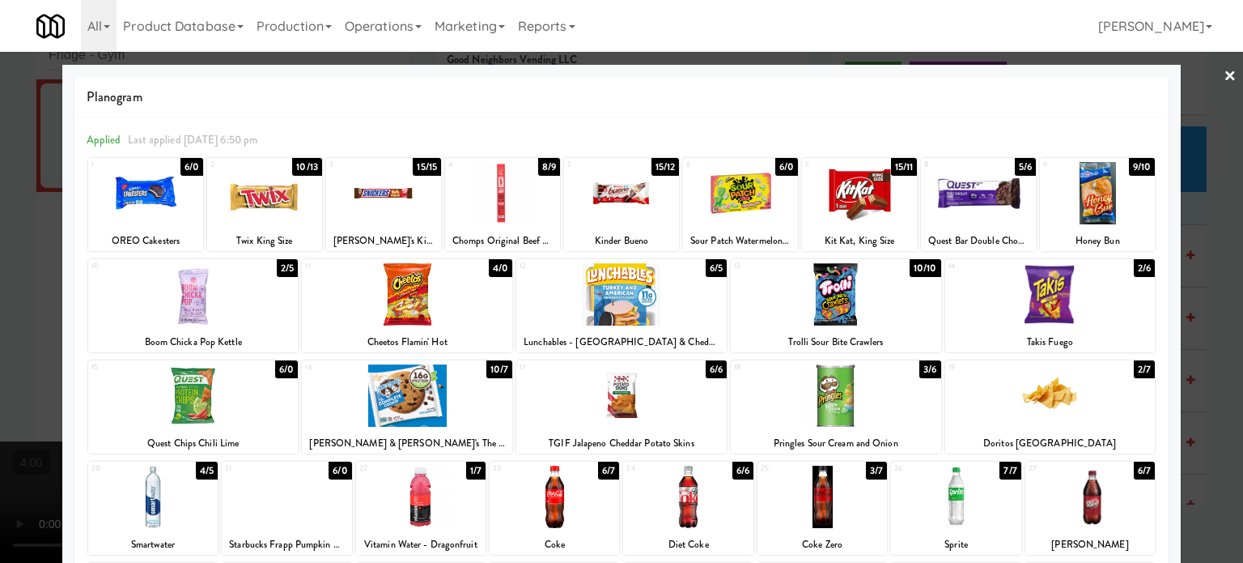
click at [716, 372] on div "6/6" at bounding box center [716, 369] width 21 height 18
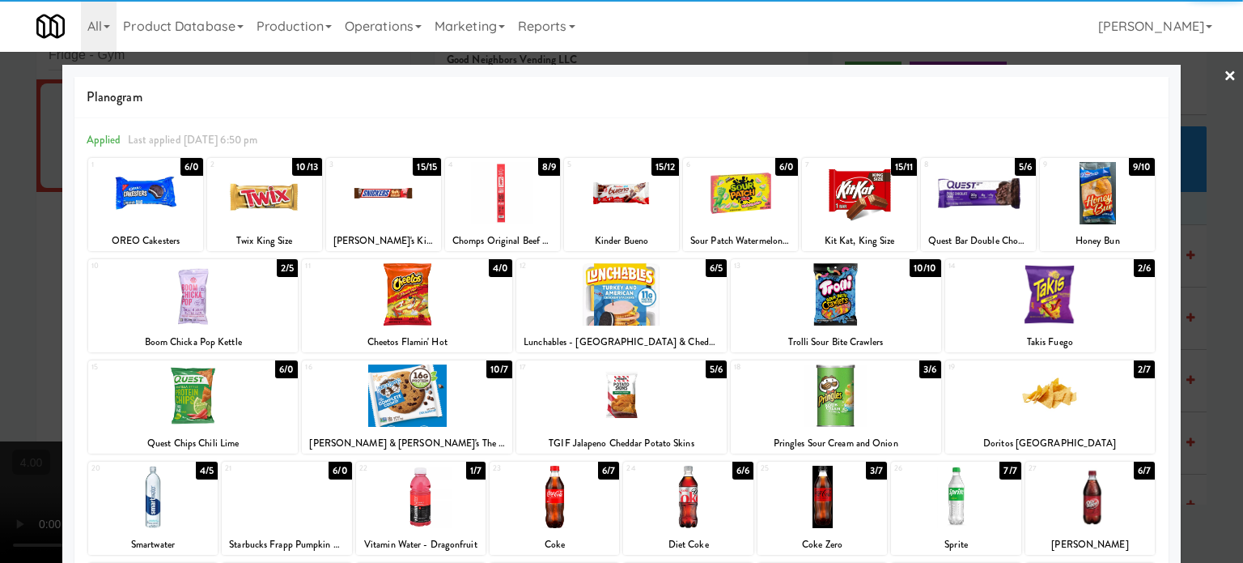
click at [1201, 333] on div at bounding box center [621, 281] width 1243 height 563
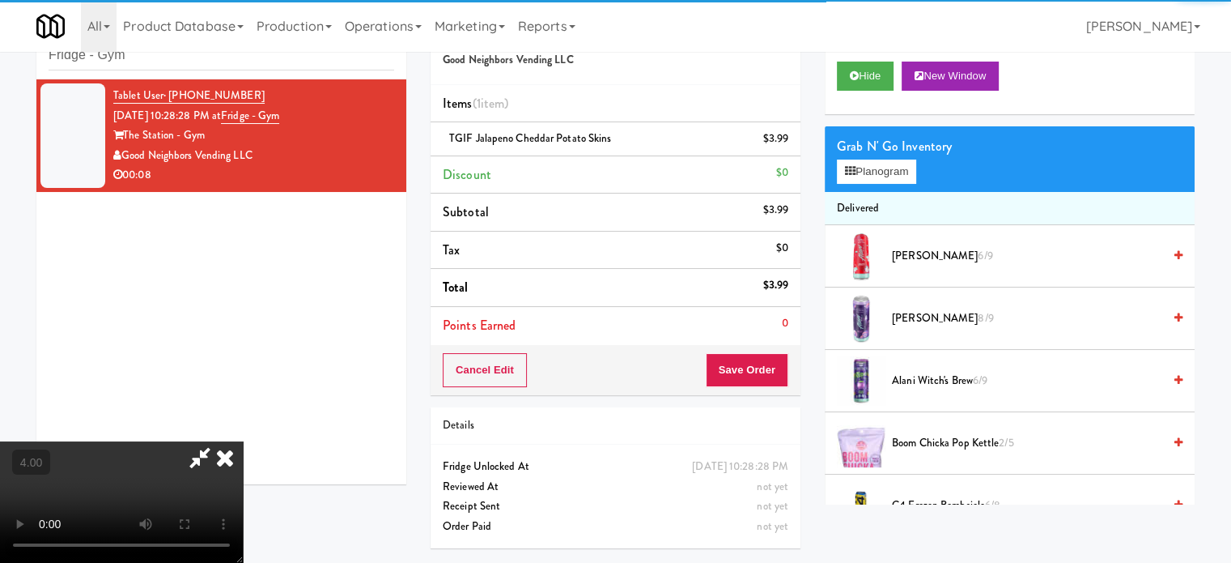
click at [243, 441] on video at bounding box center [121, 501] width 243 height 121
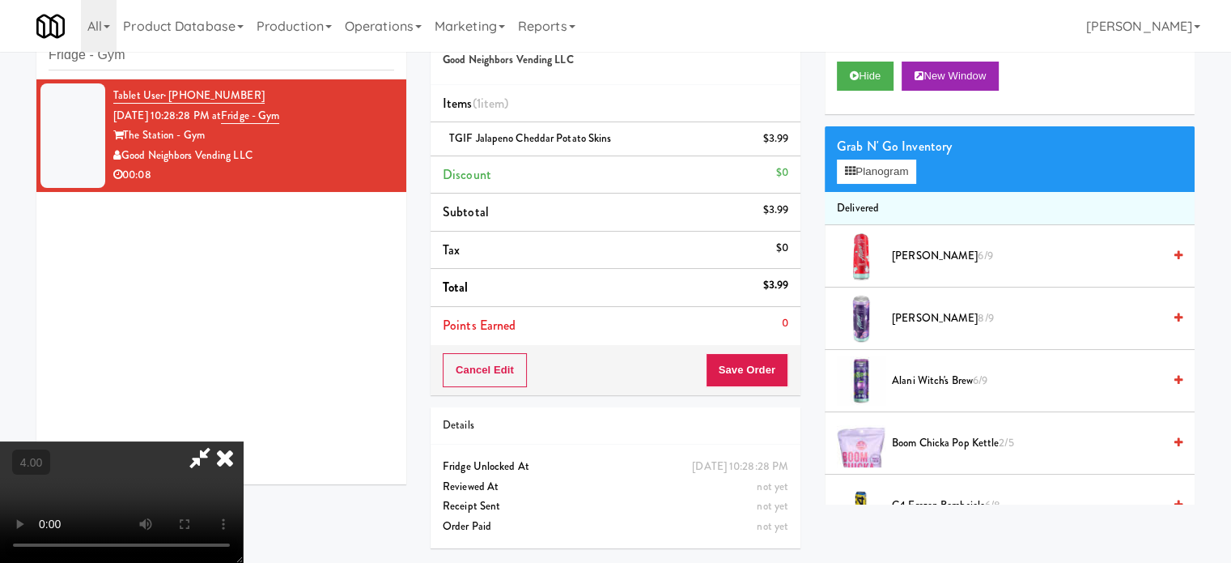
drag, startPoint x: 398, startPoint y: 358, endPoint x: 405, endPoint y: 436, distance: 78.8
click at [243, 441] on video at bounding box center [121, 501] width 243 height 121
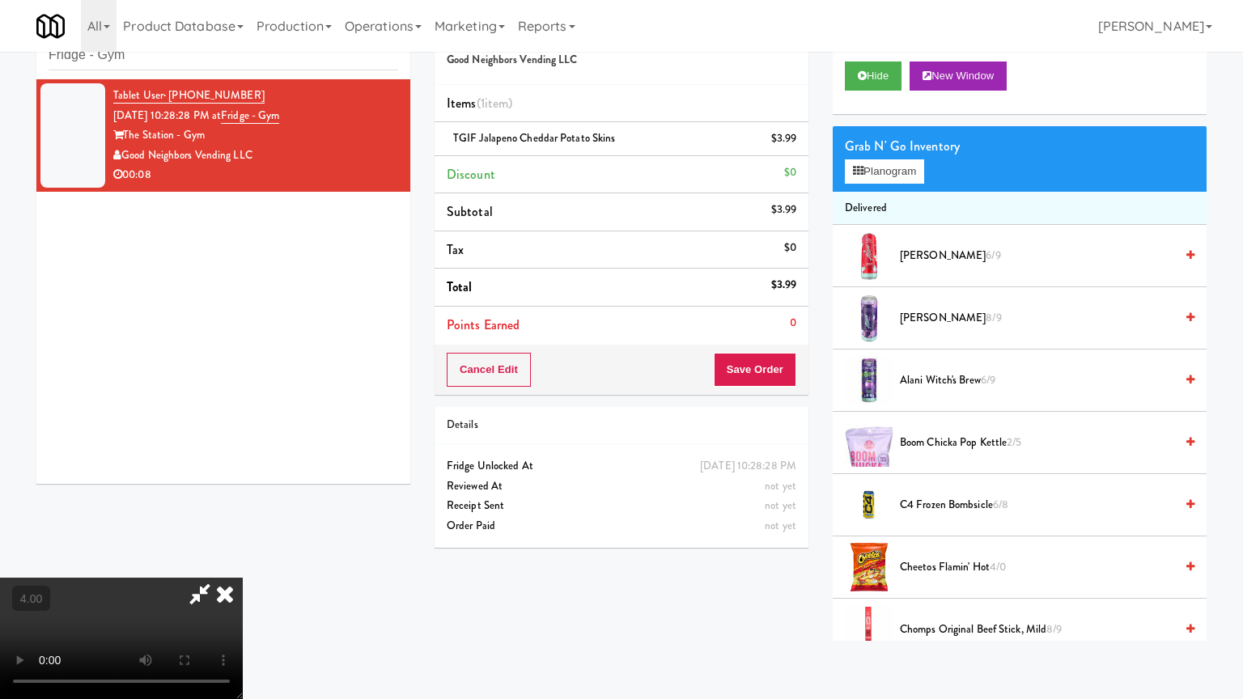
drag, startPoint x: 405, startPoint y: 436, endPoint x: 408, endPoint y: 420, distance: 16.5
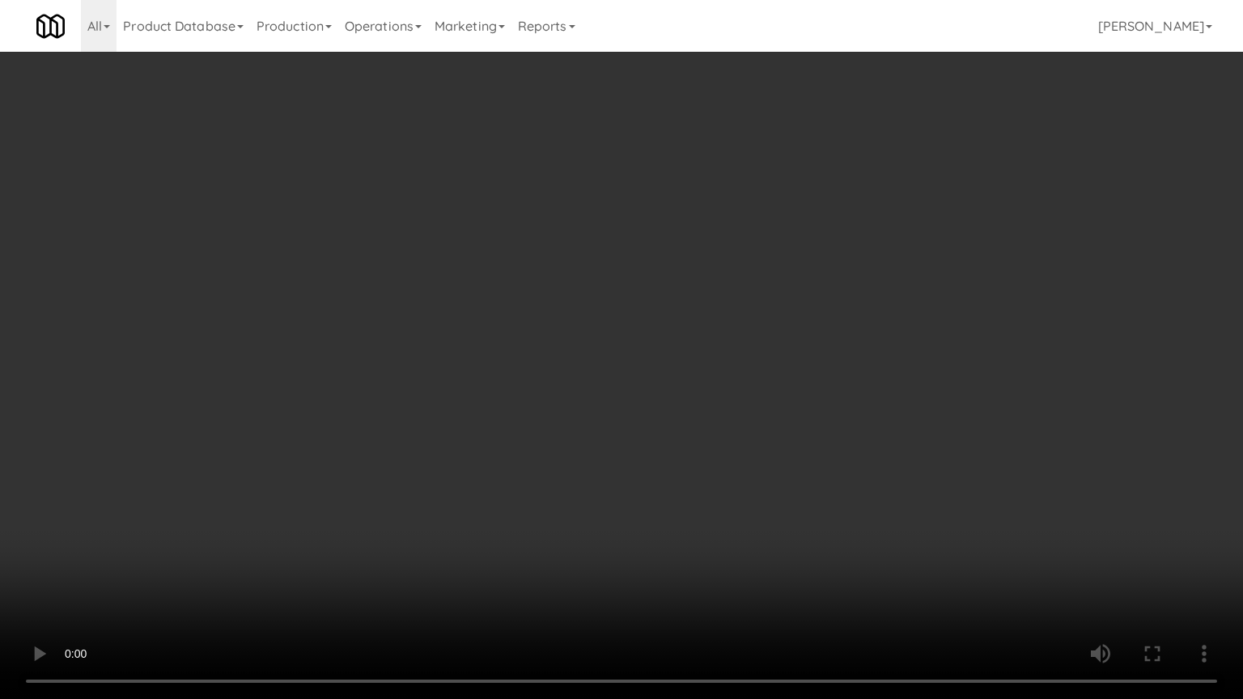
click at [407, 425] on video at bounding box center [621, 349] width 1243 height 699
click at [433, 376] on video at bounding box center [621, 349] width 1243 height 699
click at [442, 372] on video at bounding box center [621, 349] width 1243 height 699
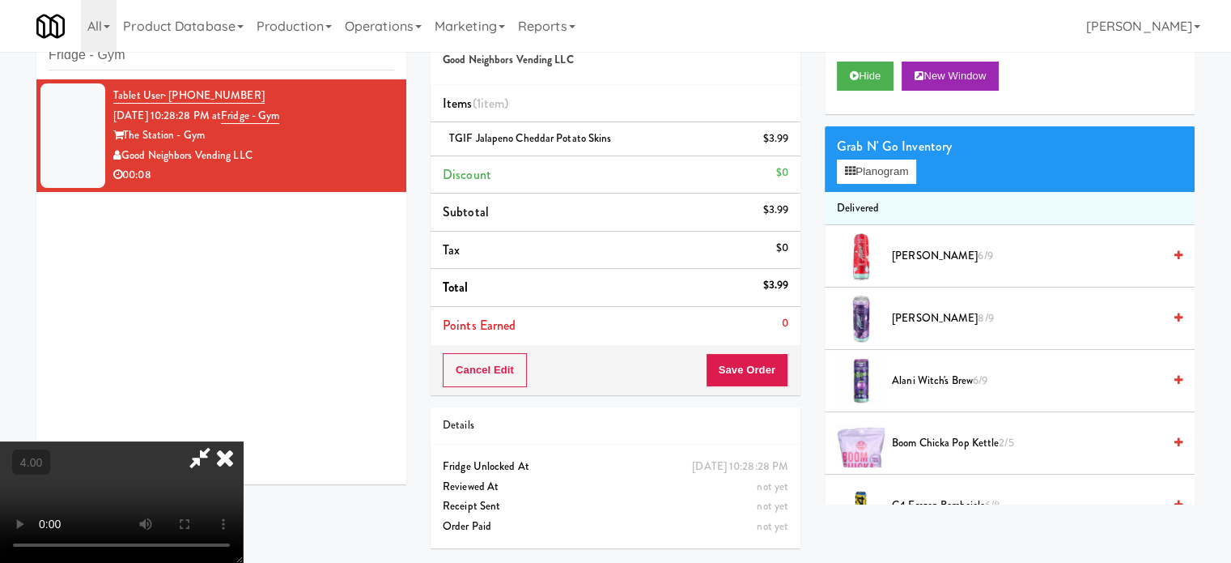
click at [243, 441] on icon at bounding box center [225, 457] width 36 height 32
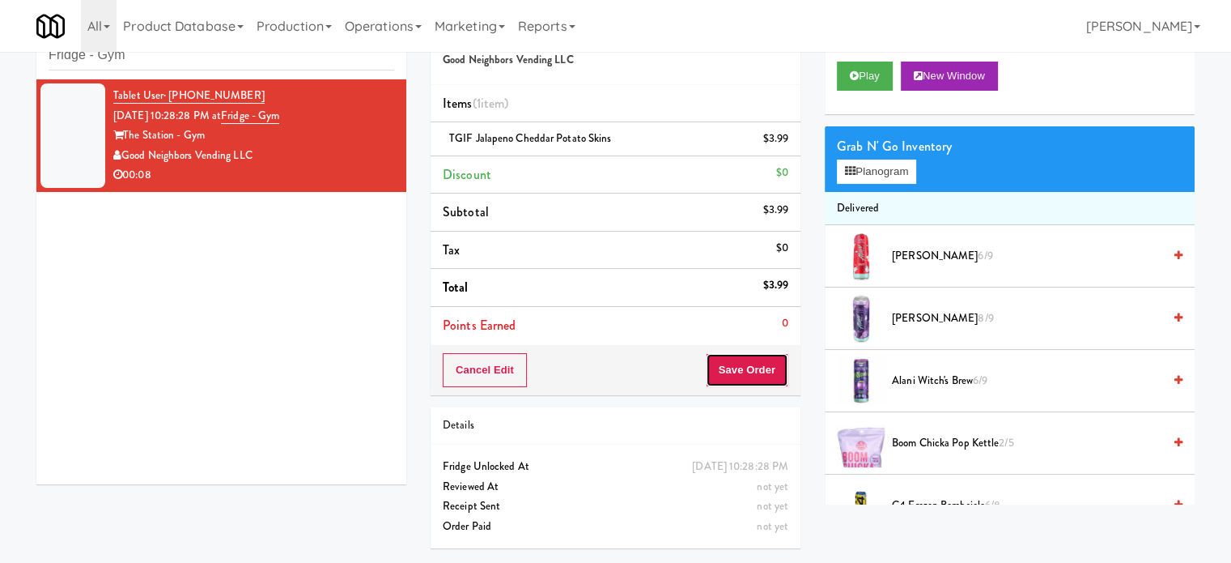
click at [746, 384] on button "Save Order" at bounding box center [747, 370] width 83 height 34
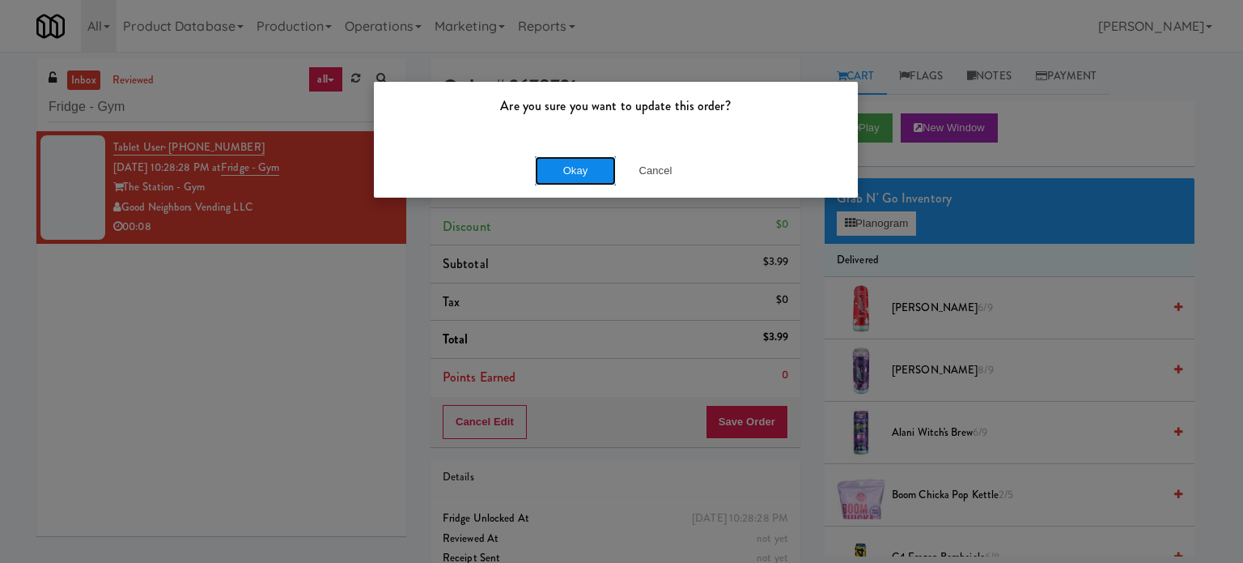
click at [561, 172] on button "Okay" at bounding box center [575, 170] width 81 height 29
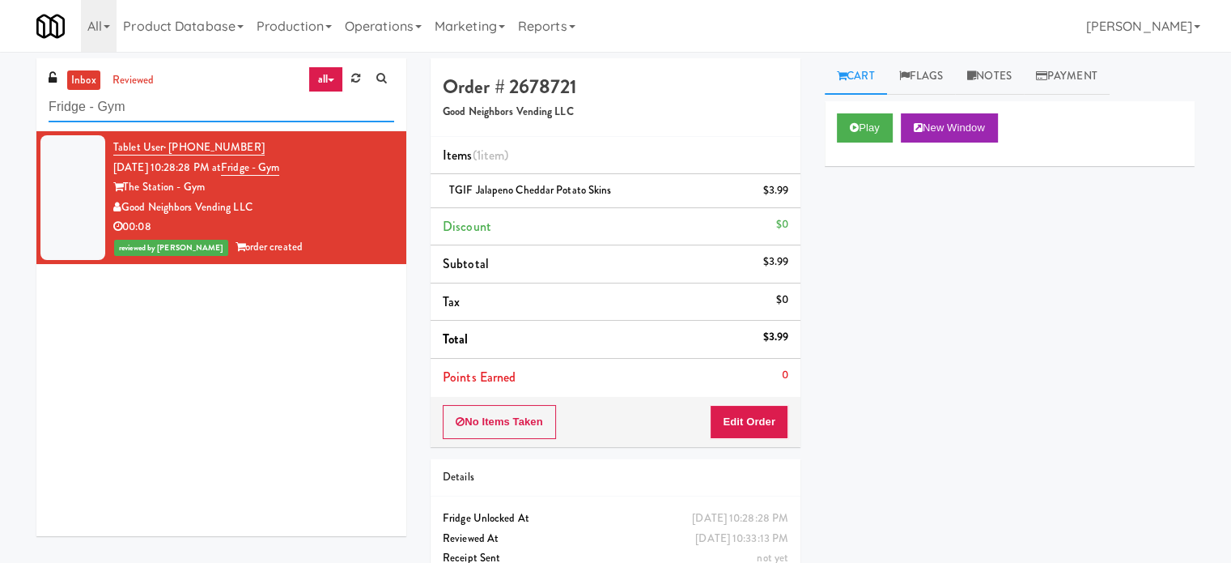
click at [208, 116] on input "Fridge - Gym" at bounding box center [222, 107] width 346 height 30
paste input "Alta Springs-Pantry/Cooler"
drag, startPoint x: 499, startPoint y: 113, endPoint x: 547, endPoint y: 119, distance: 49.0
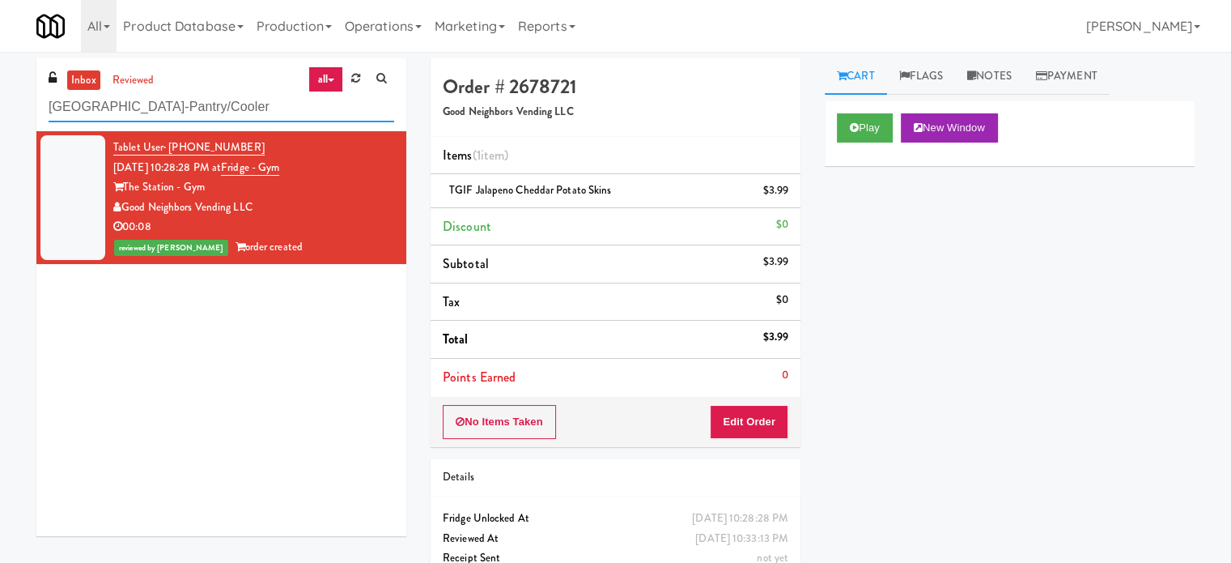
click at [547, 119] on div "inbox reviewed all all unclear take inventory issue suspicious failed recent ad…" at bounding box center [615, 335] width 1183 height 554
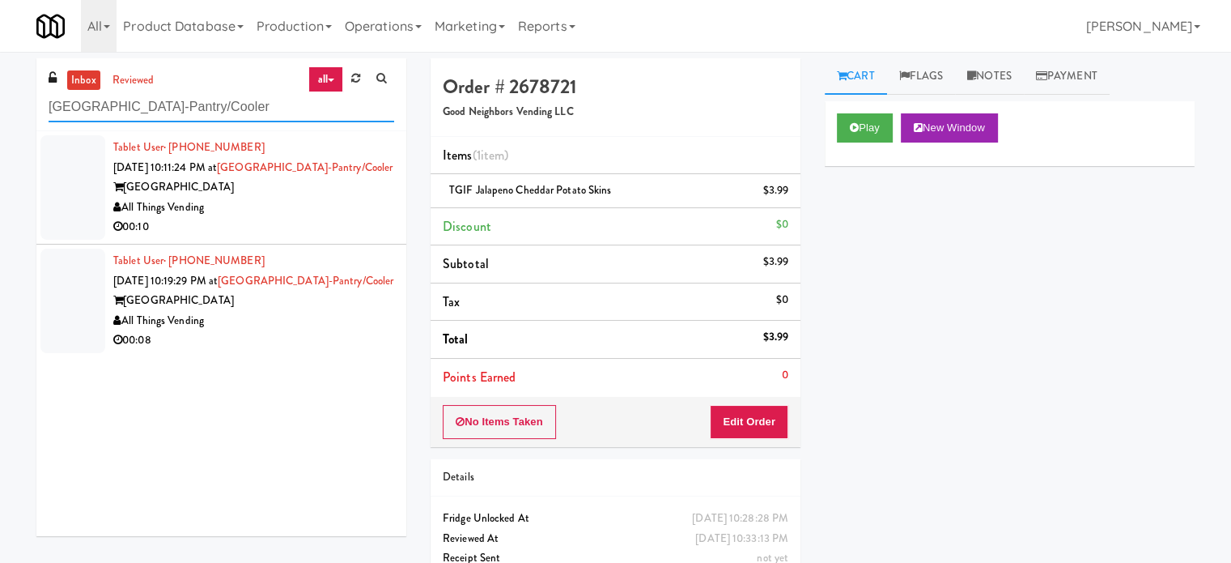
type input "Alta Springs-Pantry/Cooler"
click at [256, 211] on div "All Things Vending" at bounding box center [253, 207] width 281 height 20
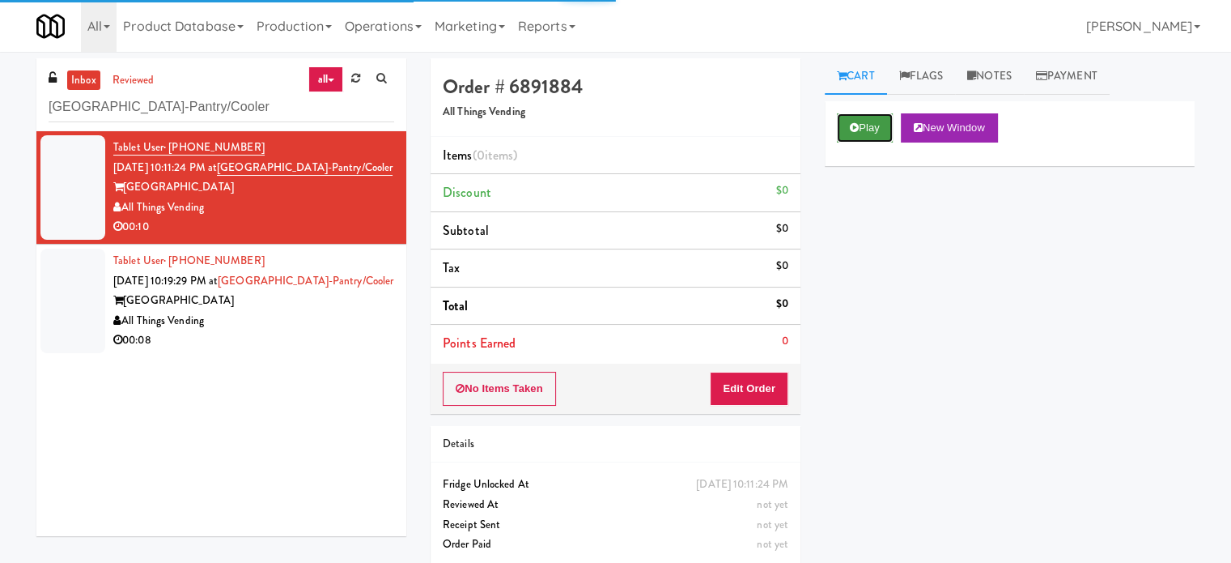
click at [875, 129] on button "Play" at bounding box center [865, 127] width 56 height 29
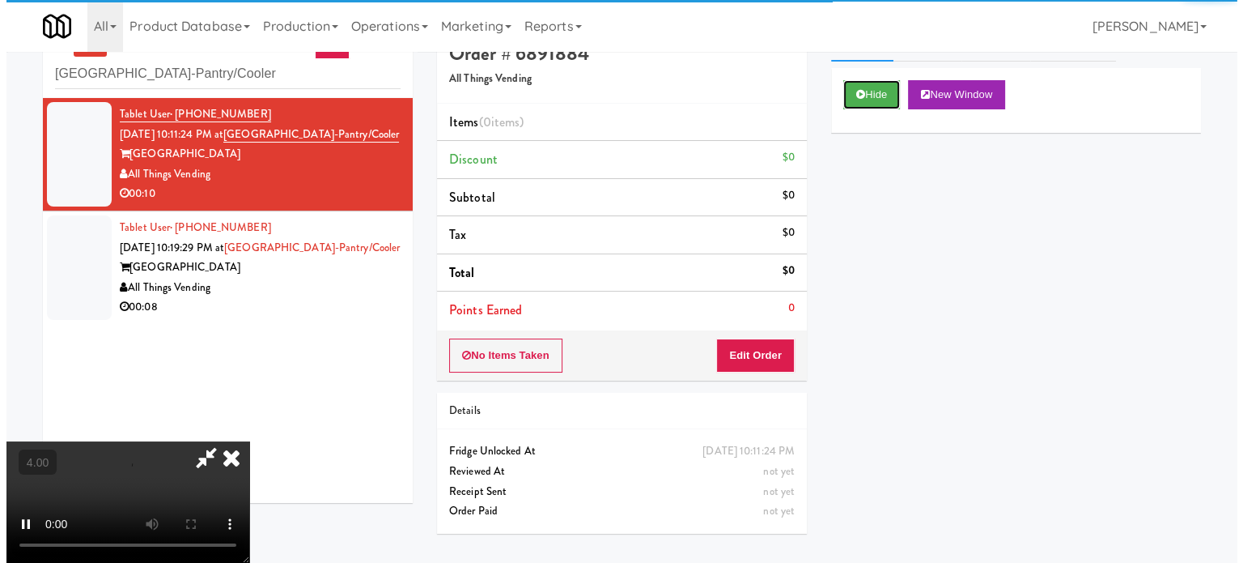
scroll to position [52, 0]
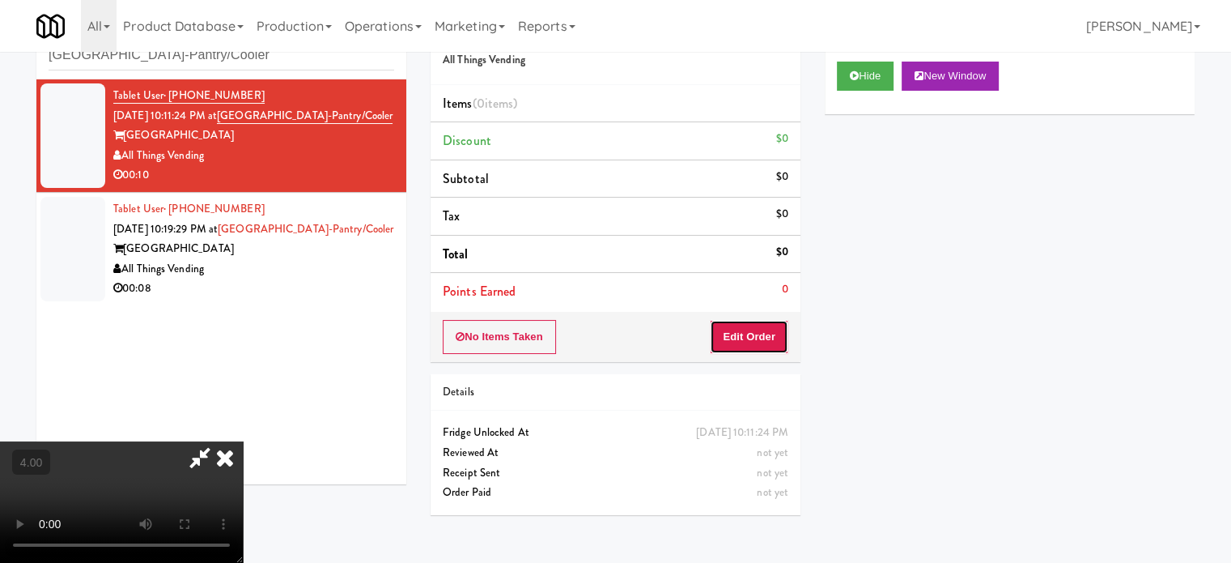
click at [769, 330] on button "Edit Order" at bounding box center [749, 337] width 79 height 34
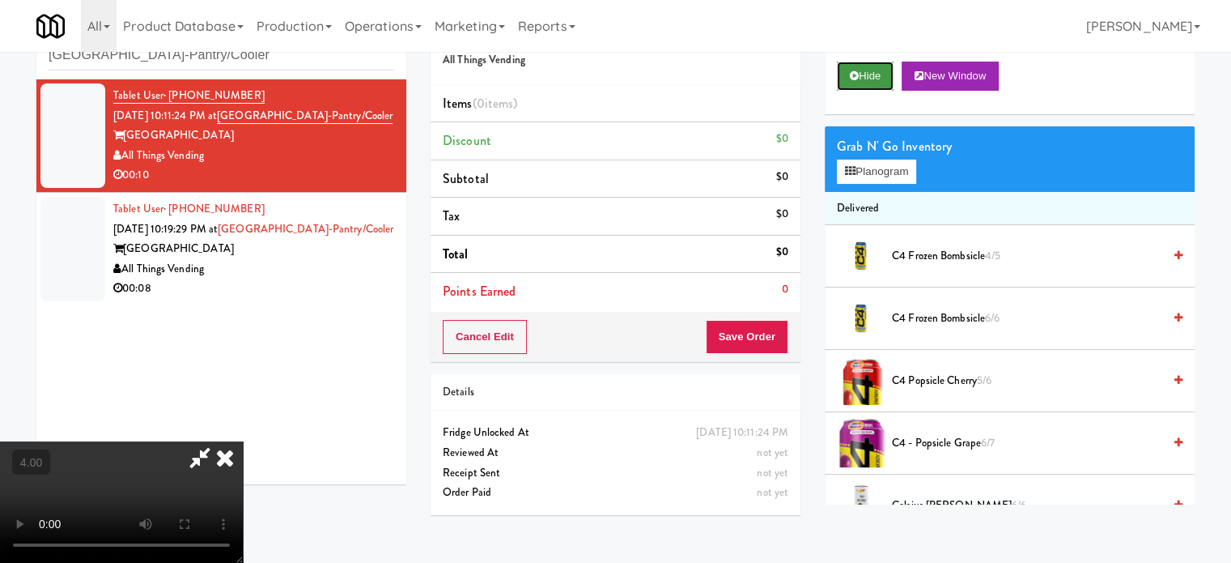
click at [868, 74] on button "Hide" at bounding box center [865, 76] width 57 height 29
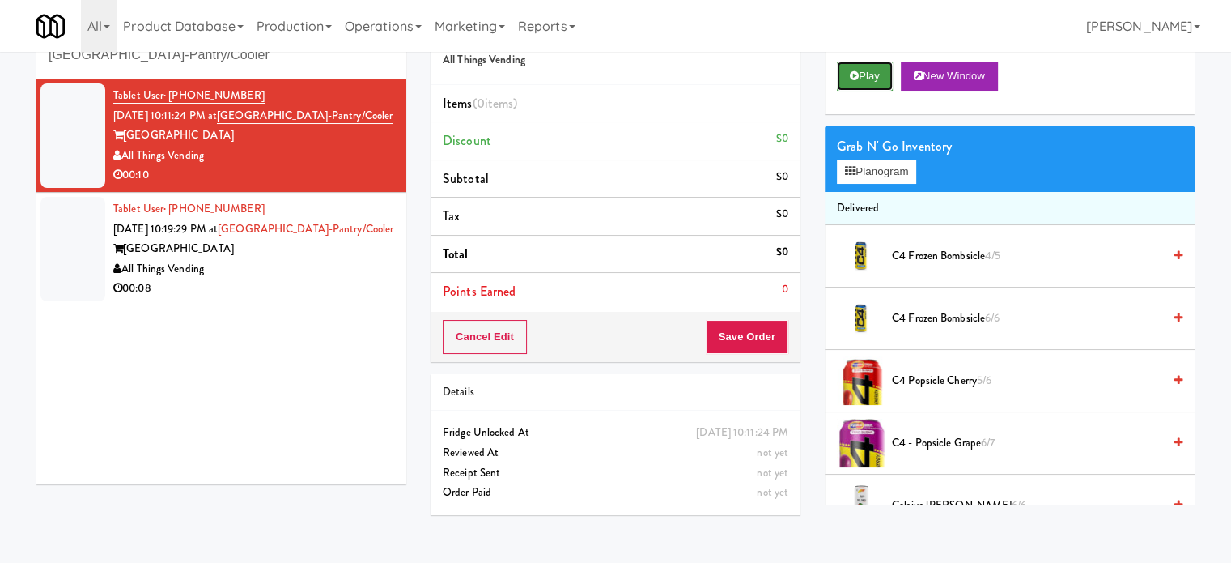
click at [868, 74] on button "Play" at bounding box center [865, 76] width 56 height 29
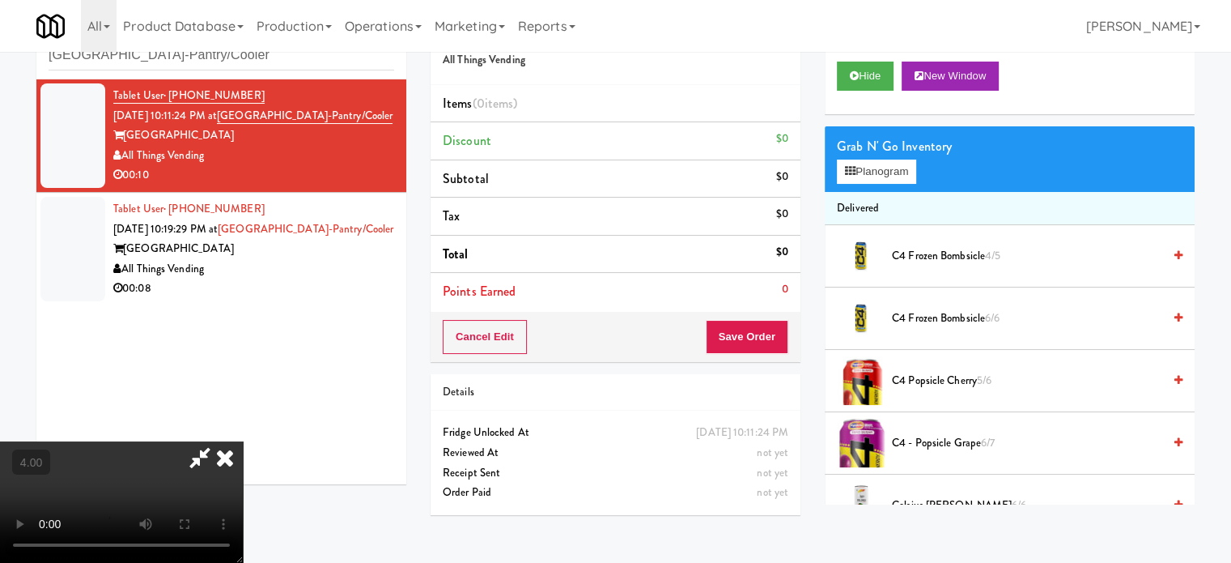
drag, startPoint x: 449, startPoint y: 339, endPoint x: 468, endPoint y: 392, distance: 55.8
click at [243, 441] on video at bounding box center [121, 501] width 243 height 121
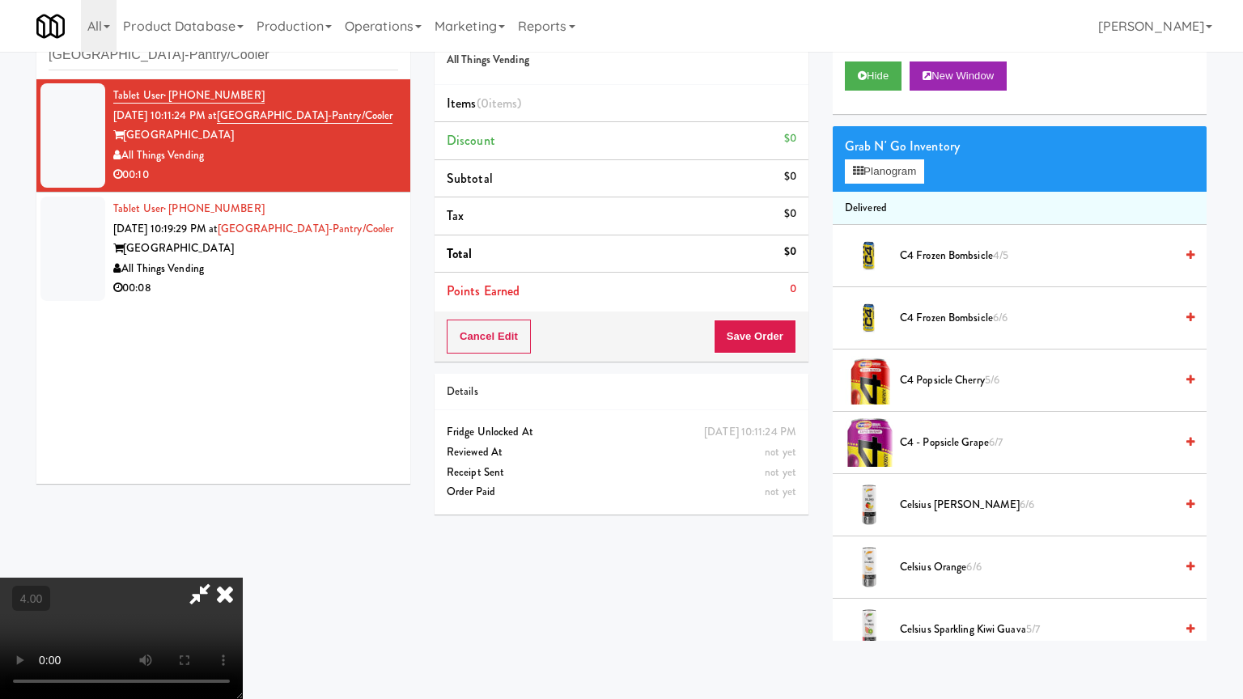
click at [243, 562] on video at bounding box center [121, 638] width 243 height 121
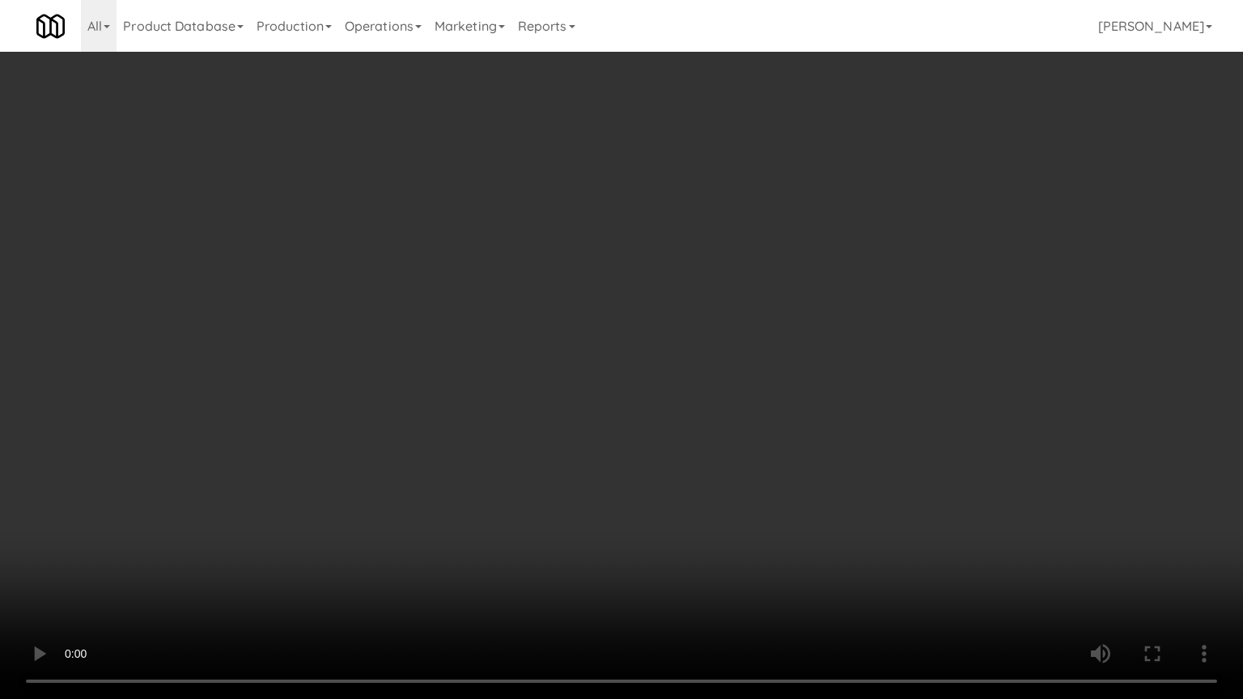
click at [486, 328] on video at bounding box center [621, 349] width 1243 height 699
click at [492, 328] on video at bounding box center [621, 349] width 1243 height 699
click at [493, 328] on video at bounding box center [621, 349] width 1243 height 699
click at [518, 324] on video at bounding box center [621, 349] width 1243 height 699
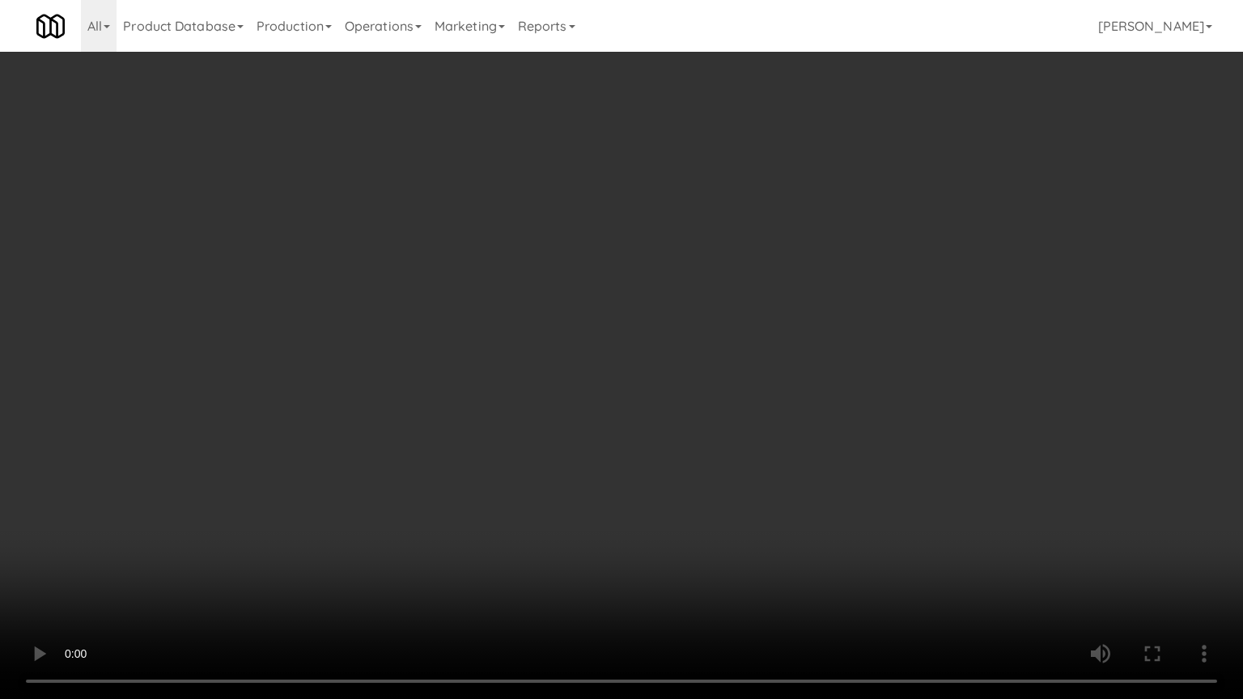
click at [686, 365] on video at bounding box center [621, 349] width 1243 height 699
click at [631, 365] on video at bounding box center [621, 349] width 1243 height 699
click at [810, 392] on video at bounding box center [621, 349] width 1243 height 699
click at [690, 392] on video at bounding box center [621, 349] width 1243 height 699
click at [860, 421] on video at bounding box center [621, 349] width 1243 height 699
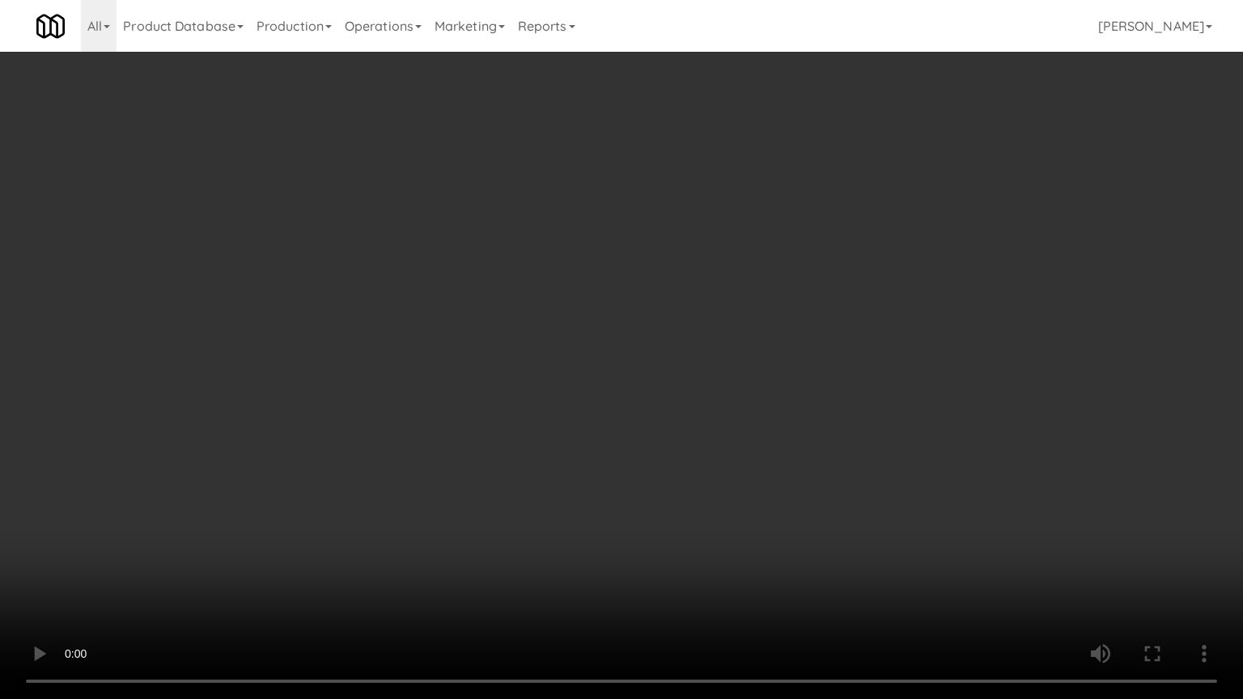
click at [683, 405] on video at bounding box center [621, 349] width 1243 height 699
click at [752, 401] on video at bounding box center [621, 349] width 1243 height 699
click at [706, 398] on video at bounding box center [621, 349] width 1243 height 699
click at [718, 391] on video at bounding box center [621, 349] width 1243 height 699
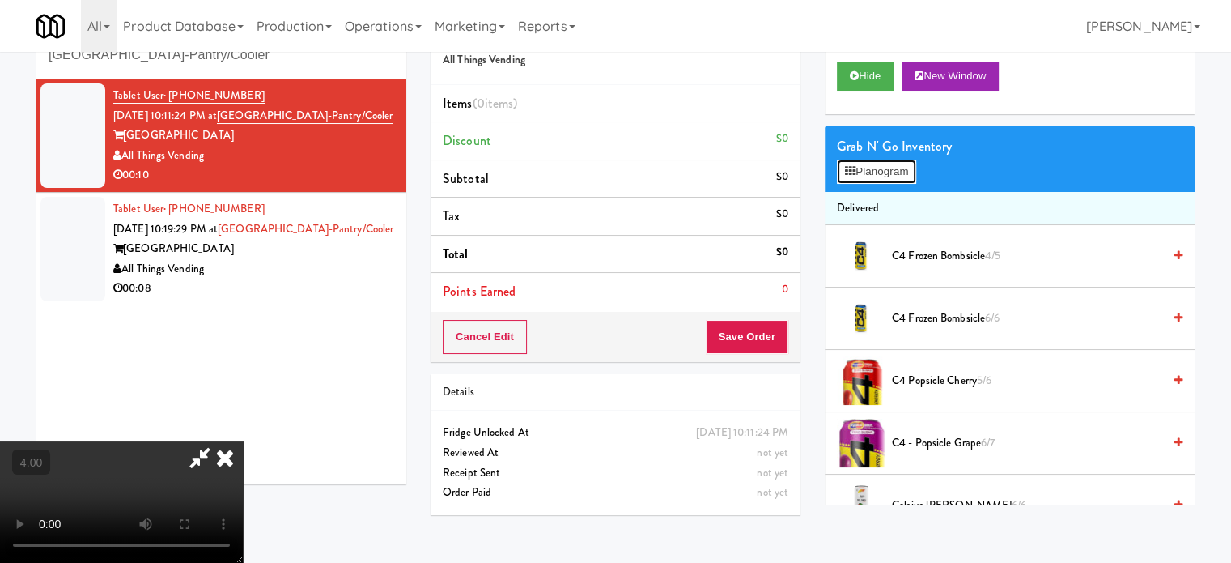
click at [894, 167] on button "Planogram" at bounding box center [876, 171] width 79 height 24
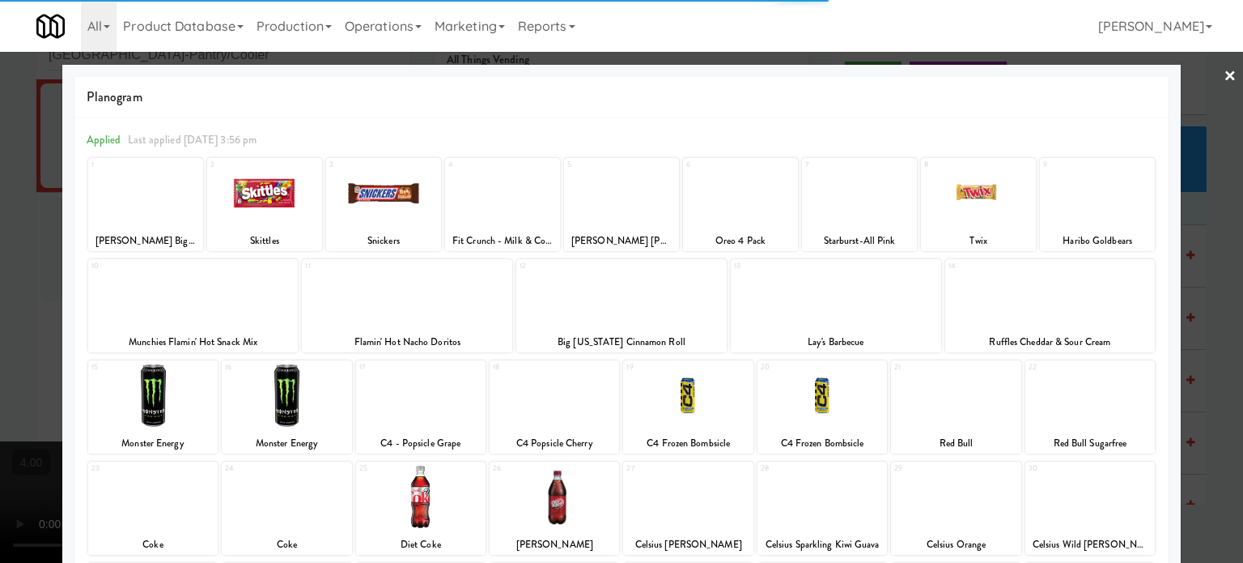
scroll to position [231, 0]
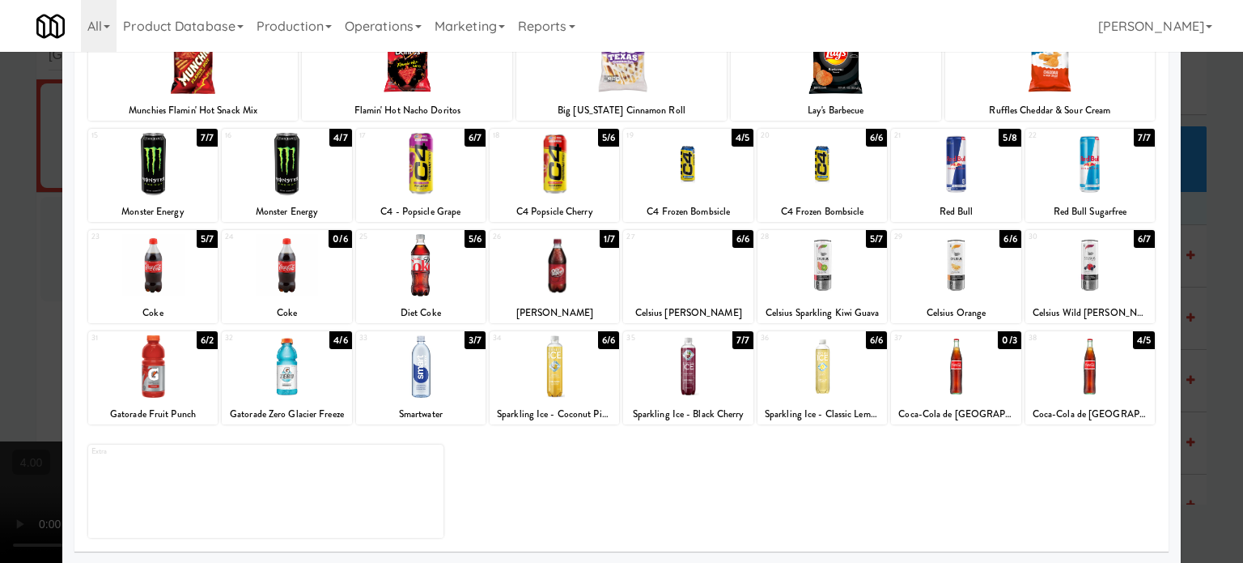
click at [1133, 339] on div "4/5" at bounding box center [1144, 340] width 22 height 18
click at [1166, 341] on div "Planogram Applied Last applied Wednesday 3:56 pm 1 0/5 Reese's Carmel Big Cup 2…" at bounding box center [621, 198] width 1119 height 730
click at [311, 328] on div "1 0/5 Reese's Carmel Big Cup 2 1/3 Skittles 3 2/8 Snickers 4 8/8 Fit Crunch - M…" at bounding box center [622, 232] width 1070 height 614
click at [313, 320] on div "1 0/5 Reese's Carmel Big Cup 2 1/3 Skittles 3 2/8 Snickers 4 8/8 Fit Crunch - M…" at bounding box center [622, 232] width 1070 height 614
click at [1230, 339] on div at bounding box center [621, 281] width 1243 height 563
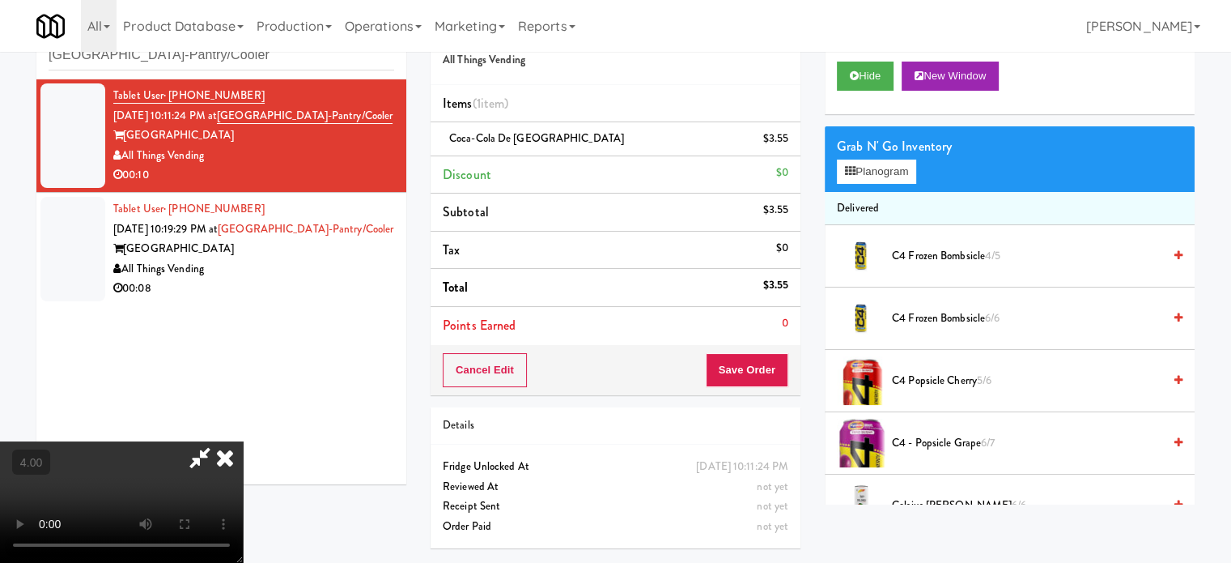
click at [243, 441] on video at bounding box center [121, 501] width 243 height 121
drag, startPoint x: 514, startPoint y: 244, endPoint x: 528, endPoint y: 333, distance: 90.1
click at [243, 441] on video at bounding box center [121, 501] width 243 height 121
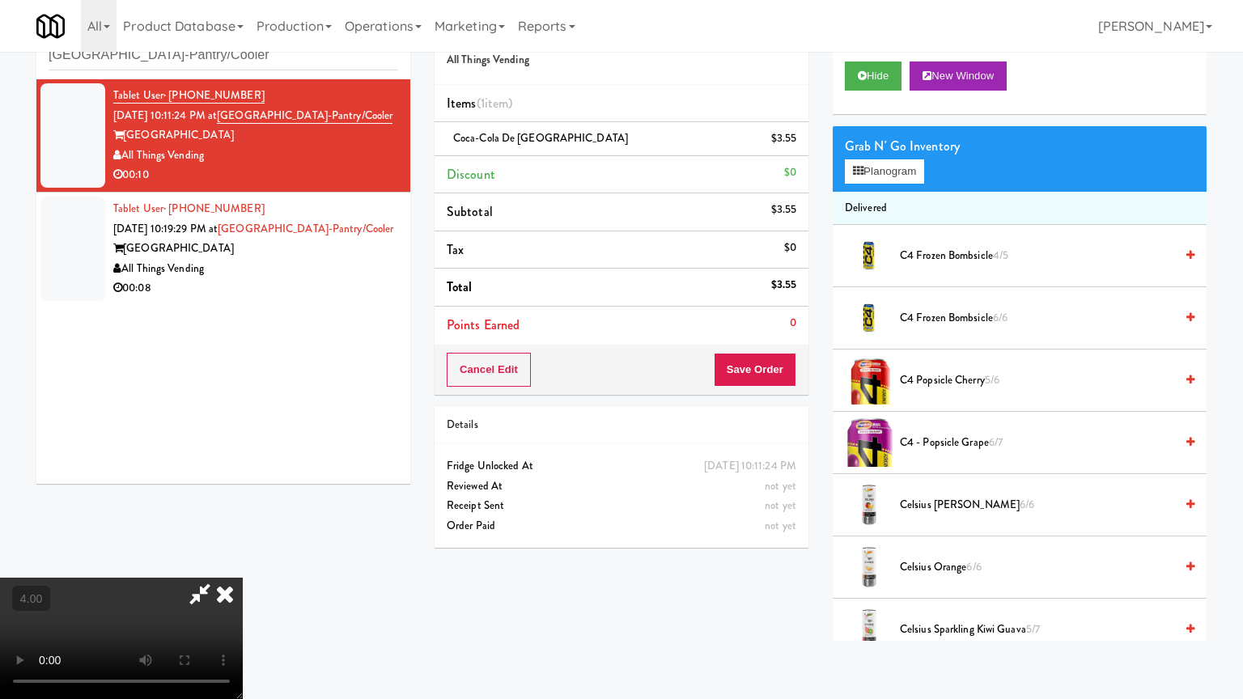
click at [243, 562] on video at bounding box center [121, 638] width 243 height 121
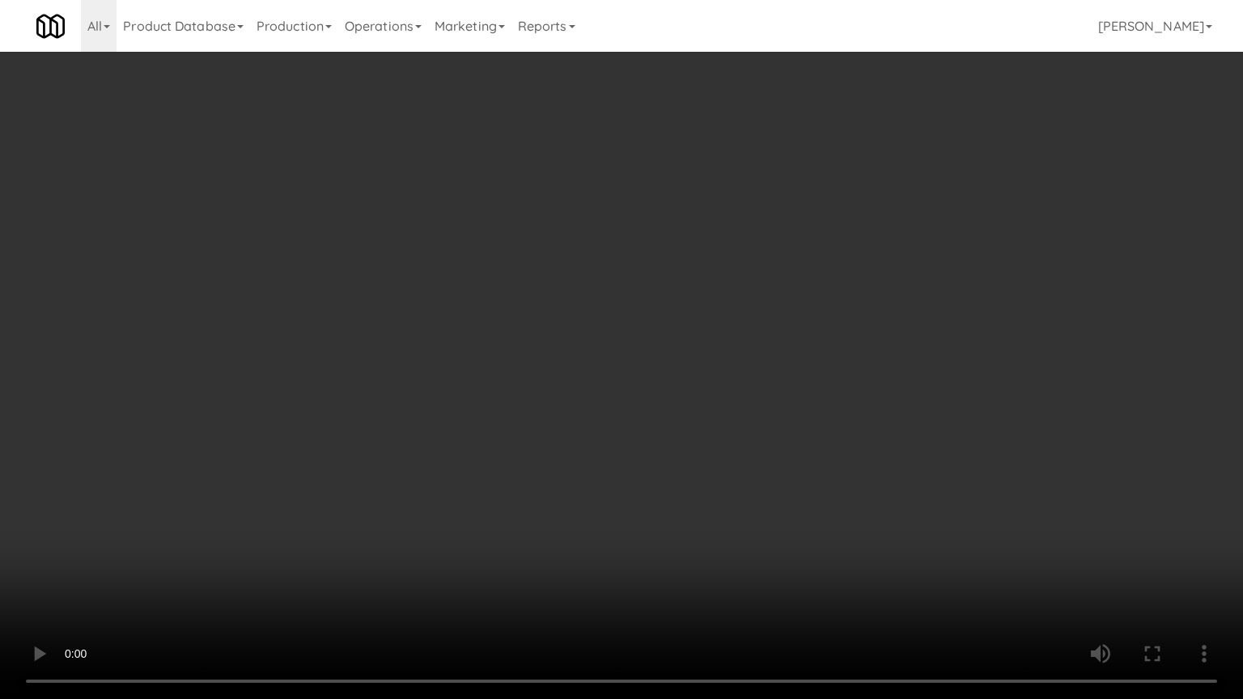
click at [533, 331] on video at bounding box center [621, 349] width 1243 height 699
click at [536, 330] on video at bounding box center [621, 349] width 1243 height 699
click at [544, 334] on video at bounding box center [621, 349] width 1243 height 699
click at [546, 337] on video at bounding box center [621, 349] width 1243 height 699
click at [631, 346] on video at bounding box center [621, 349] width 1243 height 699
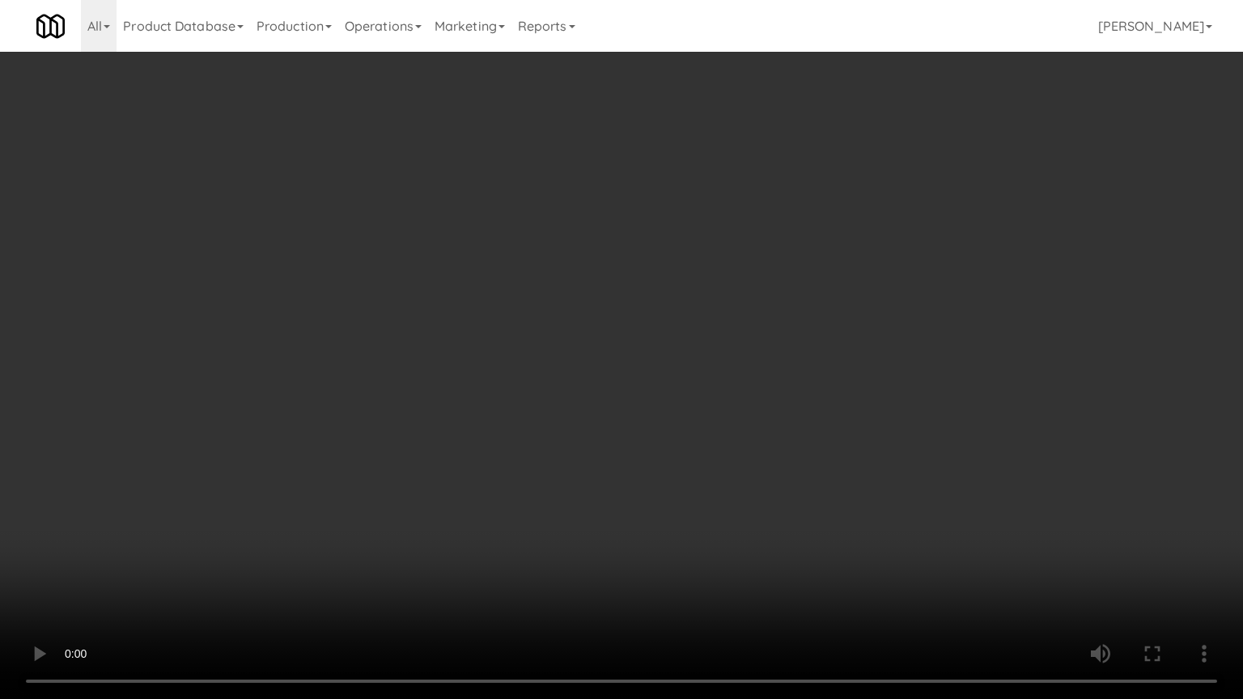
click at [633, 348] on video at bounding box center [621, 349] width 1243 height 699
drag, startPoint x: 723, startPoint y: 360, endPoint x: 741, endPoint y: 360, distance: 18.6
click at [728, 363] on video at bounding box center [621, 349] width 1243 height 699
drag, startPoint x: 741, startPoint y: 360, endPoint x: 923, endPoint y: 223, distance: 227.6
click at [745, 359] on video at bounding box center [621, 349] width 1243 height 699
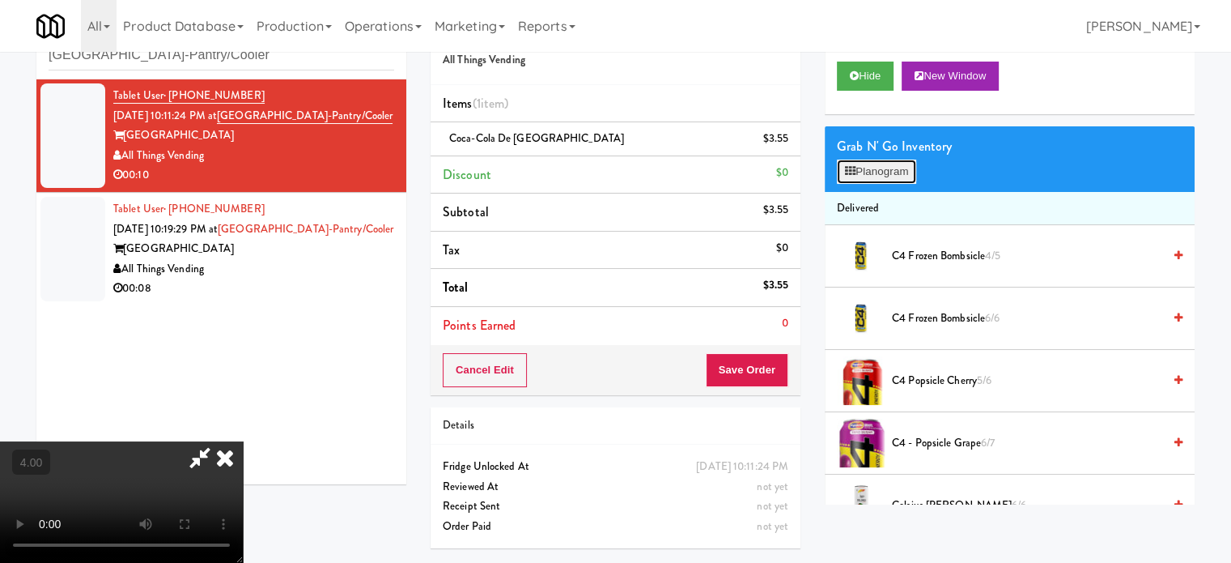
click at [913, 172] on button "Planogram" at bounding box center [876, 171] width 79 height 24
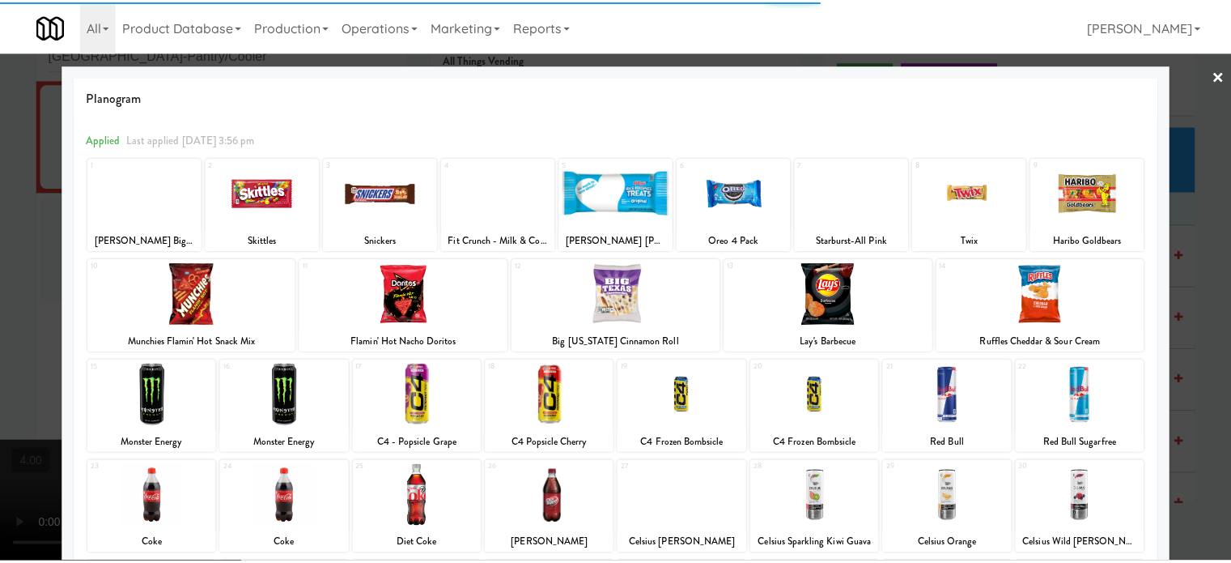
scroll to position [231, 0]
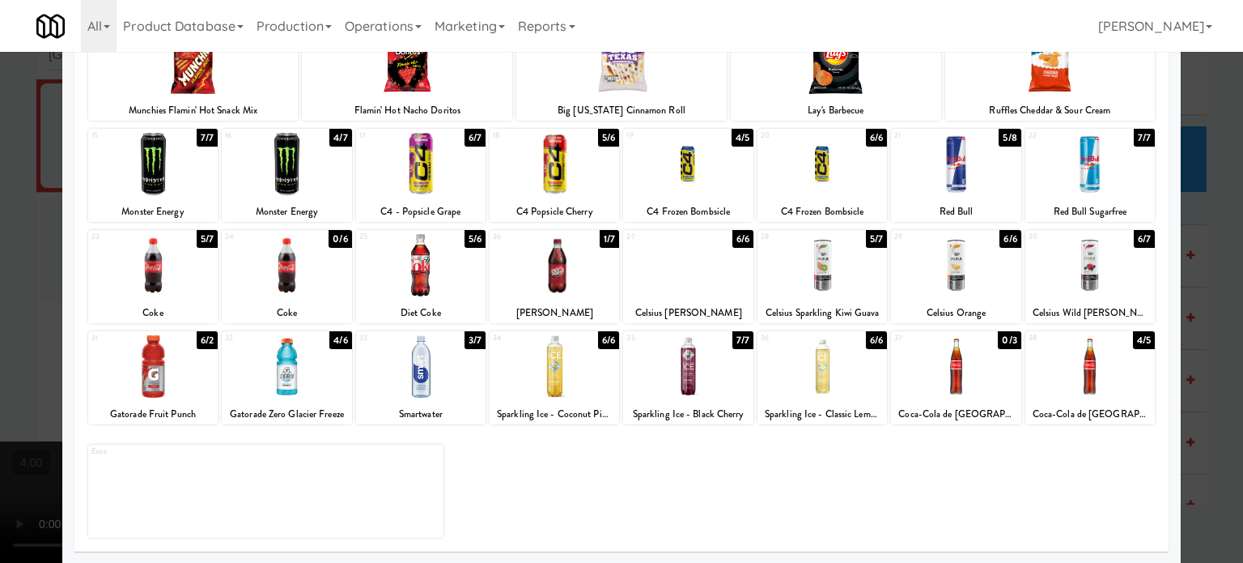
drag, startPoint x: 1133, startPoint y: 338, endPoint x: 1189, endPoint y: 332, distance: 56.2
click at [1133, 339] on div "4/5" at bounding box center [1144, 340] width 22 height 18
click at [1190, 337] on div at bounding box center [621, 281] width 1243 height 563
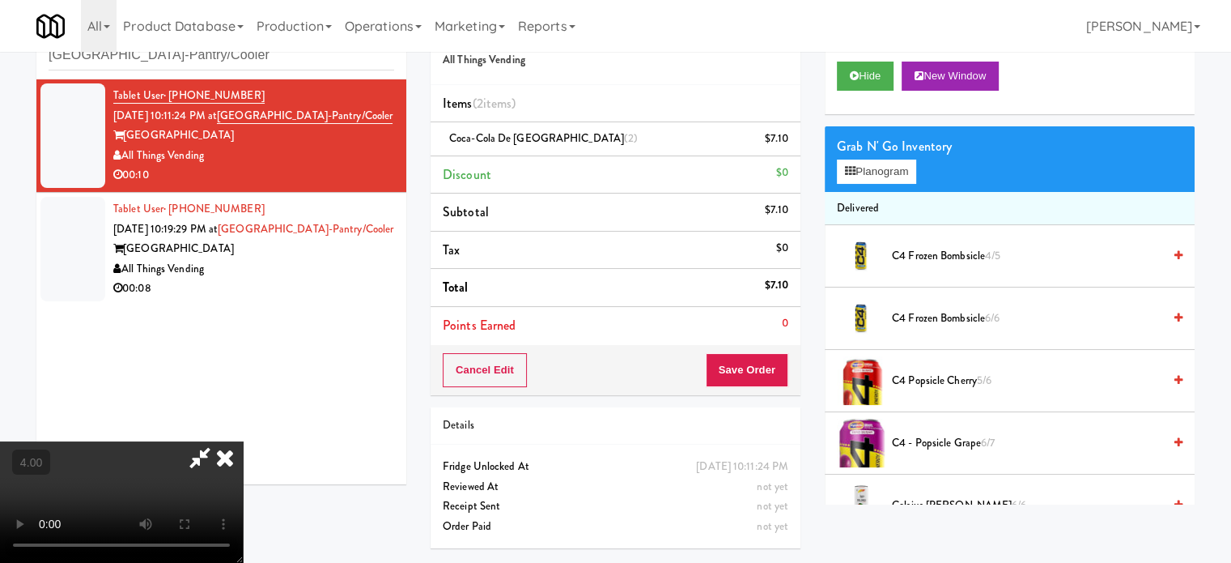
click at [243, 441] on icon at bounding box center [225, 457] width 36 height 32
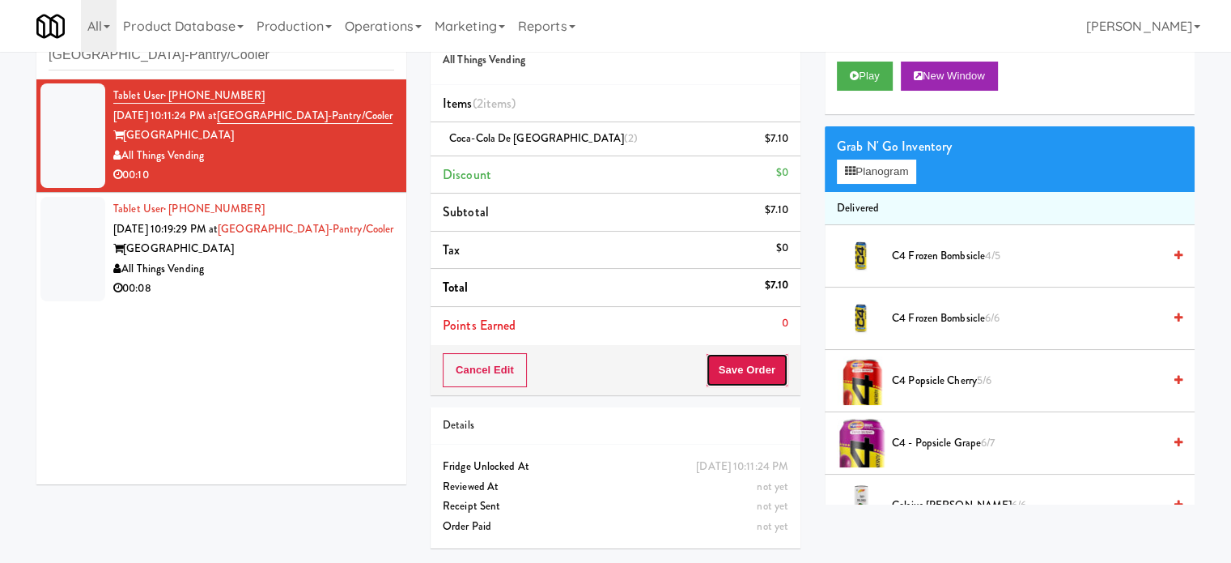
click at [749, 374] on button "Save Order" at bounding box center [747, 370] width 83 height 34
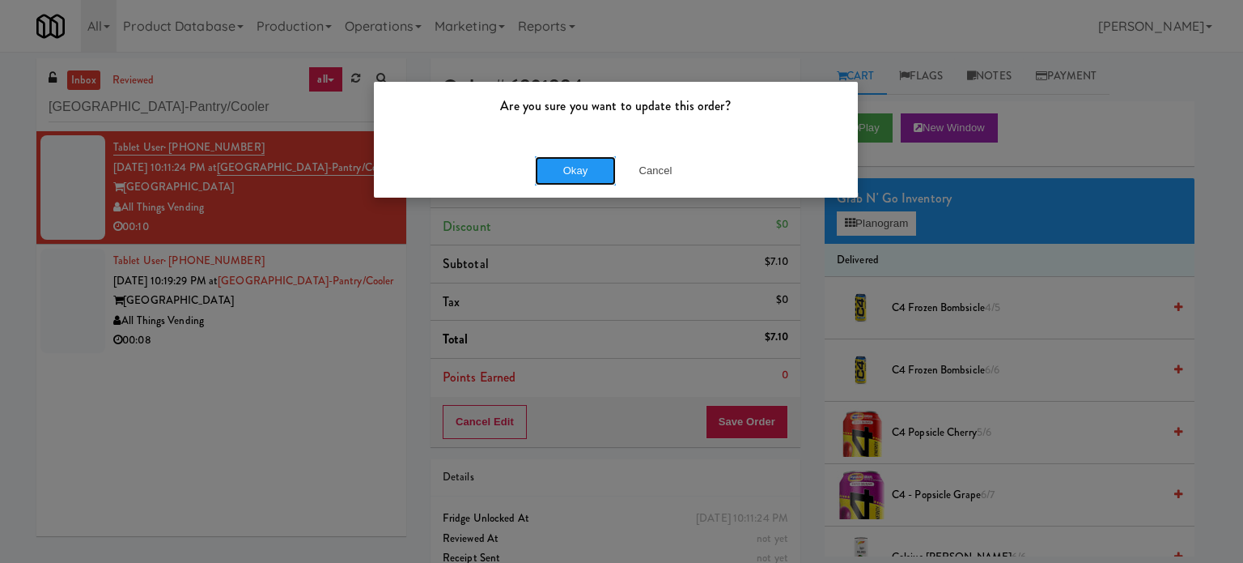
click at [585, 179] on button "Okay" at bounding box center [575, 170] width 81 height 29
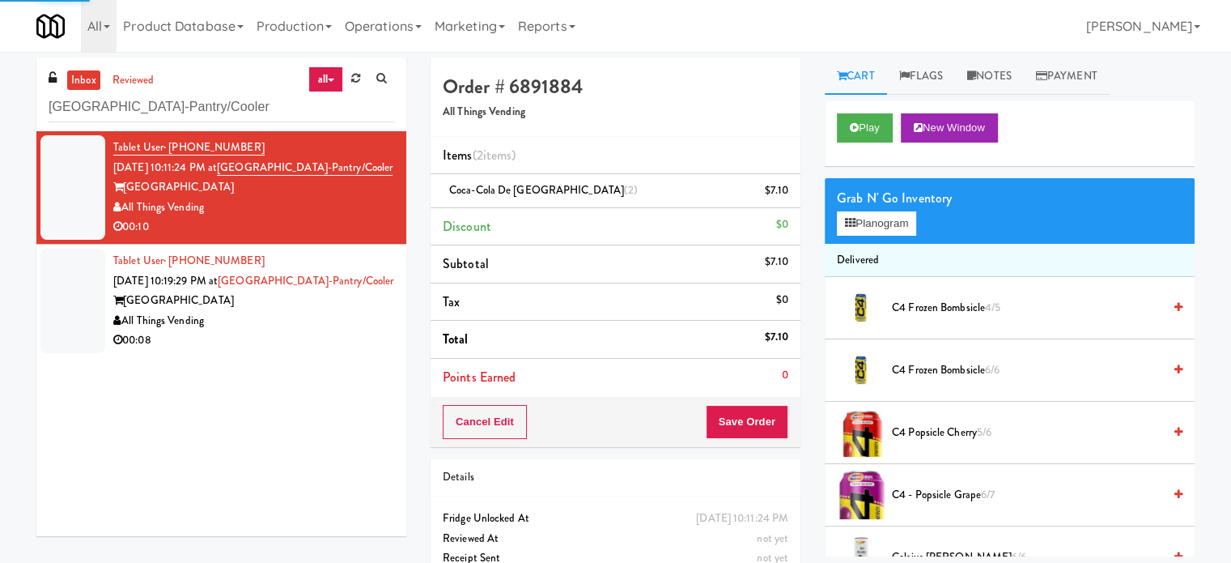
click at [358, 330] on div "00:08" at bounding box center [253, 340] width 281 height 20
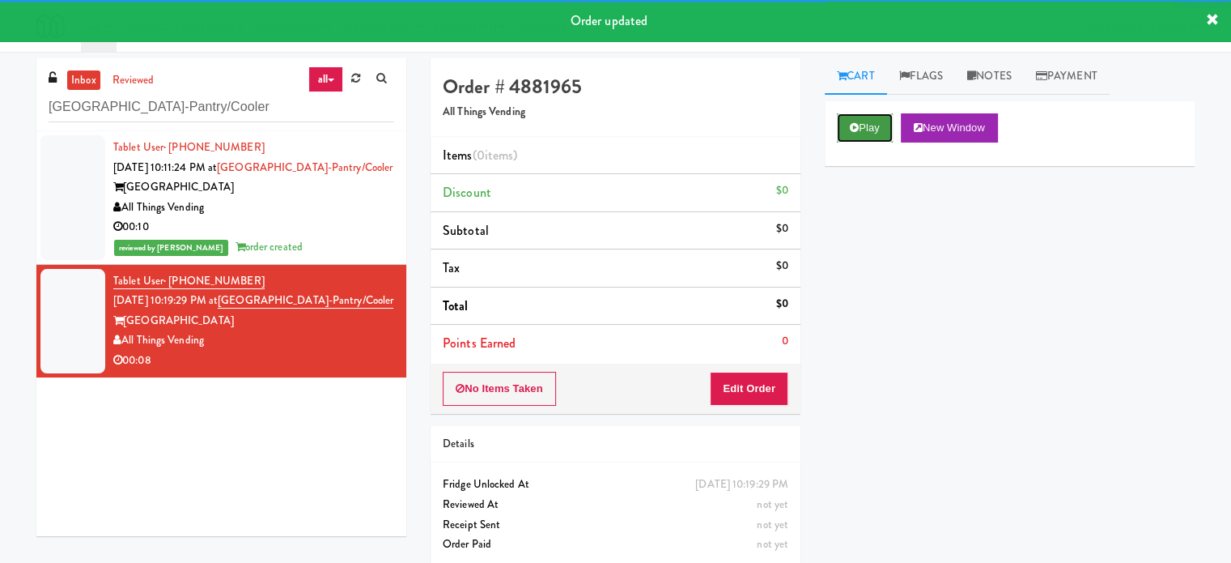
click at [880, 122] on button "Play" at bounding box center [865, 127] width 56 height 29
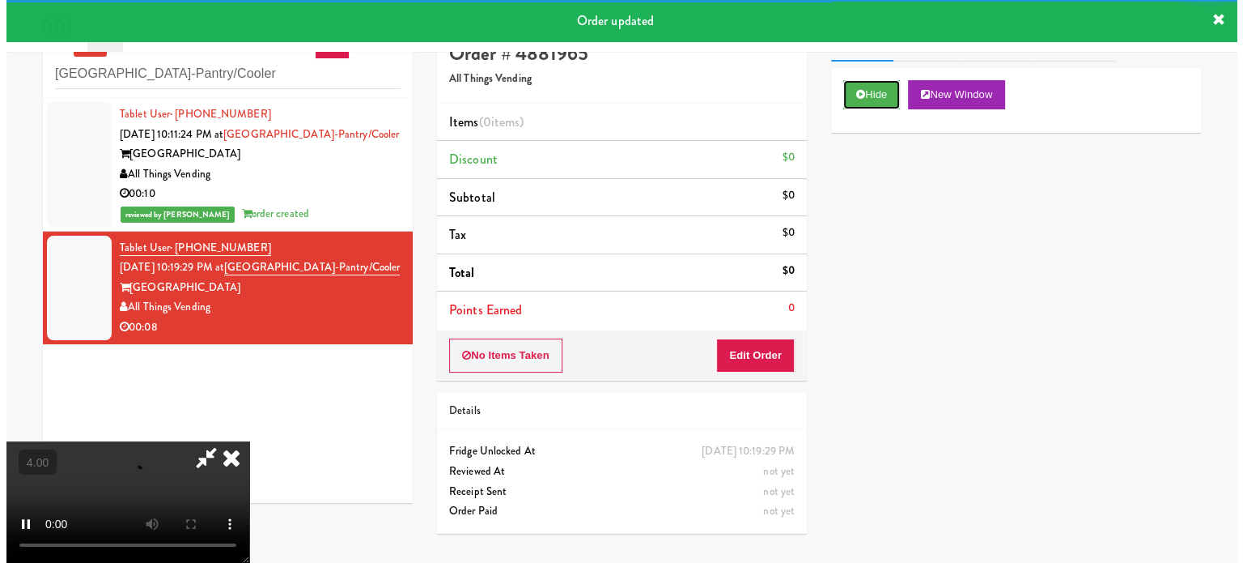
scroll to position [52, 0]
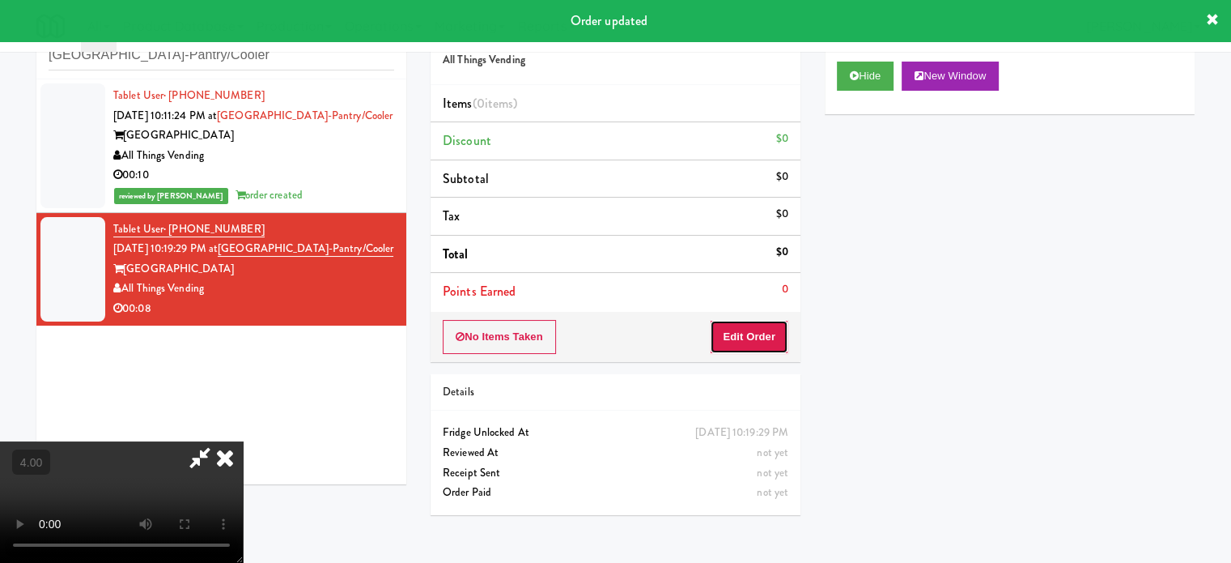
click at [762, 329] on button "Edit Order" at bounding box center [749, 337] width 79 height 34
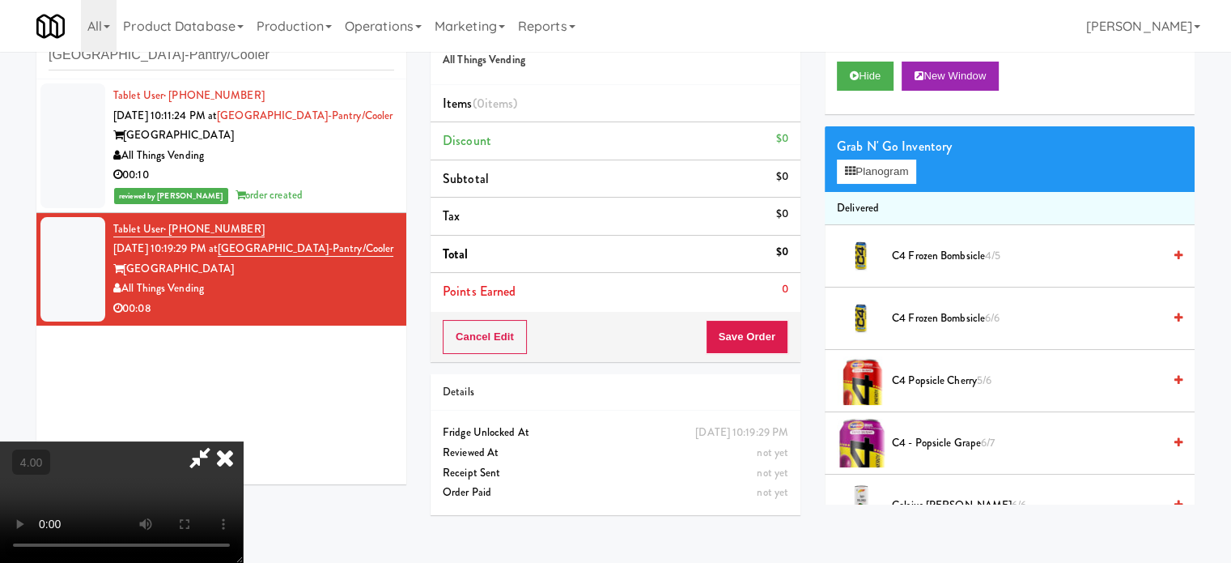
click at [243, 441] on video at bounding box center [121, 501] width 243 height 121
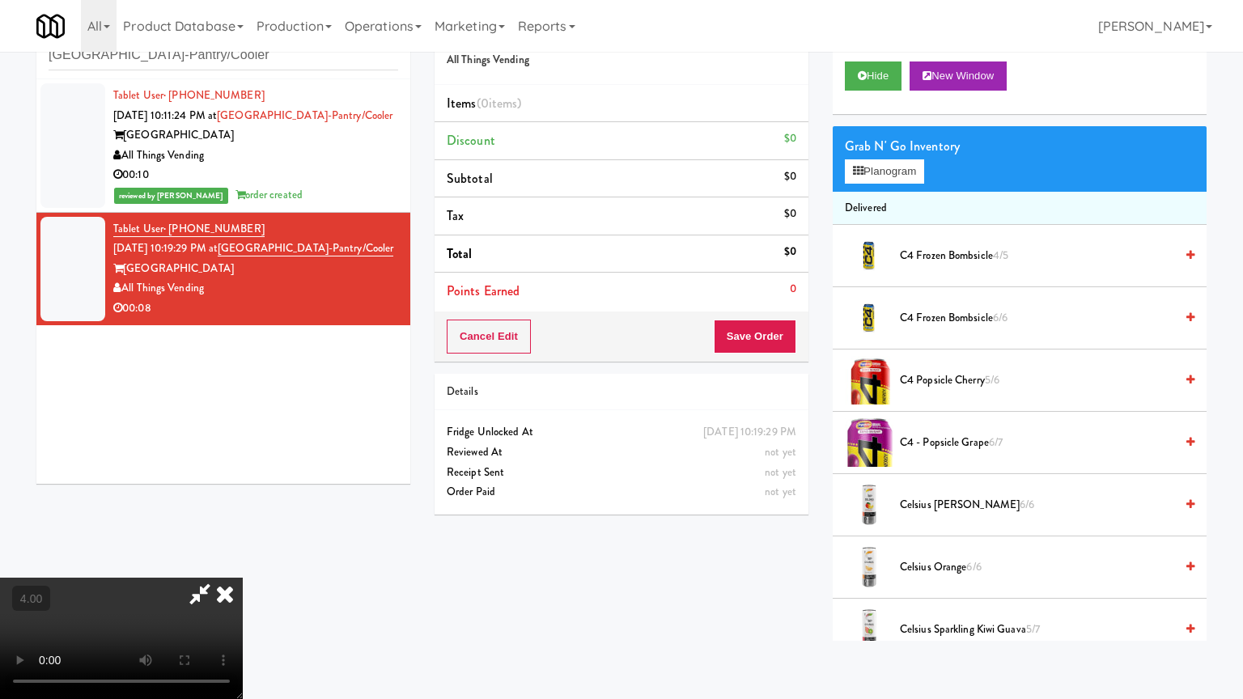
click at [243, 562] on video at bounding box center [121, 638] width 243 height 121
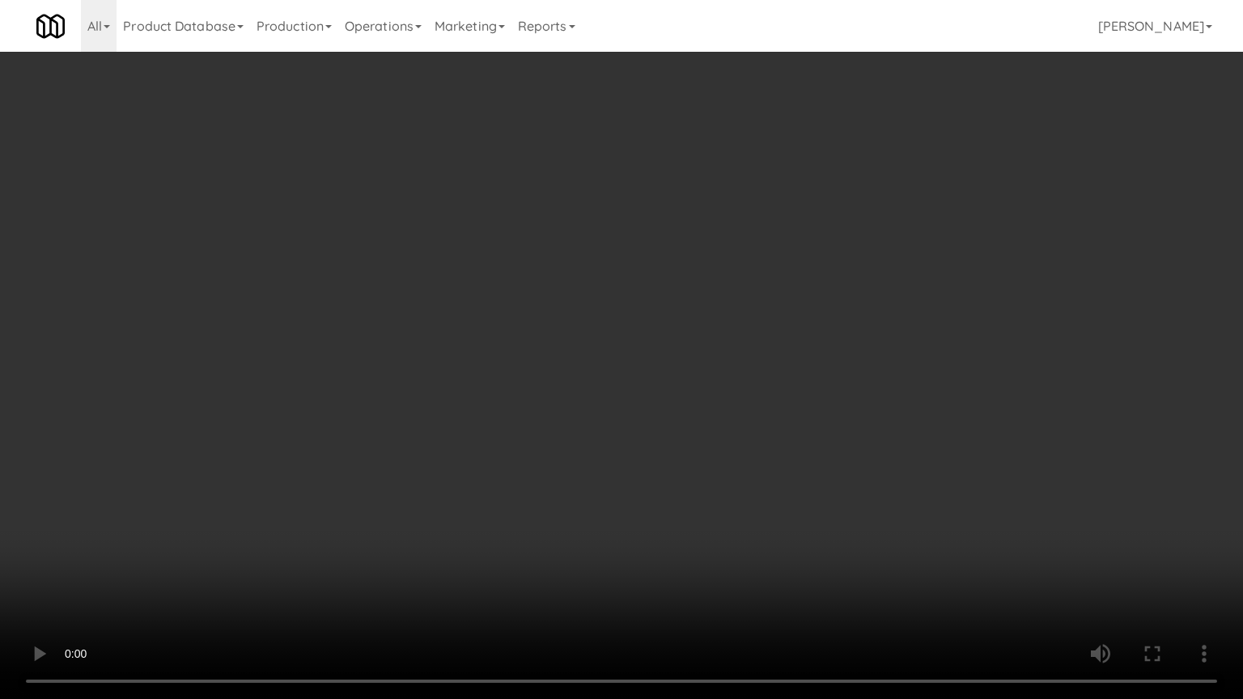
click at [279, 550] on video at bounding box center [621, 349] width 1243 height 699
click at [460, 409] on video at bounding box center [621, 349] width 1243 height 699
click at [461, 409] on video at bounding box center [621, 349] width 1243 height 699
click at [463, 411] on video at bounding box center [621, 349] width 1243 height 699
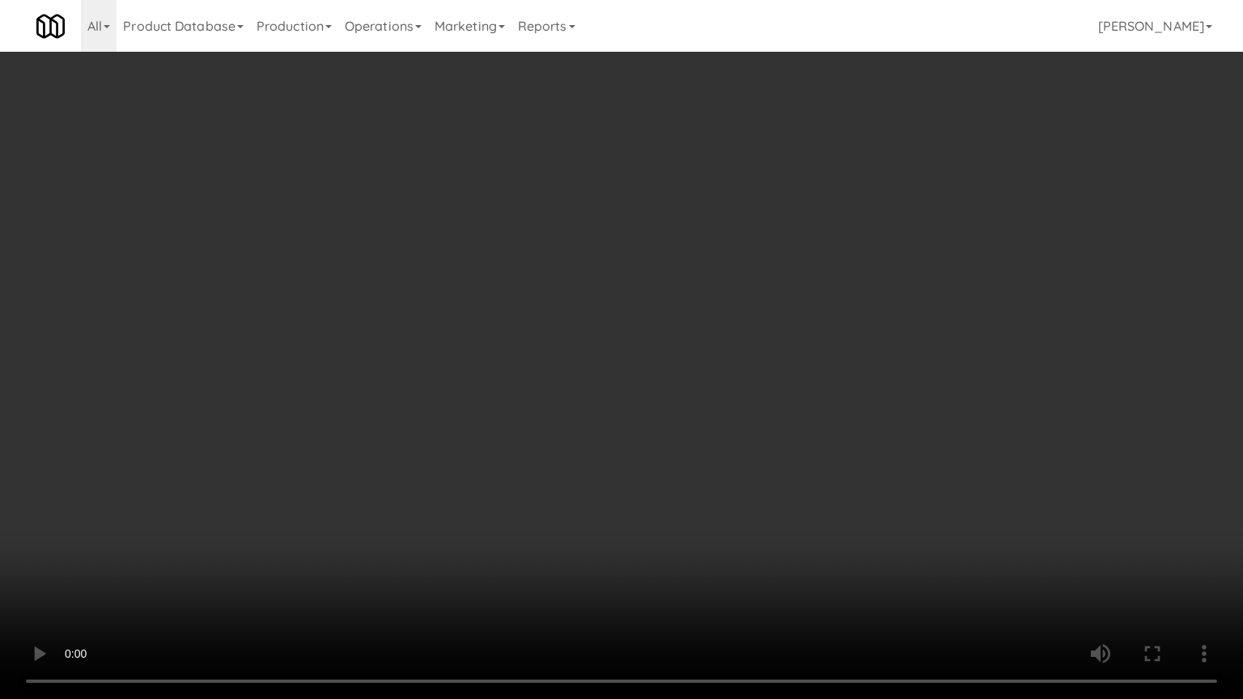
click at [495, 427] on video at bounding box center [621, 349] width 1243 height 699
click at [495, 429] on video at bounding box center [621, 349] width 1243 height 699
drag, startPoint x: 495, startPoint y: 429, endPoint x: 728, endPoint y: 290, distance: 271.5
click at [495, 429] on video at bounding box center [621, 349] width 1243 height 699
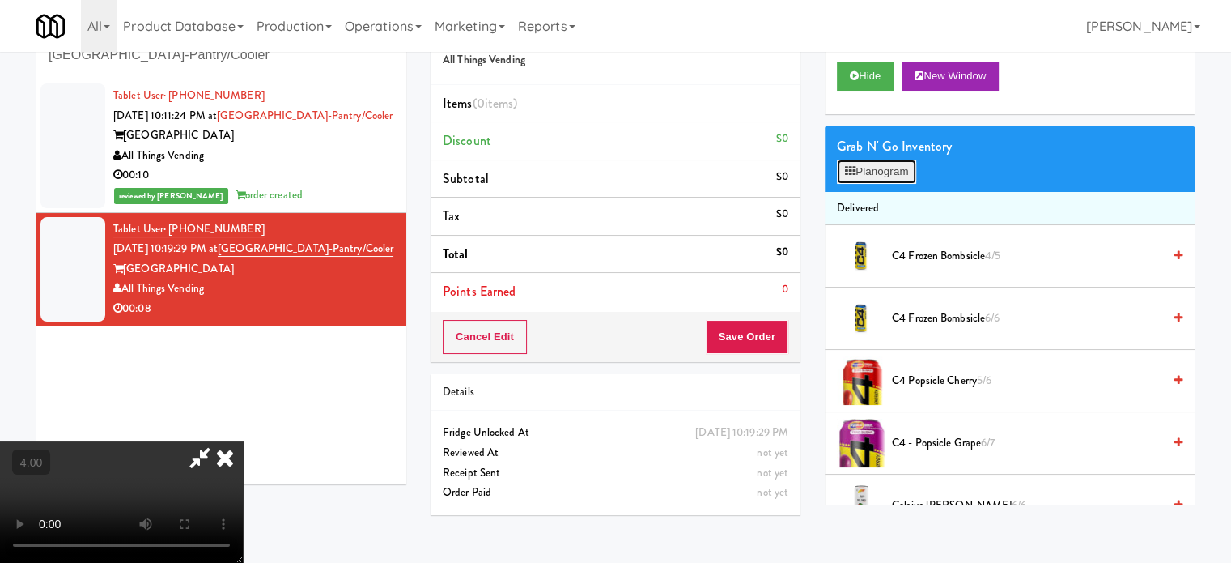
click at [889, 177] on button "Planogram" at bounding box center [876, 171] width 79 height 24
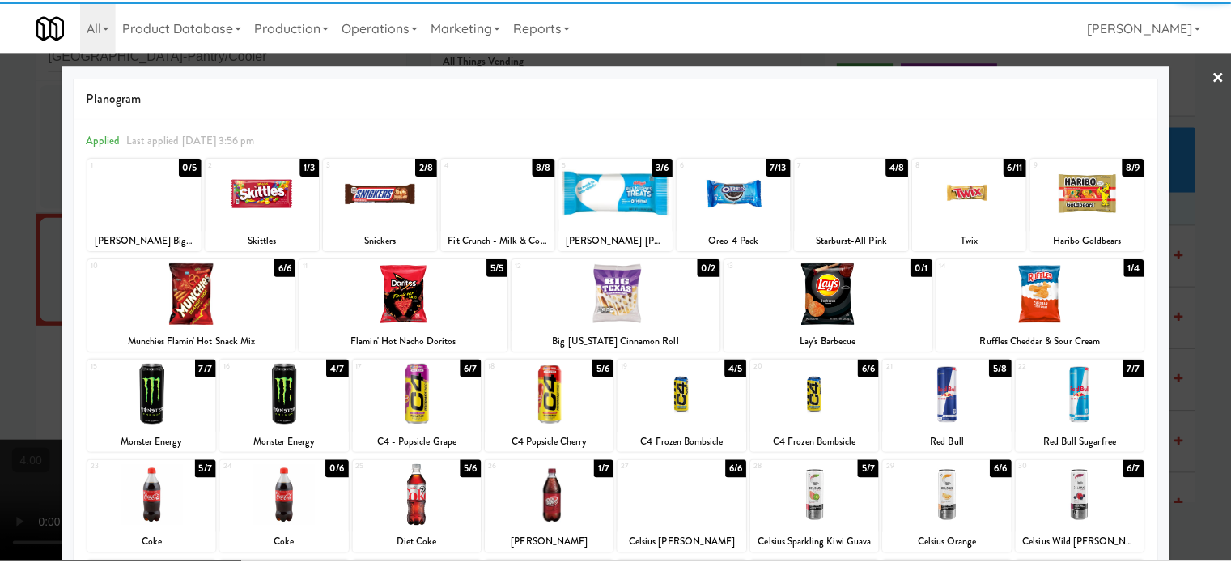
scroll to position [231, 0]
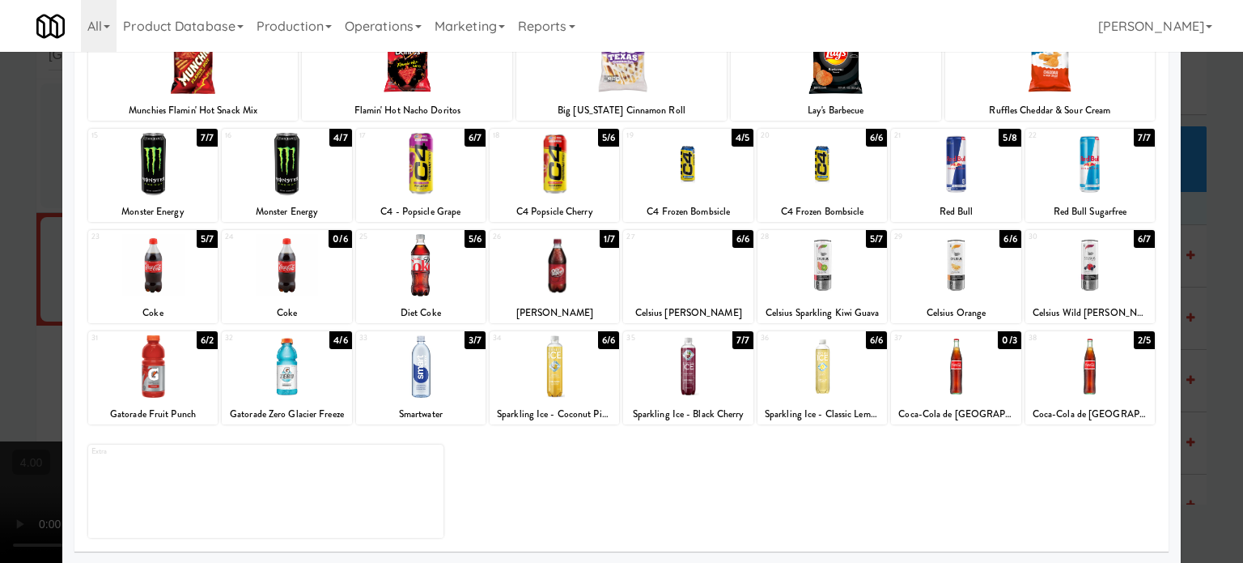
click at [735, 338] on div "7/7" at bounding box center [742, 340] width 21 height 18
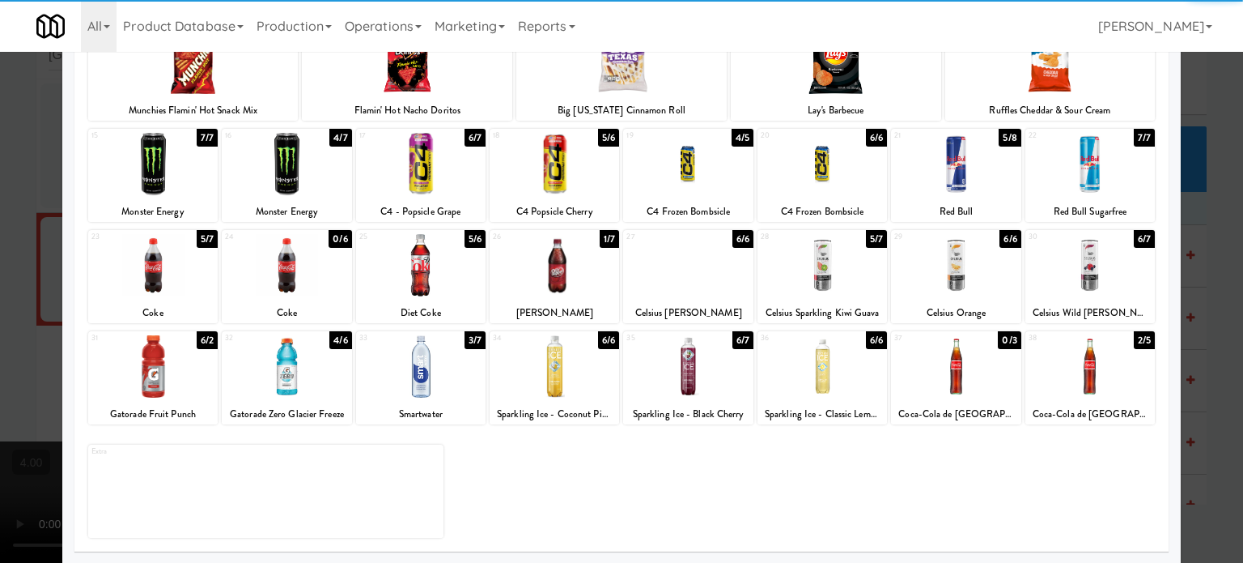
click at [1214, 310] on div at bounding box center [621, 281] width 1243 height 563
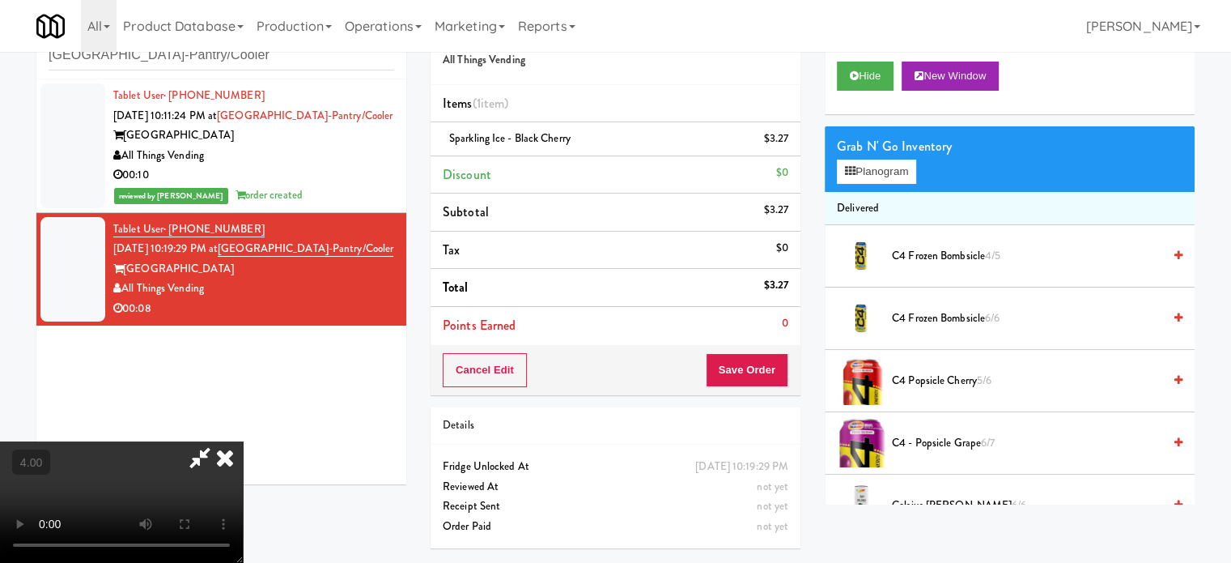
click at [243, 441] on video at bounding box center [121, 501] width 243 height 121
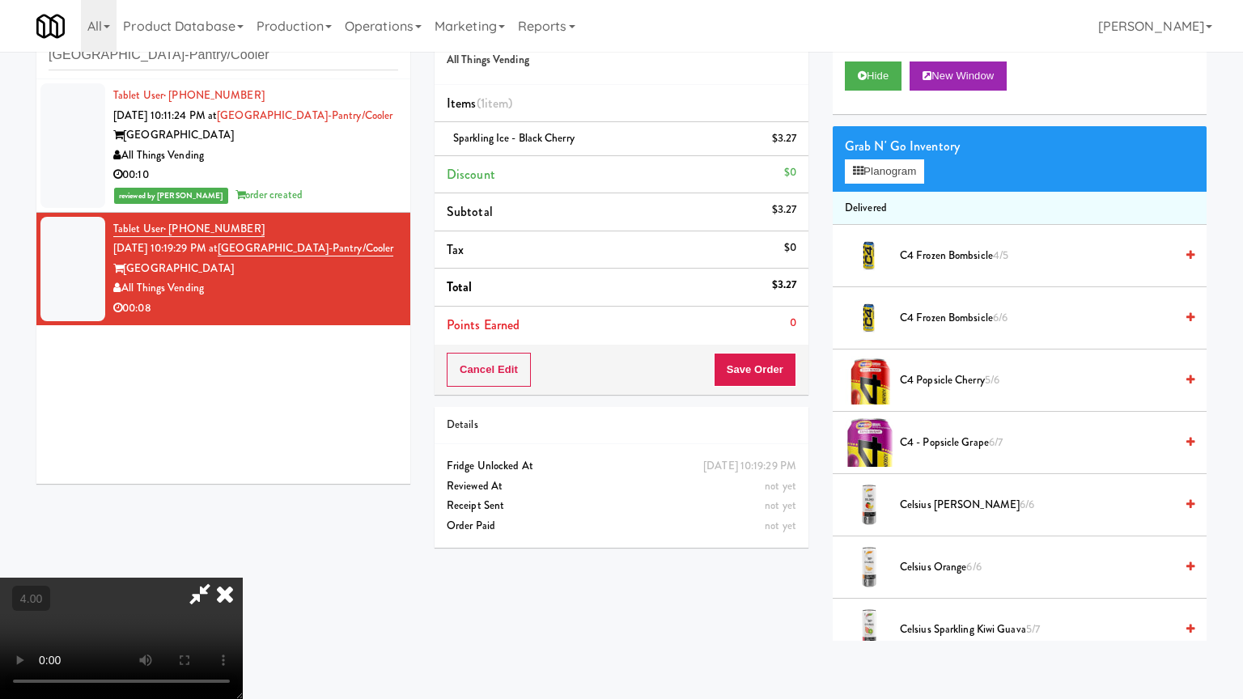
drag, startPoint x: 465, startPoint y: 388, endPoint x: 473, endPoint y: 364, distance: 24.8
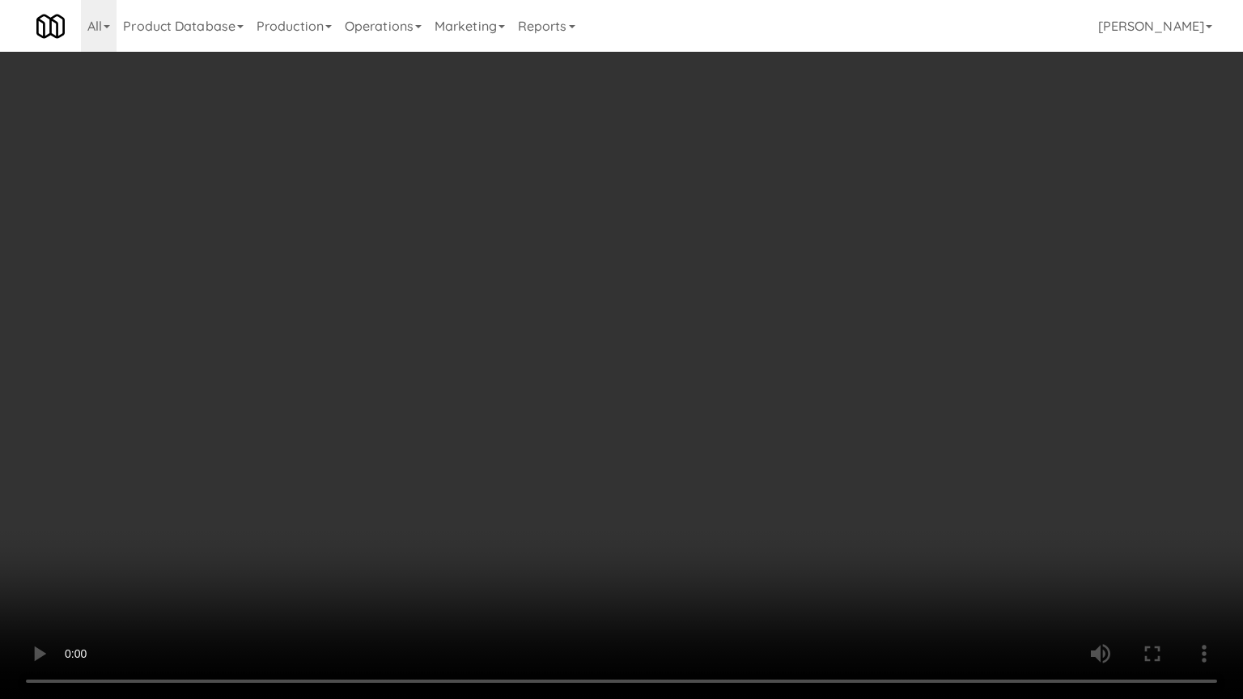
click at [469, 369] on video at bounding box center [621, 349] width 1243 height 699
click at [510, 395] on video at bounding box center [621, 349] width 1243 height 699
click at [513, 408] on video at bounding box center [621, 349] width 1243 height 699
drag, startPoint x: 518, startPoint y: 405, endPoint x: 781, endPoint y: 251, distance: 304.7
click at [529, 405] on video at bounding box center [621, 349] width 1243 height 699
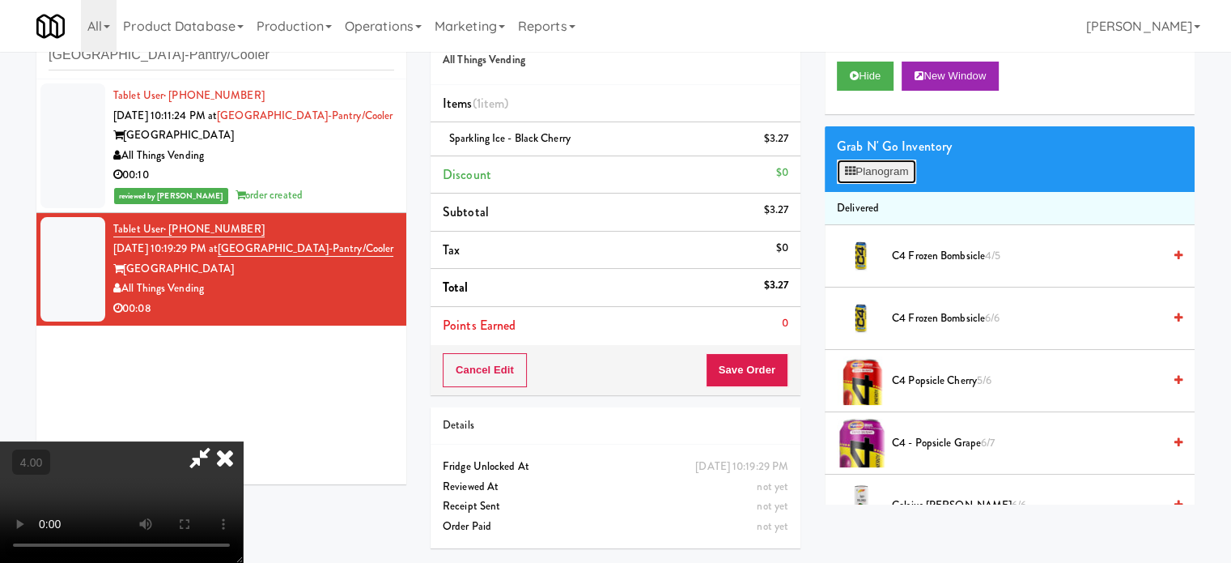
click at [885, 174] on button "Planogram" at bounding box center [876, 171] width 79 height 24
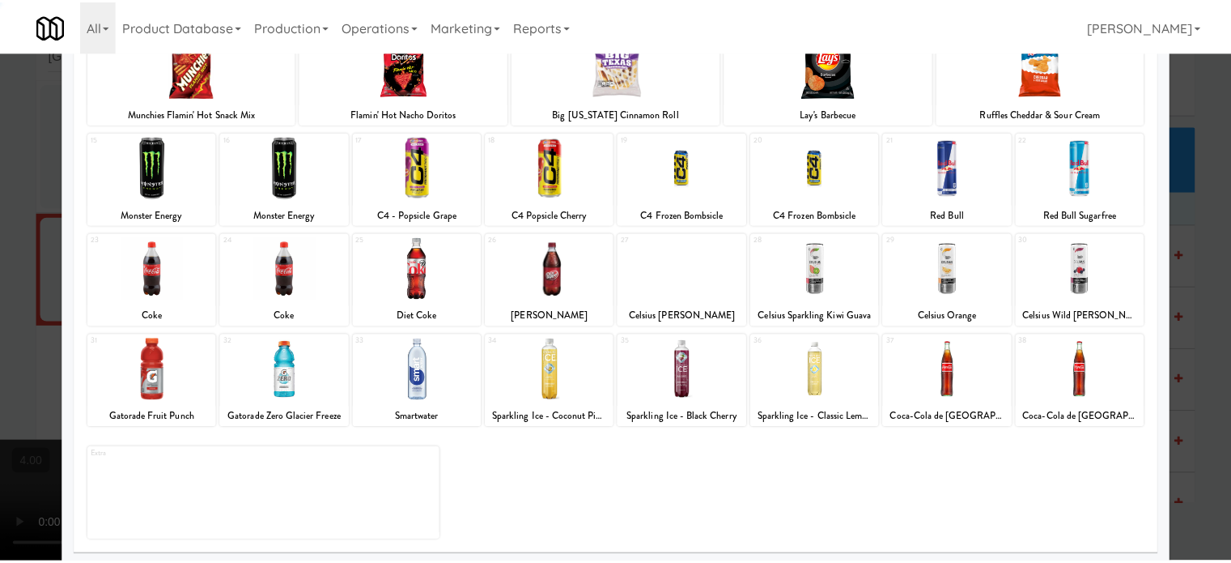
scroll to position [231, 0]
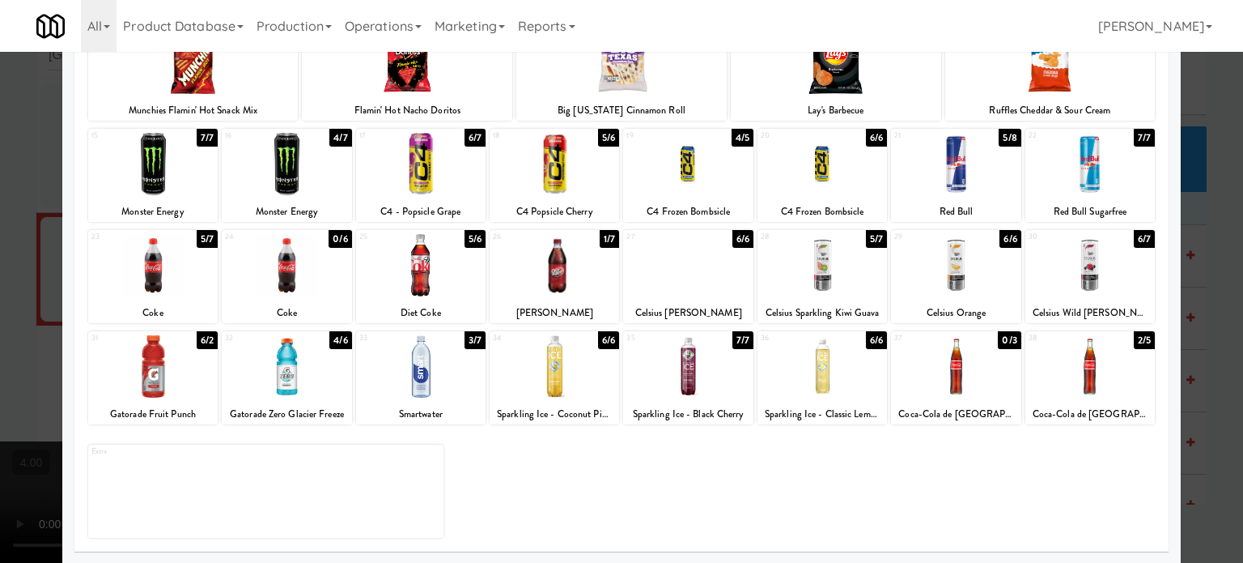
click at [738, 339] on div "7/7" at bounding box center [742, 340] width 21 height 18
click at [1208, 315] on div at bounding box center [621, 281] width 1243 height 563
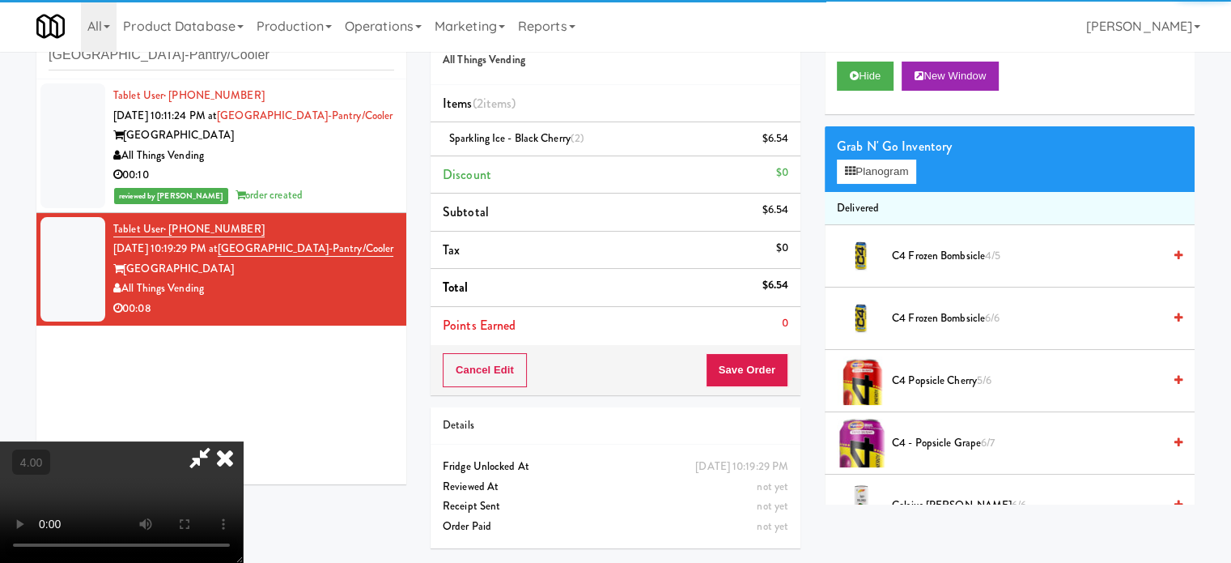
drag, startPoint x: 511, startPoint y: 389, endPoint x: 502, endPoint y: 376, distance: 15.7
click at [243, 441] on video at bounding box center [121, 501] width 243 height 121
drag, startPoint x: 502, startPoint y: 376, endPoint x: 453, endPoint y: 478, distance: 112.2
click at [243, 441] on video at bounding box center [121, 501] width 243 height 121
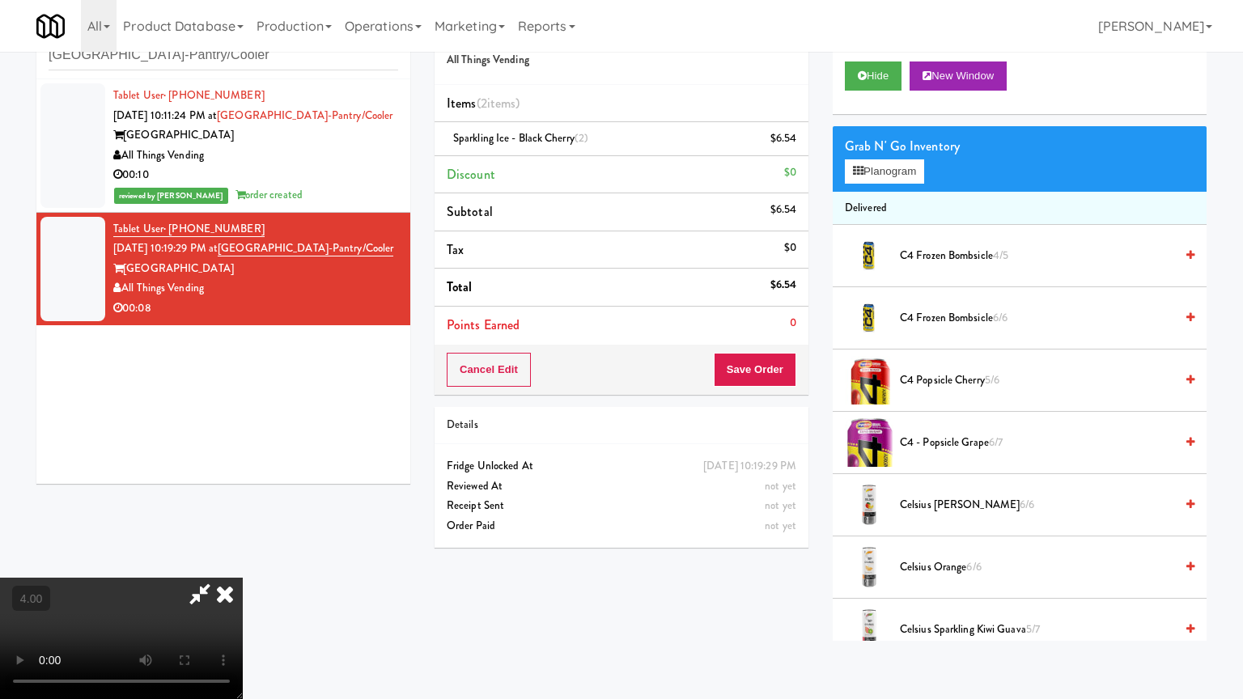
drag, startPoint x: 404, startPoint y: 464, endPoint x: 544, endPoint y: 310, distance: 208.0
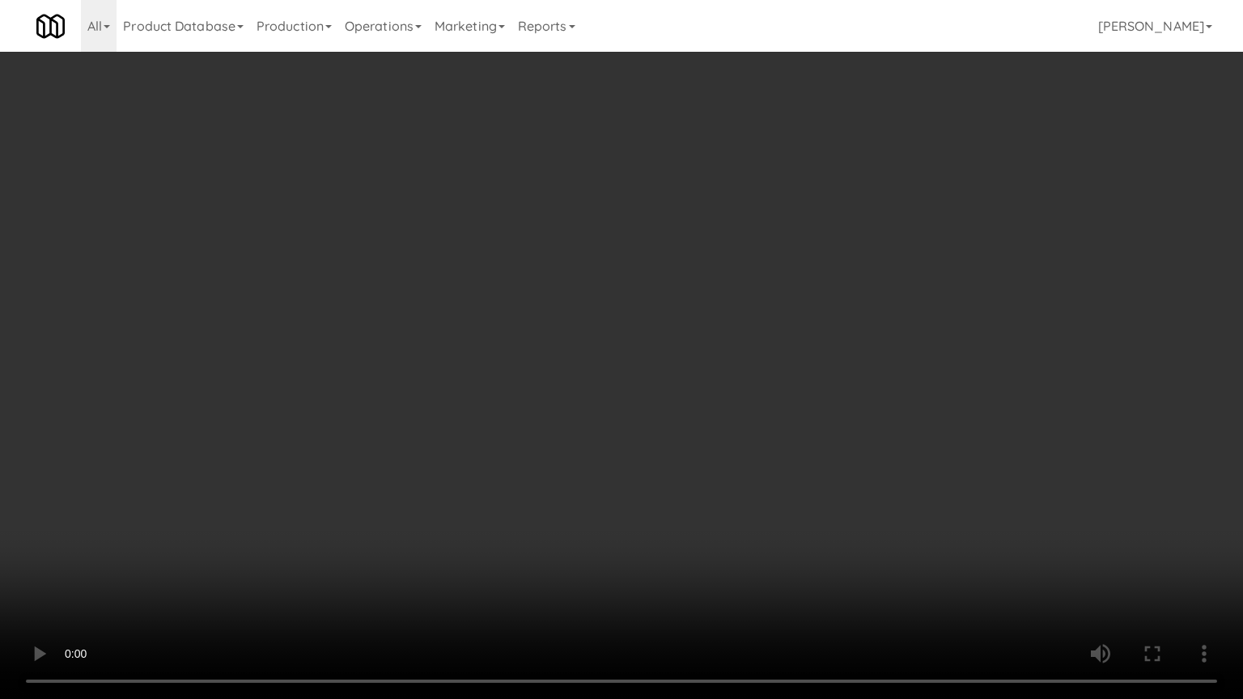
click at [405, 464] on video at bounding box center [621, 349] width 1243 height 699
click at [542, 317] on video at bounding box center [621, 349] width 1243 height 699
click at [548, 314] on video at bounding box center [621, 349] width 1243 height 699
click at [550, 311] on video at bounding box center [621, 349] width 1243 height 699
click at [551, 311] on video at bounding box center [621, 349] width 1243 height 699
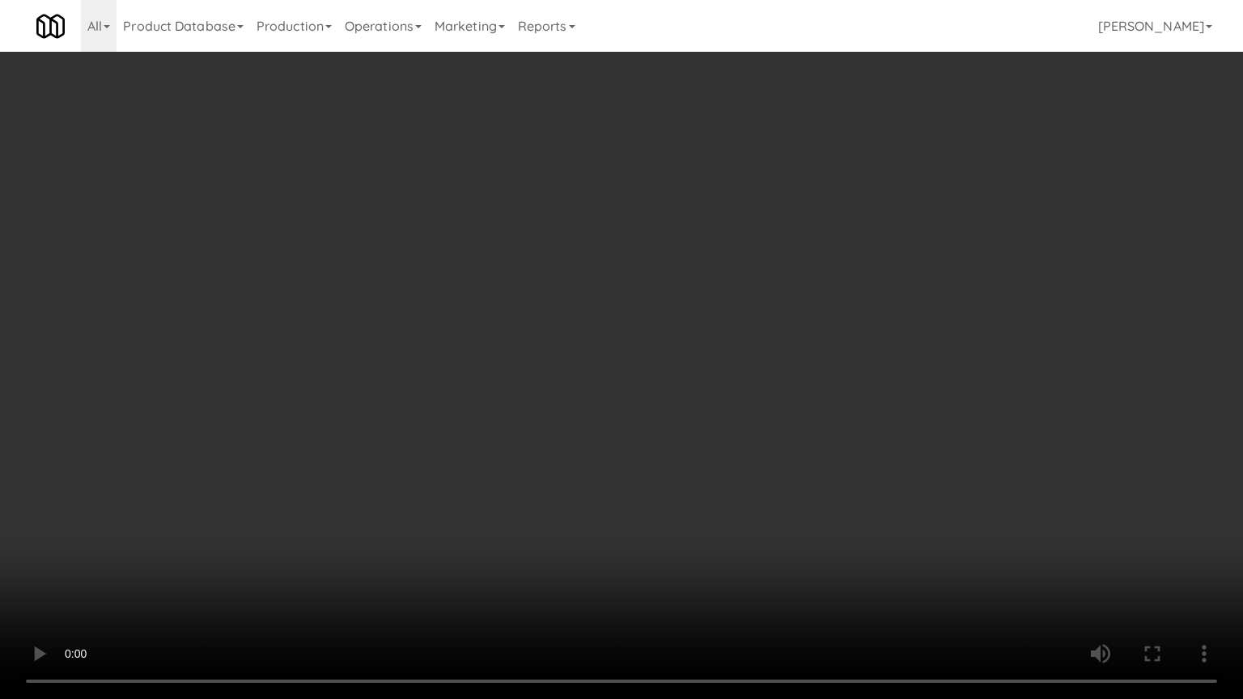
click at [555, 302] on video at bounding box center [621, 349] width 1243 height 699
click at [550, 304] on video at bounding box center [621, 349] width 1243 height 699
drag, startPoint x: 550, startPoint y: 304, endPoint x: 600, endPoint y: 142, distance: 169.2
click at [554, 298] on video at bounding box center [621, 349] width 1243 height 699
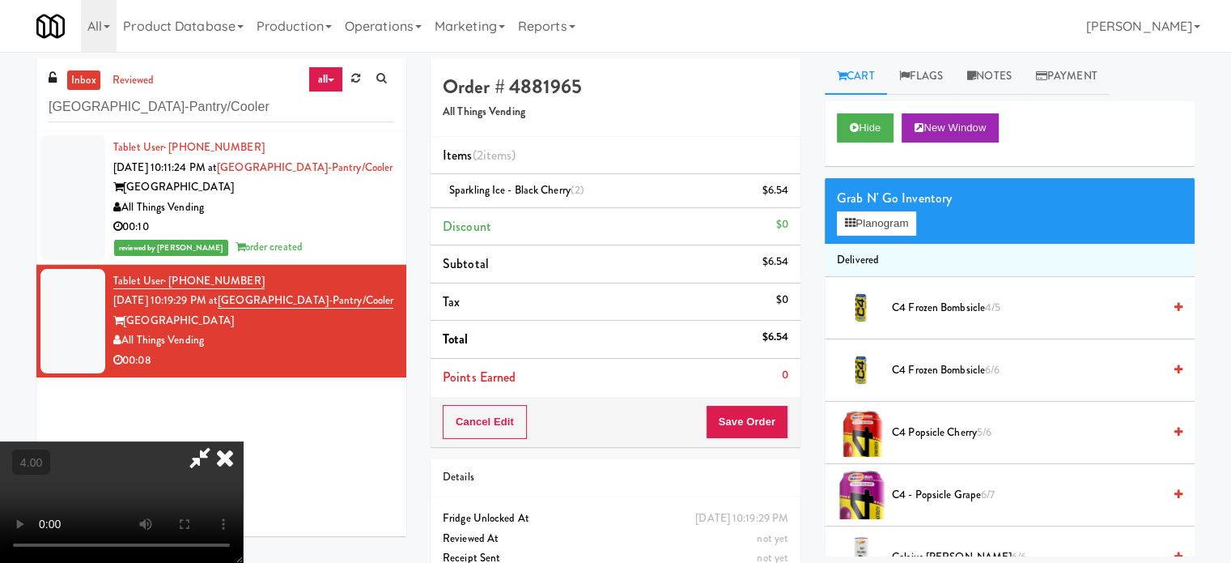
click at [243, 441] on icon at bounding box center [225, 457] width 36 height 32
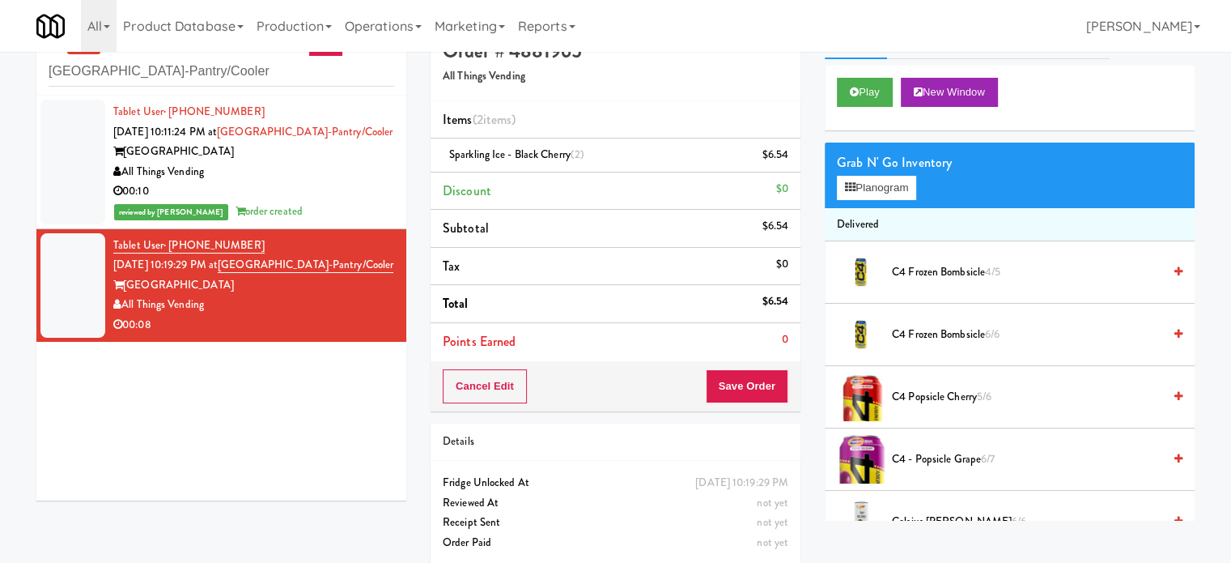
scroll to position [52, 0]
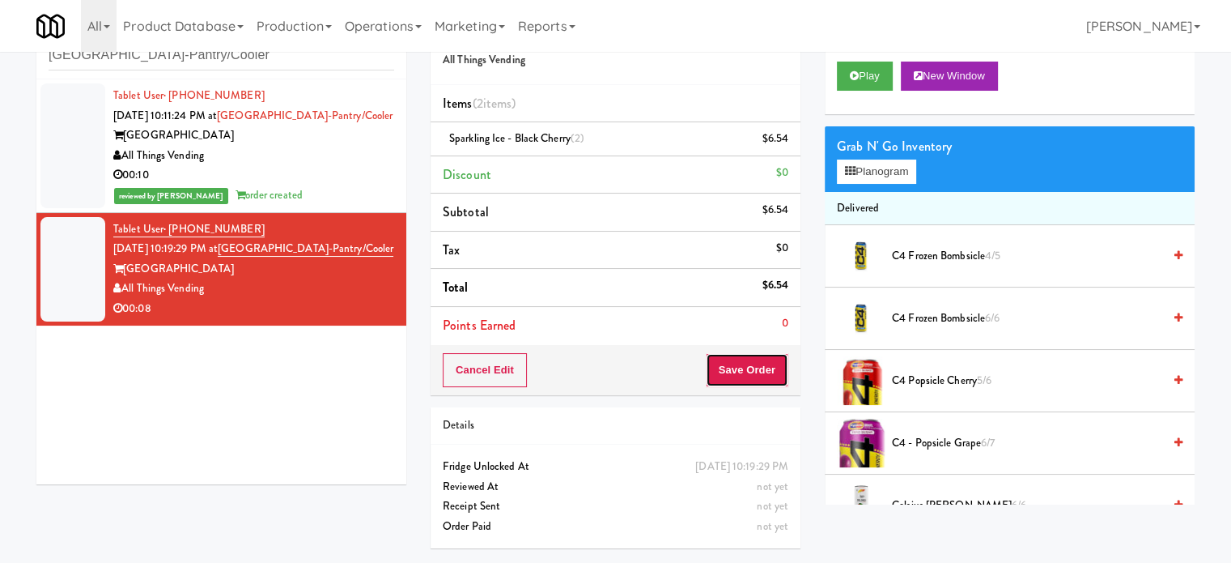
click at [722, 353] on button "Save Order" at bounding box center [747, 370] width 83 height 34
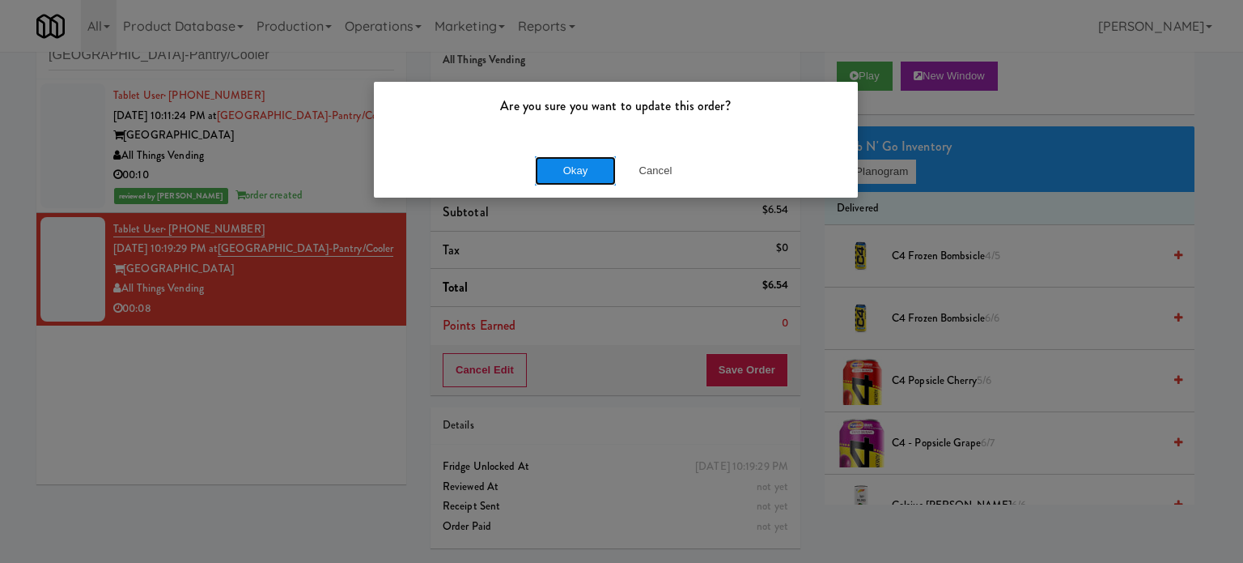
click at [607, 174] on button "Okay" at bounding box center [575, 170] width 81 height 29
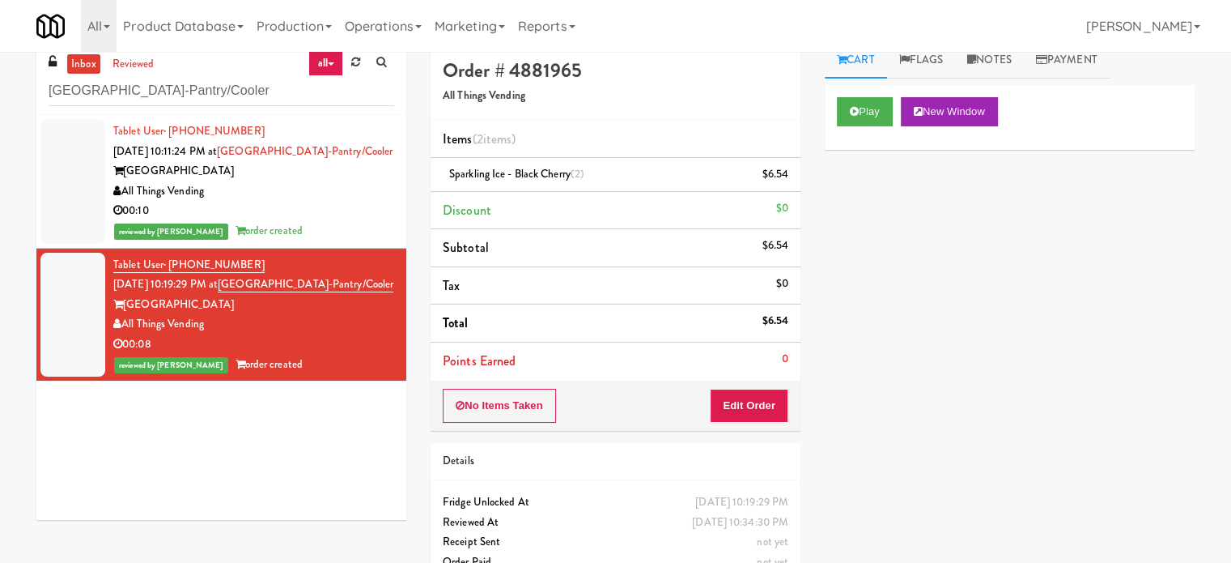
scroll to position [0, 0]
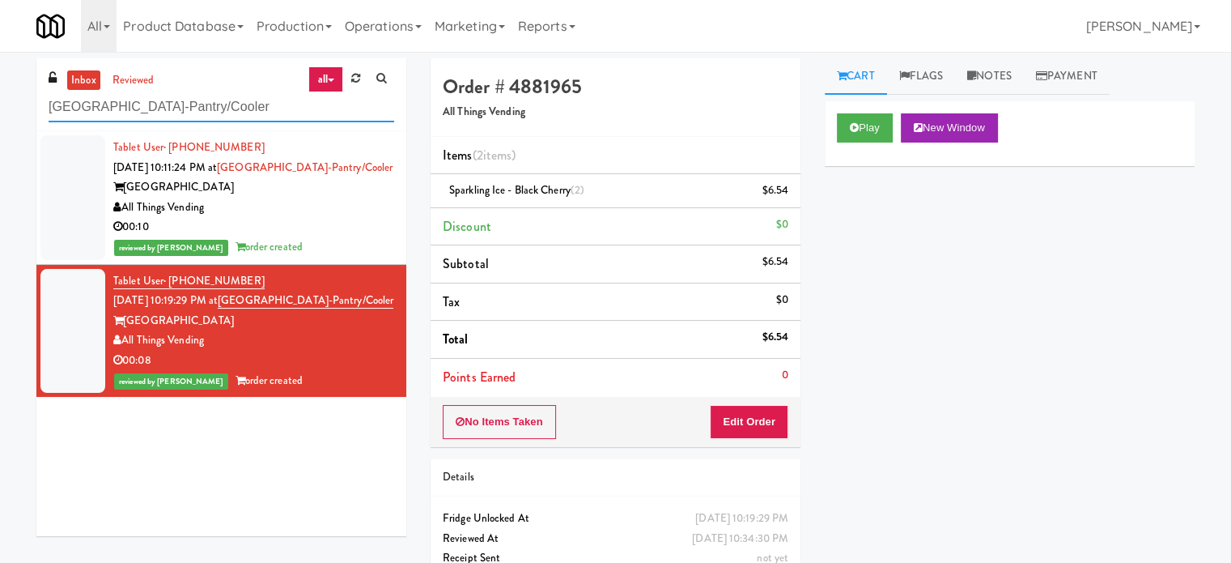
click at [226, 113] on input "Alta Springs-Pantry/Cooler" at bounding box center [222, 107] width 346 height 30
click at [227, 113] on input "Alta Springs-Pantry/Cooler" at bounding box center [222, 107] width 346 height 30
paste input "Vela - Cooler - Left"
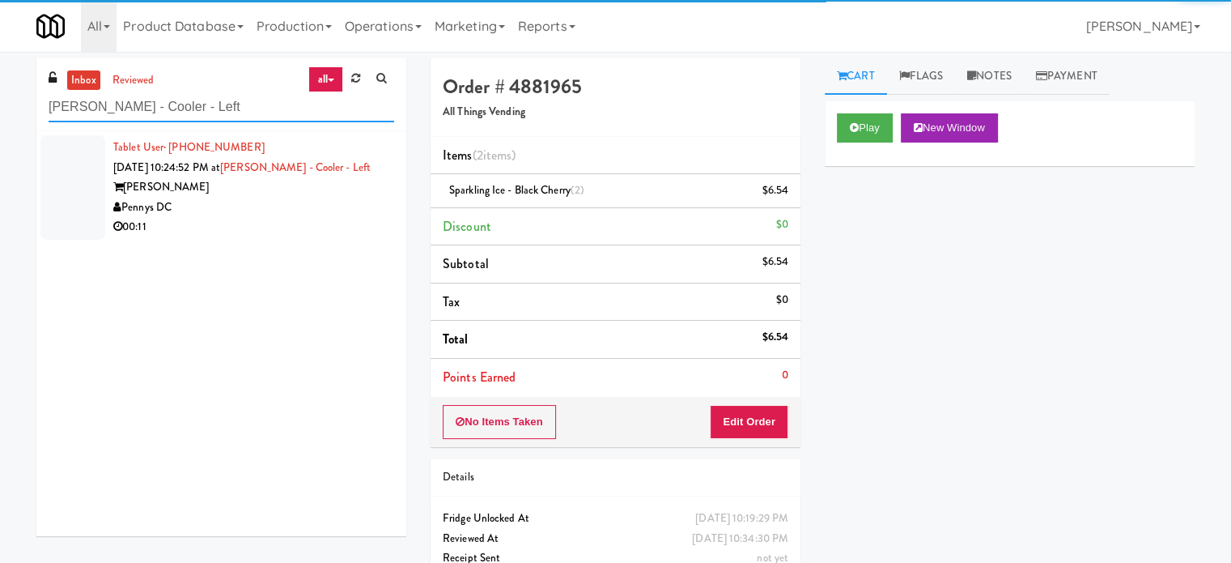
type input "Vela - Cooler - Left"
click at [261, 225] on div "00:11" at bounding box center [253, 227] width 281 height 20
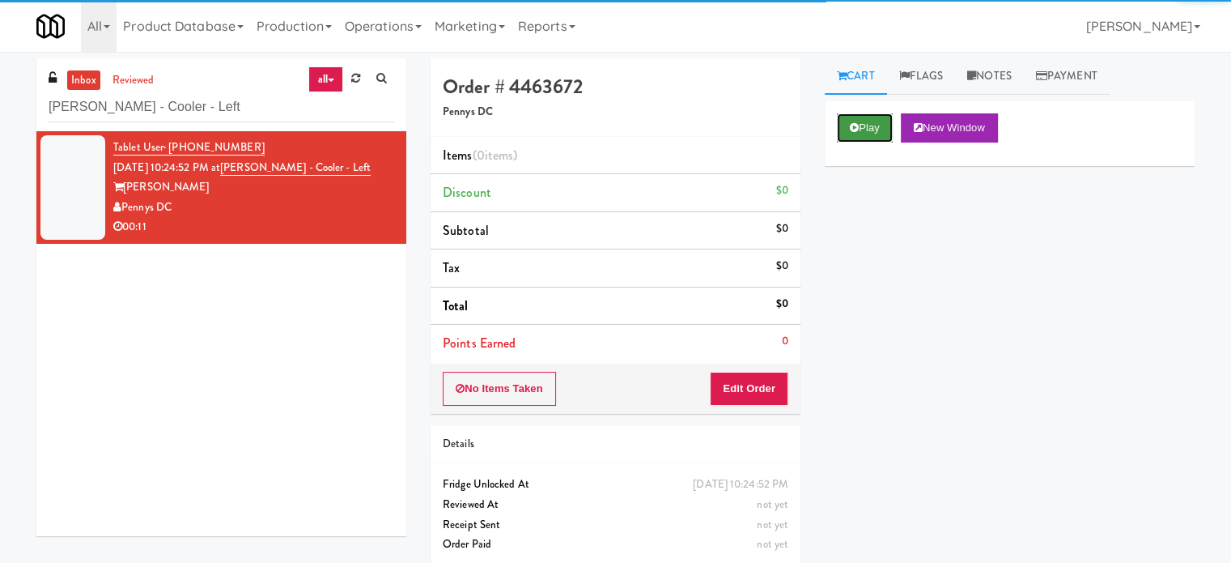
click at [867, 131] on button "Play" at bounding box center [865, 127] width 56 height 29
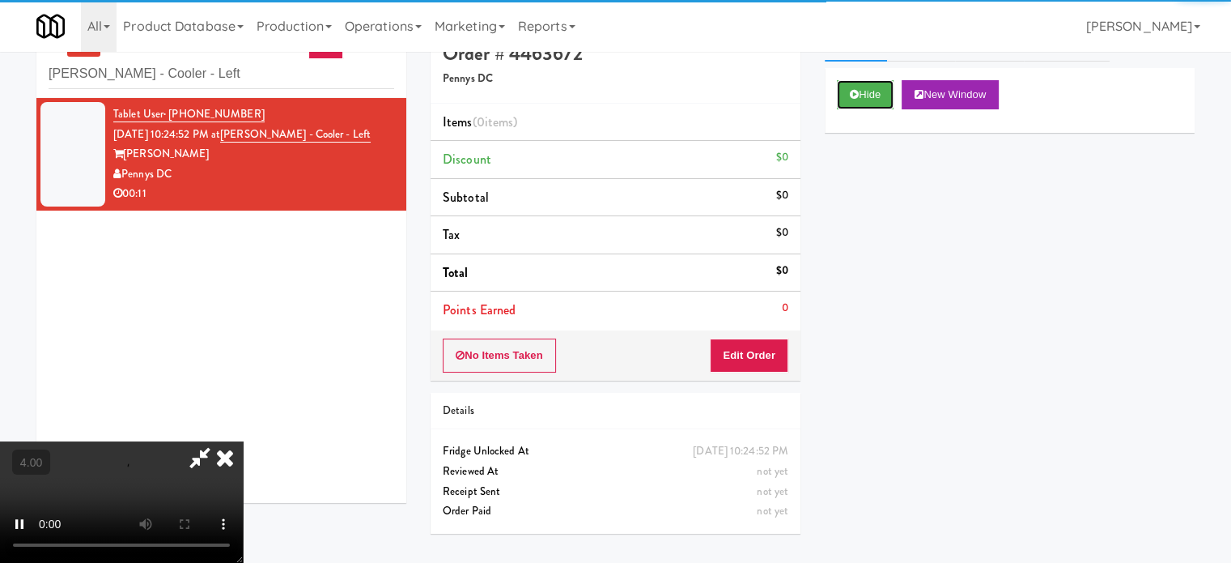
scroll to position [52, 0]
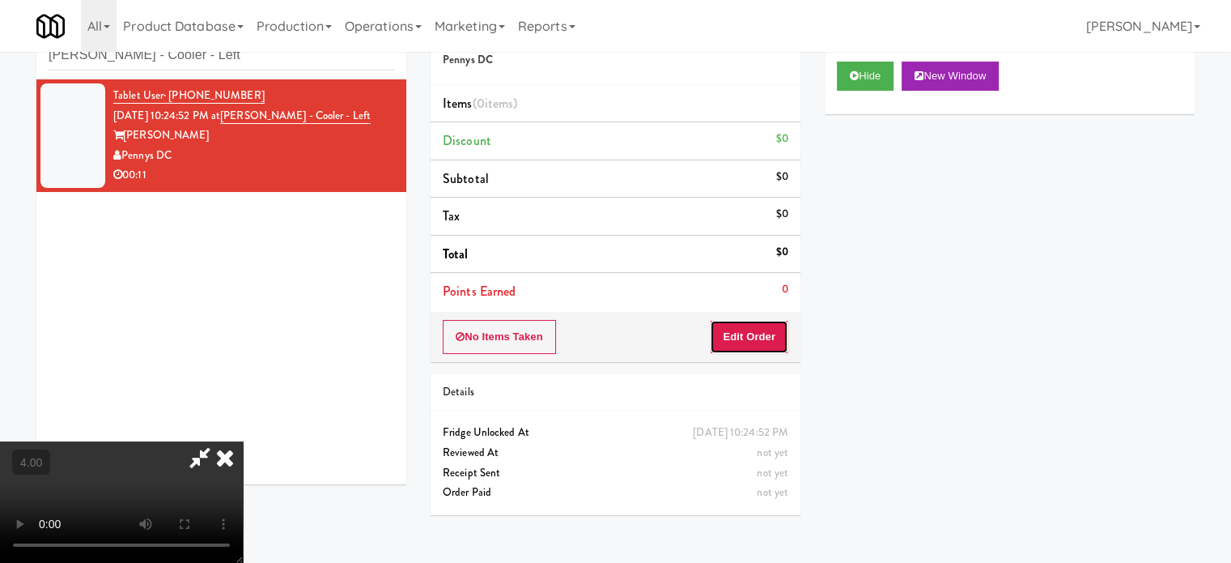
click at [754, 331] on button "Edit Order" at bounding box center [749, 337] width 79 height 34
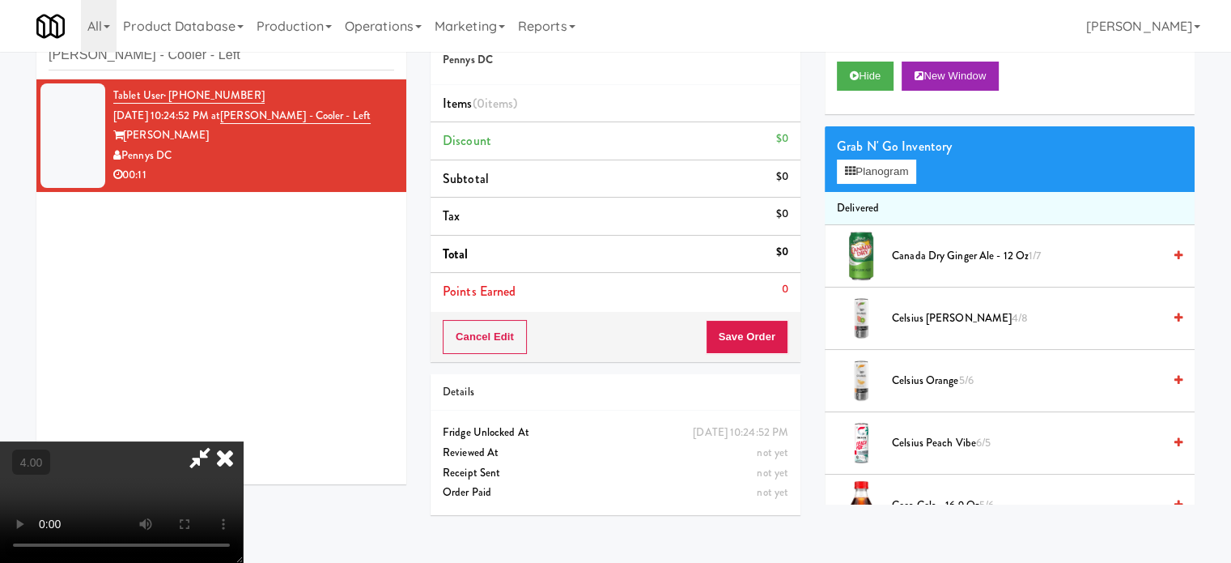
click at [243, 441] on video at bounding box center [121, 501] width 243 height 121
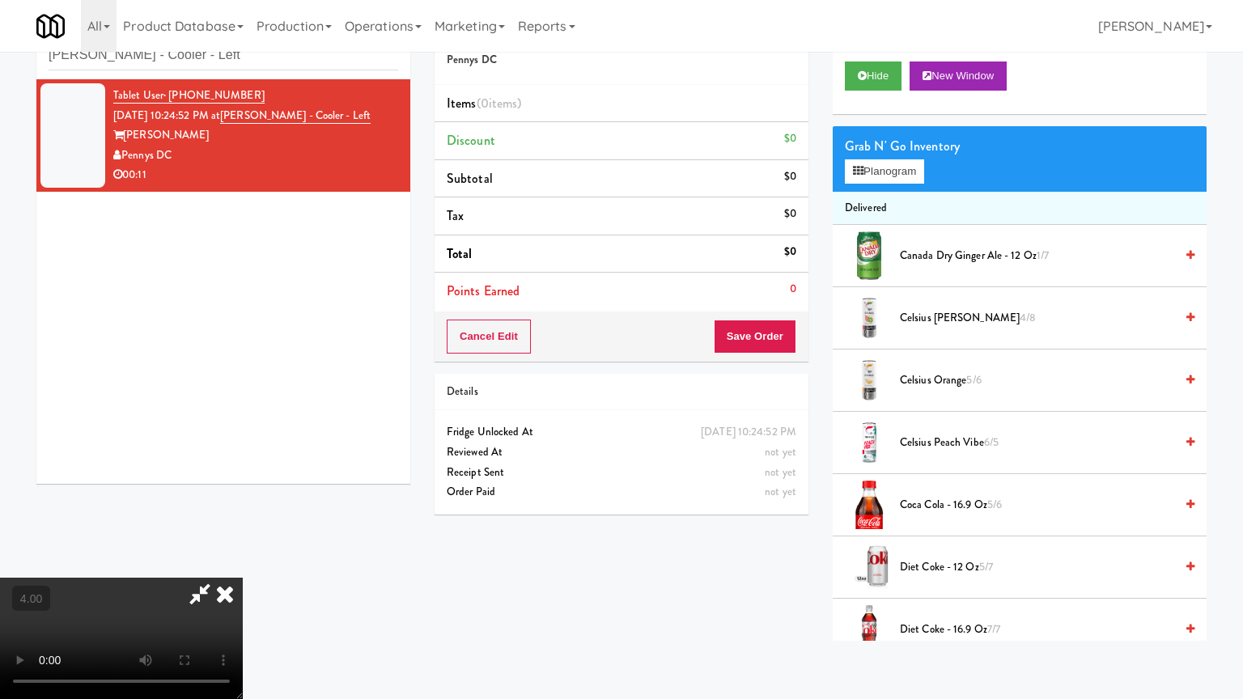
click at [243, 562] on video at bounding box center [121, 638] width 243 height 121
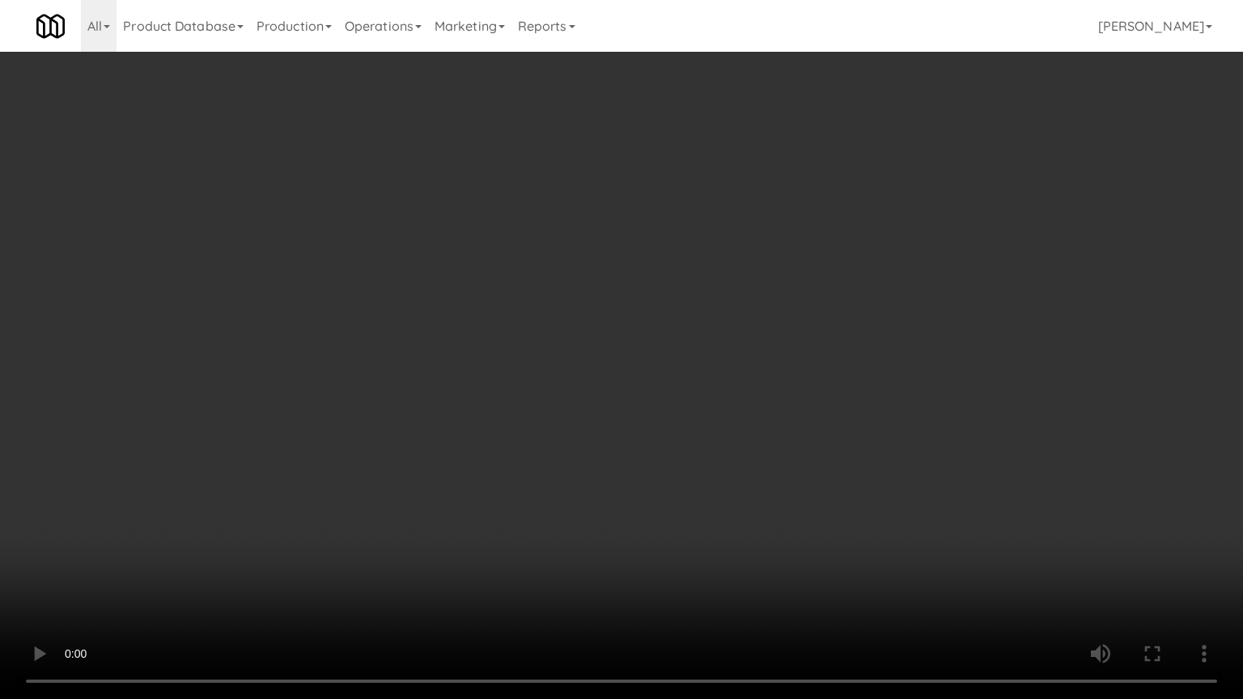
click at [410, 333] on video at bounding box center [621, 349] width 1243 height 699
click at [424, 346] on video at bounding box center [621, 349] width 1243 height 699
click at [575, 396] on video at bounding box center [621, 349] width 1243 height 699
click at [575, 395] on video at bounding box center [621, 349] width 1243 height 699
click at [612, 363] on video at bounding box center [621, 349] width 1243 height 699
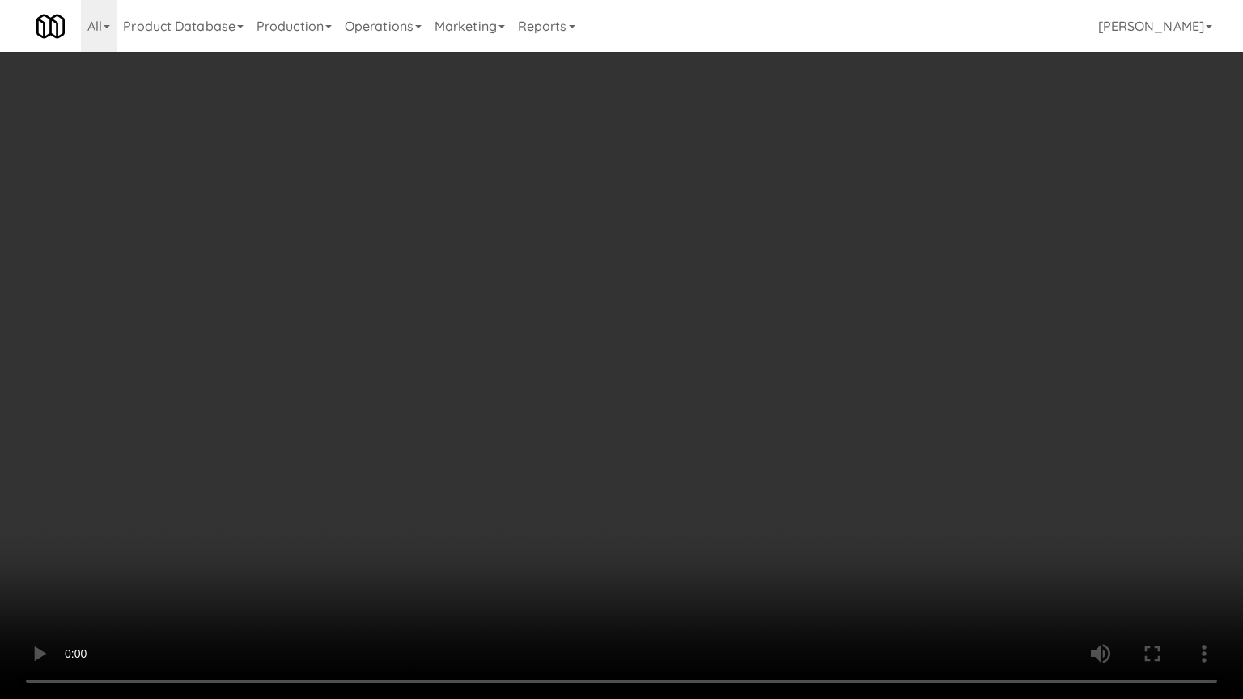
click at [610, 334] on video at bounding box center [621, 349] width 1243 height 699
drag, startPoint x: 610, startPoint y: 334, endPoint x: 755, endPoint y: 189, distance: 205.5
click at [624, 332] on video at bounding box center [621, 349] width 1243 height 699
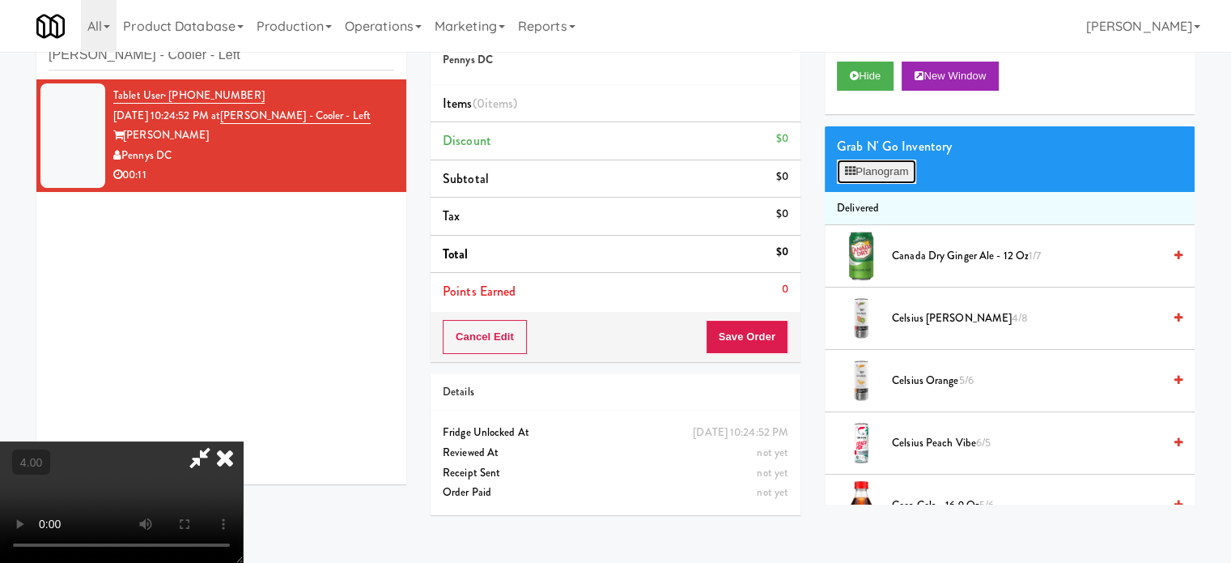
click at [873, 171] on button "Planogram" at bounding box center [876, 171] width 79 height 24
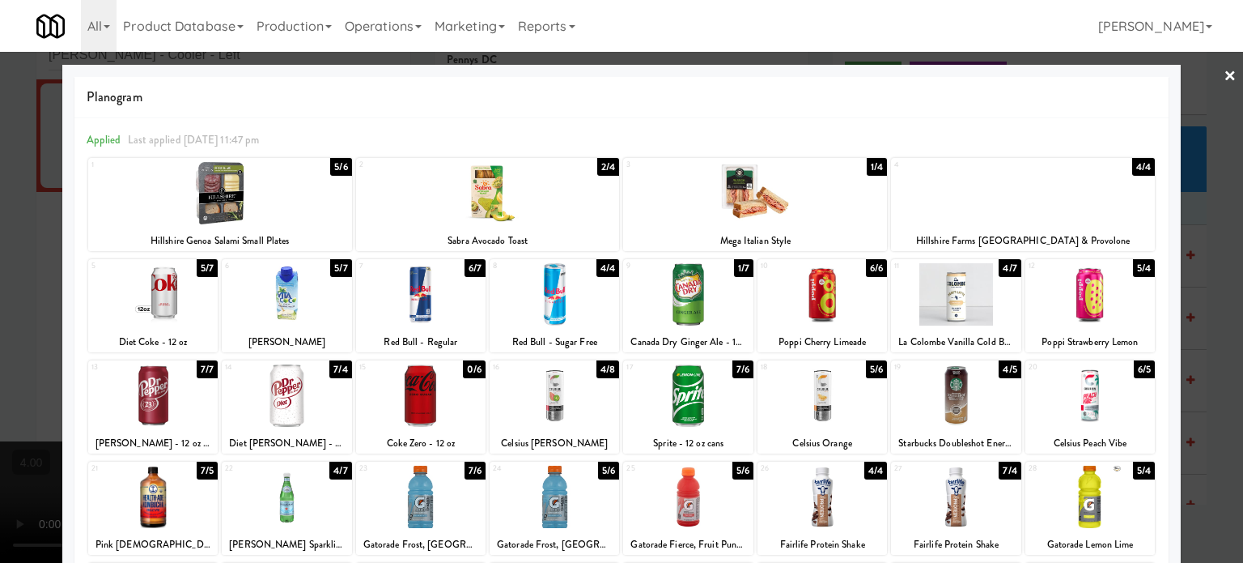
click at [1140, 266] on div "5/4" at bounding box center [1144, 268] width 22 height 18
click at [1193, 308] on div at bounding box center [621, 281] width 1243 height 563
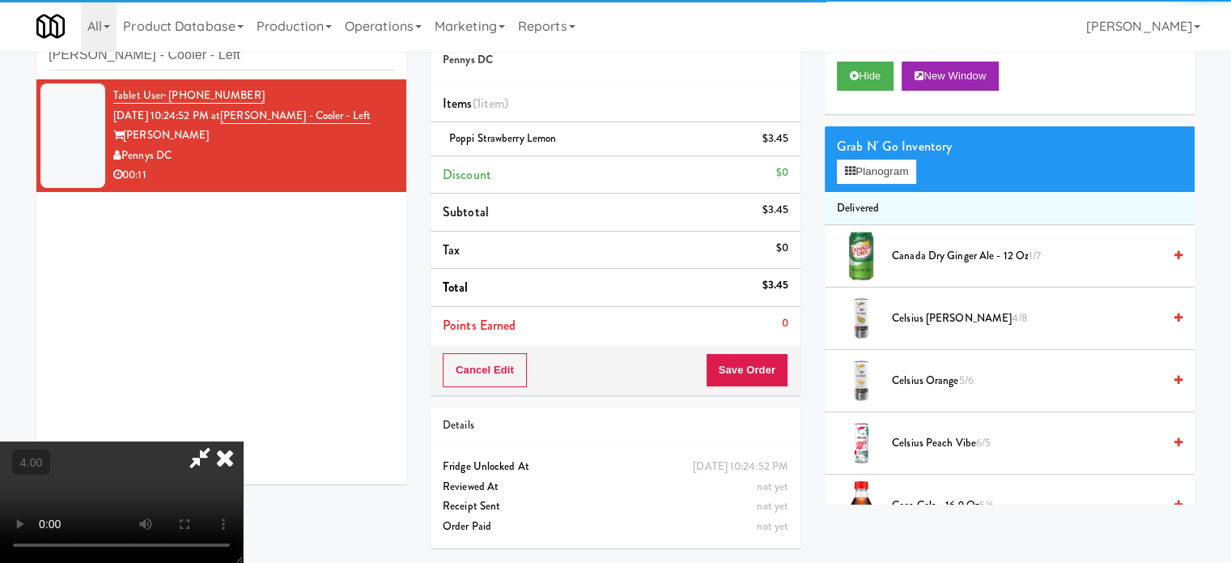
click at [230, 441] on video at bounding box center [121, 501] width 243 height 121
drag, startPoint x: 230, startPoint y: 278, endPoint x: 234, endPoint y: 360, distance: 82.7
click at [230, 441] on video at bounding box center [121, 501] width 243 height 121
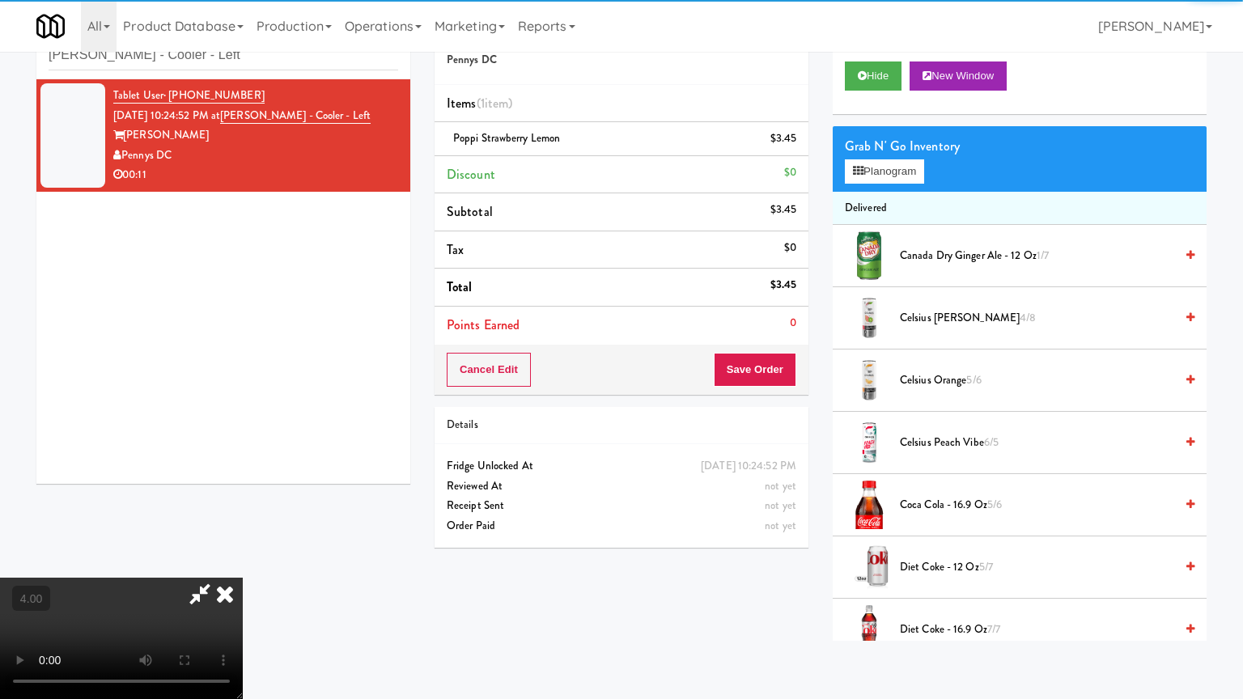
drag, startPoint x: 234, startPoint y: 360, endPoint x: 242, endPoint y: 346, distance: 16.0
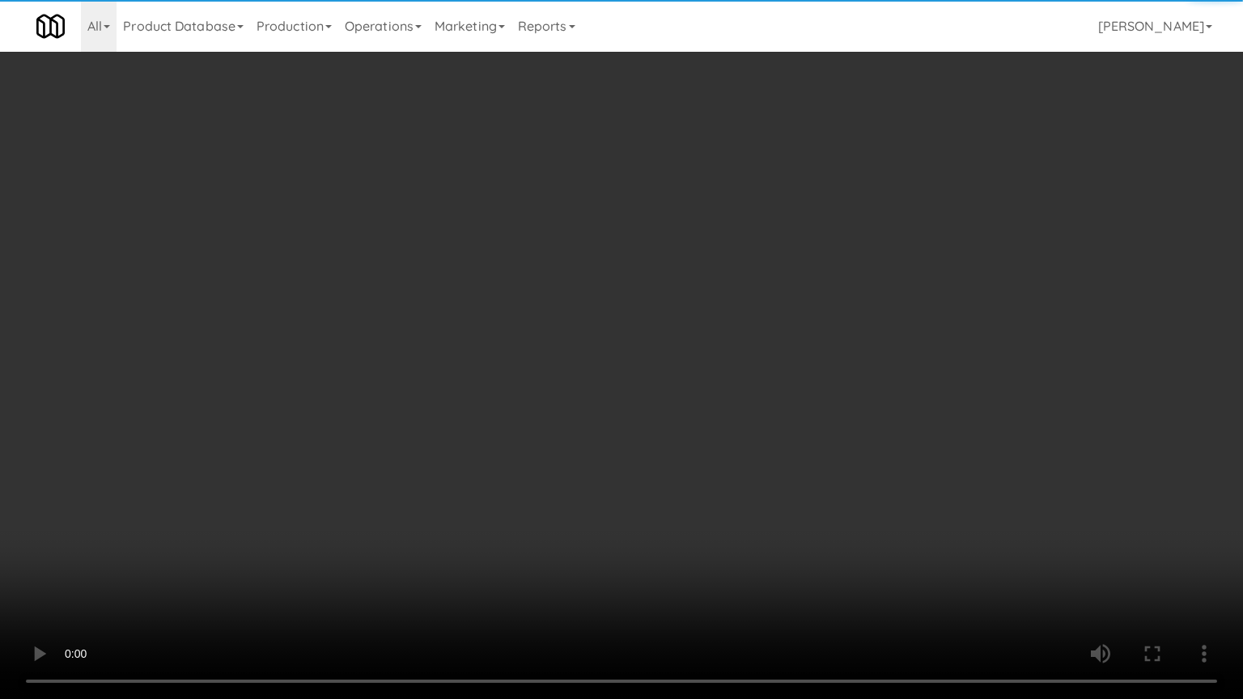
click at [237, 353] on video at bounding box center [621, 349] width 1243 height 699
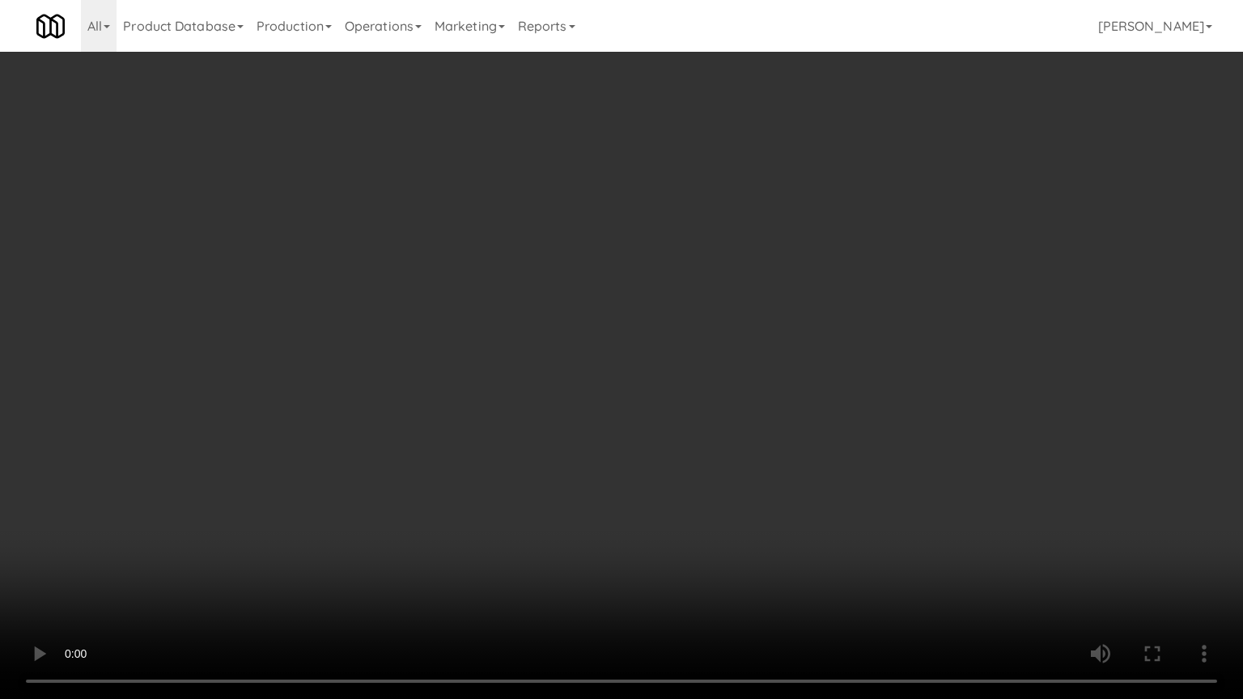
click at [335, 287] on video at bounding box center [621, 349] width 1243 height 699
click at [356, 282] on video at bounding box center [621, 349] width 1243 height 699
click at [367, 278] on video at bounding box center [621, 349] width 1243 height 699
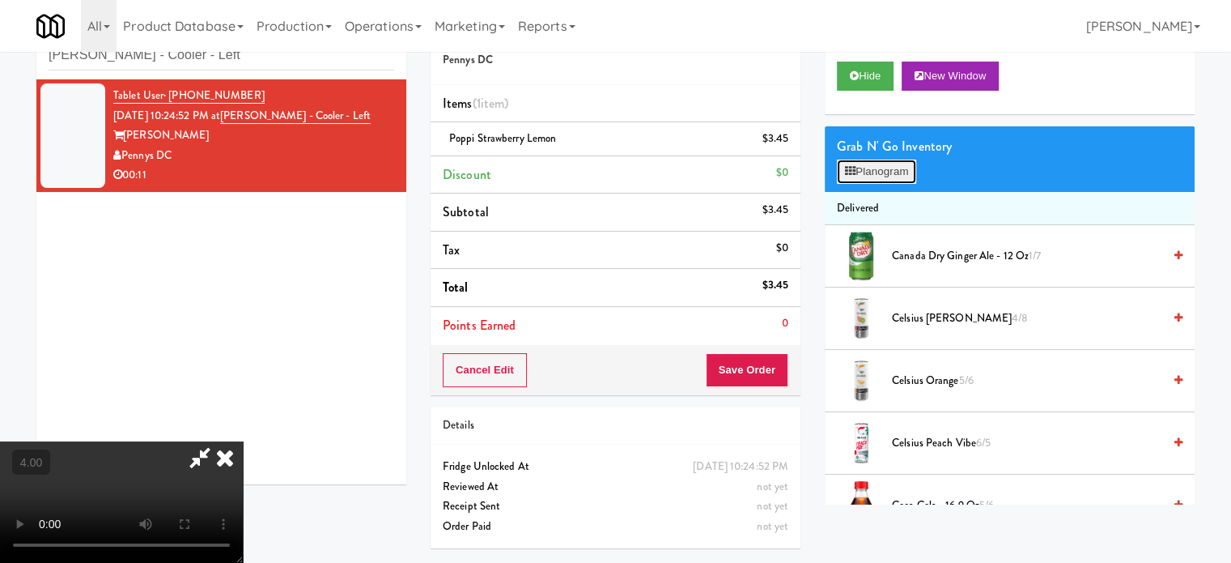
click at [915, 174] on button "Planogram" at bounding box center [876, 171] width 79 height 24
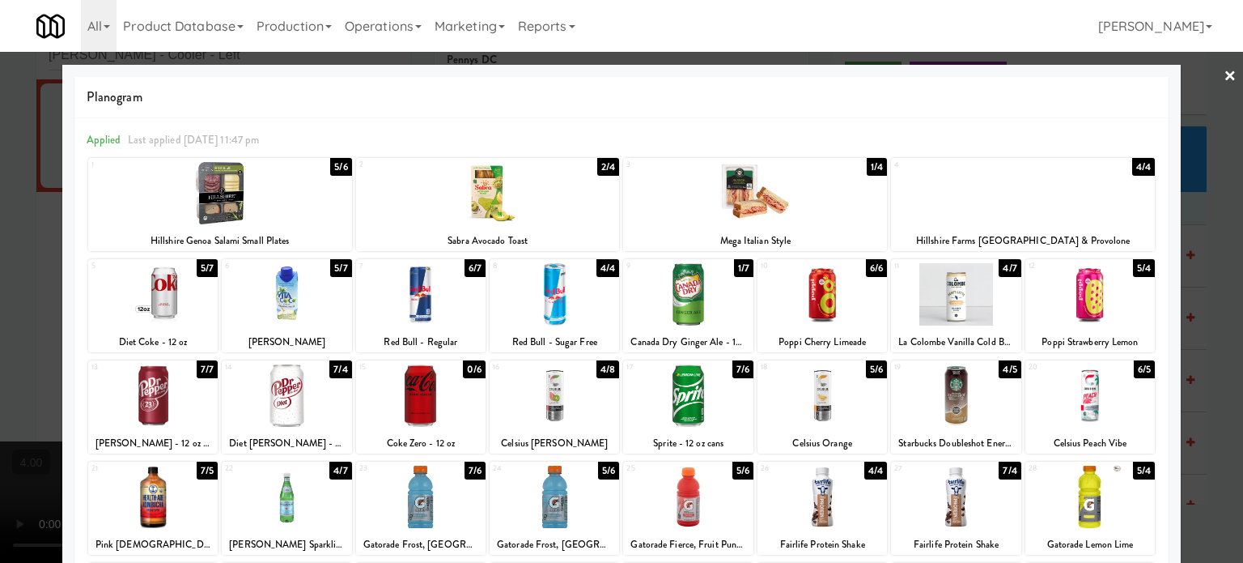
click at [1133, 265] on div "5/4" at bounding box center [1144, 268] width 22 height 18
click at [1201, 285] on div at bounding box center [621, 281] width 1243 height 563
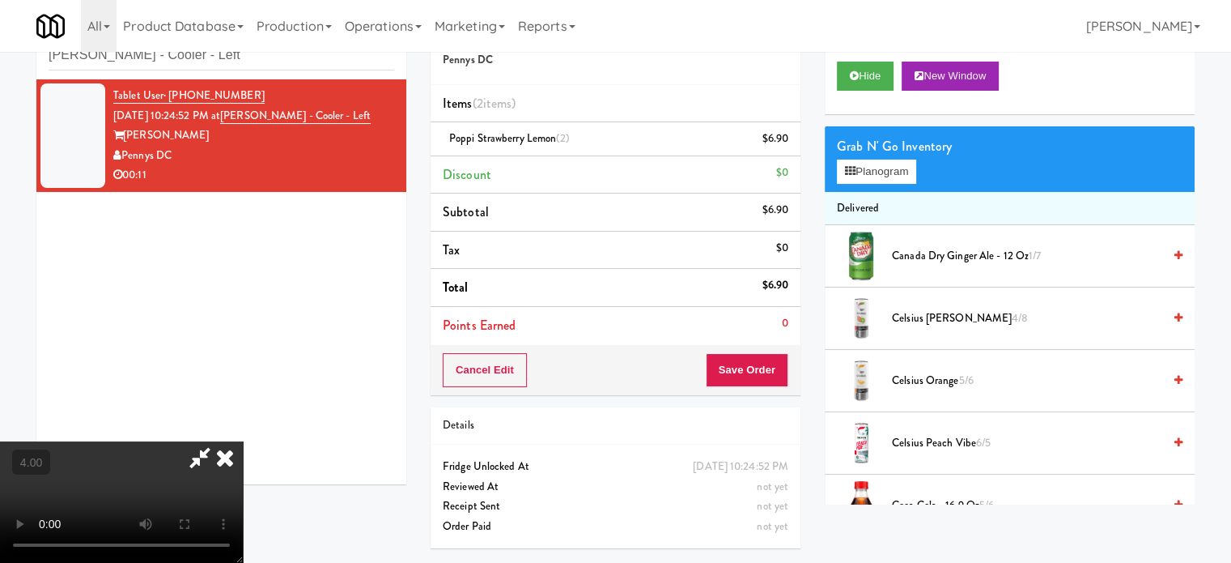
drag, startPoint x: 718, startPoint y: 66, endPoint x: 615, endPoint y: 197, distance: 167.2
click at [243, 441] on icon at bounding box center [225, 457] width 36 height 32
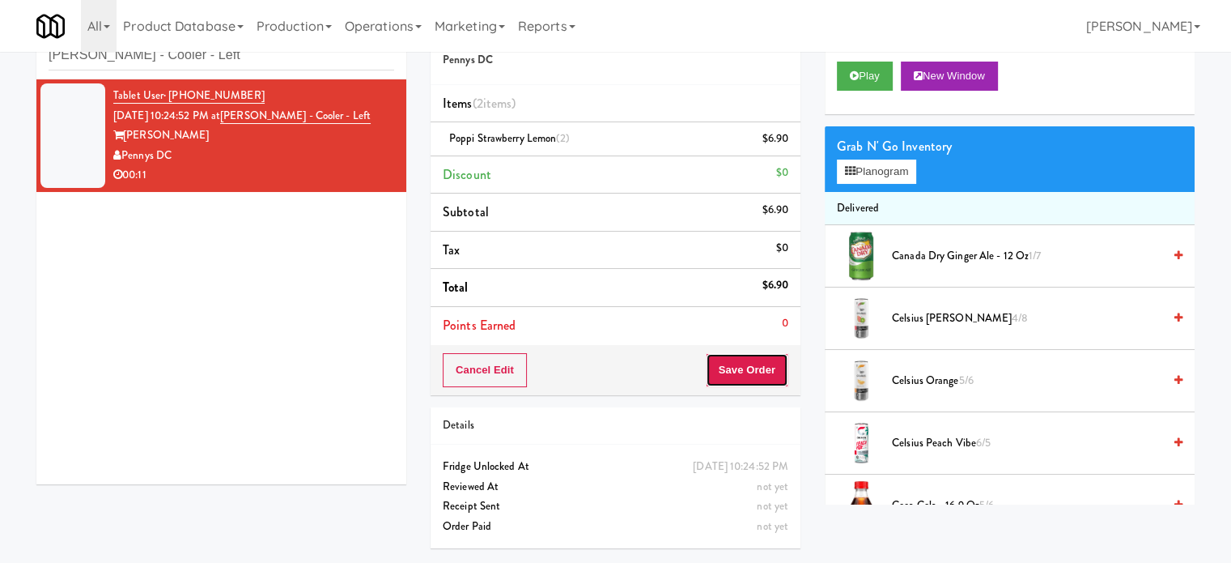
click at [763, 368] on button "Save Order" at bounding box center [747, 370] width 83 height 34
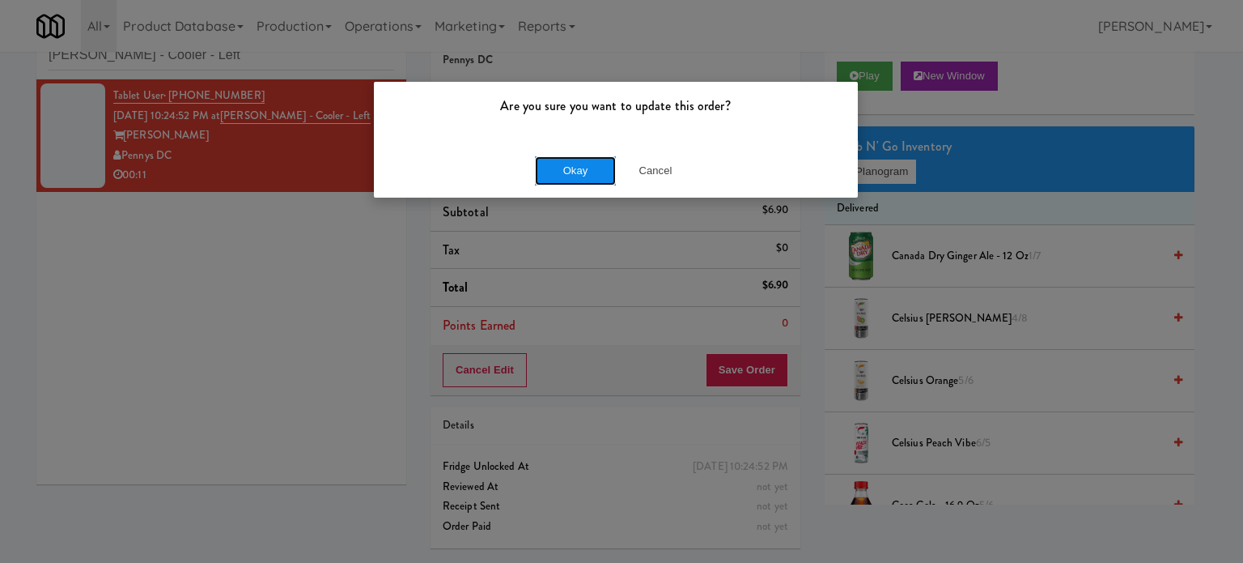
click at [584, 170] on button "Okay" at bounding box center [575, 170] width 81 height 29
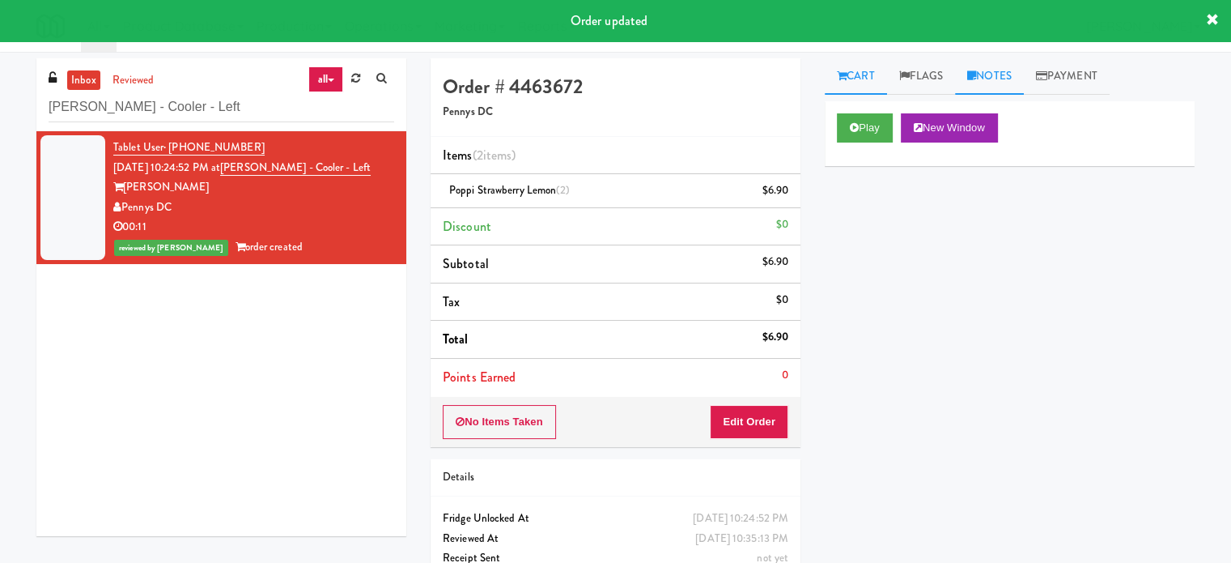
click at [999, 70] on link "Notes" at bounding box center [989, 76] width 69 height 36
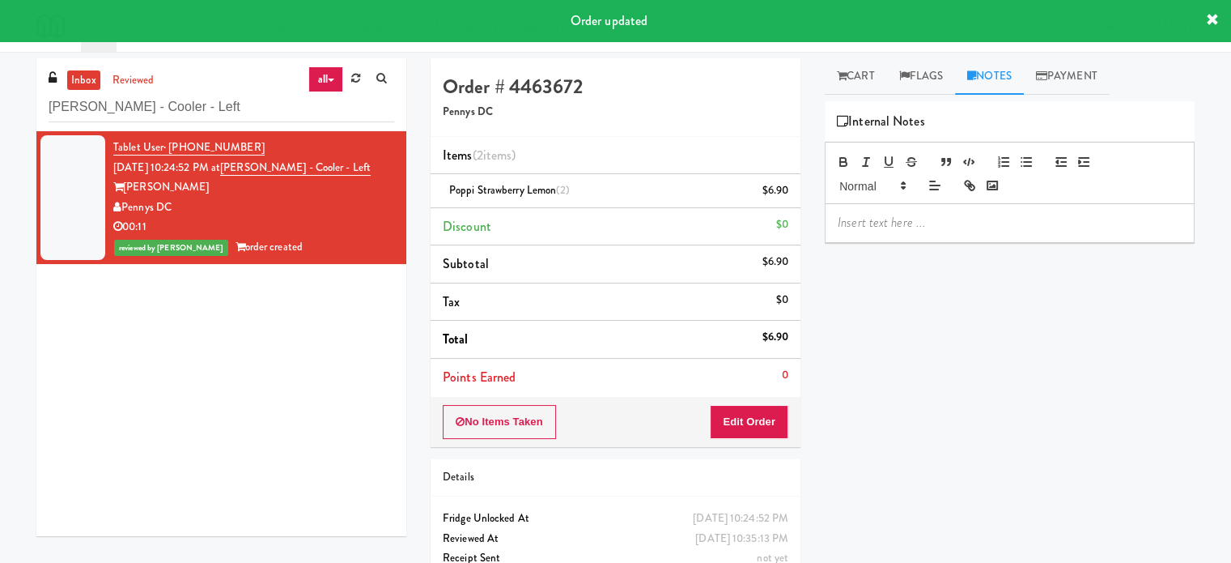
click at [923, 227] on p at bounding box center [1010, 223] width 344 height 18
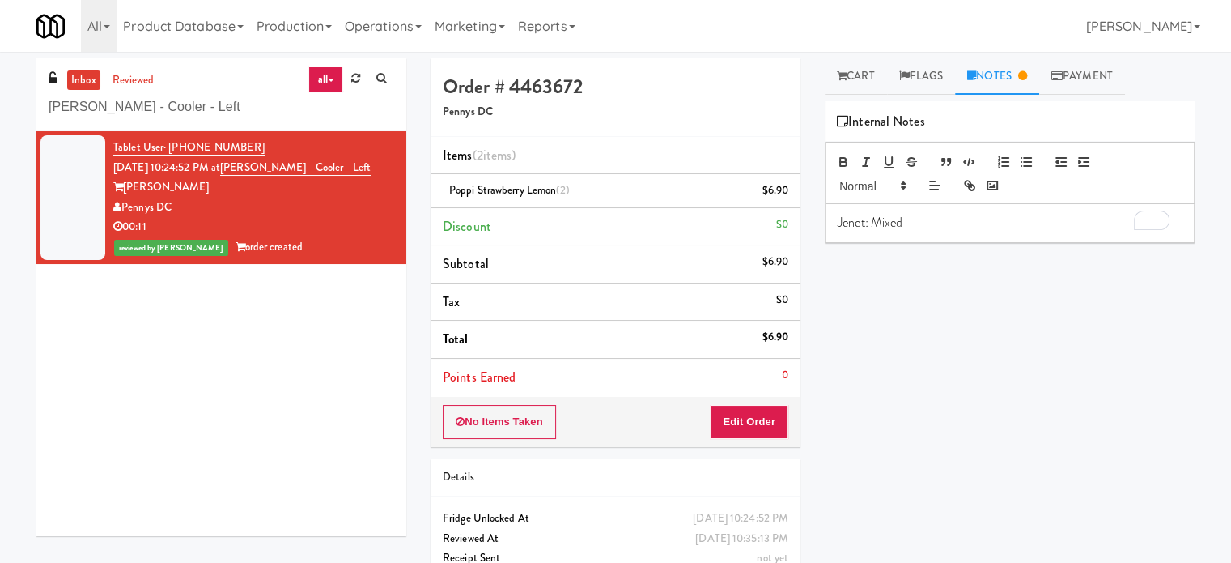
click at [1078, 244] on div "Play New Window Primary Flag Clear Flag if unable to determine what was taken o…" at bounding box center [1010, 404] width 370 height 607
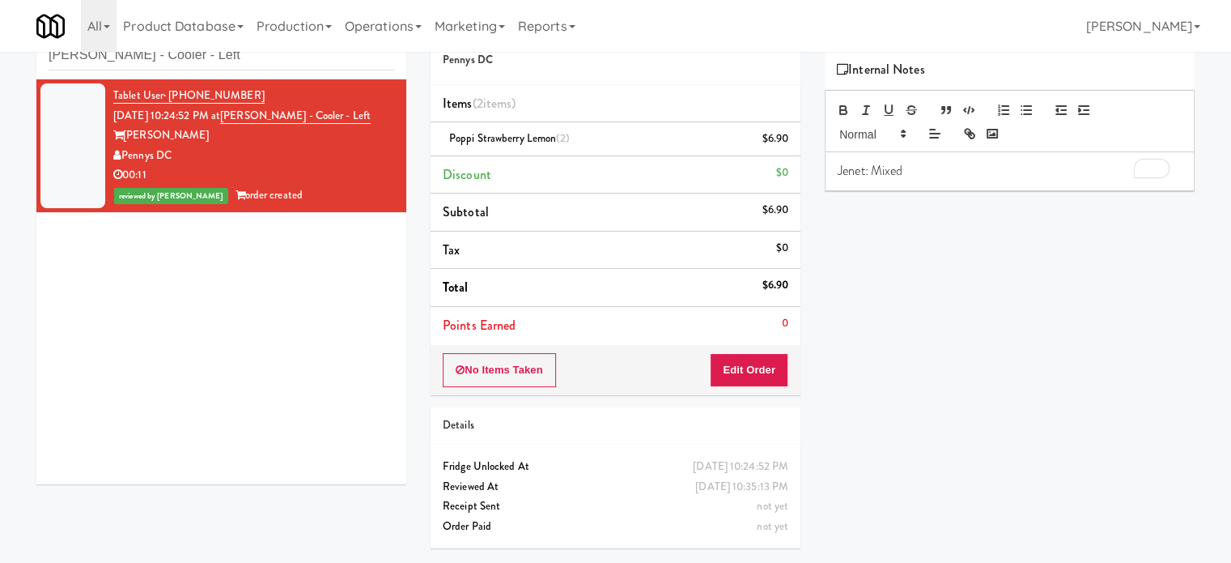
click at [945, 168] on p "Jenet: Mixed" at bounding box center [1010, 171] width 344 height 18
drag, startPoint x: 473, startPoint y: 138, endPoint x: 445, endPoint y: 142, distance: 27.8
click at [445, 142] on div "Poppi Strawberry Lemon (2) $6.90" at bounding box center [616, 139] width 346 height 20
copy span "Poppi"
click at [978, 159] on div "Jenet: Mixed variant of" at bounding box center [1010, 170] width 368 height 37
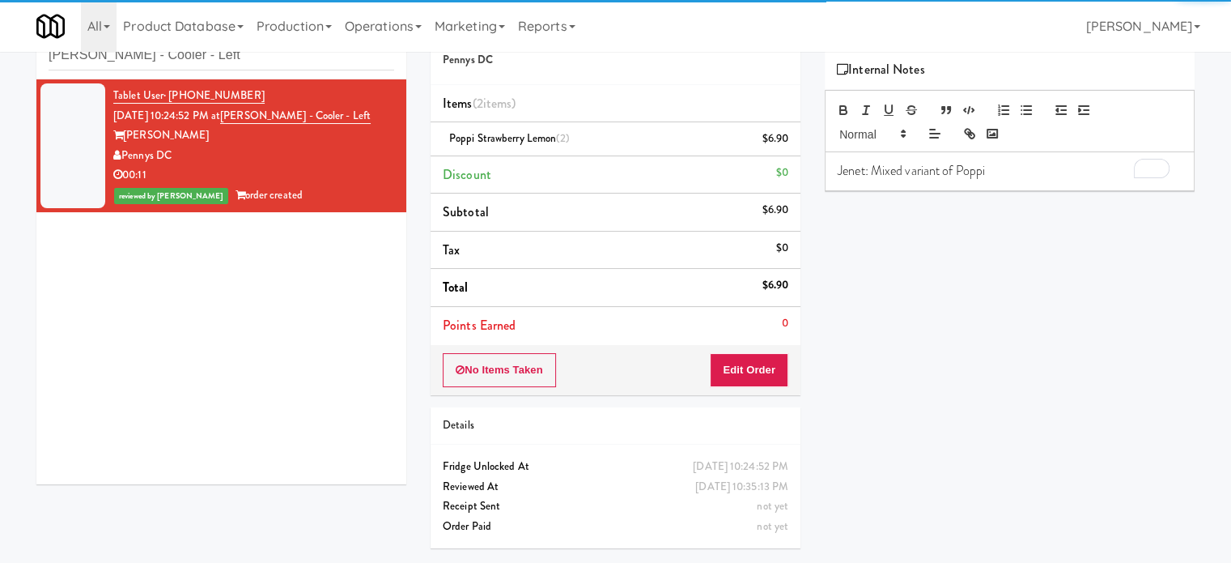
click at [1014, 174] on p "Jenet: Mixed variant of Poppi" at bounding box center [1010, 171] width 344 height 18
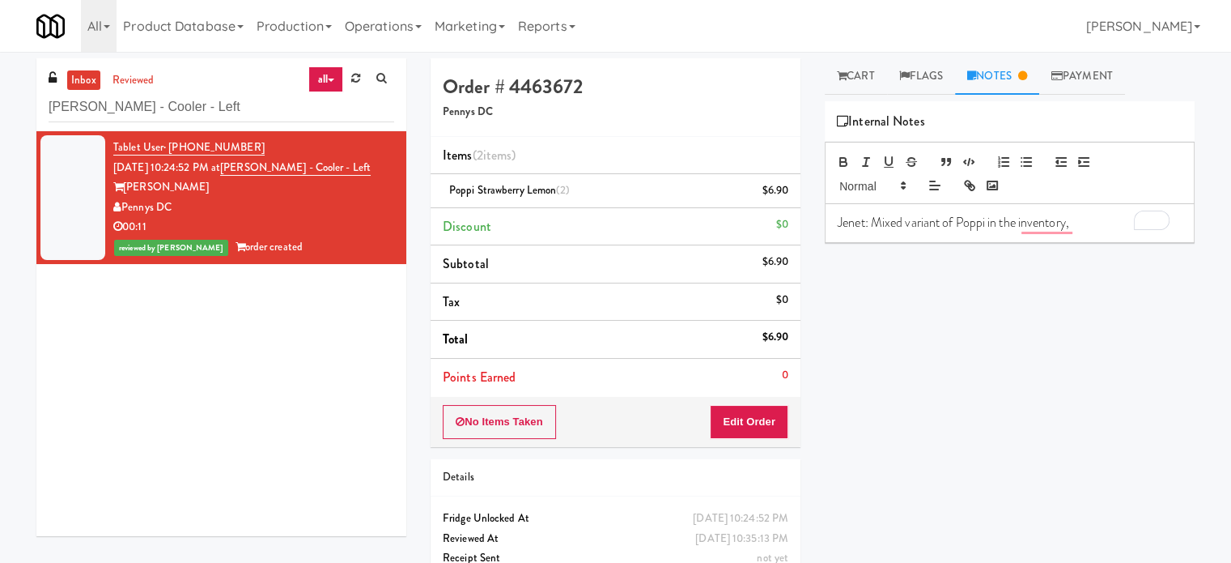
drag, startPoint x: 1085, startPoint y: 221, endPoint x: 1076, endPoint y: 223, distance: 8.5
click at [1085, 223] on p "Jenet: Mixed variant of Poppi in the inventory," at bounding box center [1010, 223] width 344 height 18
drag, startPoint x: 1092, startPoint y: 205, endPoint x: 1088, endPoint y: 216, distance: 12.0
click at [1089, 214] on div "Jenet: Mixed variant of Poppi in the inventory." at bounding box center [1010, 222] width 368 height 37
click at [1078, 225] on span "Charged the user according to the planogram placement." at bounding box center [998, 231] width 320 height 36
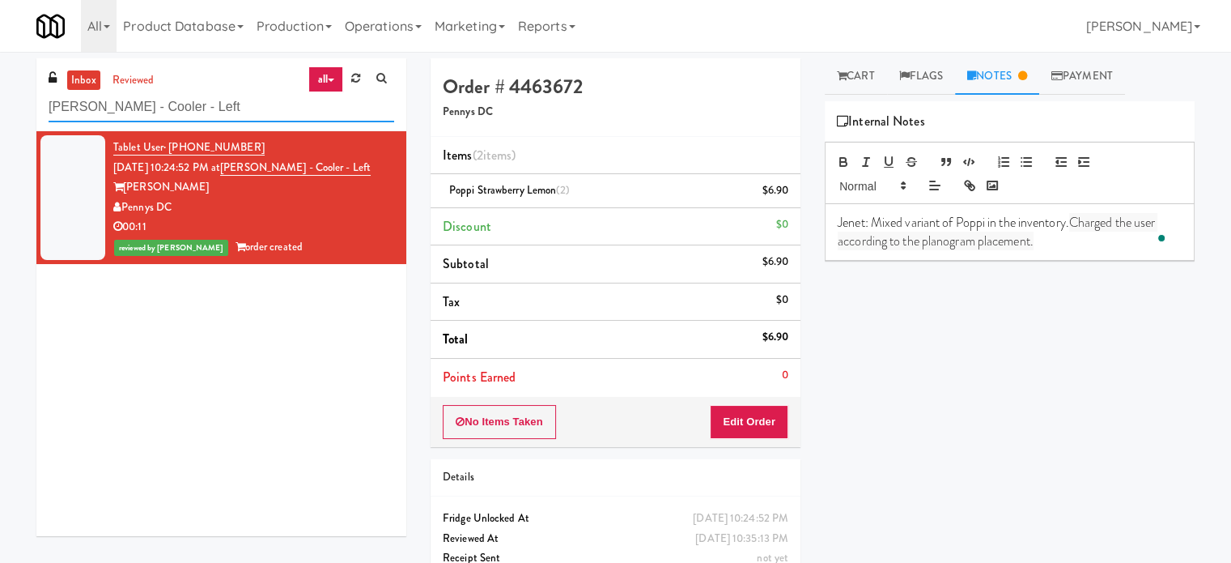
click
paste input "Metropolitan - Cooler - Righ"
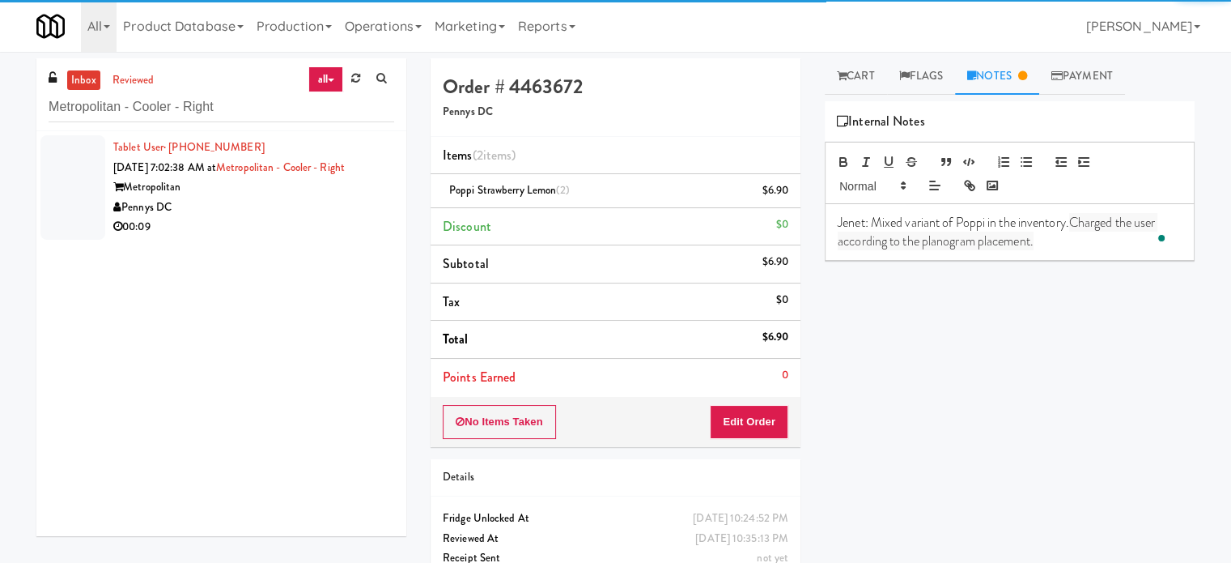
drag, startPoint x: 334, startPoint y: 219, endPoint x: 525, endPoint y: 183, distance: 194.3
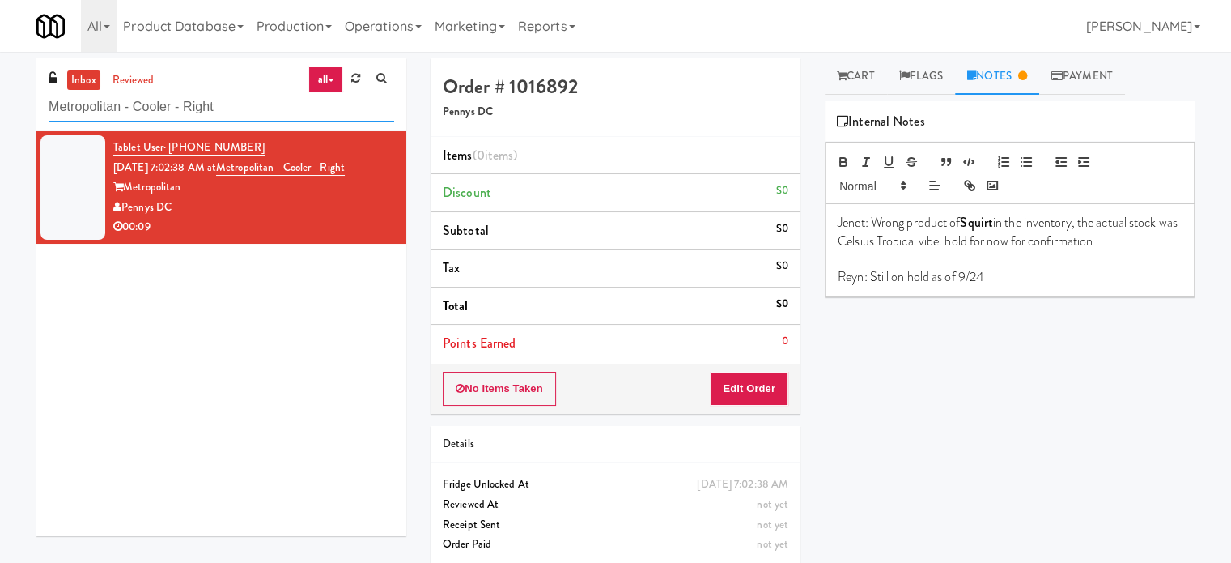
click at [244, 106] on input "Metropolitan - Cooler - Right" at bounding box center [222, 107] width 346 height 30
paste input "IKEA Vaughan Store"
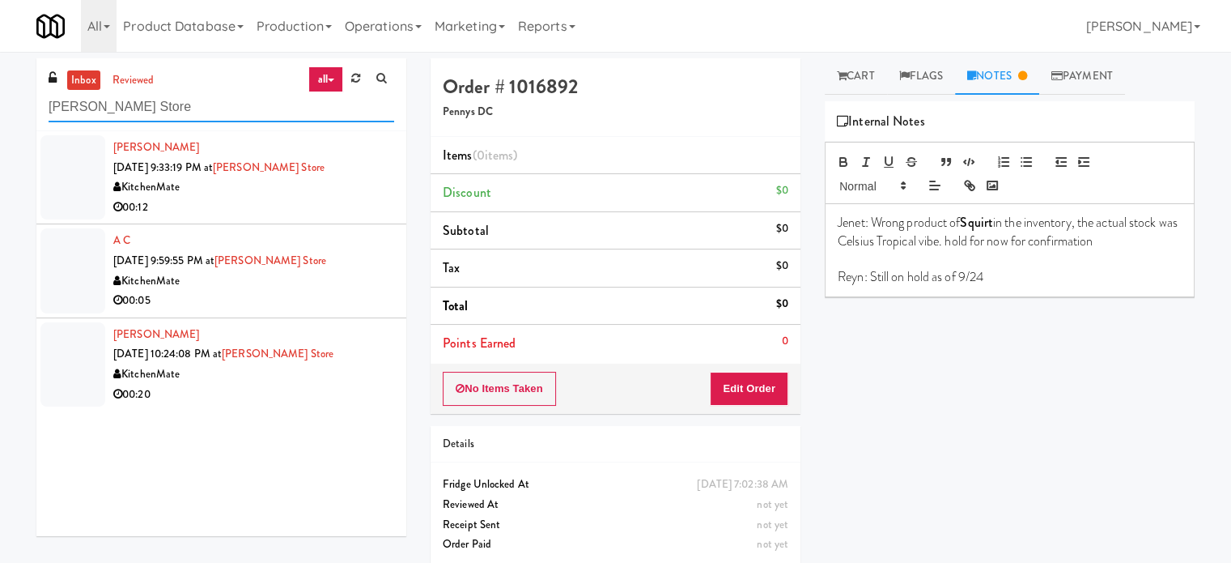
type input "IKEA Vaughan Store"
click at [262, 203] on div "00:12" at bounding box center [253, 207] width 281 height 20
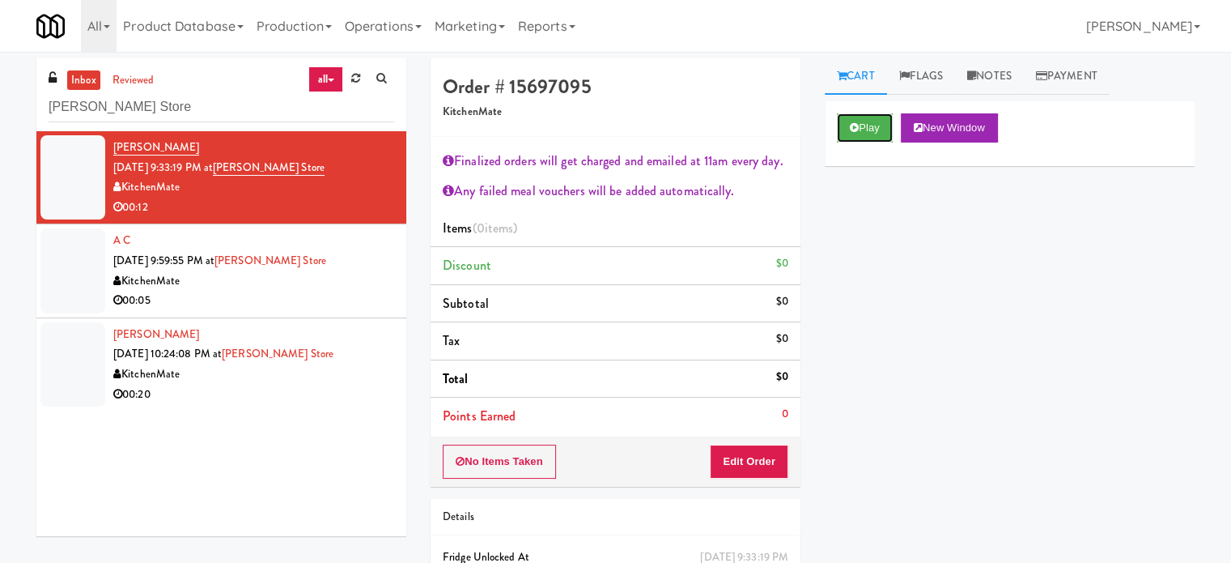
drag, startPoint x: 874, startPoint y: 128, endPoint x: 862, endPoint y: 142, distance: 19.0
click at [874, 129] on button "Play" at bounding box center [865, 127] width 56 height 29
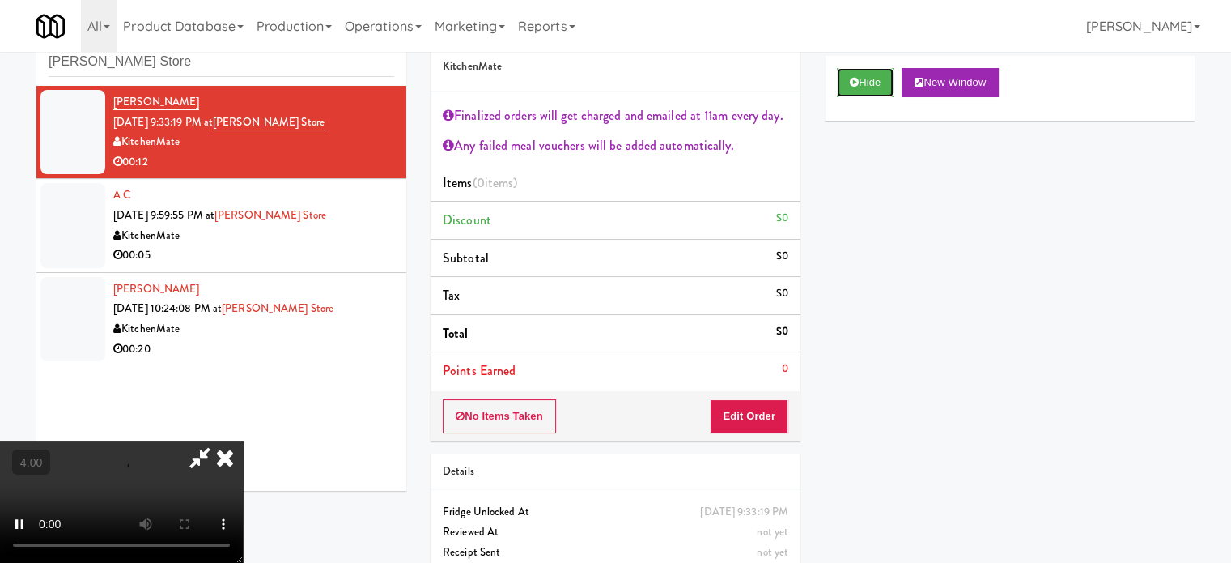
scroll to position [87, 0]
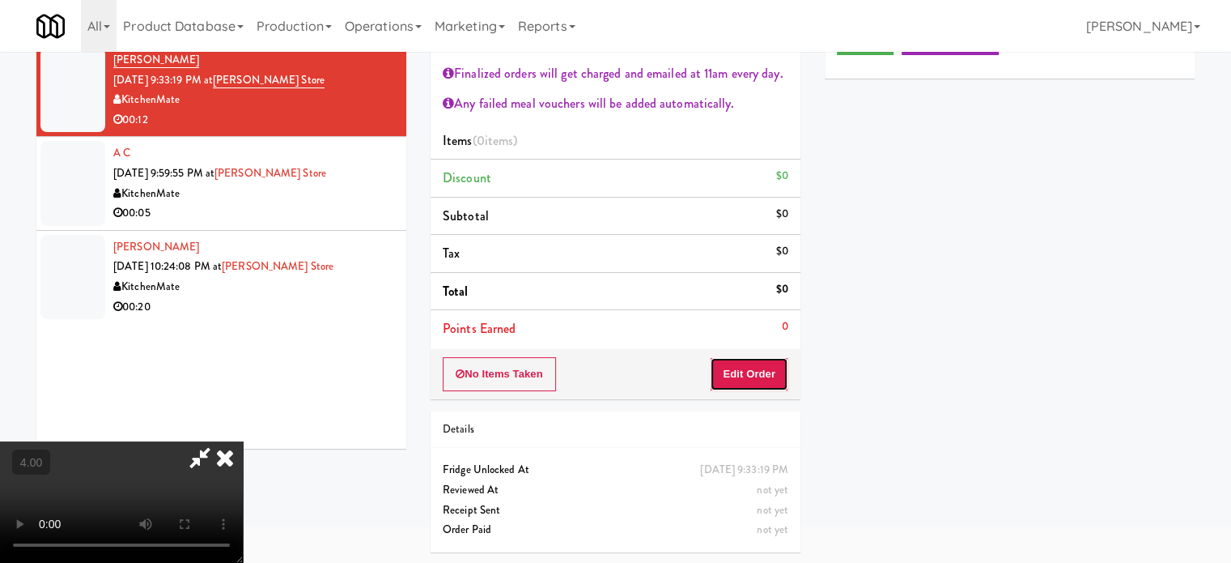
click at [748, 380] on button "Edit Order" at bounding box center [749, 374] width 79 height 34
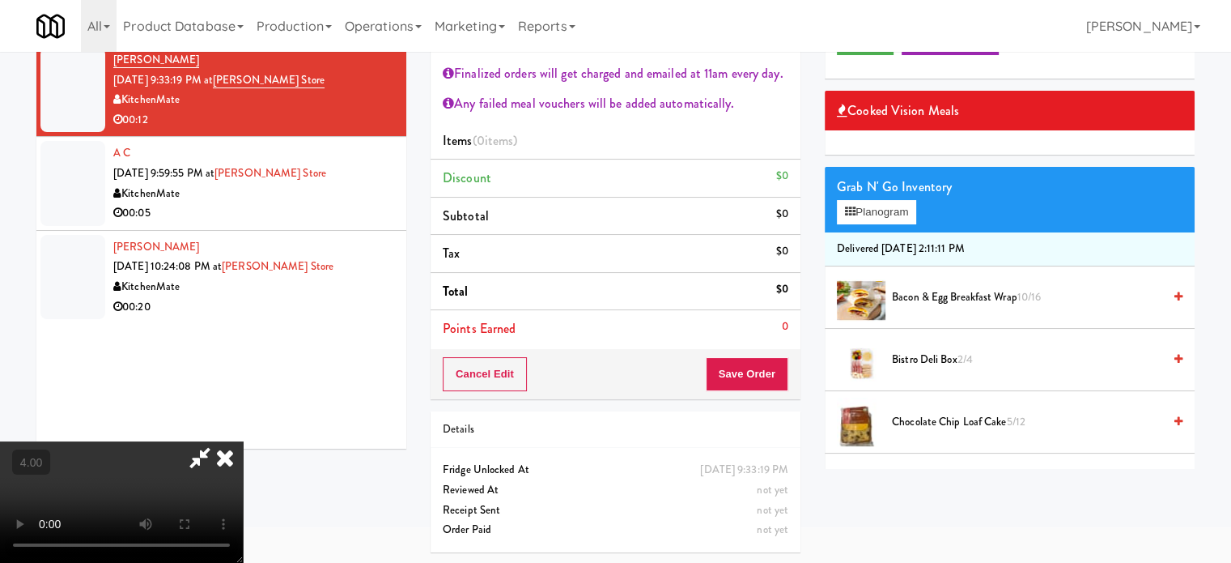
click at [243, 441] on video at bounding box center [121, 501] width 243 height 121
drag, startPoint x: 414, startPoint y: 332, endPoint x: 421, endPoint y: 326, distance: 9.2
click at [243, 441] on video at bounding box center [121, 501] width 243 height 121
drag, startPoint x: 421, startPoint y: 326, endPoint x: 473, endPoint y: 346, distance: 55.6
click at [243, 441] on video at bounding box center [121, 501] width 243 height 121
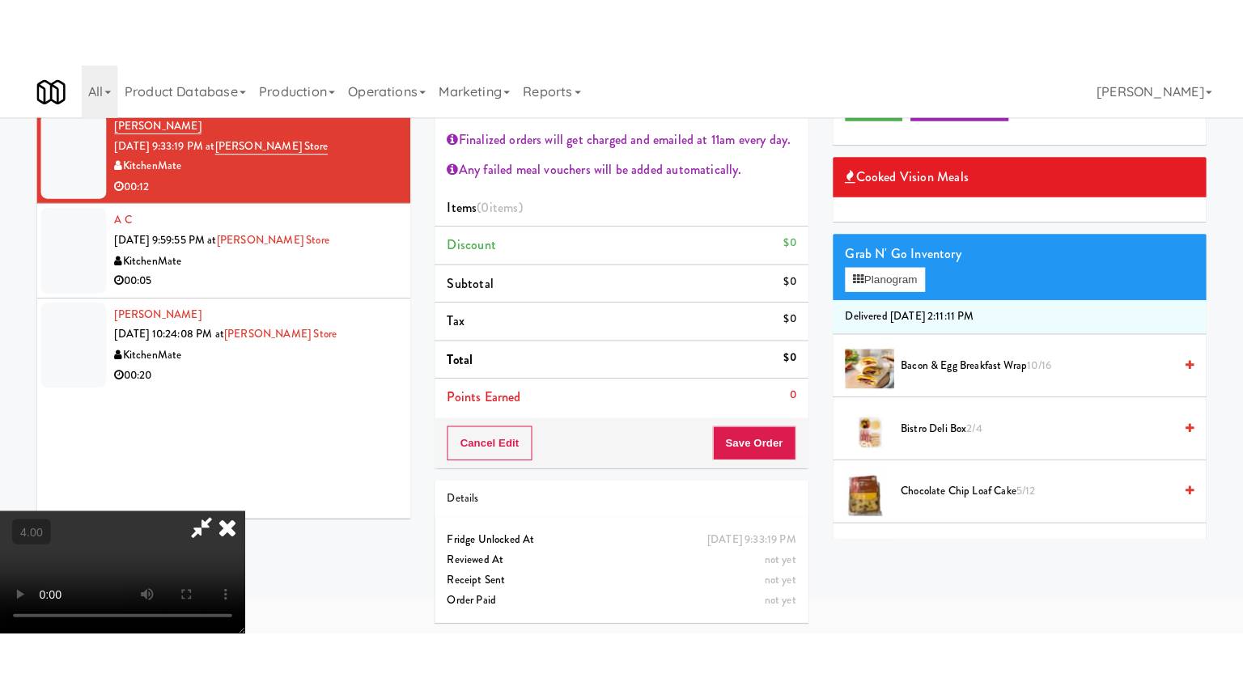
scroll to position [52, 0]
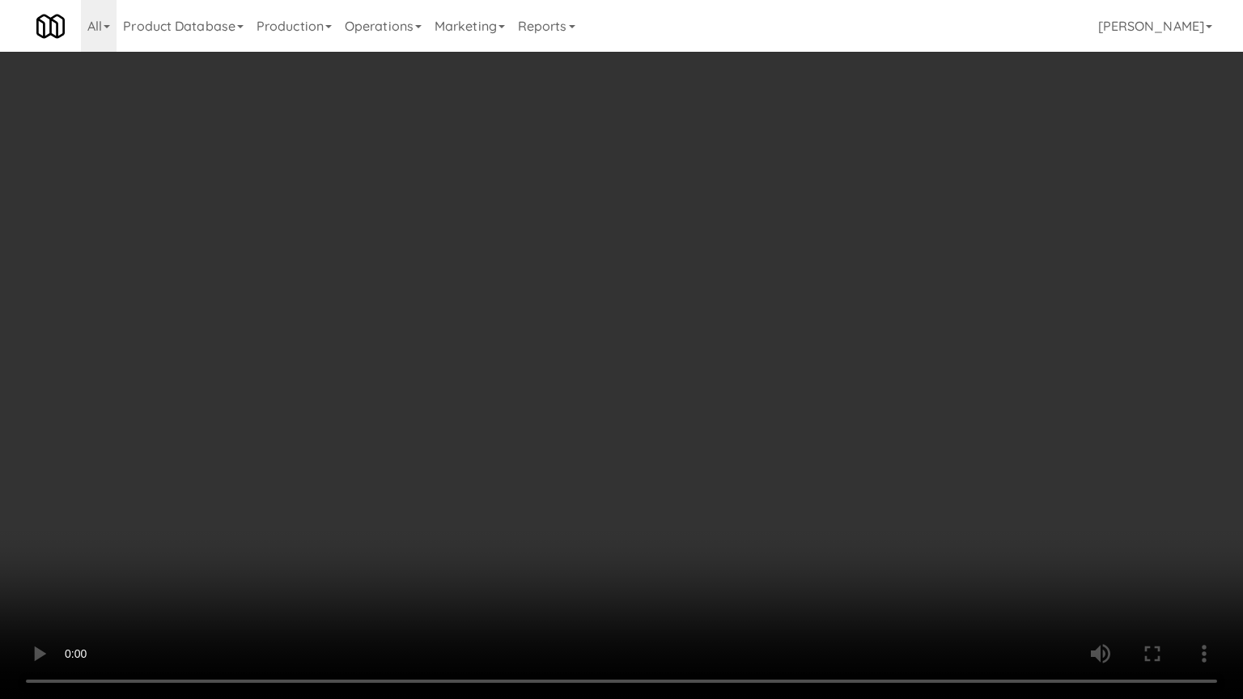
click at [450, 363] on video at bounding box center [621, 349] width 1243 height 699
click at [483, 310] on video at bounding box center [621, 349] width 1243 height 699
click at [486, 308] on video at bounding box center [621, 349] width 1243 height 699
click at [515, 305] on video at bounding box center [621, 349] width 1243 height 699
click at [528, 302] on video at bounding box center [621, 349] width 1243 height 699
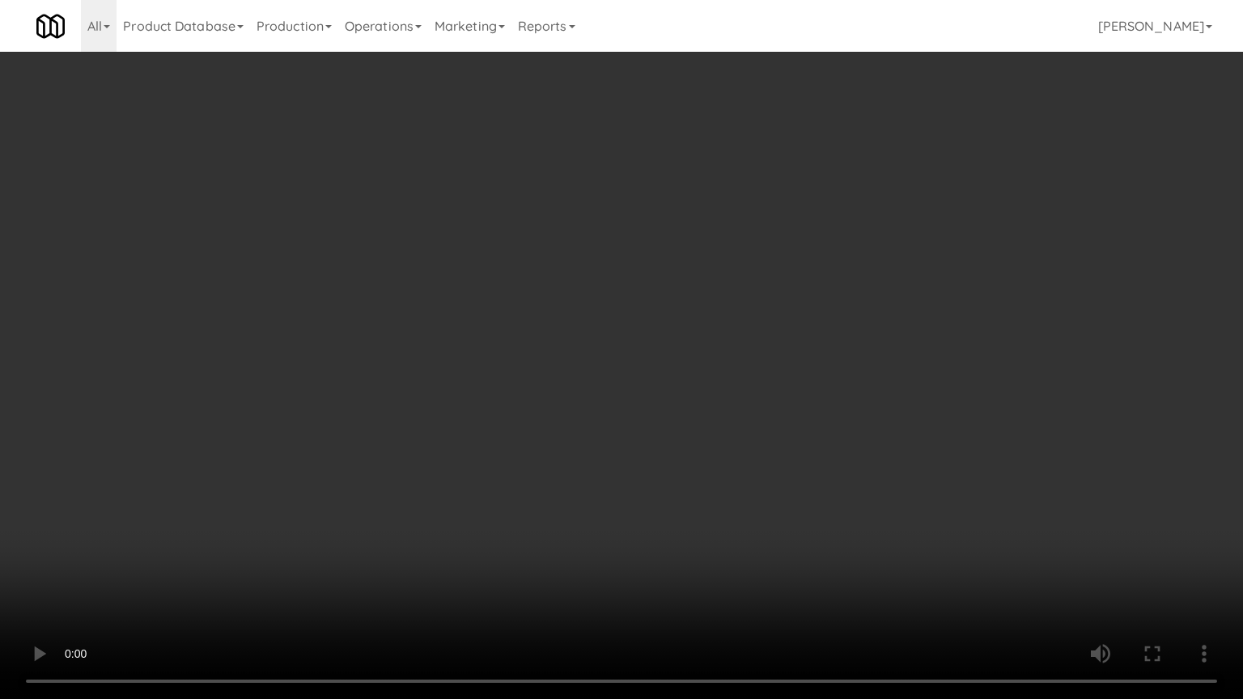
click at [535, 304] on video at bounding box center [621, 349] width 1243 height 699
click at [570, 312] on video at bounding box center [621, 349] width 1243 height 699
click at [576, 308] on video at bounding box center [621, 349] width 1243 height 699
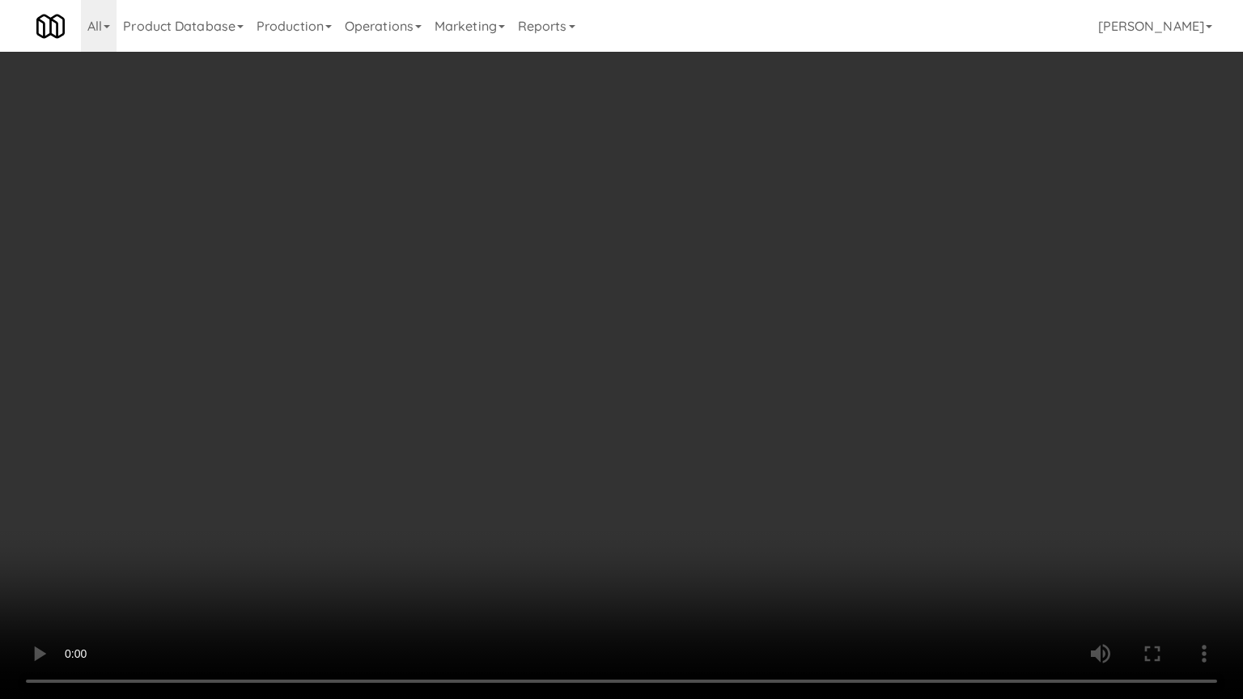
click at [576, 308] on video at bounding box center [621, 349] width 1243 height 699
drag, startPoint x: 598, startPoint y: 304, endPoint x: 607, endPoint y: 303, distance: 8.9
click at [602, 304] on video at bounding box center [621, 349] width 1243 height 699
click at [610, 301] on video at bounding box center [621, 349] width 1243 height 699
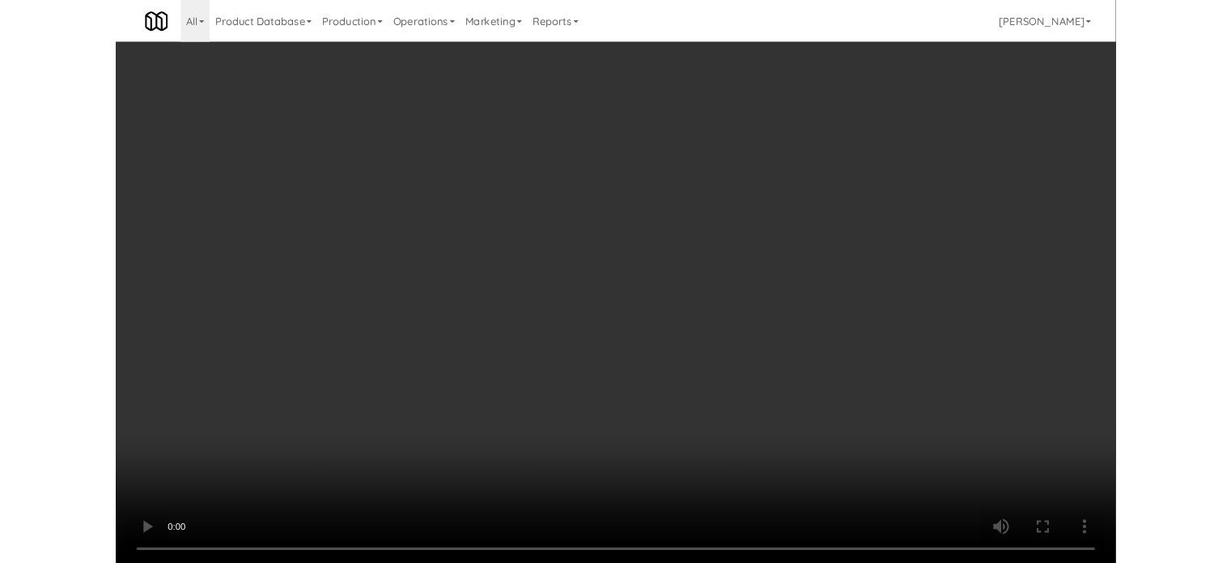
scroll to position [87, 0]
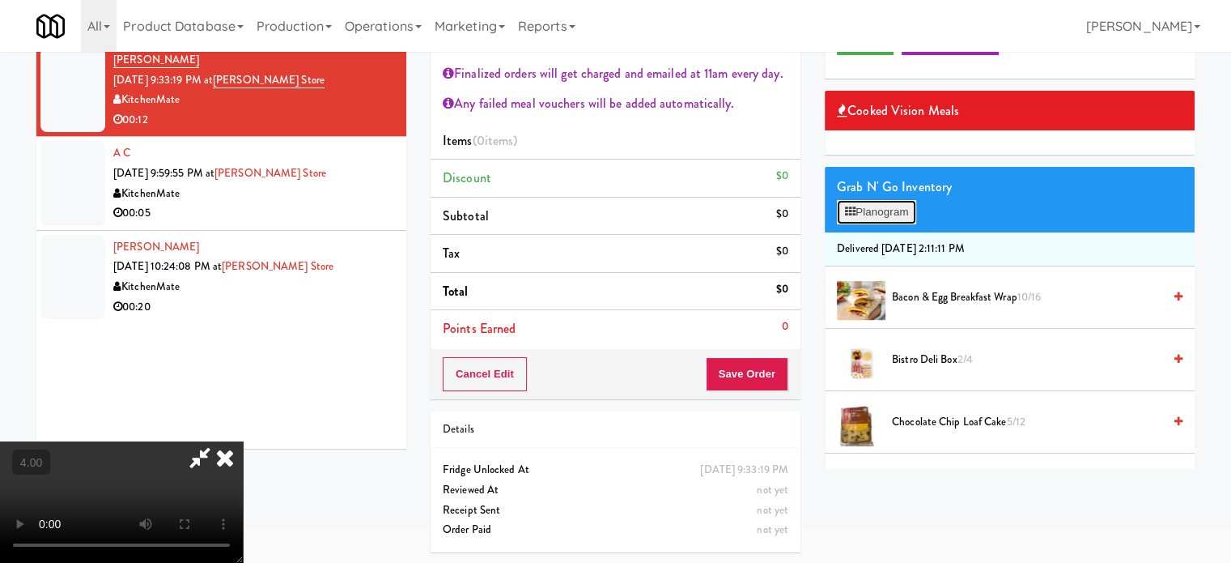
click at [913, 213] on button "Planogram" at bounding box center [876, 212] width 79 height 24
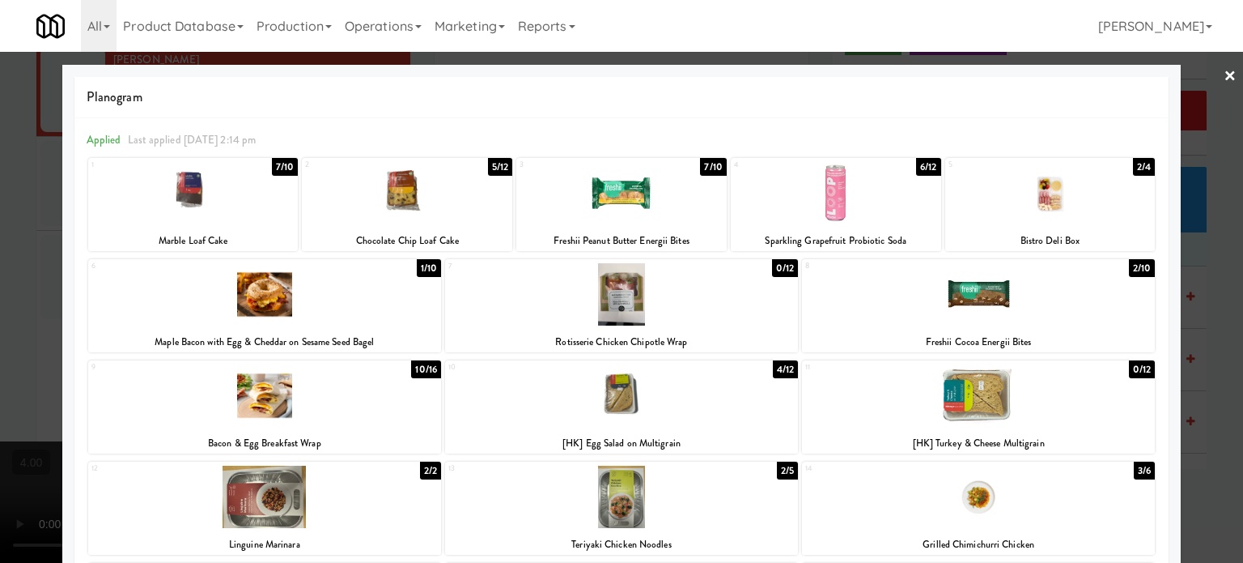
click at [781, 372] on div "4/12" at bounding box center [785, 369] width 25 height 18
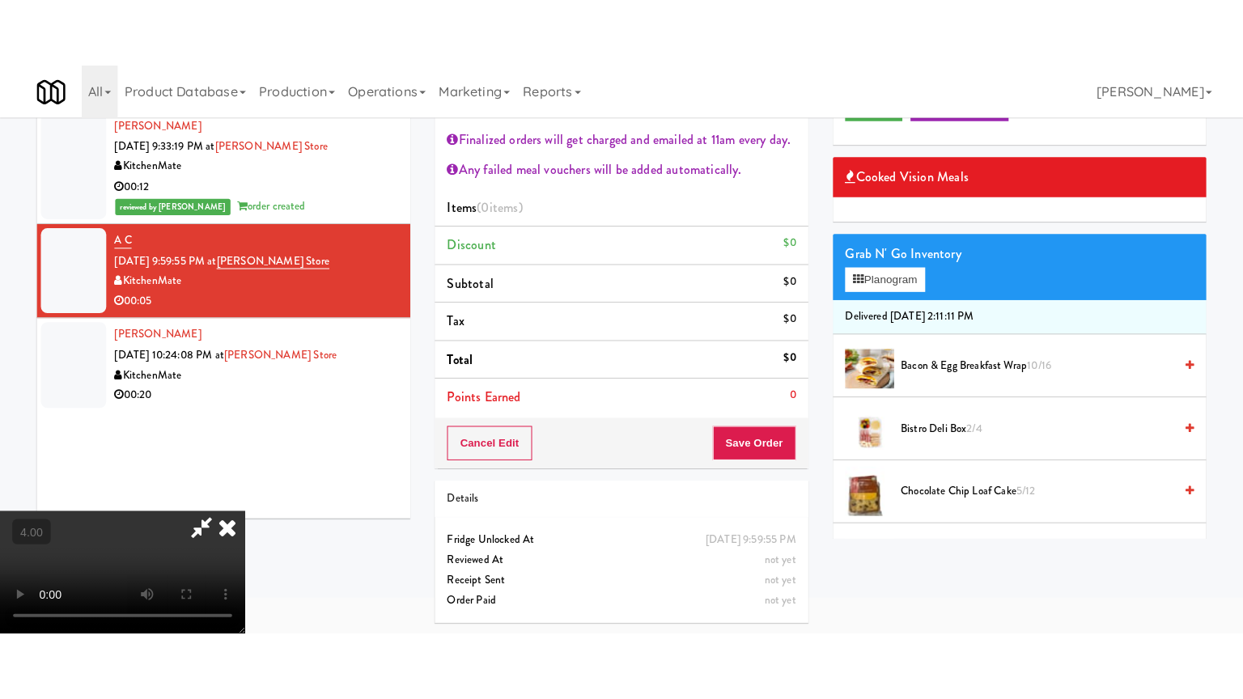
scroll to position [52, 0]
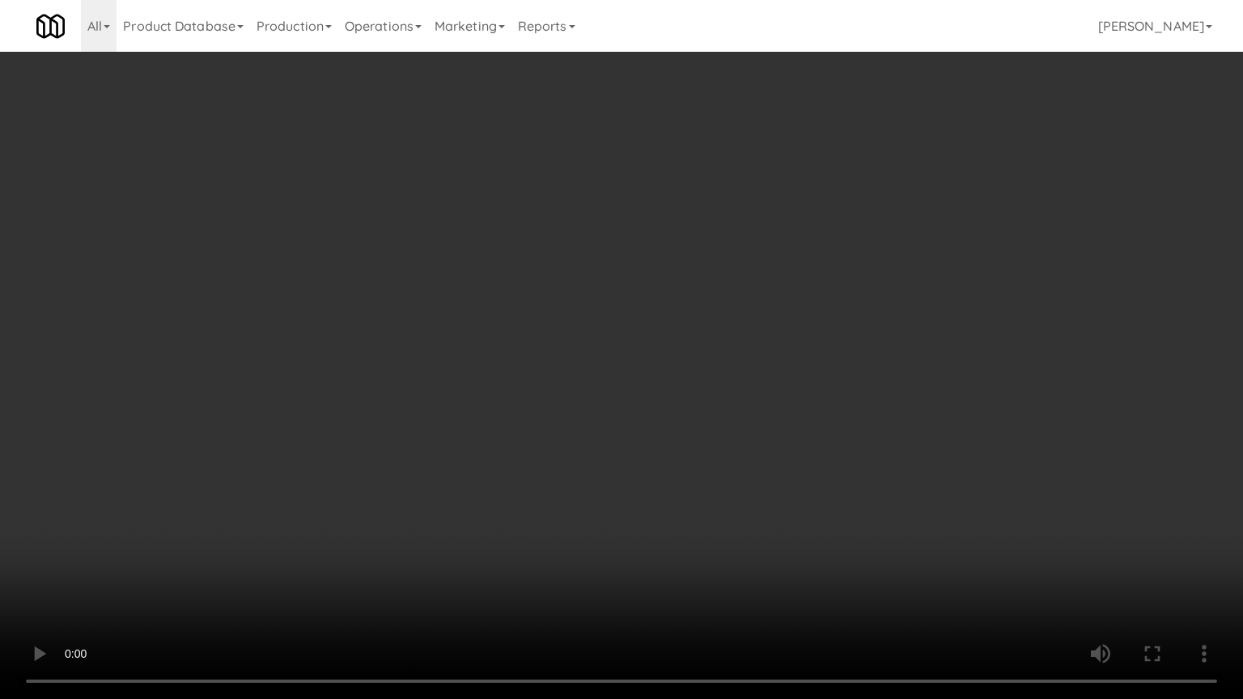
drag, startPoint x: 546, startPoint y: 425, endPoint x: 913, endPoint y: 279, distance: 395.3
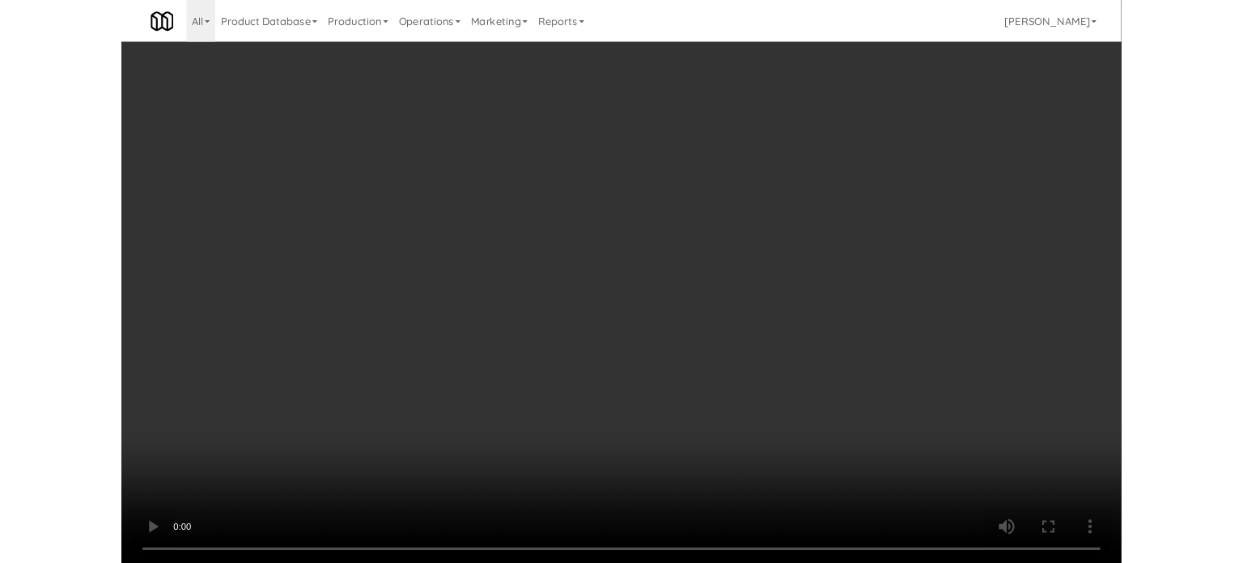
scroll to position [87, 0]
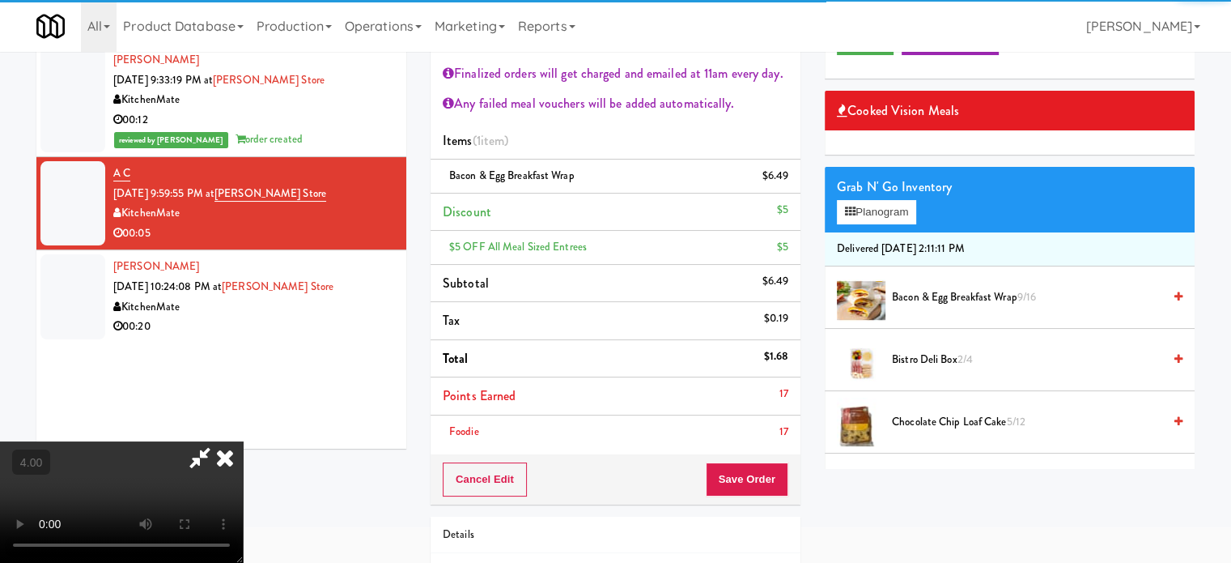
scroll to position [55, 0]
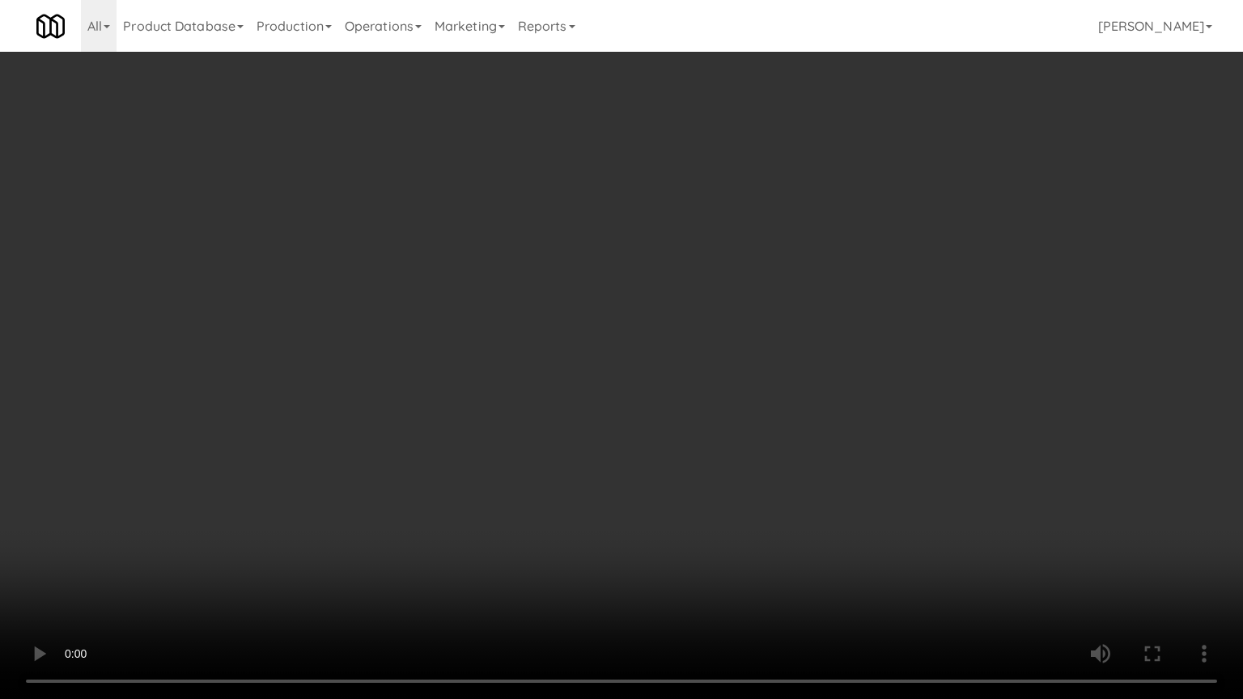
drag, startPoint x: 424, startPoint y: 407, endPoint x: 466, endPoint y: 234, distance: 178.2
drag, startPoint x: 696, startPoint y: 313, endPoint x: 682, endPoint y: 318, distance: 14.6
drag, startPoint x: 722, startPoint y: 330, endPoint x: 758, endPoint y: 281, distance: 61.4
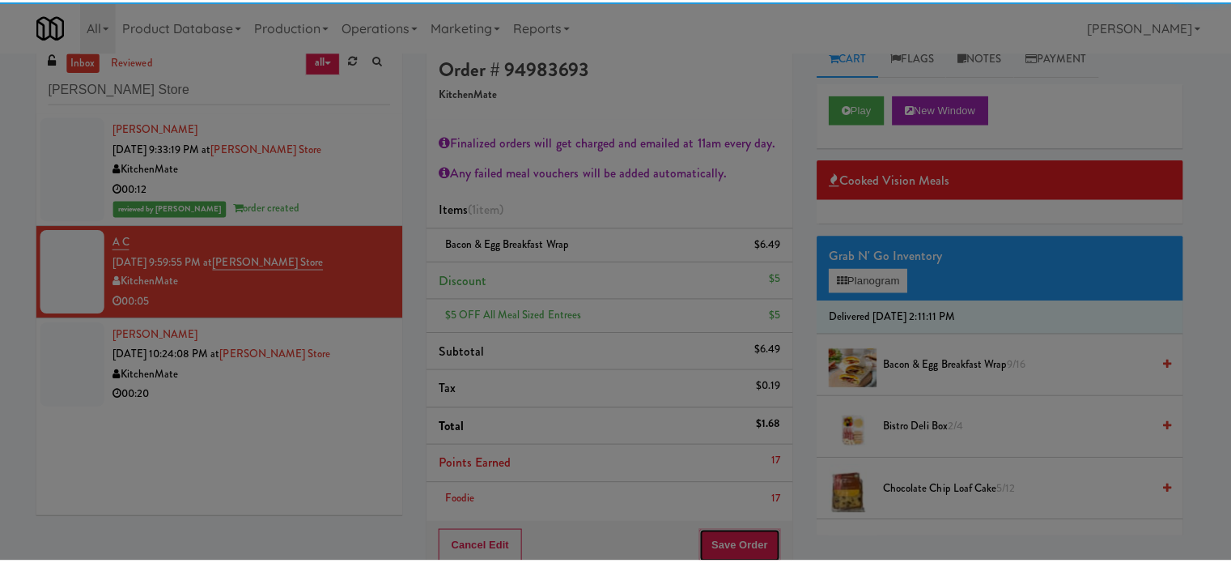
scroll to position [0, 0]
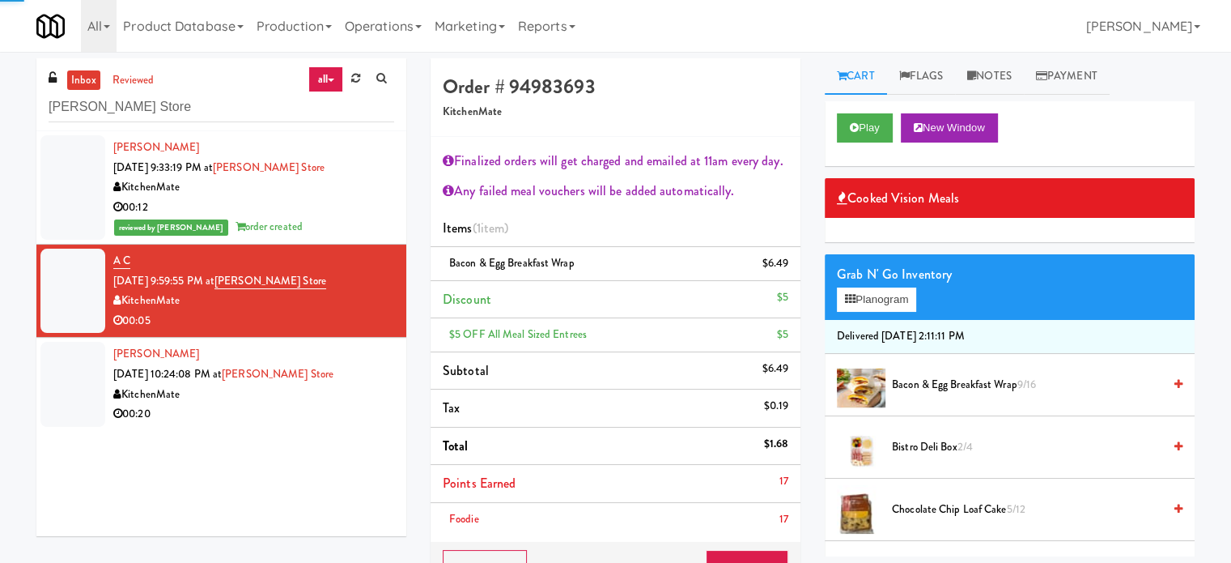
drag, startPoint x: 321, startPoint y: 416, endPoint x: 331, endPoint y: 409, distance: 12.1
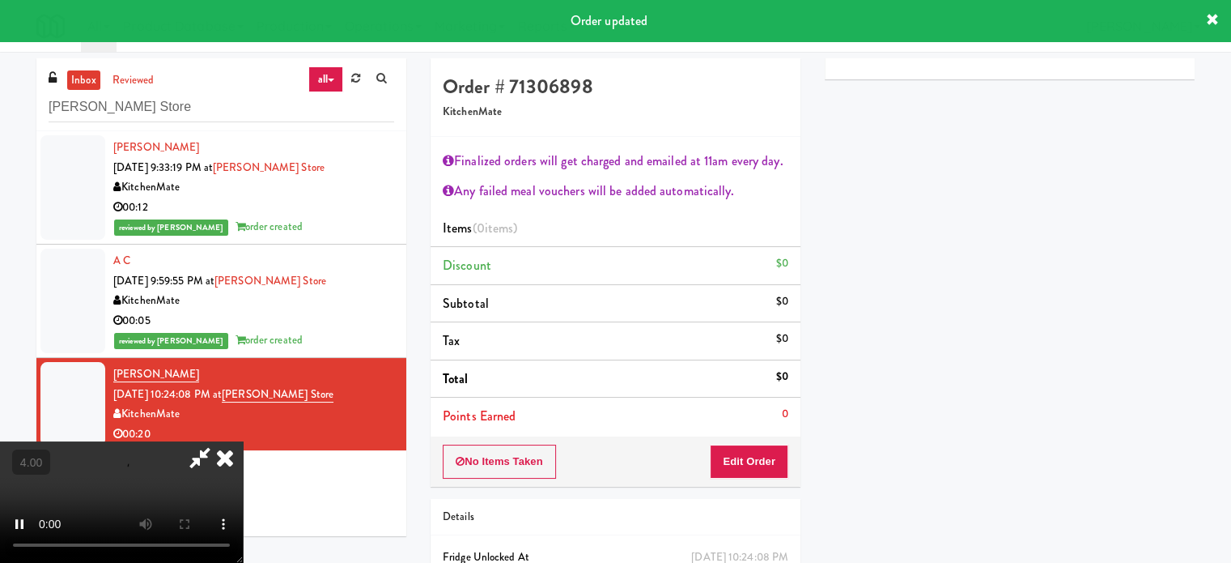
scroll to position [151, 0]
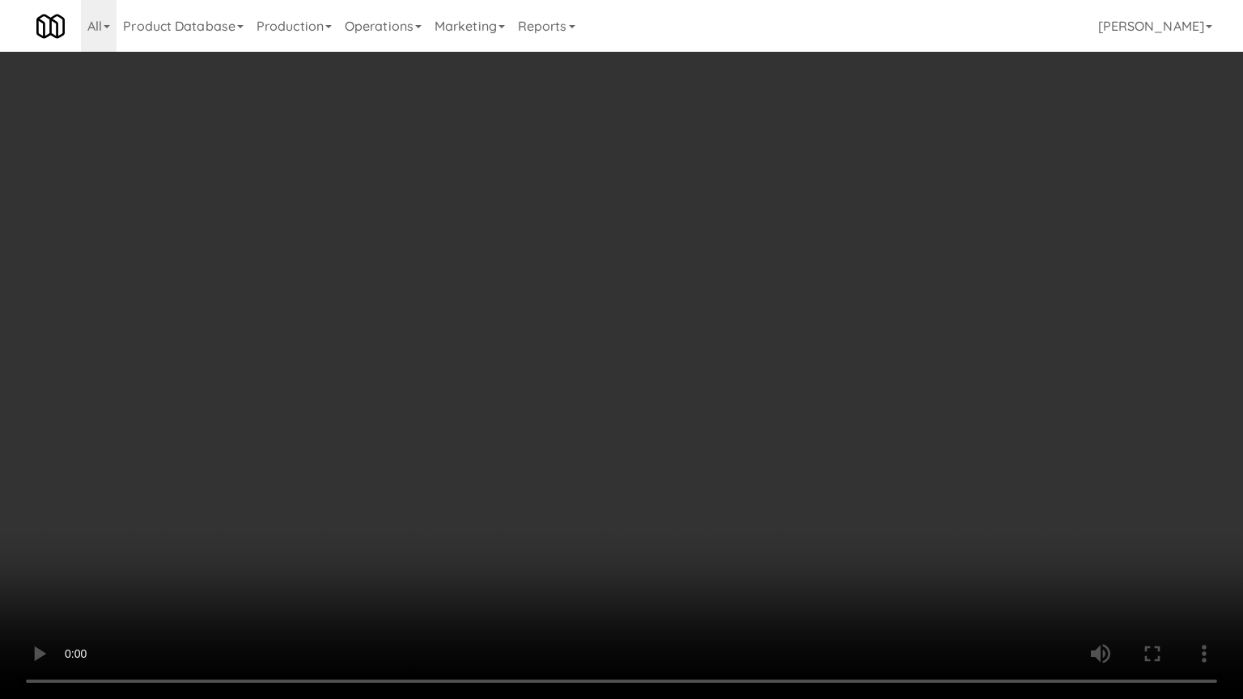
drag, startPoint x: 321, startPoint y: 421, endPoint x: 356, endPoint y: 295, distance: 131.2
drag, startPoint x: 528, startPoint y: 319, endPoint x: 559, endPoint y: 292, distance: 41.4
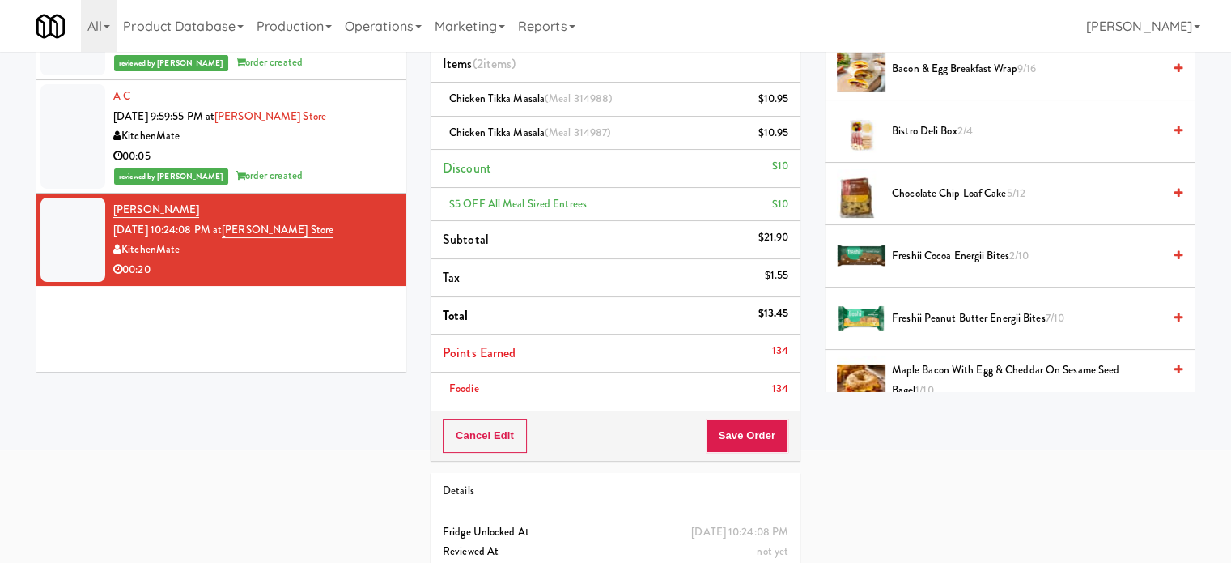
scroll to position [225, 0]
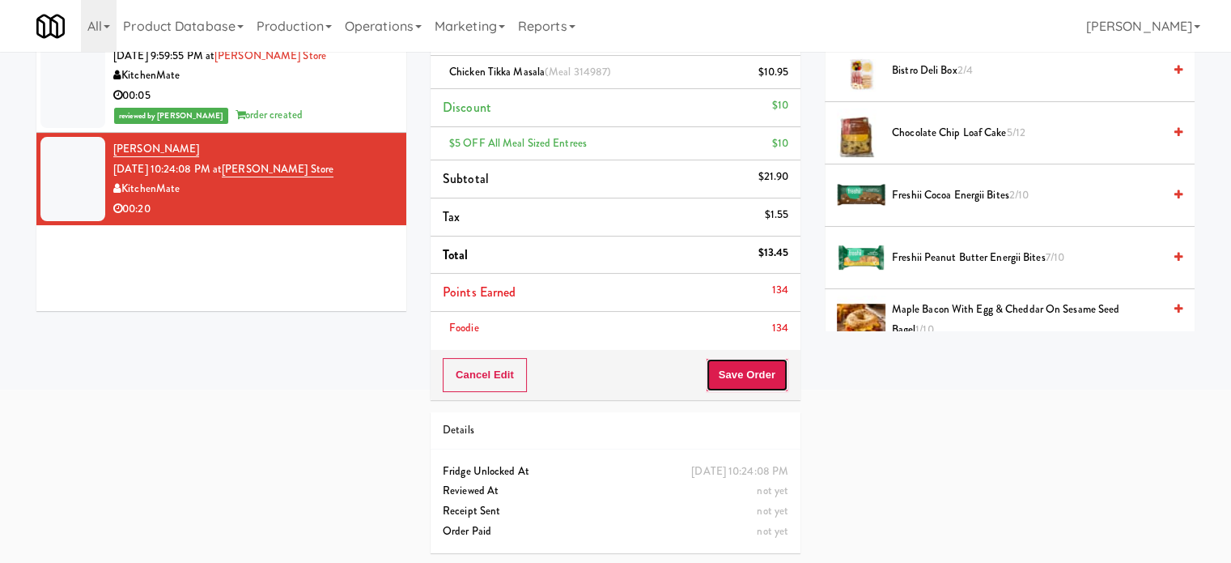
drag, startPoint x: 737, startPoint y: 364, endPoint x: 738, endPoint y: 355, distance: 9.7
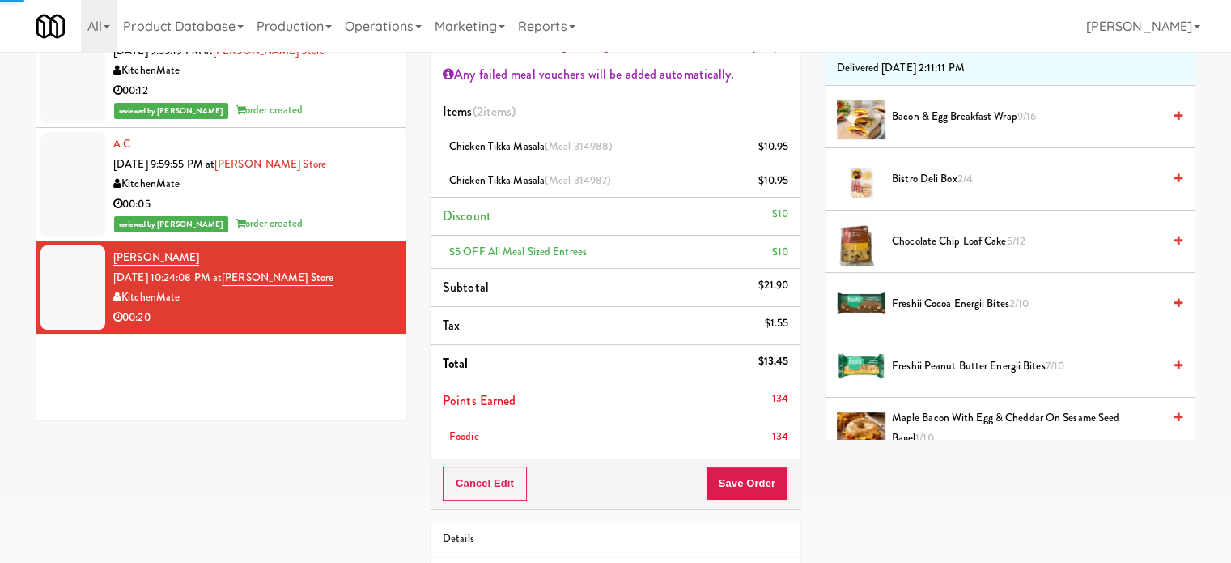
scroll to position [0, 0]
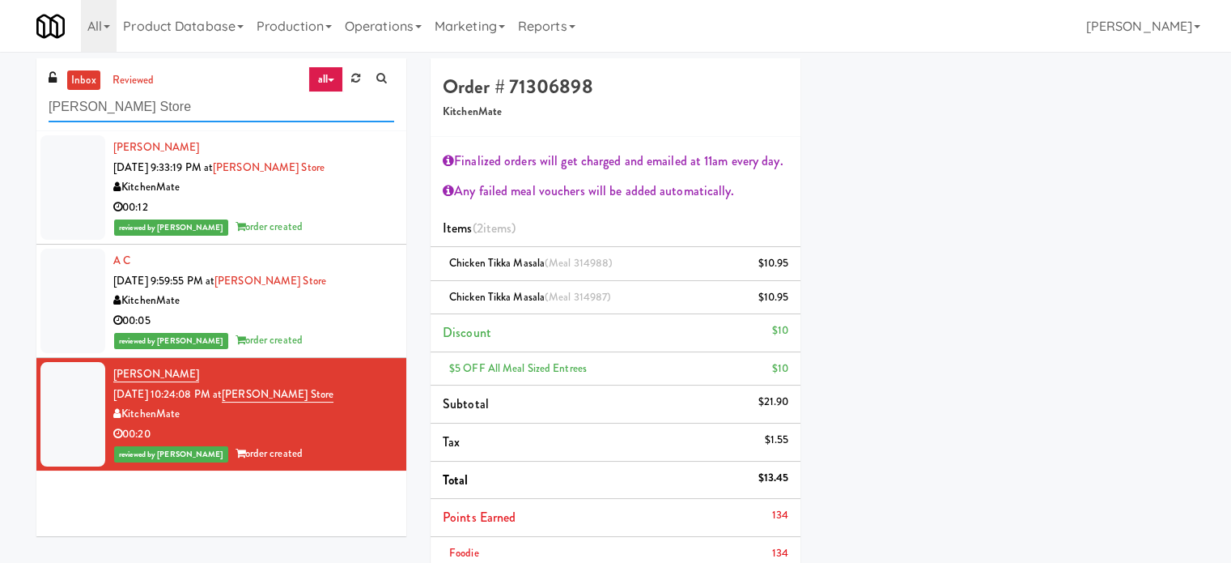
paste input "Keene - Cooler - Left"
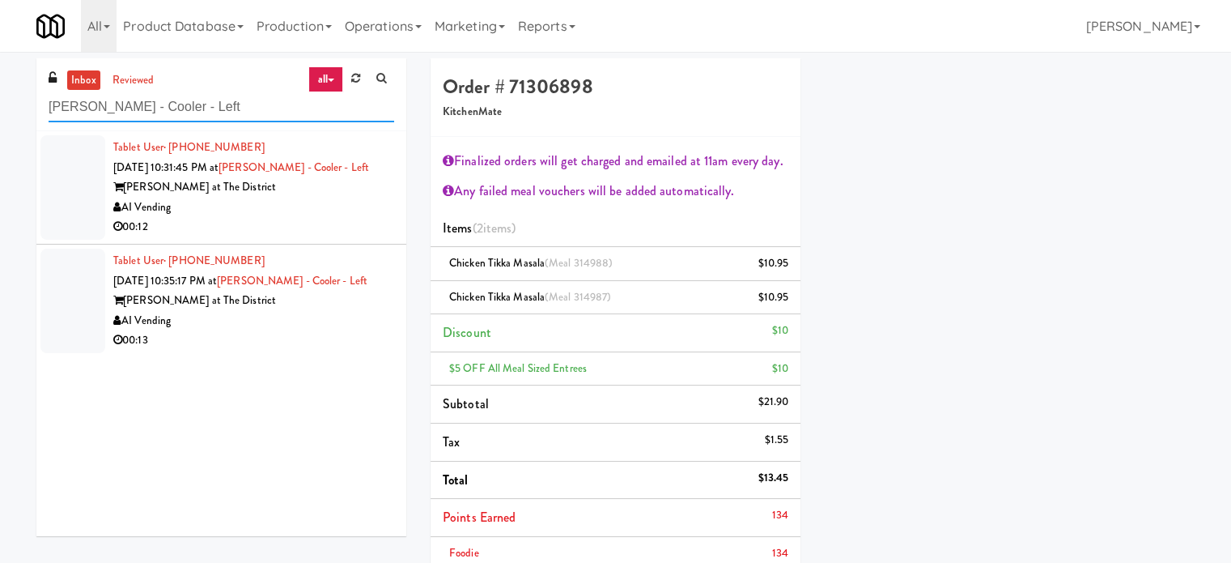
type input "Keene - Cooler - Left"
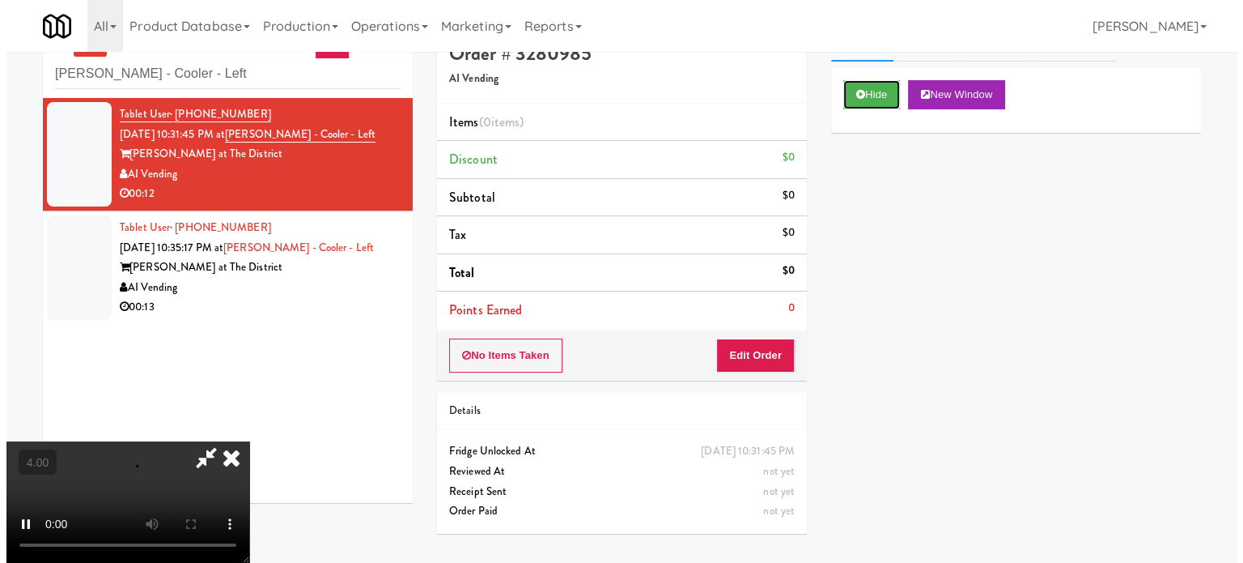
scroll to position [52, 0]
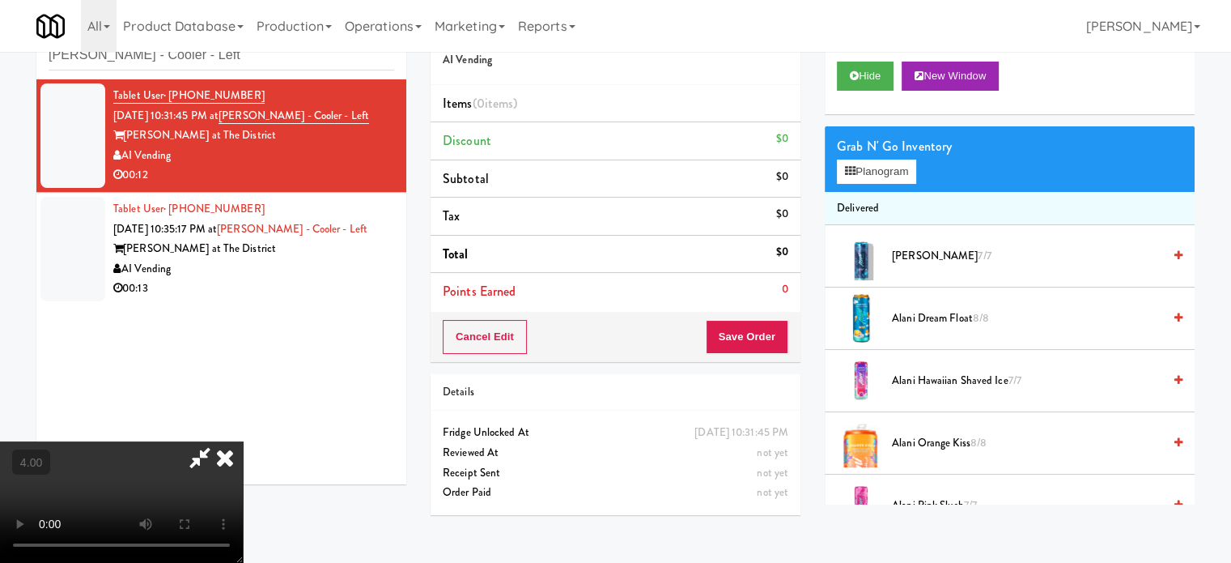
click at [243, 441] on video at bounding box center [121, 501] width 243 height 121
drag, startPoint x: 265, startPoint y: 287, endPoint x: 249, endPoint y: 444, distance: 157.9
click at [243, 441] on video at bounding box center [121, 501] width 243 height 121
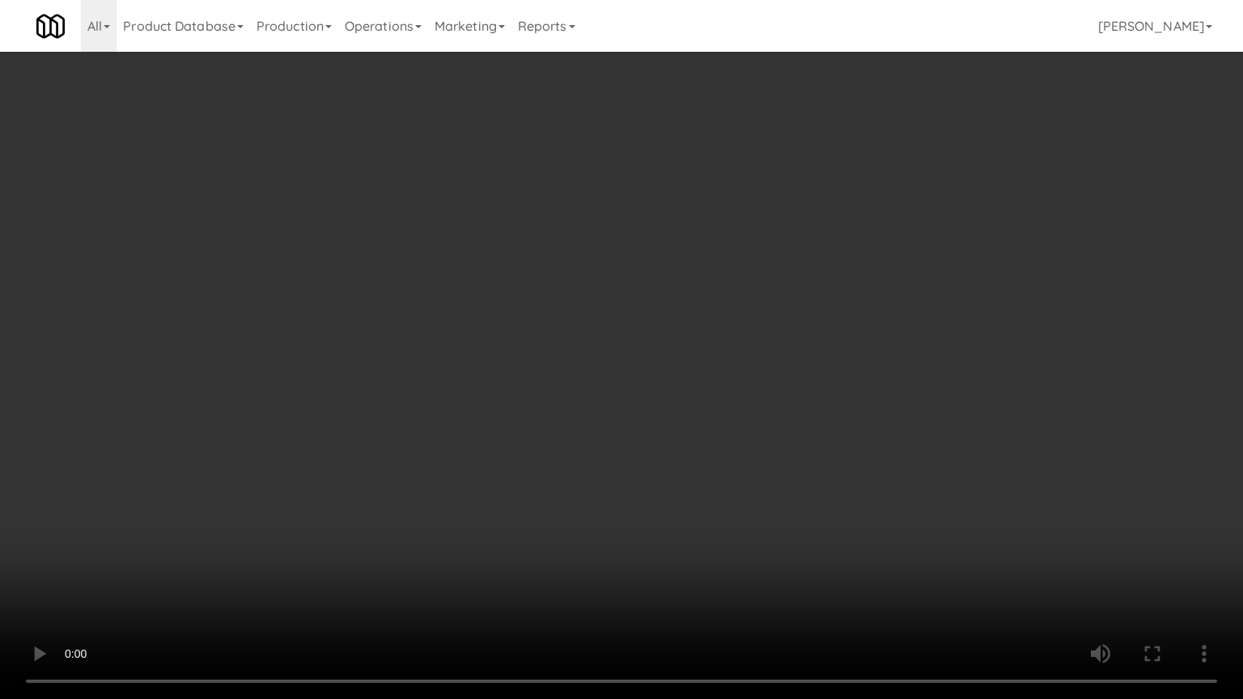
drag, startPoint x: 334, startPoint y: 468, endPoint x: 363, endPoint y: 450, distance: 33.5
click at [346, 460] on video at bounding box center [621, 349] width 1243 height 699
click at [662, 357] on video at bounding box center [621, 349] width 1243 height 699
click at [678, 366] on video at bounding box center [621, 349] width 1243 height 699
click at [678, 340] on video at bounding box center [621, 349] width 1243 height 699
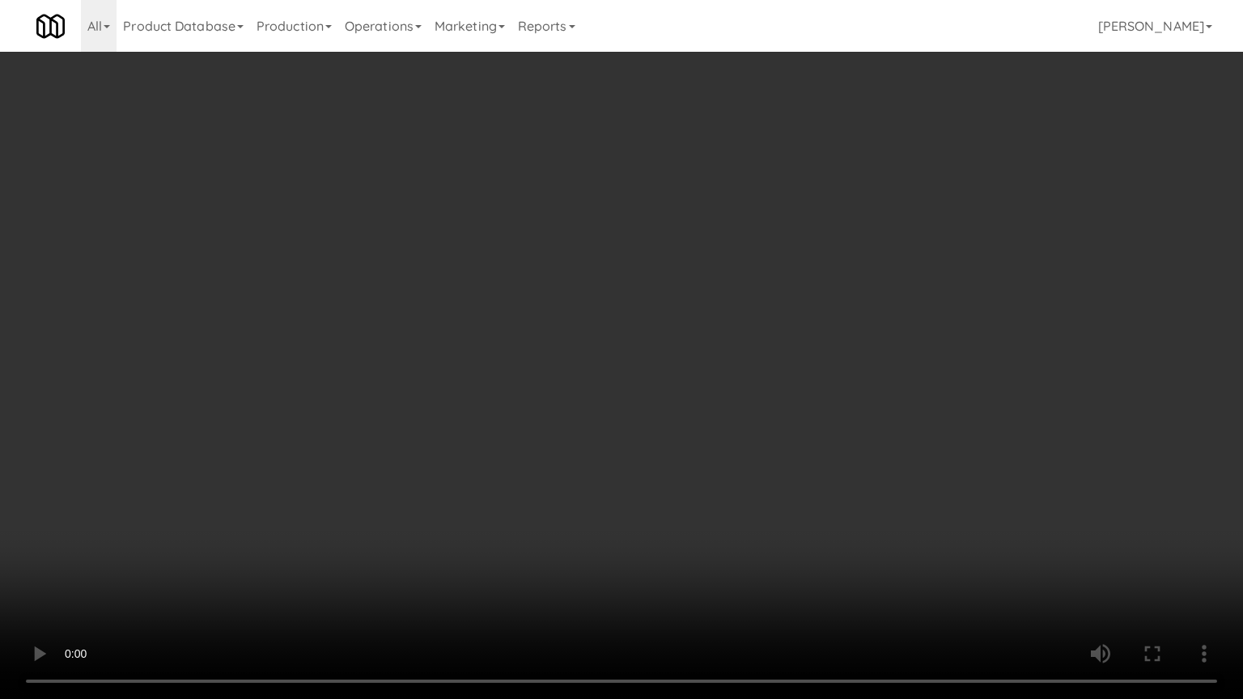
click at [692, 330] on video at bounding box center [621, 349] width 1243 height 699
click at [699, 329] on video at bounding box center [621, 349] width 1243 height 699
click at [704, 333] on video at bounding box center [621, 349] width 1243 height 699
click at [715, 323] on video at bounding box center [621, 349] width 1243 height 699
click at [728, 330] on video at bounding box center [621, 349] width 1243 height 699
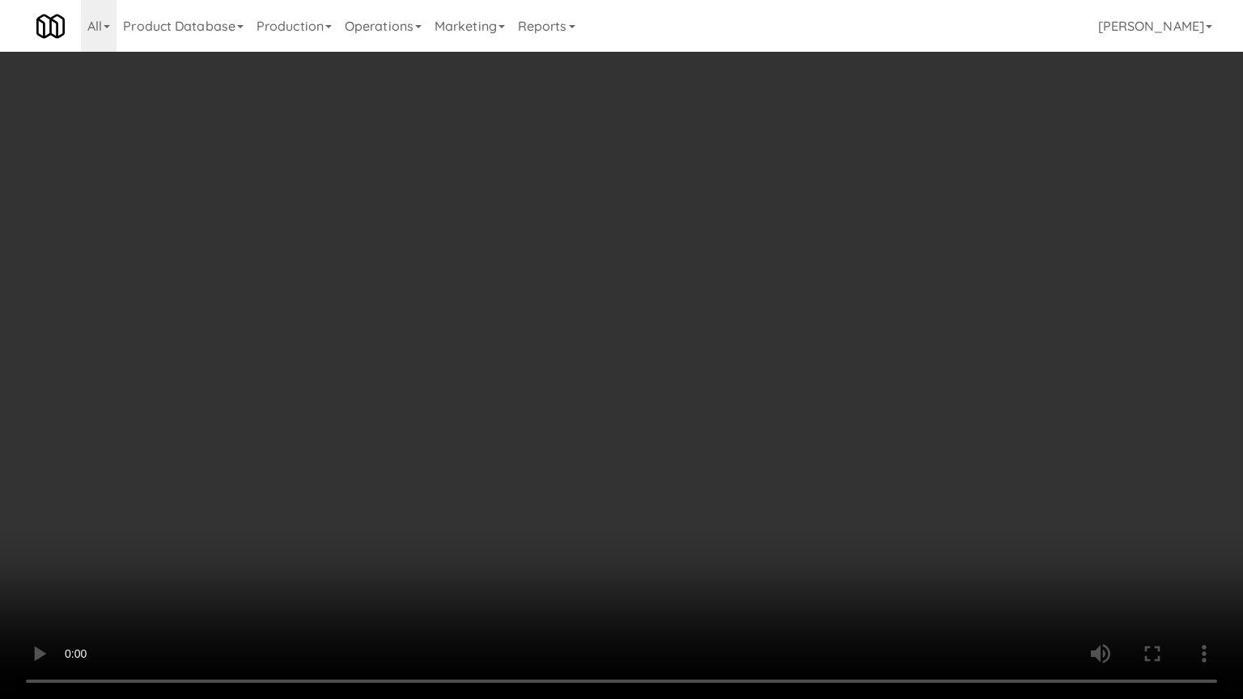
click at [730, 325] on video at bounding box center [621, 349] width 1243 height 699
click at [792, 562] on video at bounding box center [621, 349] width 1243 height 699
click at [732, 476] on video at bounding box center [621, 349] width 1243 height 699
click at [682, 561] on video at bounding box center [621, 349] width 1243 height 699
click at [673, 448] on video at bounding box center [621, 349] width 1243 height 699
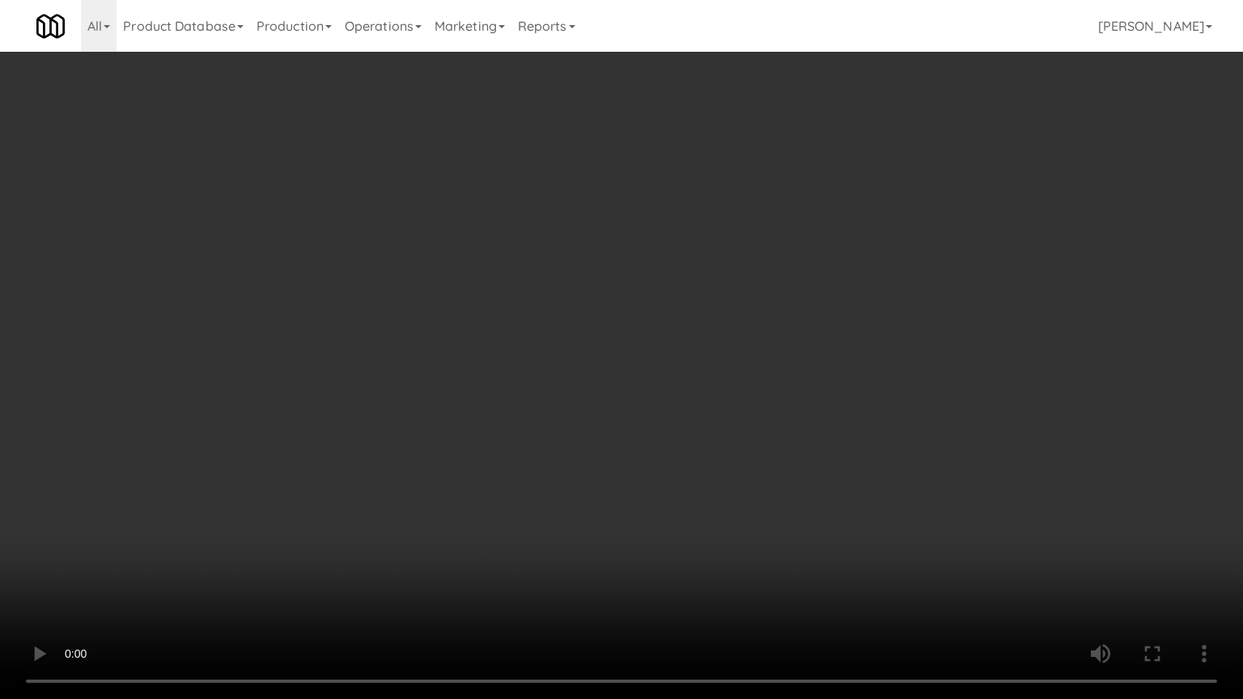
click at [684, 445] on video at bounding box center [621, 349] width 1243 height 699
click at [690, 444] on video at bounding box center [621, 349] width 1243 height 699
click at [694, 443] on video at bounding box center [621, 349] width 1243 height 699
drag, startPoint x: 728, startPoint y: 431, endPoint x: 970, endPoint y: 189, distance: 342.3
click at [741, 418] on video at bounding box center [621, 349] width 1243 height 699
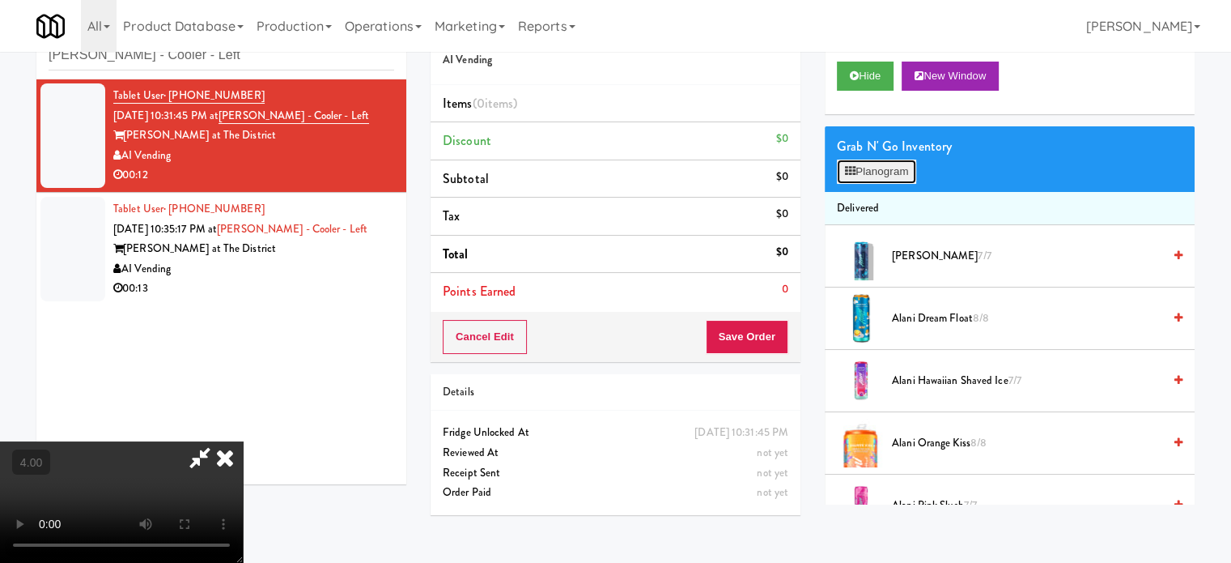
click at [901, 170] on button "Planogram" at bounding box center [876, 171] width 79 height 24
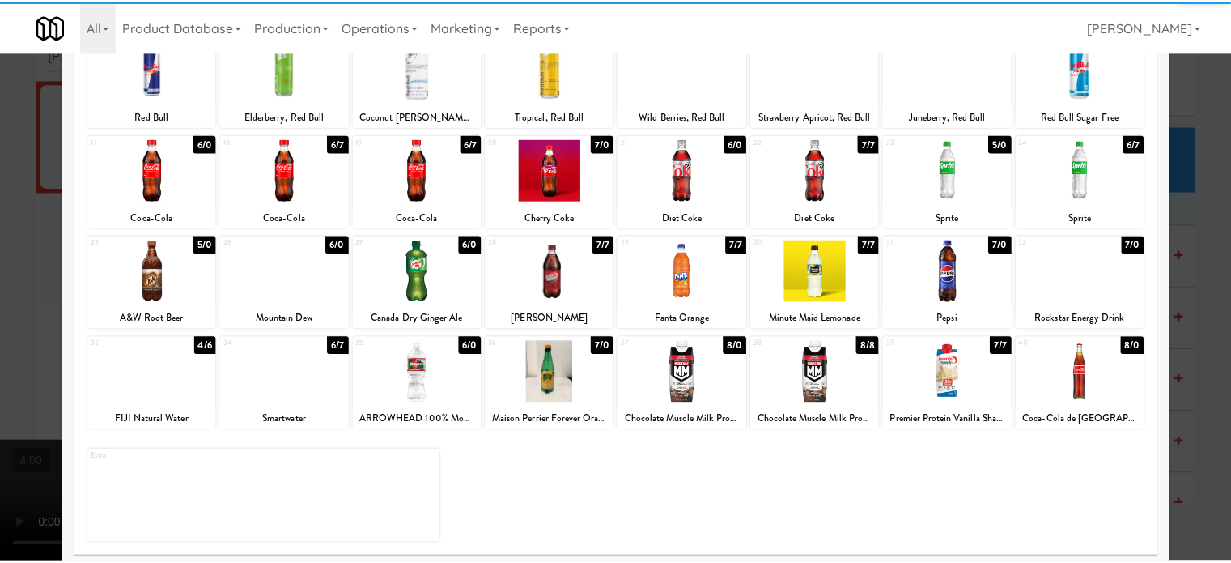
scroll to position [231, 0]
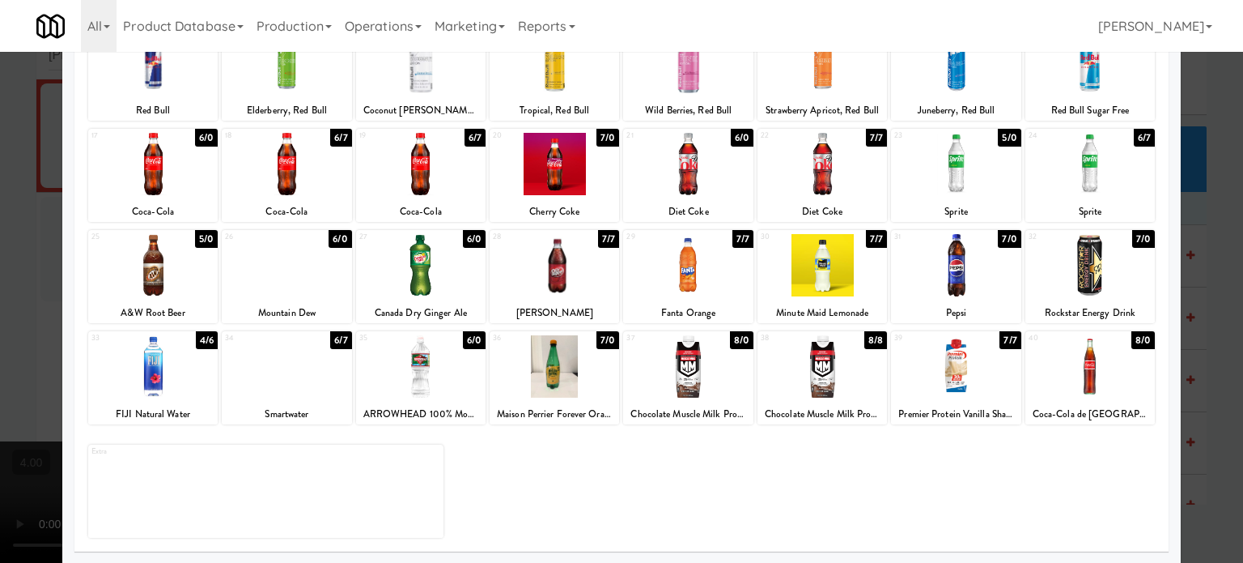
click at [206, 346] on div "4/6" at bounding box center [207, 340] width 22 height 18
click at [739, 241] on div "7/7" at bounding box center [742, 239] width 21 height 18
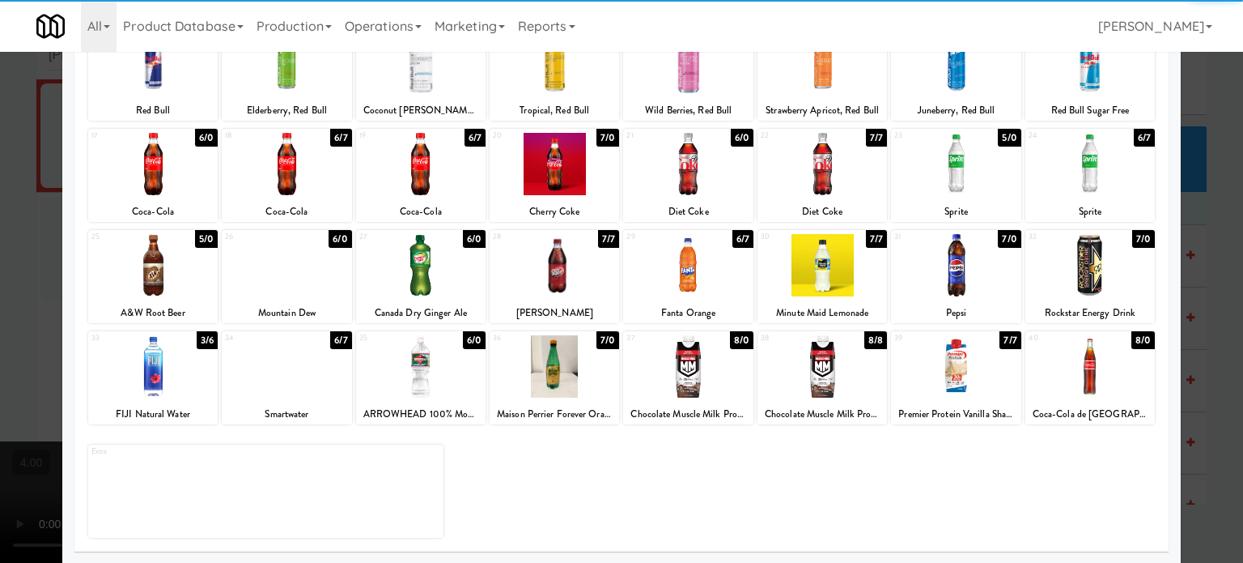
click at [1197, 270] on div at bounding box center [621, 281] width 1243 height 563
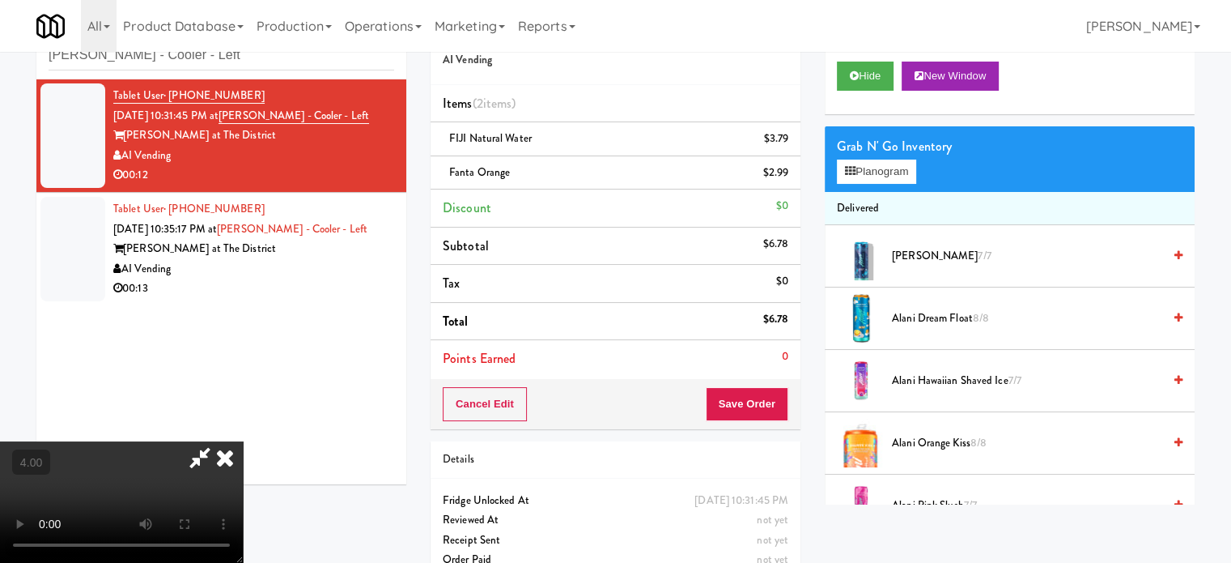
click at [243, 441] on video at bounding box center [121, 501] width 243 height 121
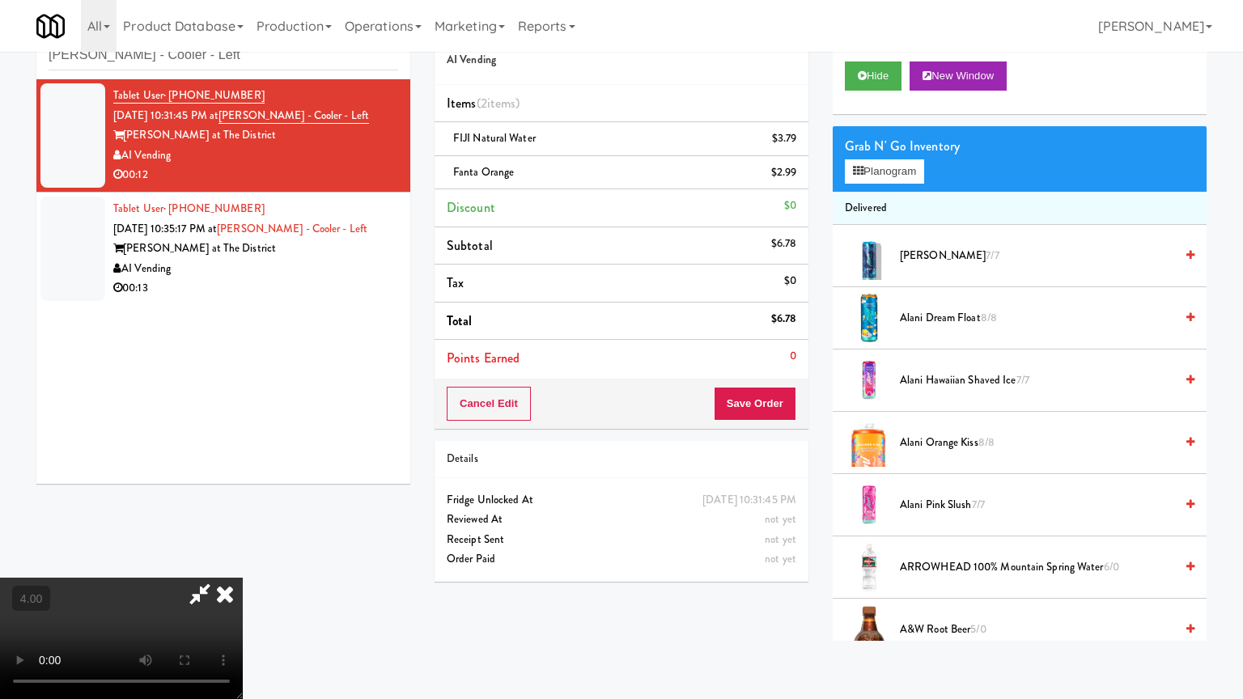
click at [243, 562] on video at bounding box center [121, 638] width 243 height 121
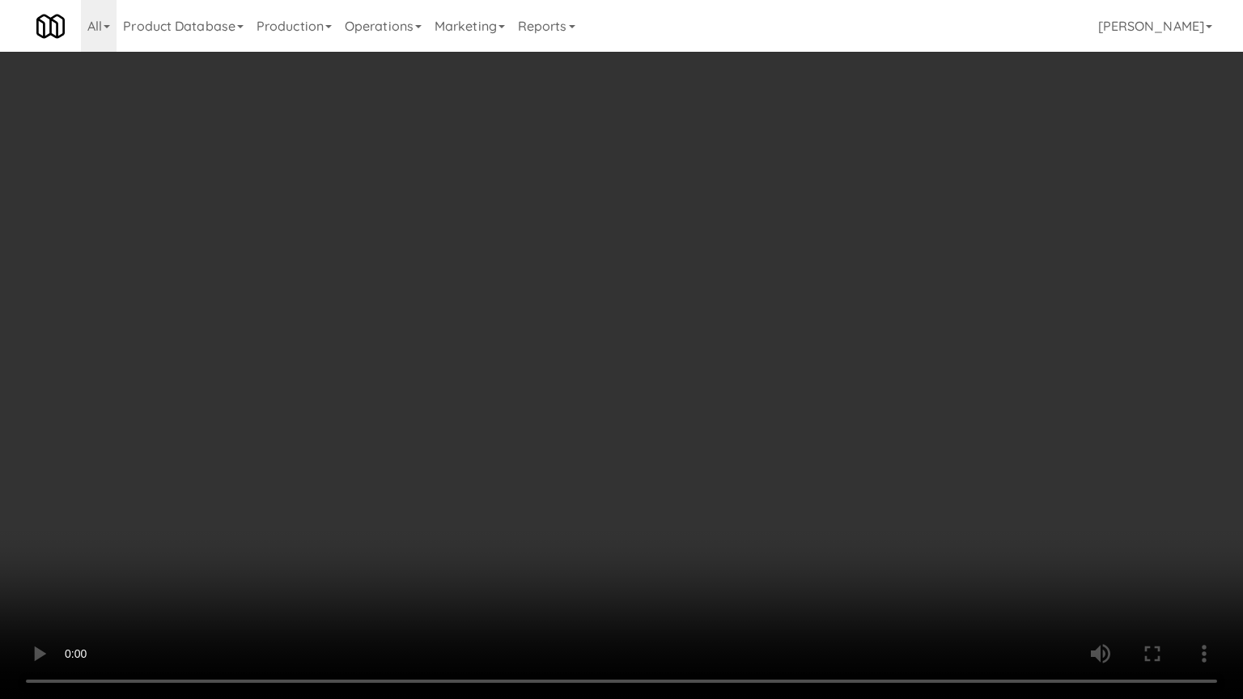
click at [682, 272] on video at bounding box center [621, 349] width 1243 height 699
click at [682, 273] on video at bounding box center [621, 349] width 1243 height 699
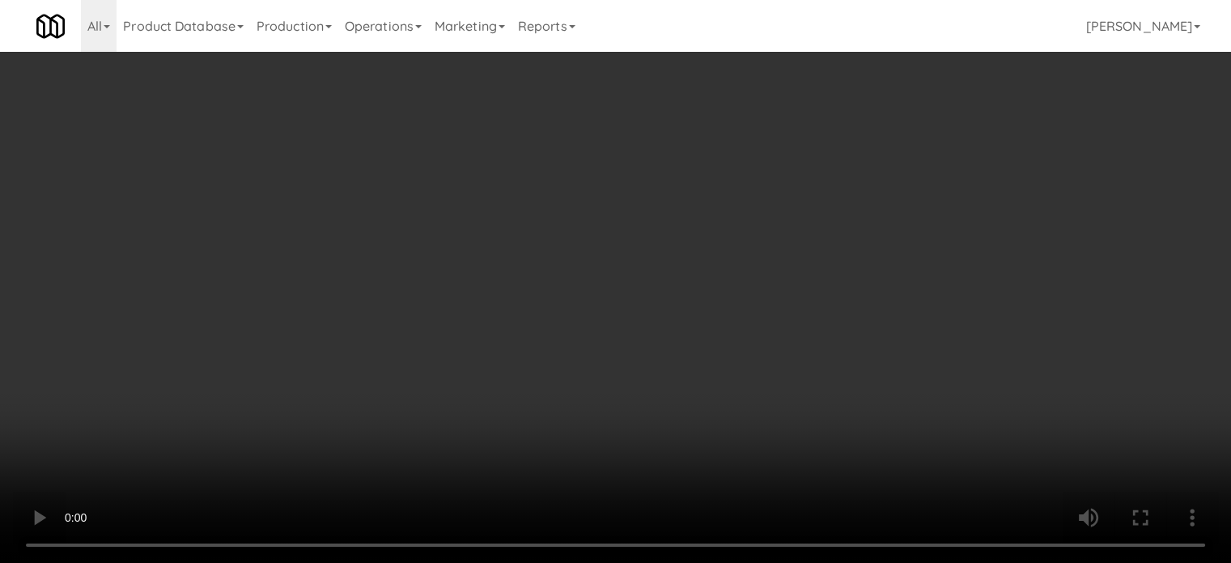
click at [664, 204] on video at bounding box center [615, 281] width 1231 height 563
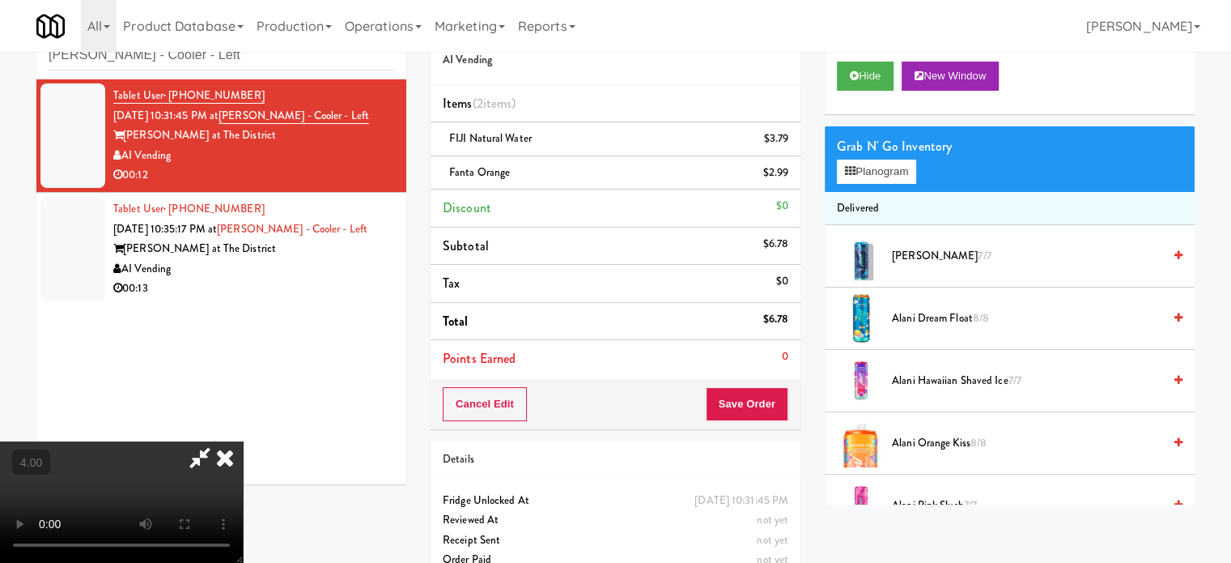
click at [243, 441] on video at bounding box center [121, 501] width 243 height 121
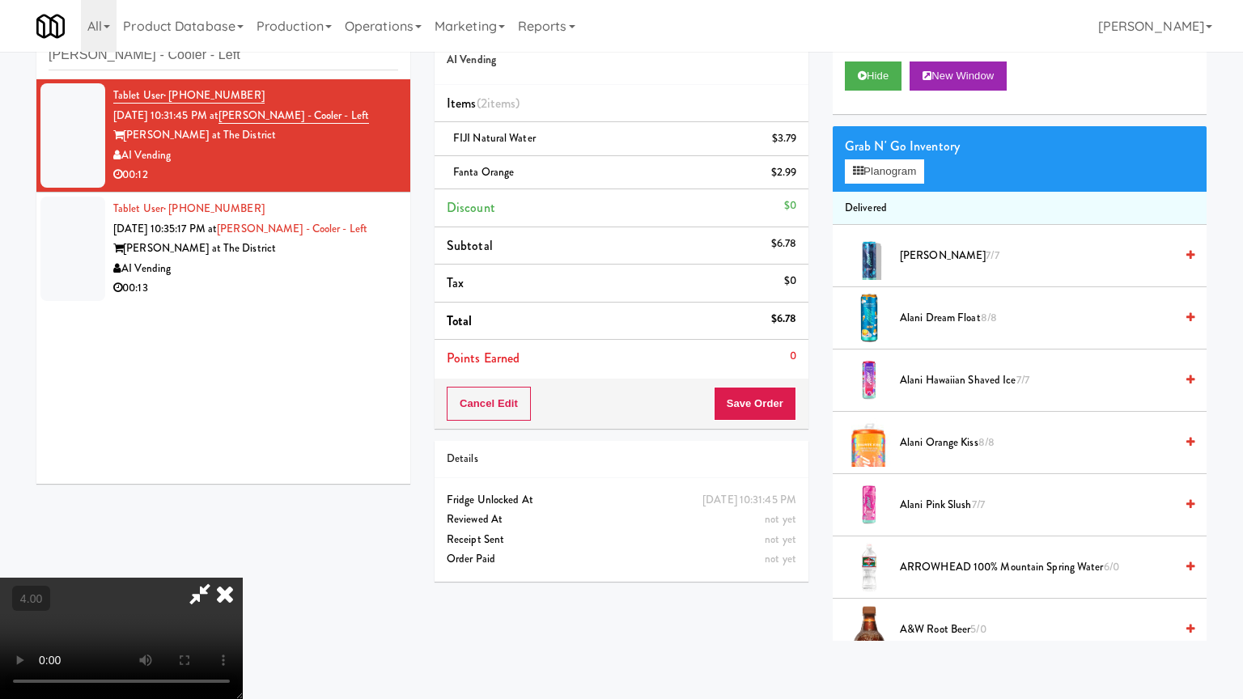
click at [243, 562] on video at bounding box center [121, 638] width 243 height 121
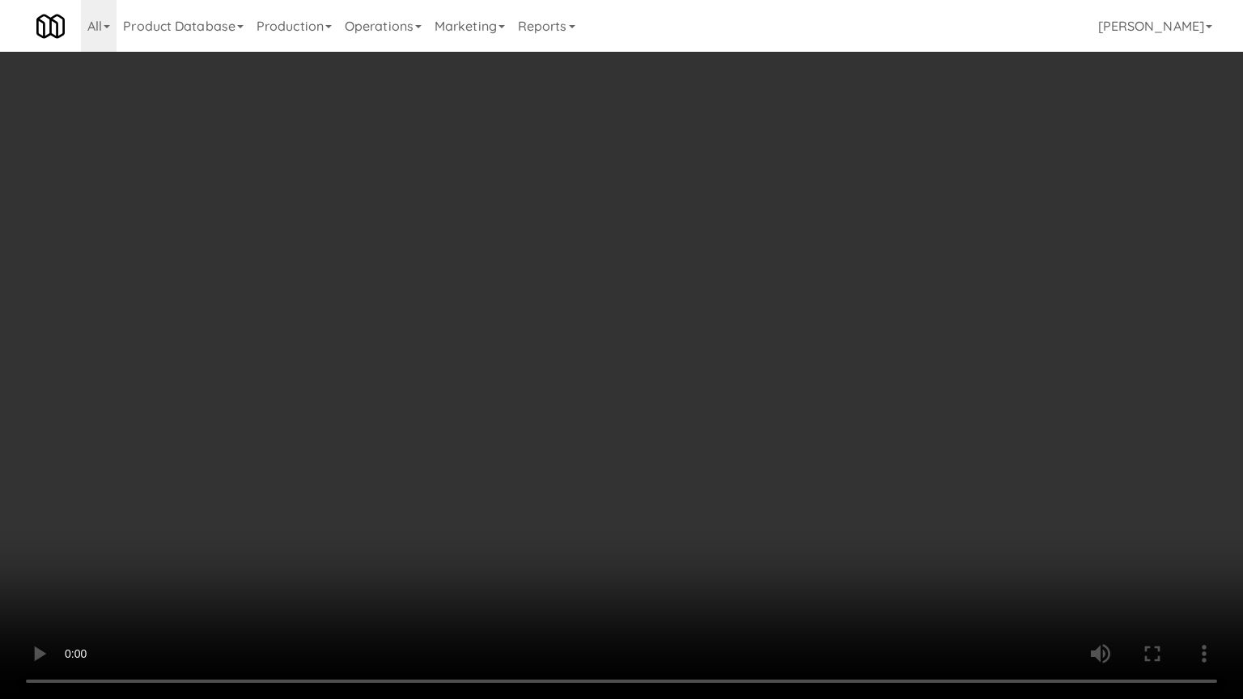
click at [716, 157] on video at bounding box center [621, 349] width 1243 height 699
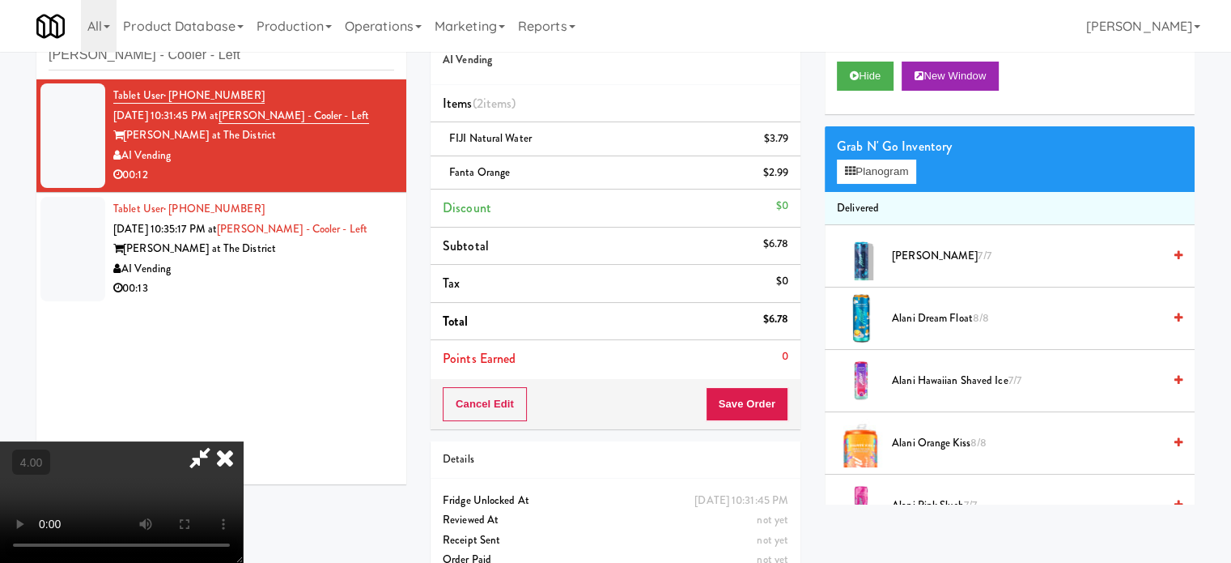
click at [243, 441] on icon at bounding box center [225, 457] width 36 height 32
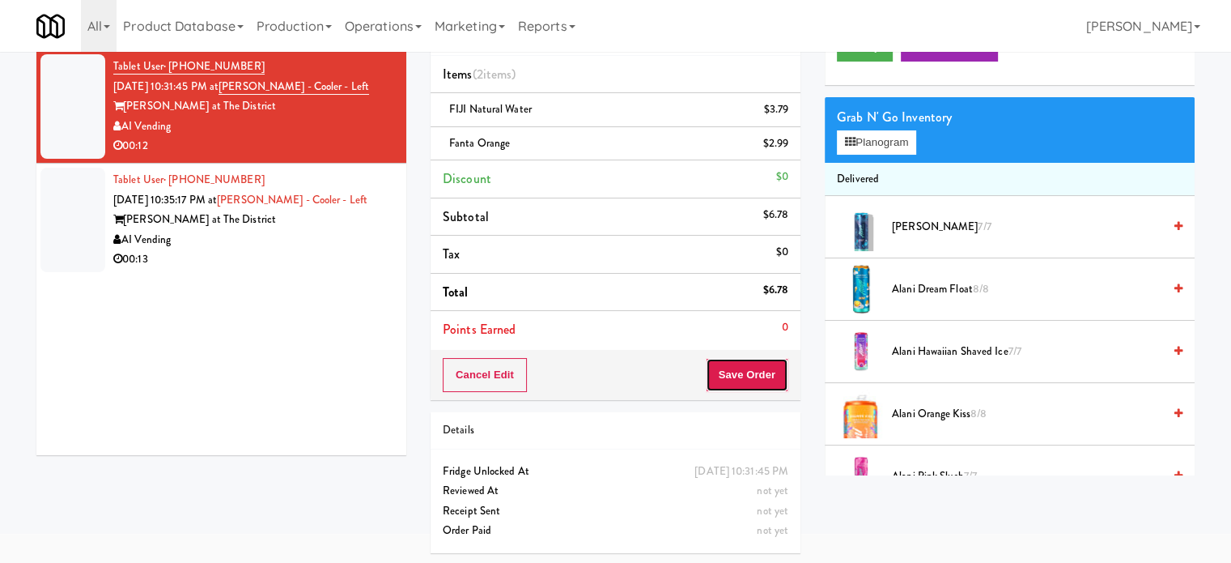
drag, startPoint x: 754, startPoint y: 381, endPoint x: 654, endPoint y: 309, distance: 123.5
click at [754, 379] on button "Save Order" at bounding box center [747, 375] width 83 height 34
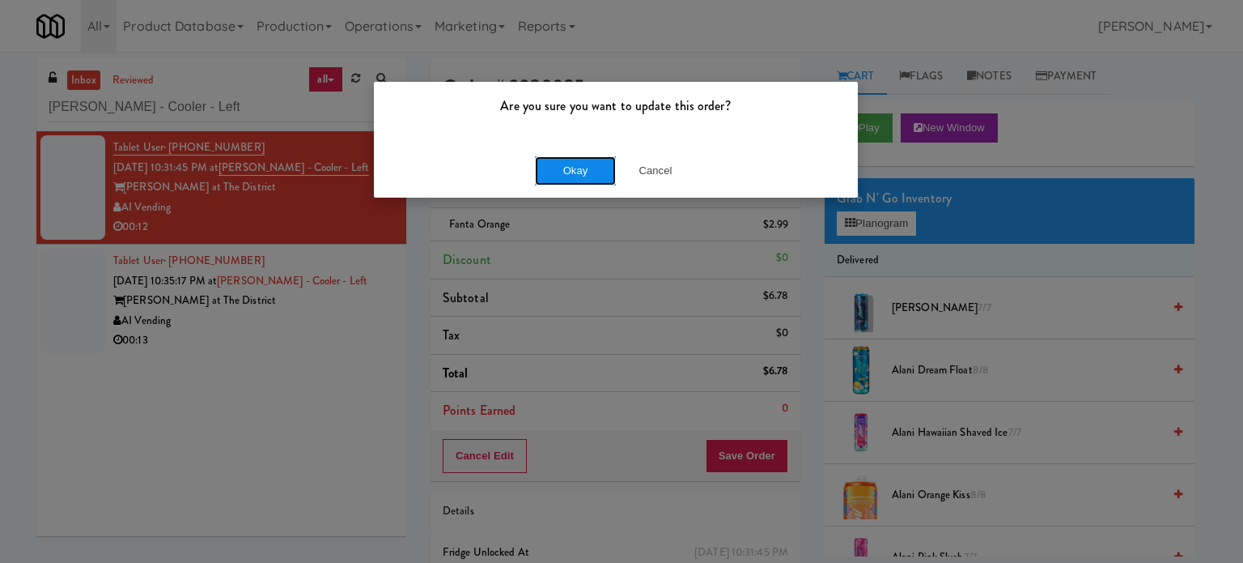
click at [570, 180] on button "Okay" at bounding box center [575, 170] width 81 height 29
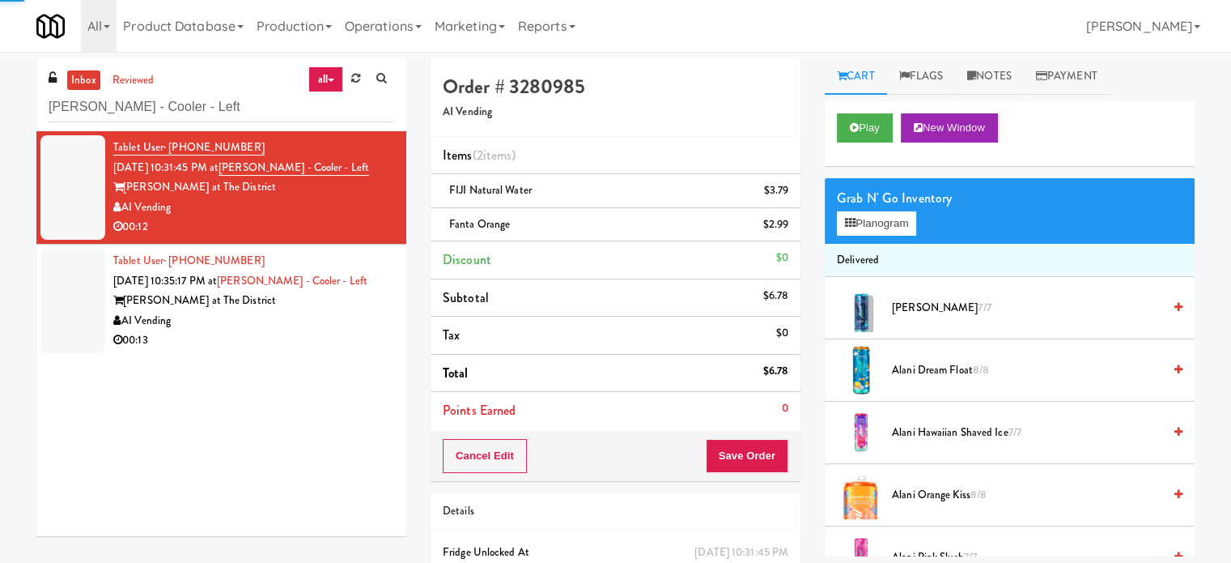
drag, startPoint x: 304, startPoint y: 323, endPoint x: 978, endPoint y: 159, distance: 694.0
click at [306, 325] on div "AI Vending" at bounding box center [253, 321] width 281 height 20
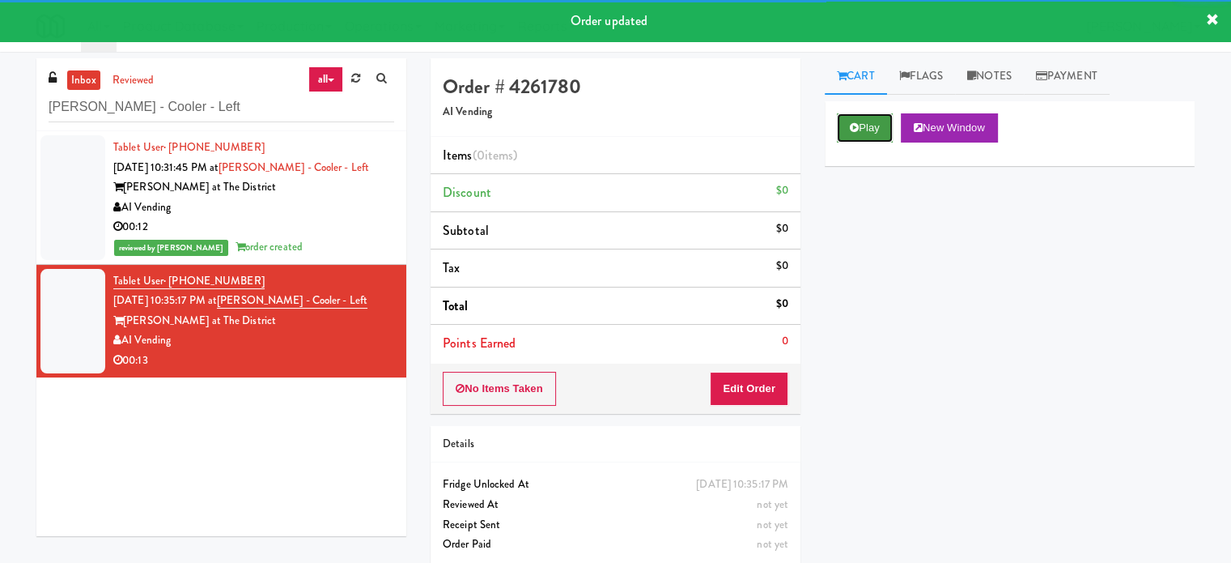
click at [884, 132] on button "Play" at bounding box center [865, 127] width 56 height 29
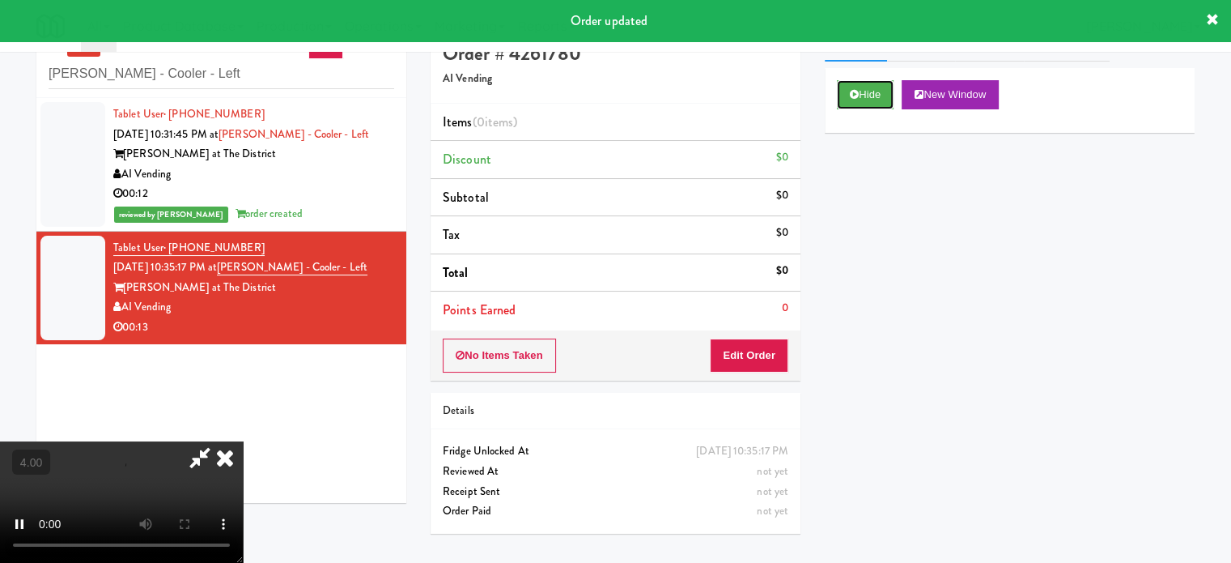
scroll to position [52, 0]
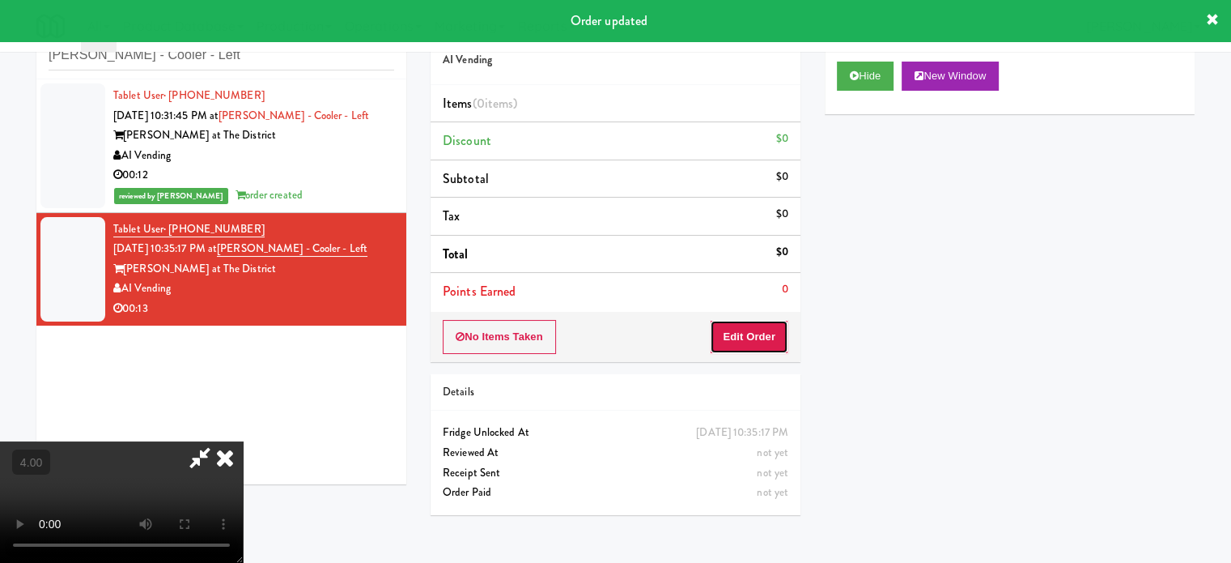
click at [735, 320] on button "Edit Order" at bounding box center [749, 337] width 79 height 34
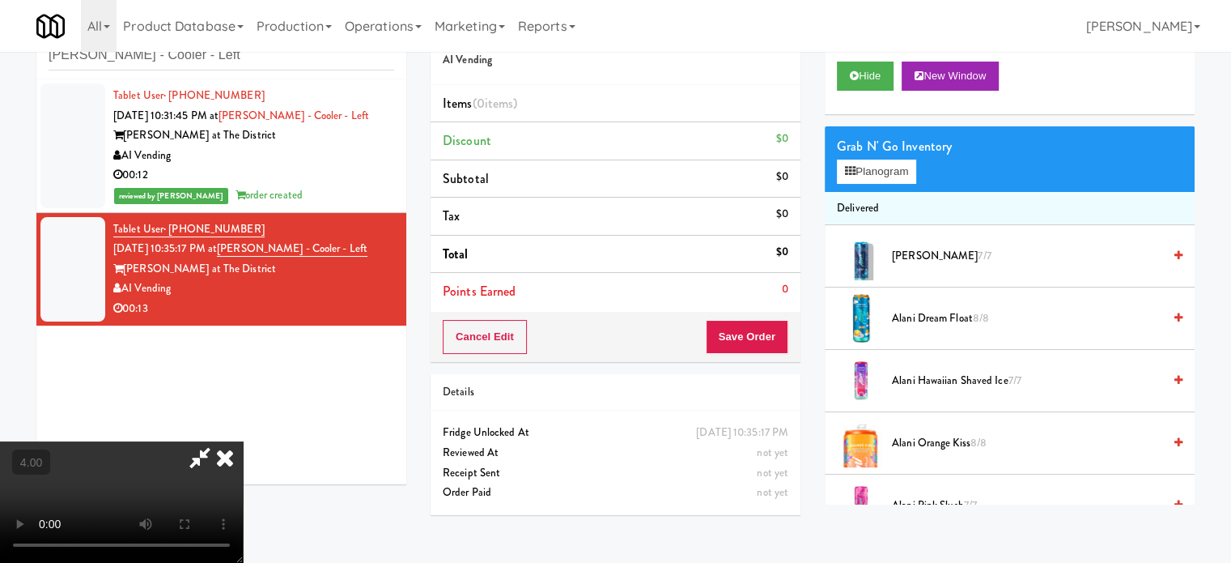
drag, startPoint x: 439, startPoint y: 431, endPoint x: 441, endPoint y: 406, distance: 25.1
click at [243, 441] on video at bounding box center [121, 501] width 243 height 121
drag, startPoint x: 441, startPoint y: 406, endPoint x: 443, endPoint y: 383, distance: 23.5
click at [243, 441] on video at bounding box center [121, 501] width 243 height 121
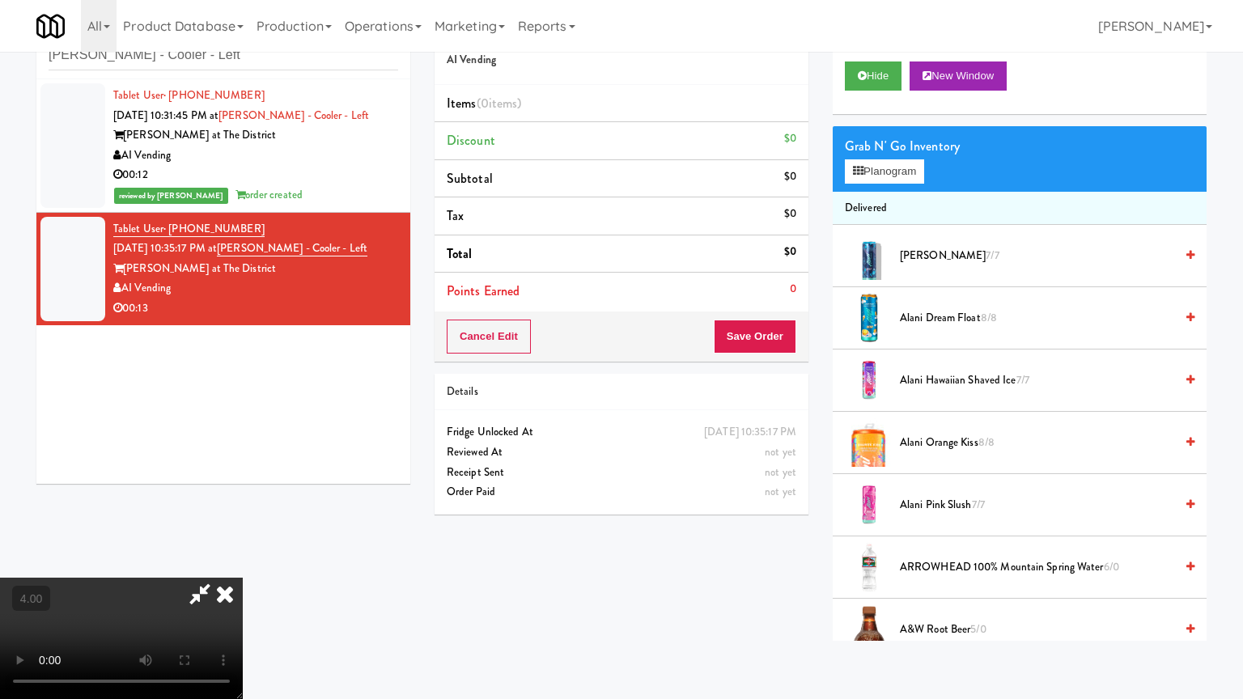
click at [243, 562] on video at bounding box center [121, 638] width 243 height 121
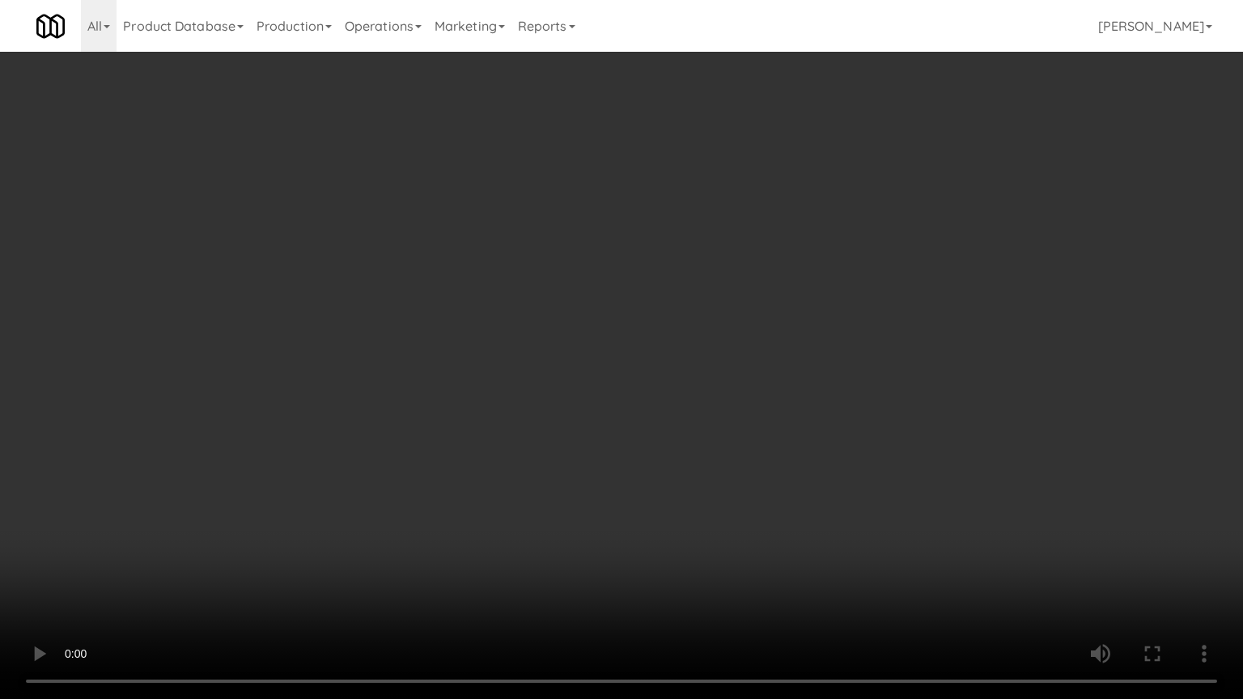
click at [486, 427] on video at bounding box center [621, 349] width 1243 height 699
drag, startPoint x: 486, startPoint y: 427, endPoint x: 835, endPoint y: 231, distance: 400.8
click at [486, 427] on video at bounding box center [621, 349] width 1243 height 699
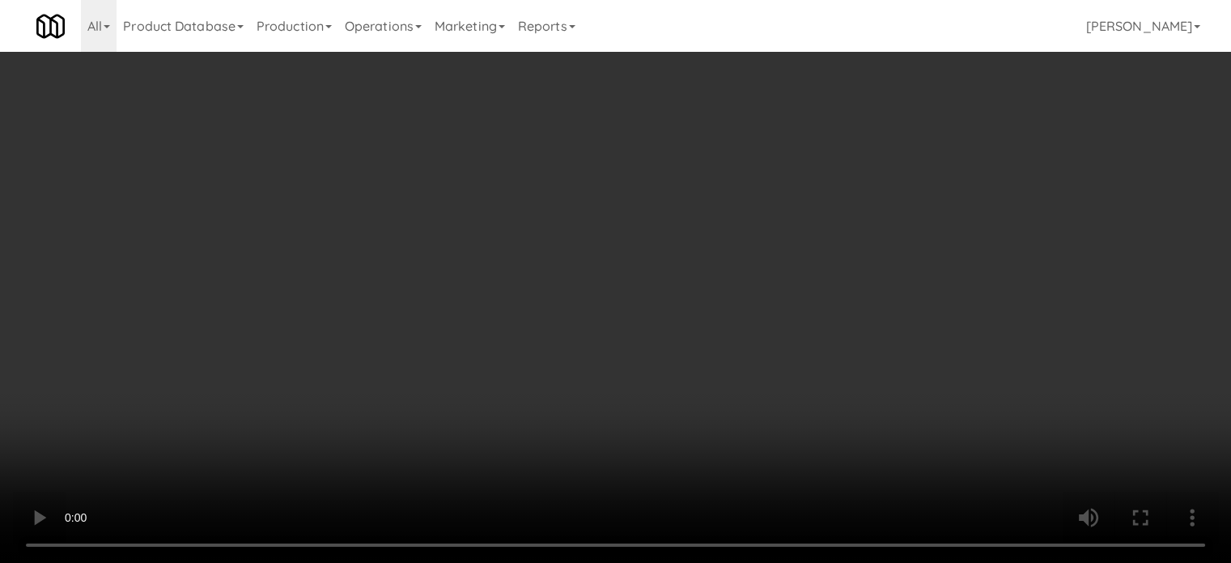
scroll to position [1214, 0]
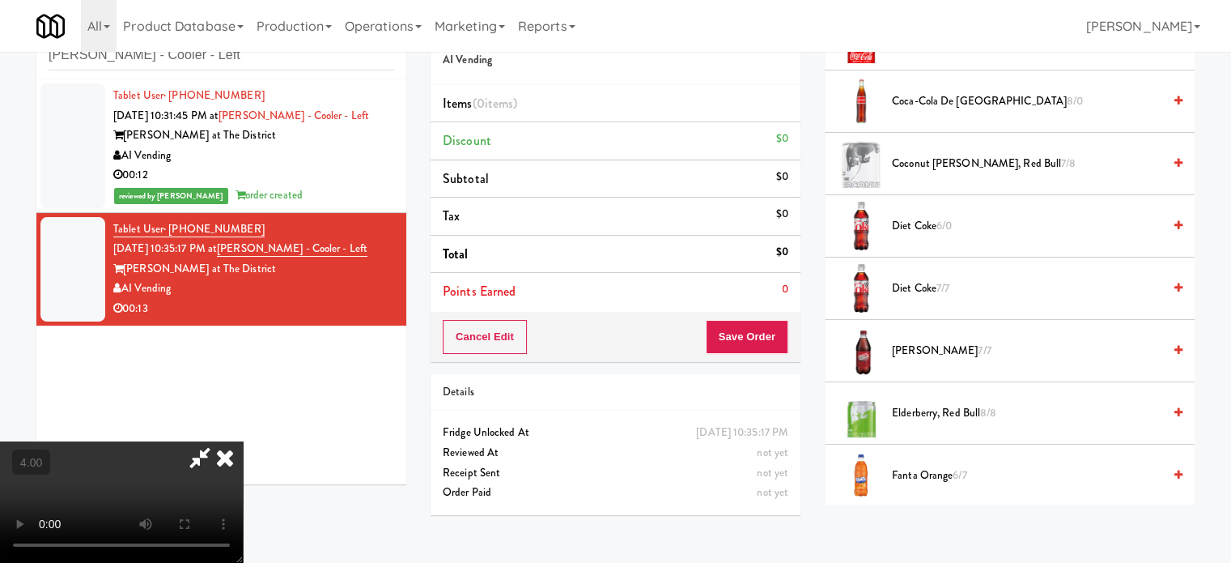
click at [936, 475] on span "Fanta Orange 6/7" at bounding box center [1027, 475] width 270 height 20
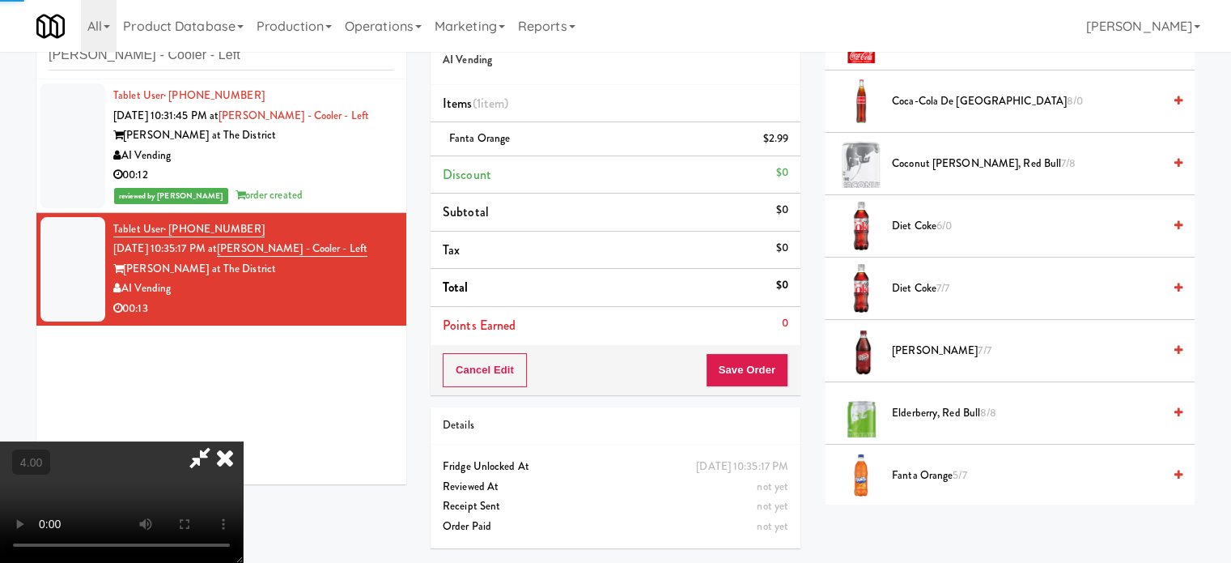
click at [243, 441] on video at bounding box center [121, 501] width 243 height 121
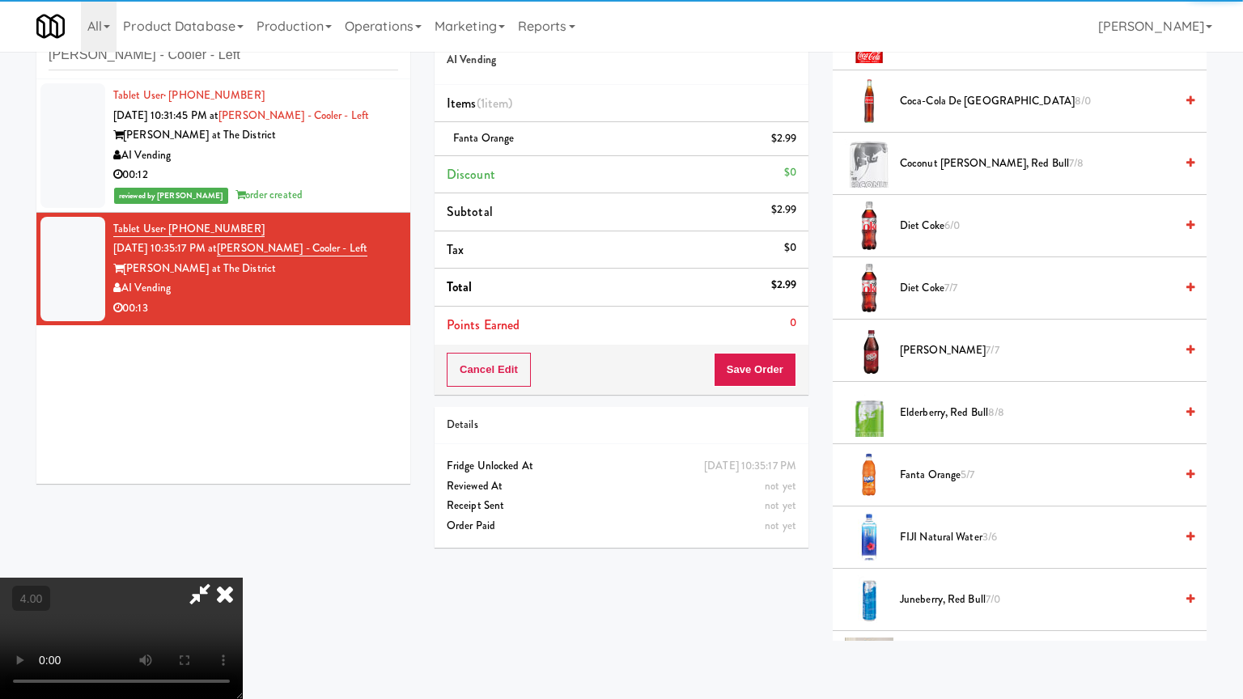
click at [243, 562] on video at bounding box center [121, 638] width 243 height 121
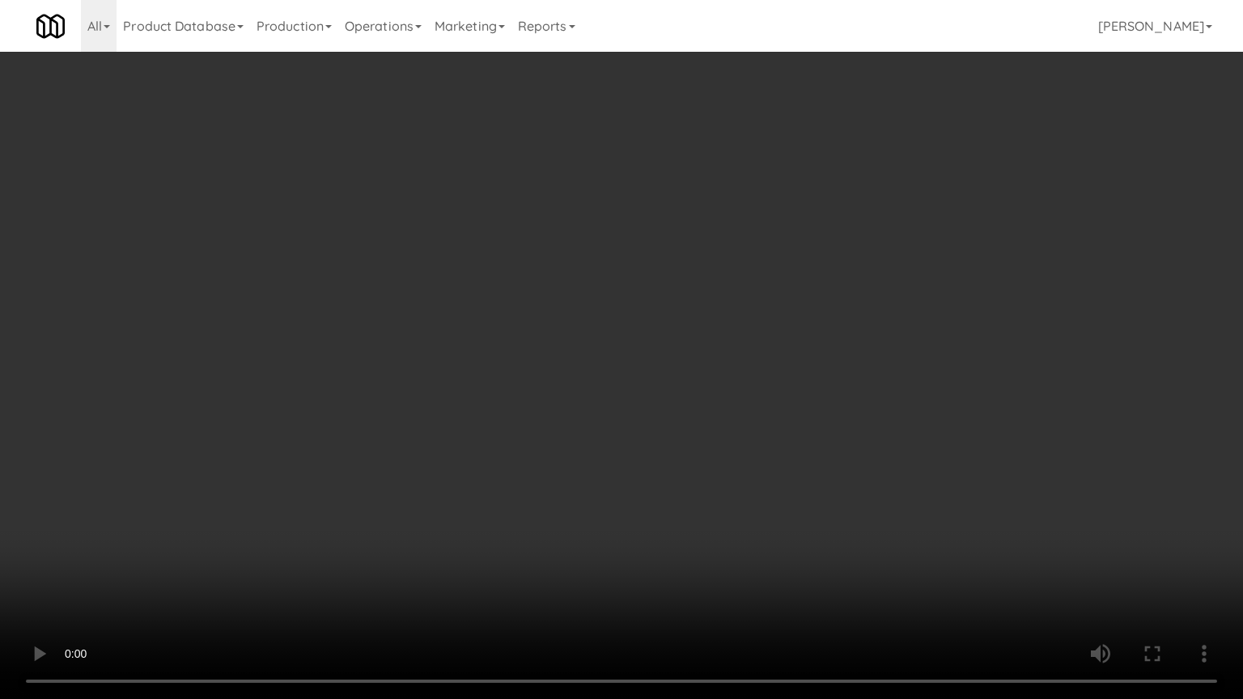
click at [387, 335] on video at bounding box center [621, 349] width 1243 height 699
drag, startPoint x: 389, startPoint y: 333, endPoint x: 419, endPoint y: 219, distance: 118.2
click at [393, 333] on video at bounding box center [621, 349] width 1243 height 699
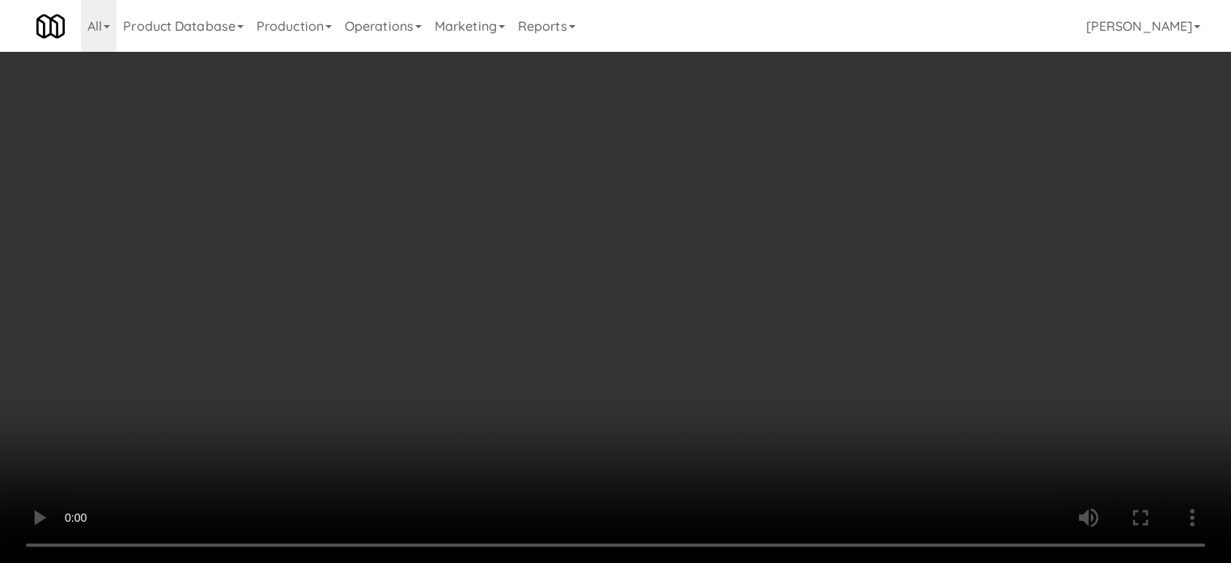
click at [423, 224] on video at bounding box center [615, 281] width 1231 height 563
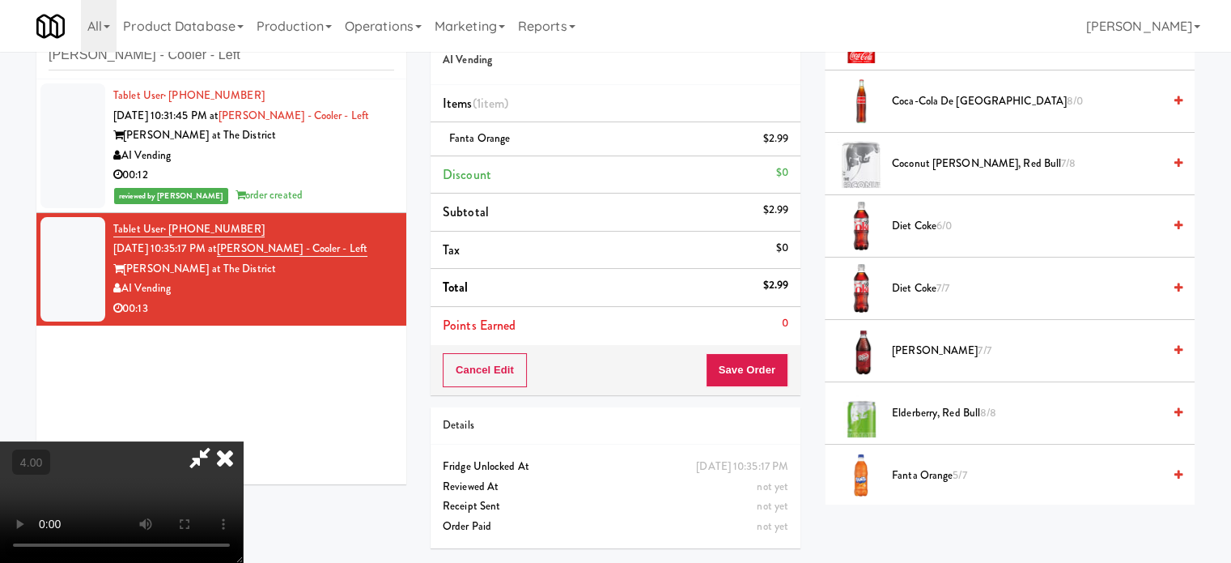
click at [243, 441] on video at bounding box center [121, 501] width 243 height 121
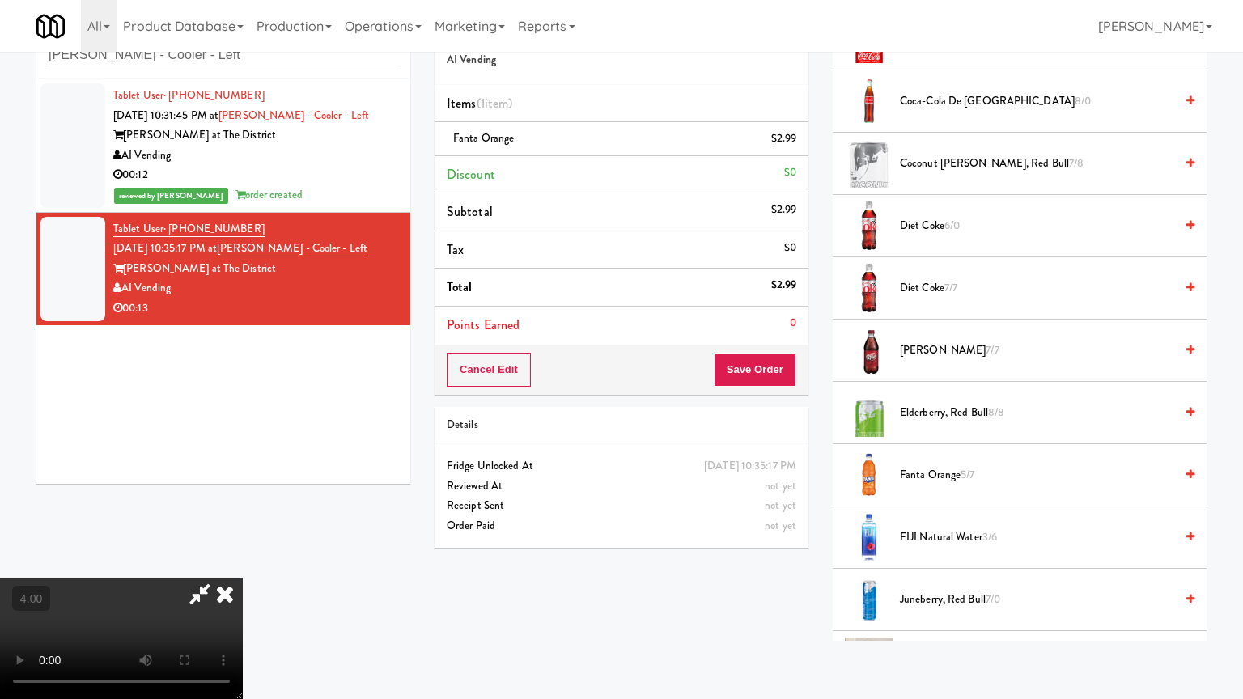
drag, startPoint x: 544, startPoint y: 299, endPoint x: 548, endPoint y: 285, distance: 14.3
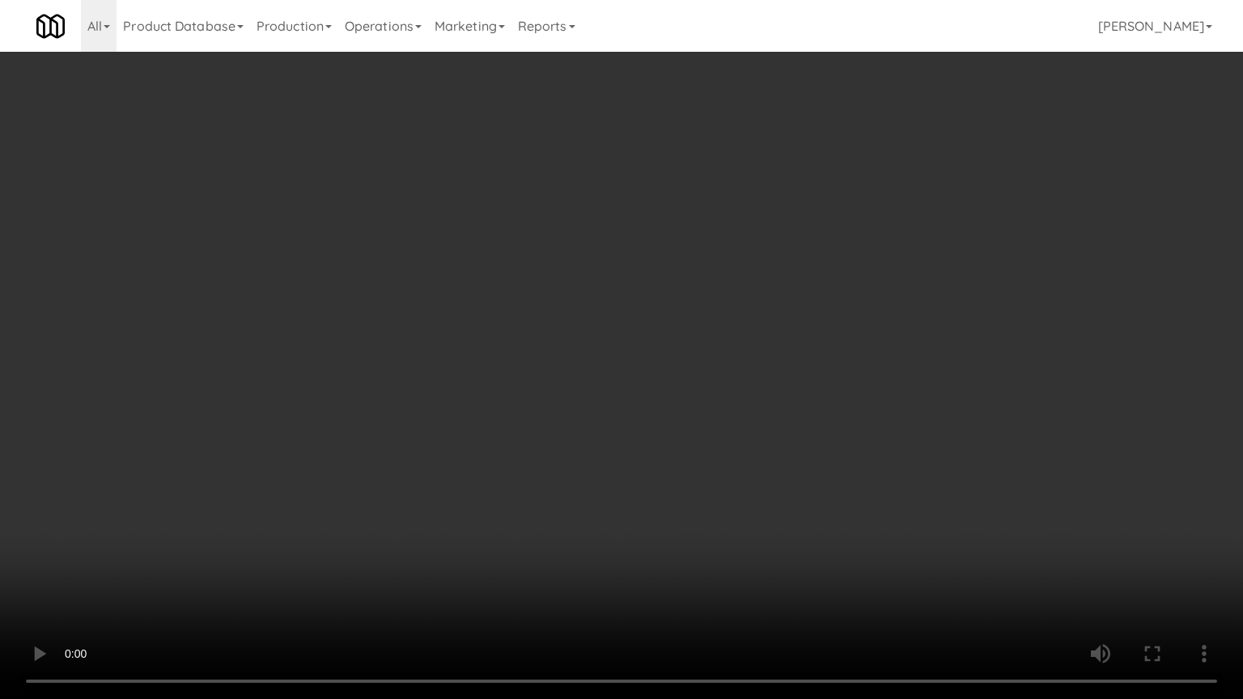
click at [544, 299] on video at bounding box center [621, 349] width 1243 height 699
click at [580, 244] on video at bounding box center [621, 349] width 1243 height 699
drag, startPoint x: 592, startPoint y: 236, endPoint x: 641, endPoint y: 113, distance: 132.6
click at [593, 234] on video at bounding box center [621, 349] width 1243 height 699
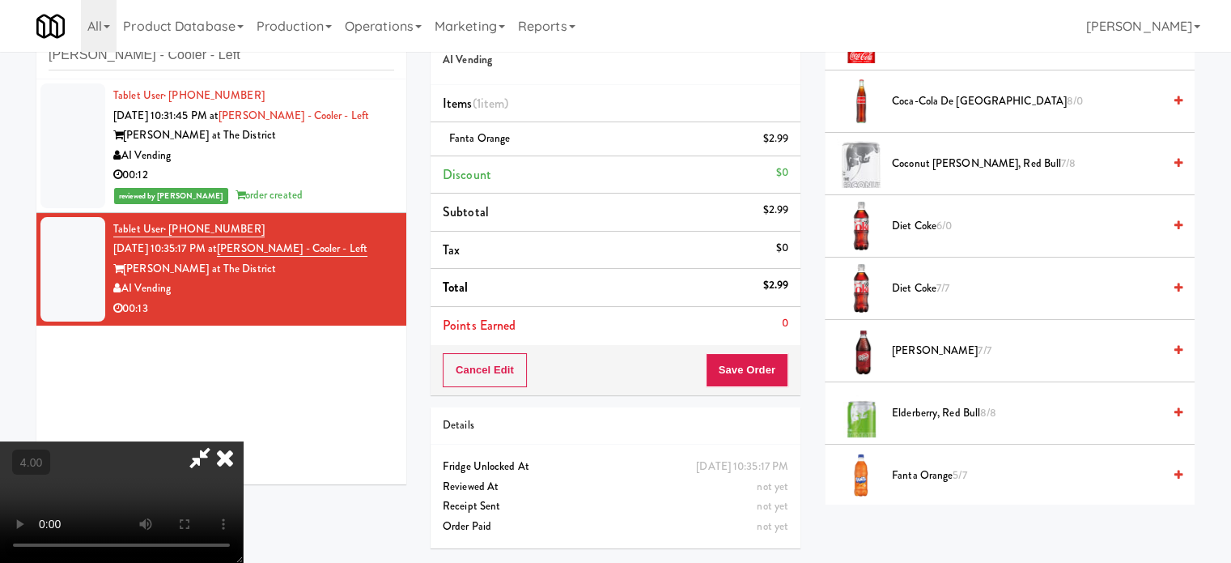
click at [243, 441] on icon at bounding box center [225, 457] width 36 height 32
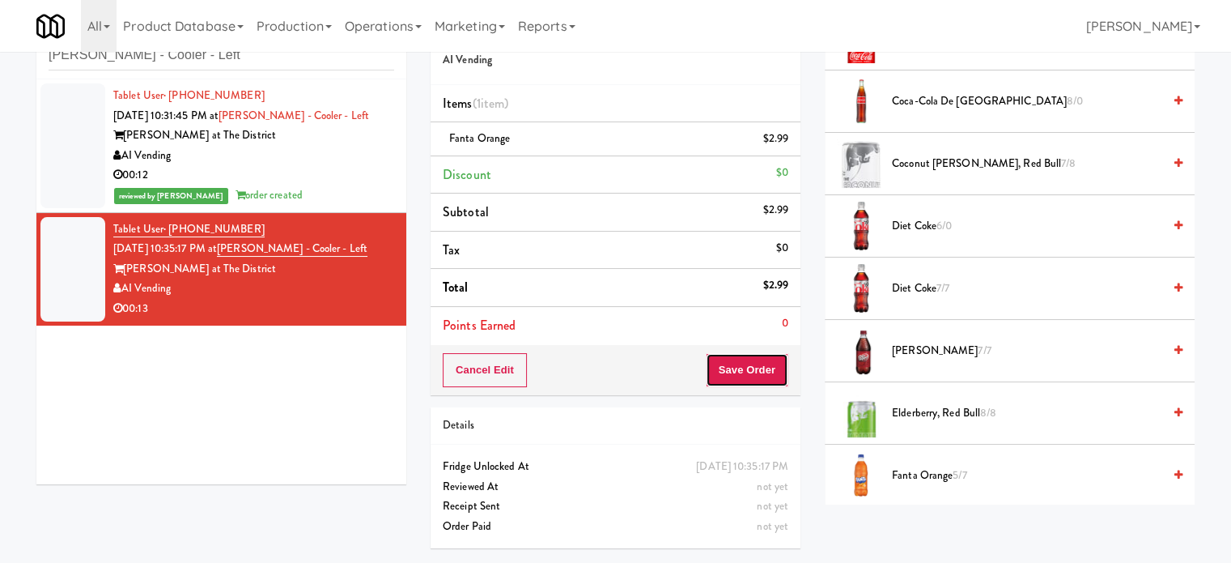
drag, startPoint x: 726, startPoint y: 367, endPoint x: 643, endPoint y: 291, distance: 113.4
click at [725, 365] on button "Save Order" at bounding box center [747, 370] width 83 height 34
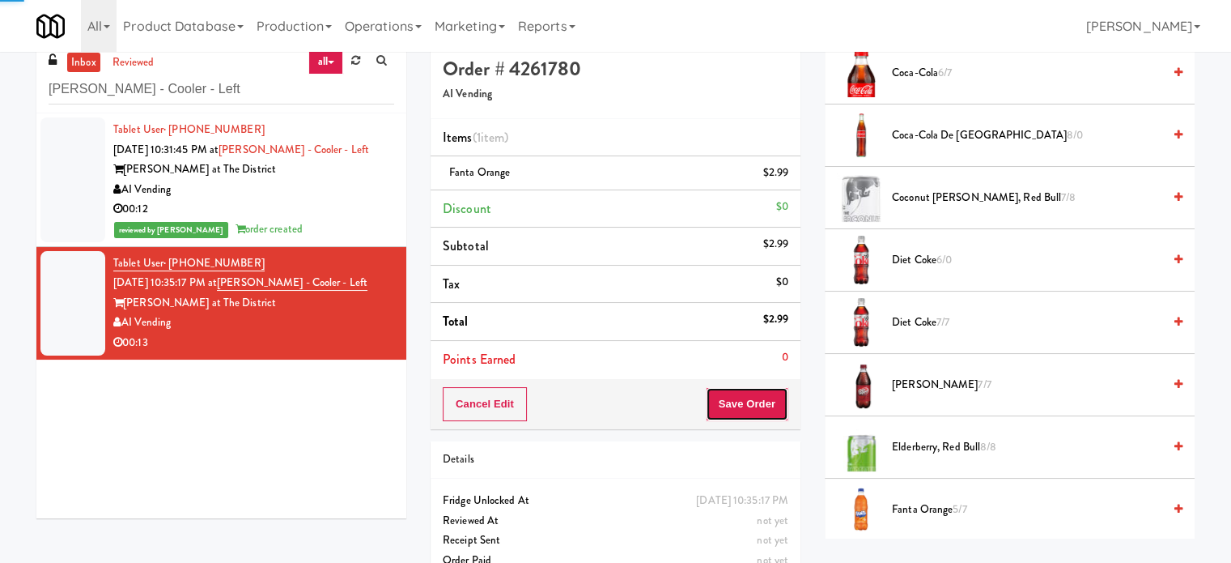
scroll to position [0, 0]
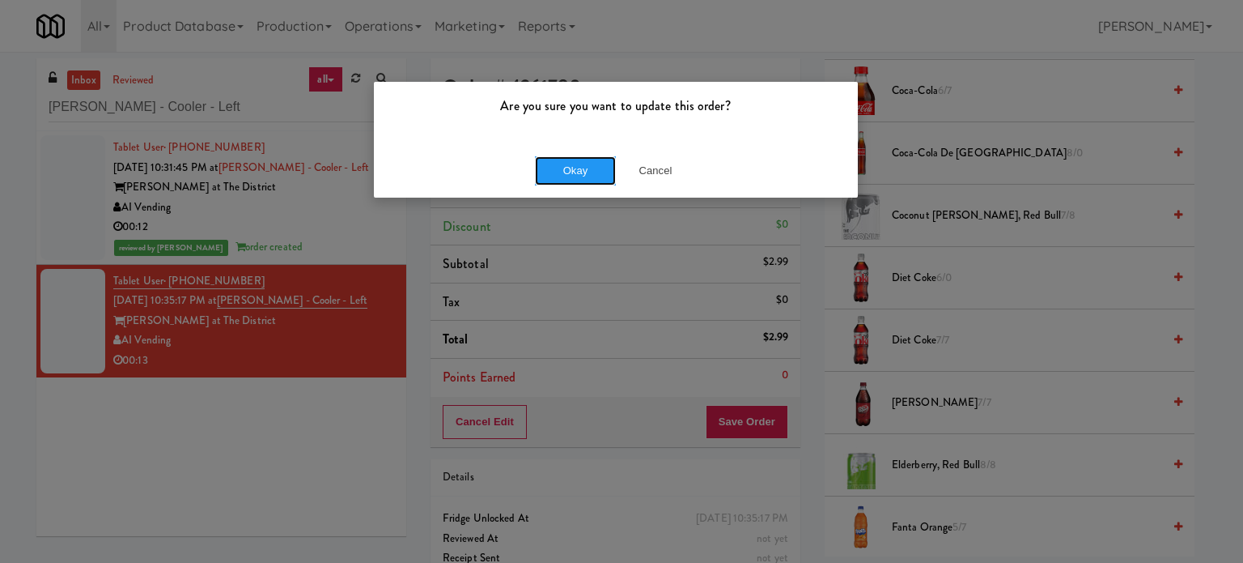
drag, startPoint x: 587, startPoint y: 175, endPoint x: 567, endPoint y: 210, distance: 40.3
click at [588, 175] on button "Okay" at bounding box center [575, 170] width 81 height 29
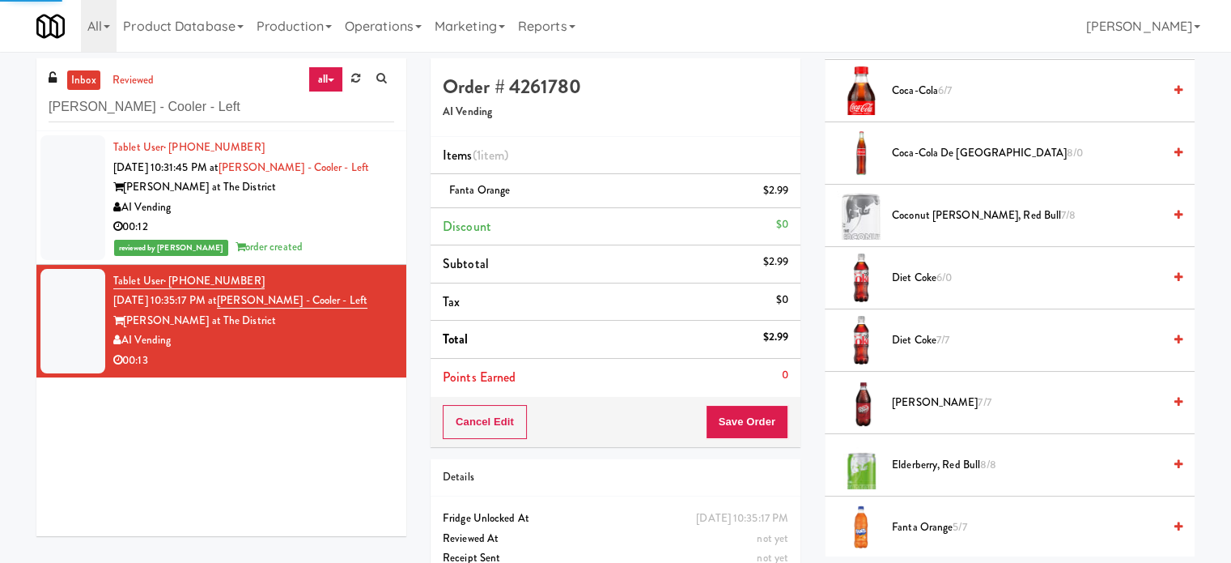
scroll to position [151, 0]
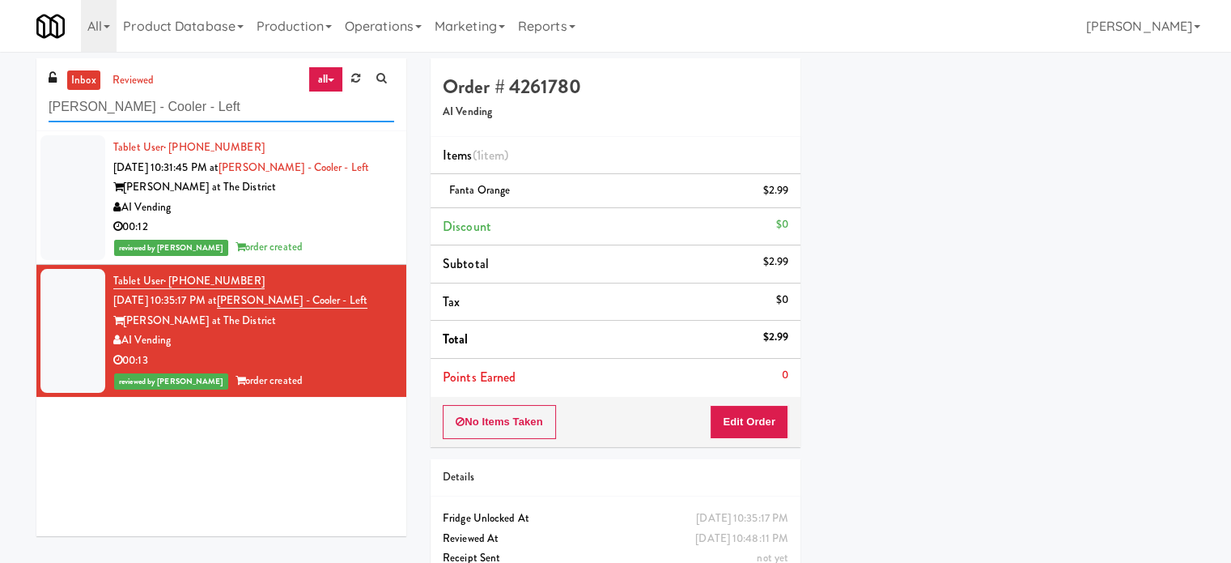
click at [228, 122] on div "inbox reviewed all all unclear take inventory issue suspicious failed recent ad…" at bounding box center [221, 94] width 370 height 73
click at [228, 121] on div "inbox reviewed all all unclear take inventory issue suspicious failed recent ad…" at bounding box center [221, 94] width 370 height 73
click at [230, 118] on input "Keene - Cooler - Left" at bounding box center [222, 107] width 346 height 30
click at [230, 115] on input "Keene - Cooler - Left" at bounding box center [222, 107] width 346 height 30
click at [231, 113] on input "Keene - Cooler - Left" at bounding box center [222, 107] width 346 height 30
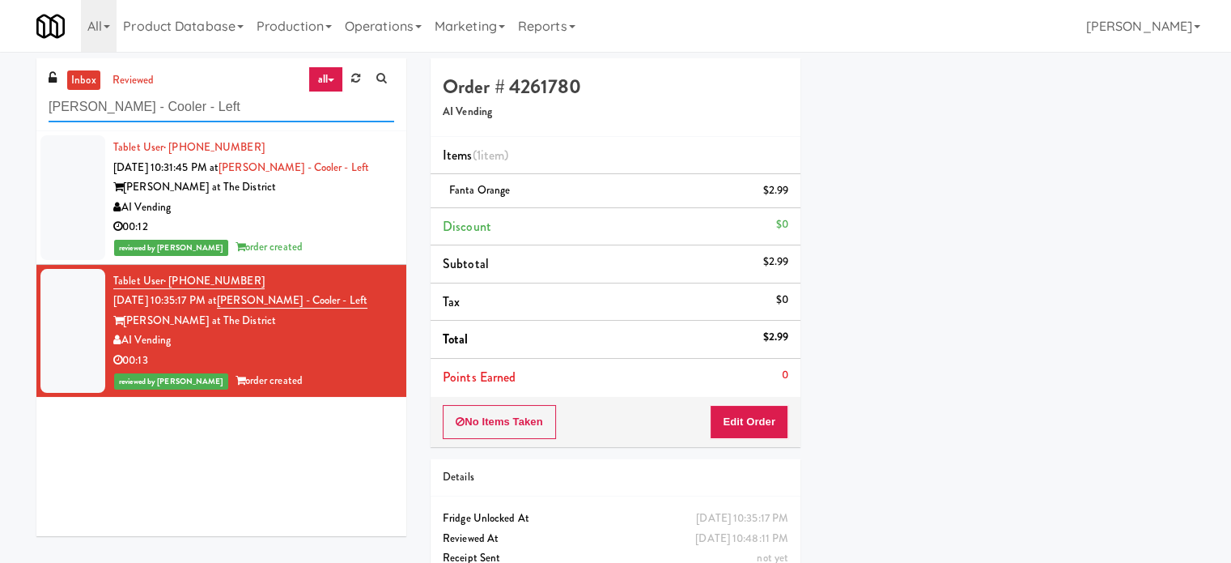
click at [231, 112] on input "Keene - Cooler - Left" at bounding box center [222, 107] width 346 height 30
paste input "The Quincy - Cooler"
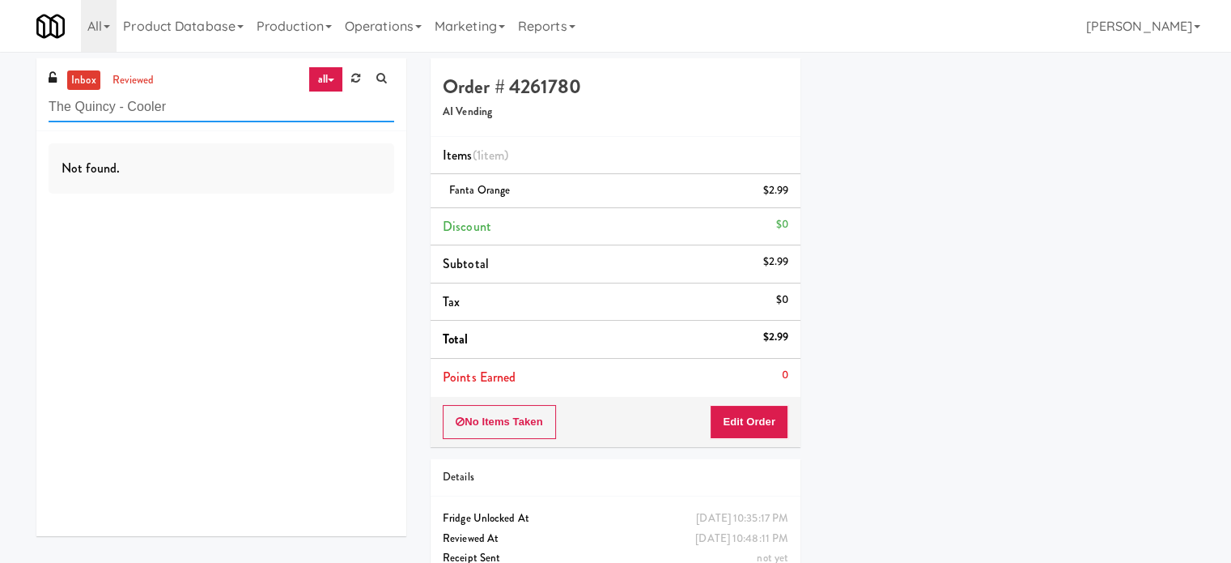
click at [247, 116] on input "The Quincy - Cooler" at bounding box center [222, 107] width 346 height 30
paste input "Avant HP - Cooler - Left"
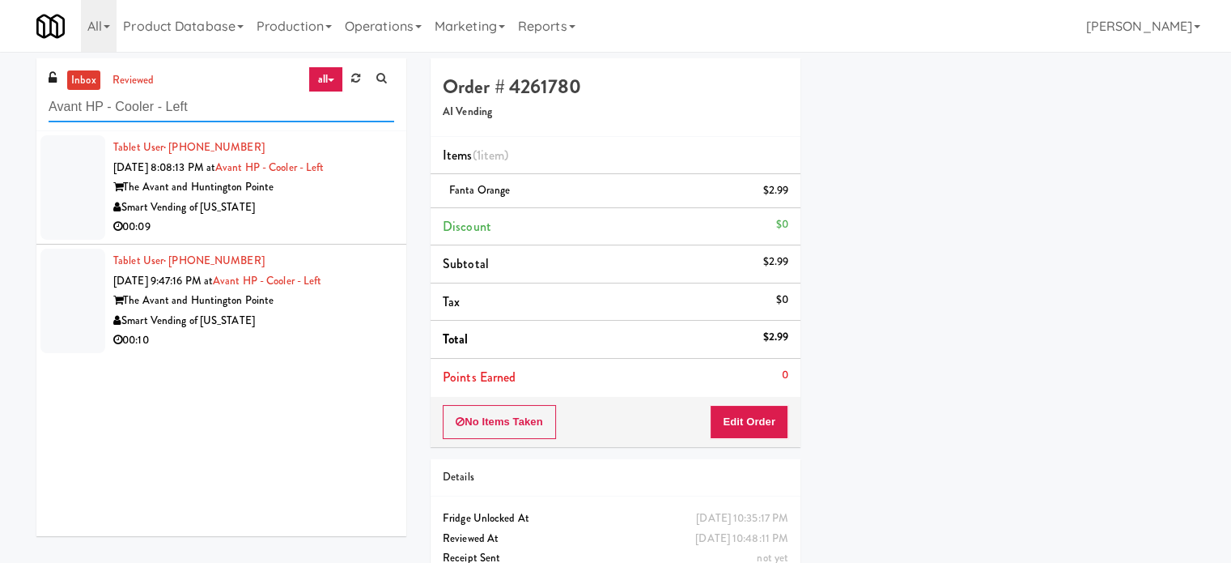
type input "Avant HP - Cooler - Left"
drag, startPoint x: 304, startPoint y: 191, endPoint x: 648, endPoint y: 307, distance: 362.9
click at [307, 192] on div "The Avant and Huntington Pointe" at bounding box center [253, 187] width 281 height 20
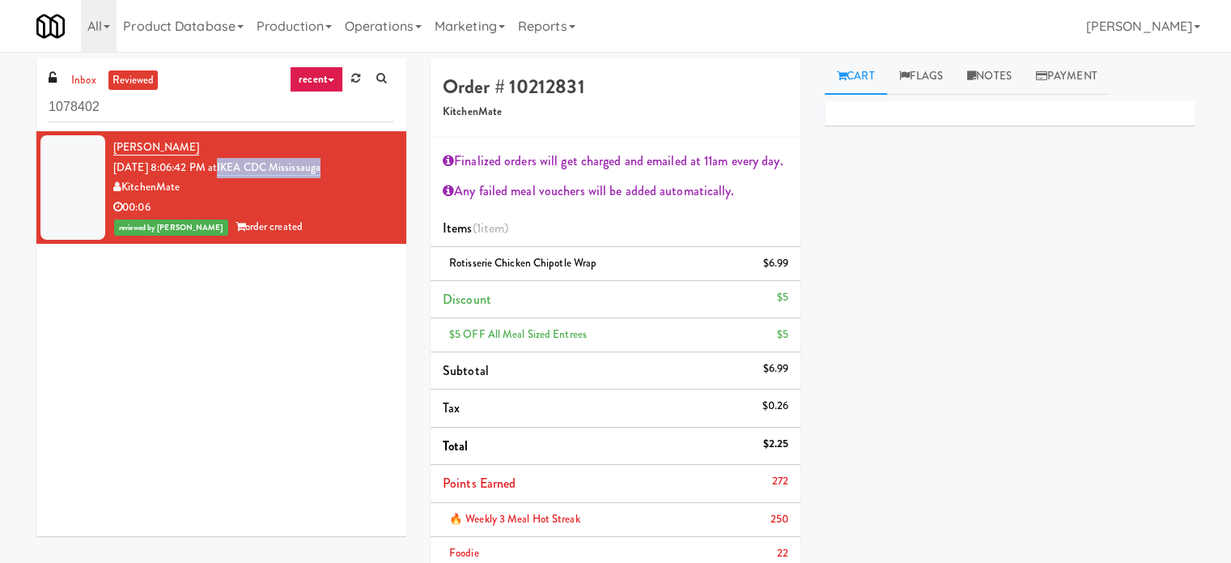
drag, startPoint x: 354, startPoint y: 168, endPoint x: 243, endPoint y: 176, distance: 111.2
click at [243, 176] on div "Matthew Cayaba Sep 24, 2025 8:06:42 PM at IKEA CDC Mississauga KitchenMate 00:0…" at bounding box center [253, 188] width 281 height 100
copy link "IKEA CDC Mississauga"
click at [185, 120] on input "1078402" at bounding box center [222, 107] width 346 height 30
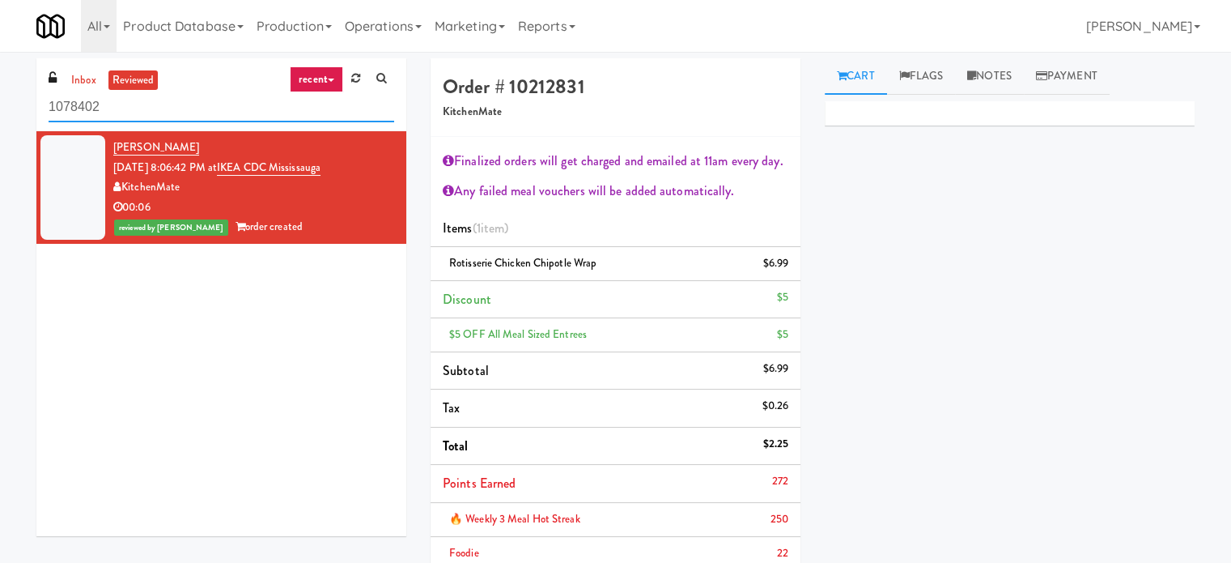
click at [185, 120] on input "1078402" at bounding box center [222, 107] width 346 height 30
paste input "IKEA CDC Mississauga"
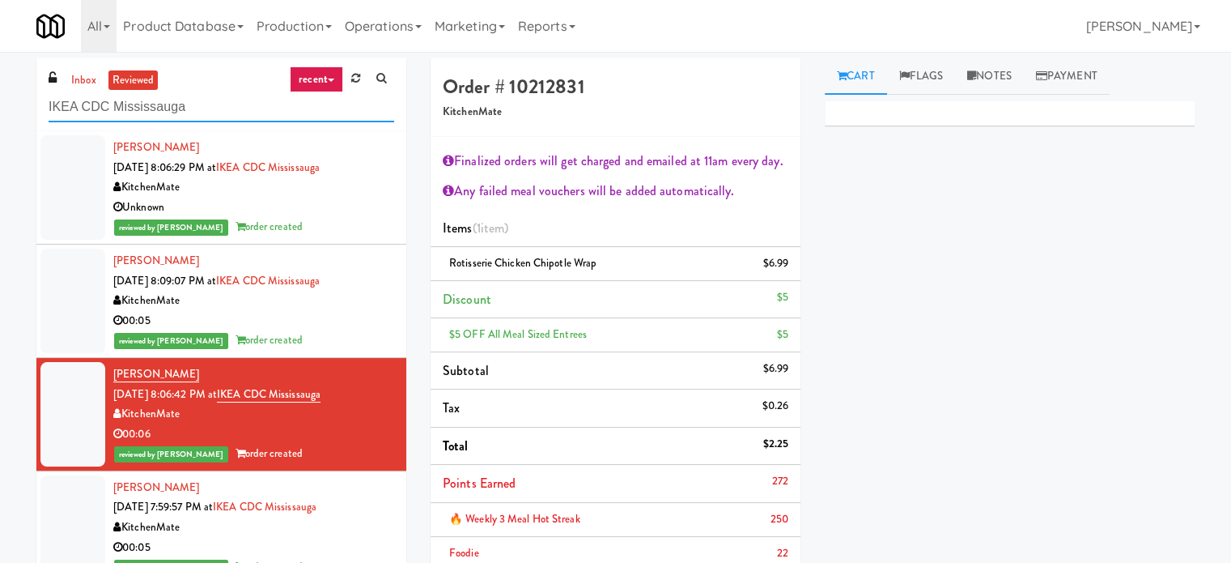
type input "IKEA CDC Mississauga"
click at [359, 198] on div "Unknown" at bounding box center [253, 207] width 281 height 20
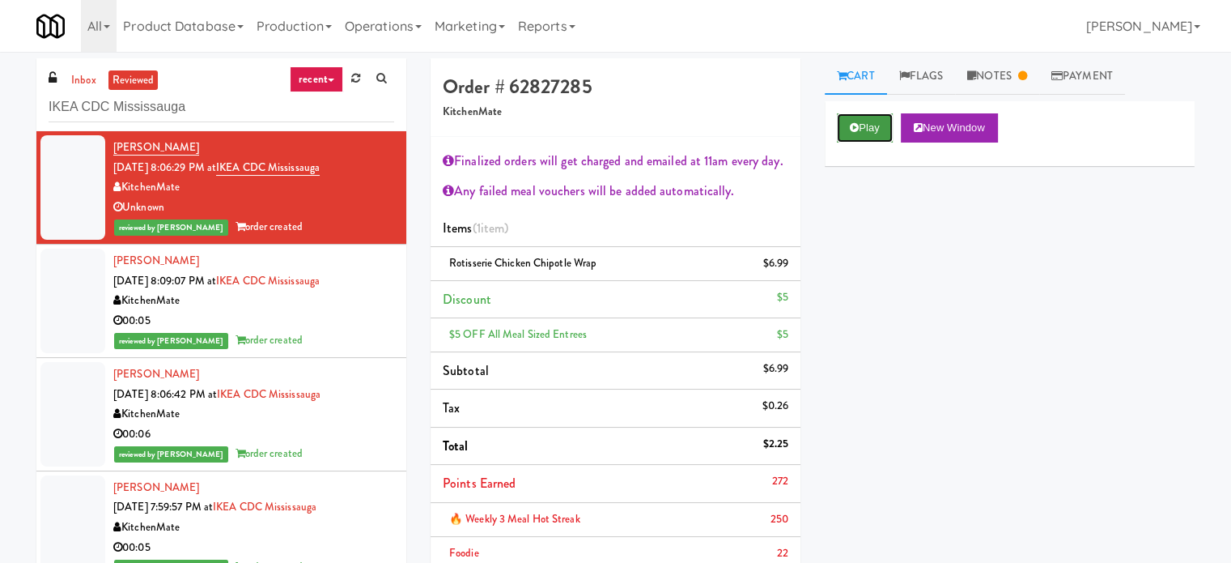
click at [850, 135] on button "Play" at bounding box center [865, 127] width 56 height 29
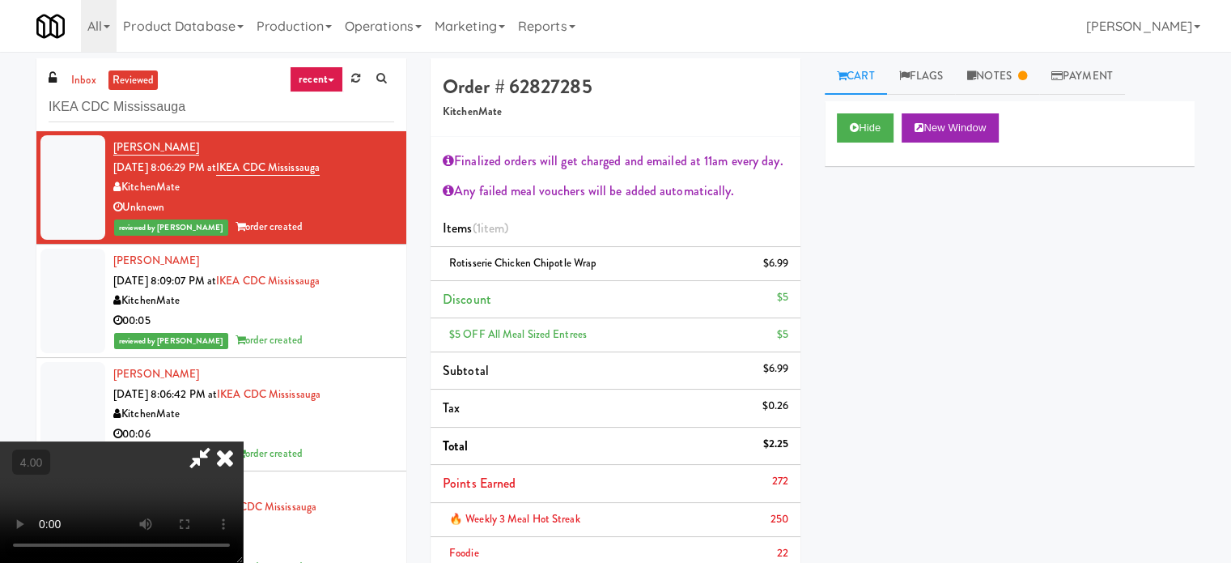
click at [243, 441] on video at bounding box center [121, 501] width 243 height 121
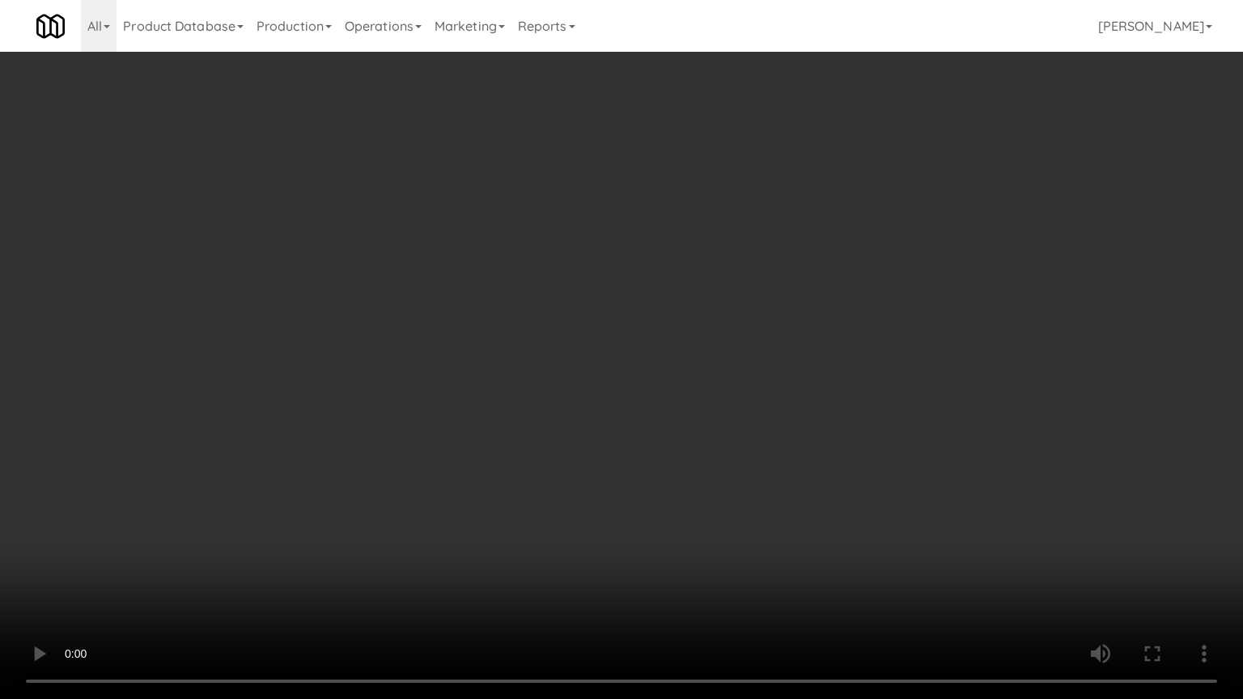
click at [558, 343] on video at bounding box center [621, 349] width 1243 height 699
click at [560, 340] on video at bounding box center [621, 349] width 1243 height 699
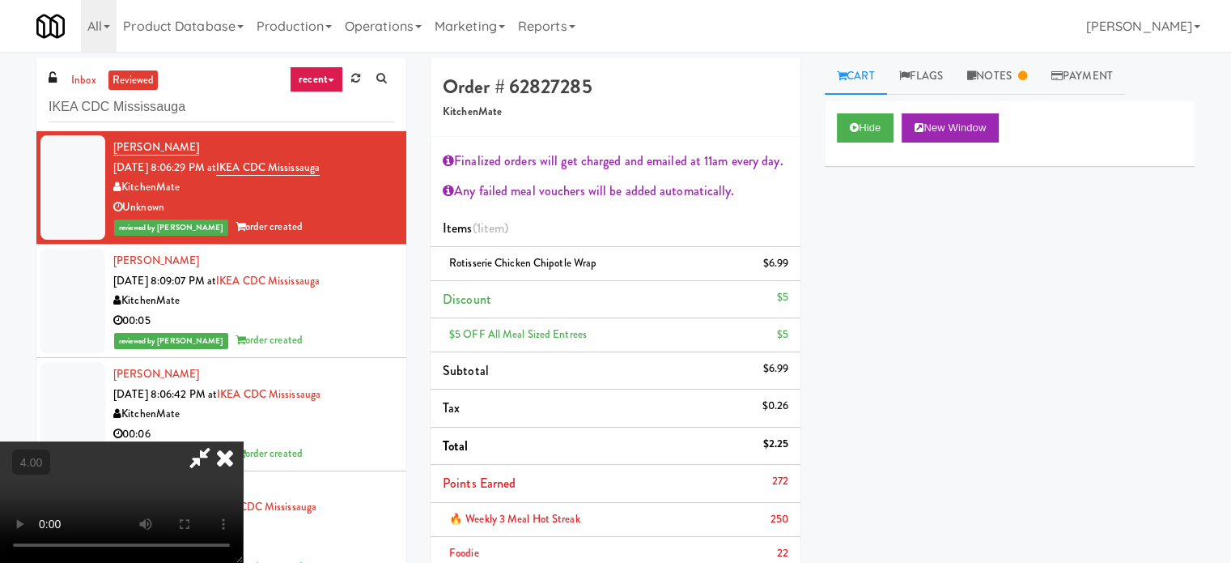
click at [243, 441] on icon at bounding box center [225, 457] width 36 height 32
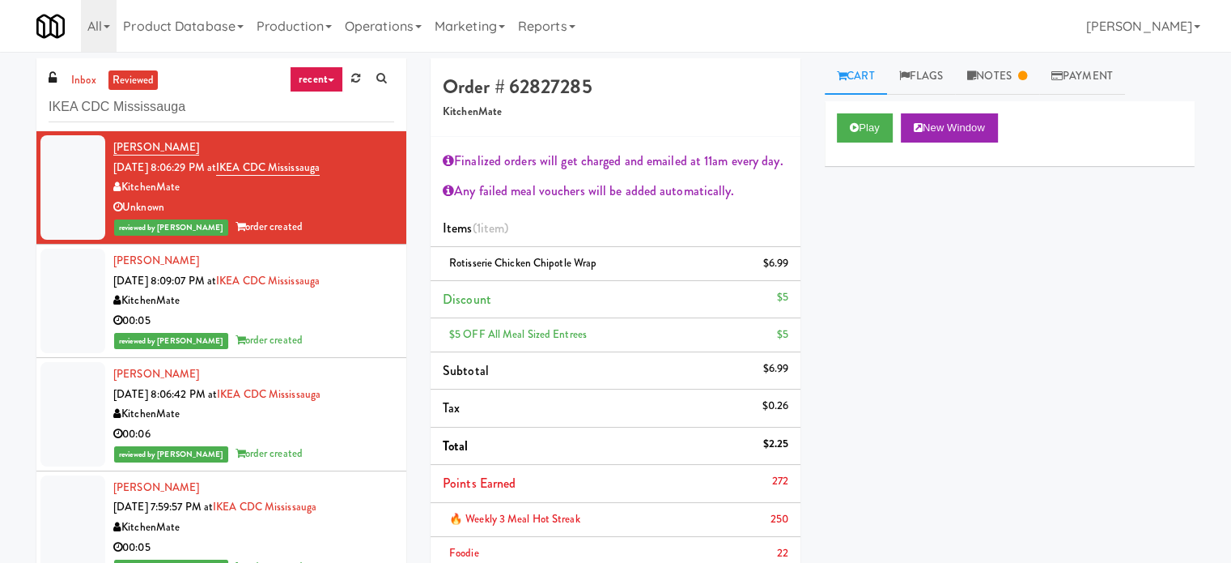
drag, startPoint x: 376, startPoint y: 423, endPoint x: 412, endPoint y: 316, distance: 112.9
click at [376, 422] on div "Matthew Cayaba Sep 24, 2025 8:06:42 PM at IKEA CDC Mississauga KitchenMate 00:0…" at bounding box center [253, 414] width 281 height 100
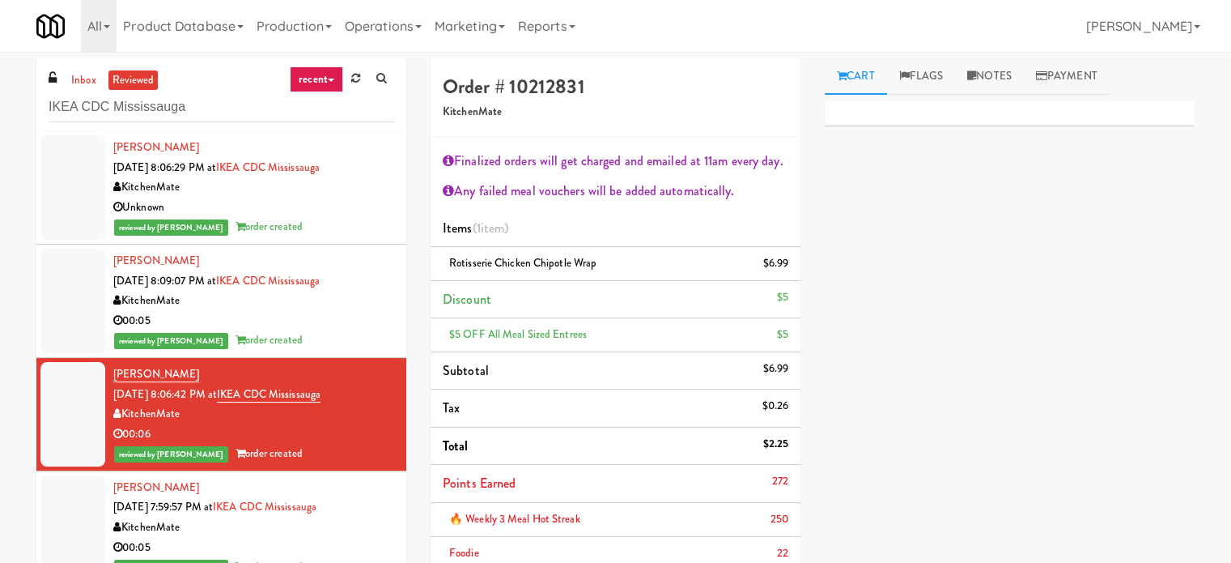
click at [373, 319] on div "00:05" at bounding box center [253, 321] width 281 height 20
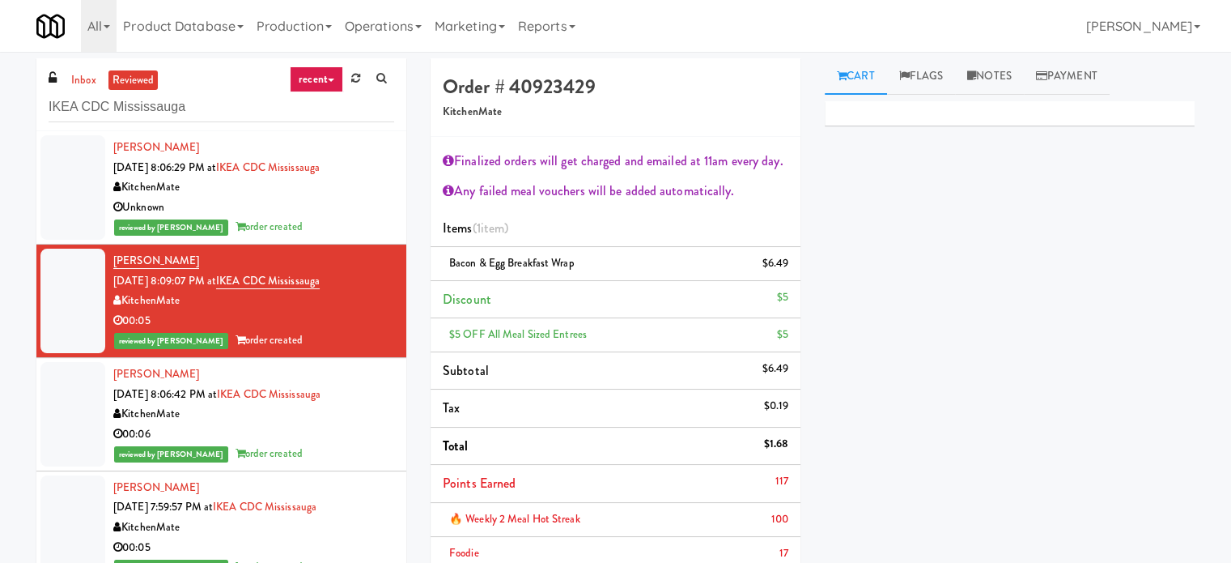
click at [349, 197] on div "Unknown" at bounding box center [253, 207] width 281 height 20
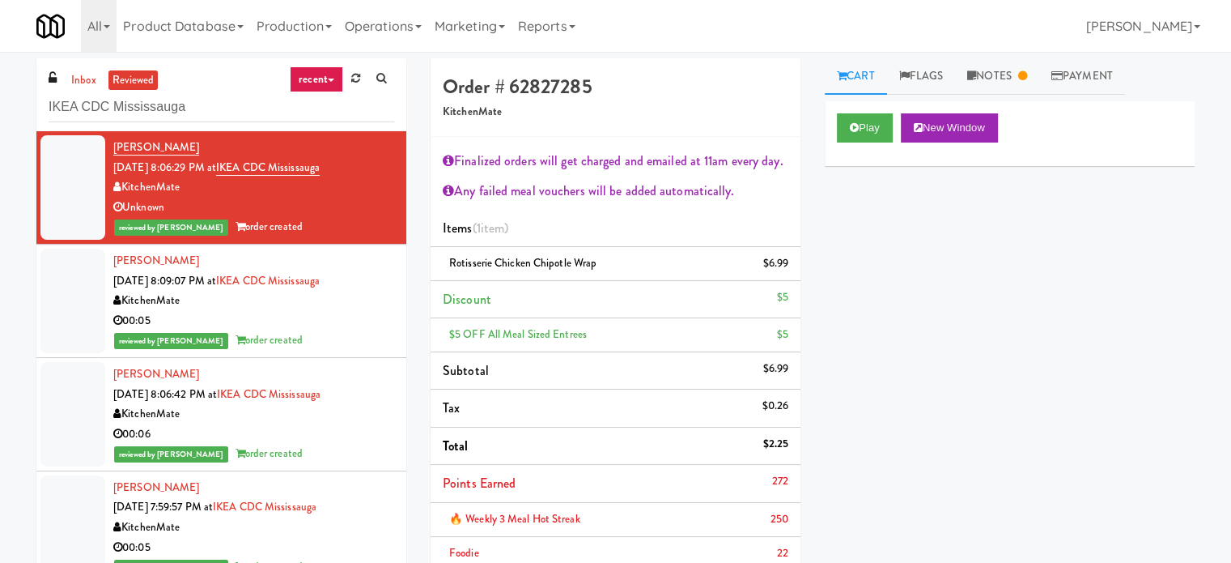
click at [984, 305] on div "Play New Window Primary Flag Clear Flag if unable to determine what was taken o…" at bounding box center [1010, 404] width 370 height 607
